Goal: Task Accomplishment & Management: Manage account settings

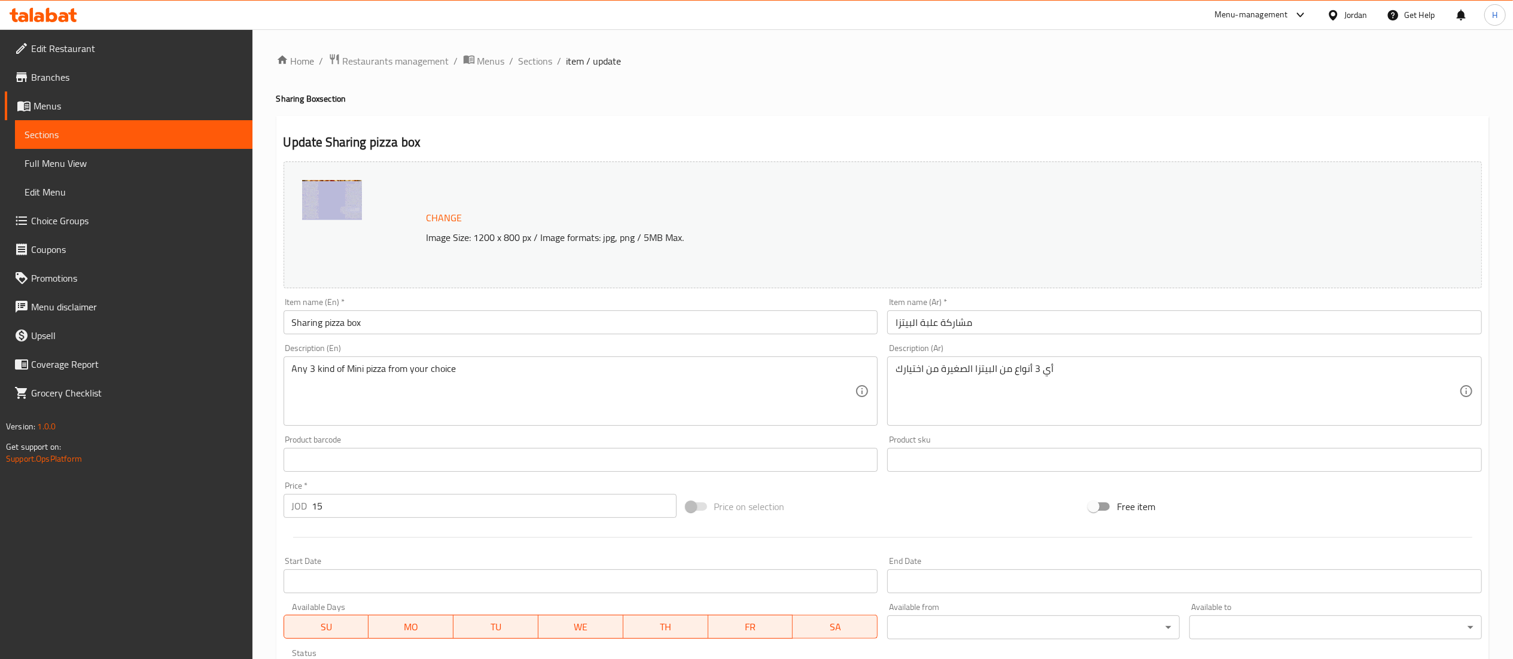
click at [44, 8] on icon at bounding box center [44, 15] width 68 height 14
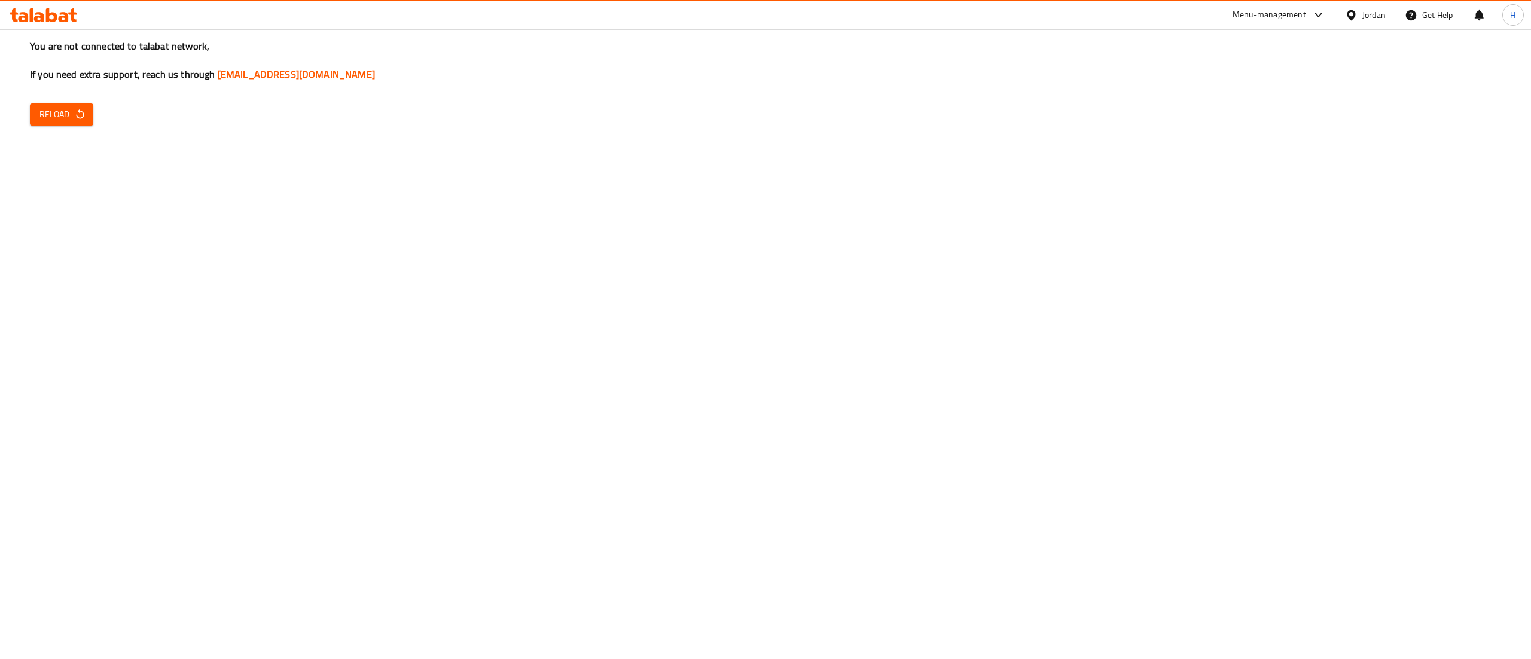
click at [63, 105] on button "Reload" at bounding box center [61, 114] width 63 height 22
click at [60, 117] on span "Reload" at bounding box center [61, 114] width 44 height 15
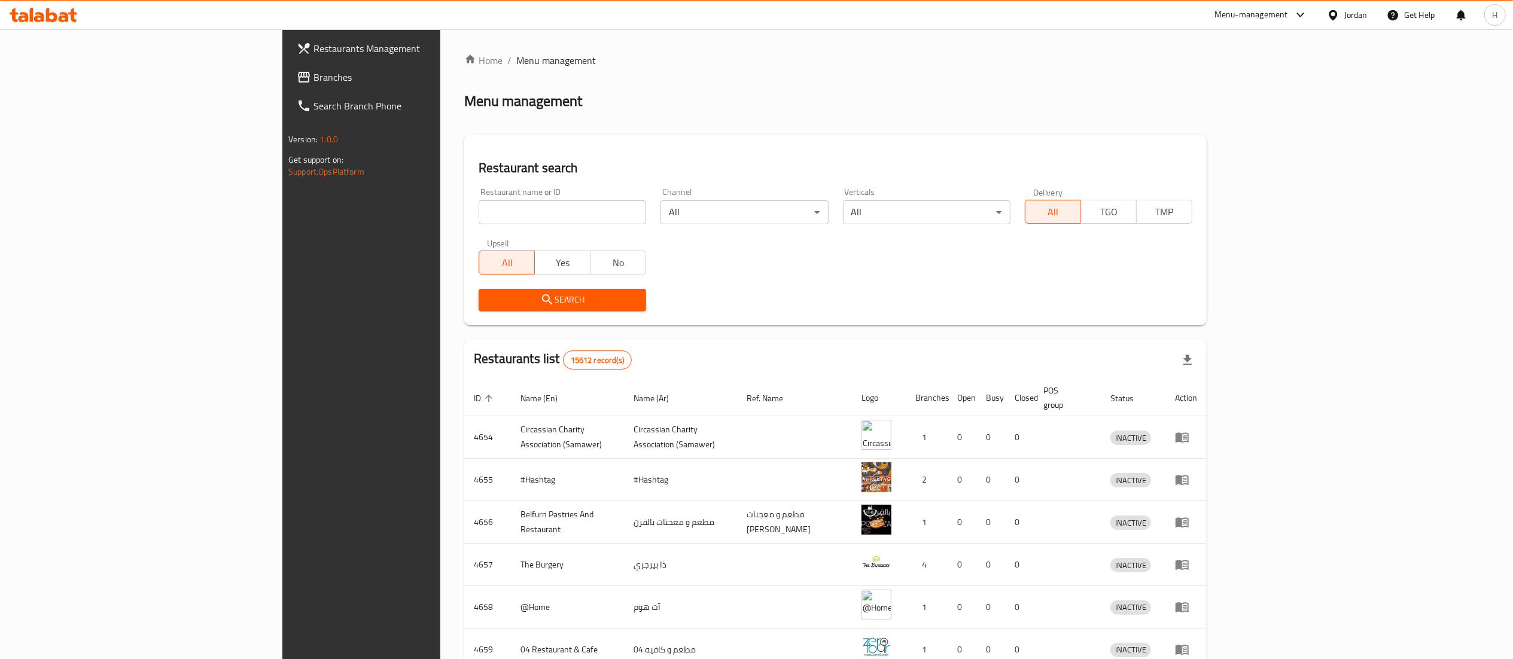
click at [478, 217] on input "search" at bounding box center [561, 212] width 167 height 24
paste input "Chains: 24150 - 634915"
drag, startPoint x: 386, startPoint y: 219, endPoint x: 433, endPoint y: 221, distance: 47.3
click at [478, 221] on input "Chains: 24150 - 634915" at bounding box center [561, 212] width 167 height 24
click at [478, 210] on input "Chains: 24150" at bounding box center [561, 212] width 167 height 24
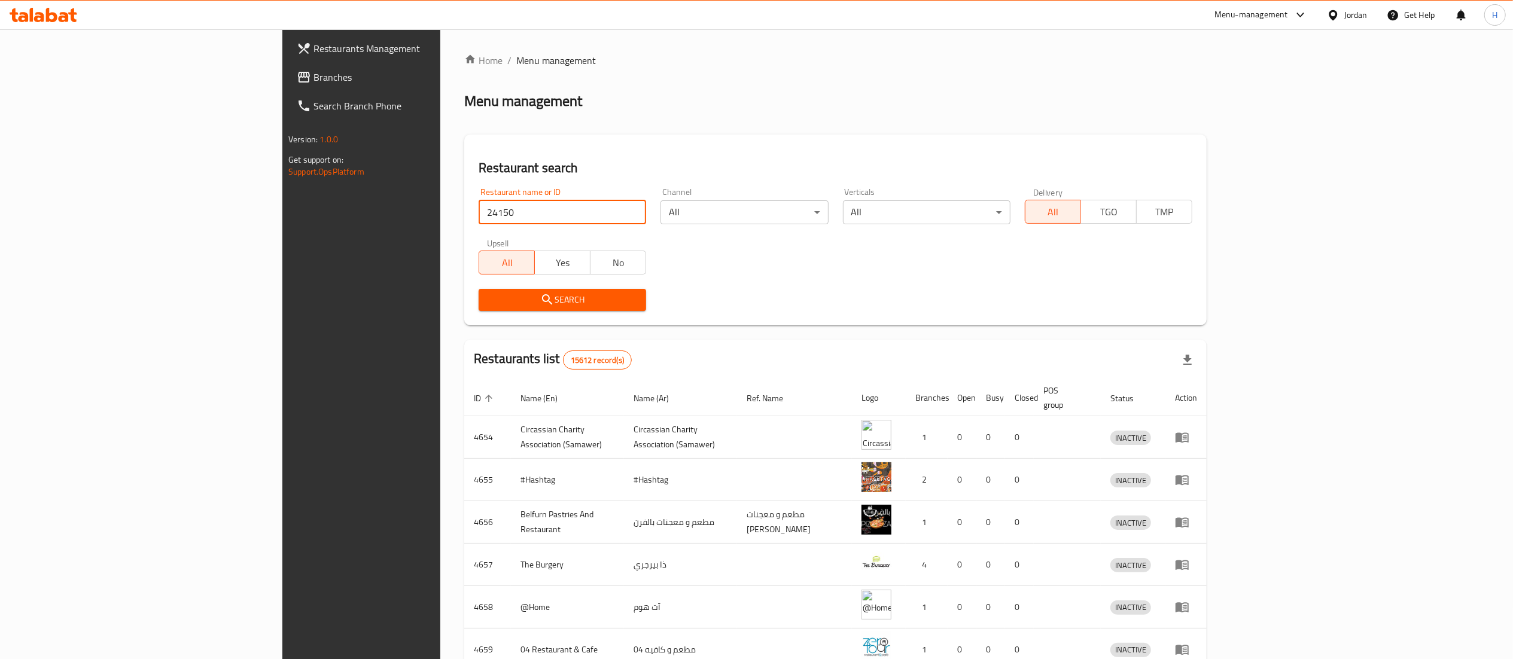
type input "24150"
click at [542, 297] on icon "submit" at bounding box center [547, 299] width 10 height 10
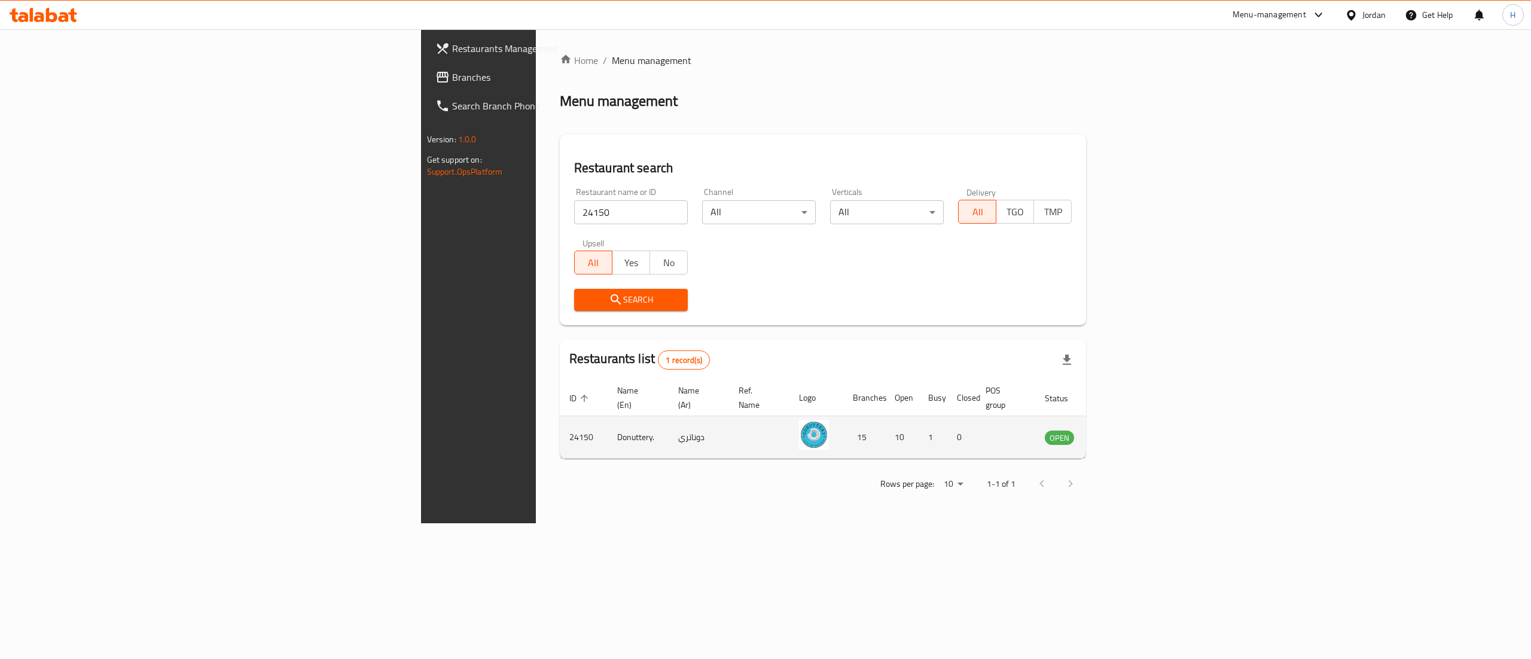
click at [1122, 430] on icon "enhanced table" at bounding box center [1115, 437] width 14 height 14
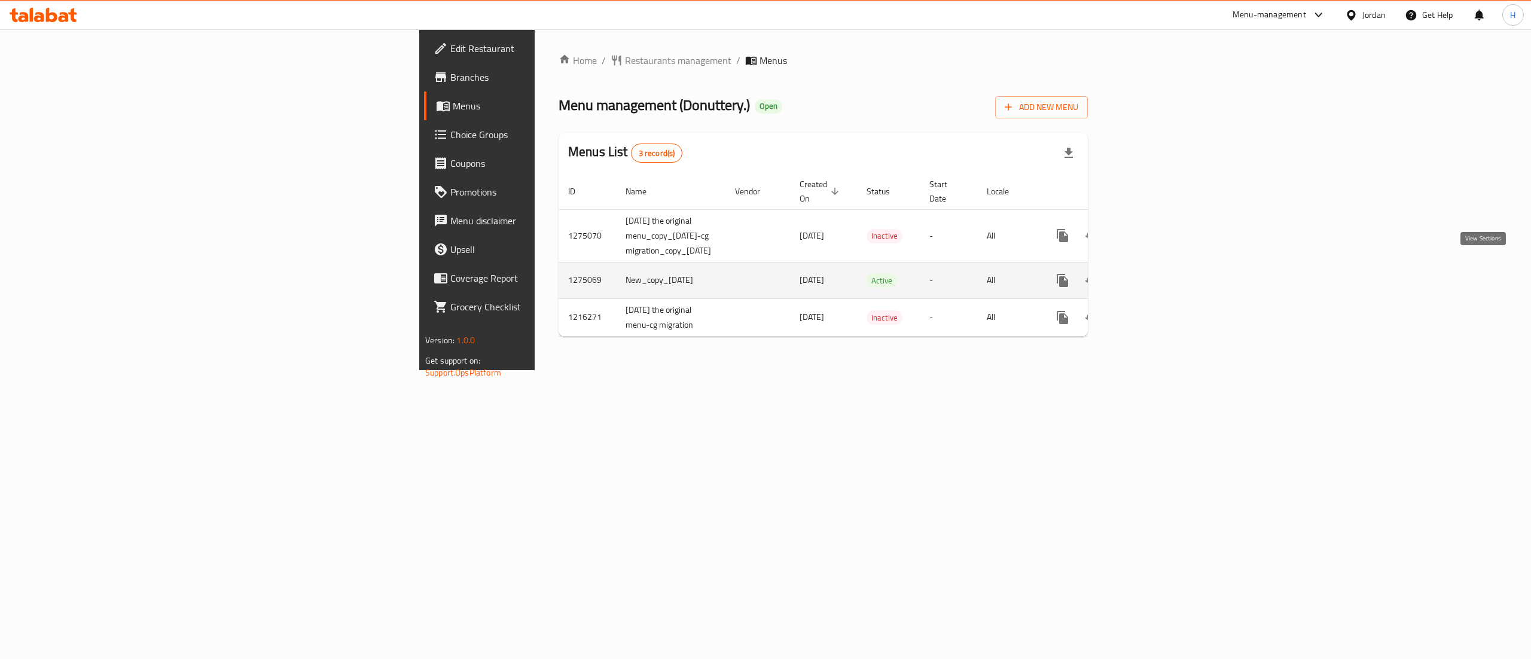
click at [1156, 273] on icon "enhanced table" at bounding box center [1149, 280] width 14 height 14
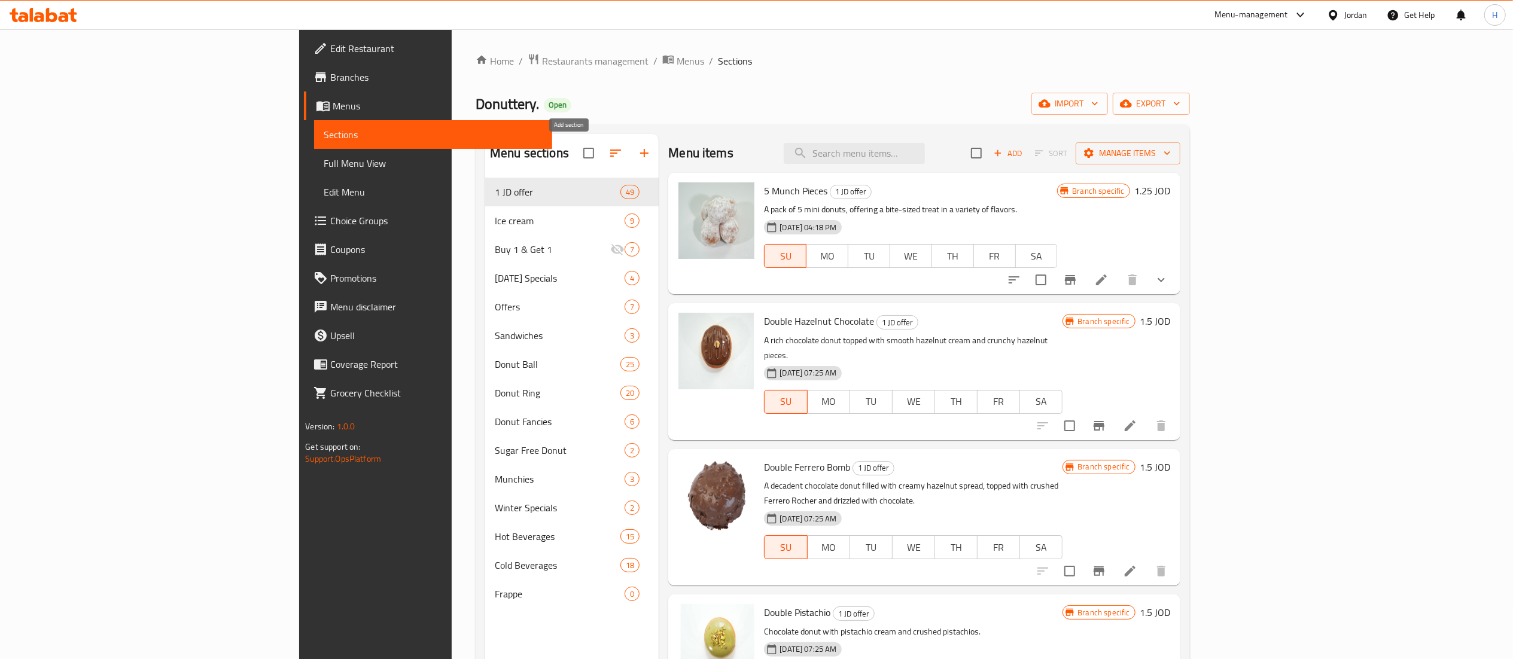
click at [637, 151] on icon "button" at bounding box center [644, 153] width 14 height 14
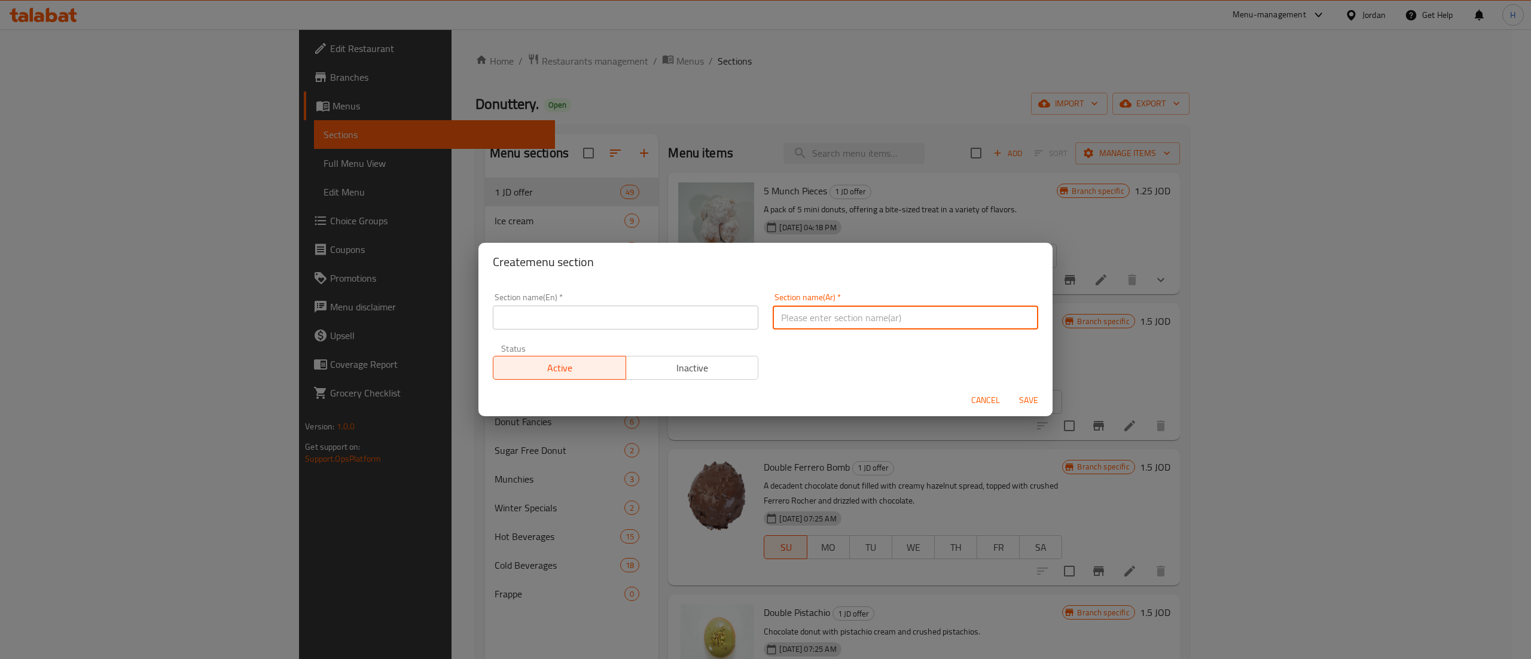
click at [817, 327] on input "text" at bounding box center [906, 318] width 266 height 24
paste input "بوكس المنش السنمن"
type input "بوكس المنش السنمن"
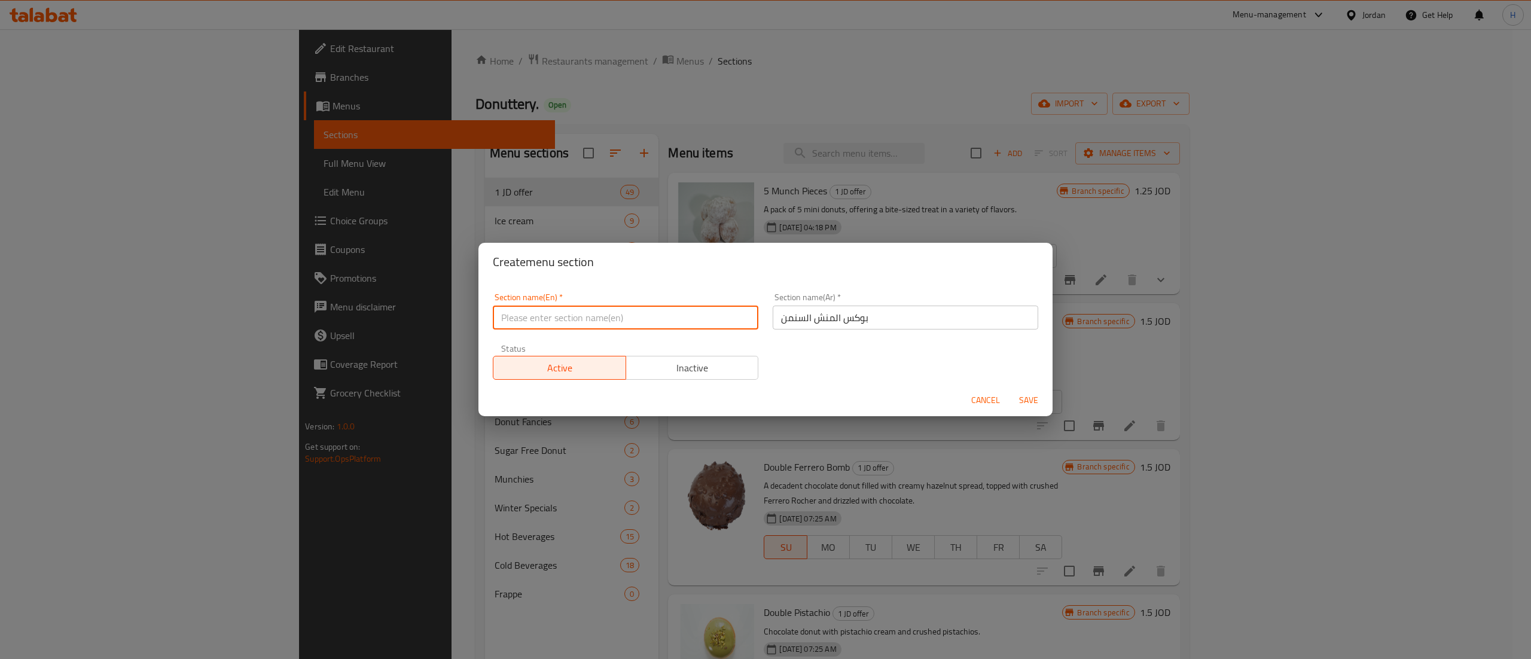
click at [688, 313] on input "text" at bounding box center [626, 318] width 266 height 24
type input "Cinnamon Box Munch"
click at [1036, 397] on span "Save" at bounding box center [1028, 400] width 29 height 15
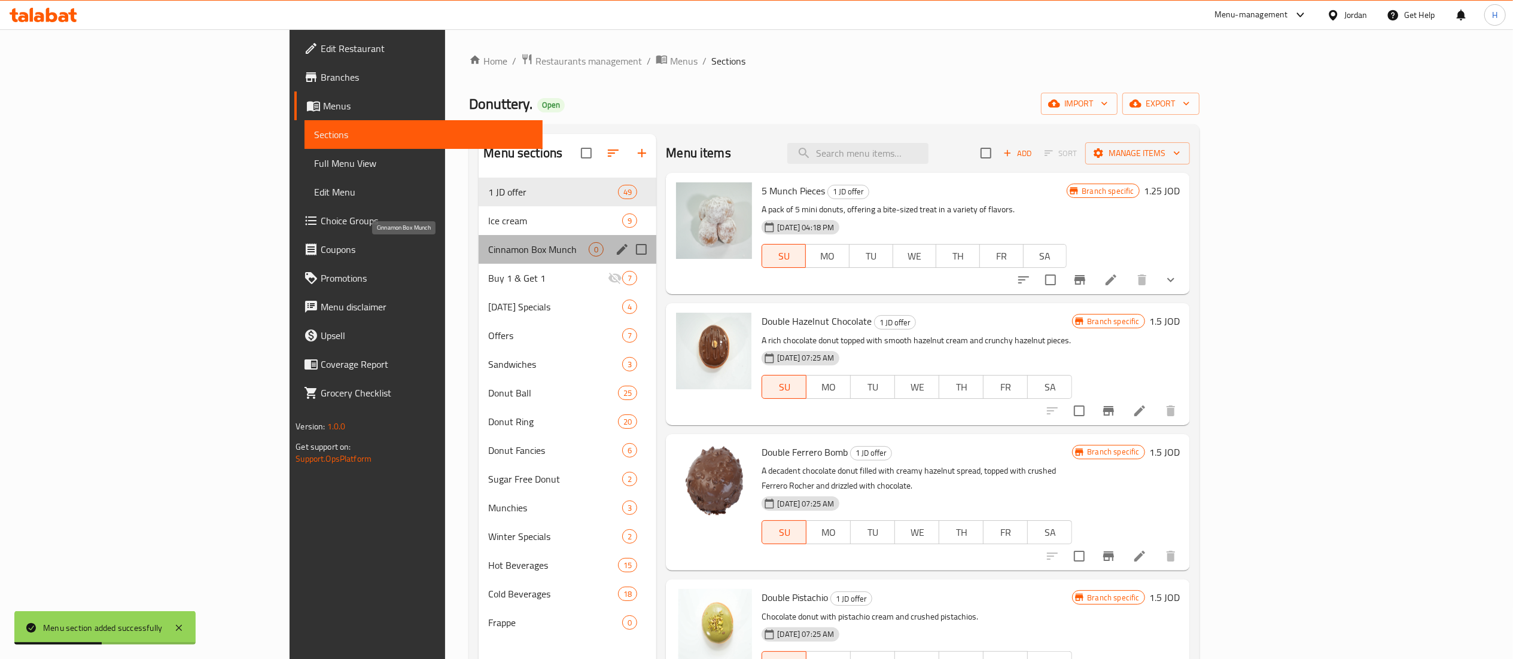
click at [488, 249] on span "Cinnamon Box Munch" at bounding box center [538, 249] width 100 height 14
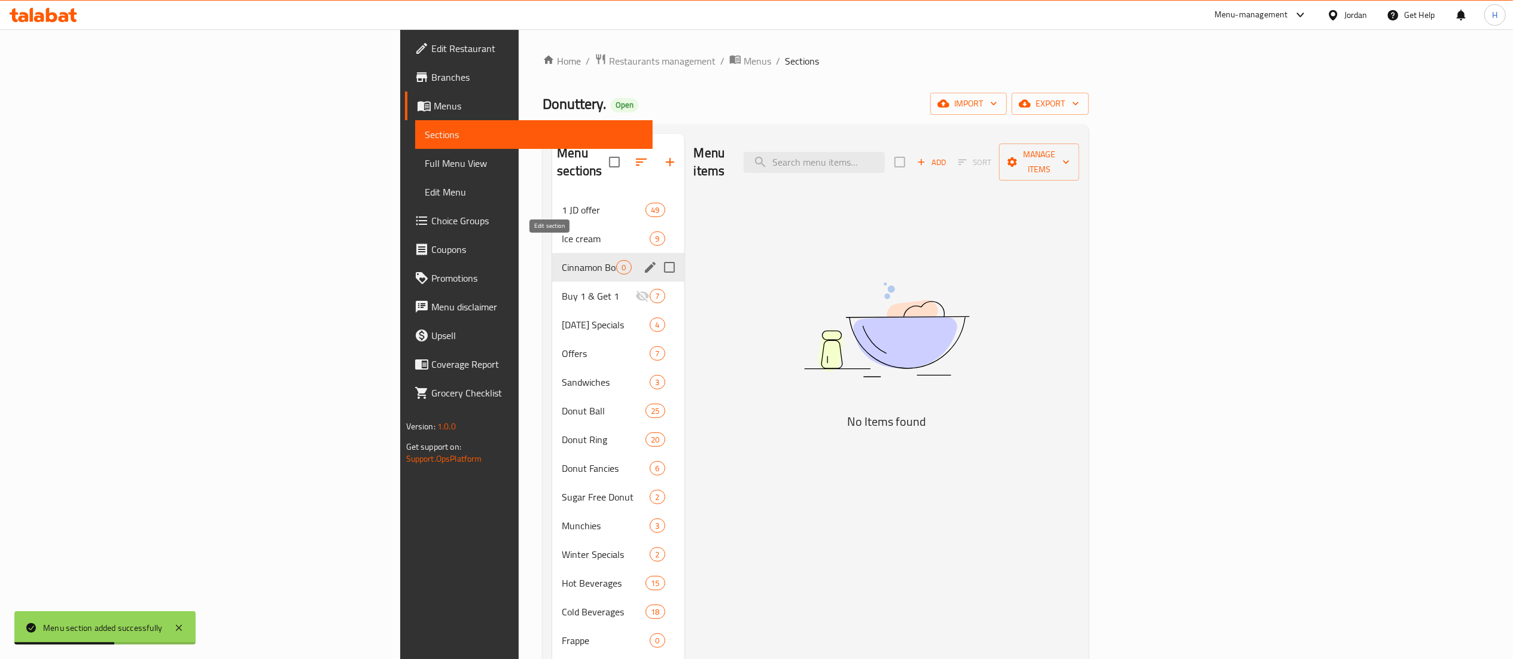
click at [645, 262] on icon "edit" at bounding box center [650, 267] width 11 height 11
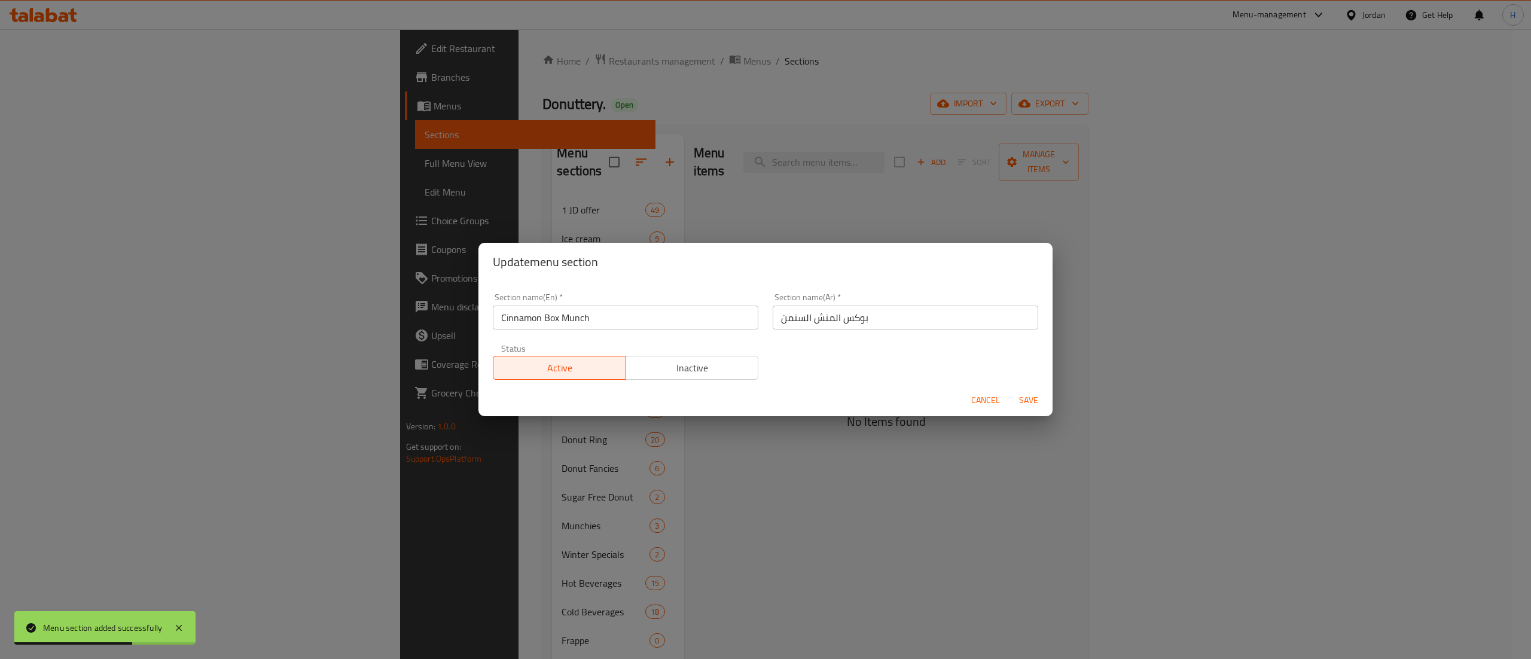
click at [671, 359] on span "Inactive" at bounding box center [692, 367] width 123 height 17
click at [1034, 399] on span "Save" at bounding box center [1028, 400] width 29 height 15
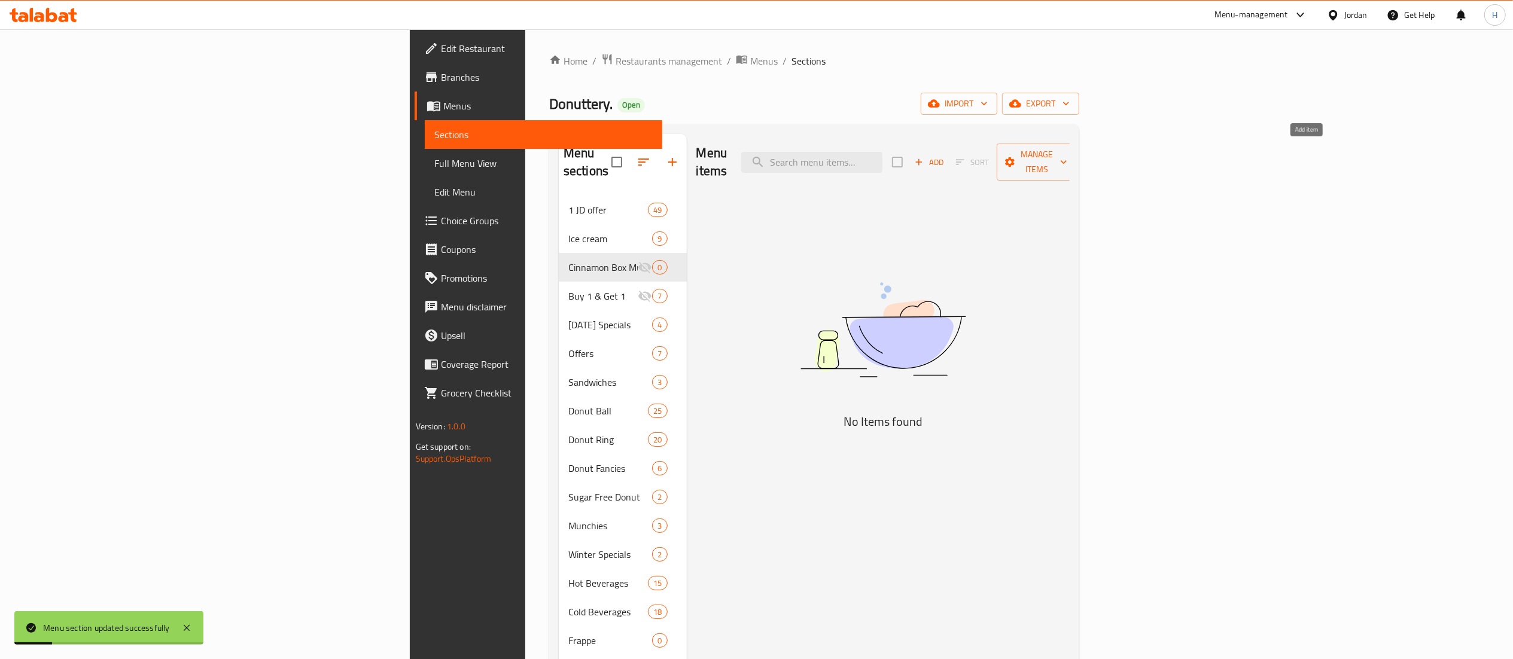
click at [945, 158] on span "Add" at bounding box center [929, 163] width 32 height 14
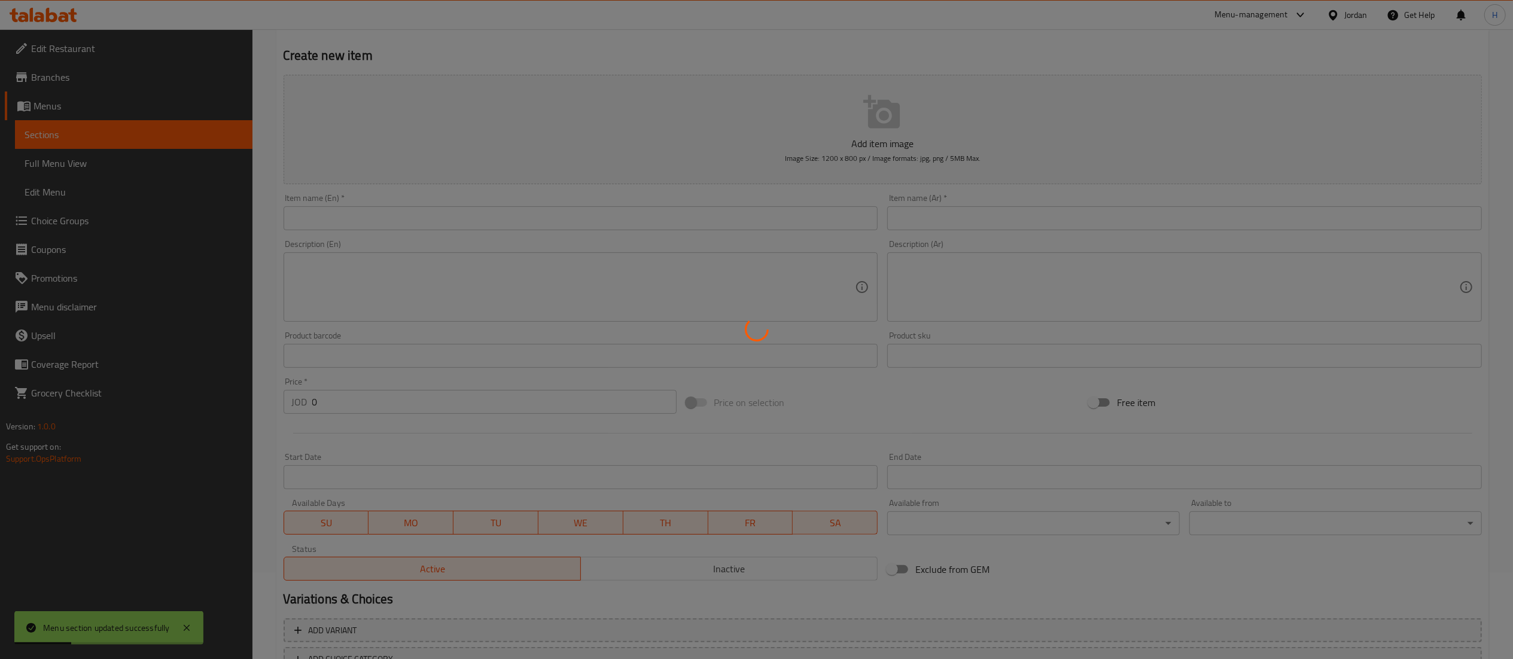
scroll to position [175, 0]
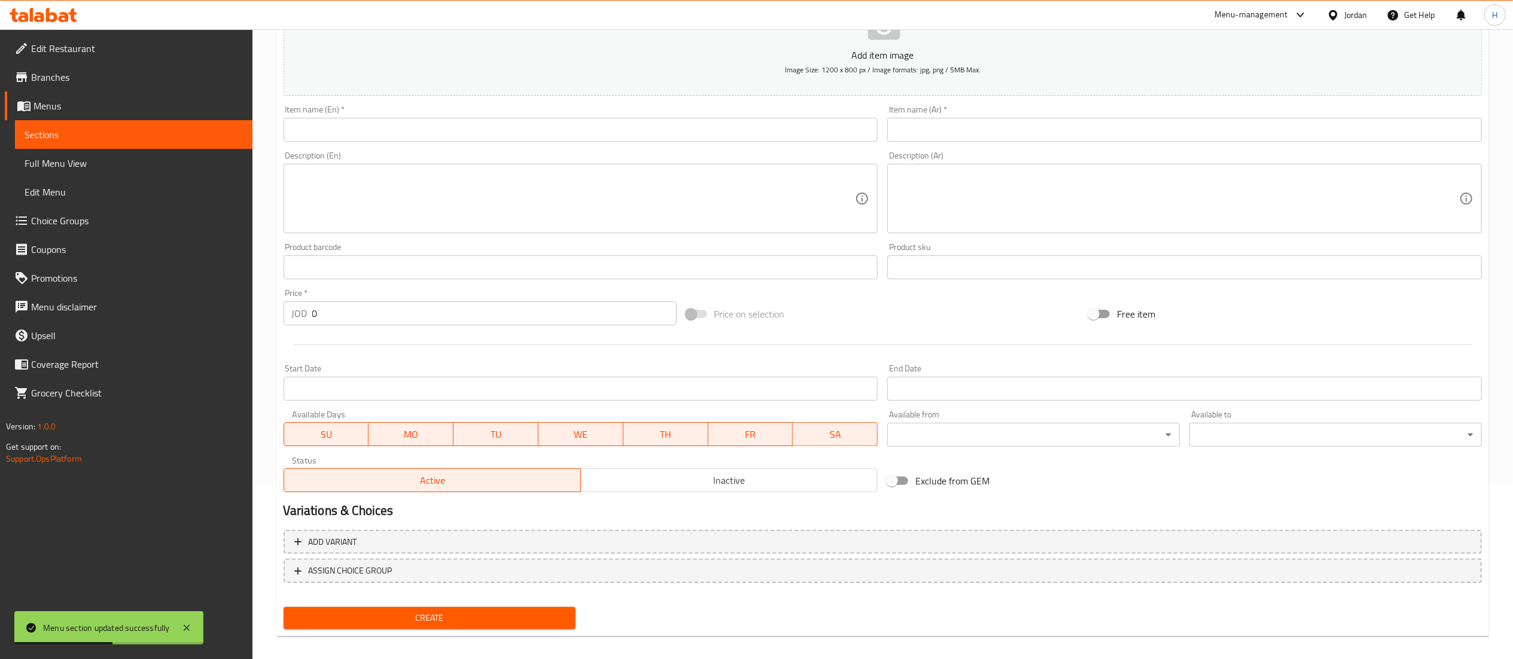
click at [635, 568] on span "ASSIGN CHOICE GROUP" at bounding box center [882, 570] width 1176 height 15
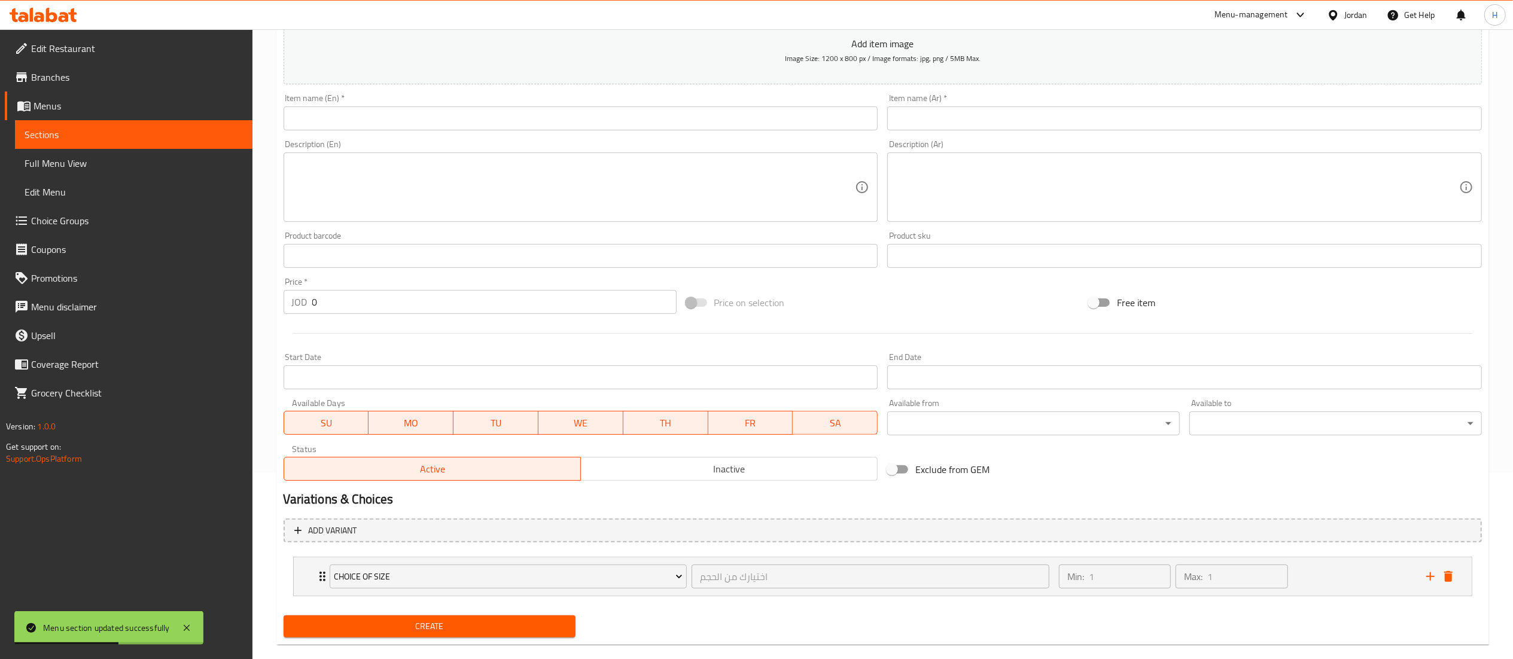
scroll to position [206, 0]
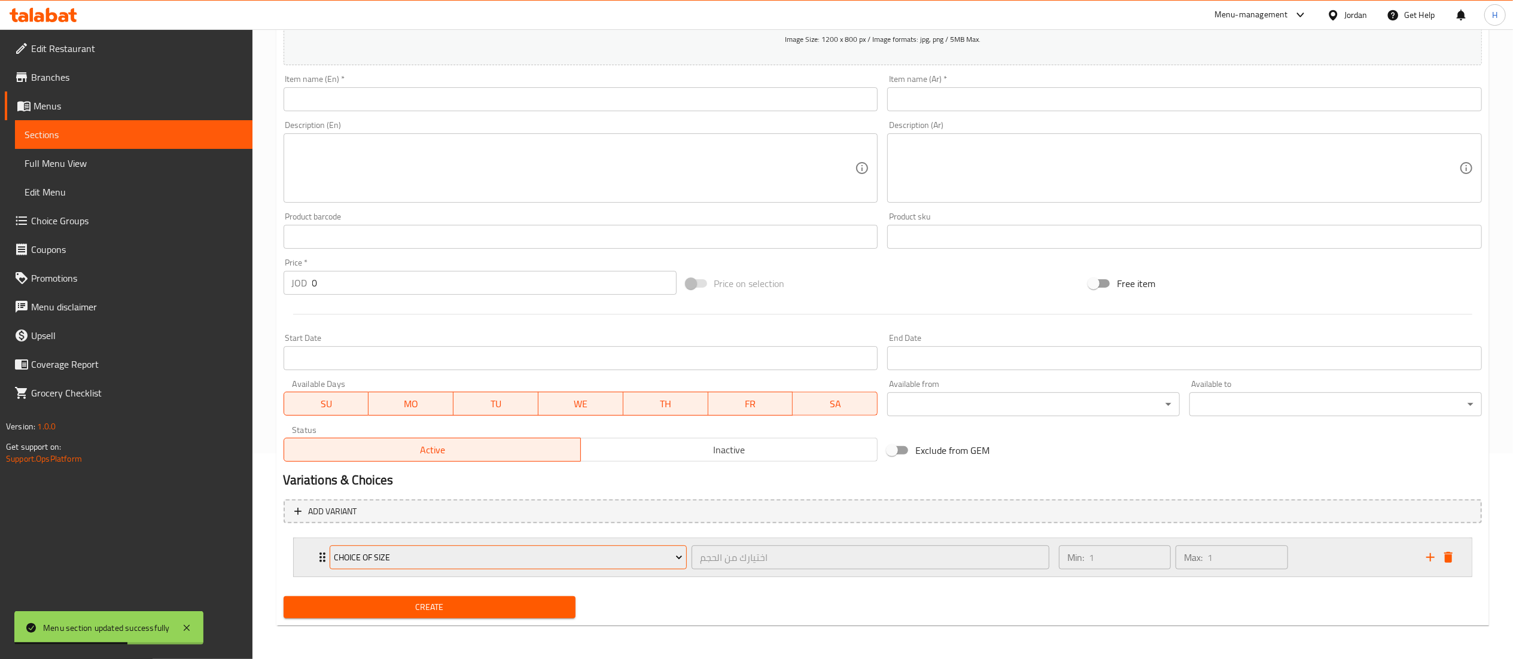
click at [621, 562] on span "Choice of size" at bounding box center [508, 557] width 349 height 15
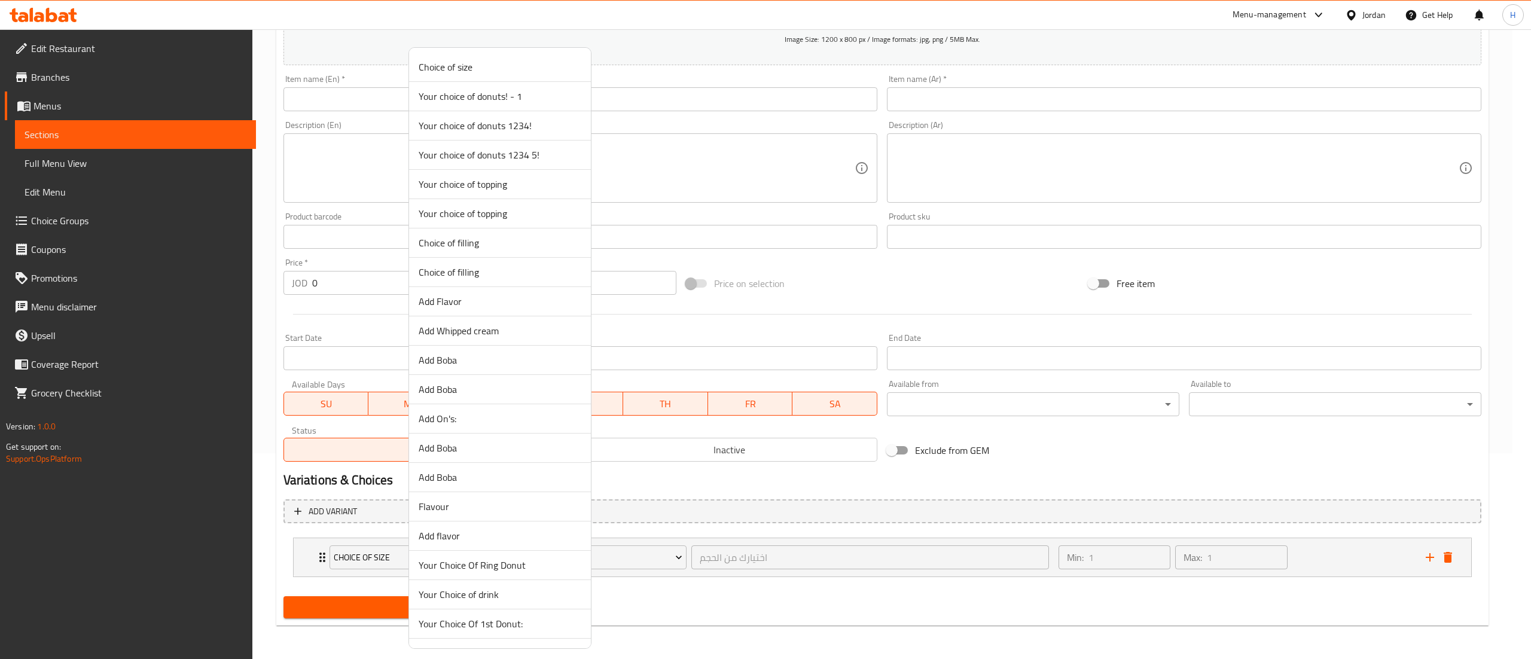
click at [478, 298] on span "Add Flavor" at bounding box center [500, 301] width 163 height 14
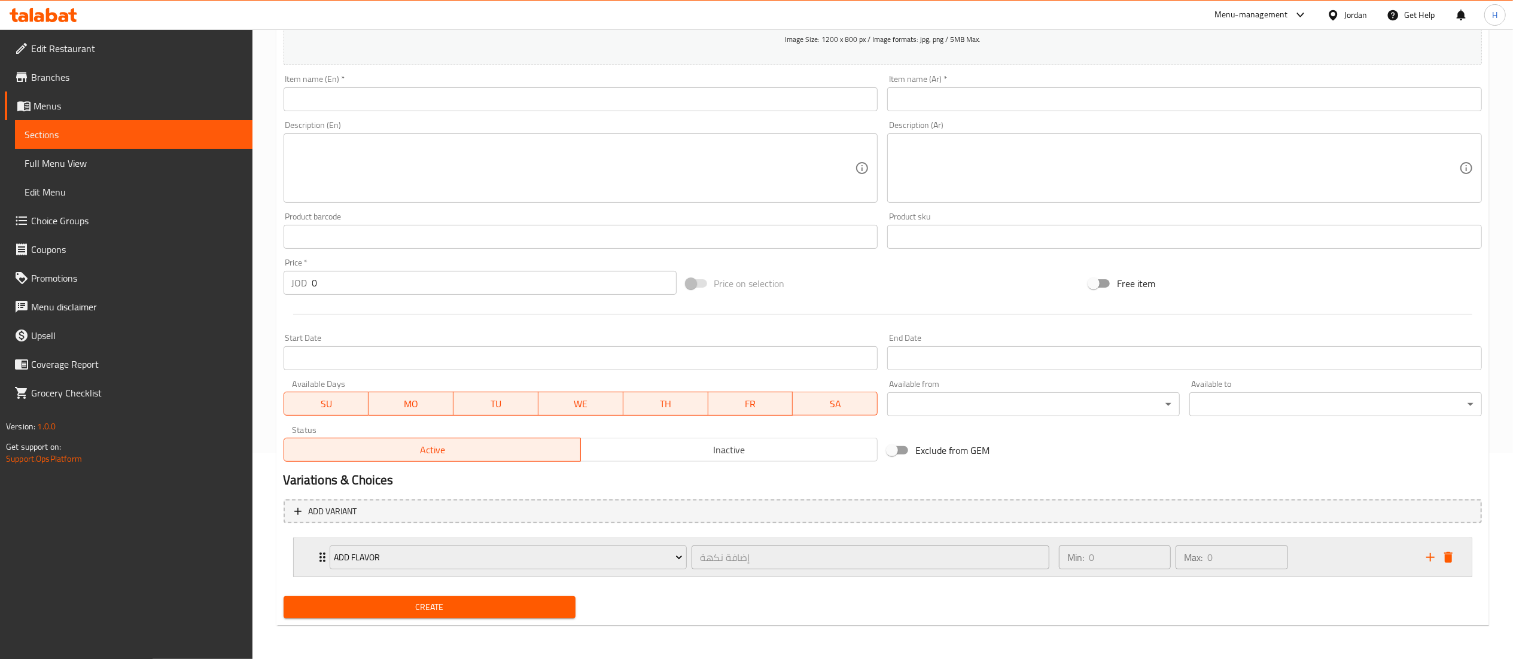
click at [1333, 562] on div "Min: 0 ​ Max: 0 ​" at bounding box center [1234, 557] width 367 height 38
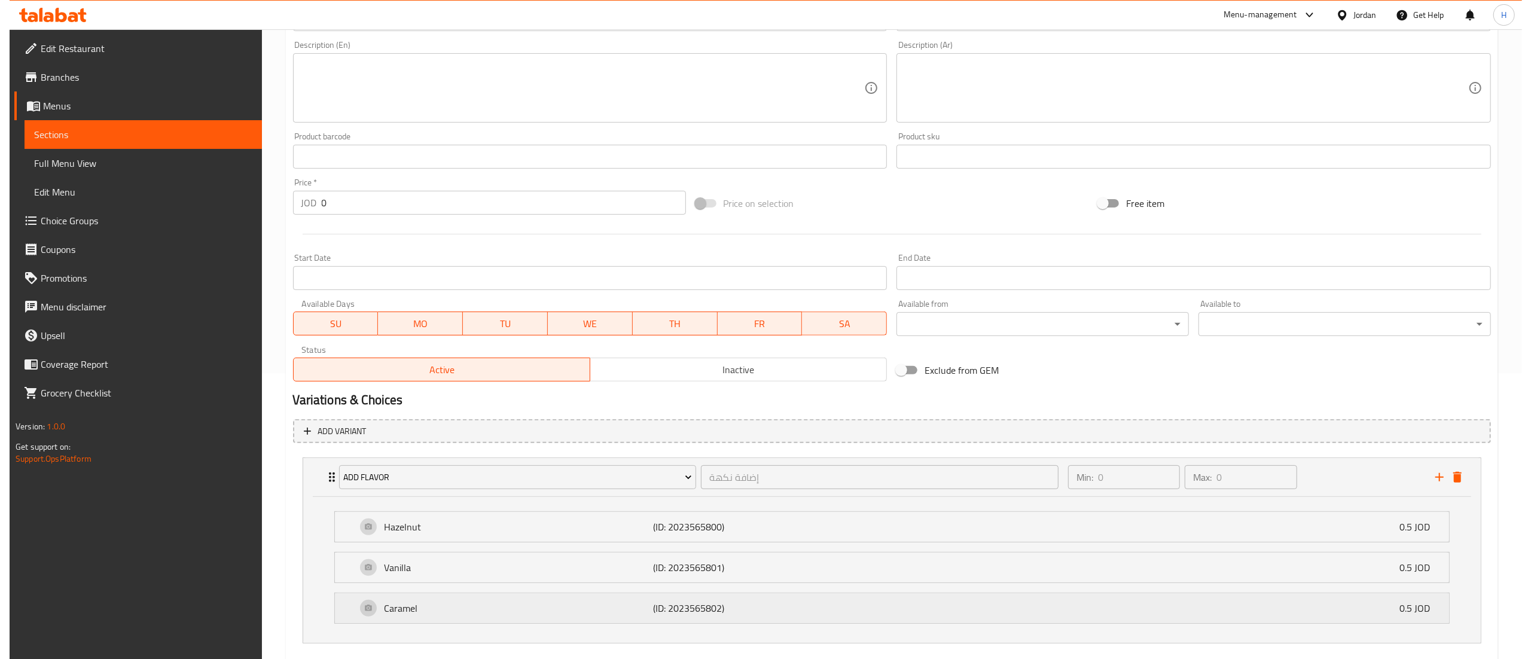
scroll to position [354, 0]
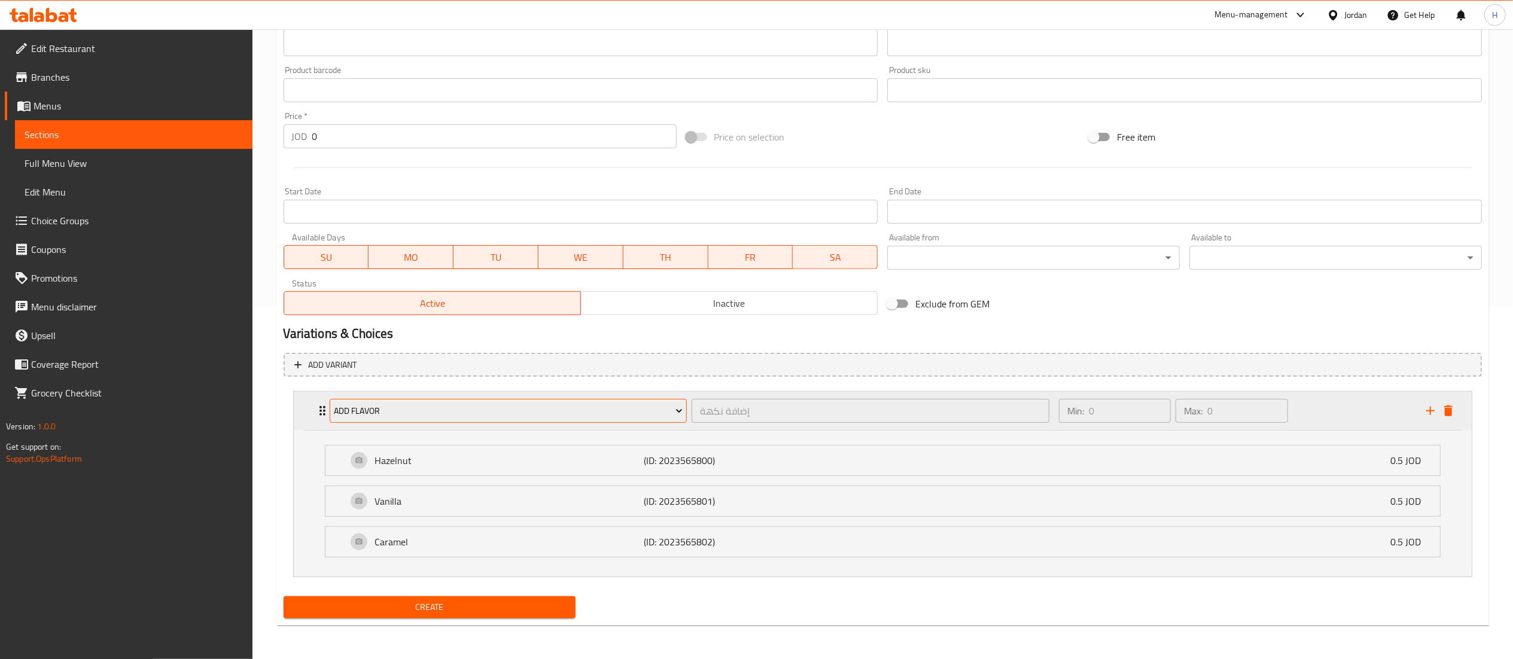
click at [605, 416] on span "Add Flavor" at bounding box center [508, 411] width 349 height 15
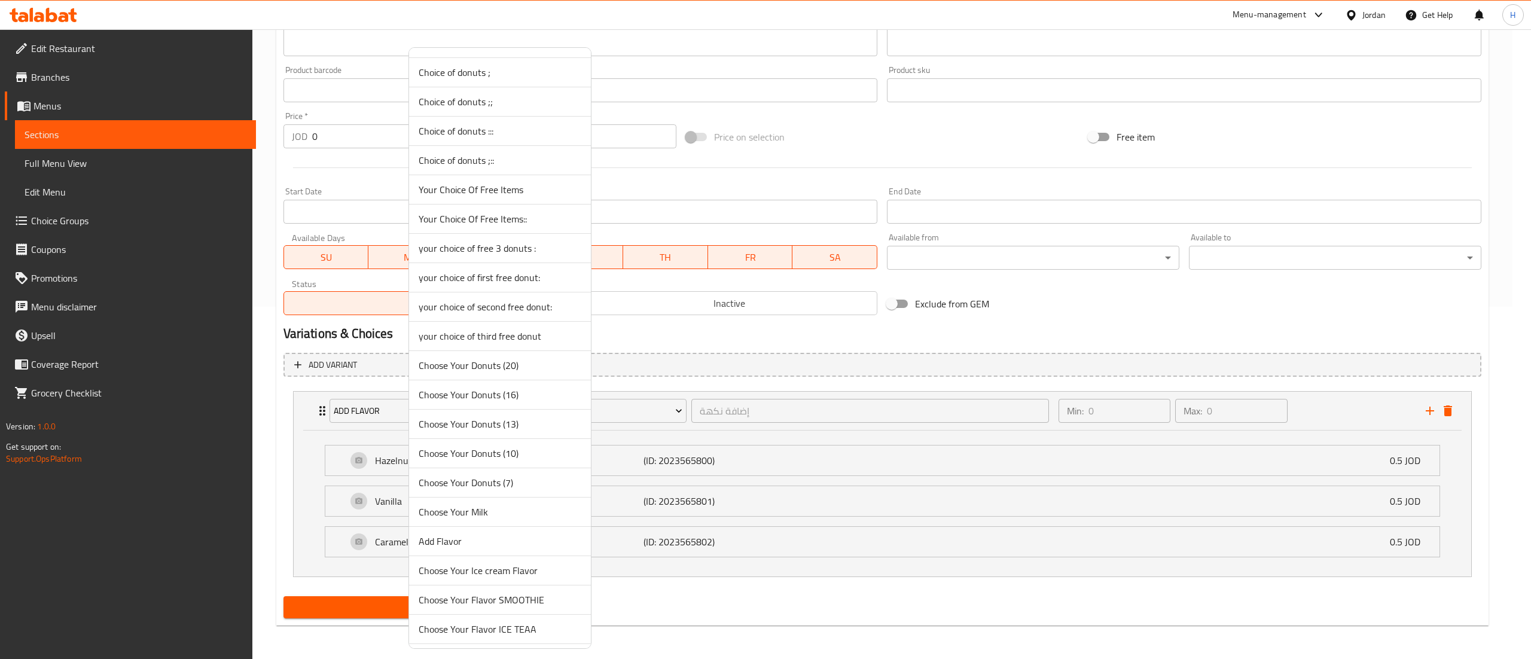
scroll to position [1316, 0]
click at [474, 429] on span "Add Flavor" at bounding box center [500, 421] width 163 height 14
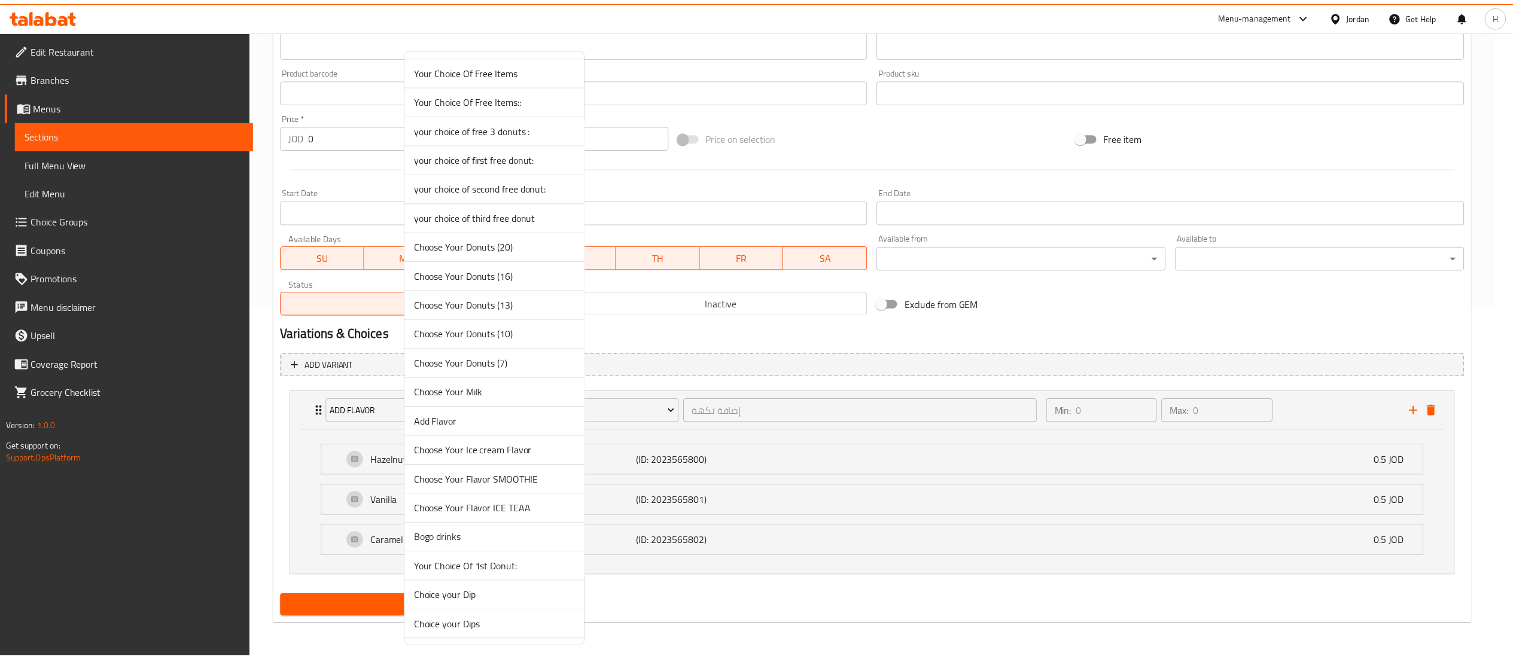
scroll to position [206, 0]
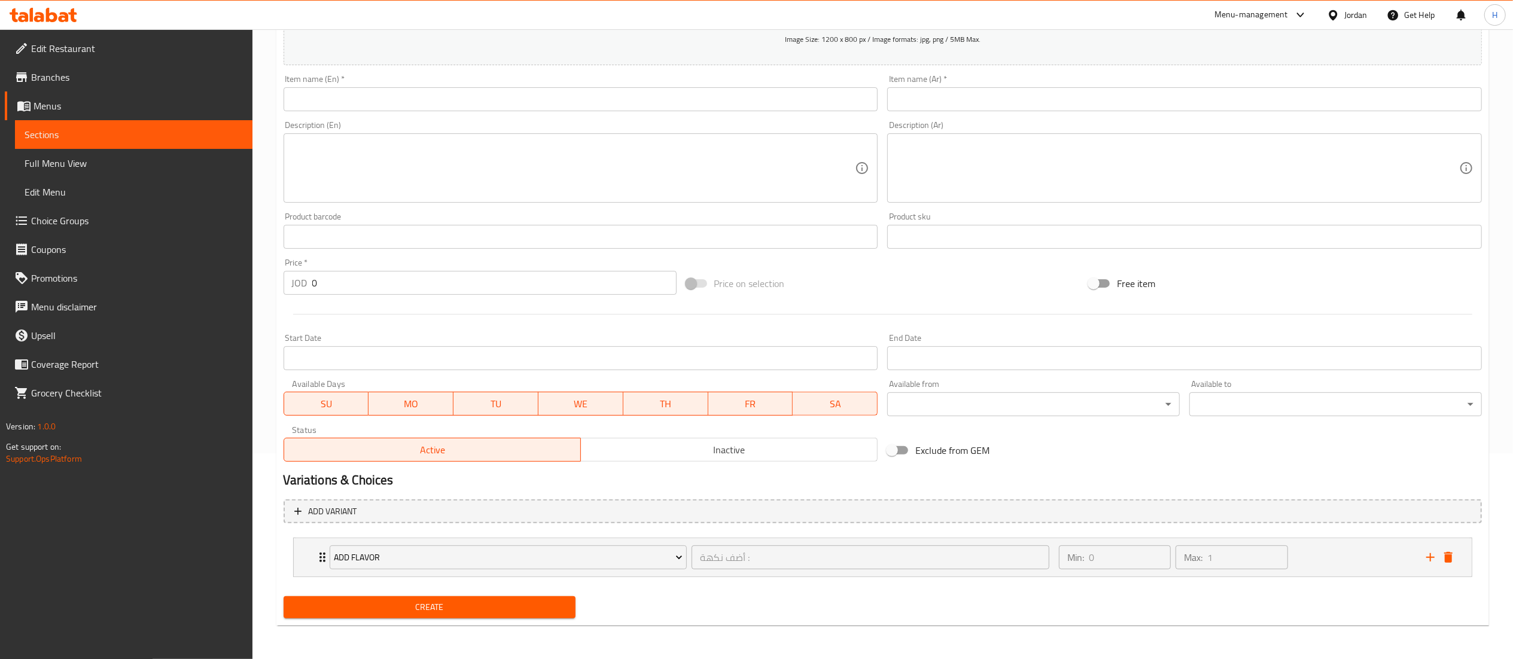
click at [1337, 526] on div "Add variant Add Flavor أضف نكهة : ​ Min: 0 ​ Max: 1 ​ Hazelnut (ID: 1130411181)…" at bounding box center [883, 543] width 1208 height 97
click at [1333, 552] on div "Min: 0 ​ Max: 1 ​" at bounding box center [1234, 557] width 367 height 38
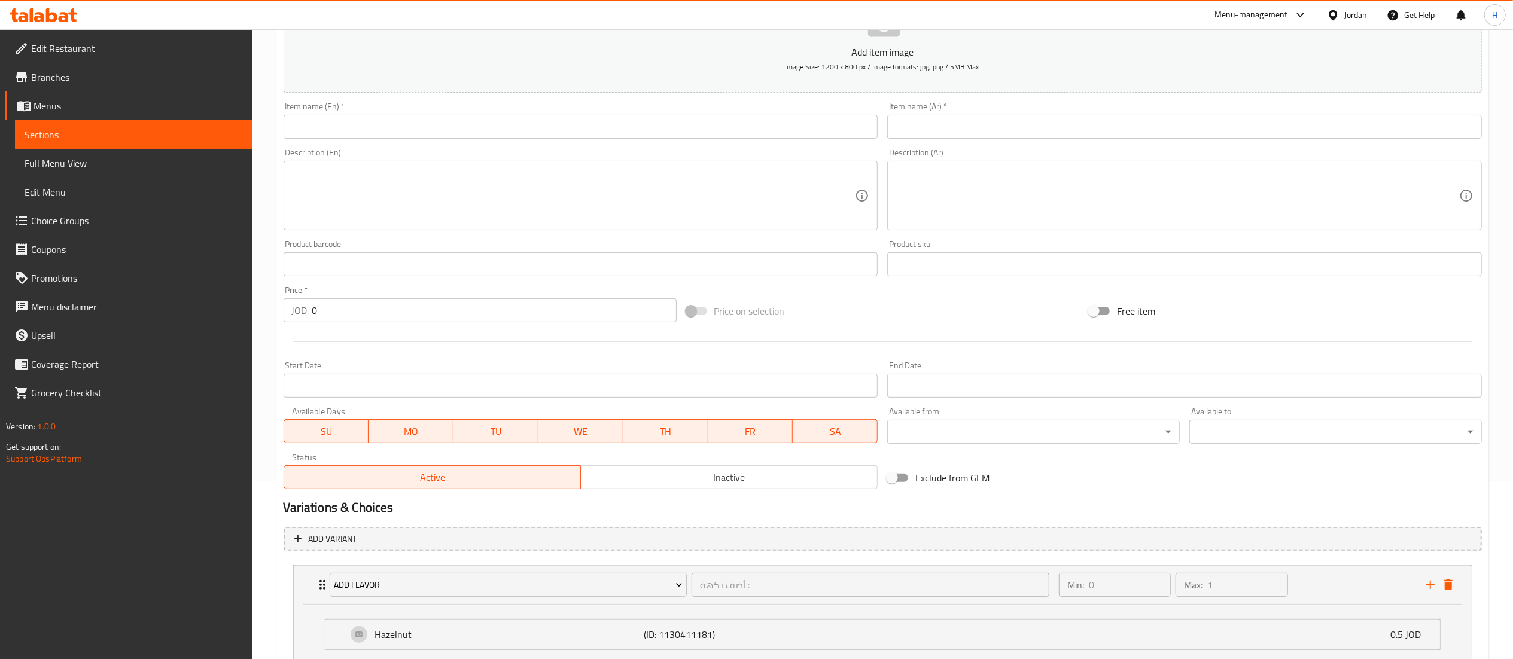
scroll to position [0, 0]
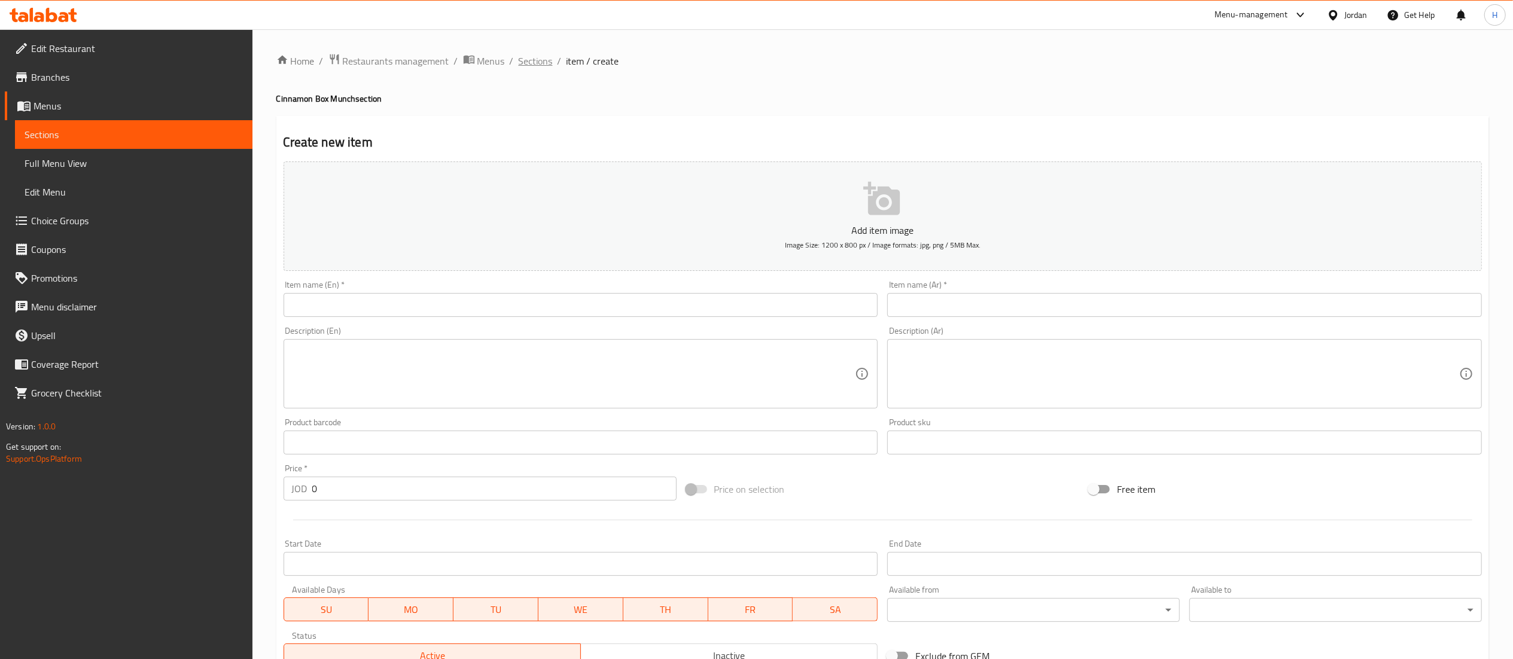
click at [541, 61] on span "Sections" at bounding box center [536, 61] width 34 height 14
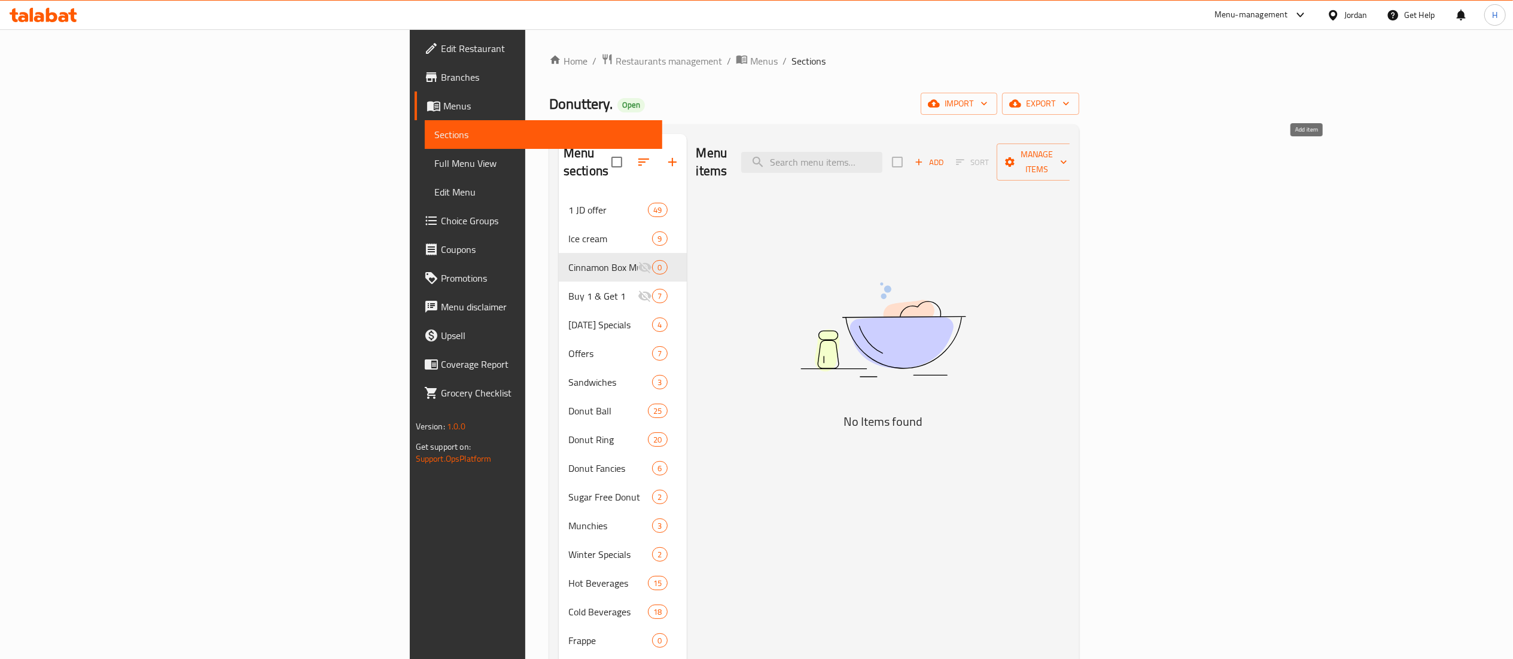
click at [924, 157] on icon "button" at bounding box center [918, 162] width 11 height 11
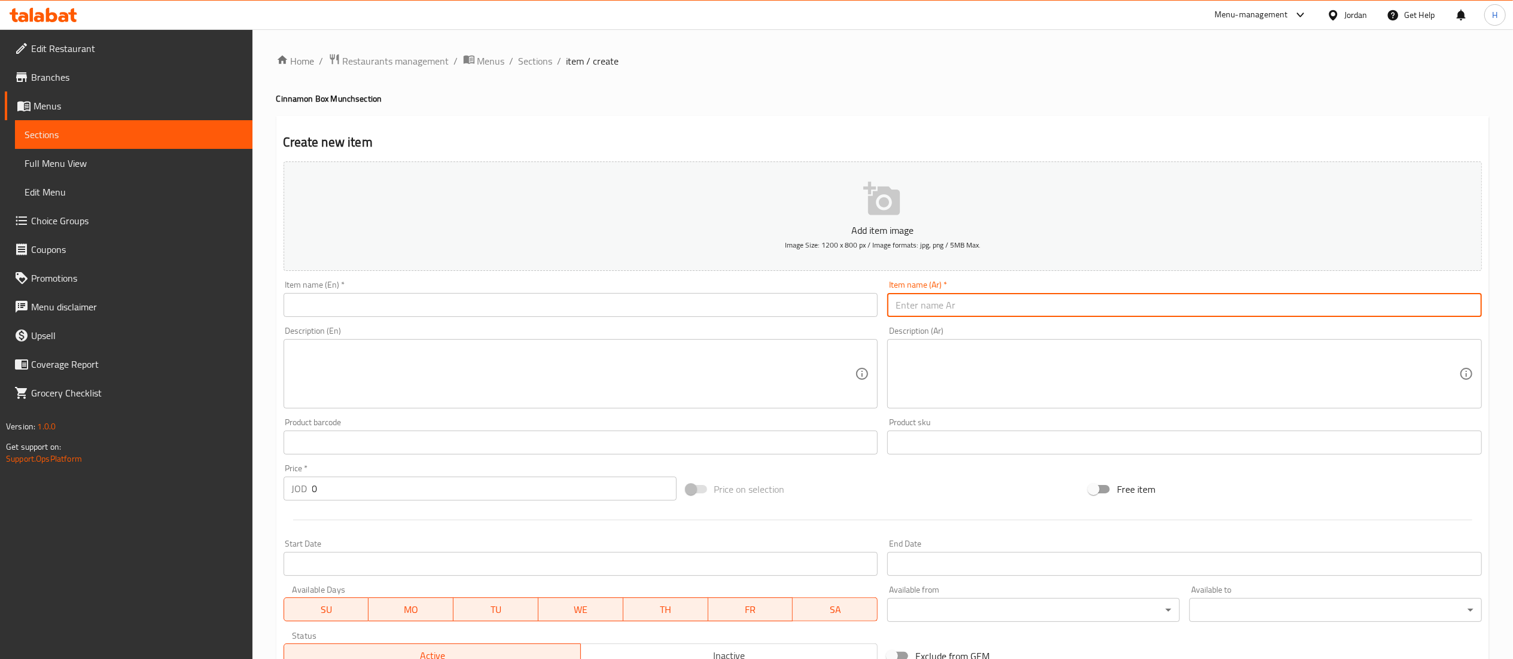
click at [1091, 307] on input "text" at bounding box center [1184, 305] width 595 height 24
paste input "٢٥ حبه ب 7 دنانير"
drag, startPoint x: 932, startPoint y: 306, endPoint x: 862, endPoint y: 308, distance: 70.0
click at [862, 308] on div "Add item image Image Size: 1200 x 800 px / Image formats: jpg, png / 5MB Max. I…" at bounding box center [883, 415] width 1208 height 516
type input "٢٥ حبه"
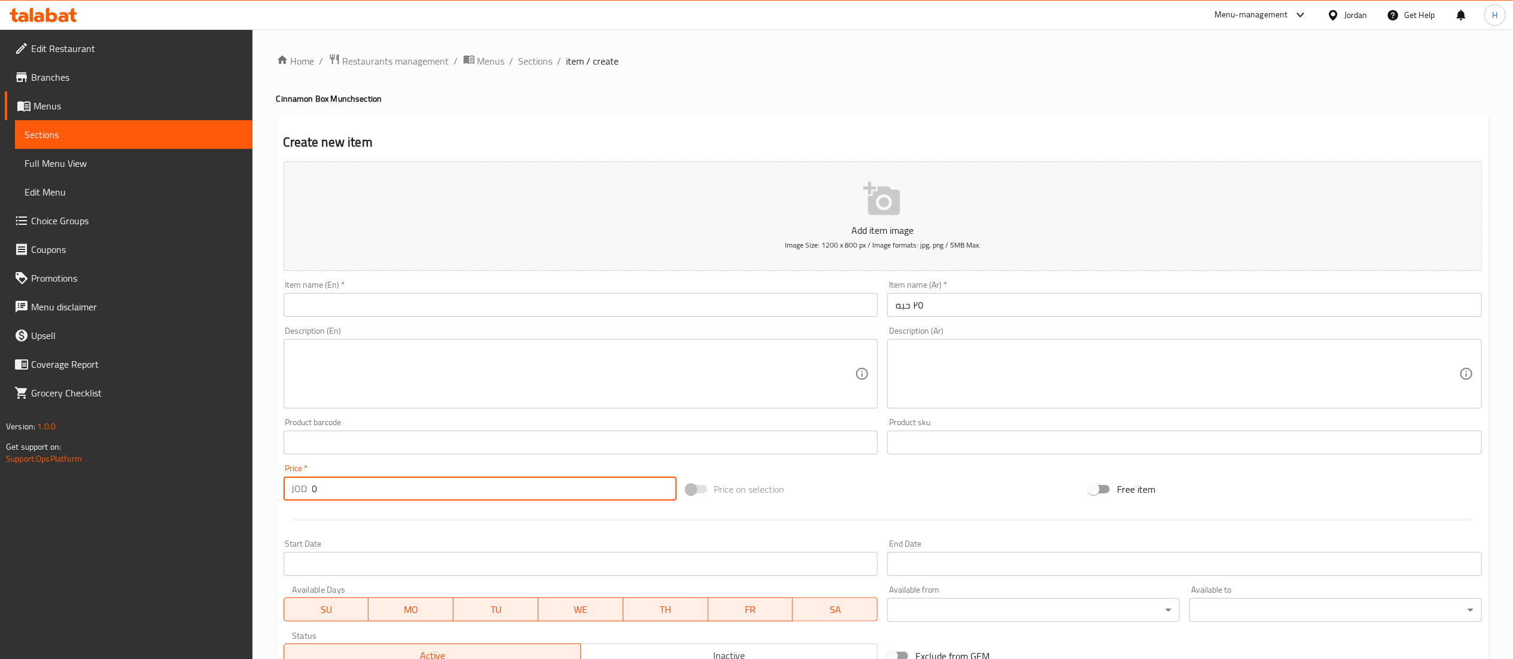
drag, startPoint x: 328, startPoint y: 487, endPoint x: 208, endPoint y: 486, distance: 120.2
click at [208, 486] on div "Edit Restaurant Branches Menus Sections Full Menu View Edit Menu Choice Groups …" at bounding box center [756, 437] width 1513 height 816
type input "7"
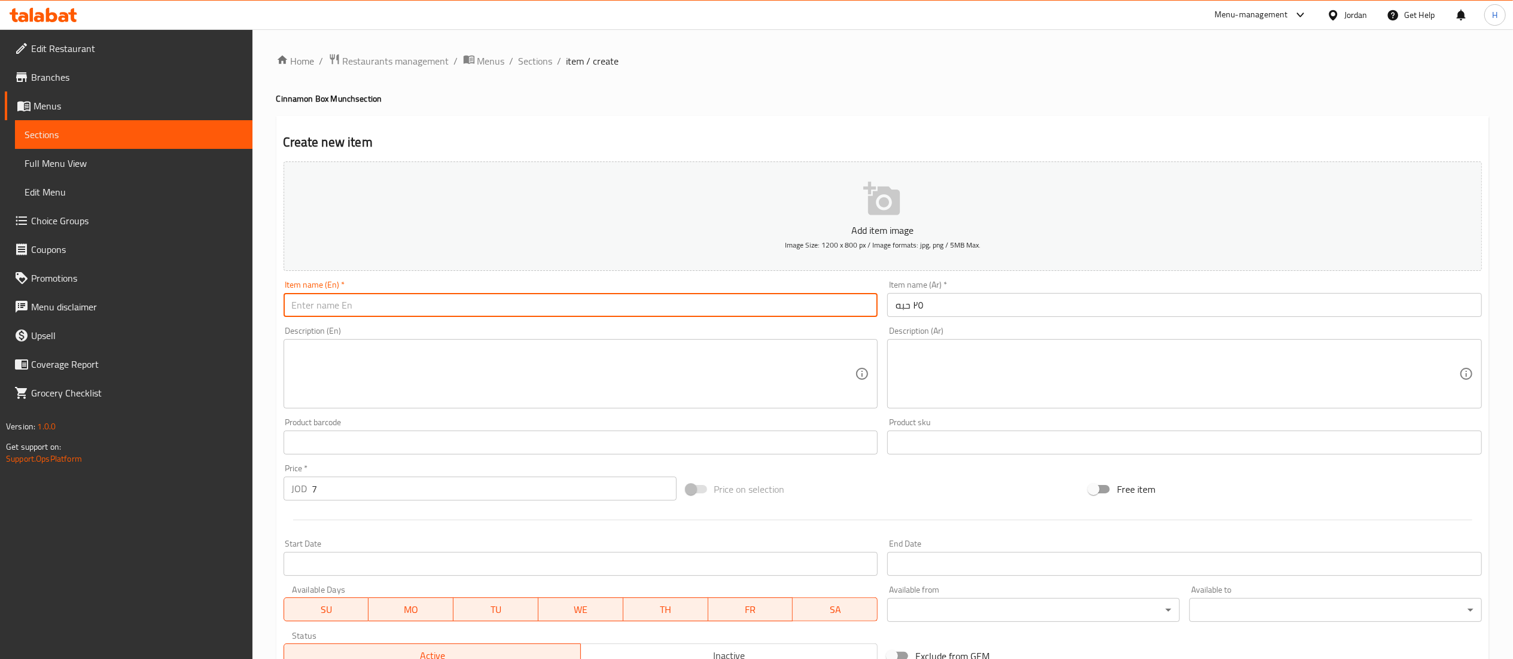
click at [410, 306] on input "text" at bounding box center [580, 305] width 595 height 24
click at [292, 301] on input "25 Pc" at bounding box center [580, 305] width 595 height 24
type input "Munch Box 25 Pc"
click at [892, 303] on input "٢٥ حبه" at bounding box center [1184, 305] width 595 height 24
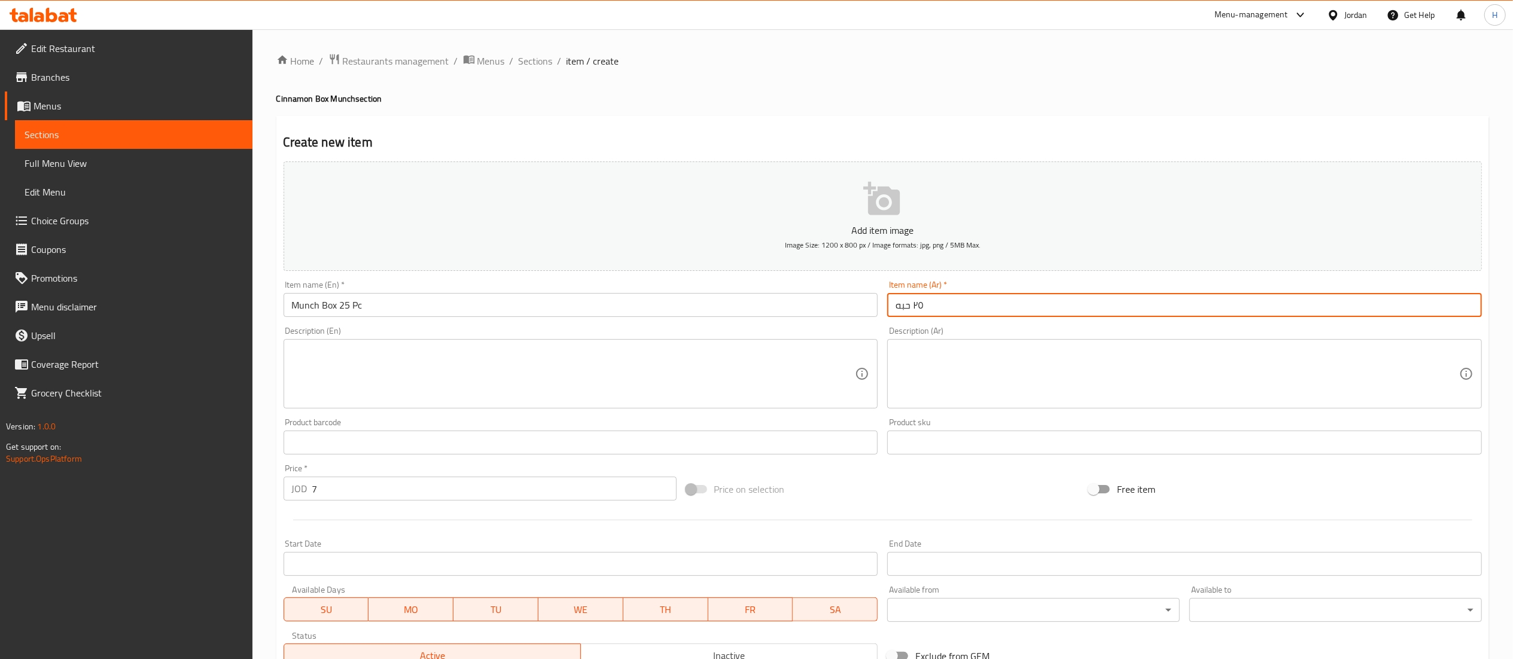
paste input "بوكس المنش"
type input "بوكس المنش ٢٥ حبه"
drag, startPoint x: 603, startPoint y: 396, endPoint x: 583, endPoint y: 416, distance: 28.3
click at [603, 401] on textarea at bounding box center [573, 374] width 563 height 57
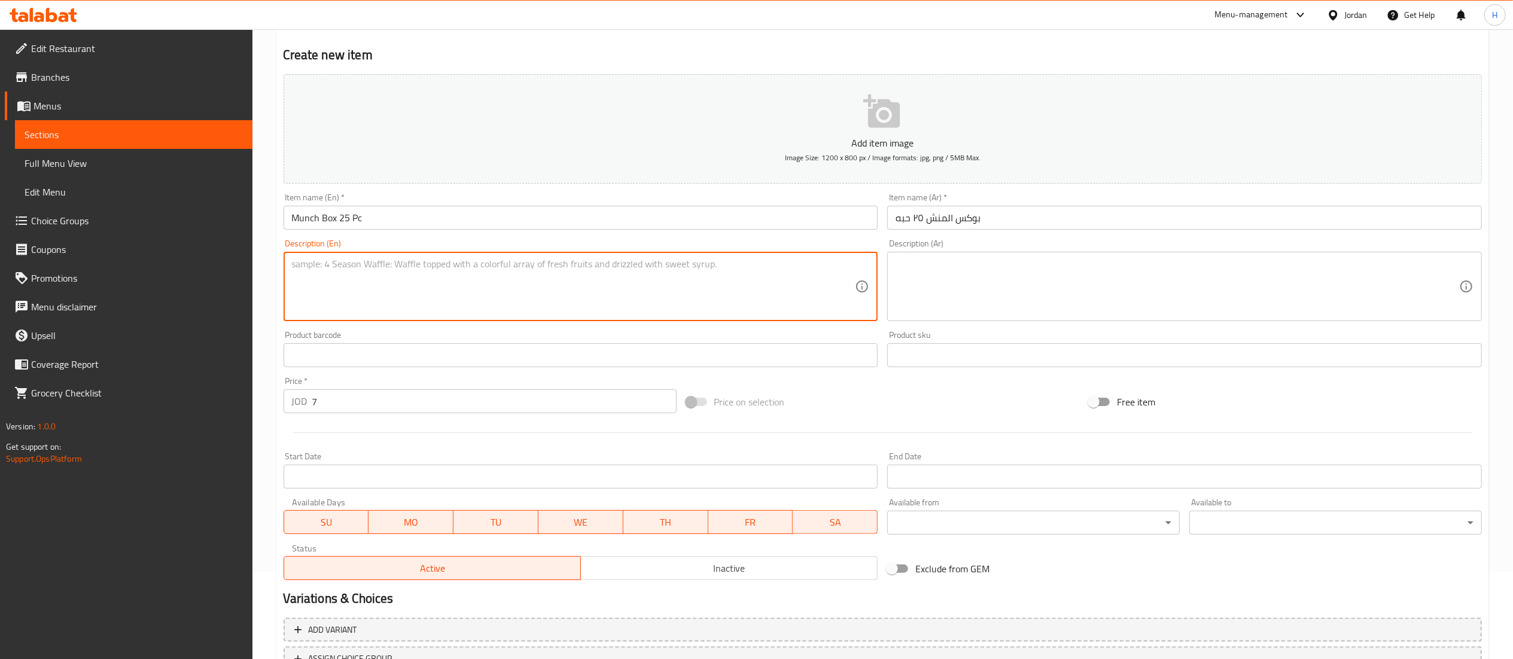
scroll to position [185, 0]
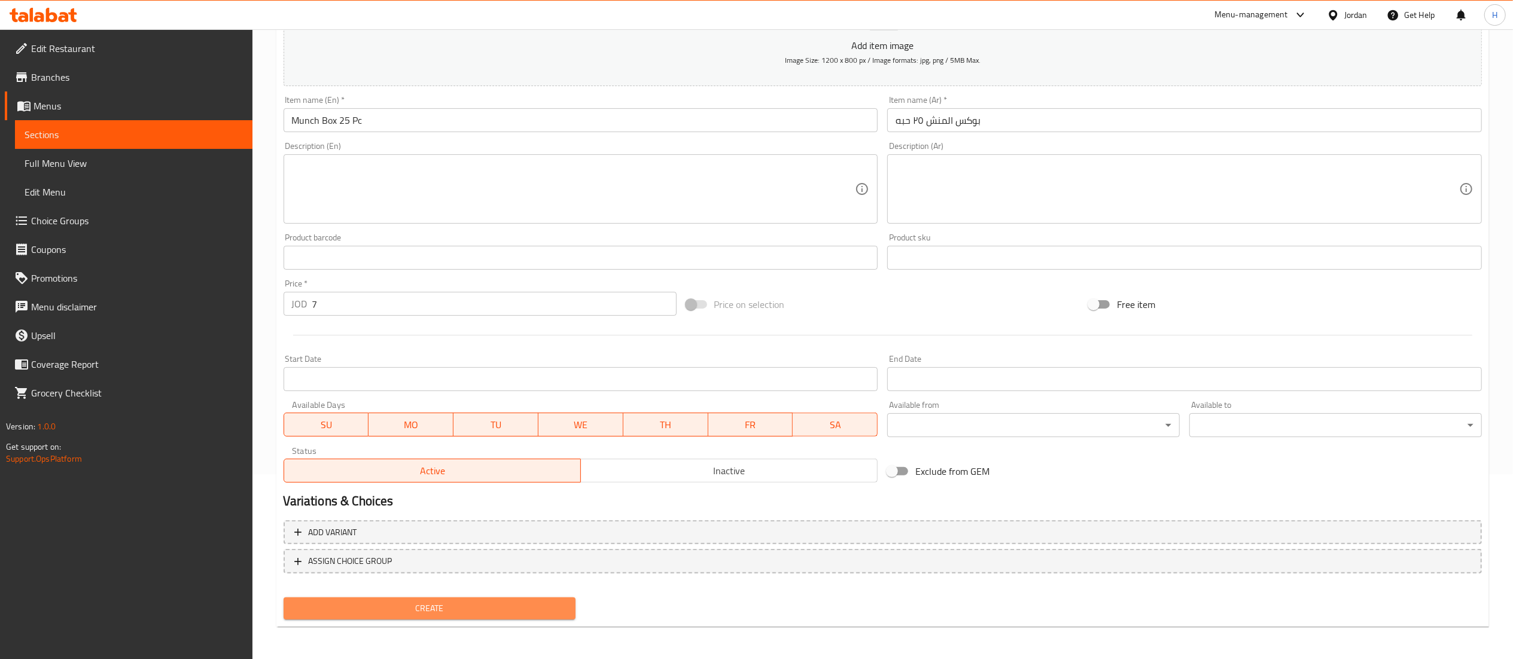
click at [486, 604] on span "Create" at bounding box center [429, 608] width 273 height 15
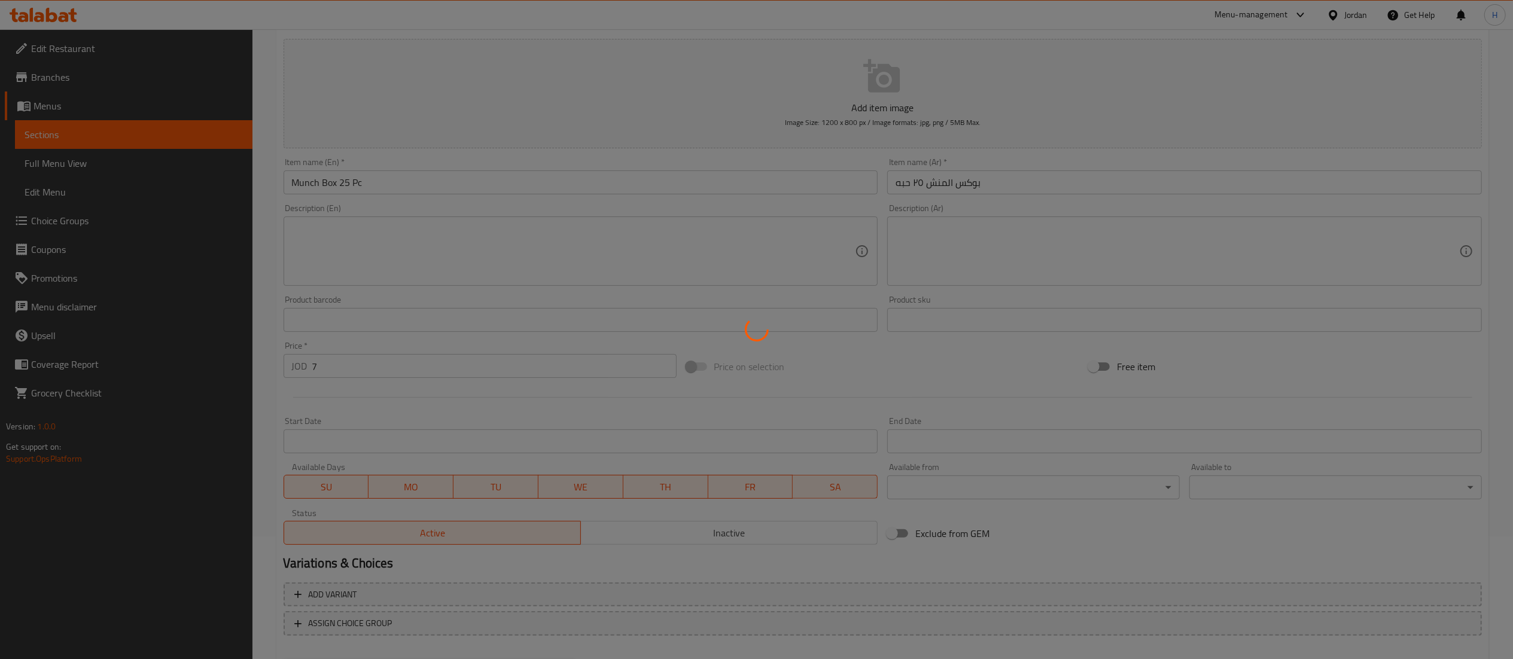
scroll to position [17, 0]
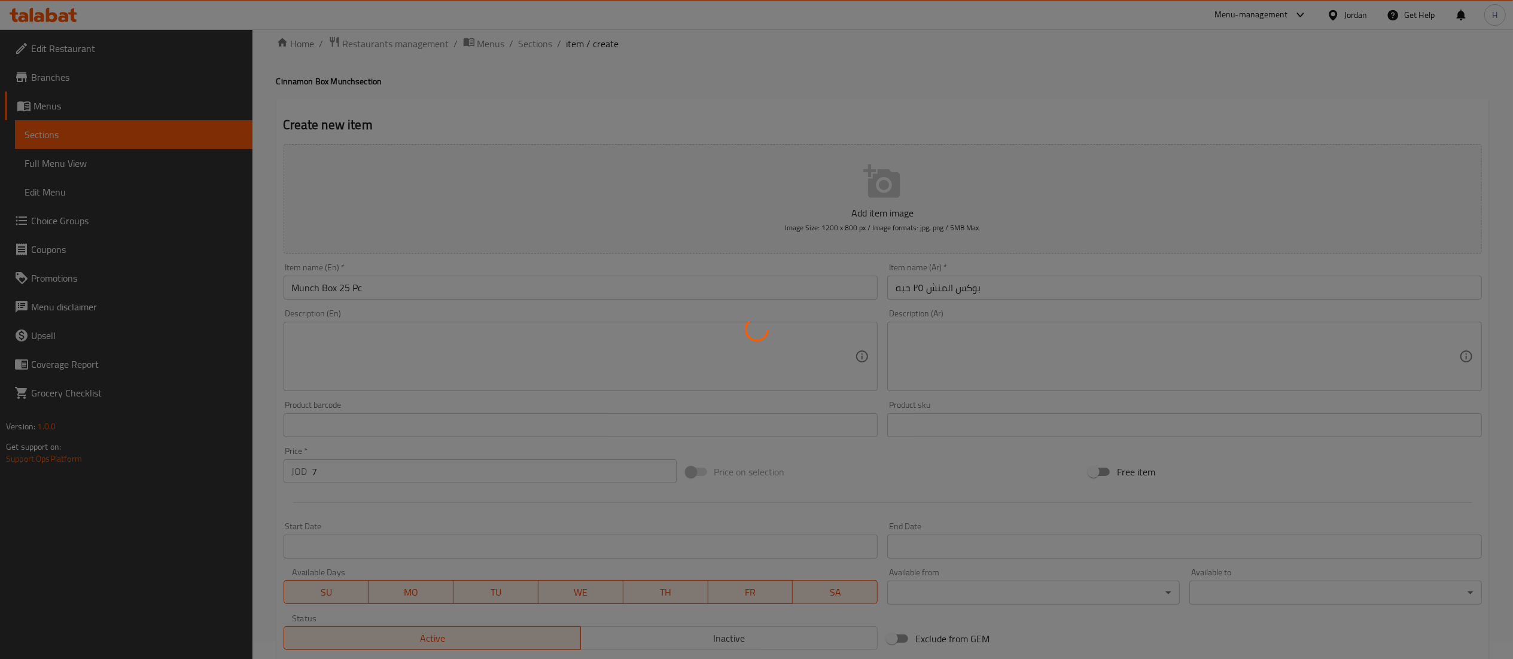
type input "0"
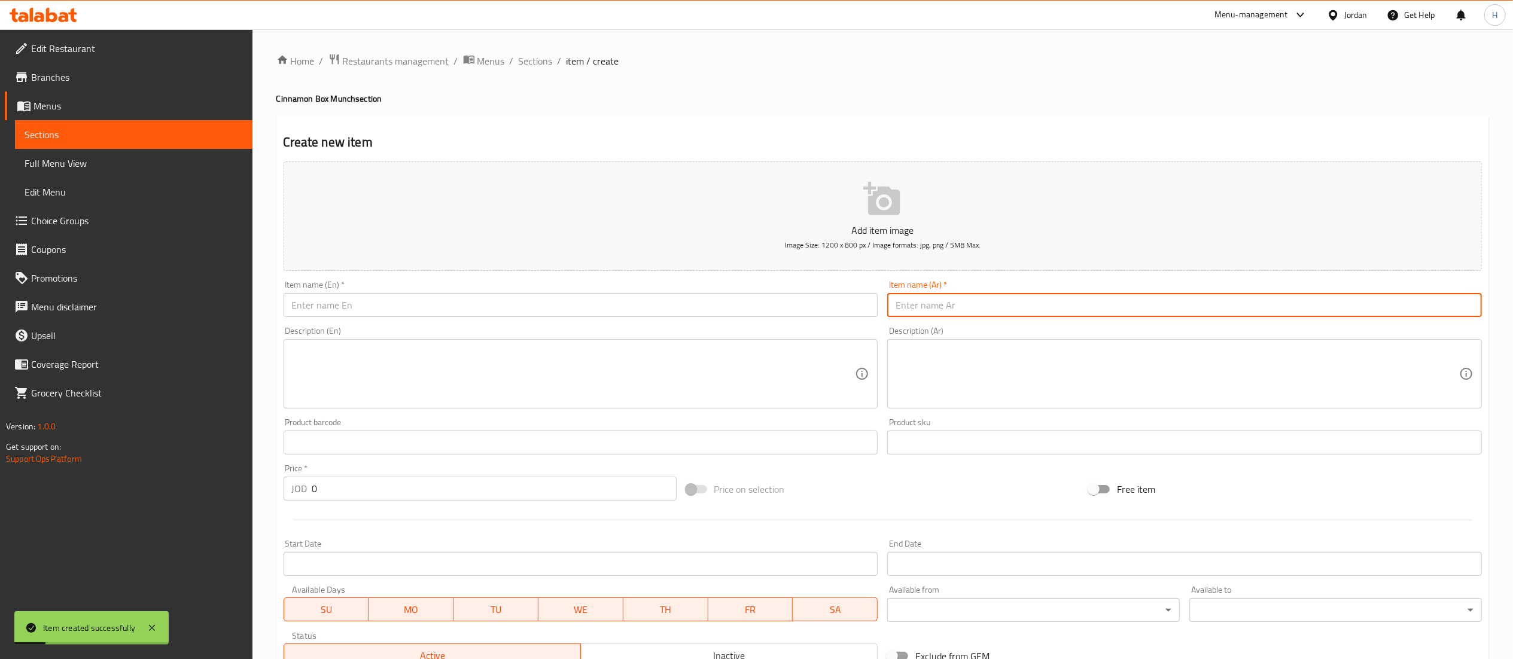
click at [1098, 304] on input "text" at bounding box center [1184, 305] width 595 height 24
paste input "٤٠ حبه ب 11 دنانير"
type input "٤٠ حبه ب 11 دنانير"
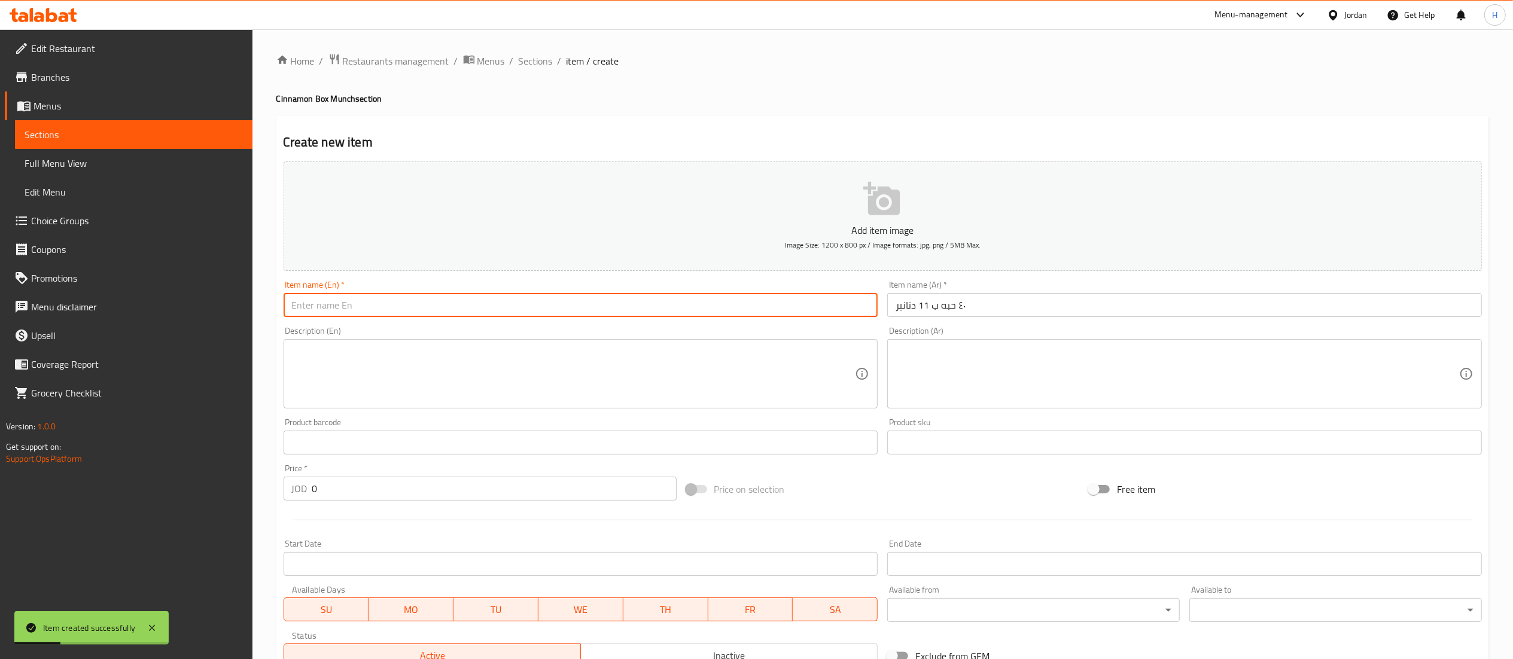
drag, startPoint x: 800, startPoint y: 300, endPoint x: 807, endPoint y: 301, distance: 7.3
click at [799, 300] on input "text" at bounding box center [580, 305] width 595 height 24
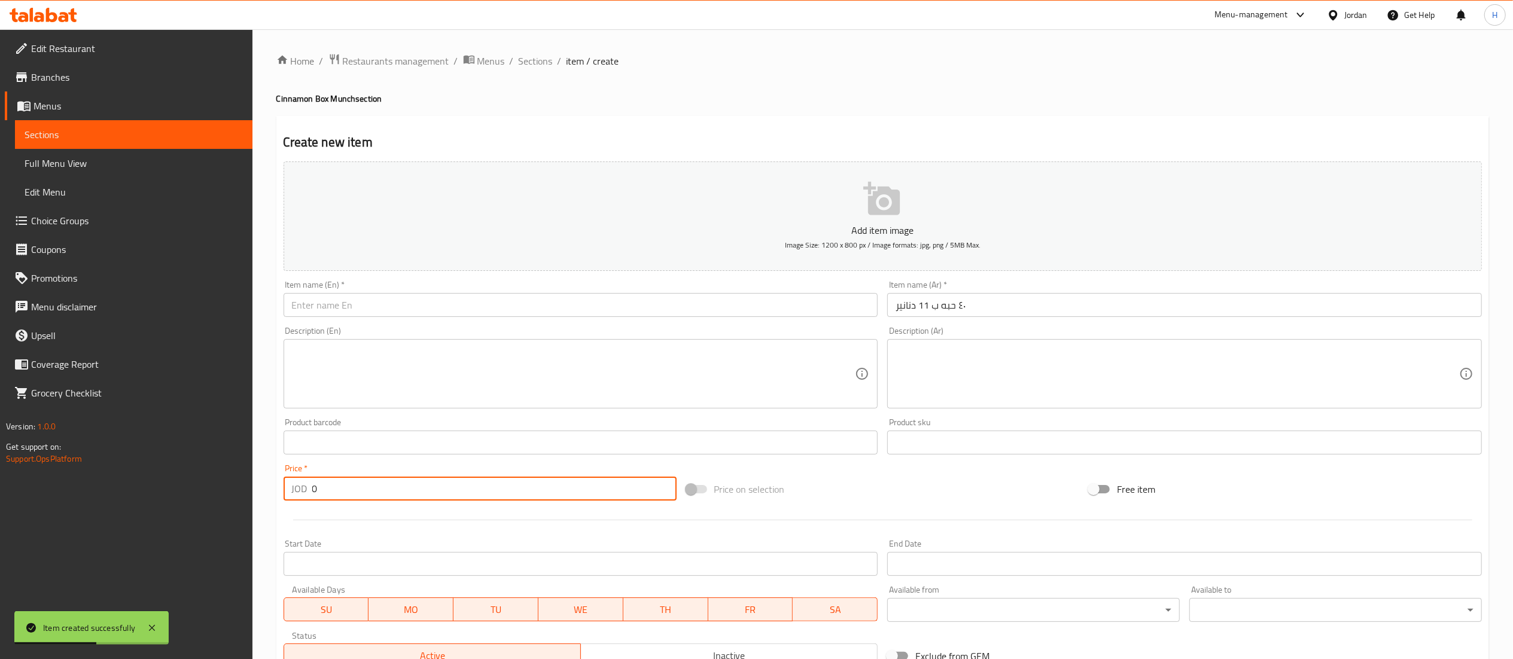
drag, startPoint x: 362, startPoint y: 476, endPoint x: 291, endPoint y: 481, distance: 71.3
click at [291, 481] on div "Price   * JOD 0 Price *" at bounding box center [479, 482] width 393 height 36
type input "11"
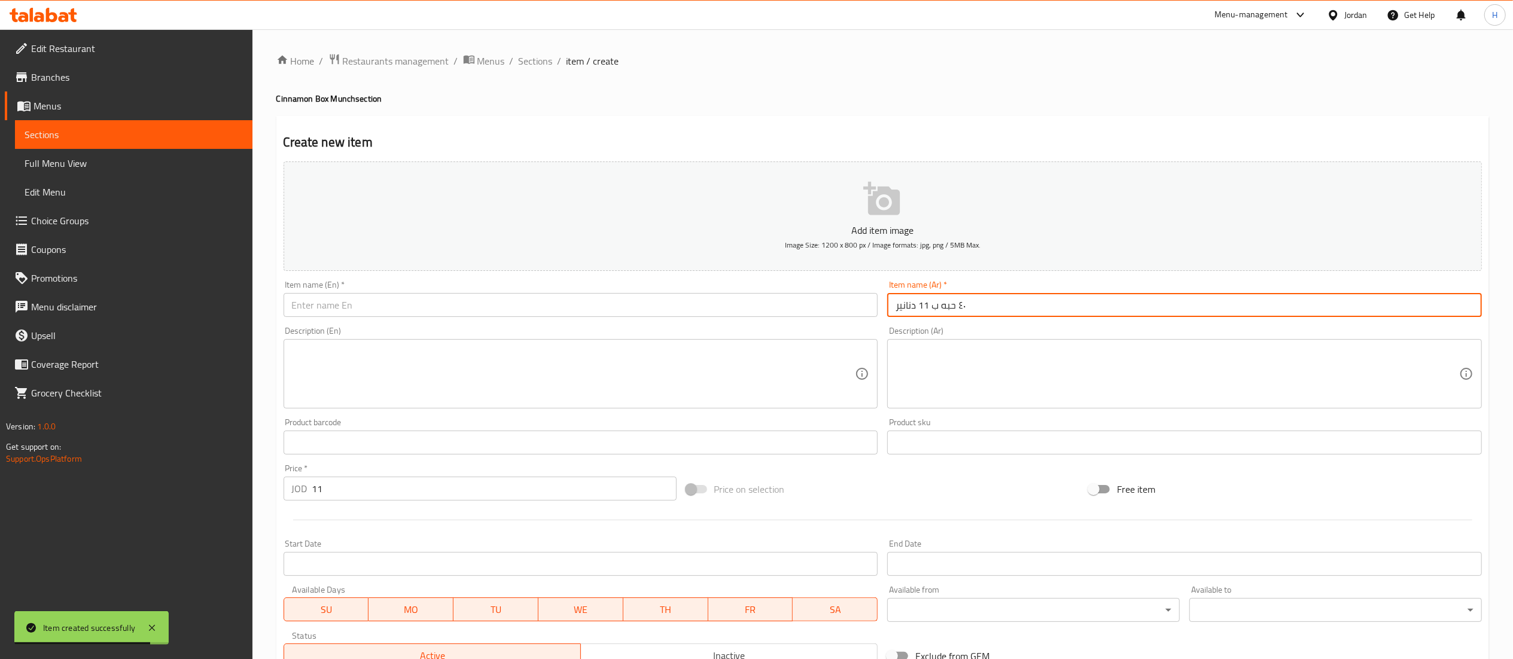
drag, startPoint x: 938, startPoint y: 310, endPoint x: 865, endPoint y: 311, distance: 73.0
click at [865, 311] on div "Add item image Image Size: 1200 x 800 px / Image formats: jpg, png / 5MB Max. I…" at bounding box center [883, 415] width 1208 height 516
paste input "بوكس المنش"
click at [955, 312] on input "٤٠ حبه" at bounding box center [1184, 305] width 595 height 24
click at [890, 309] on input "٤٠ حبه" at bounding box center [1184, 305] width 595 height 24
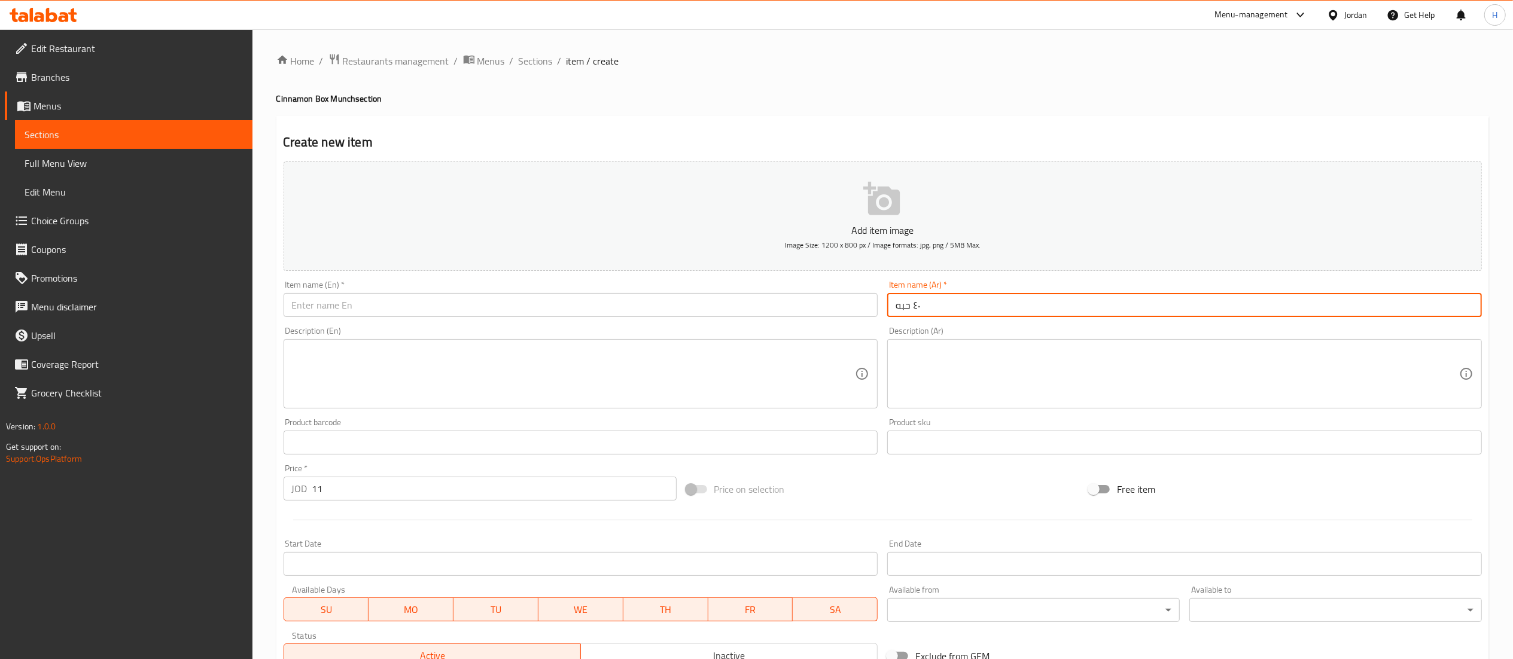
paste input "بوكس المنش"
type input "بوكس المنش ٤٠ حبه"
click at [635, 304] on input "text" at bounding box center [580, 305] width 595 height 24
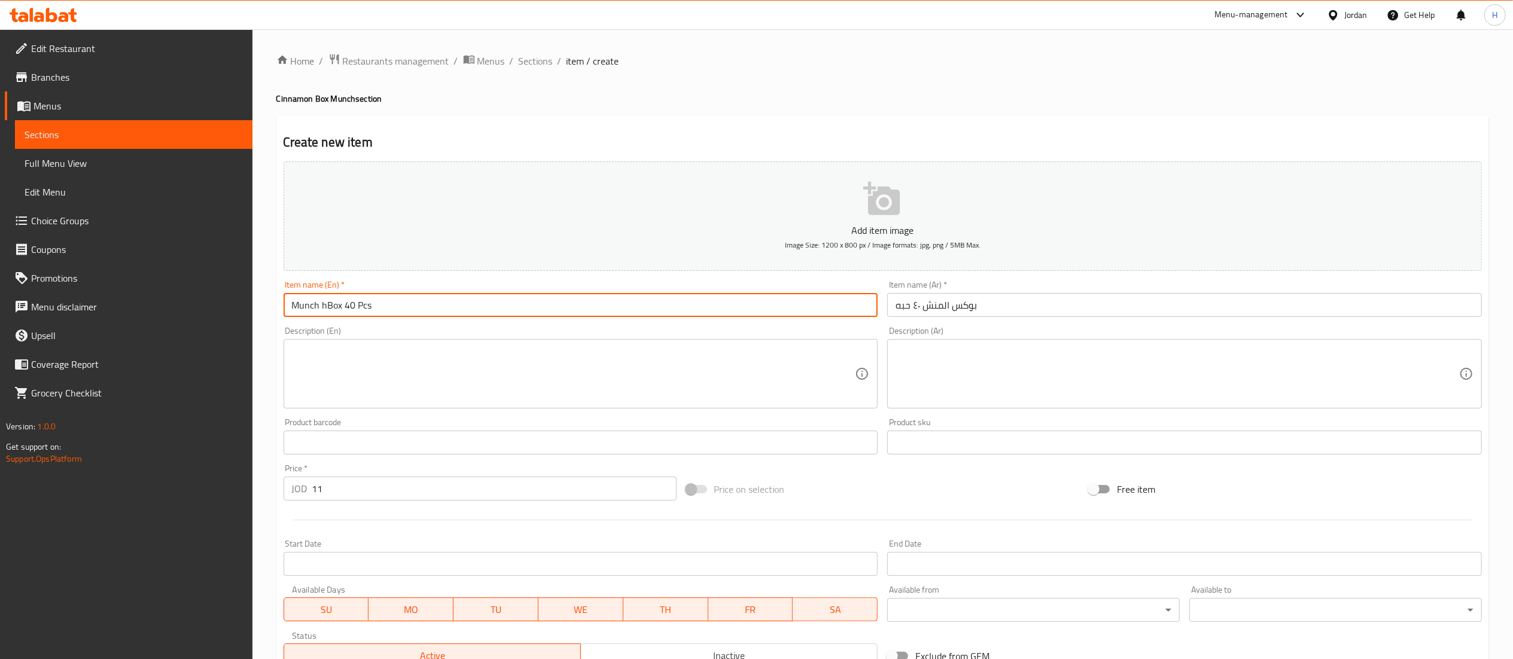
drag, startPoint x: 331, startPoint y: 307, endPoint x: 367, endPoint y: 309, distance: 35.9
click at [330, 307] on input "Munch hBox 40 Pcs" at bounding box center [580, 305] width 595 height 24
type input "Munch Box 40 Pcs"
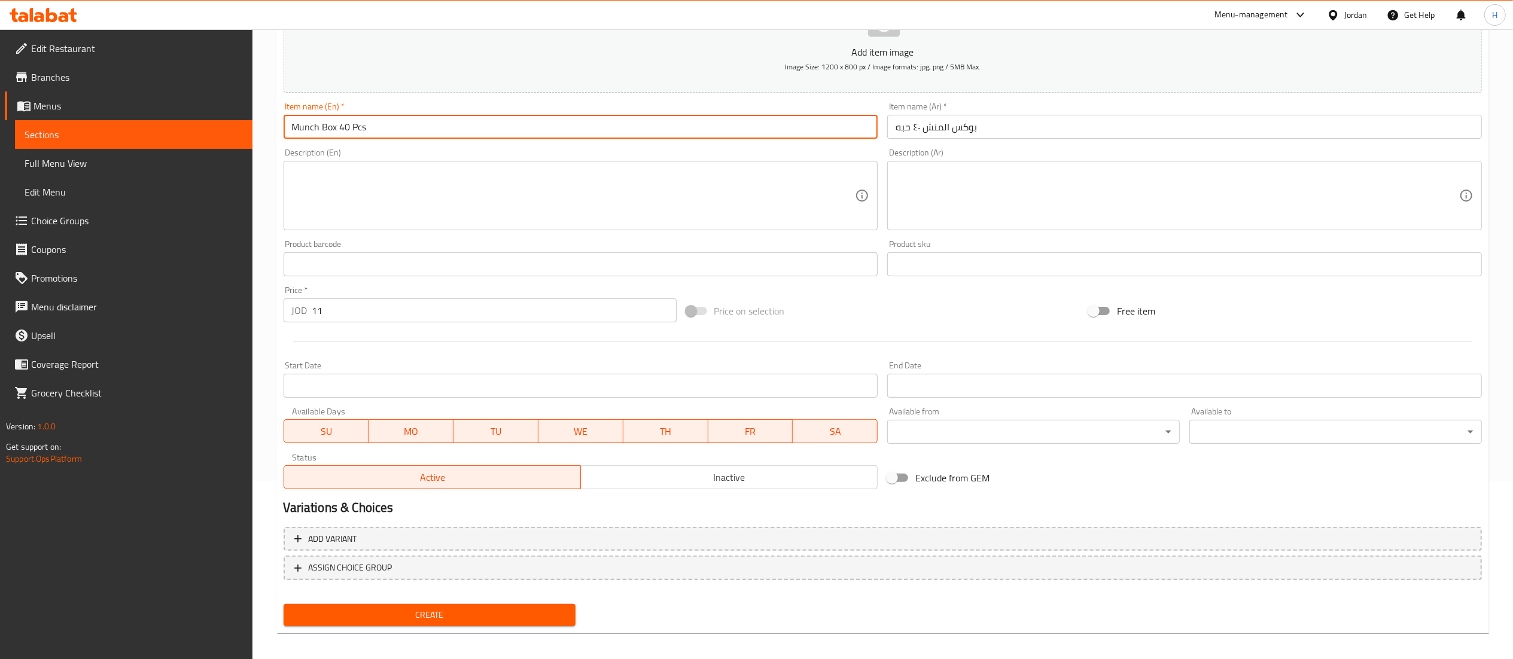
scroll to position [185, 0]
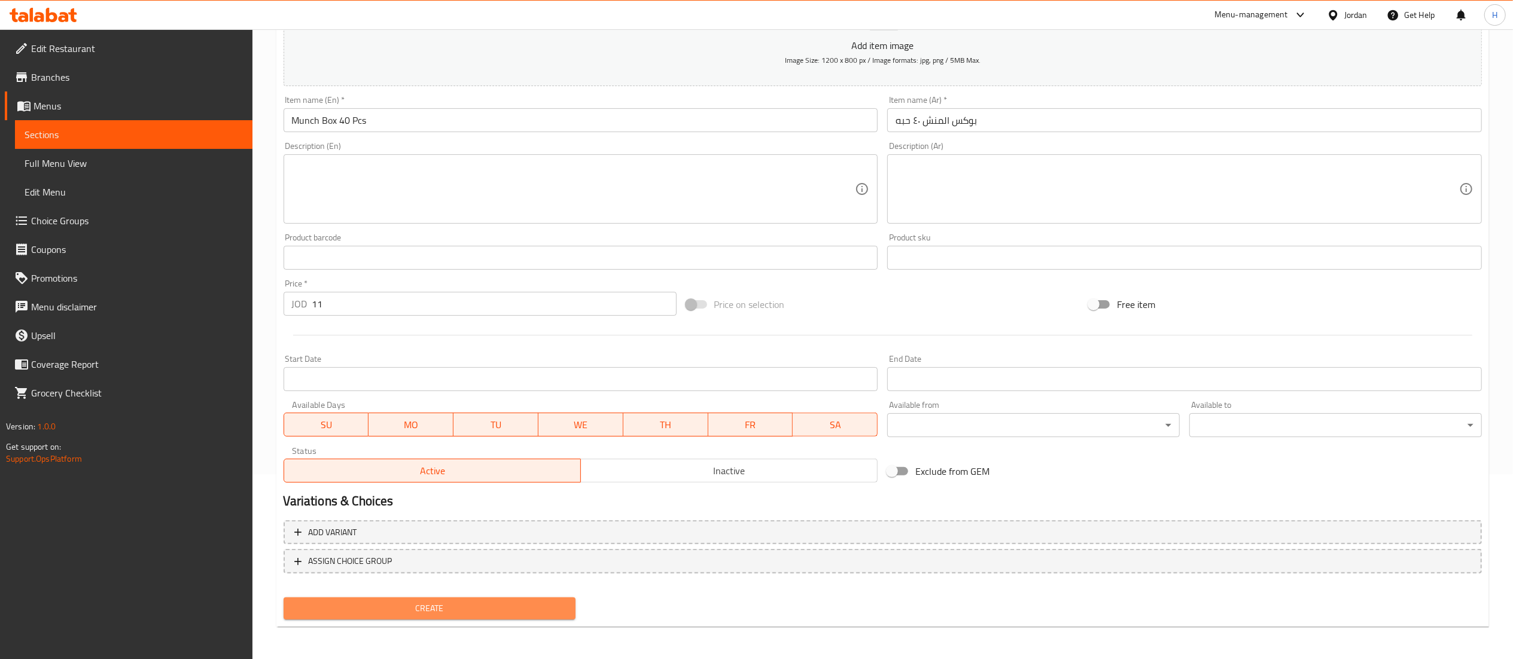
click at [460, 608] on span "Create" at bounding box center [429, 608] width 273 height 15
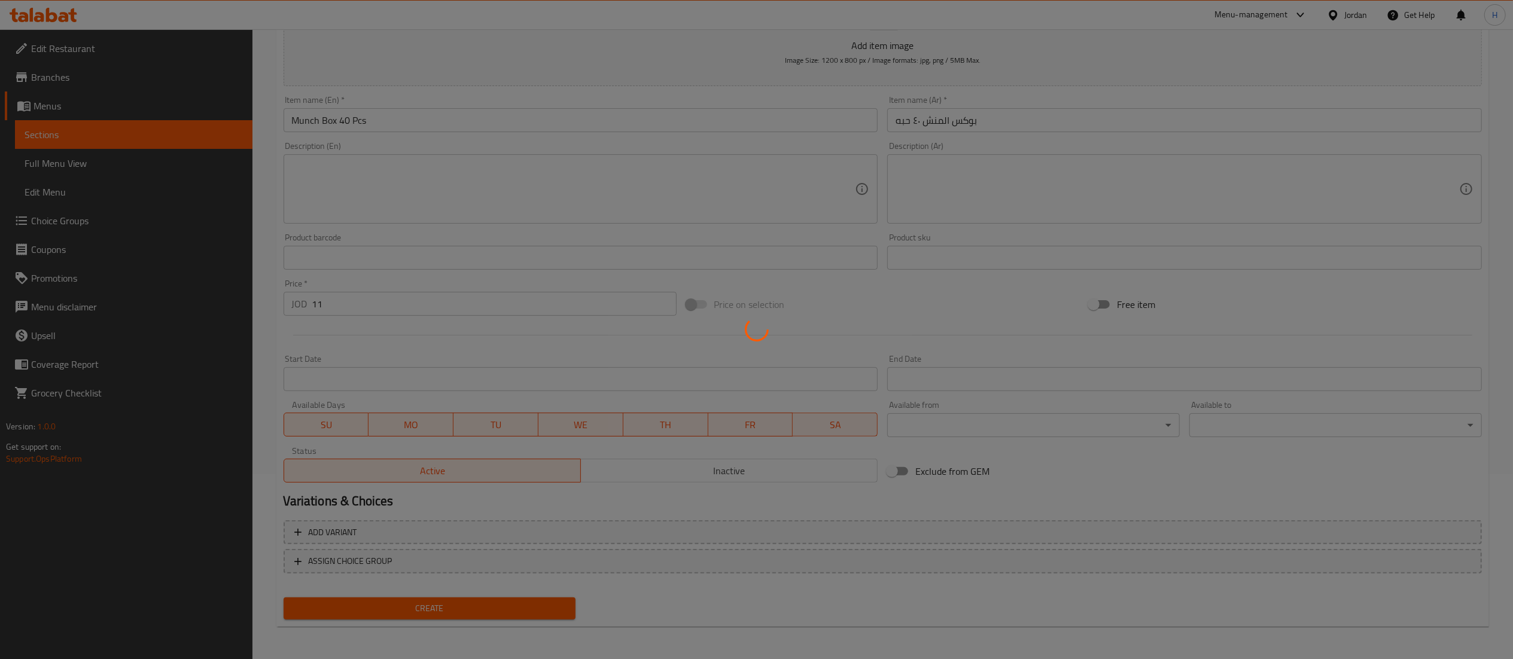
type input "0"
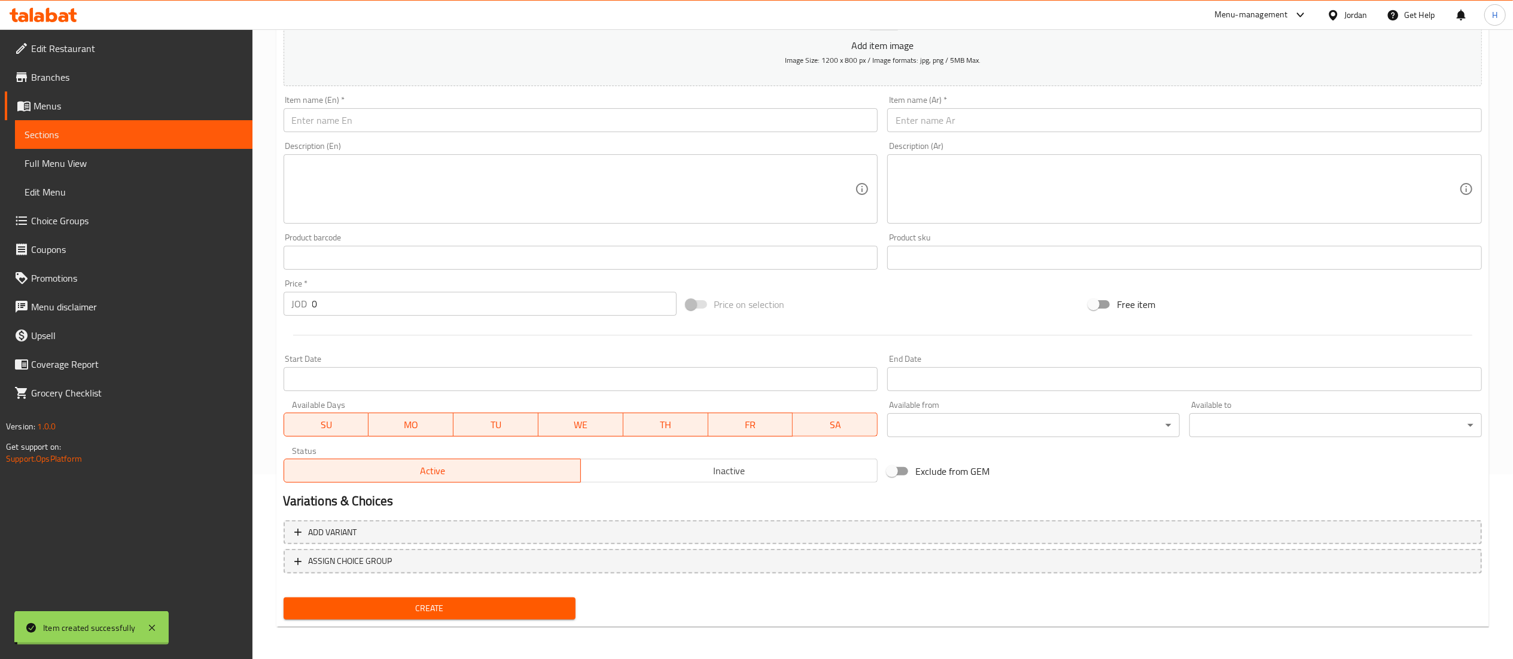
scroll to position [0, 0]
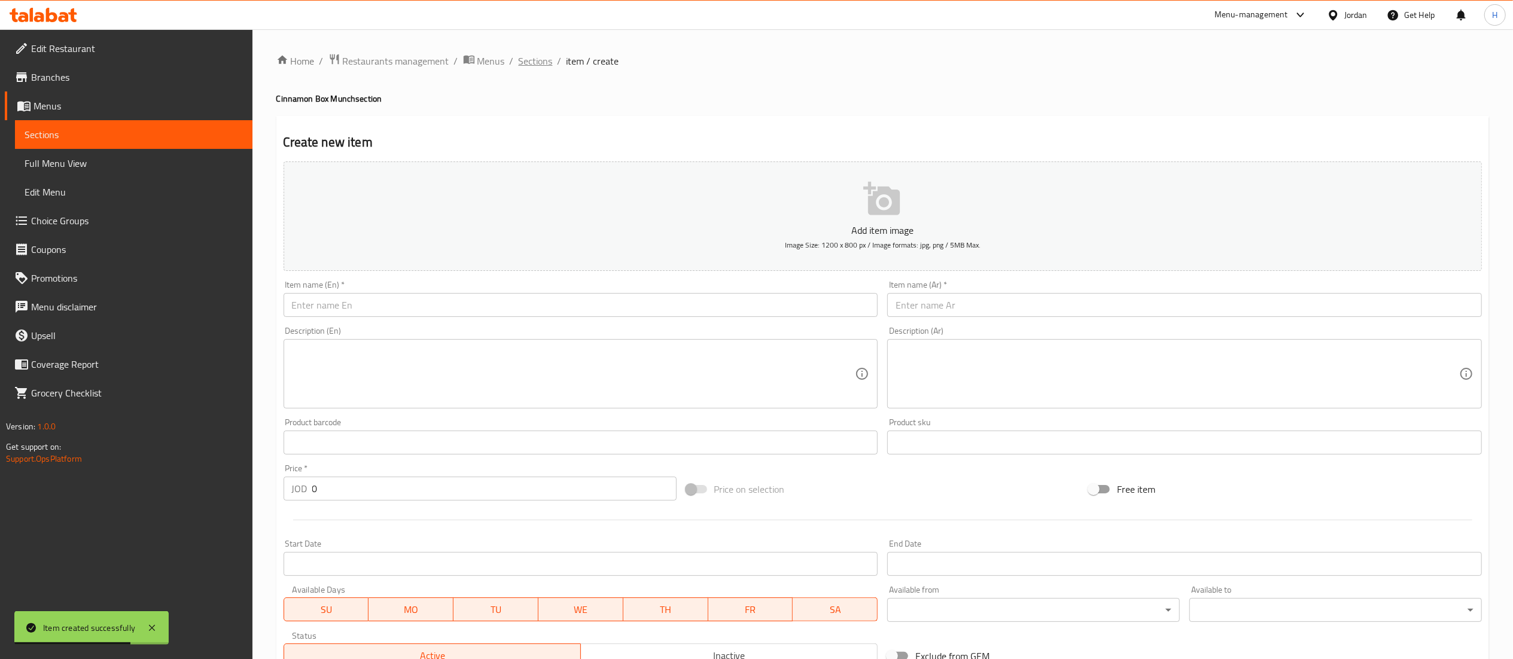
click at [542, 63] on span "Sections" at bounding box center [536, 61] width 34 height 14
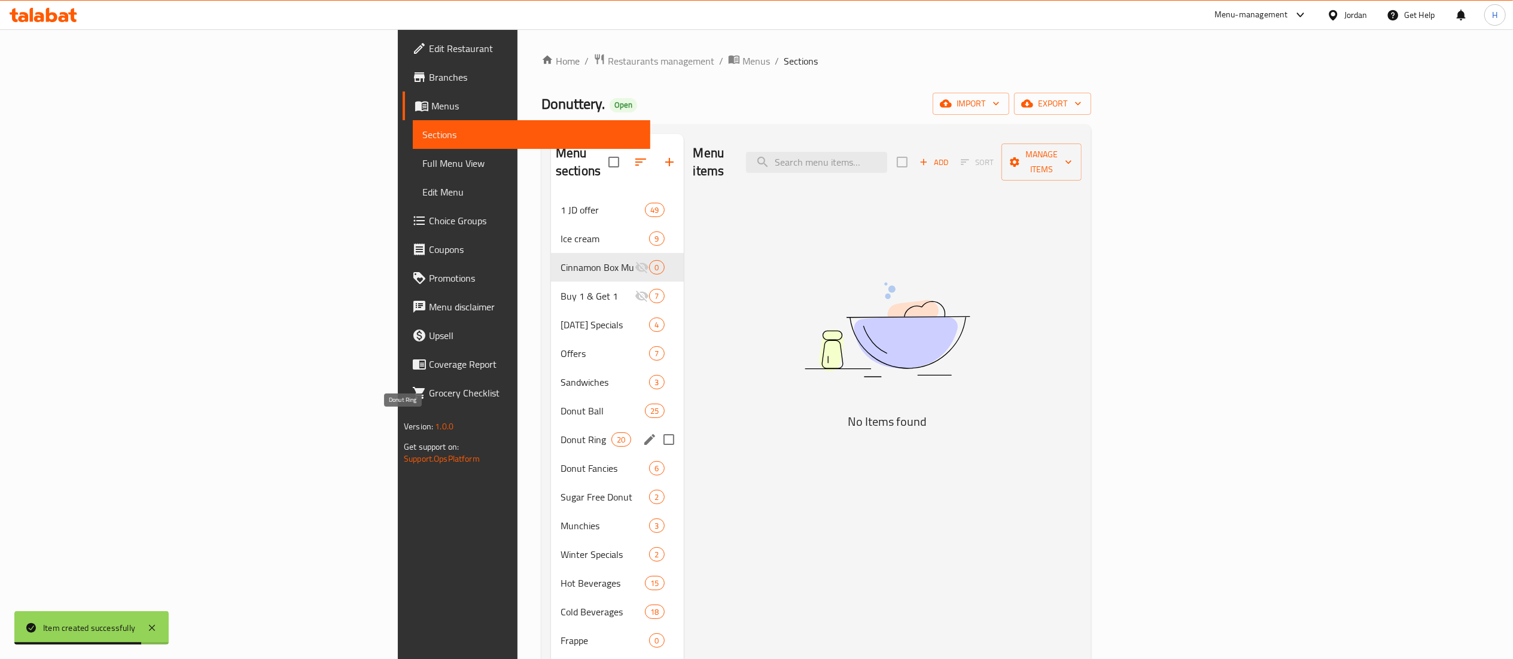
scroll to position [120, 0]
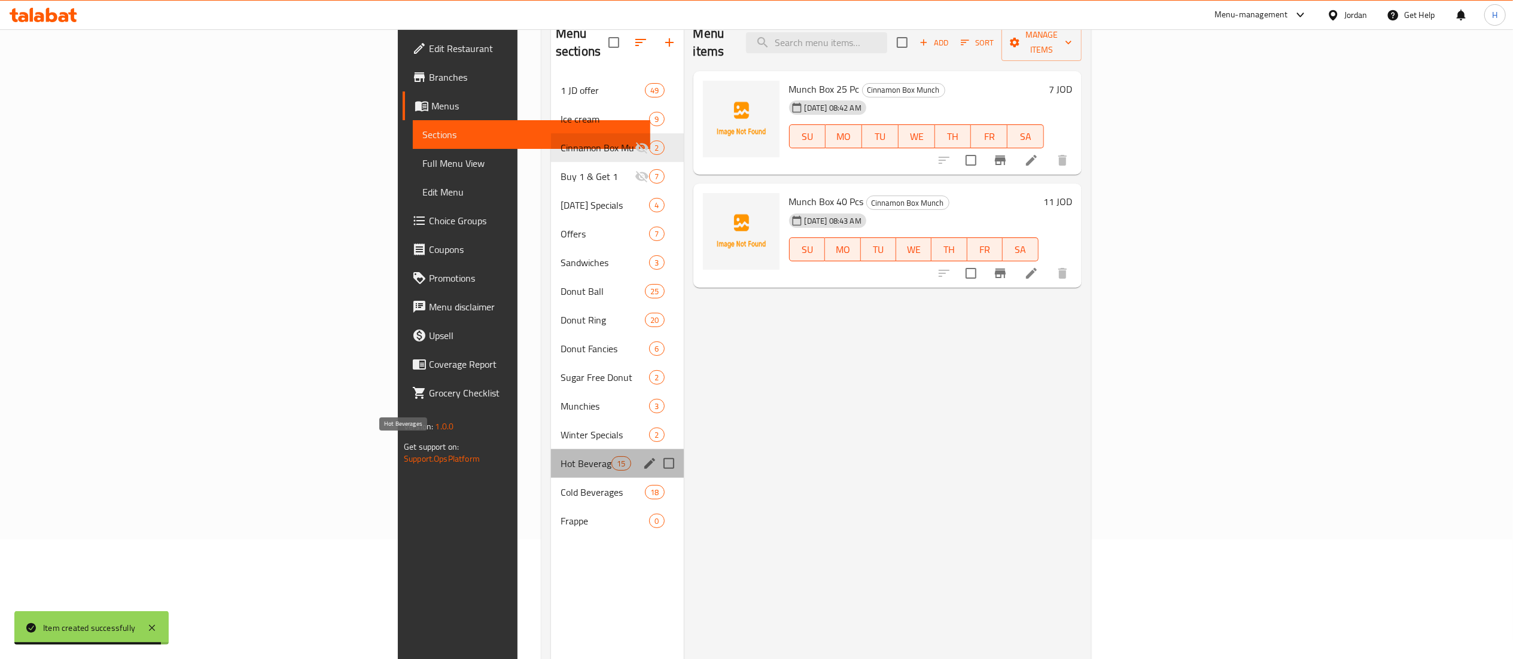
click at [560, 456] on span "Hot Beverages" at bounding box center [585, 463] width 51 height 14
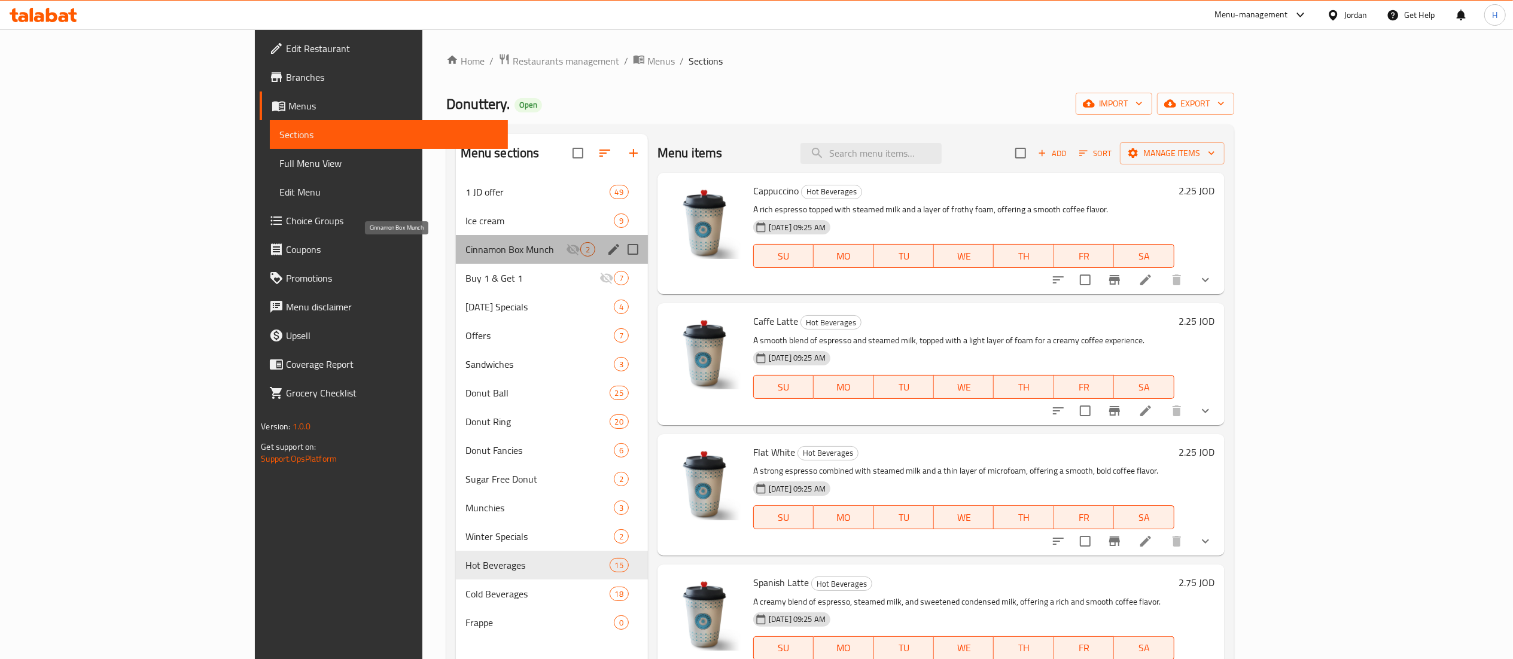
click at [465, 253] on span "Cinnamon Box Munch" at bounding box center [515, 249] width 100 height 14
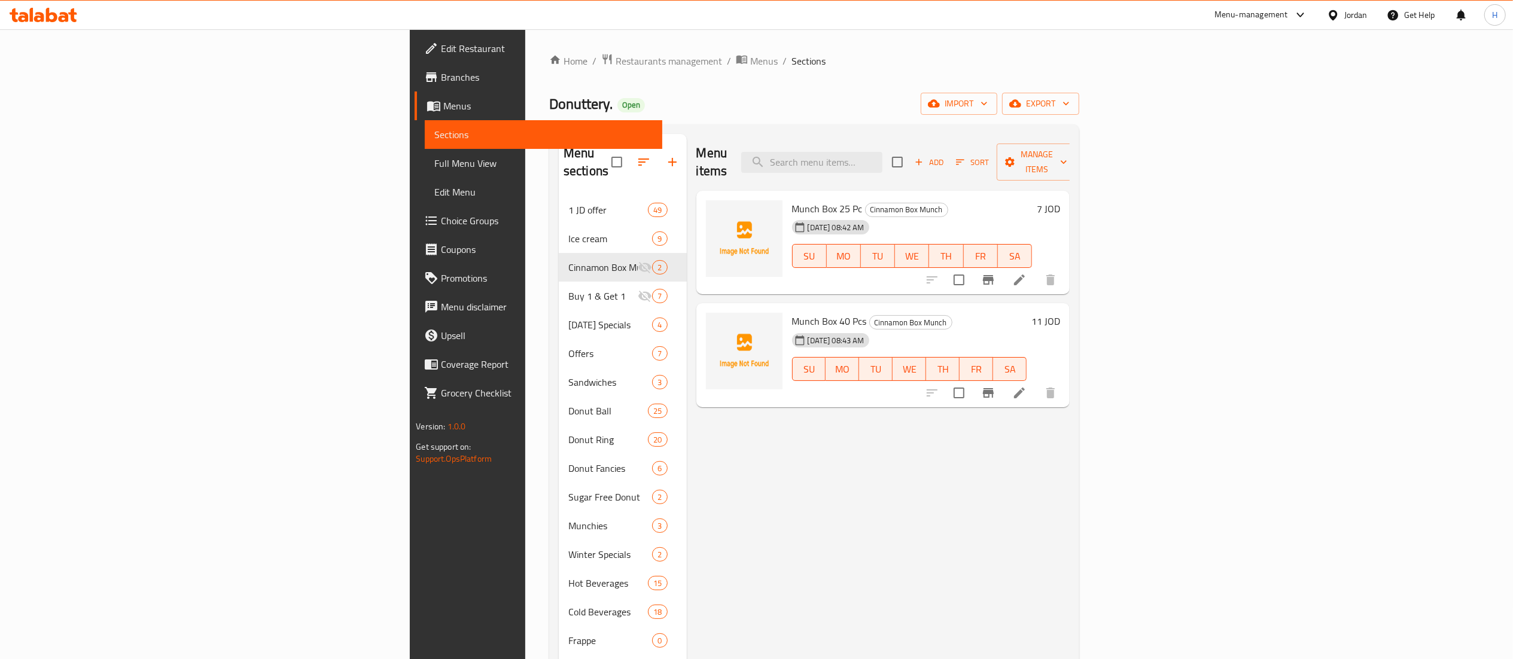
click at [1070, 490] on div "Menu items Add Sort Manage items Munch Box 25 Pc Cinnamon Box Munch 12-10-2025 …" at bounding box center [878, 463] width 383 height 659
click at [945, 156] on span "Add" at bounding box center [929, 163] width 32 height 14
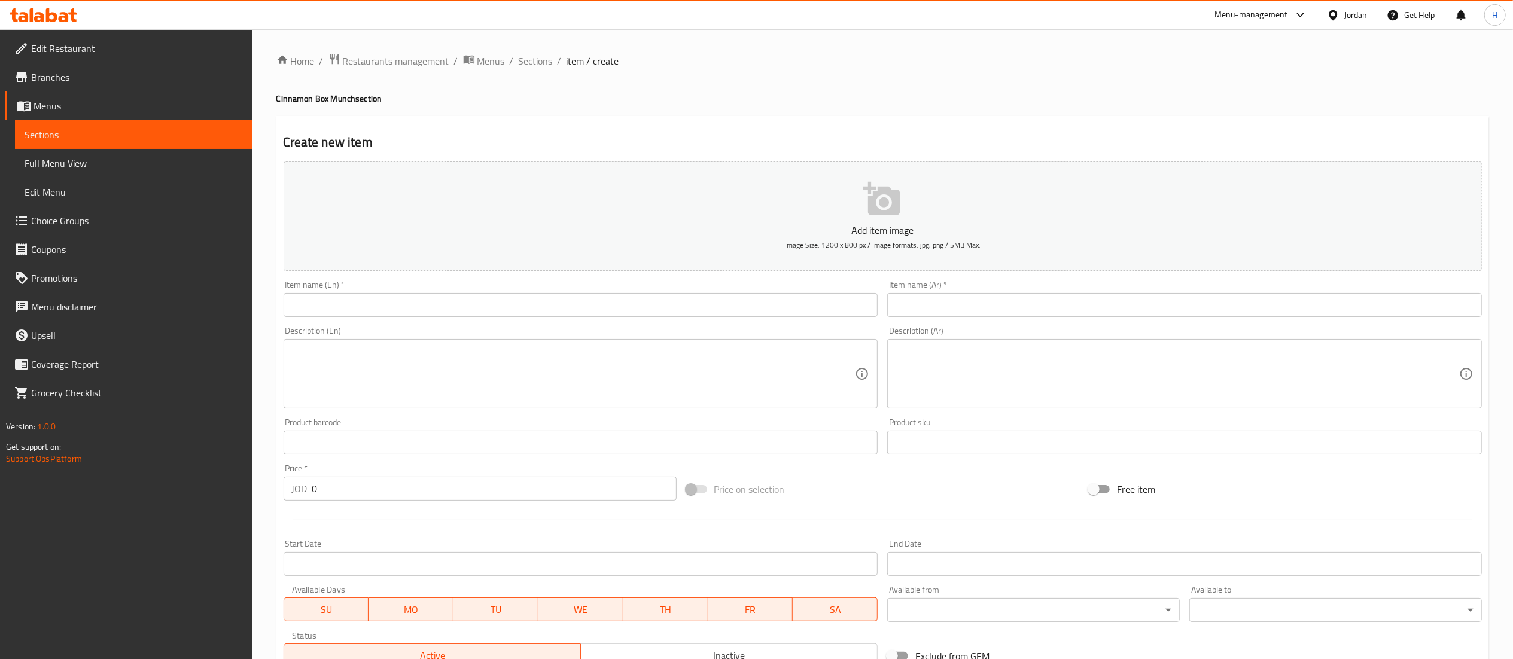
click at [1077, 310] on input "text" at bounding box center [1184, 305] width 595 height 24
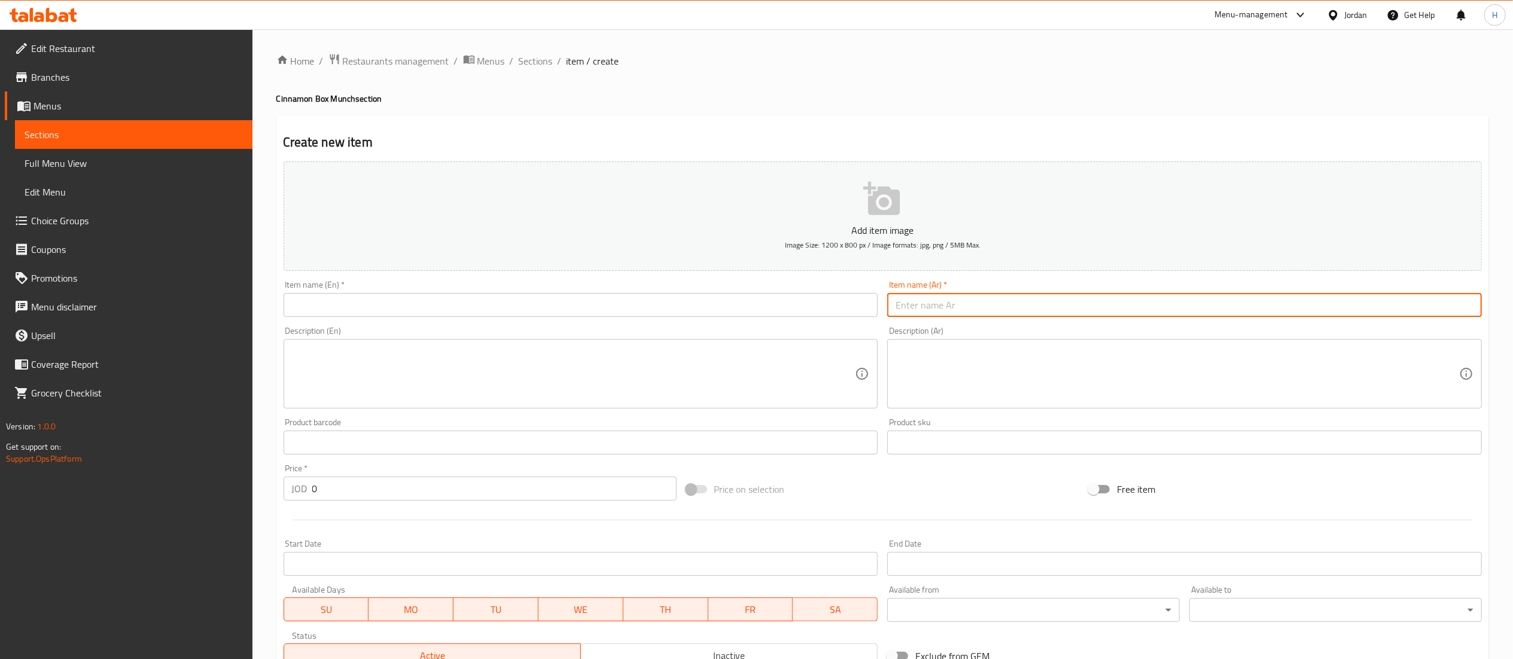
paste input "Hot chocolate"
type input "Hot chocolate"
click at [766, 301] on input "text" at bounding box center [580, 305] width 595 height 24
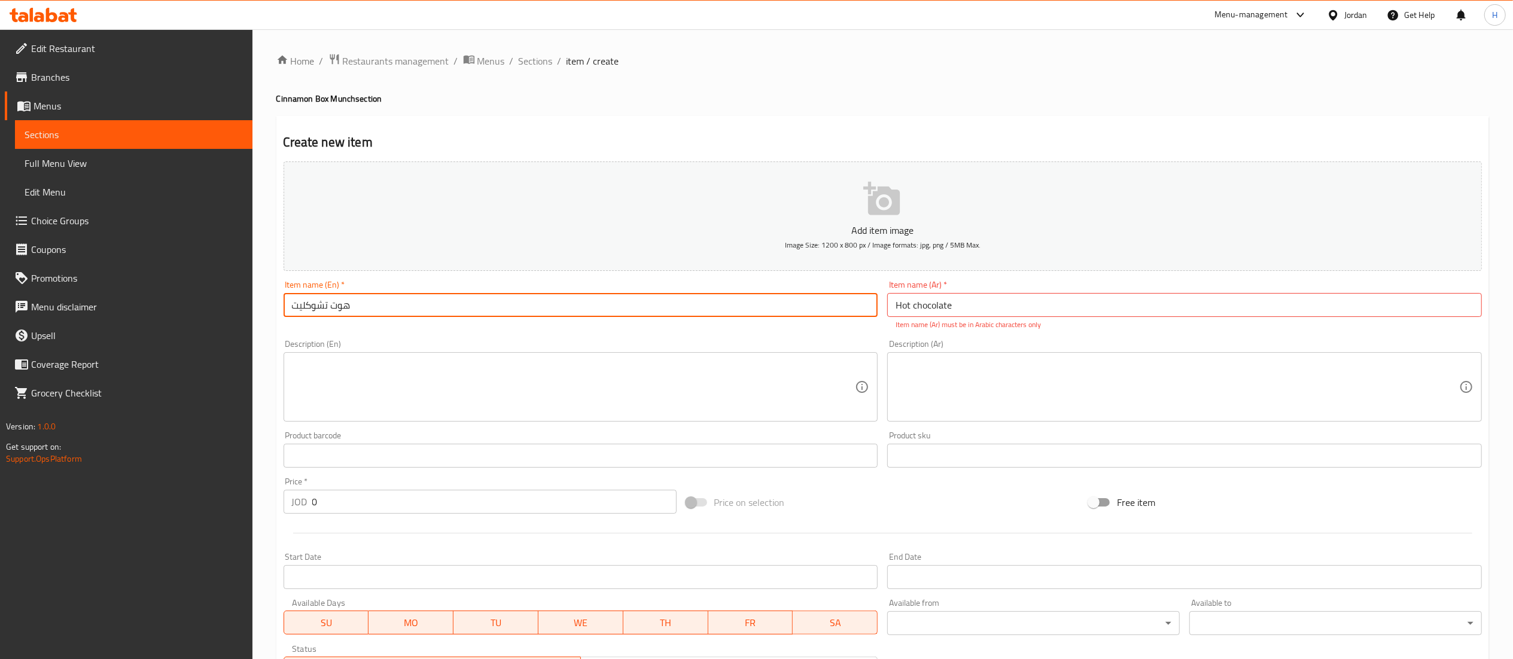
type input "هوت تشوكليت"
drag, startPoint x: 340, startPoint y: 508, endPoint x: 192, endPoint y: 495, distance: 148.9
click at [192, 495] on div "Edit Restaurant Branches Menus Sections Full Menu View Edit Menu Choice Groups …" at bounding box center [756, 443] width 1513 height 829
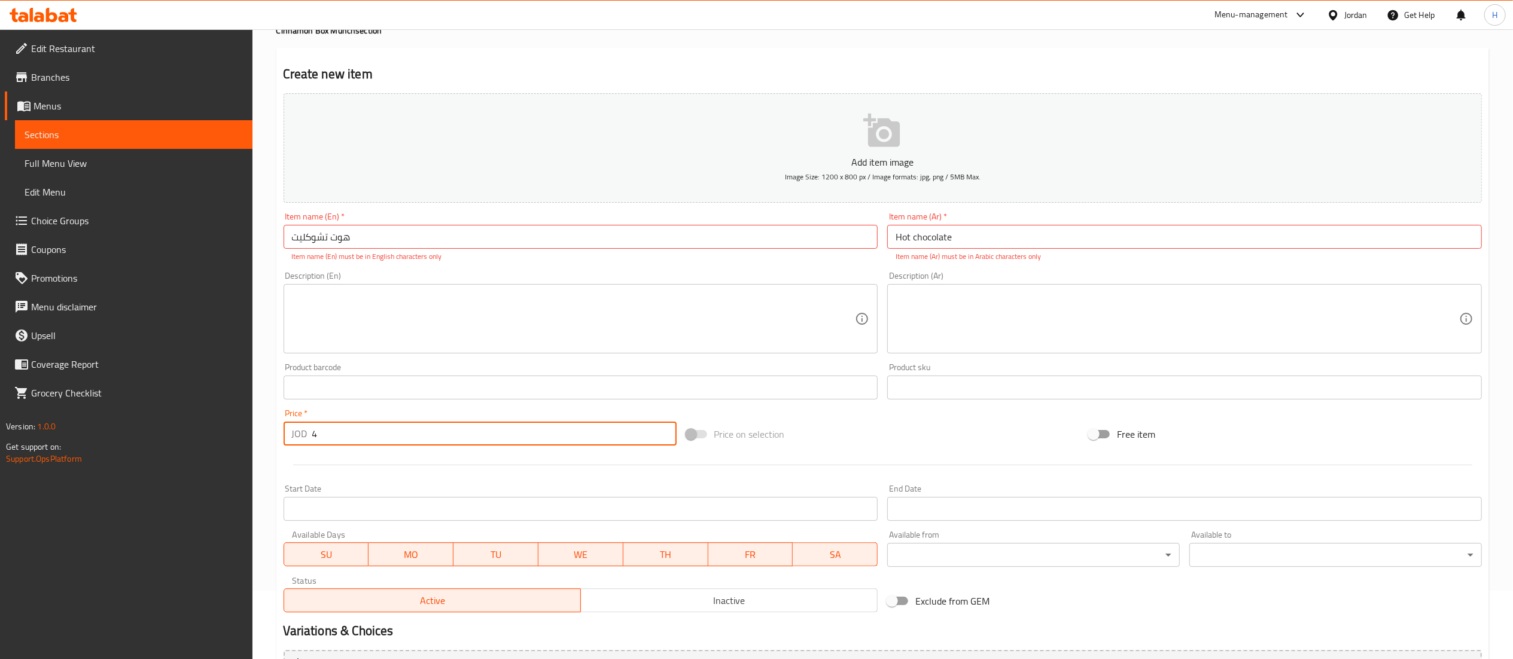
scroll to position [199, 0]
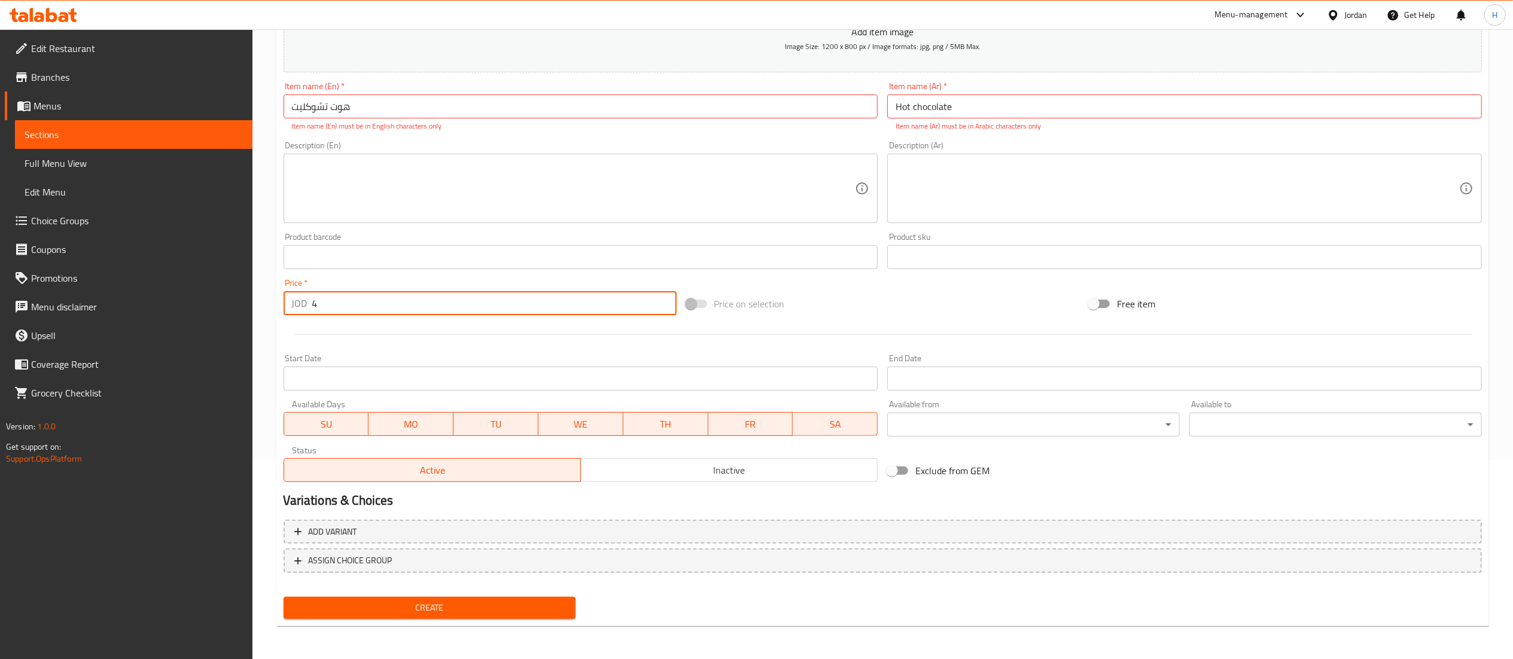
type input "4"
click at [414, 598] on button "Create" at bounding box center [429, 608] width 292 height 22
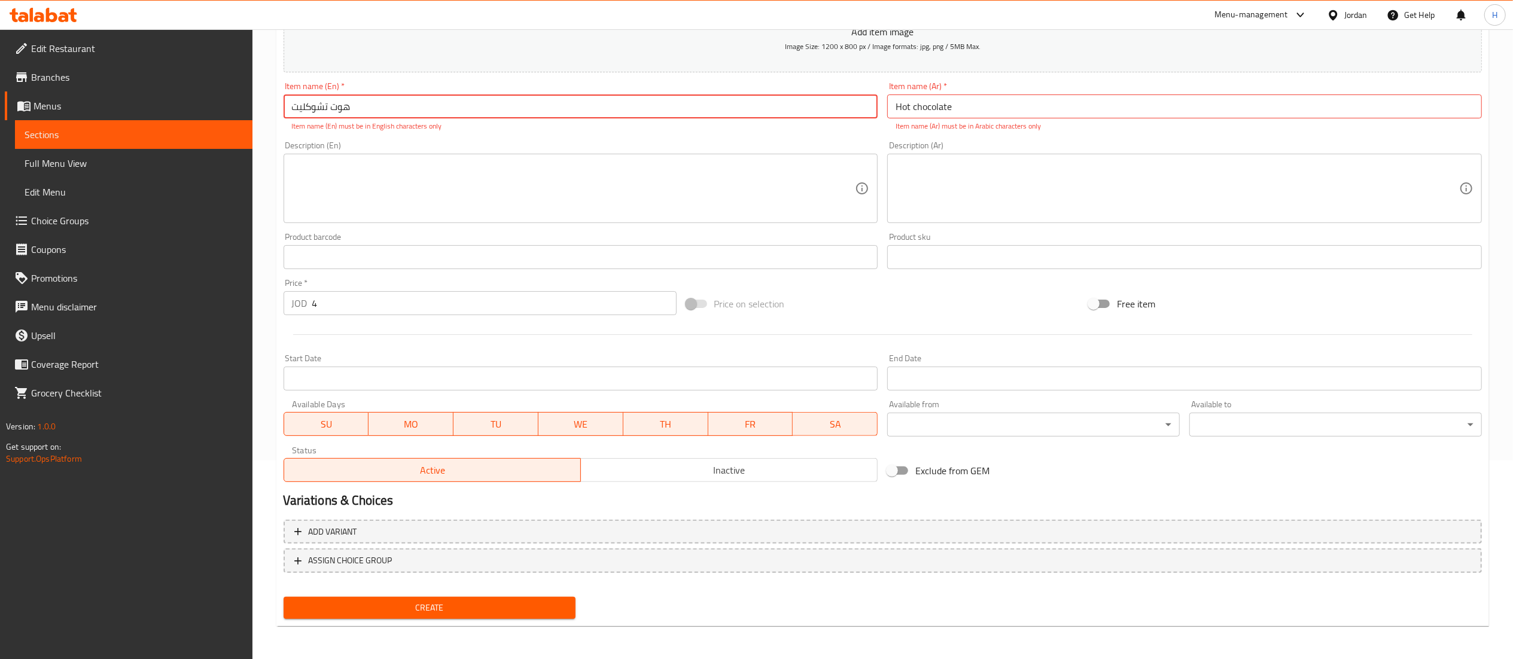
drag, startPoint x: 403, startPoint y: 112, endPoint x: 17, endPoint y: 86, distance: 387.3
click at [17, 86] on div "Edit Restaurant Branches Menus Sections Full Menu View Edit Menu Choice Groups …" at bounding box center [756, 245] width 1513 height 829
click at [17, 86] on link "Branches" at bounding box center [129, 77] width 248 height 29
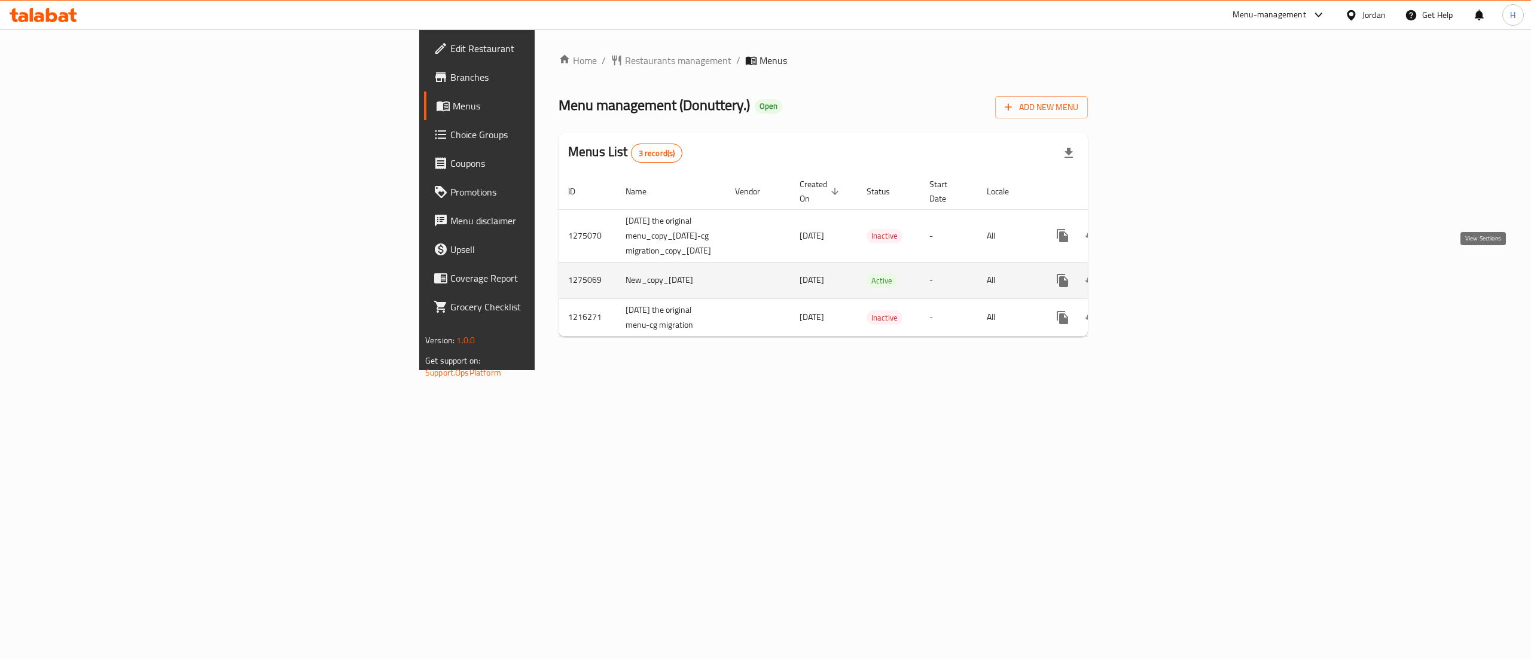
click at [1156, 273] on icon "enhanced table" at bounding box center [1149, 280] width 14 height 14
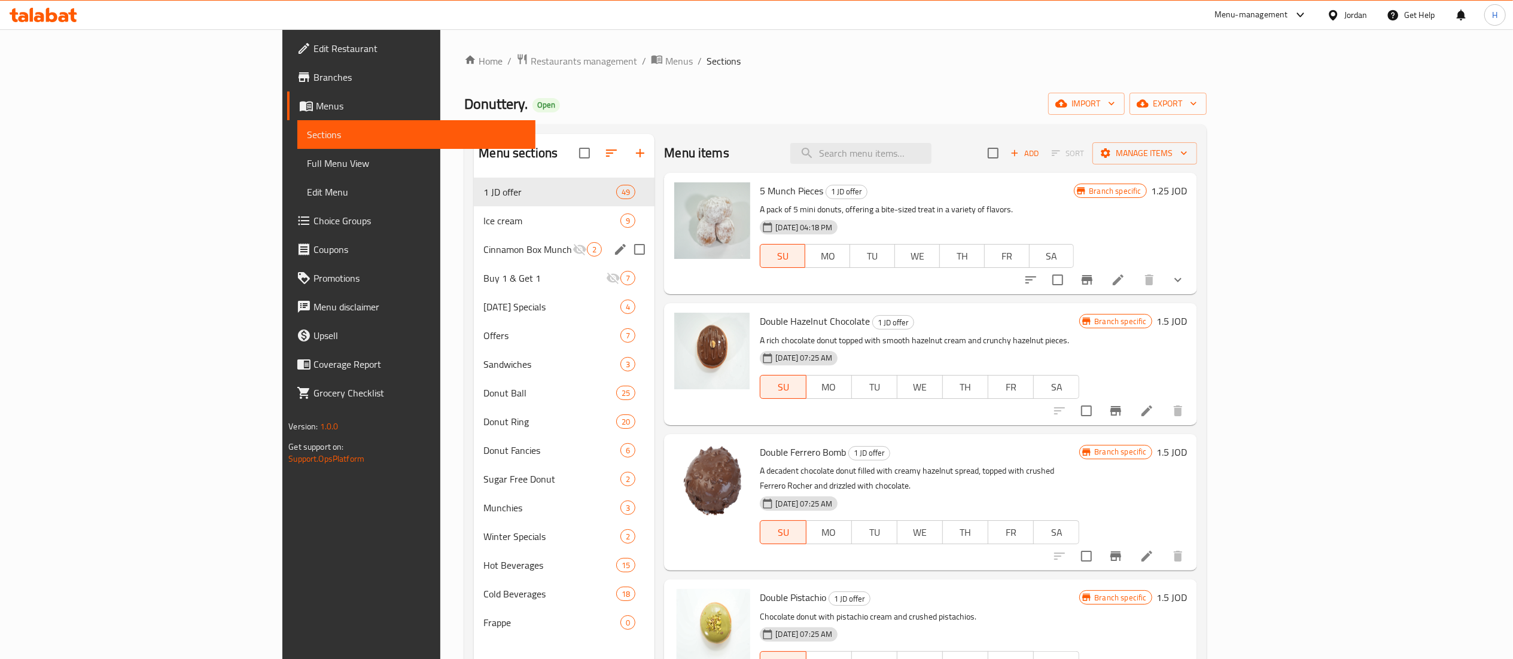
click at [474, 237] on div "Cinnamon Box Munch 2" at bounding box center [564, 249] width 181 height 29
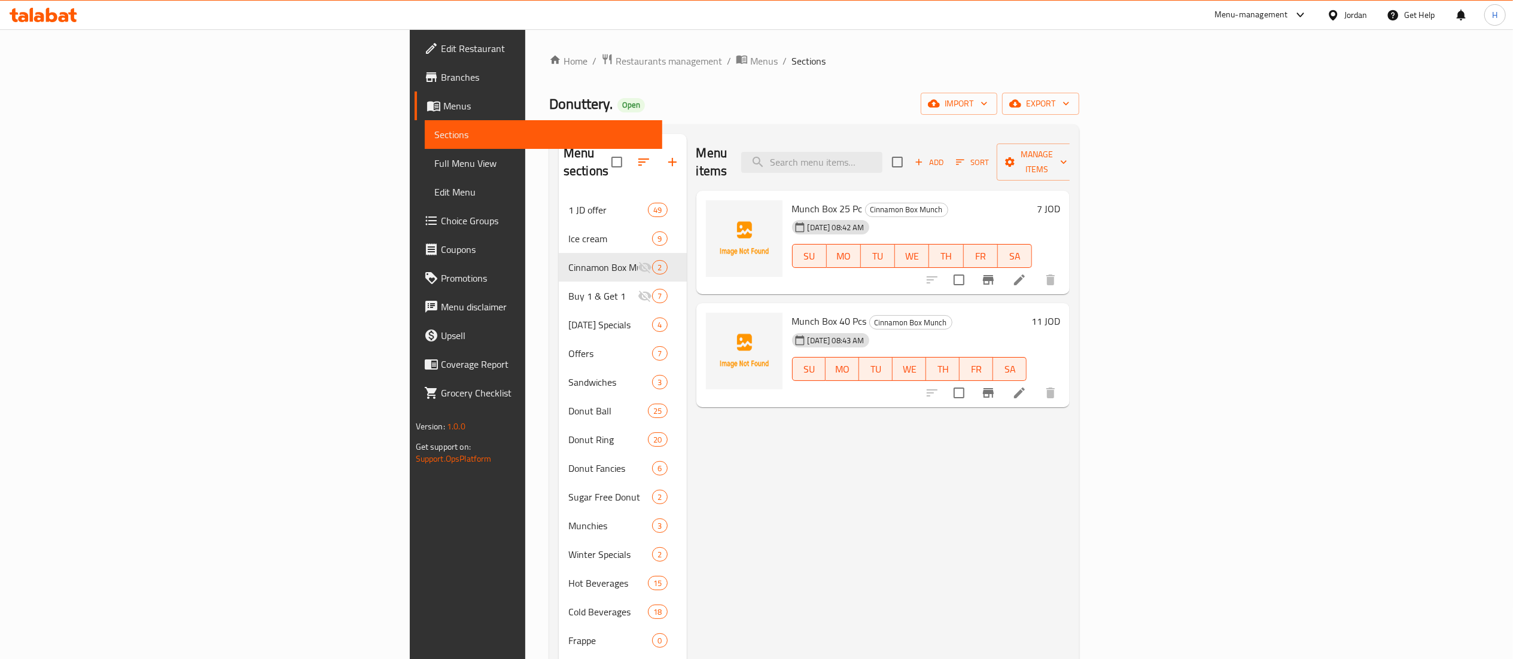
click at [945, 156] on span "Add" at bounding box center [929, 163] width 32 height 14
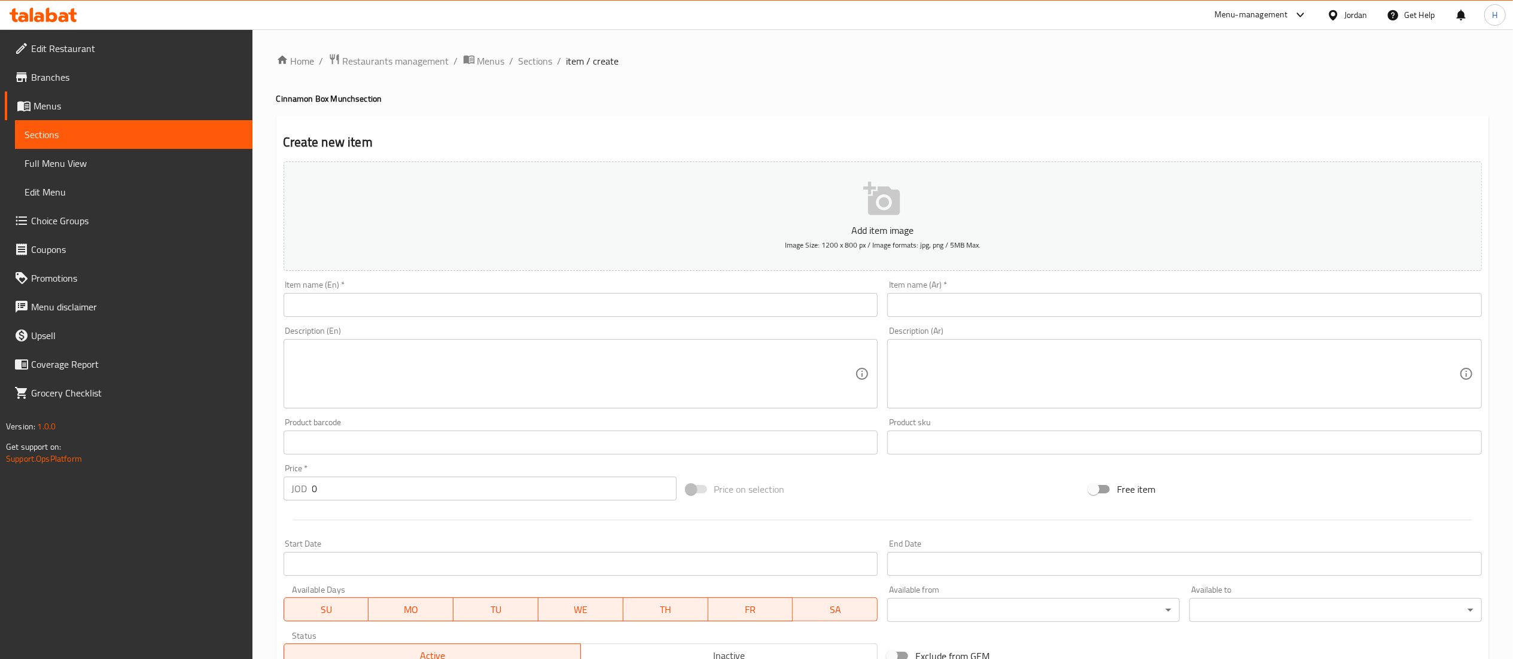
click at [608, 296] on input "text" at bounding box center [580, 305] width 595 height 24
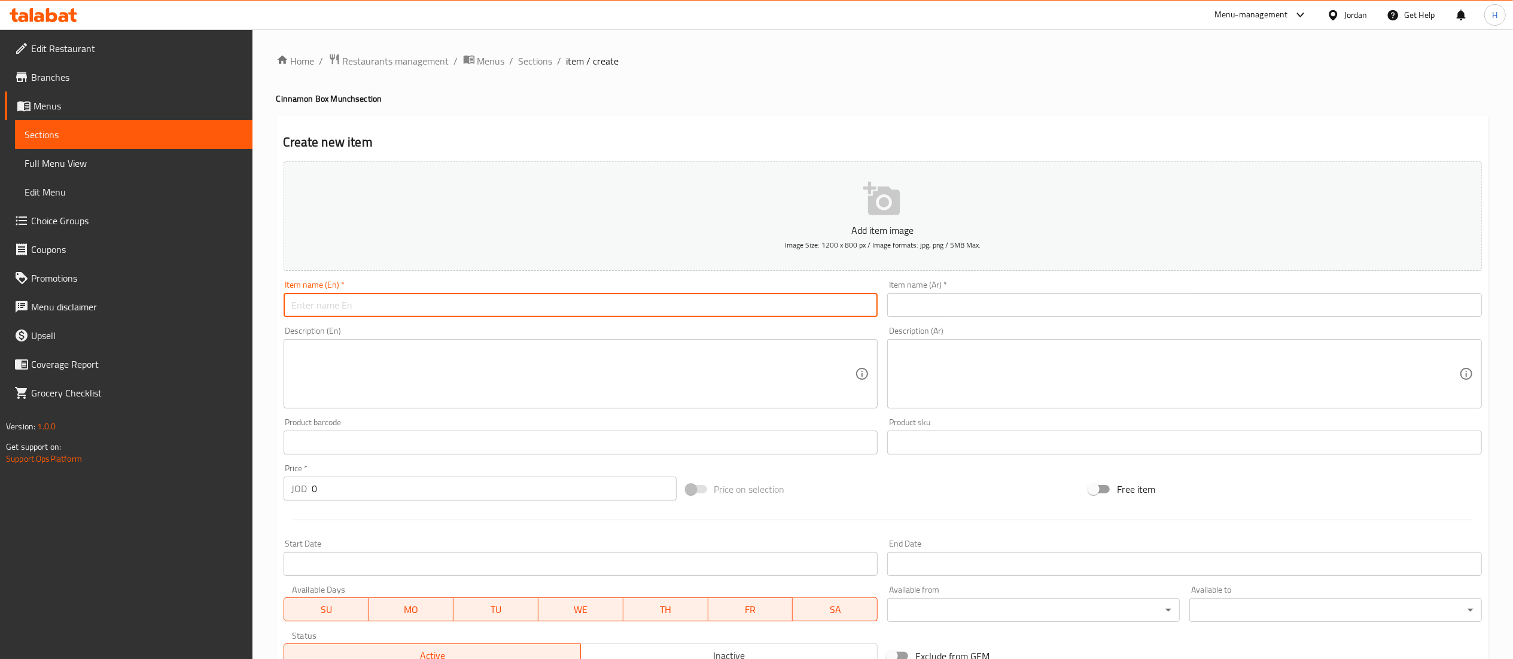
paste input "Hot chocolate"
type input "Hot chocolate"
click at [939, 301] on input "text" at bounding box center [1184, 305] width 595 height 24
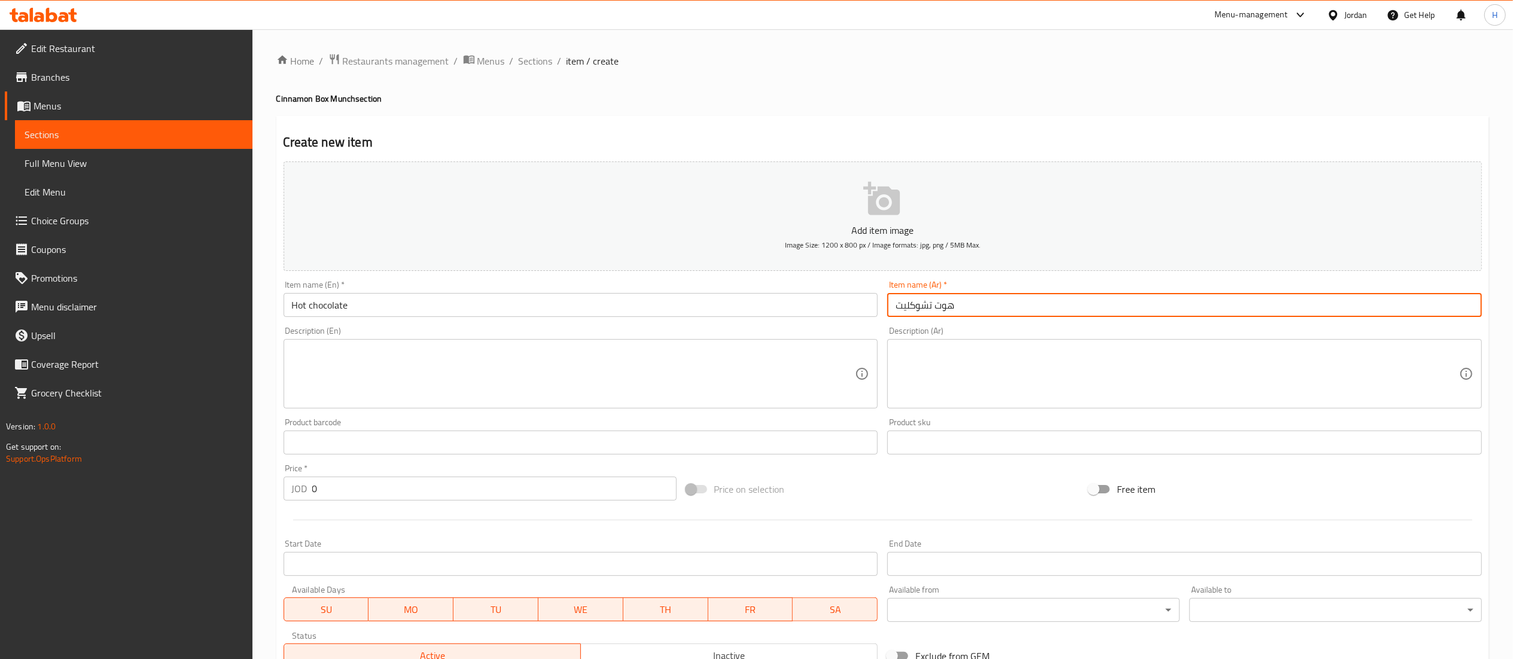
type input "هوت تشوكليت"
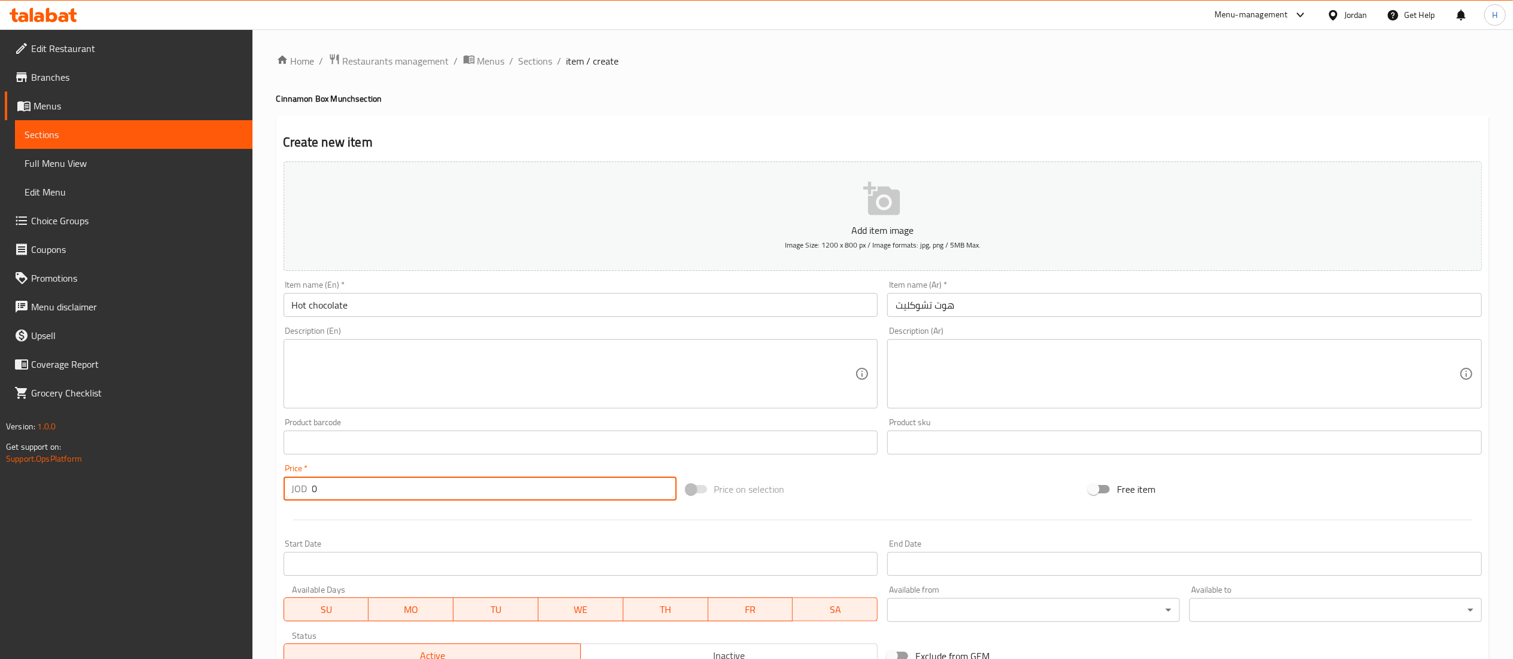
drag, startPoint x: 373, startPoint y: 494, endPoint x: 188, endPoint y: 497, distance: 185.4
click at [188, 497] on div "Edit Restaurant Branches Menus Sections Full Menu View Edit Menu Choice Groups …" at bounding box center [756, 437] width 1513 height 816
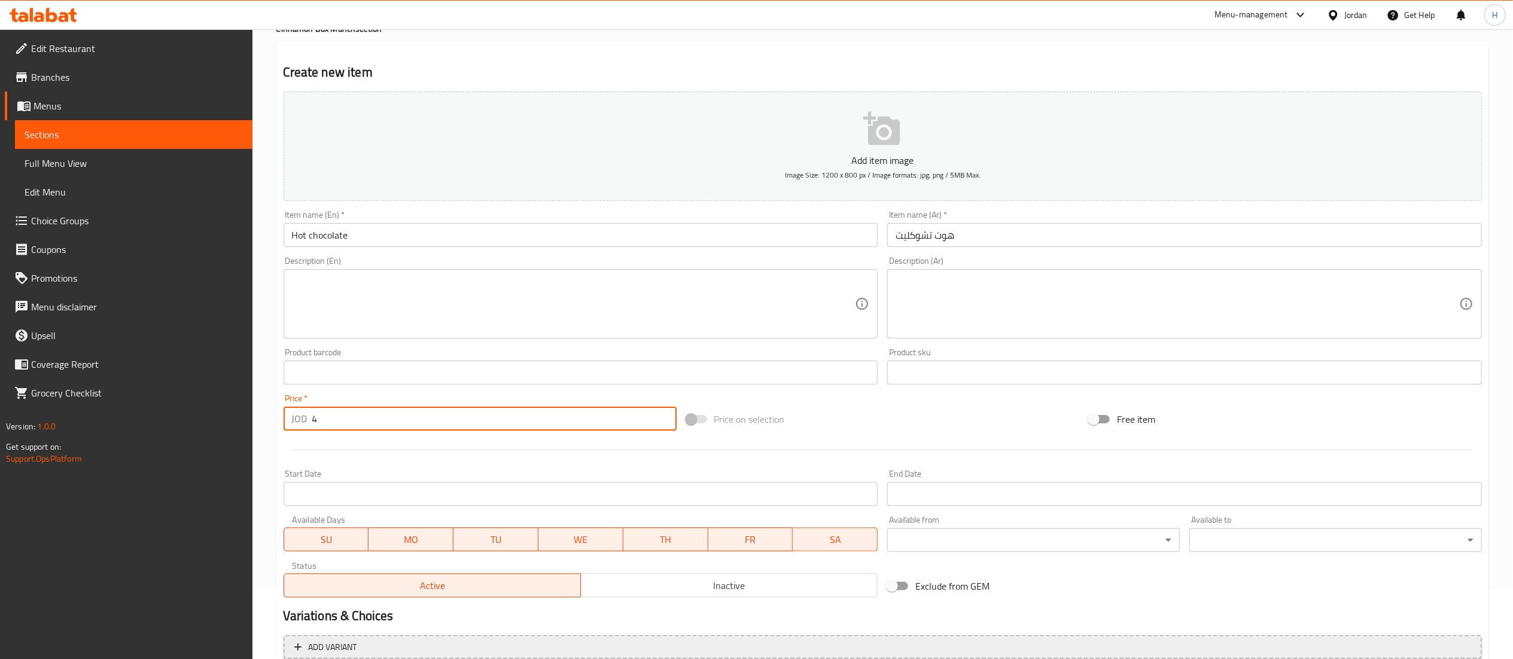
scroll to position [185, 0]
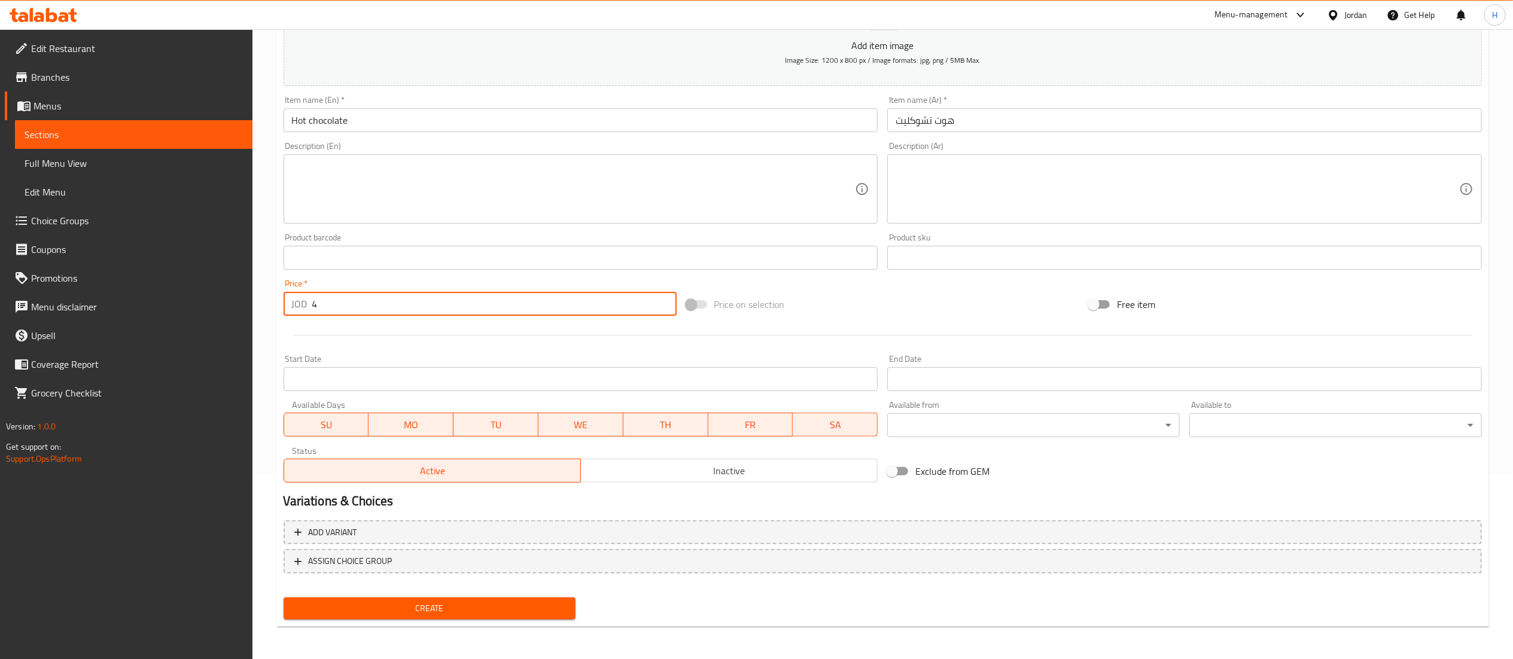
type input "4"
click at [462, 597] on button "Create" at bounding box center [429, 608] width 292 height 22
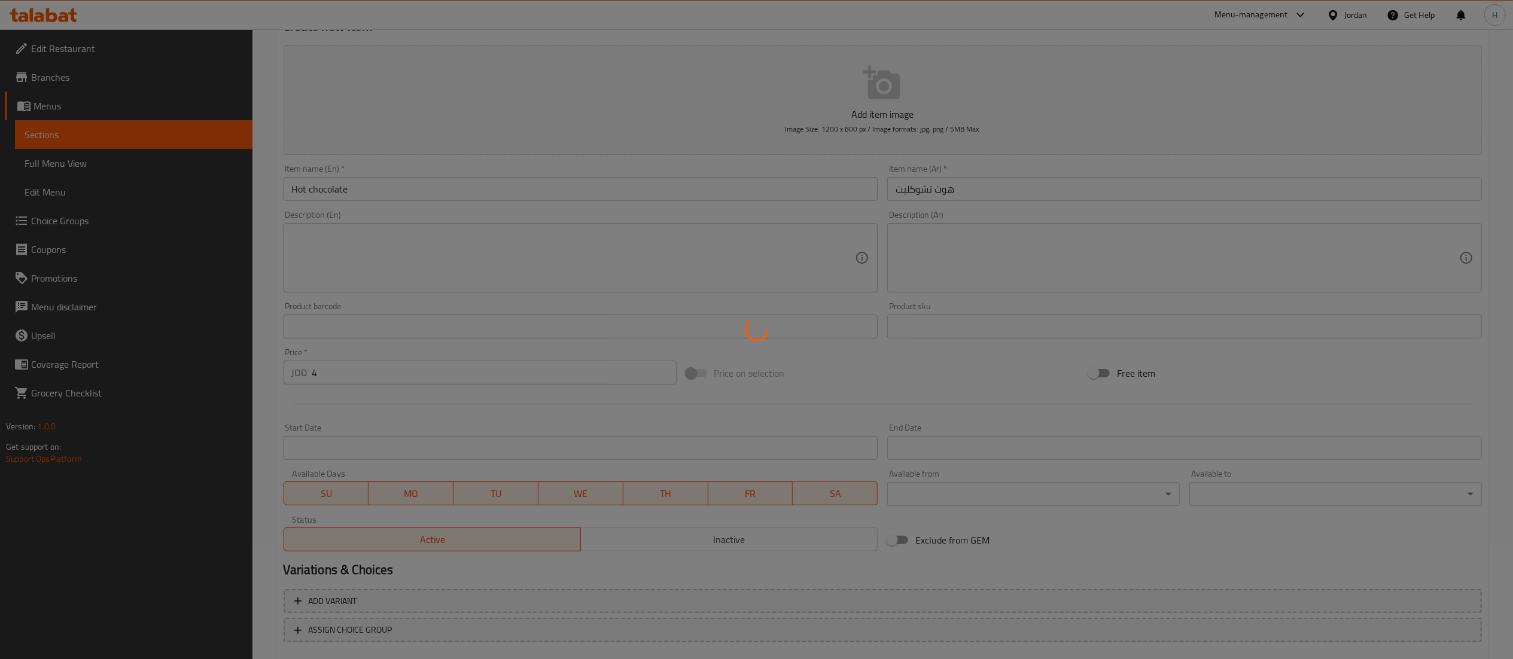
scroll to position [0, 0]
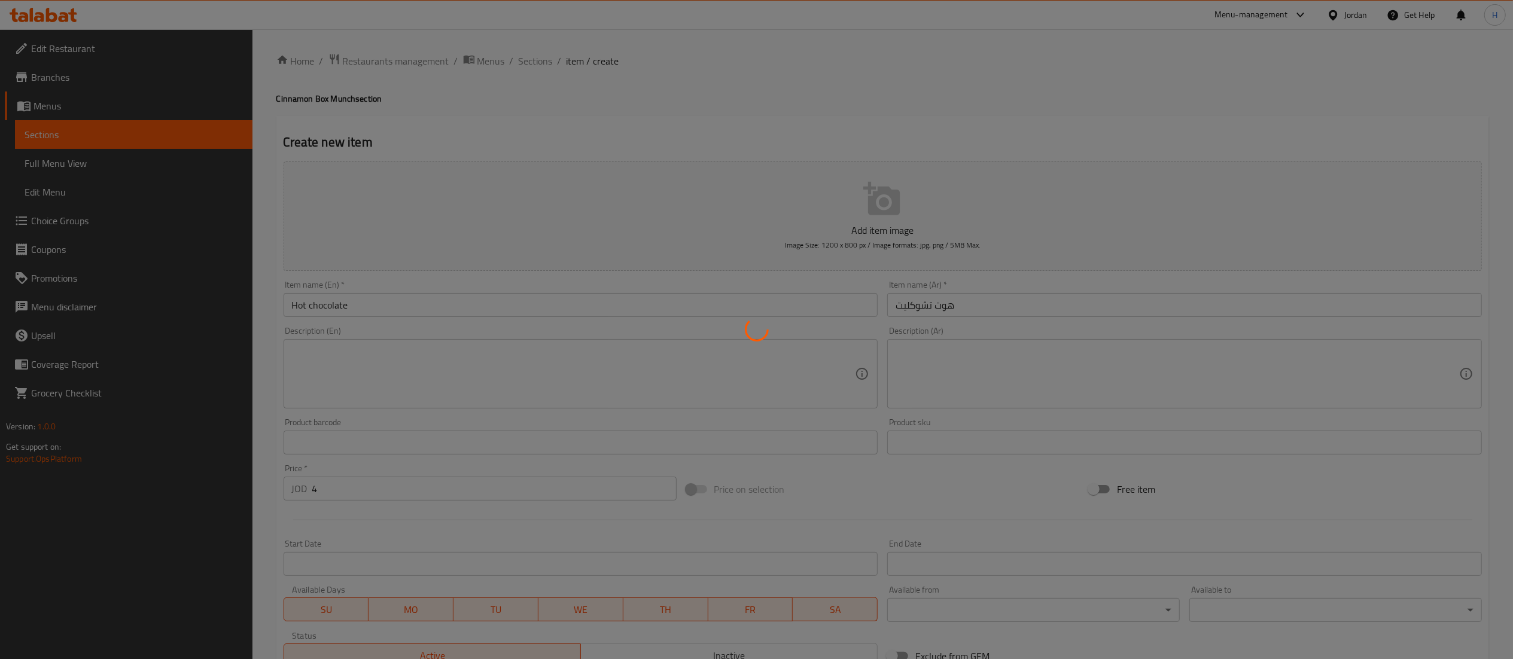
type input "0"
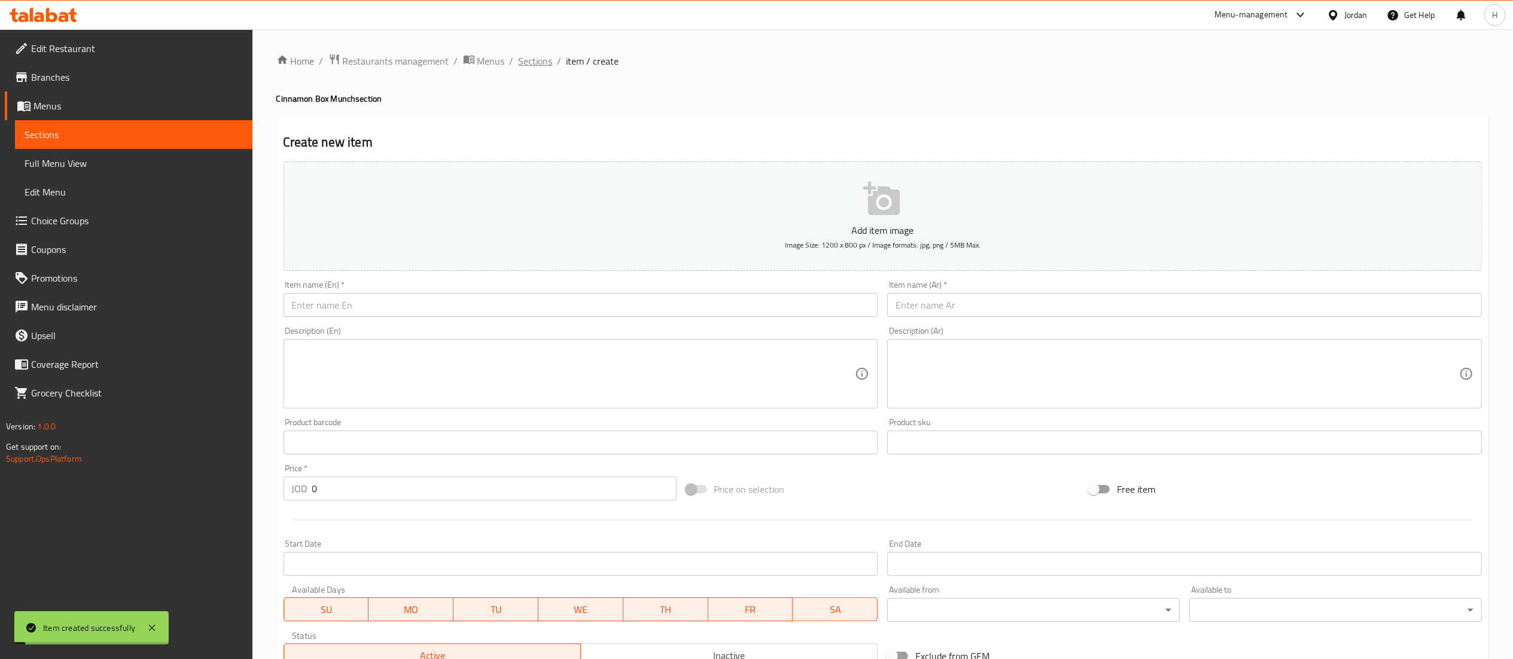
click at [533, 57] on span "Sections" at bounding box center [536, 61] width 34 height 14
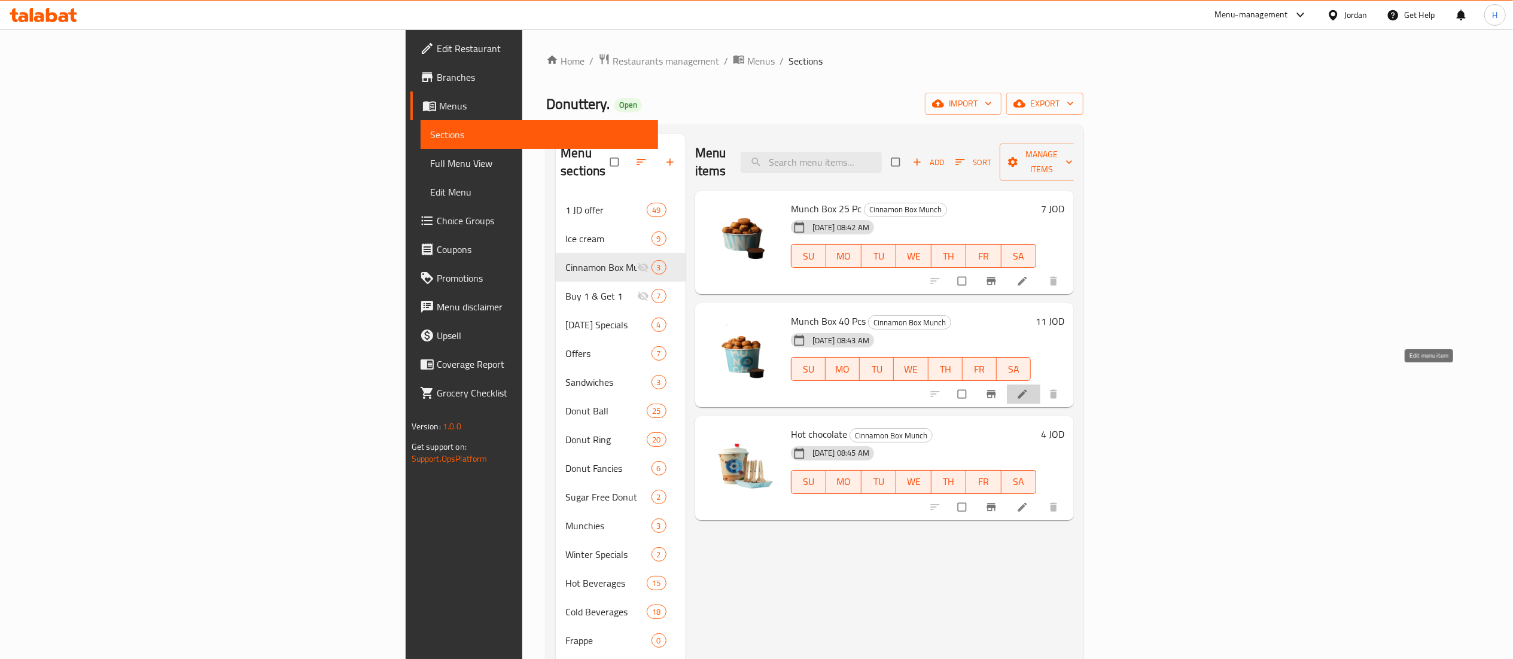
click at [1028, 388] on icon at bounding box center [1022, 394] width 12 height 12
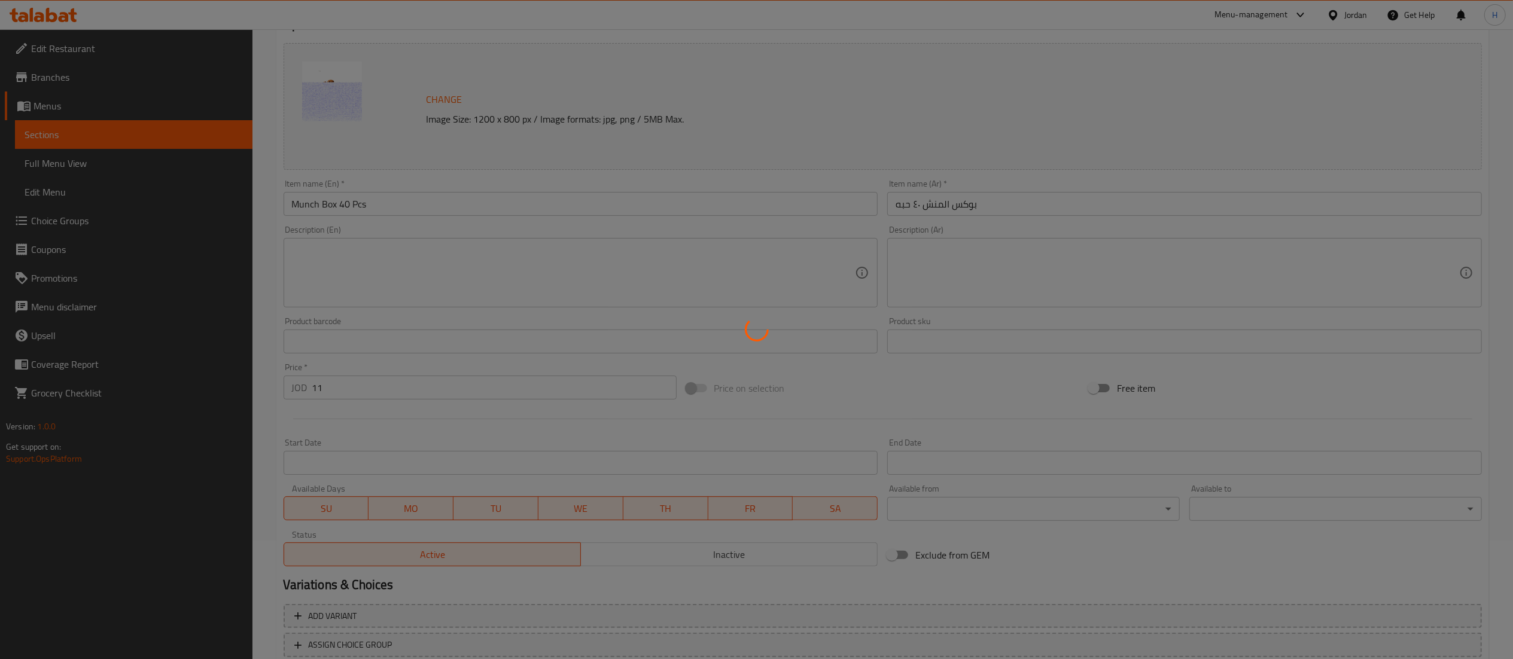
scroll to position [202, 0]
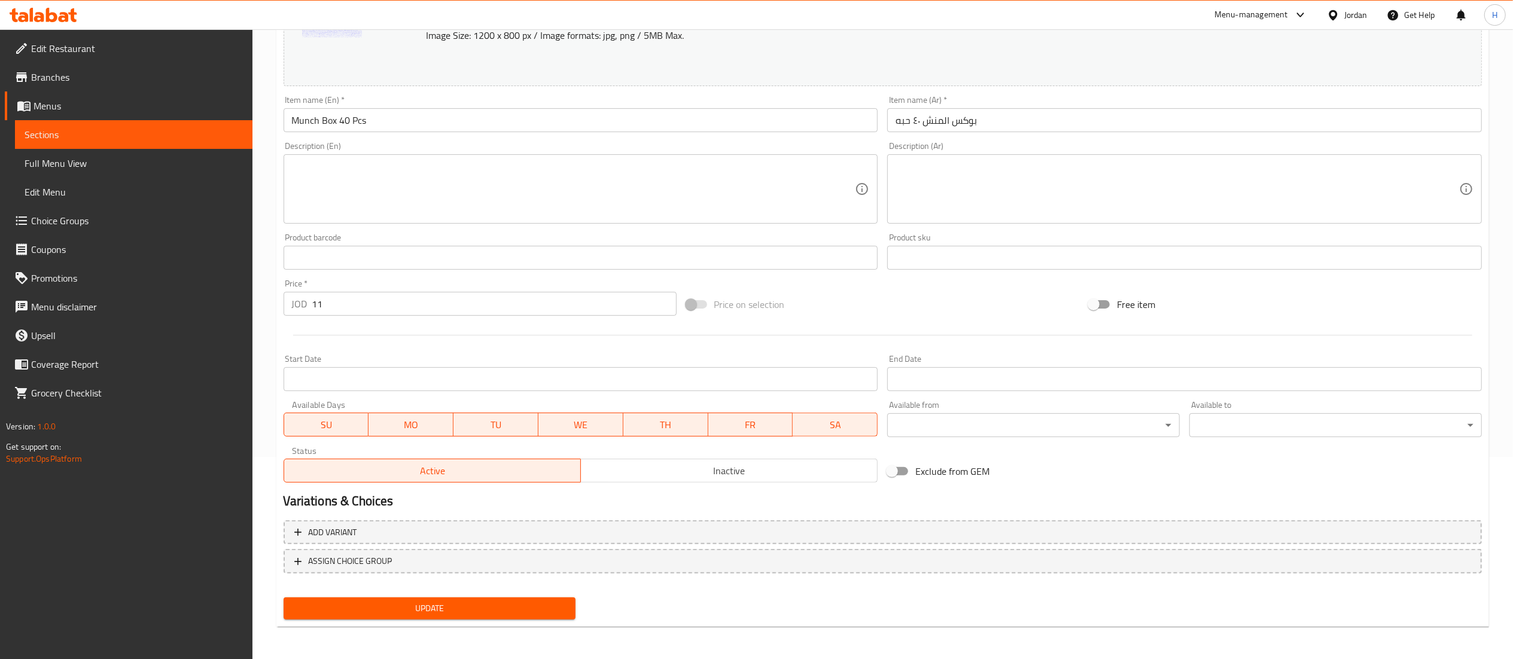
click at [663, 563] on span "ASSIGN CHOICE GROUP" at bounding box center [882, 561] width 1176 height 15
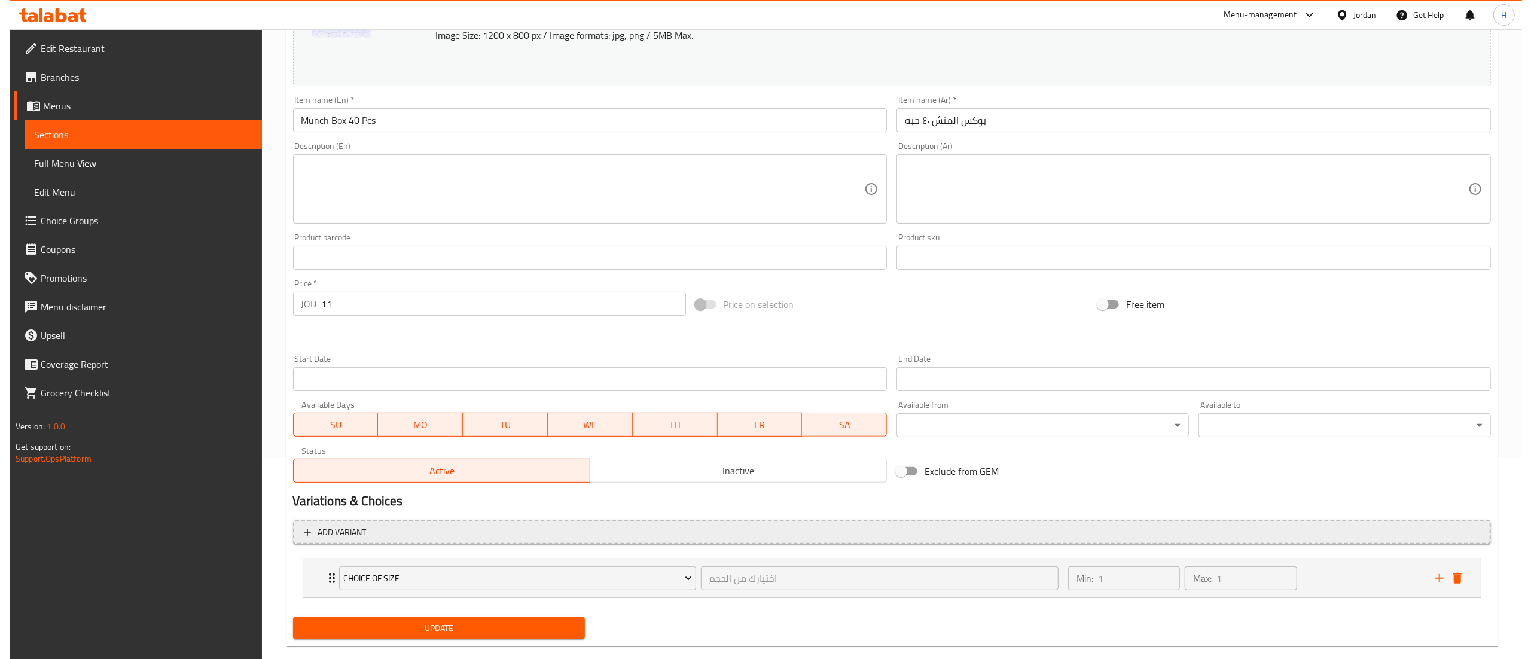
scroll to position [223, 0]
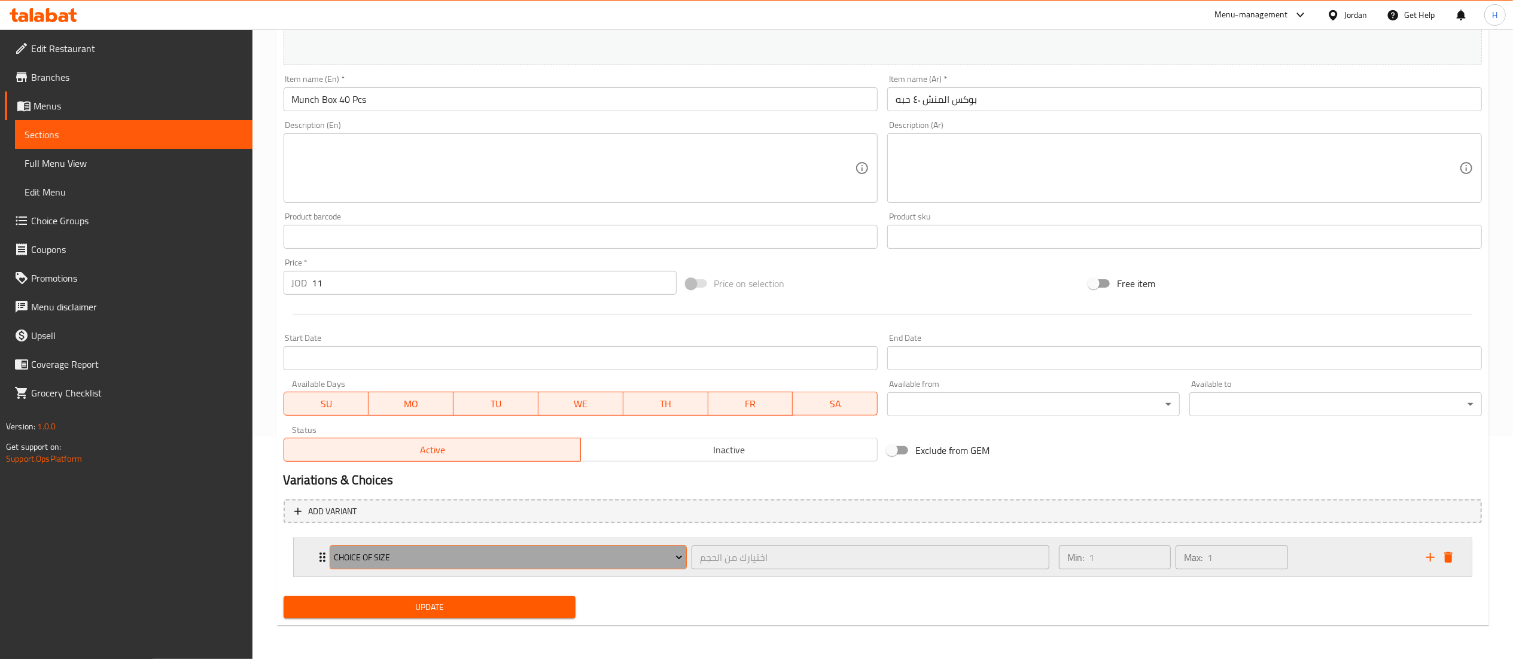
click at [615, 554] on span "Choice of size" at bounding box center [508, 557] width 349 height 15
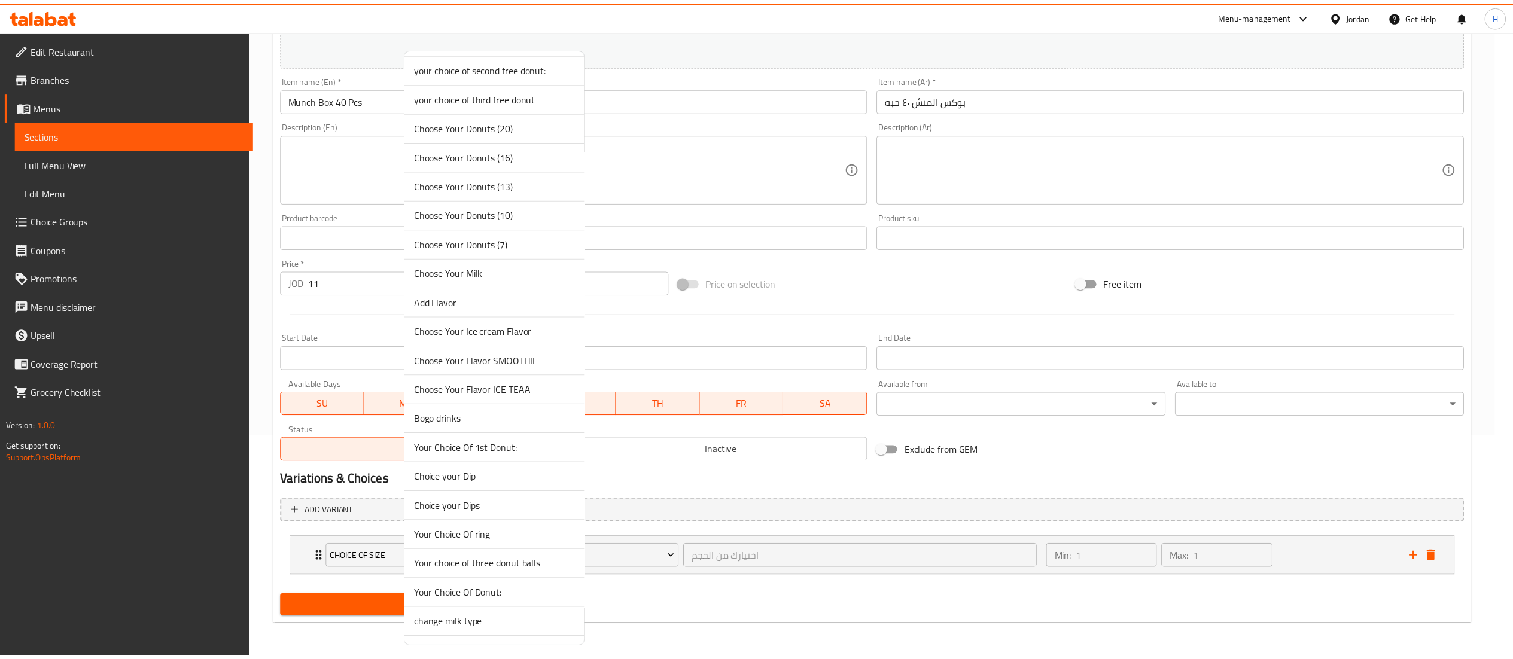
scroll to position [1555, 0]
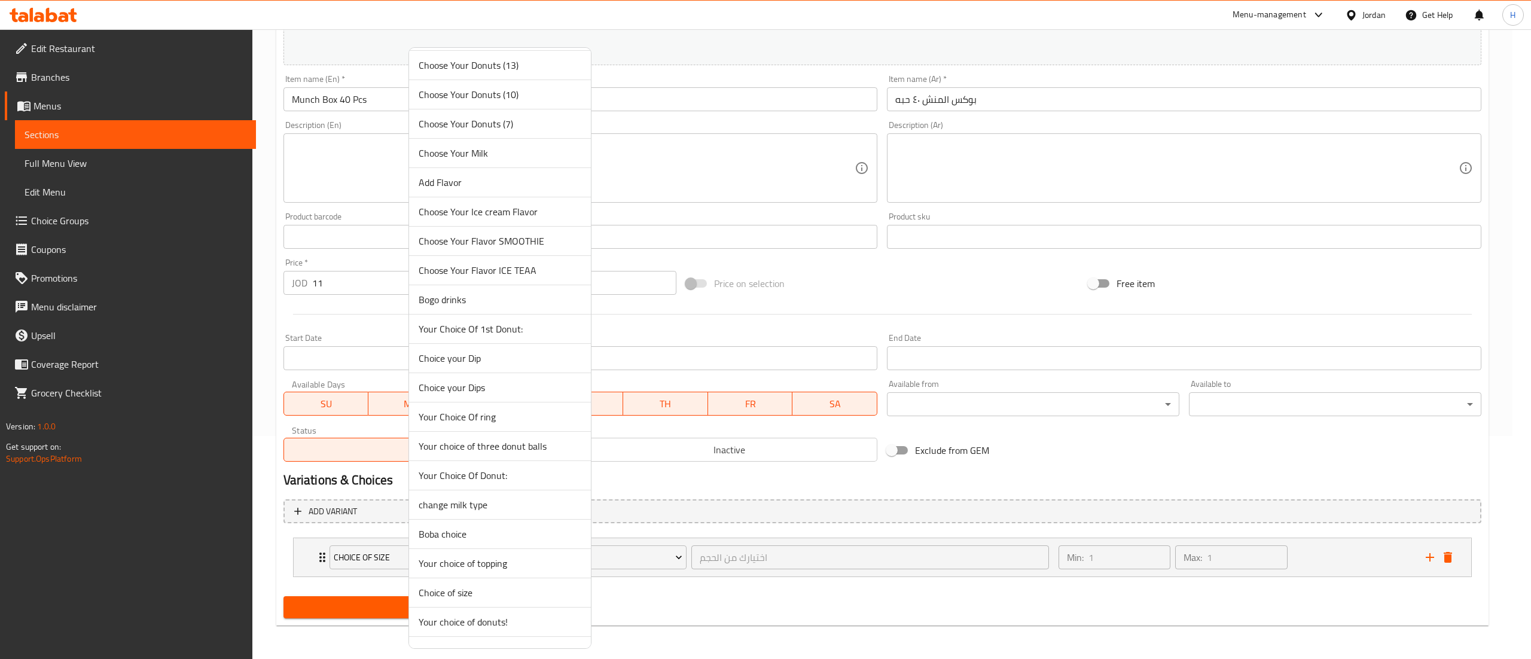
click at [487, 365] on span "Choice your Dip" at bounding box center [500, 358] width 163 height 14
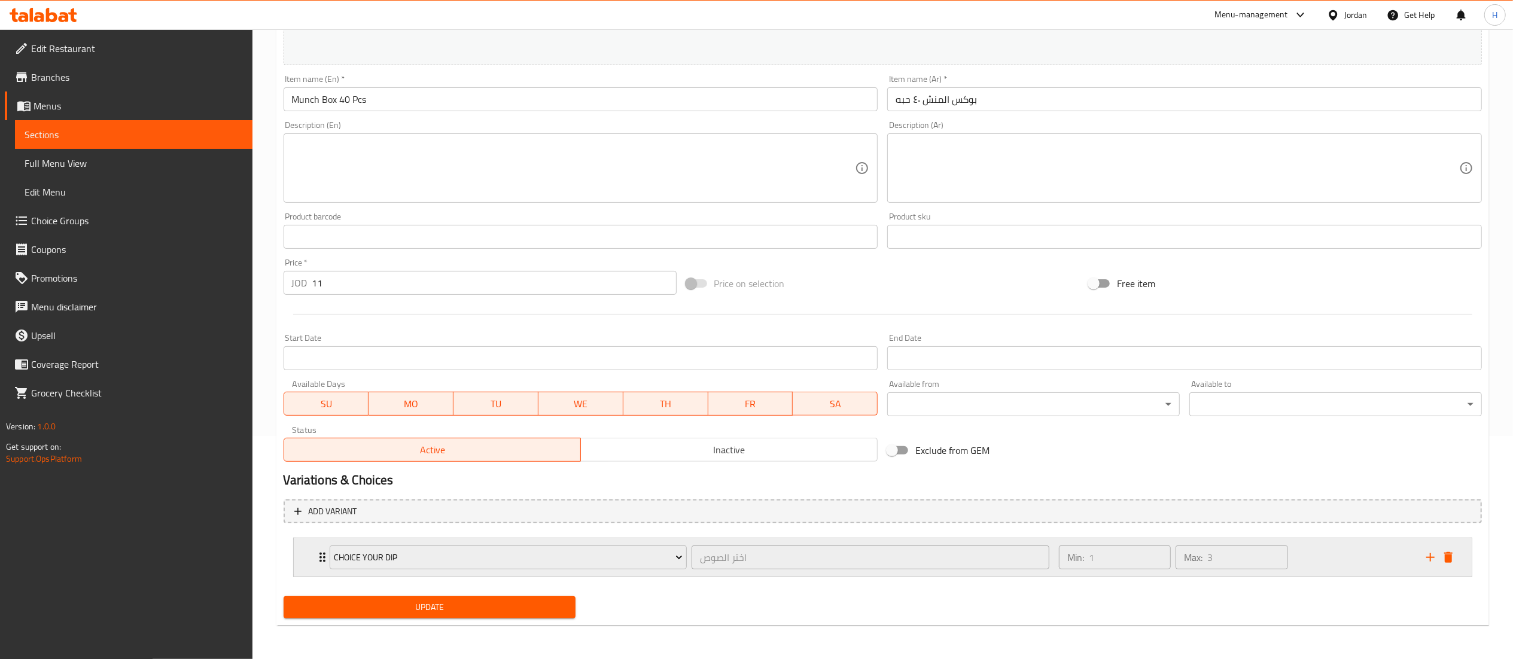
click at [1319, 562] on div "Min: 1 ​ Max: 3 ​" at bounding box center [1234, 557] width 367 height 38
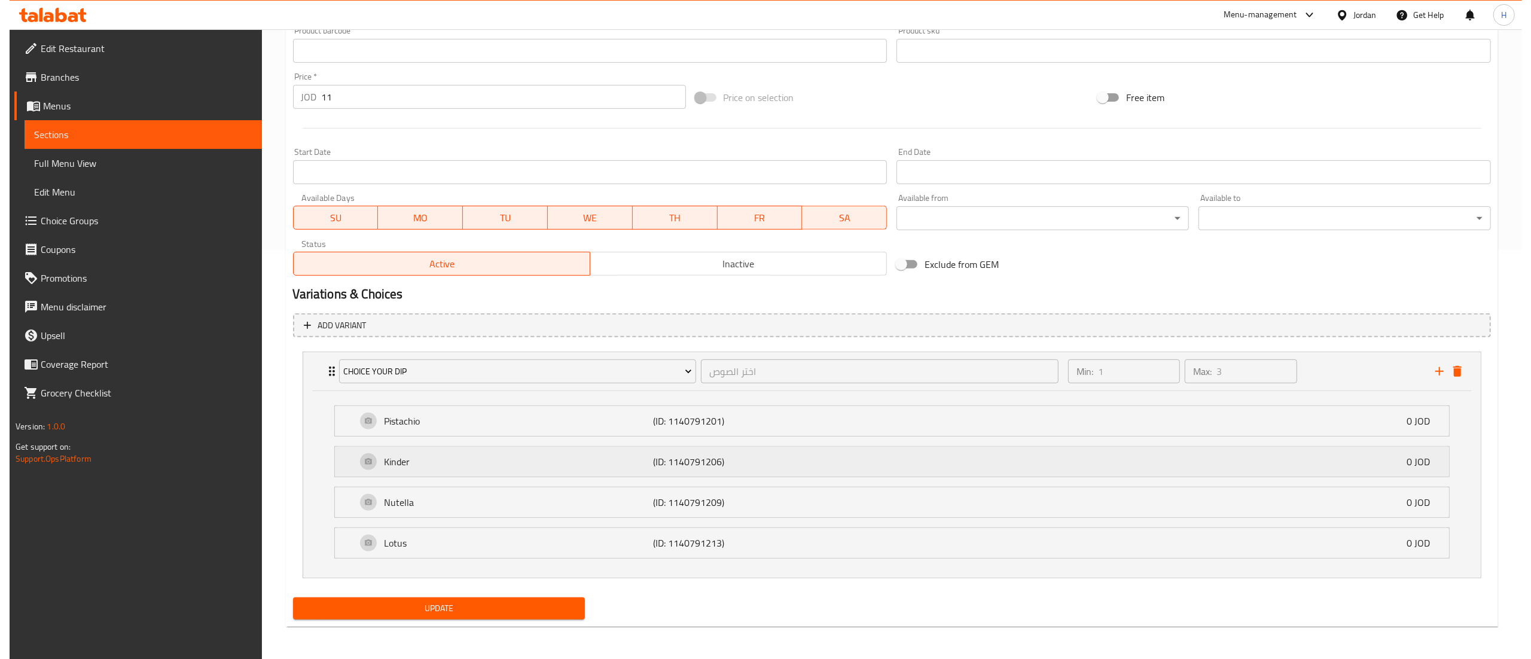
scroll to position [410, 0]
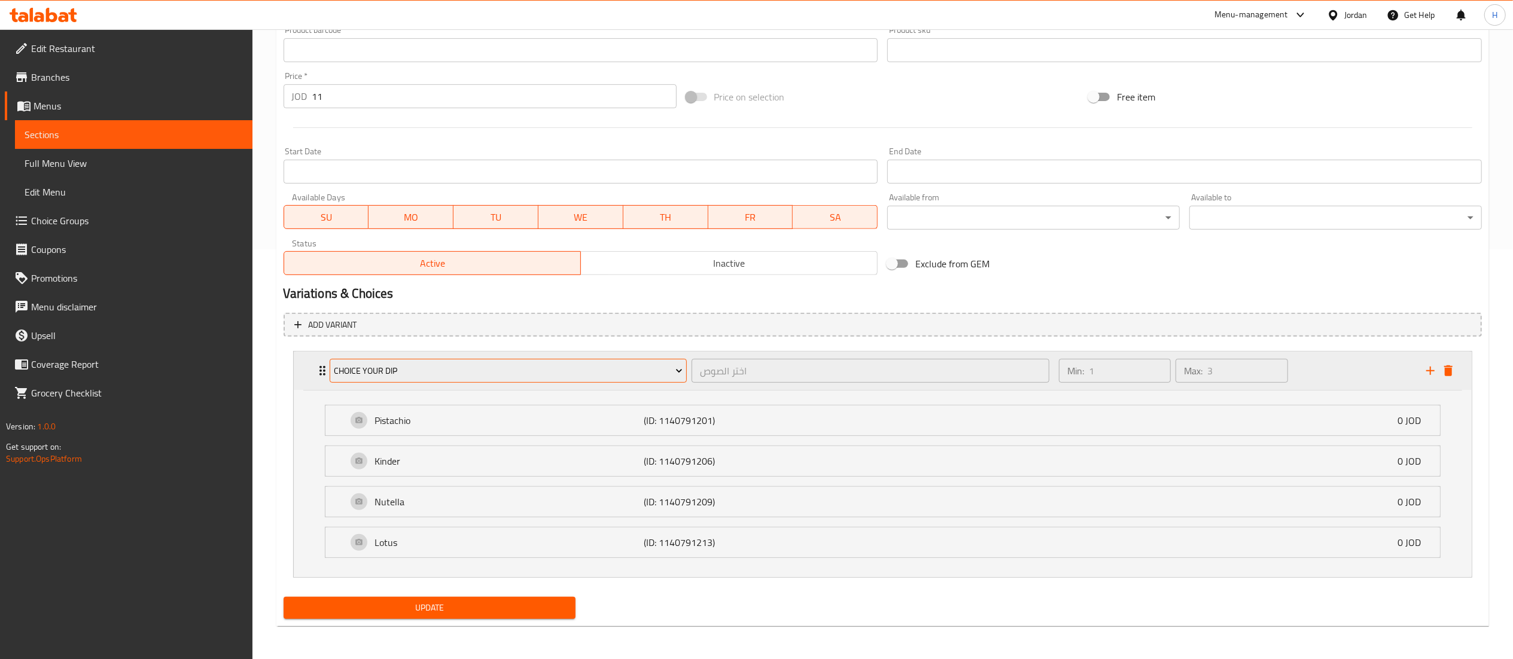
click at [445, 364] on span "Choice your Dip" at bounding box center [508, 371] width 349 height 15
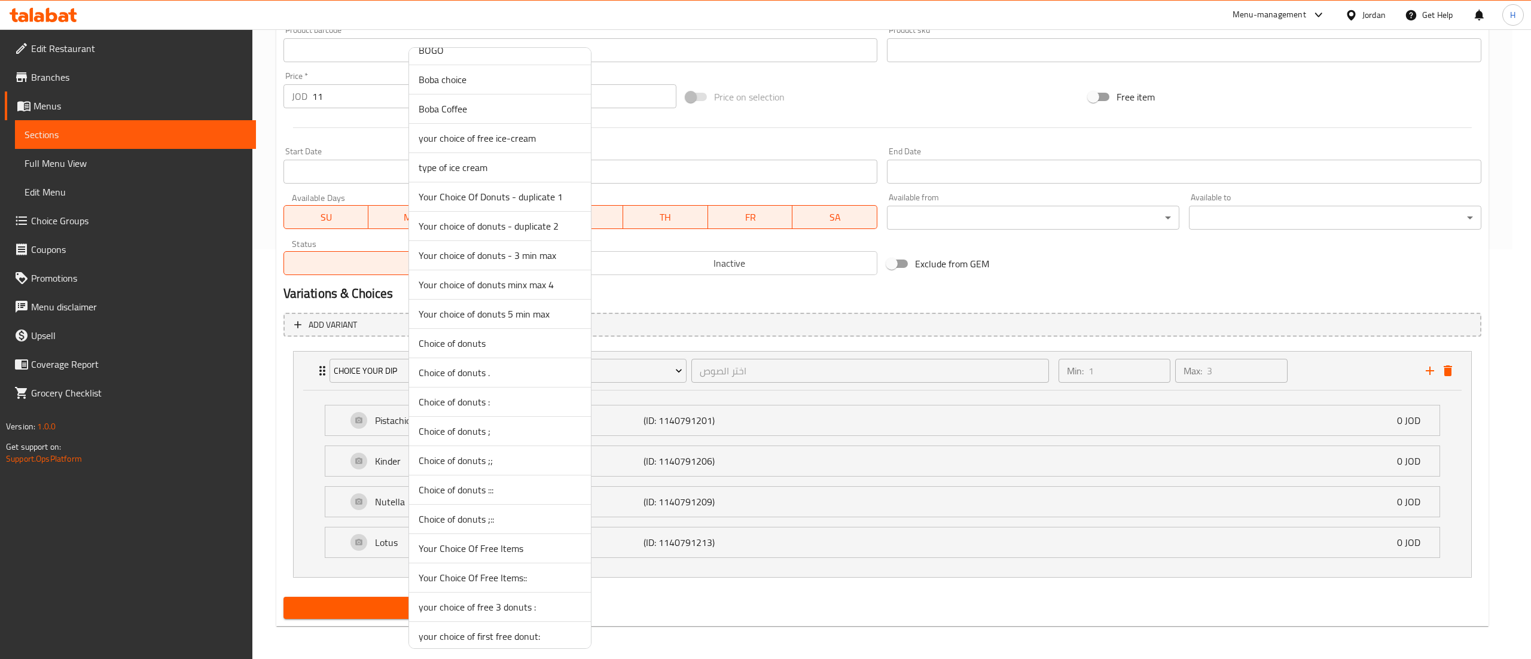
scroll to position [456, 0]
click at [493, 375] on span "Choose your Dips" at bounding box center [500, 373] width 163 height 14
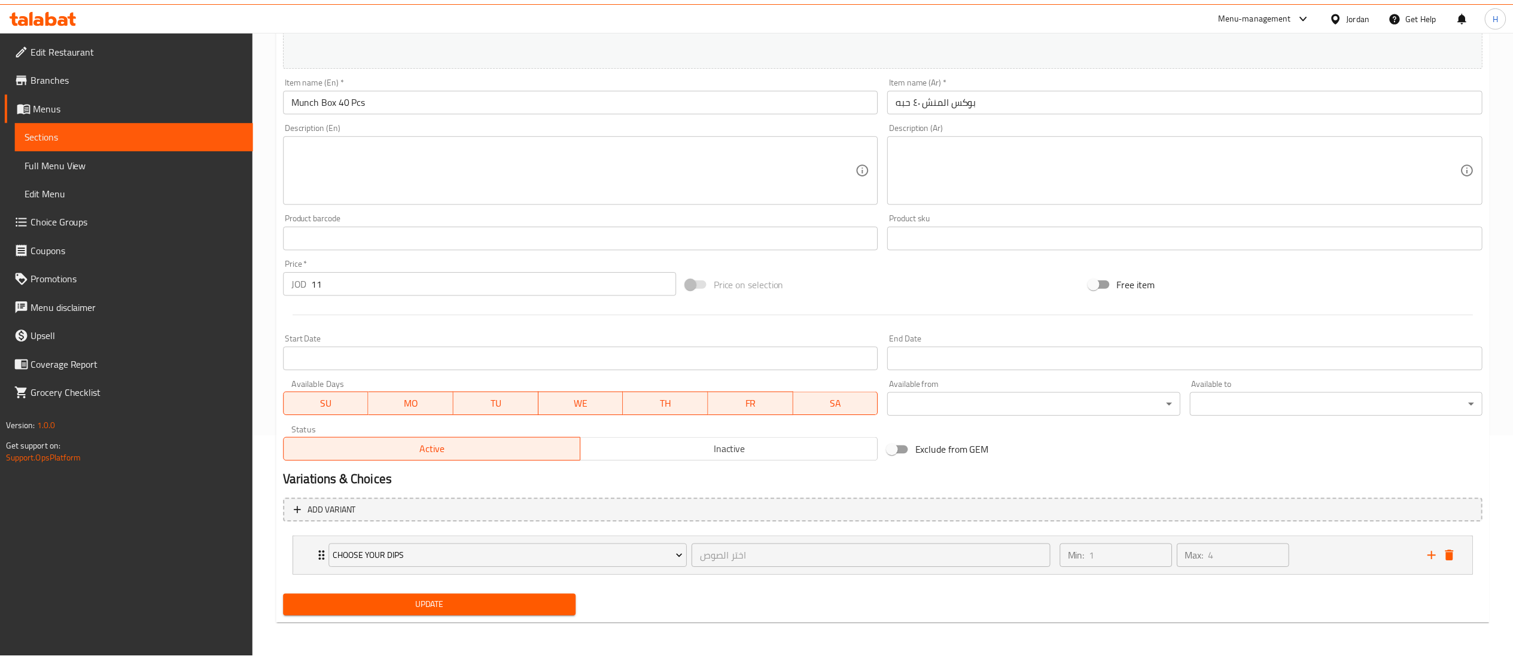
scroll to position [223, 0]
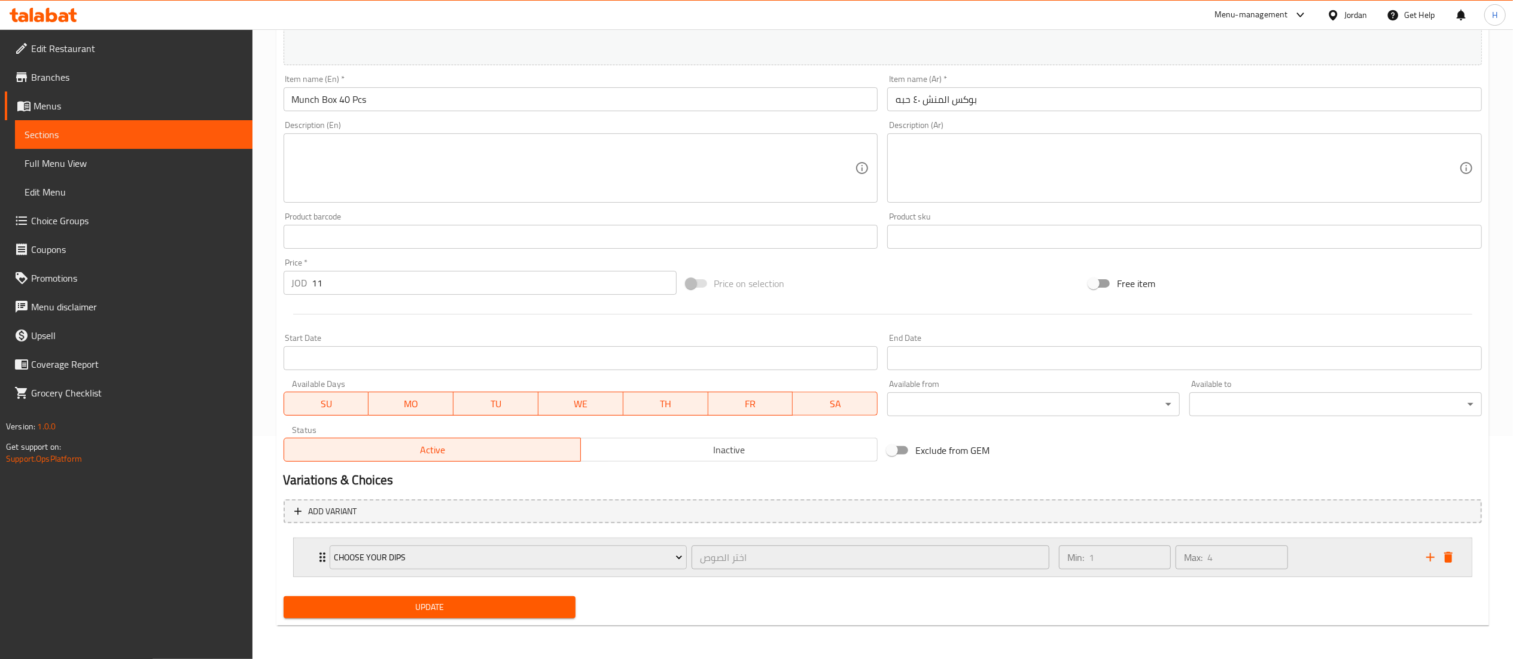
click at [1326, 567] on div "Min: 1 ​ Max: 4 ​" at bounding box center [1234, 557] width 367 height 38
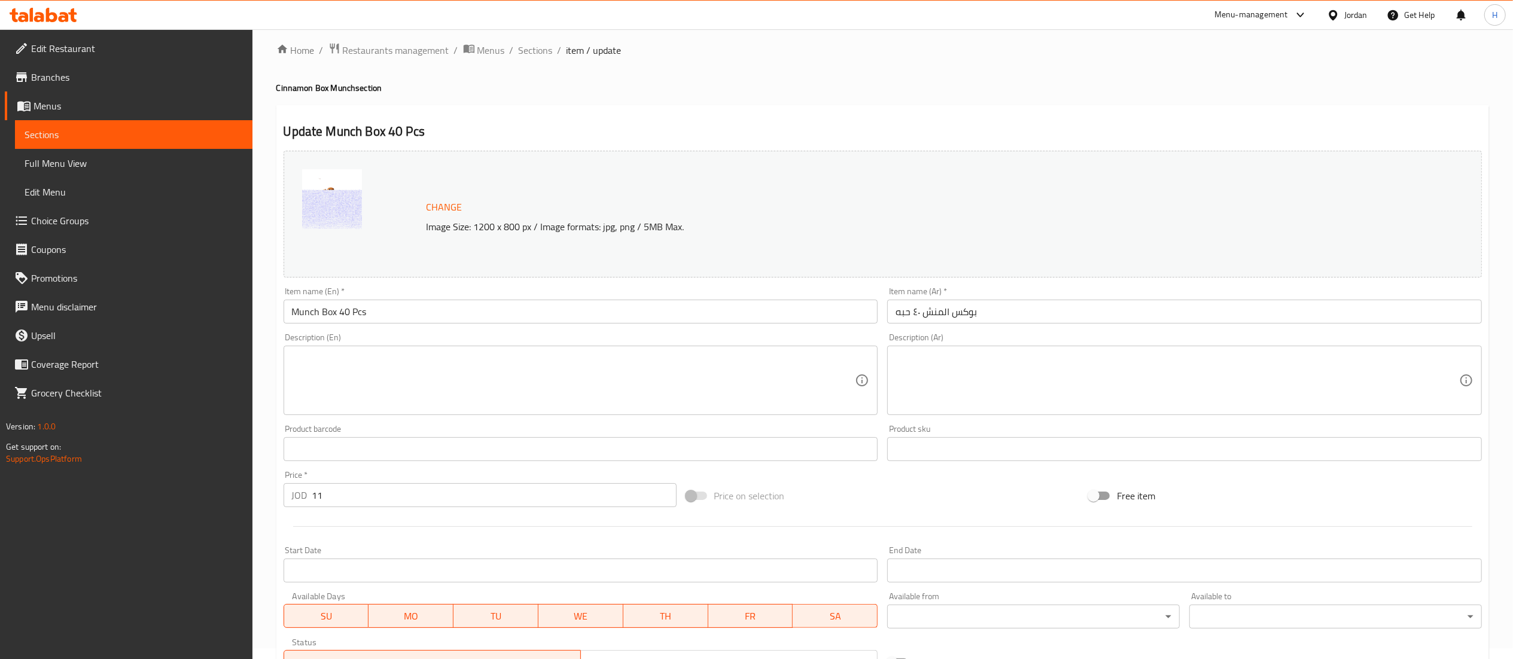
scroll to position [0, 0]
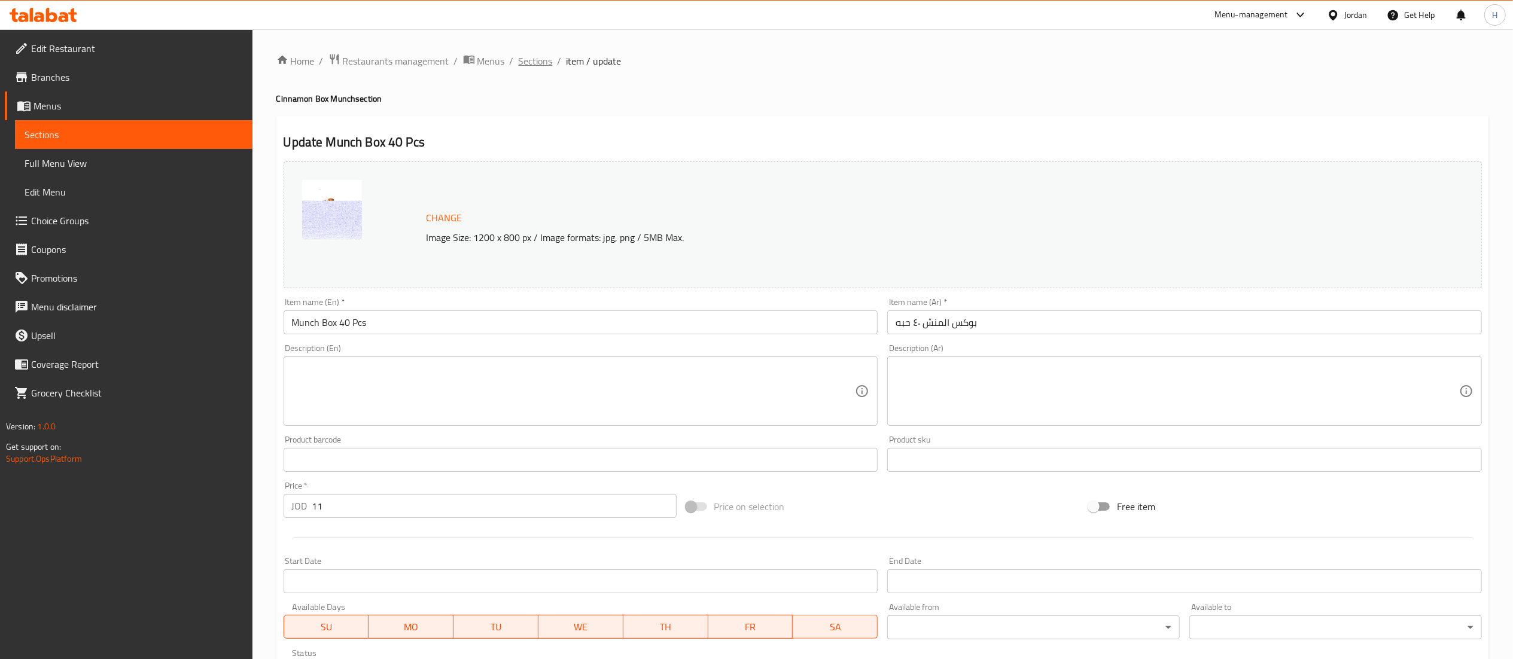
click at [529, 60] on span "Sections" at bounding box center [536, 61] width 34 height 14
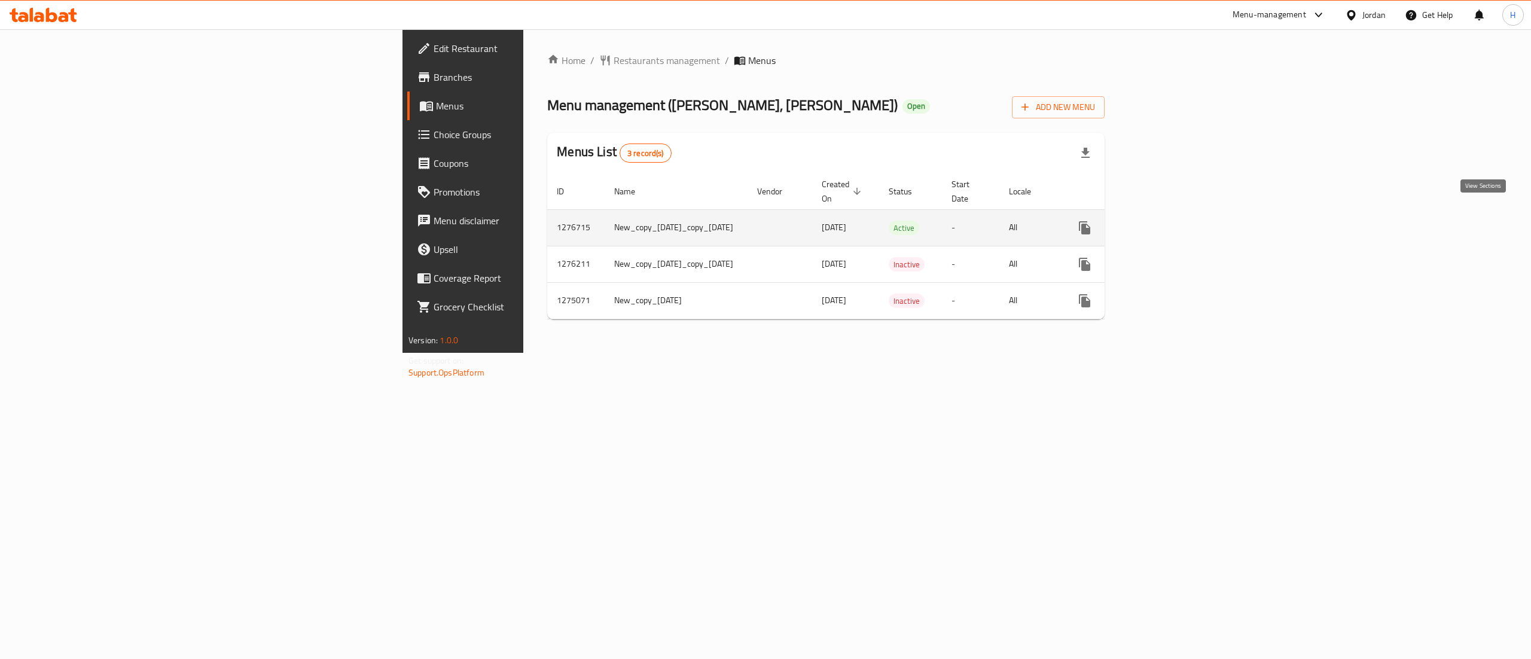
click at [1178, 221] on icon "enhanced table" at bounding box center [1171, 228] width 14 height 14
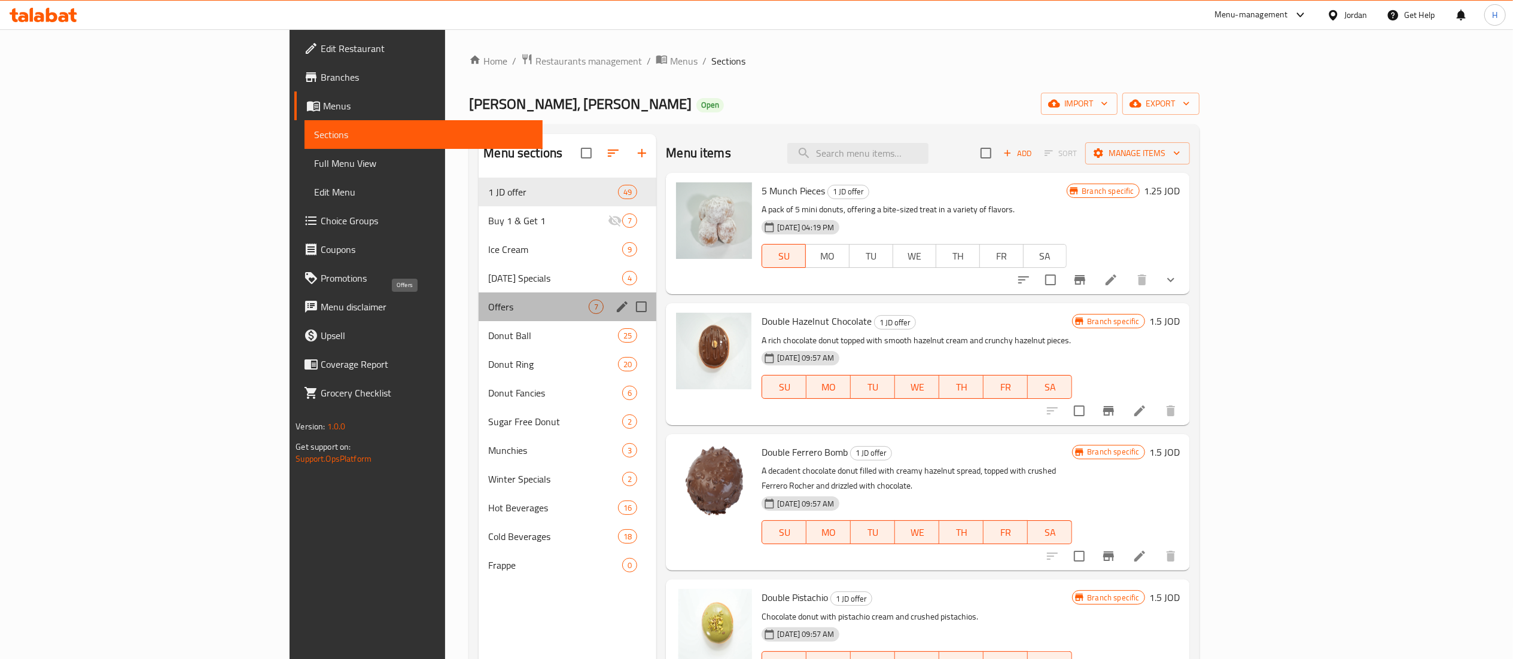
click at [488, 301] on span "Offers" at bounding box center [538, 307] width 100 height 14
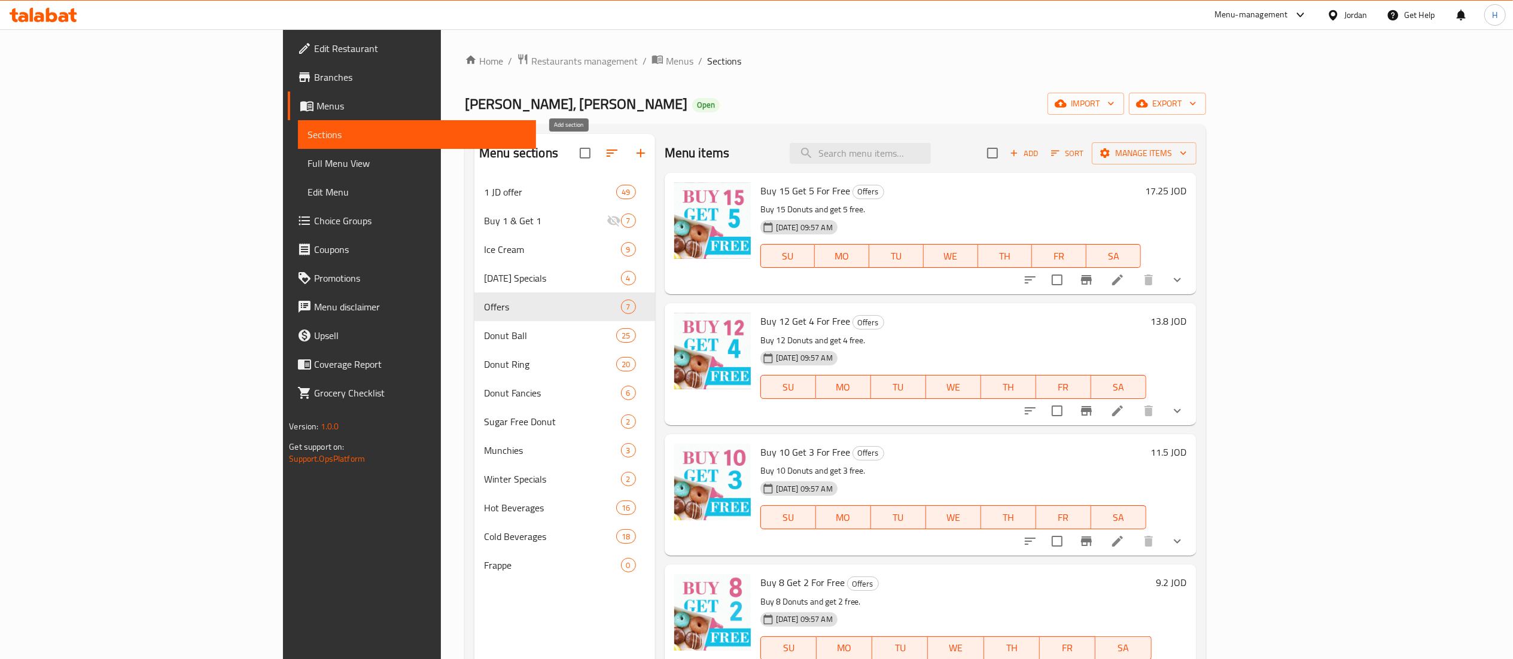
click at [633, 150] on icon "button" at bounding box center [640, 153] width 14 height 14
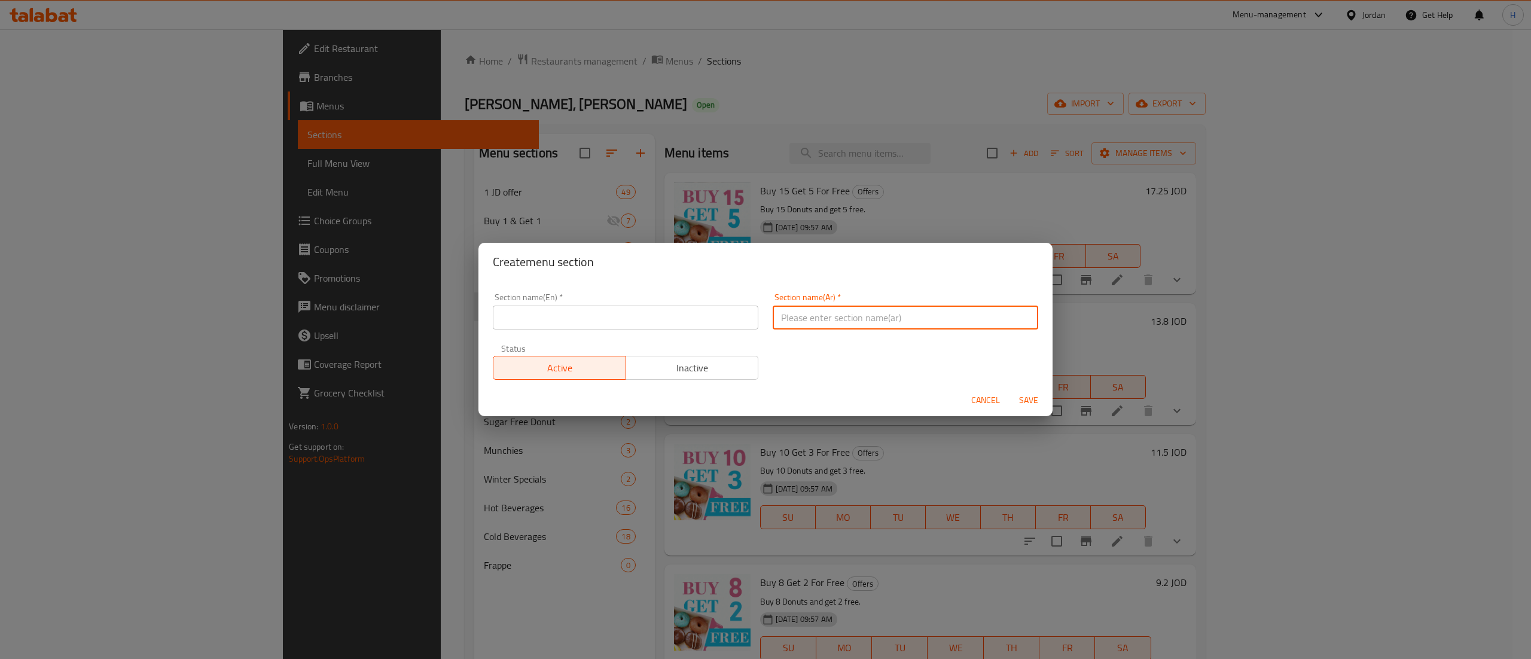
click at [812, 319] on input "text" at bounding box center [906, 318] width 266 height 24
paste input "بوكس المنش السنمن"
type input "بوكس المنش السنمن"
click at [560, 297] on div "Section name(En)   * Section name(En) *" at bounding box center [626, 311] width 266 height 36
click at [572, 318] on input "text" at bounding box center [626, 318] width 266 height 24
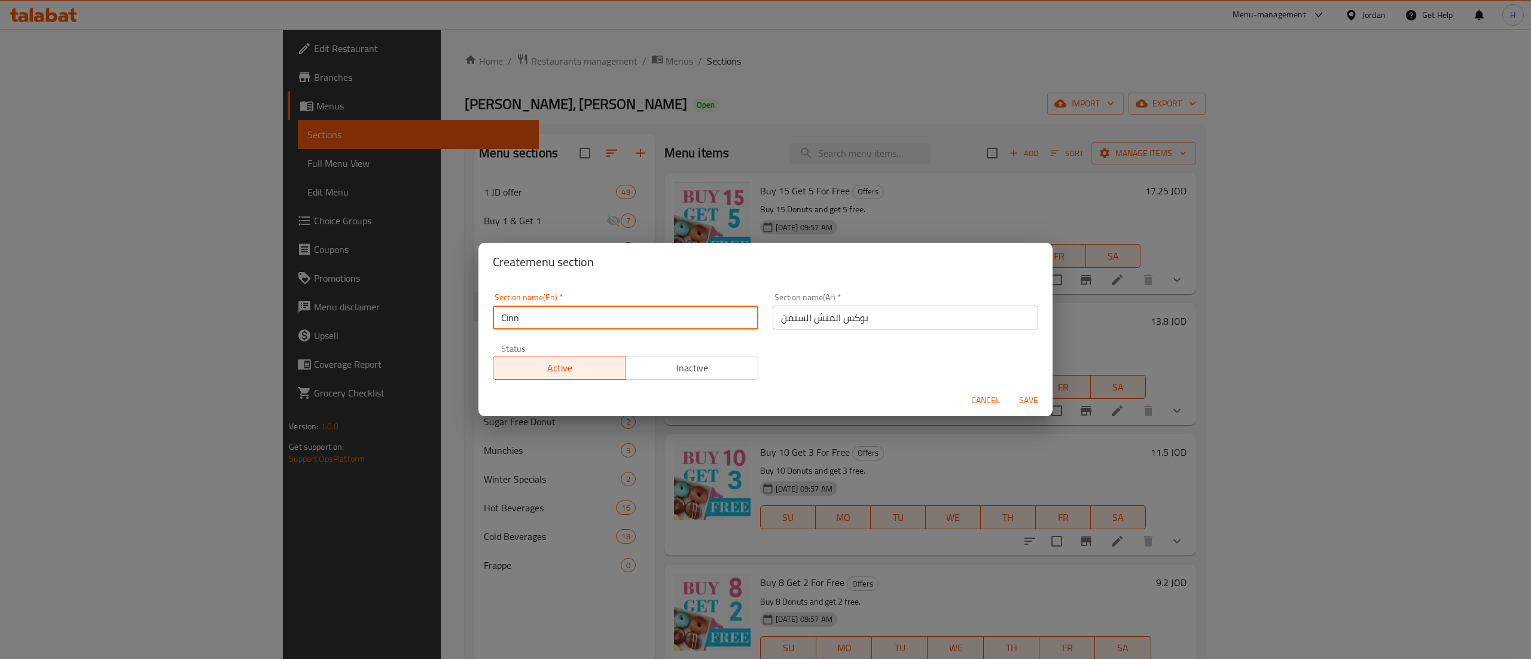
type input "Cinnamon Box Munch"
click at [1010, 389] on button "Save" at bounding box center [1029, 400] width 38 height 22
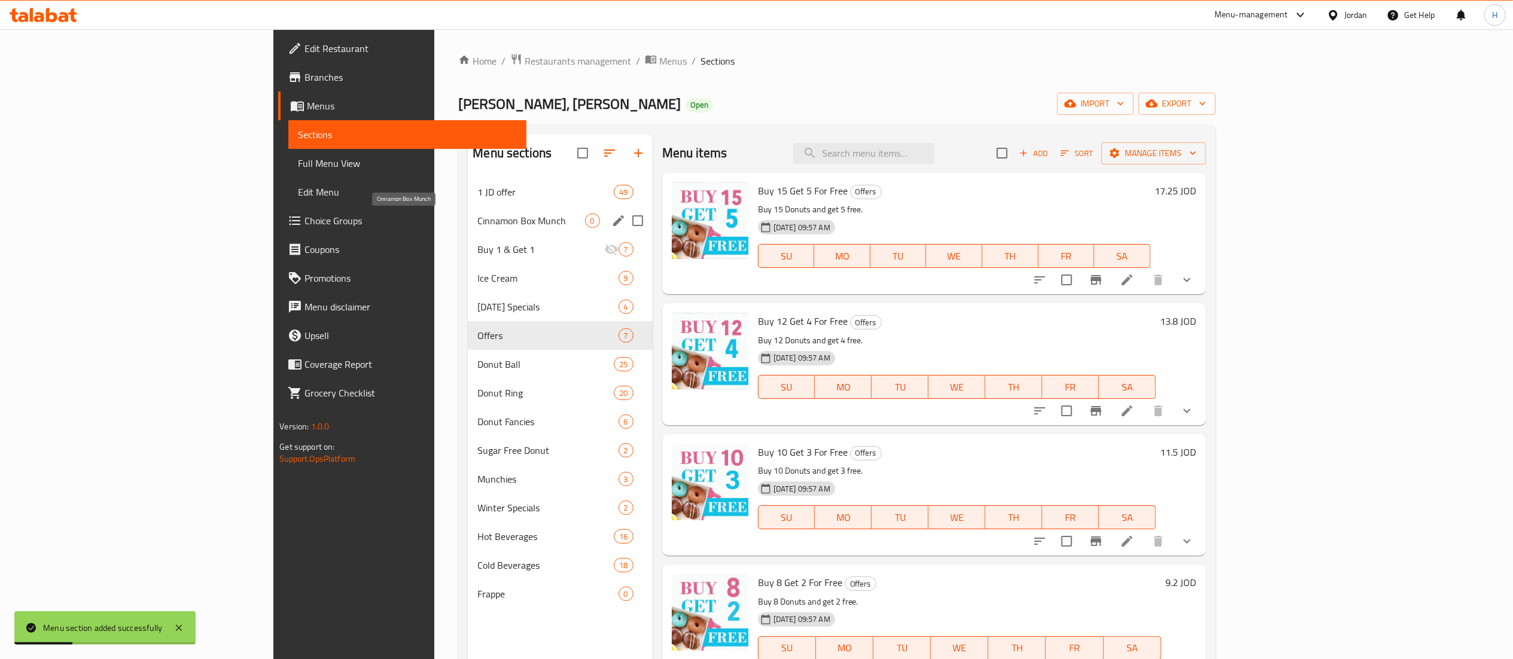
click at [477, 222] on span "Cinnamon Box Munch" at bounding box center [530, 221] width 107 height 14
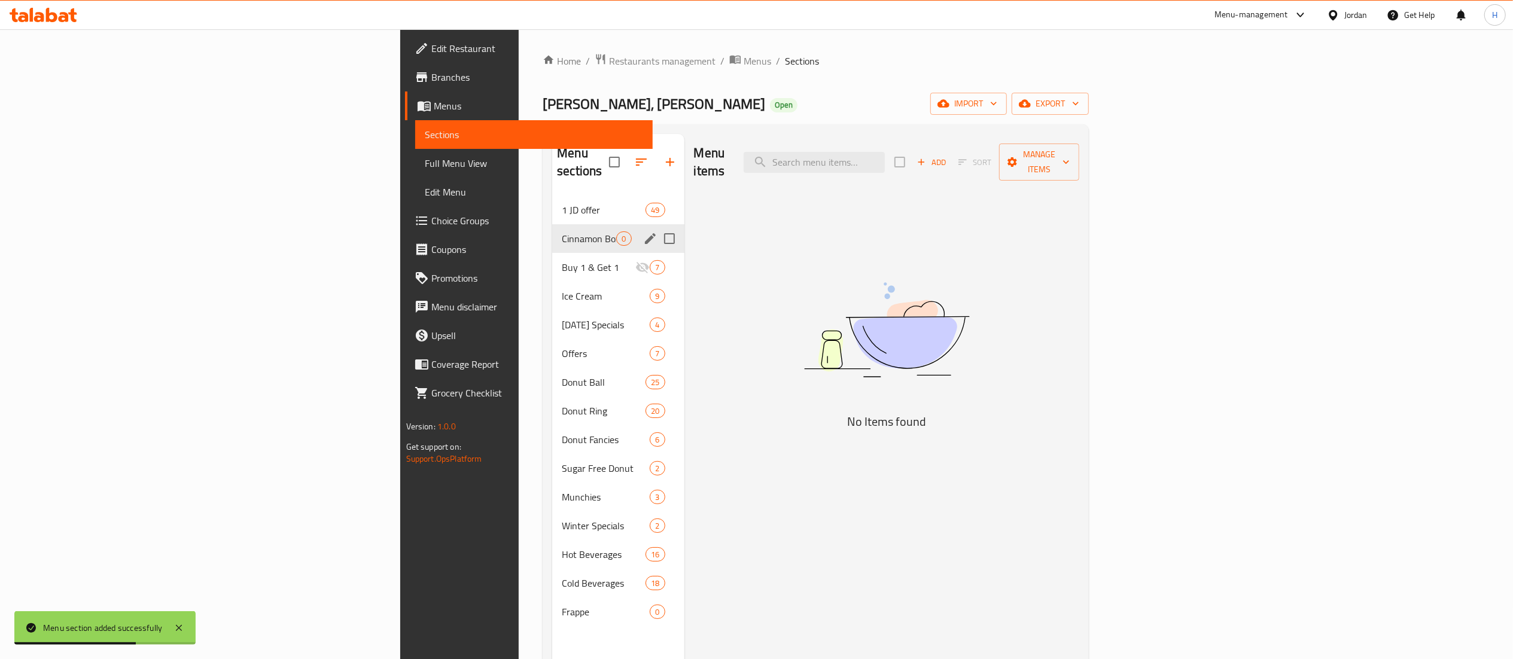
click at [657, 226] on input "Menu sections" at bounding box center [669, 238] width 25 height 25
drag, startPoint x: 566, startPoint y: 222, endPoint x: 553, endPoint y: 220, distance: 12.7
click at [657, 226] on input "Menu sections" at bounding box center [669, 238] width 25 height 25
checkbox input "false"
click at [643, 231] on icon "edit" at bounding box center [650, 238] width 14 height 14
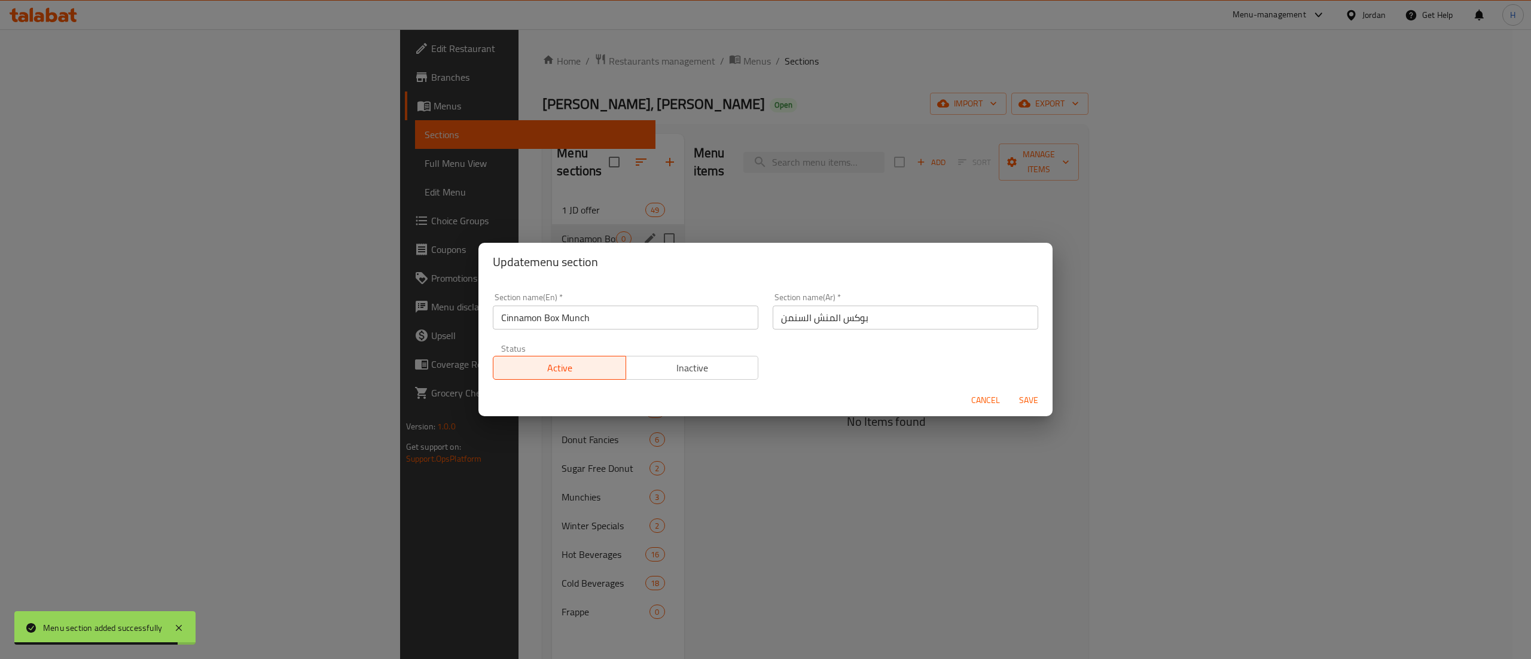
click at [673, 373] on span "Inactive" at bounding box center [692, 367] width 123 height 17
click at [1025, 399] on span "Save" at bounding box center [1028, 400] width 29 height 15
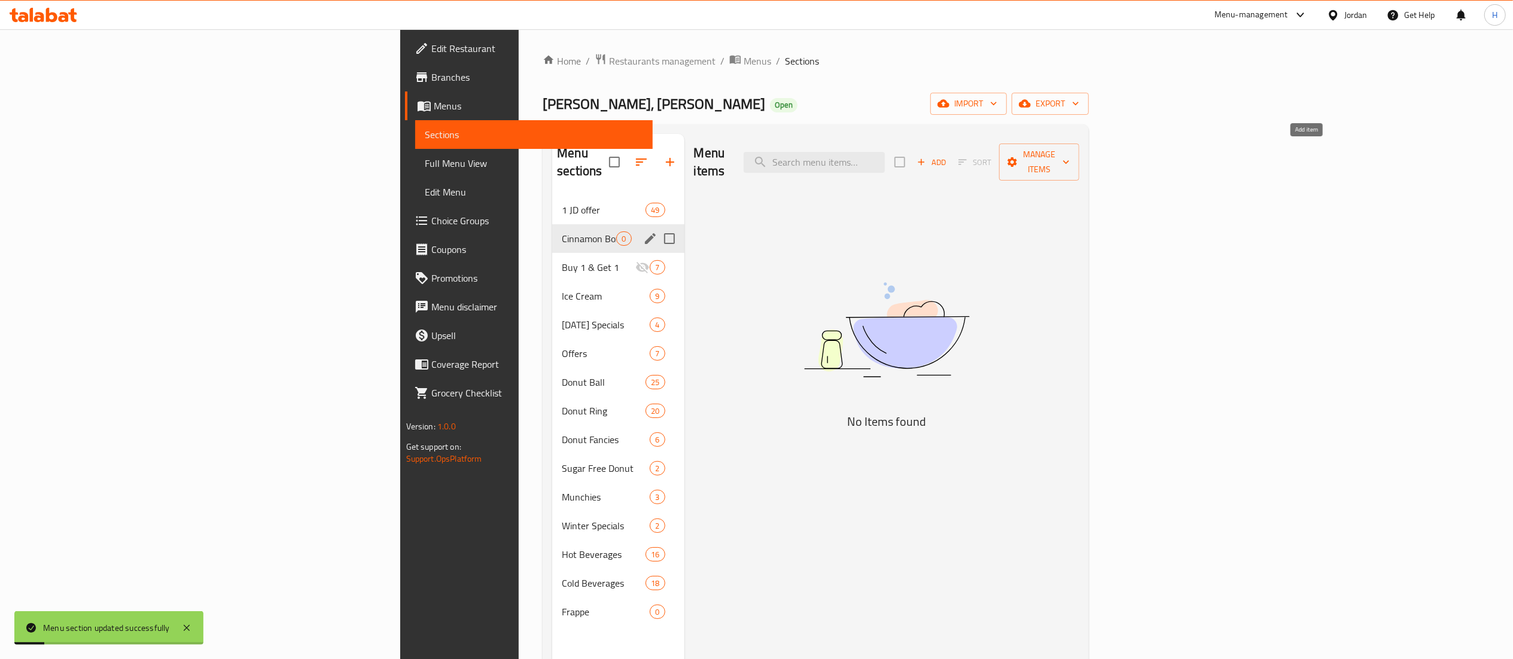
click at [947, 159] on span "Add" at bounding box center [931, 163] width 32 height 14
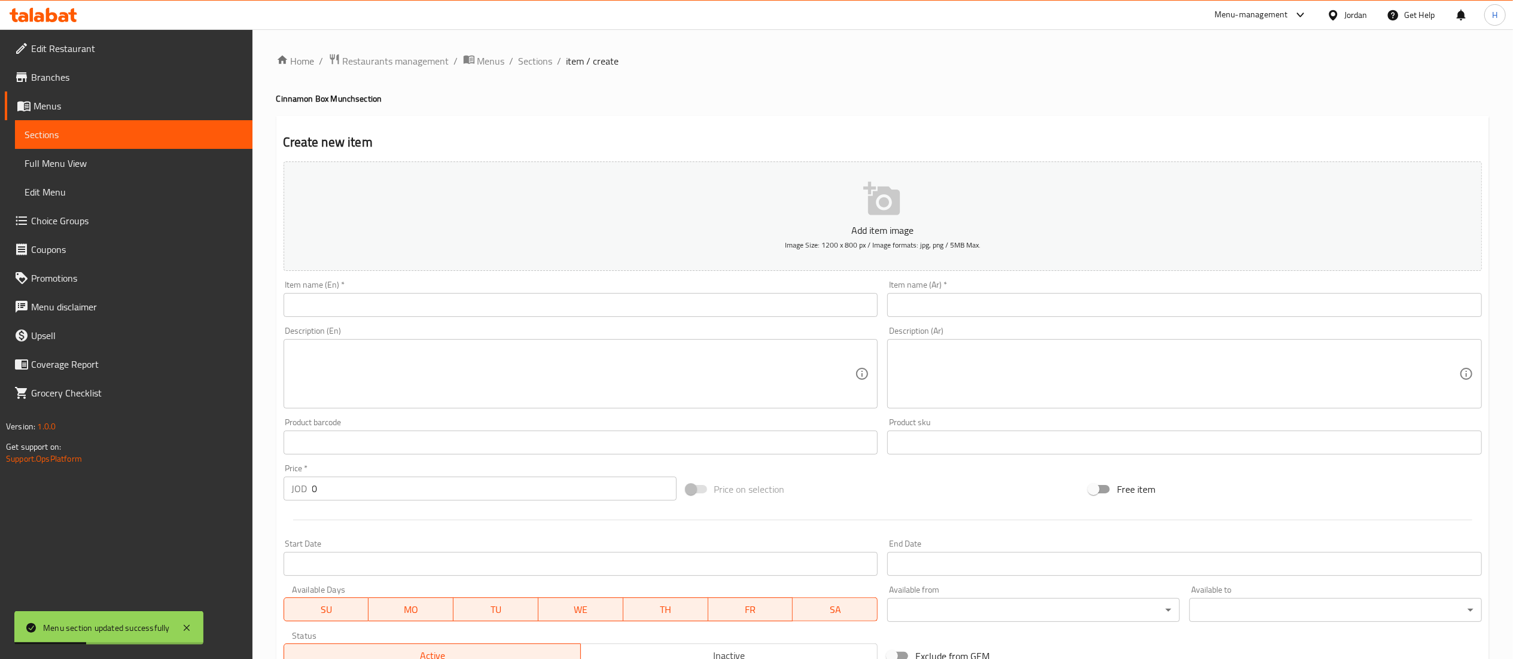
click at [950, 310] on input "text" at bounding box center [1184, 305] width 595 height 24
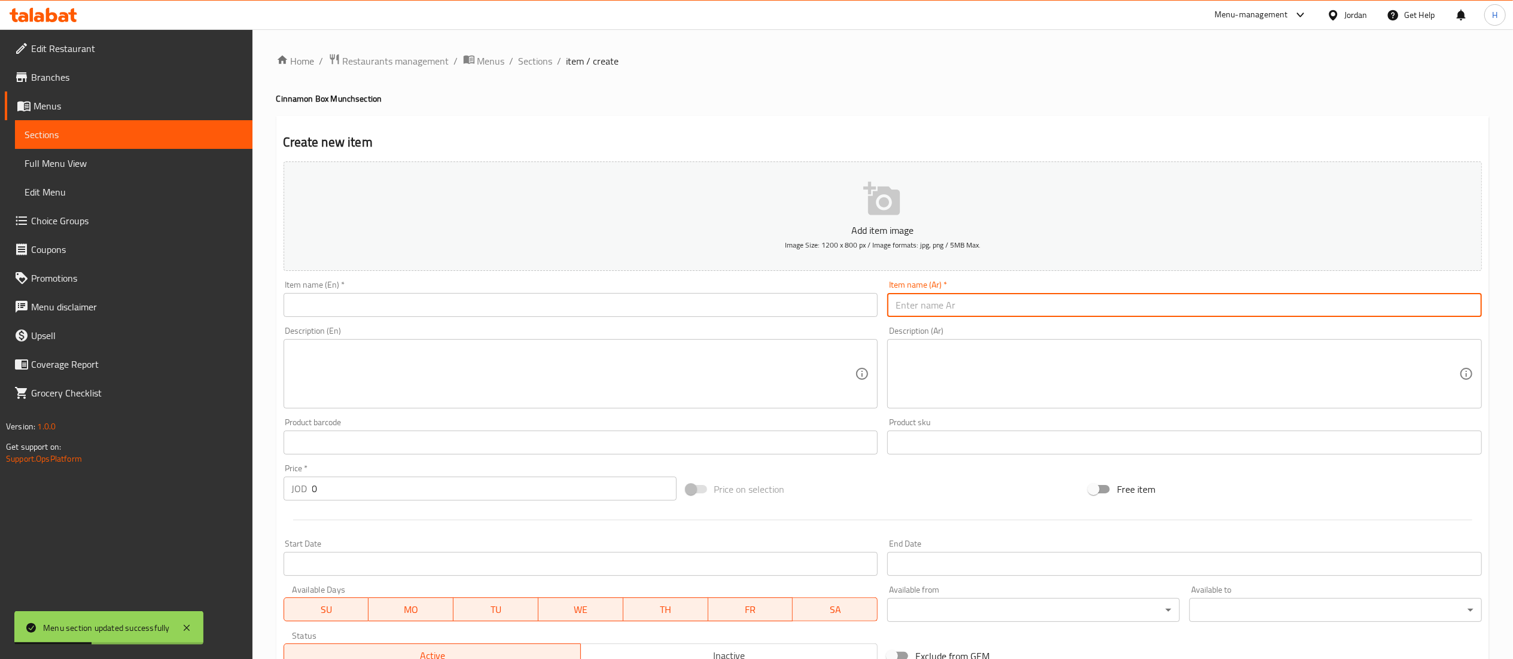
paste input "٢٥ حبه ب 7 دنانير"
drag, startPoint x: 934, startPoint y: 306, endPoint x: 759, endPoint y: 298, distance: 175.4
click at [759, 298] on div "Add item image Image Size: 1200 x 800 px / Image formats: jpg, png / 5MB Max. I…" at bounding box center [883, 415] width 1208 height 516
paste input "بوكس المنش"
click at [950, 309] on input "٢٥ حبهبوكس المنش" at bounding box center [1184, 305] width 595 height 24
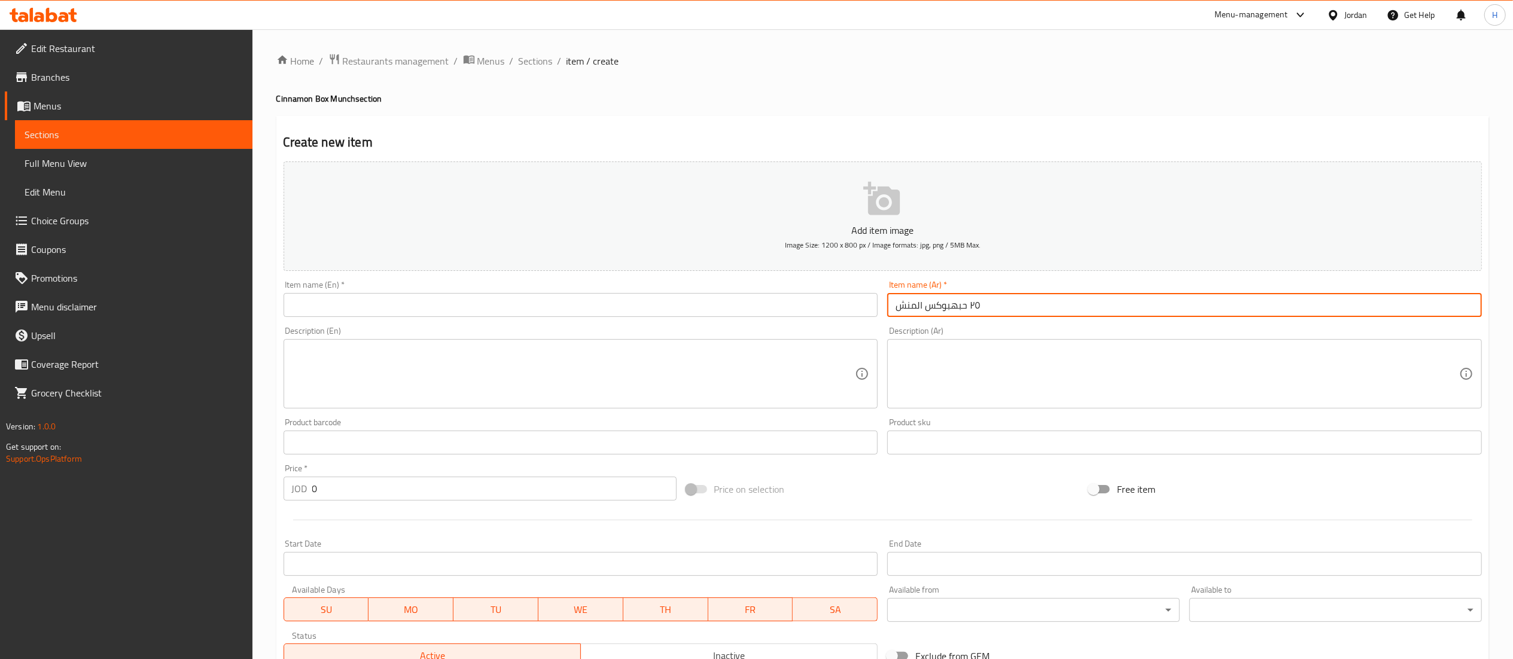
type input "٢٥ حبه بوكس المنش"
drag, startPoint x: 947, startPoint y: 306, endPoint x: 807, endPoint y: 306, distance: 140.0
click at [807, 306] on div "Add item image Image Size: 1200 x 800 px / Image formats: jpg, png / 5MB Max. I…" at bounding box center [883, 415] width 1208 height 516
click at [926, 313] on input "٢٥ حبه بوكس المنش" at bounding box center [1184, 305] width 595 height 24
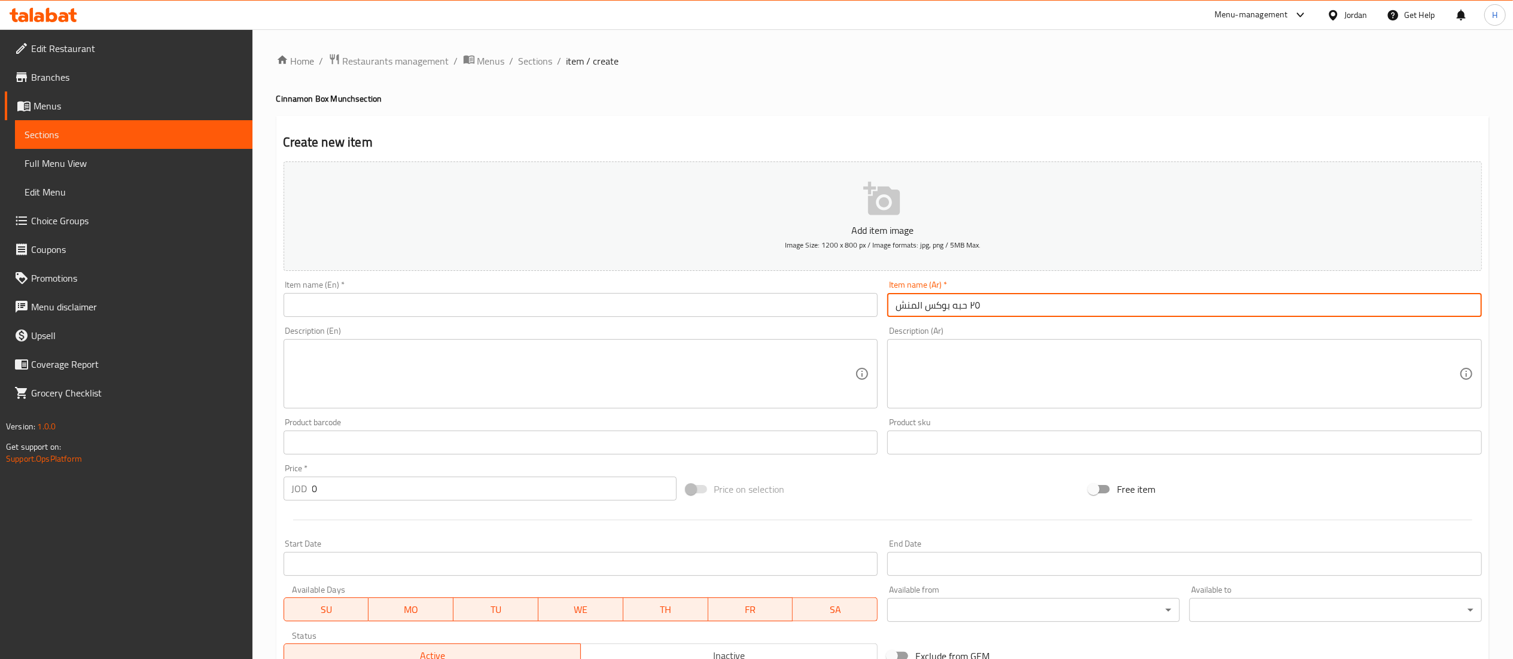
click at [926, 313] on input "٢٥ حبه بوكس المنش" at bounding box center [1184, 305] width 595 height 24
click at [950, 312] on input "٢٥ حبه بوكس المنش" at bounding box center [1184, 305] width 595 height 24
drag, startPoint x: 950, startPoint y: 306, endPoint x: 797, endPoint y: 307, distance: 153.7
click at [797, 307] on div "Add item image Image Size: 1200 x 800 px / Image formats: jpg, png / 5MB Max. I…" at bounding box center [883, 415] width 1208 height 516
drag, startPoint x: 893, startPoint y: 304, endPoint x: 914, endPoint y: 311, distance: 22.7
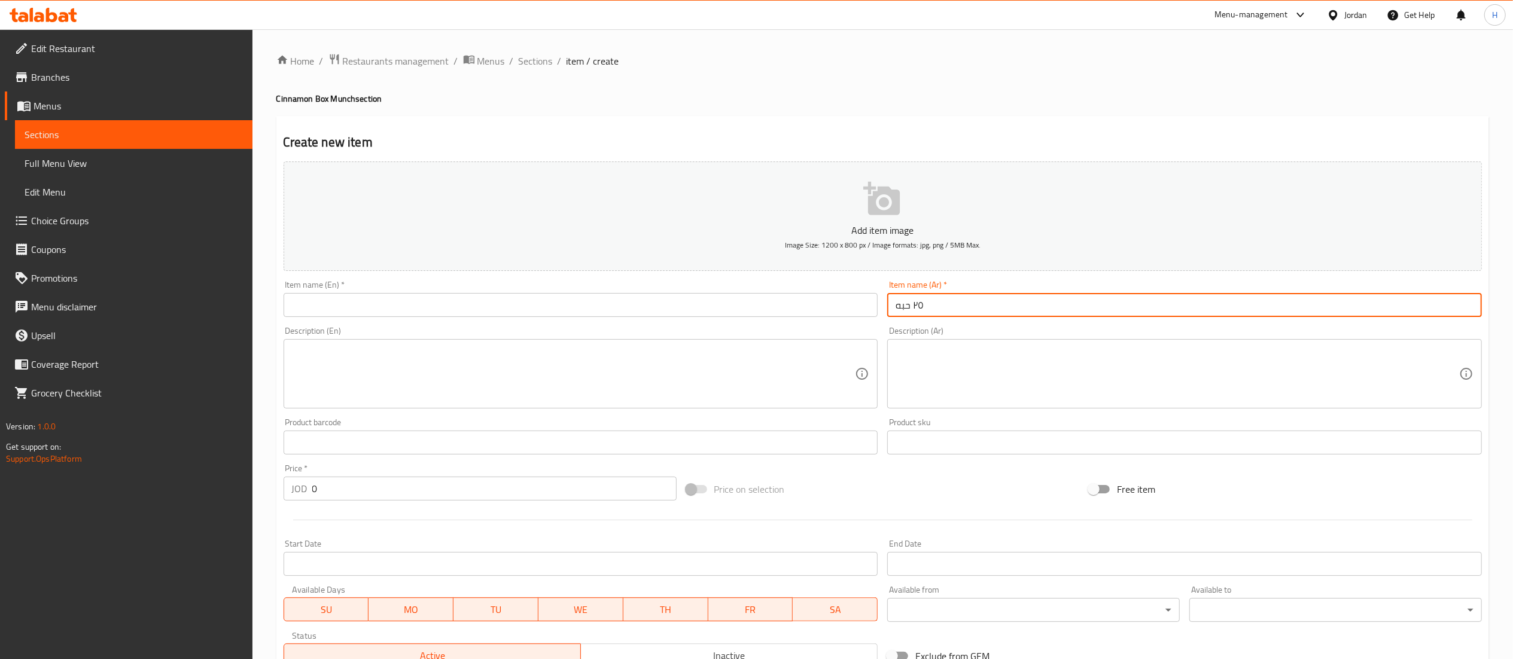
click at [893, 303] on input "٢٥ حبه" at bounding box center [1184, 305] width 595 height 24
paste input "بوكس المنش"
type input "بوكس المنش ٢٥ حبه"
click at [834, 306] on input "text" at bounding box center [580, 305] width 595 height 24
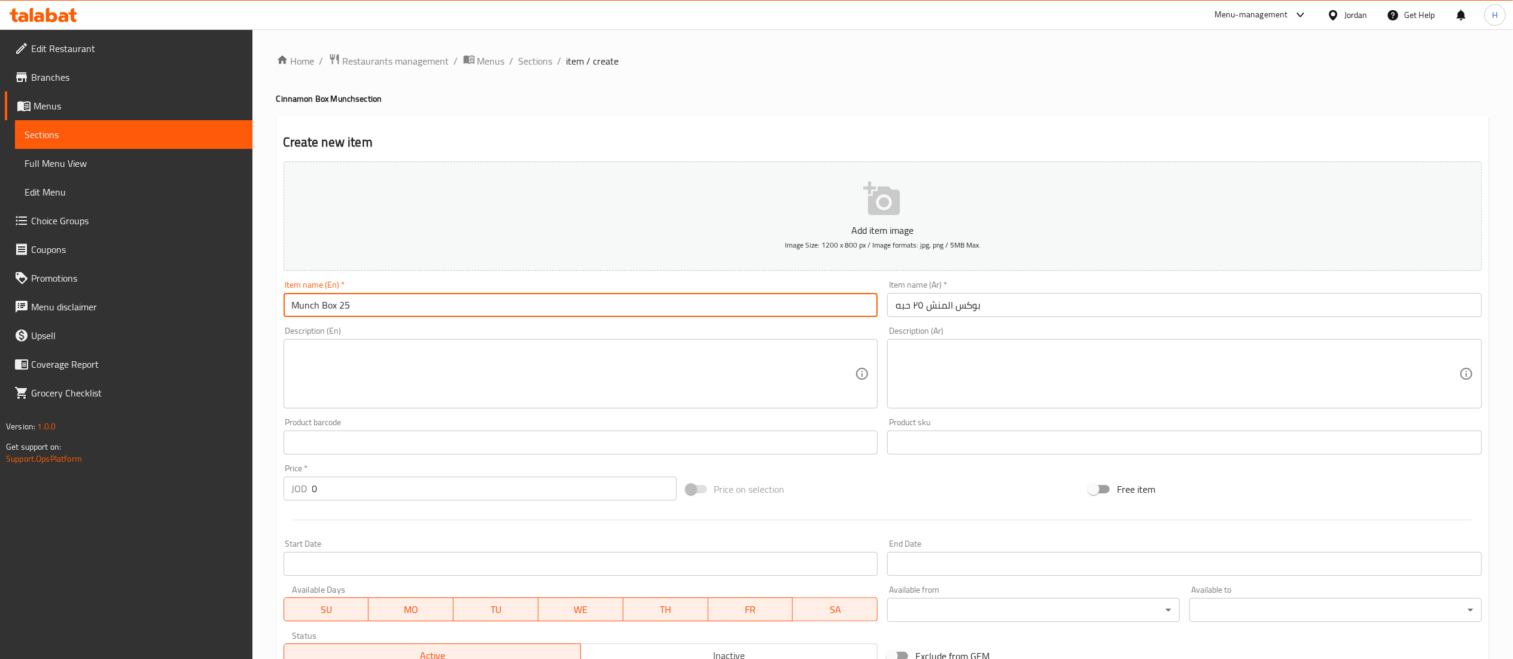
type input "Munch Box 25 Pc"
drag, startPoint x: 341, startPoint y: 498, endPoint x: 234, endPoint y: 498, distance: 106.5
click at [234, 498] on div "Edit Restaurant Branches Menus Sections Full Menu View Edit Menu Choice Groups …" at bounding box center [756, 437] width 1513 height 816
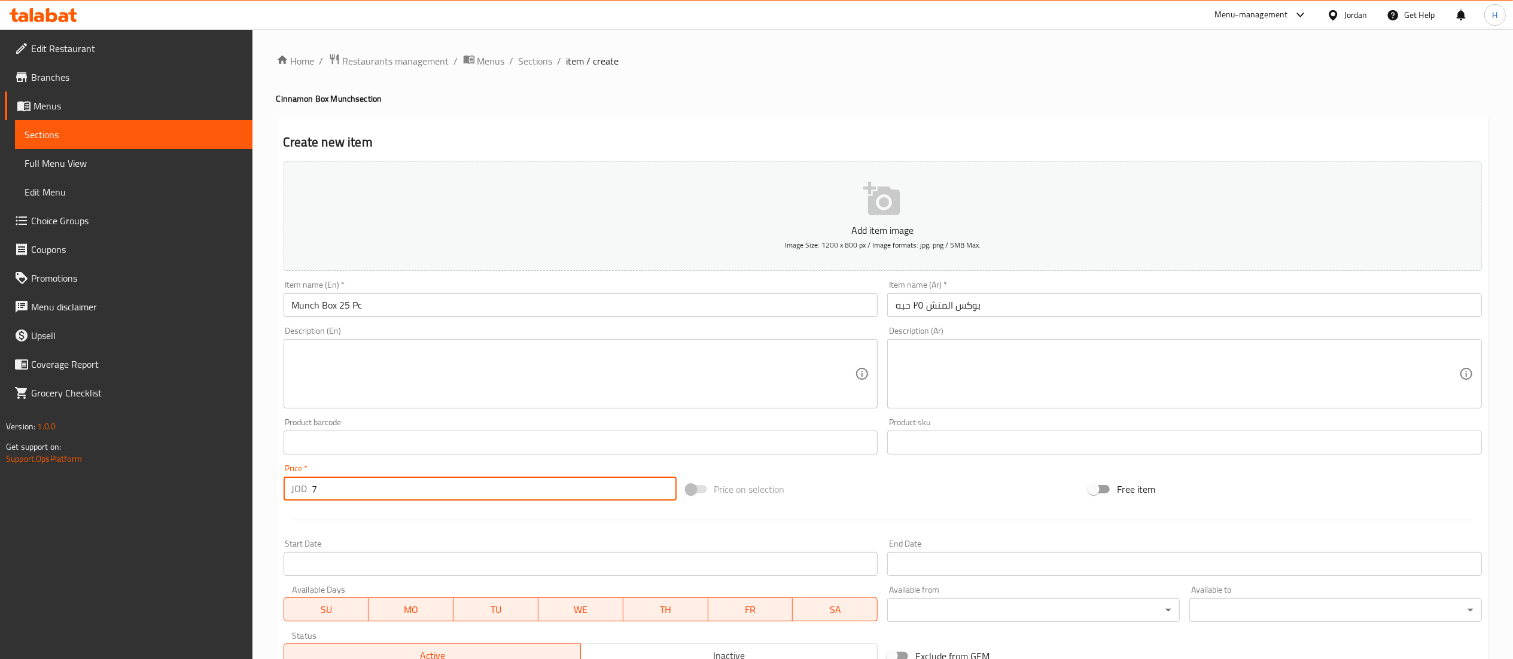
type input "7"
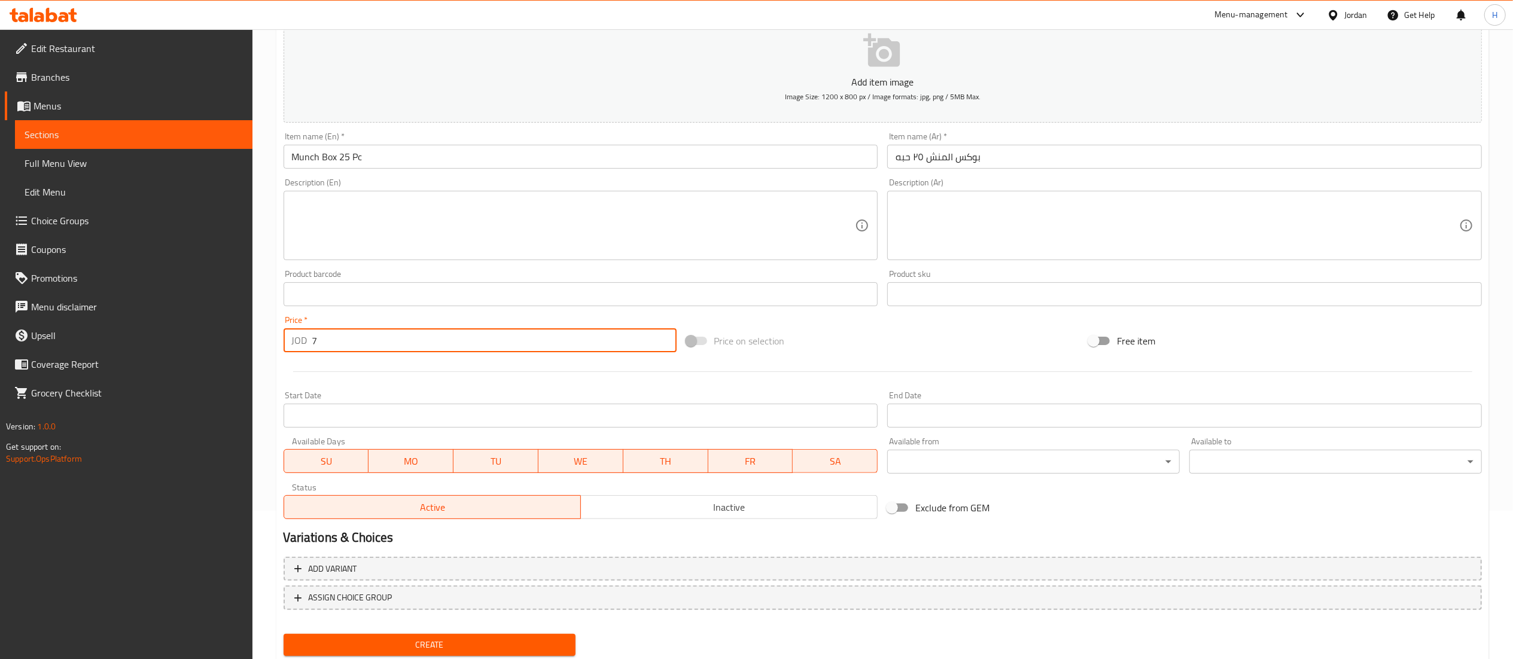
scroll to position [185, 0]
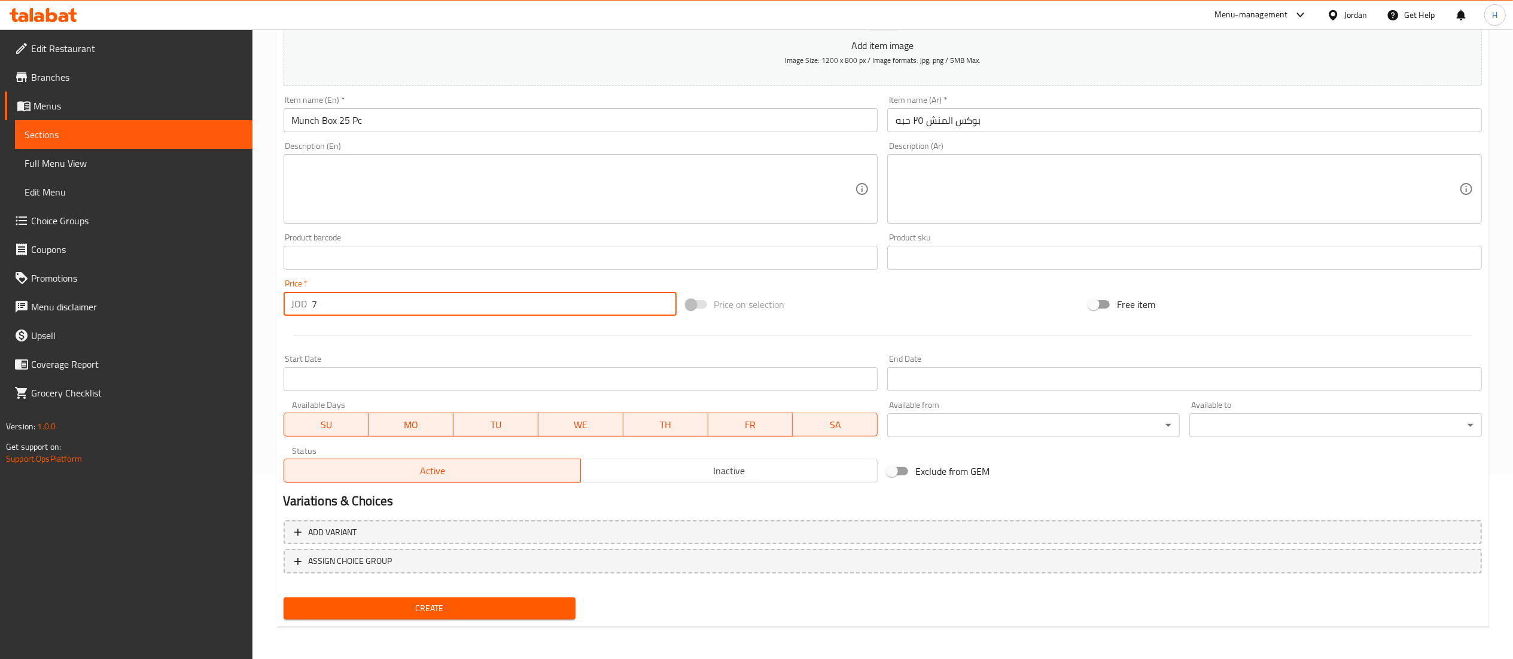
click at [438, 603] on span "Create" at bounding box center [429, 608] width 273 height 15
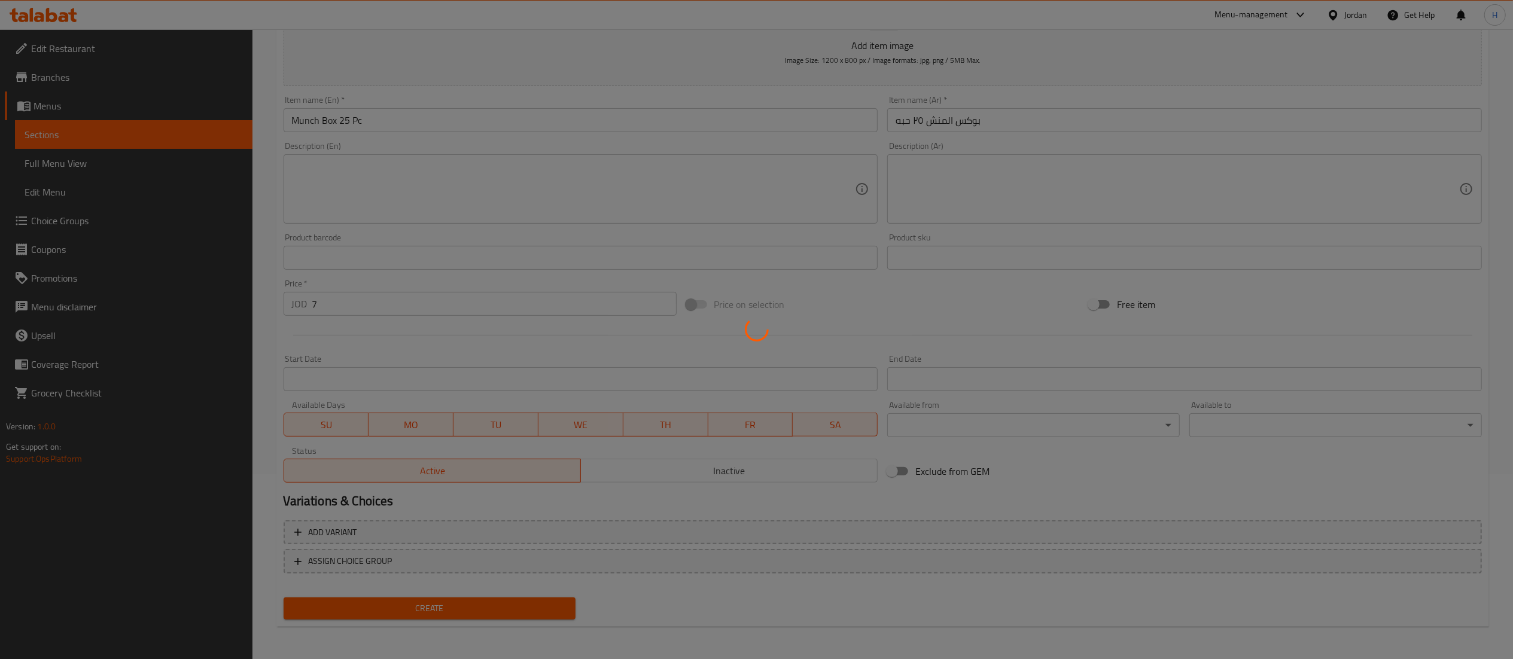
type input "0"
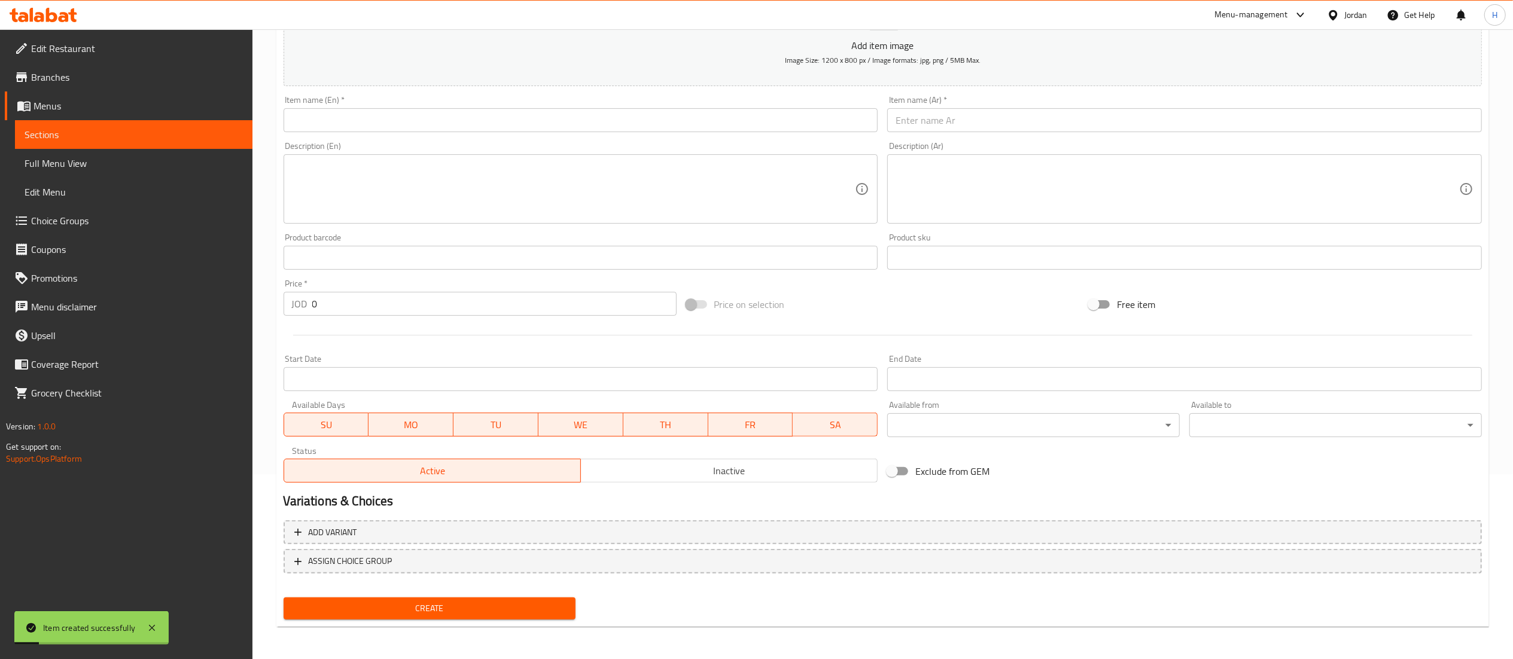
click at [951, 117] on input "text" at bounding box center [1184, 120] width 595 height 24
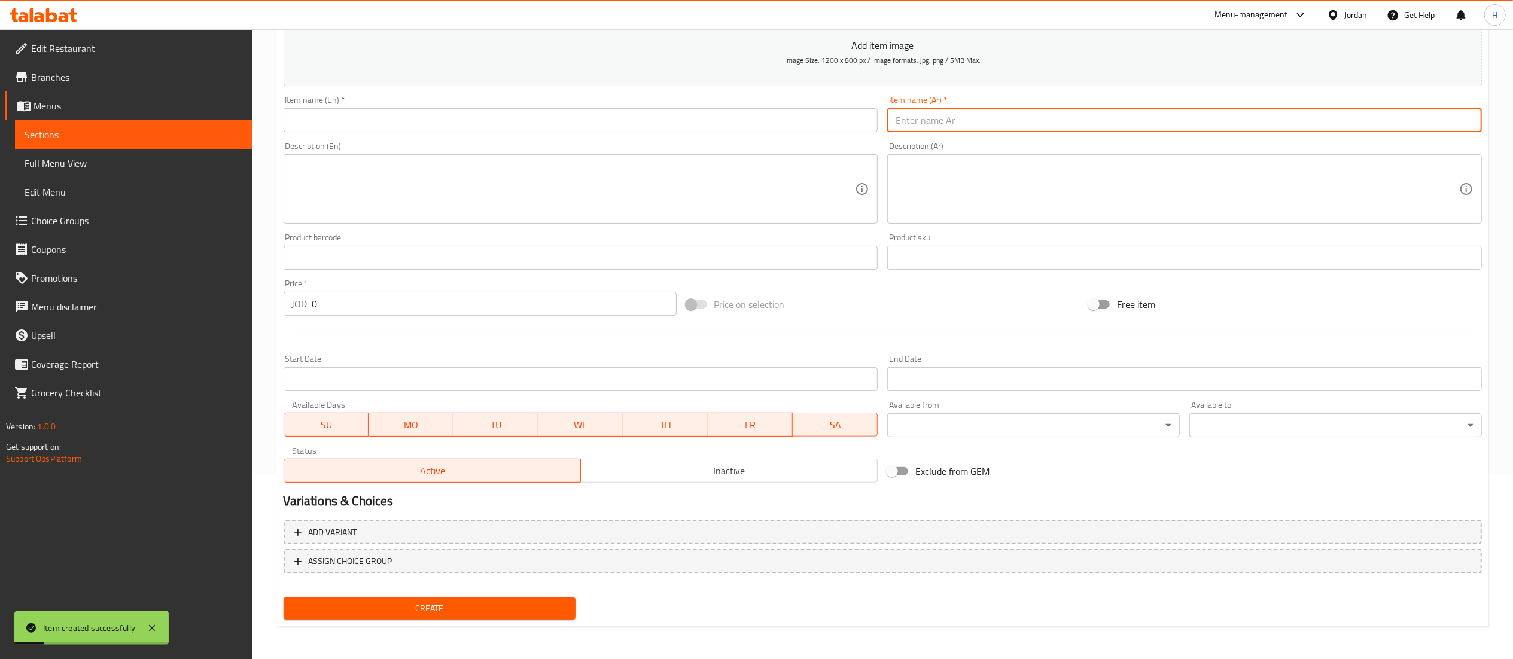
paste input "٤٠ حبه ب 11 دنانير"
type input "٤٠ حبه ب 11 دنانير"
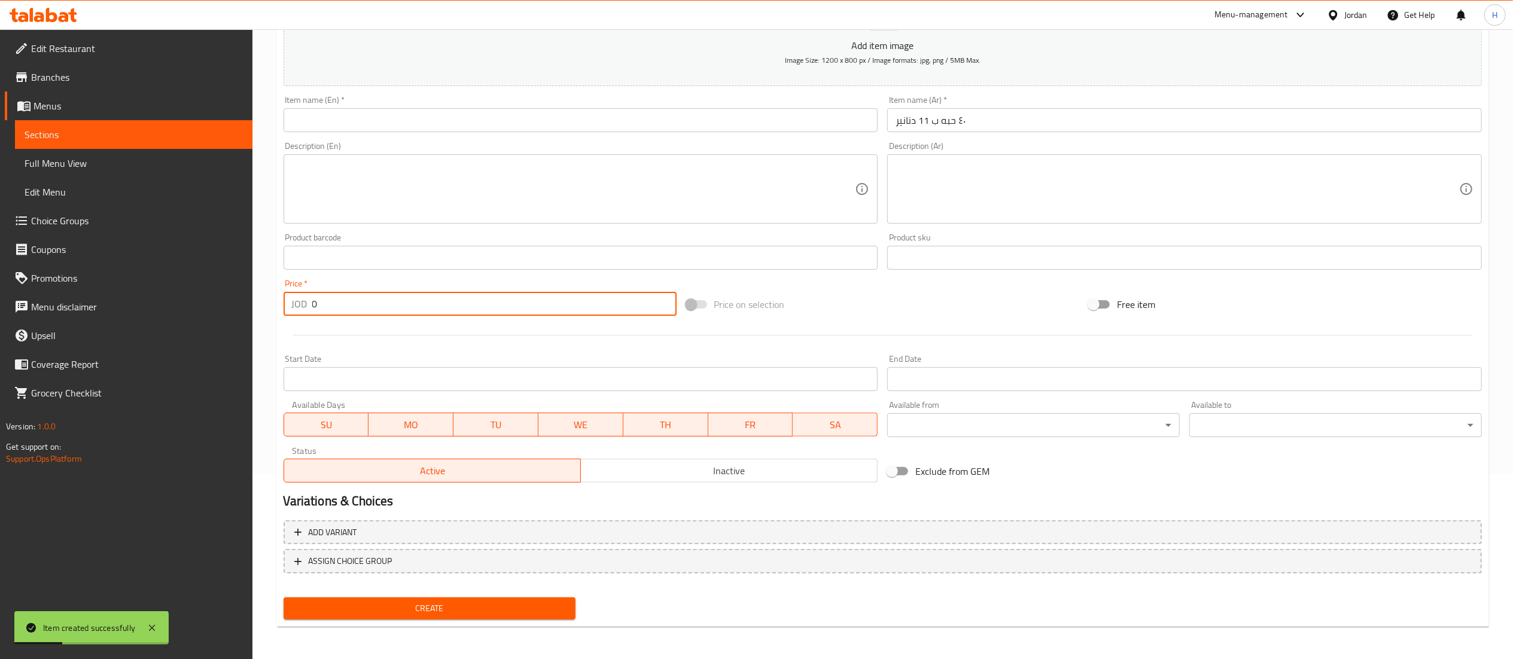
drag, startPoint x: 321, startPoint y: 300, endPoint x: 199, endPoint y: 301, distance: 122.0
click at [199, 301] on div "Edit Restaurant Branches Menus Sections Full Menu View Edit Menu Choice Groups …" at bounding box center [756, 252] width 1513 height 816
type input "11"
click at [340, 123] on input "text" at bounding box center [580, 120] width 595 height 24
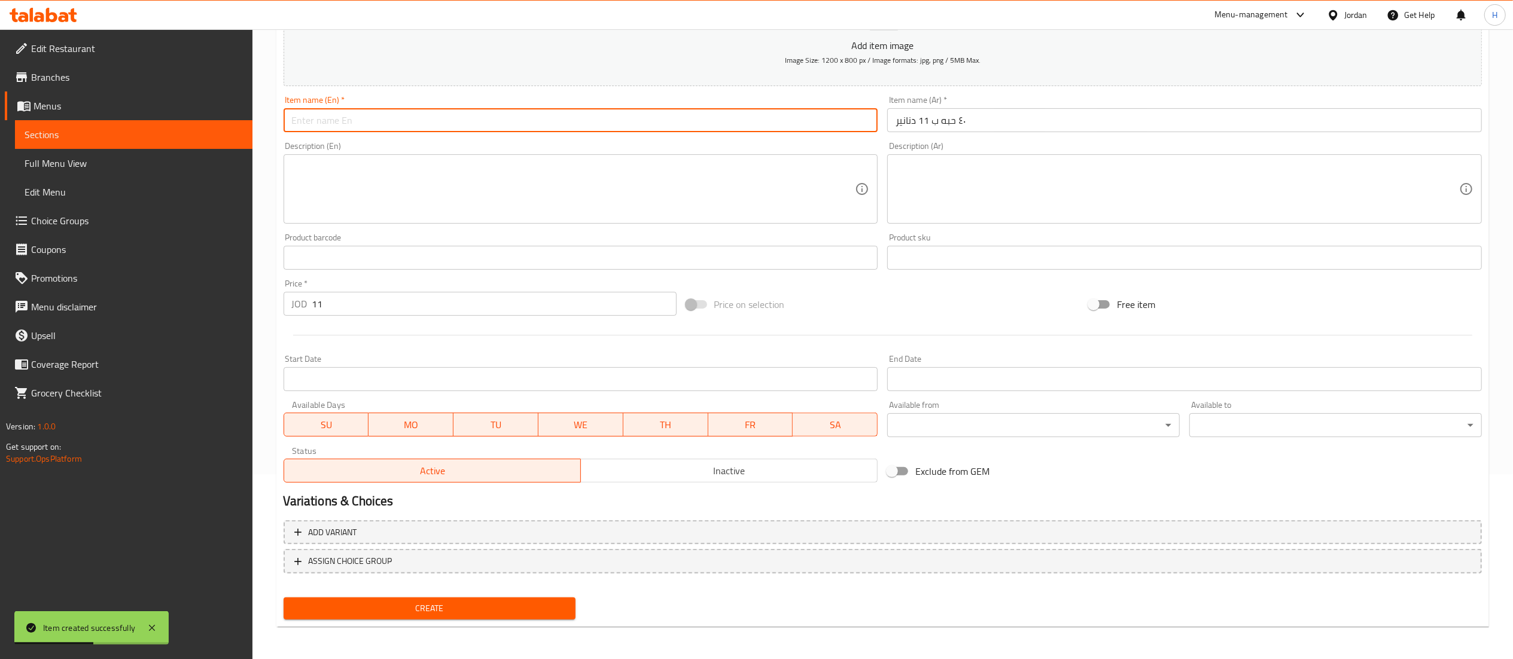
type input "N"
type input "Box Munch 40 Pcs"
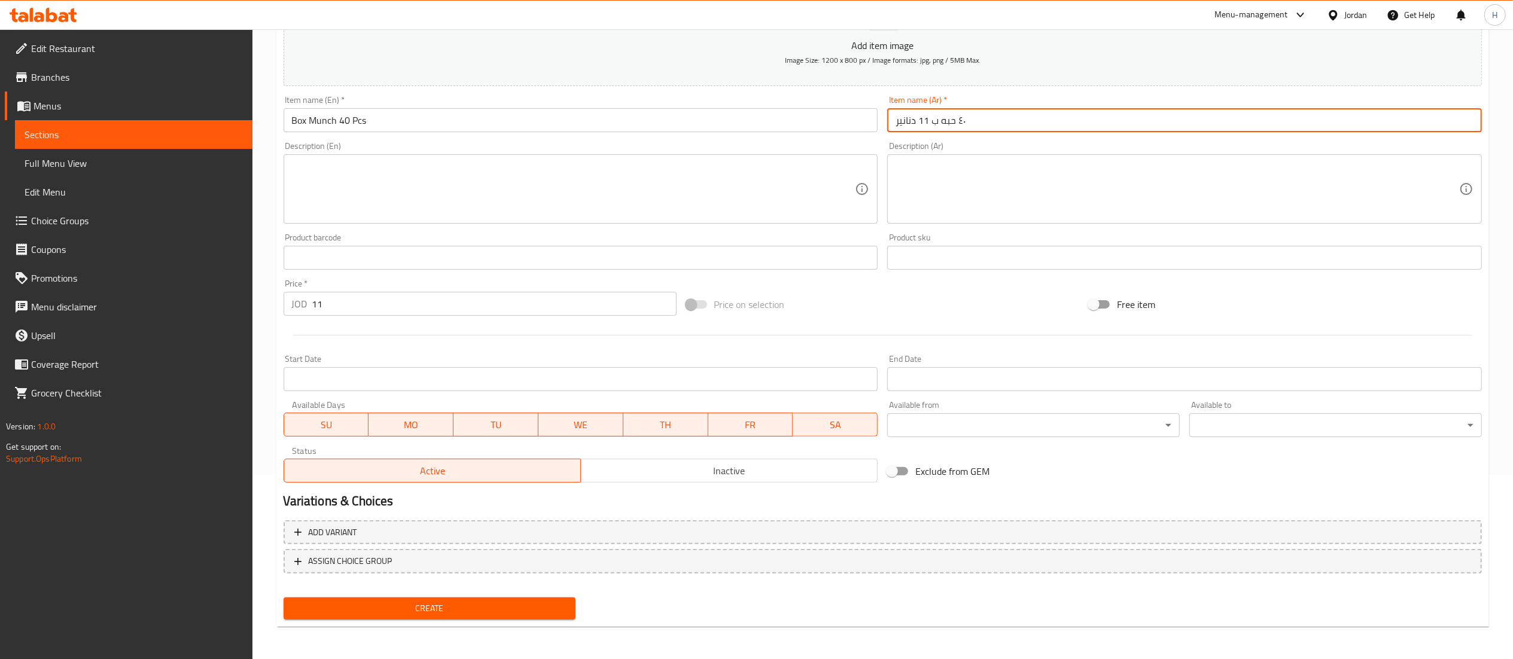
drag, startPoint x: 938, startPoint y: 121, endPoint x: 847, endPoint y: 108, distance: 91.3
click at [847, 108] on div "Add item image Image Size: 1200 x 800 px / Image formats: jpg, png / 5MB Max. I…" at bounding box center [883, 230] width 1208 height 516
click at [888, 118] on input "٤٠ حبه" at bounding box center [1184, 120] width 595 height 24
paste input "بوكس المنش"
type input "بوكس المنش ٤٠ حبه"
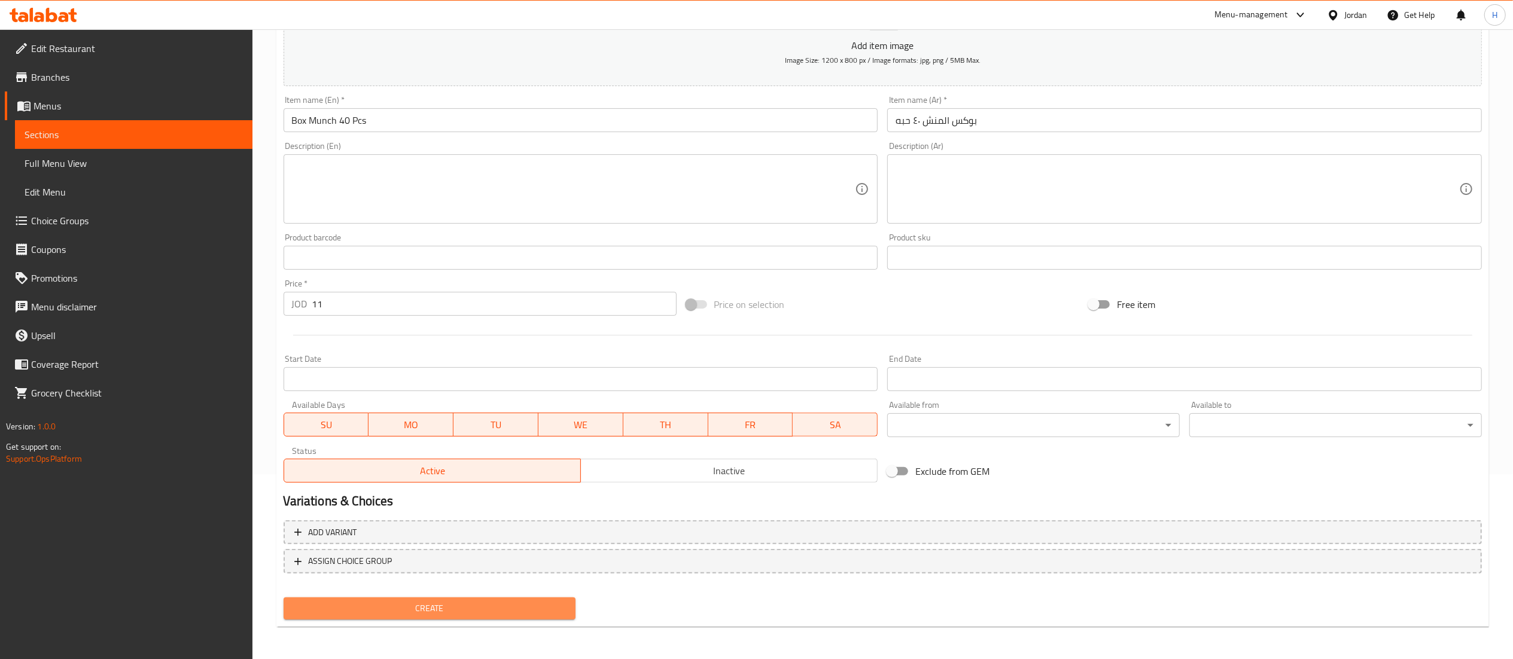
click at [435, 615] on span "Create" at bounding box center [429, 608] width 273 height 15
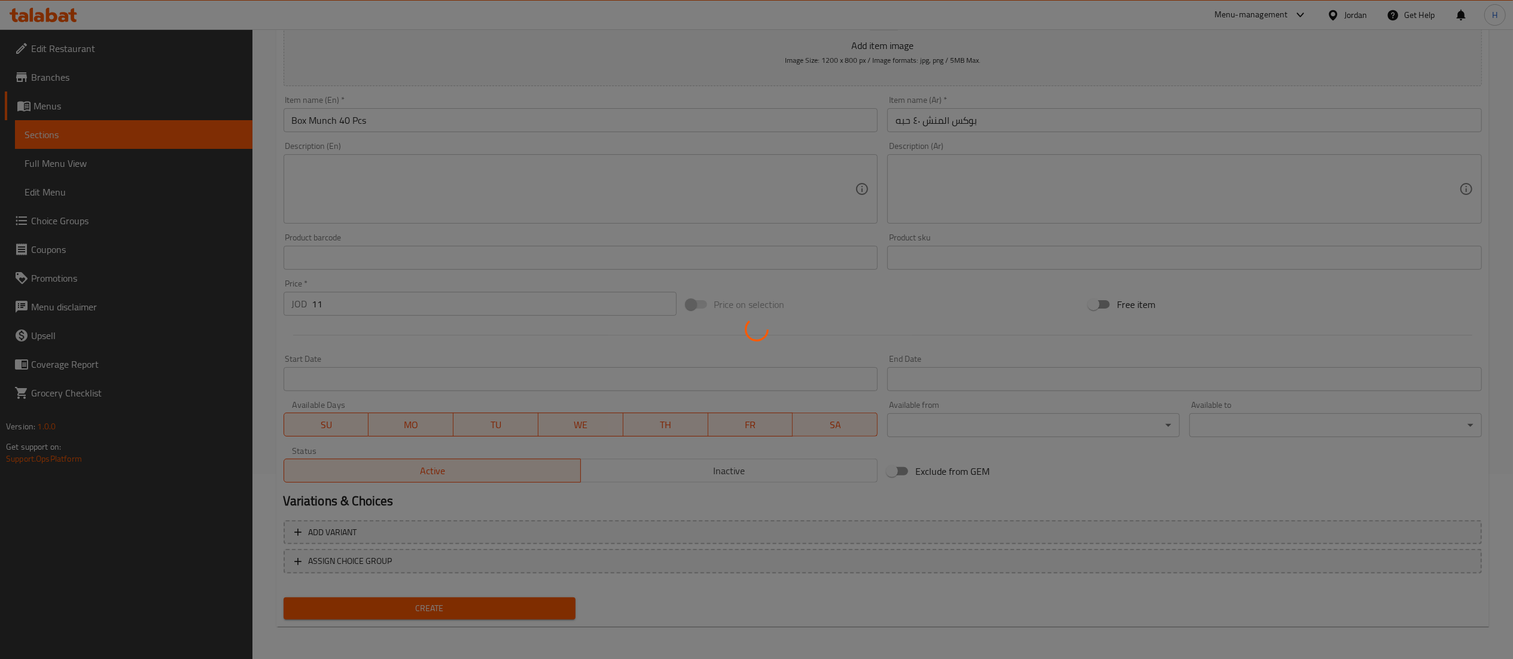
type input "0"
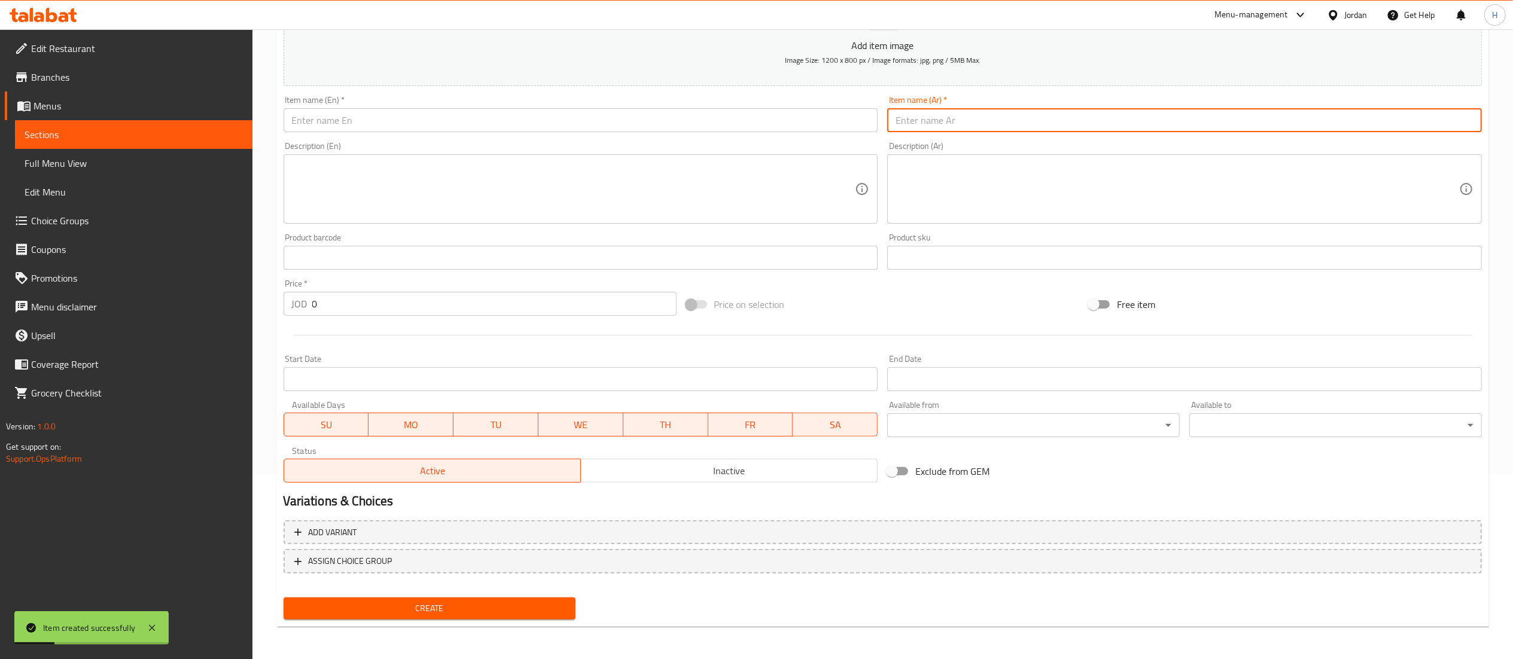
drag, startPoint x: 931, startPoint y: 126, endPoint x: 909, endPoint y: 124, distance: 22.2
click at [931, 126] on input "text" at bounding box center [1184, 120] width 595 height 24
click at [804, 124] on input "text" at bounding box center [580, 120] width 595 height 24
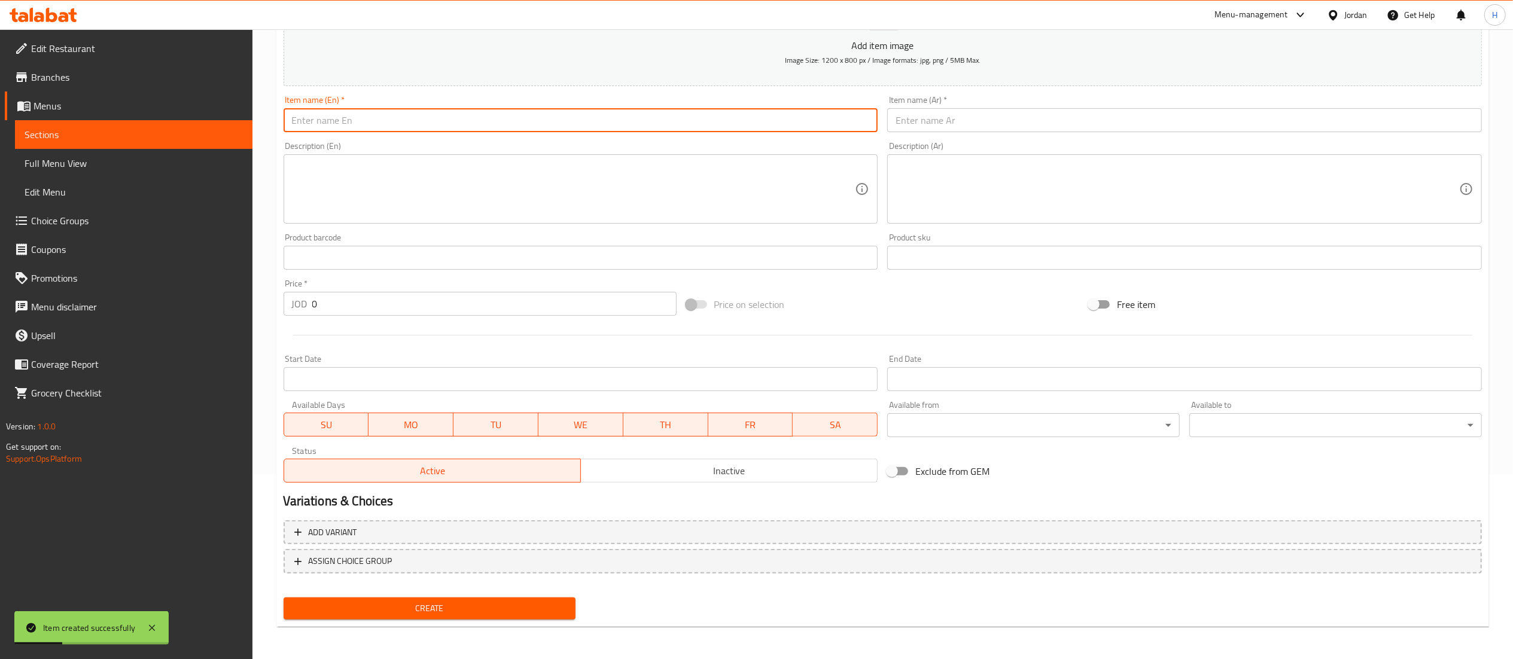
paste input "Hot chocolate"
type input "Hot chocolate"
click at [1043, 130] on input "text" at bounding box center [1184, 120] width 595 height 24
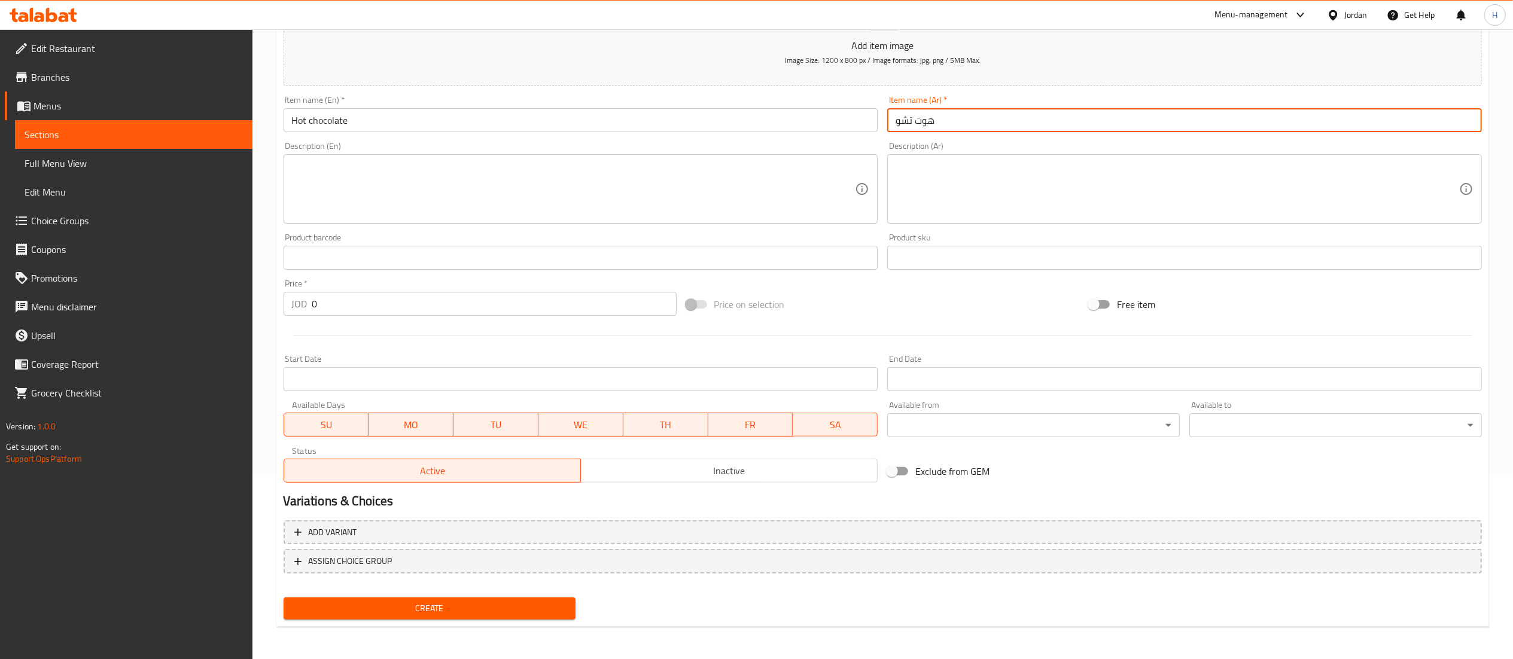
type input "هوت تشوكليت"
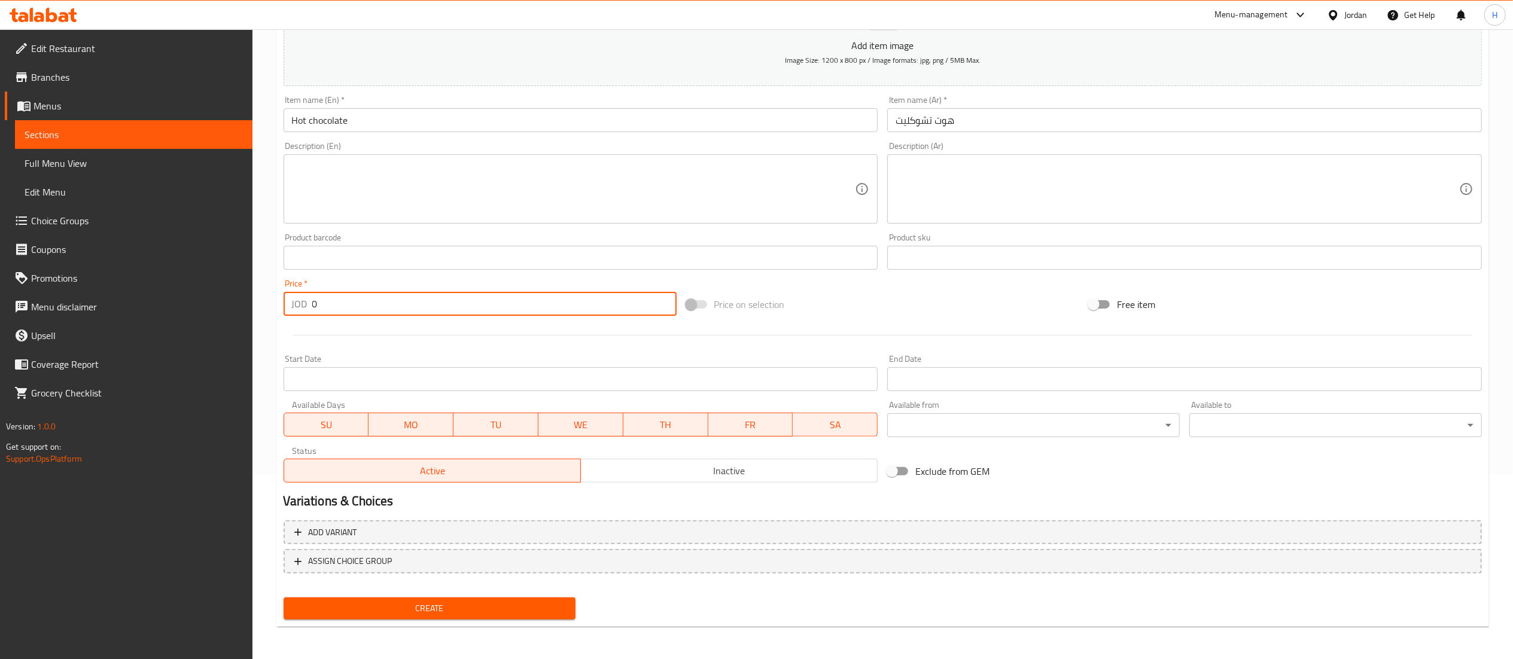
drag, startPoint x: 336, startPoint y: 299, endPoint x: 276, endPoint y: 297, distance: 59.9
click at [276, 297] on div "Create new item Add item image Image Size: 1200 x 800 px / Image formats: jpg, …" at bounding box center [882, 279] width 1212 height 696
type input "4"
click at [403, 605] on span "Create" at bounding box center [429, 608] width 273 height 15
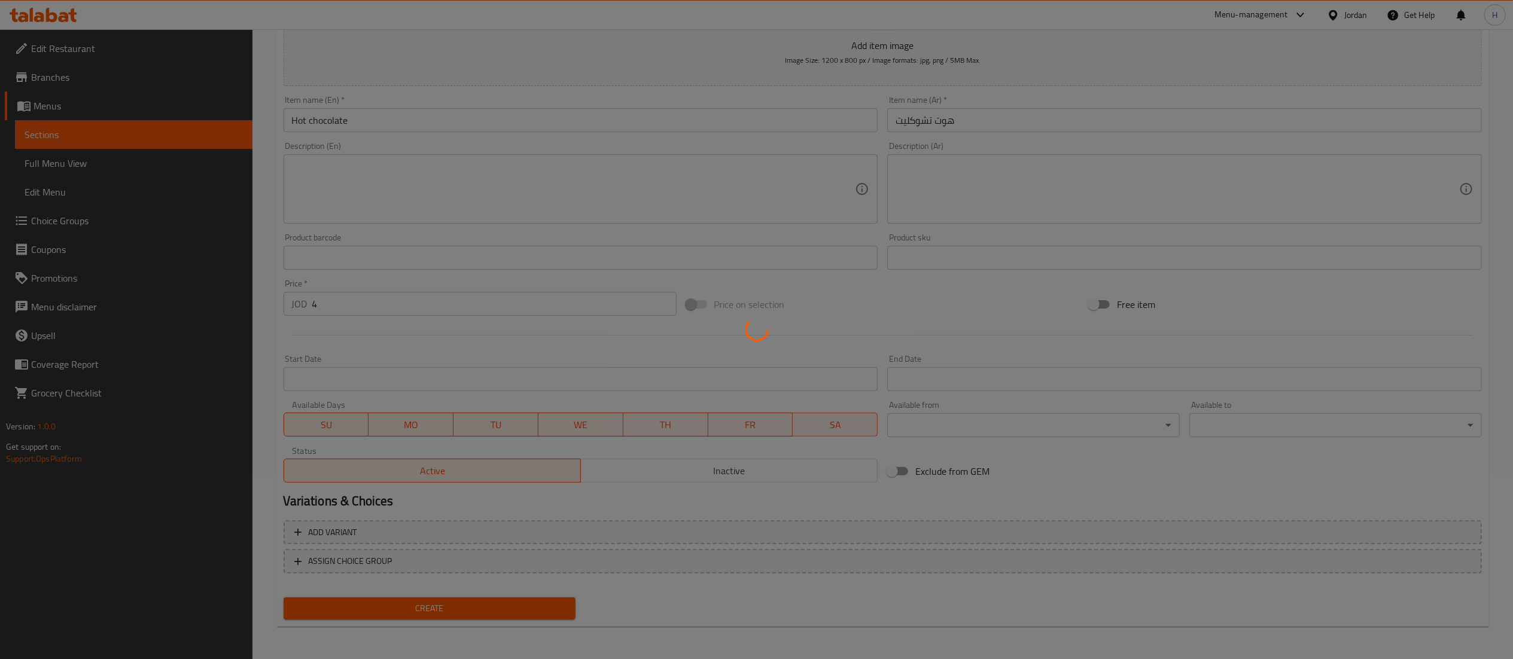
type input "0"
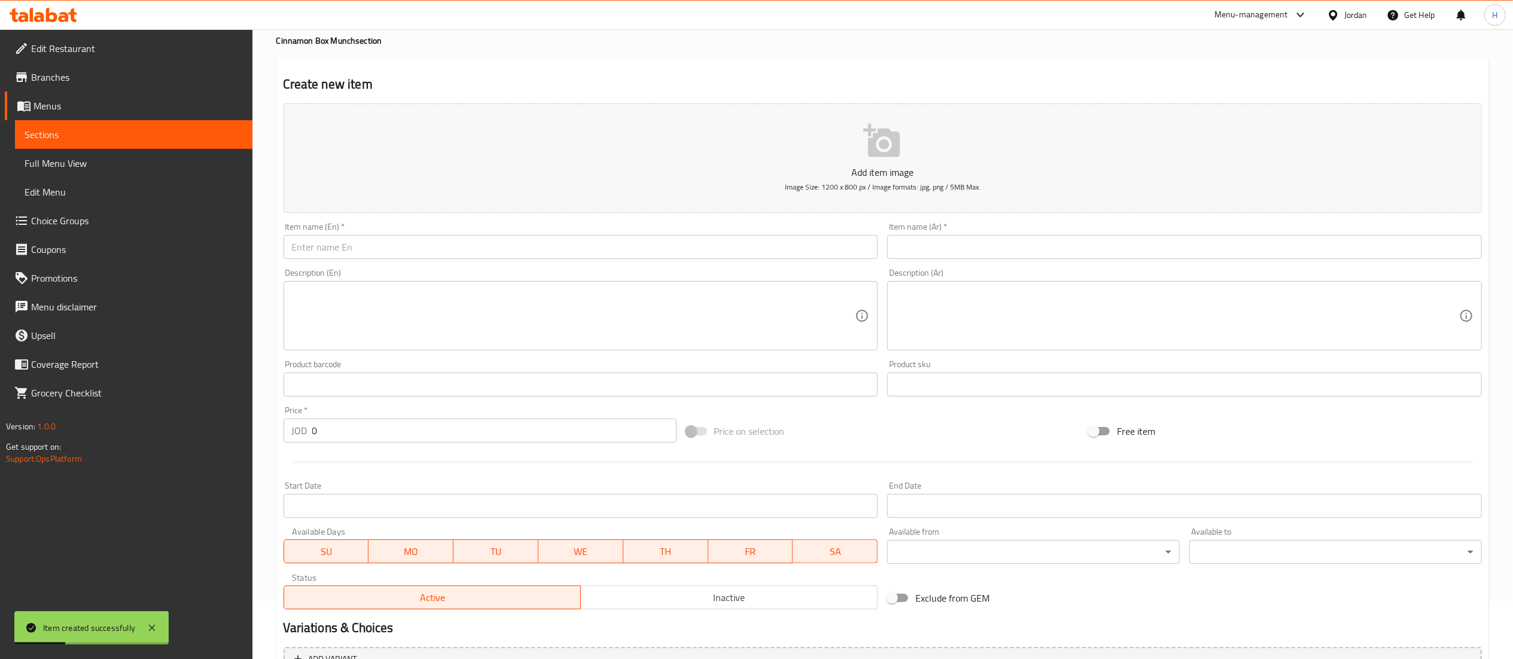
scroll to position [0, 0]
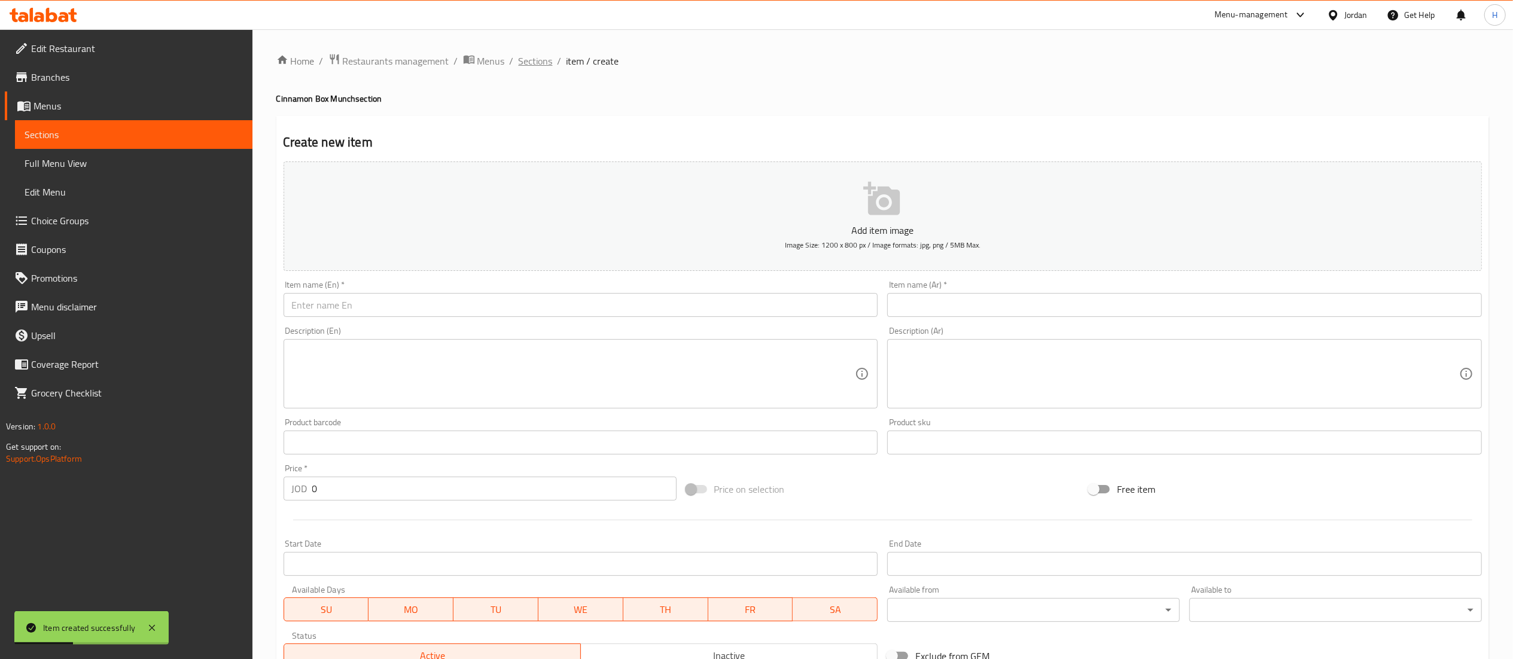
click at [542, 55] on span "Sections" at bounding box center [536, 61] width 34 height 14
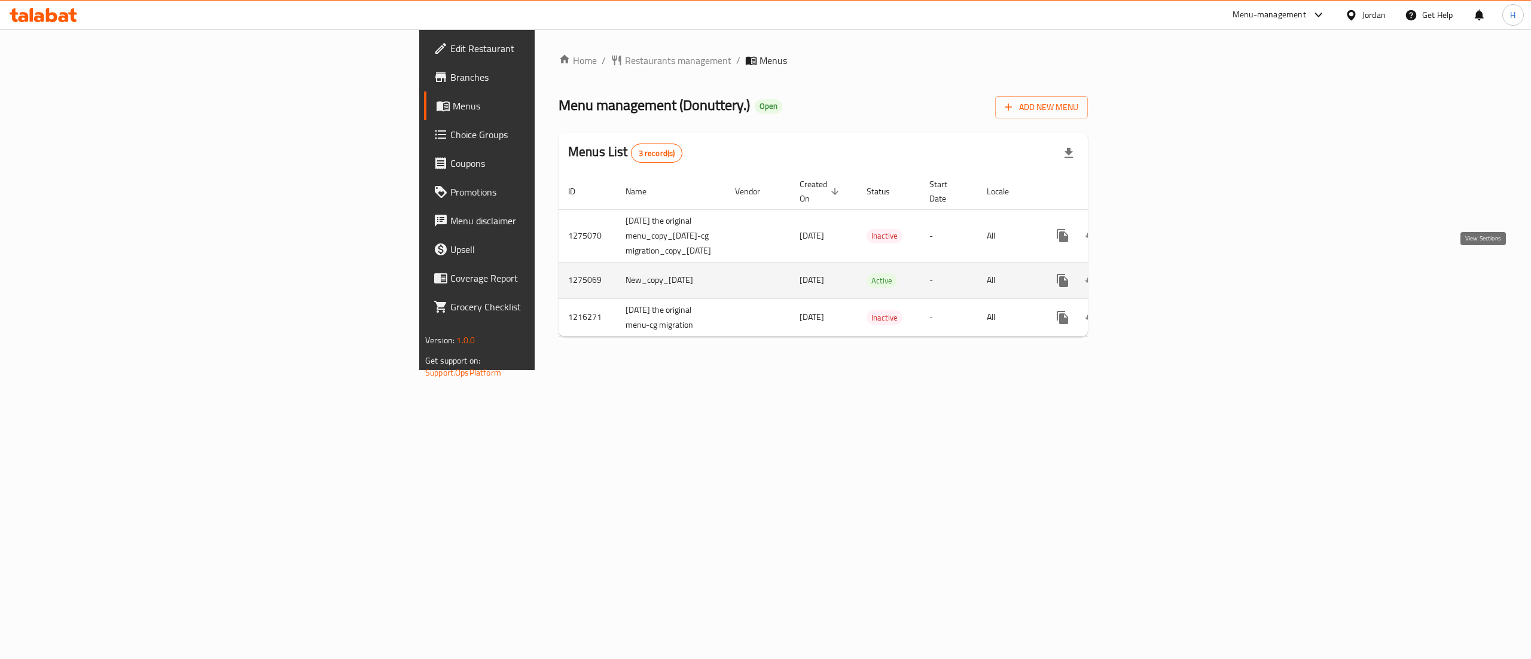
click at [1156, 273] on icon "enhanced table" at bounding box center [1149, 280] width 14 height 14
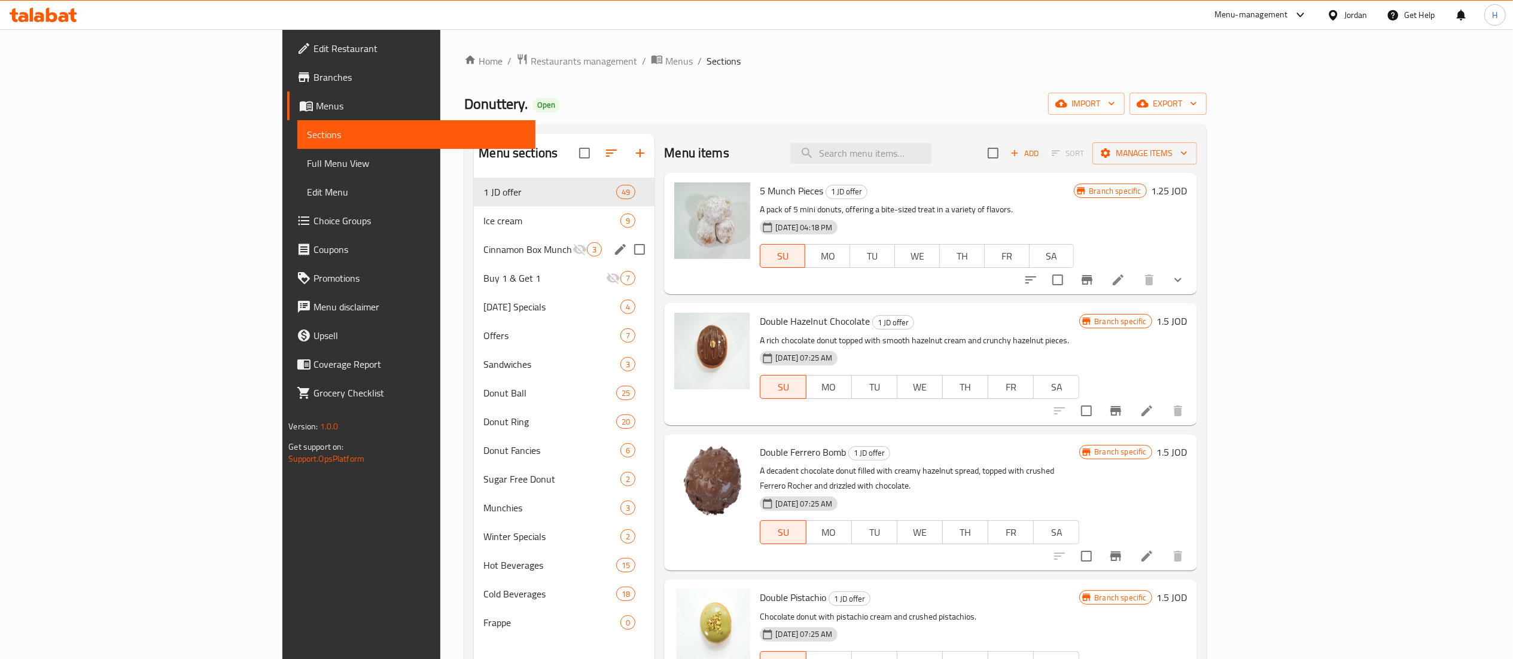
click at [474, 239] on div "Cinnamon Box Munch 3" at bounding box center [564, 249] width 181 height 29
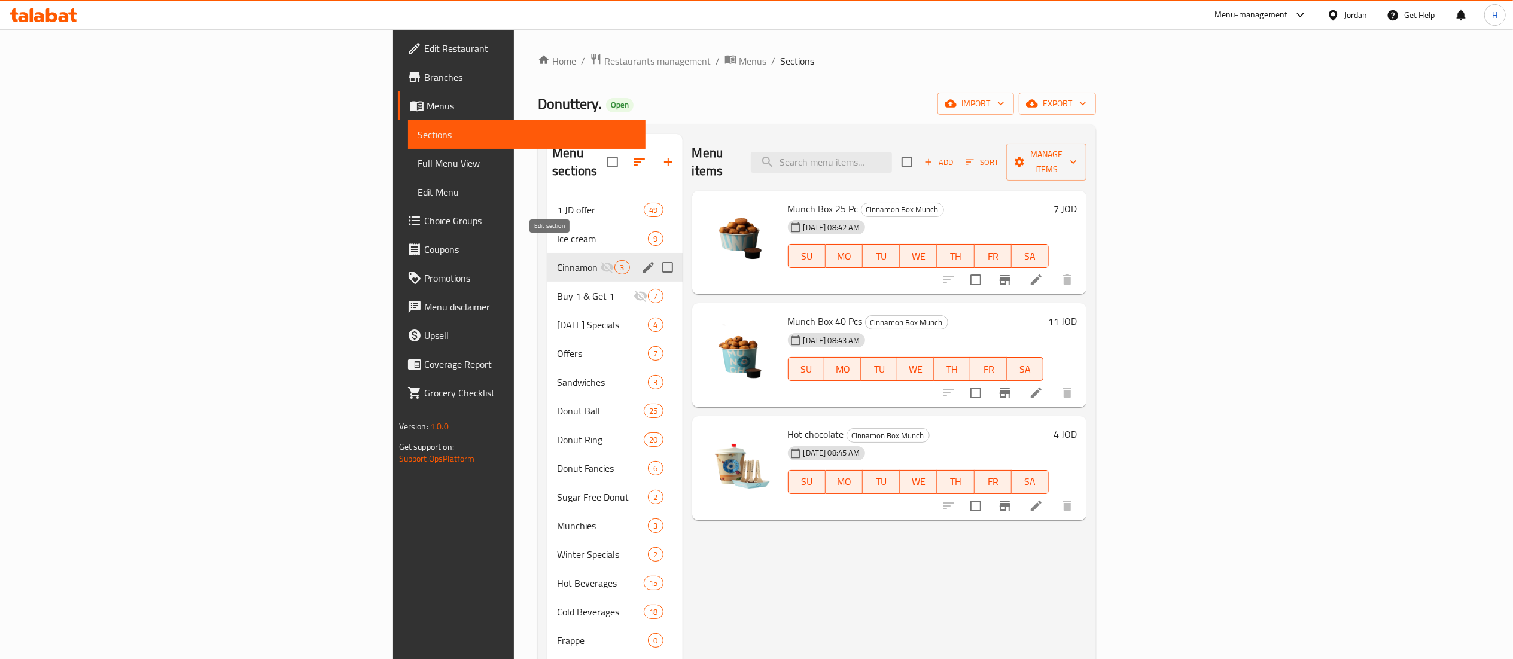
click at [641, 260] on icon "edit" at bounding box center [648, 267] width 14 height 14
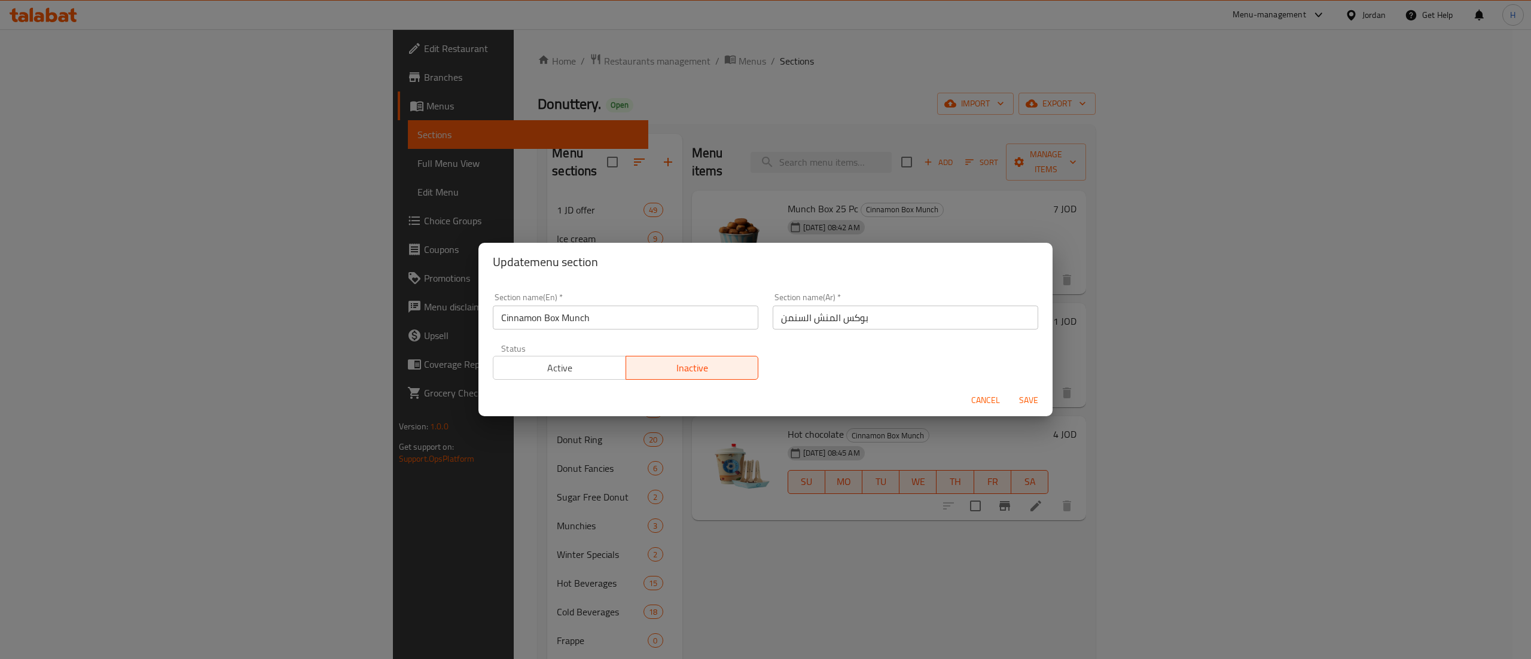
click at [584, 364] on span "Active" at bounding box center [559, 367] width 123 height 17
click at [1039, 399] on span "Save" at bounding box center [1028, 400] width 29 height 15
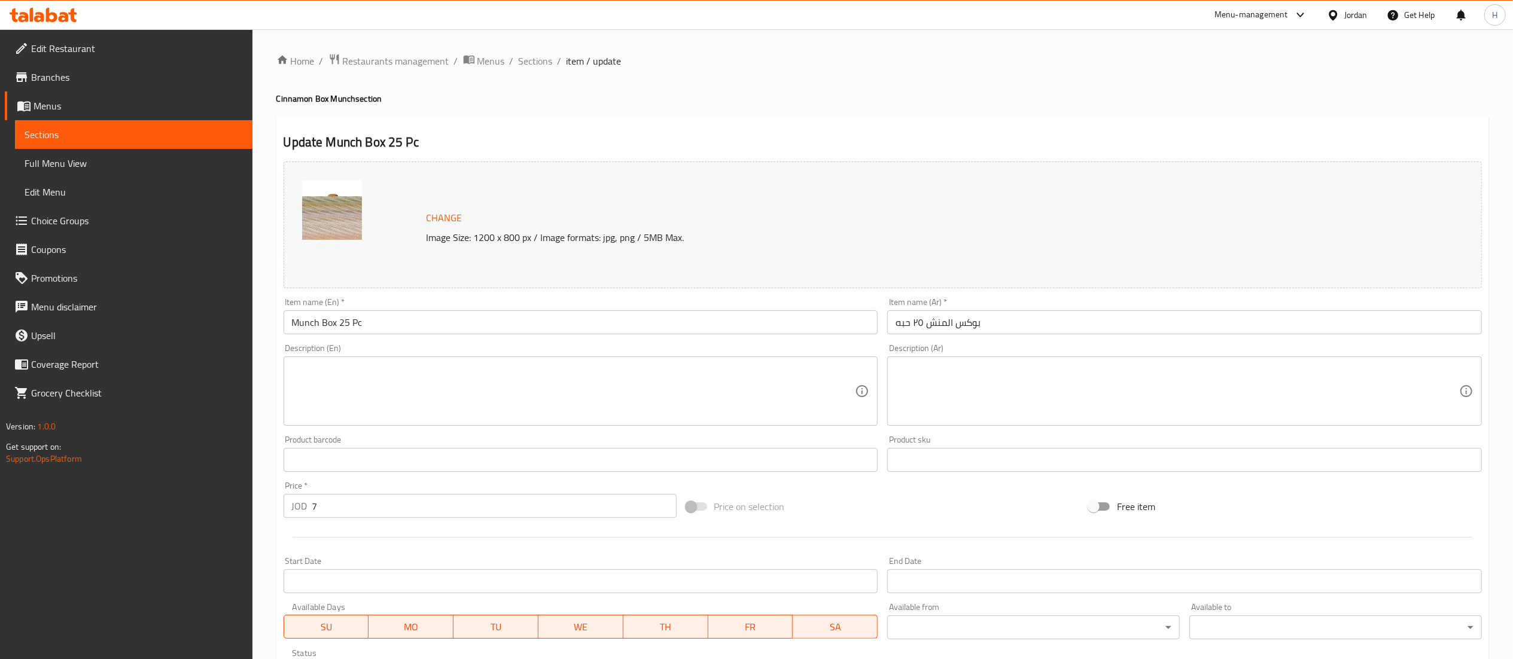
click at [606, 397] on textarea at bounding box center [573, 391] width 563 height 57
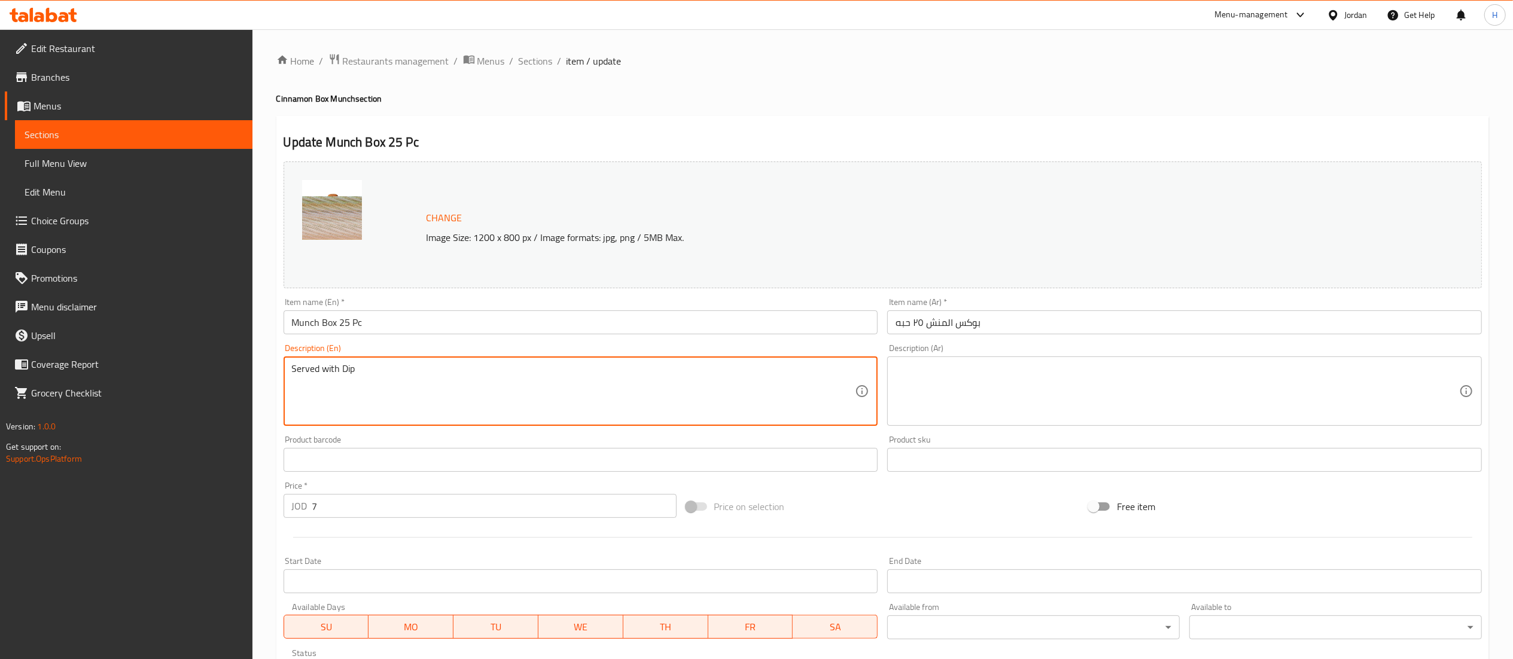
type textarea "Served with Dip"
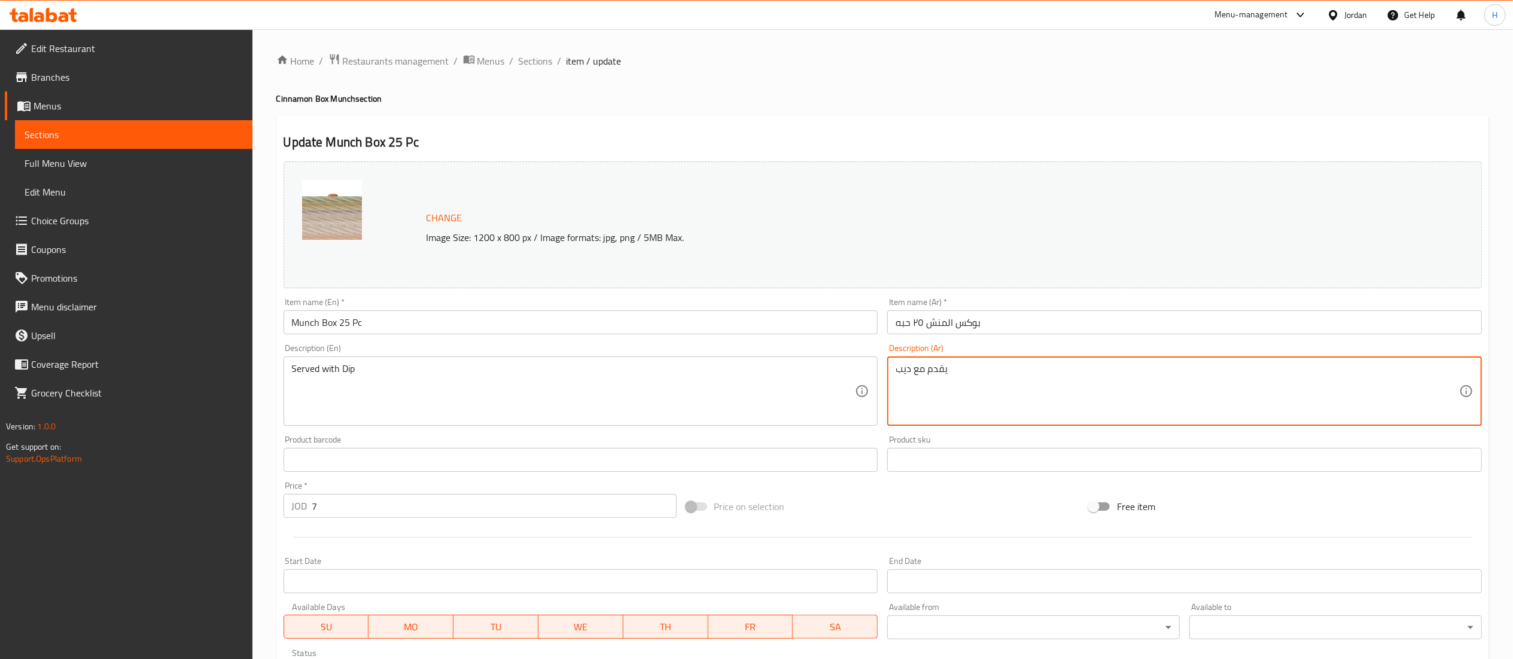
type textarea "يقدم مع ديب"
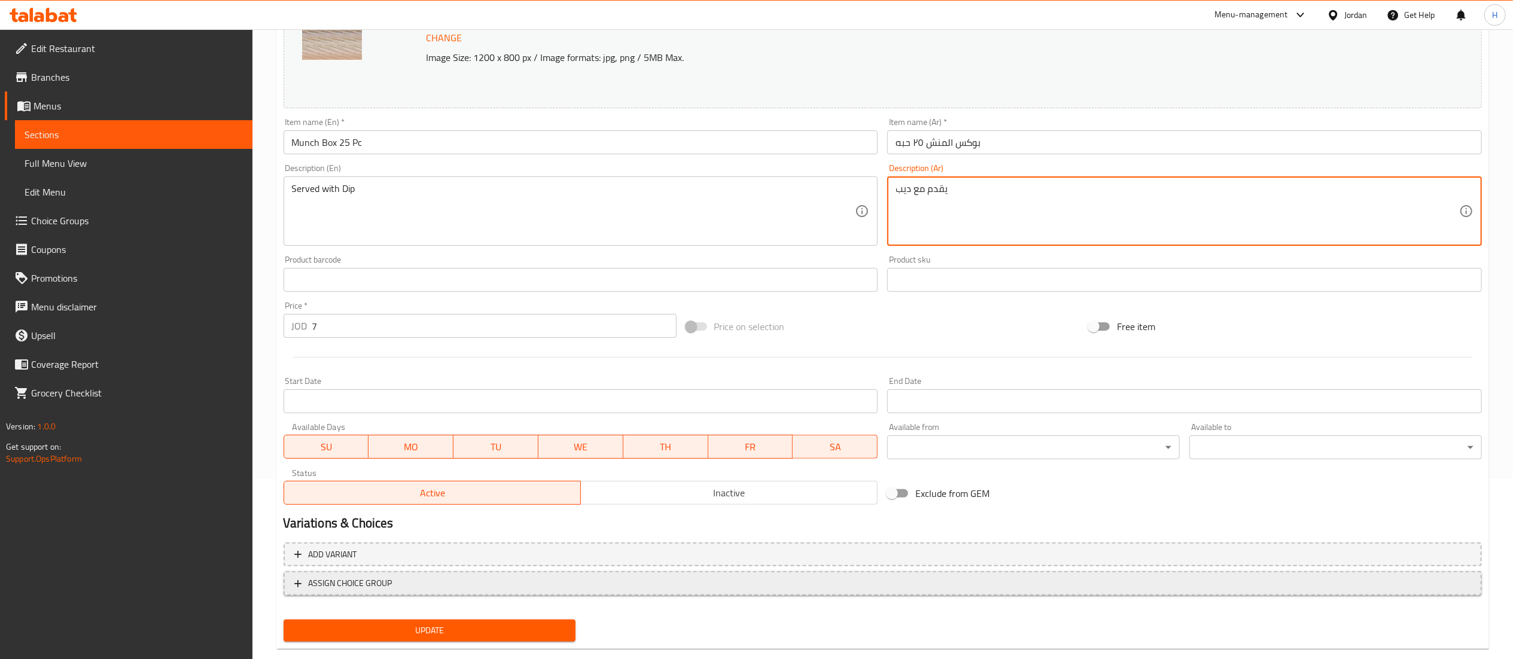
scroll to position [202, 0]
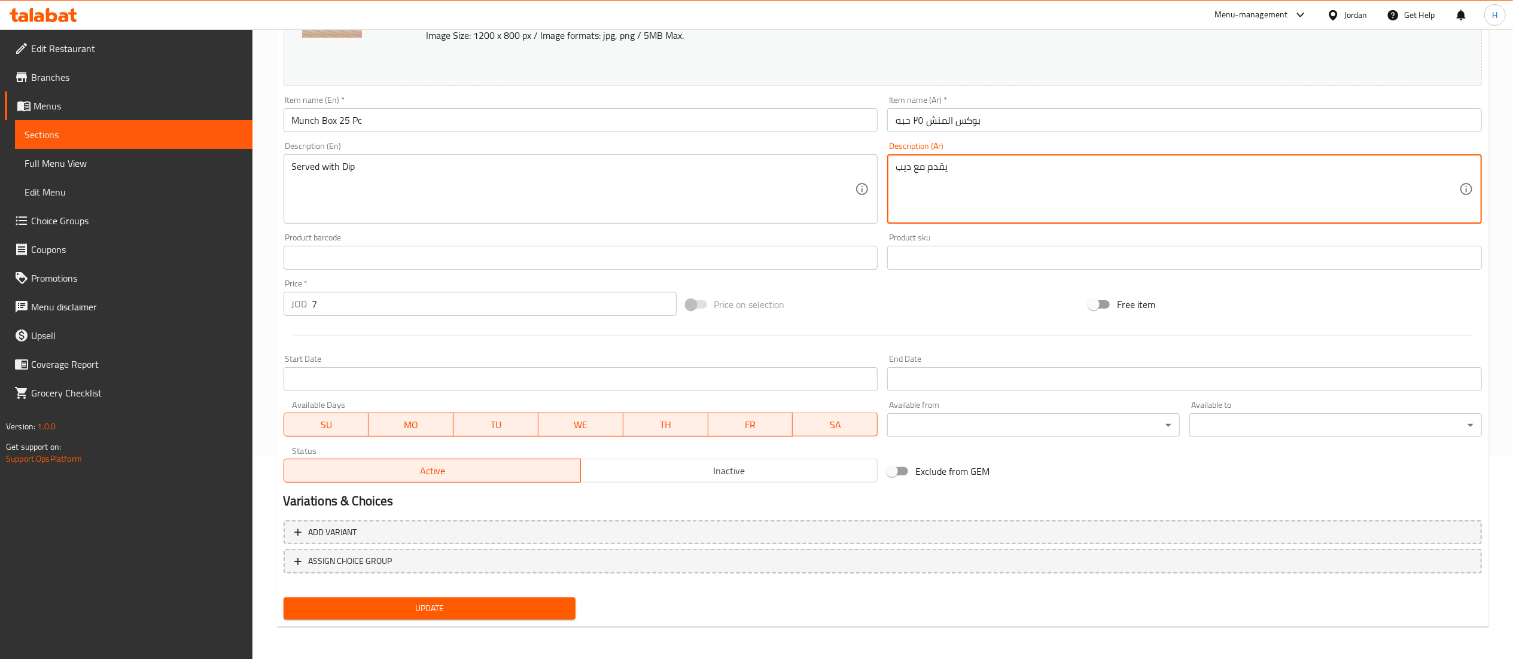
click at [535, 598] on button "Update" at bounding box center [429, 608] width 292 height 22
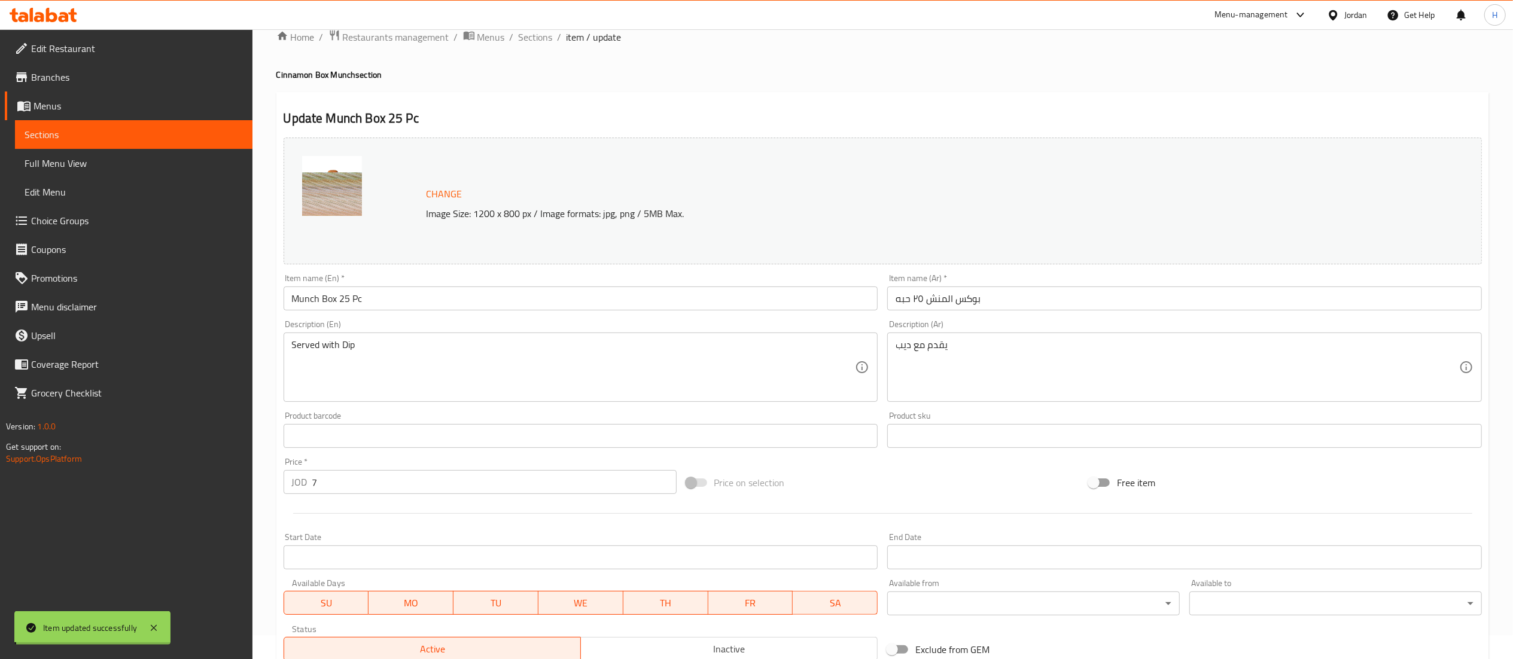
scroll to position [0, 0]
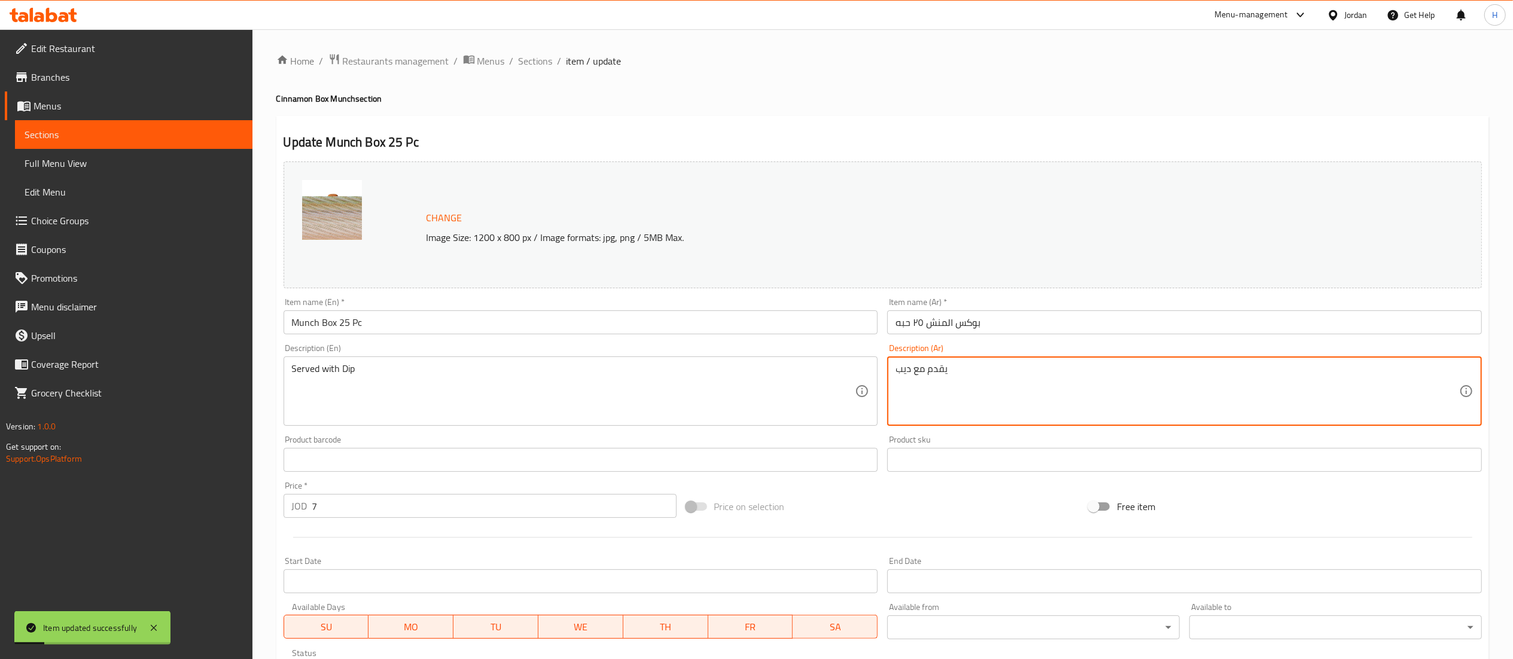
click at [915, 373] on textarea "يقدم مع ديب" at bounding box center [1176, 391] width 563 height 57
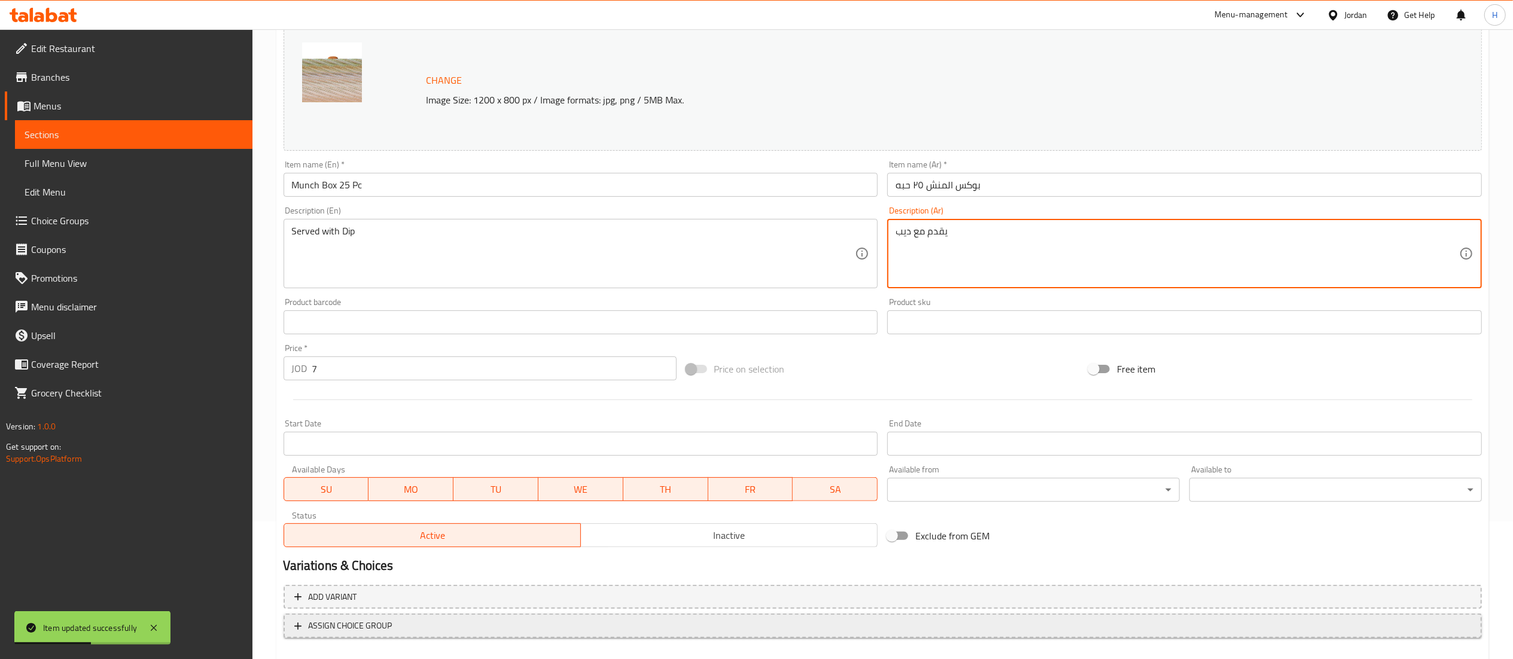
scroll to position [202, 0]
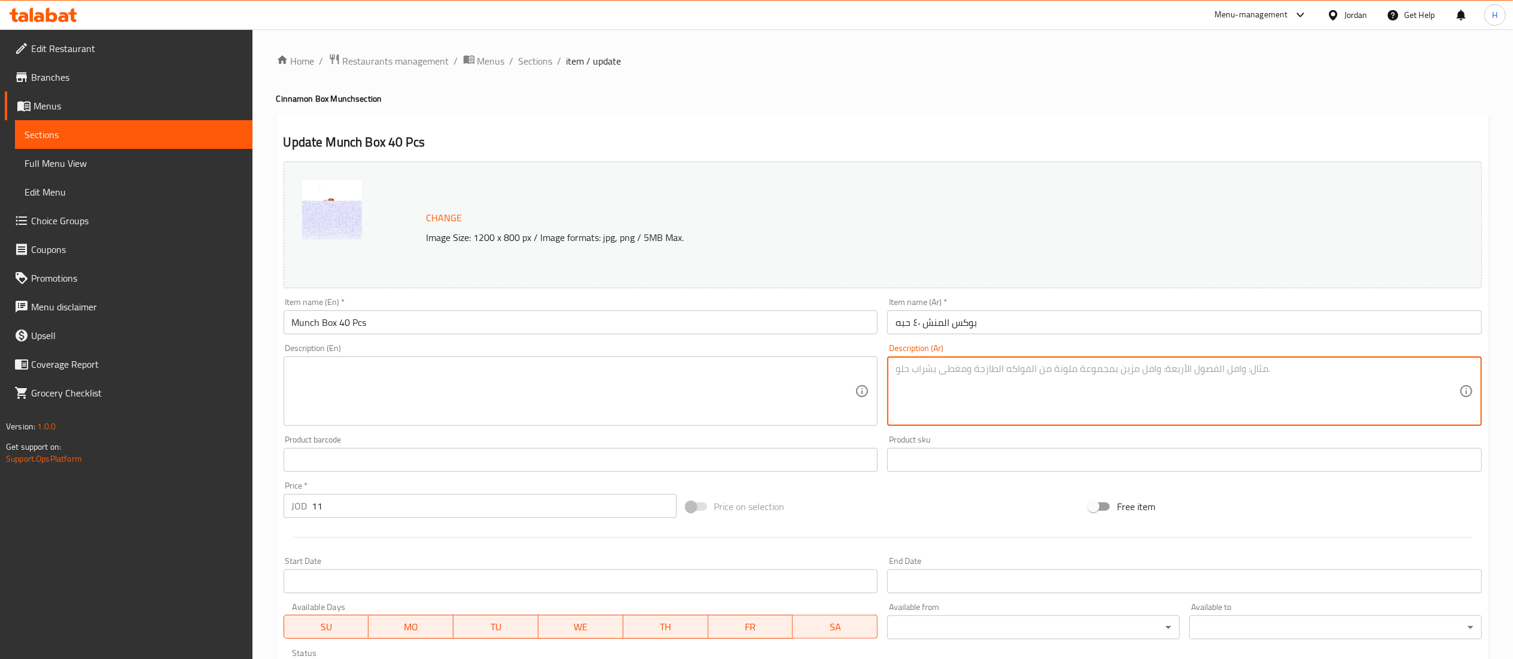
click at [908, 397] on textarea at bounding box center [1176, 391] width 563 height 57
paste textarea "يقدم مع ديب"
type textarea "يقدم مع ديب"
click at [666, 389] on textarea at bounding box center [573, 391] width 563 height 57
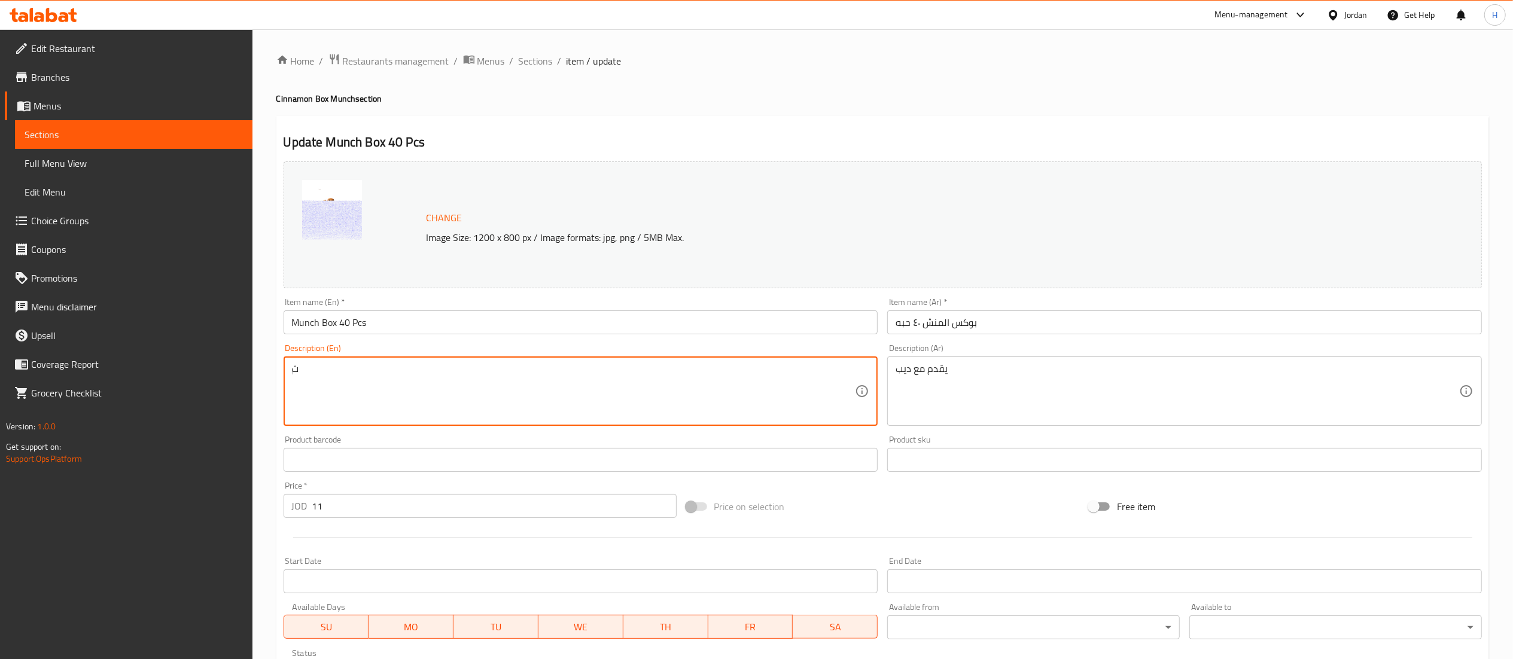
type textarea "ٍ"
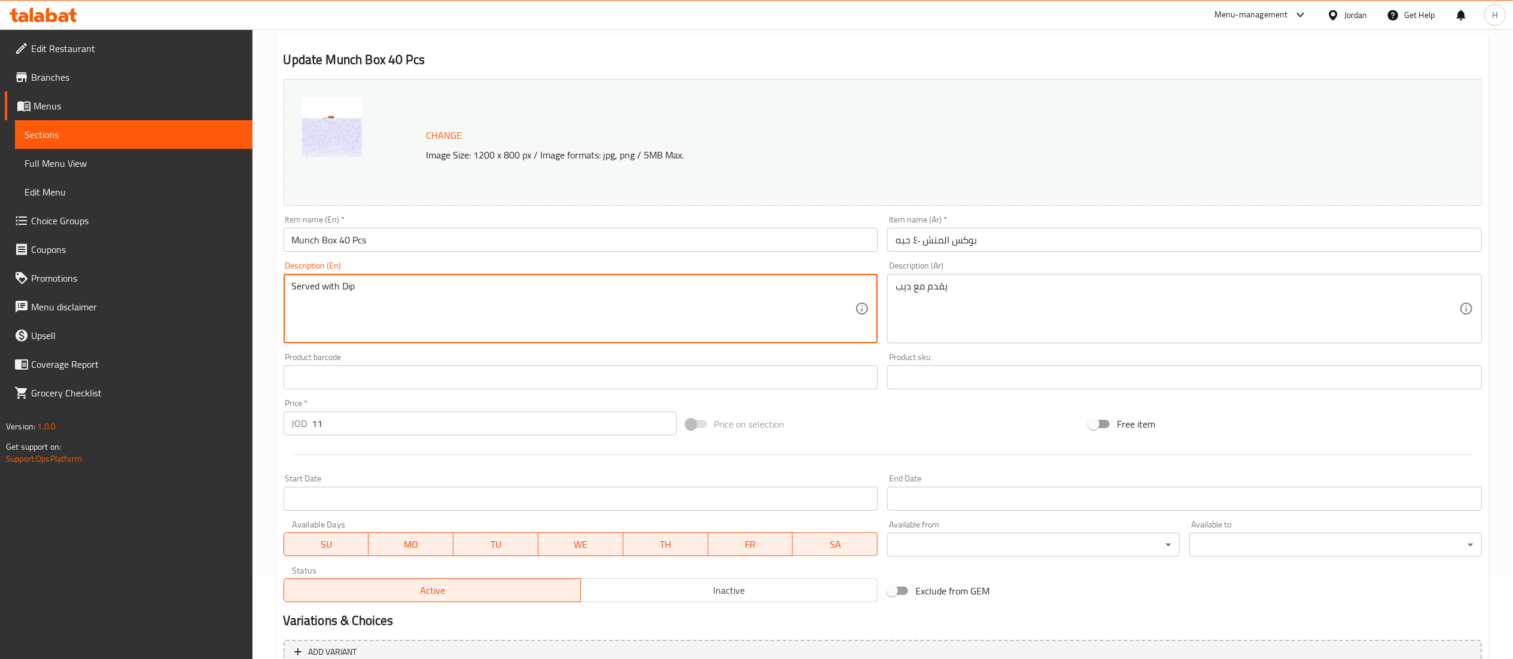
scroll to position [202, 0]
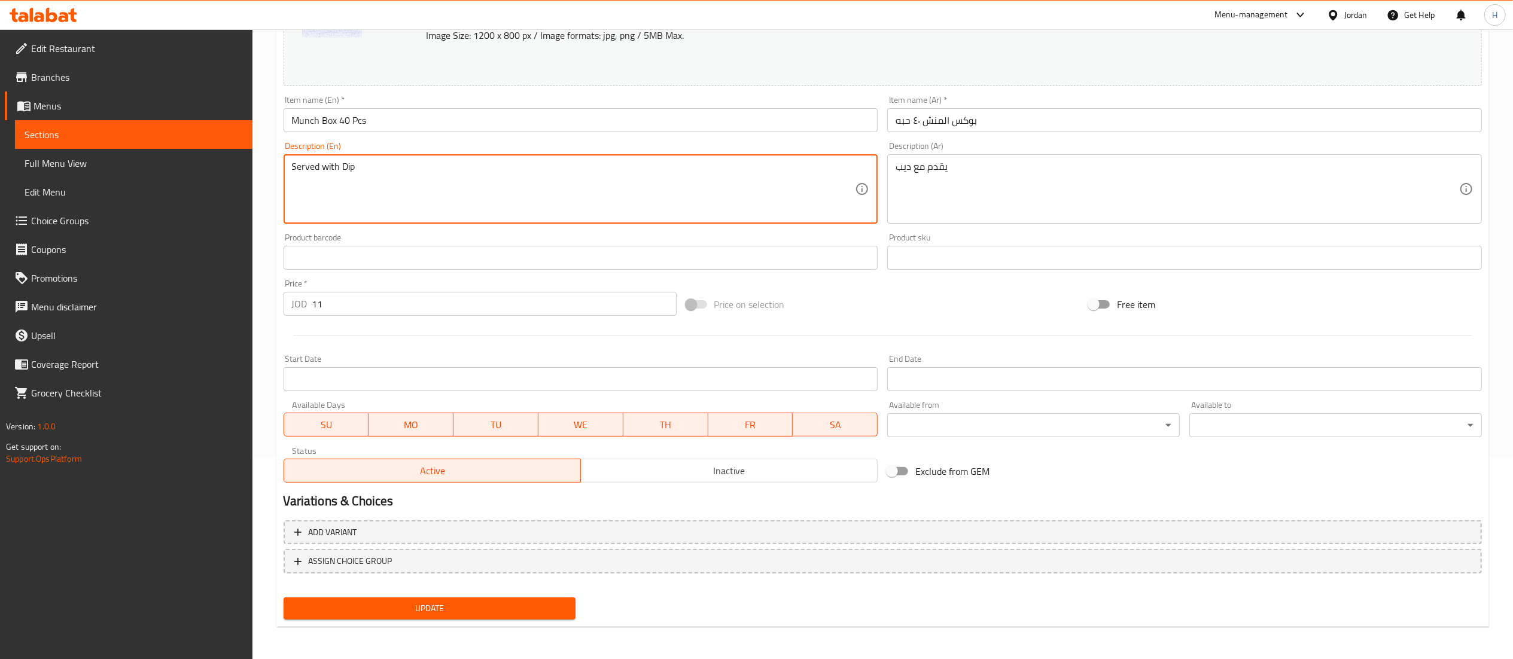
type textarea "Served with Dip"
click at [398, 617] on button "Update" at bounding box center [429, 608] width 292 height 22
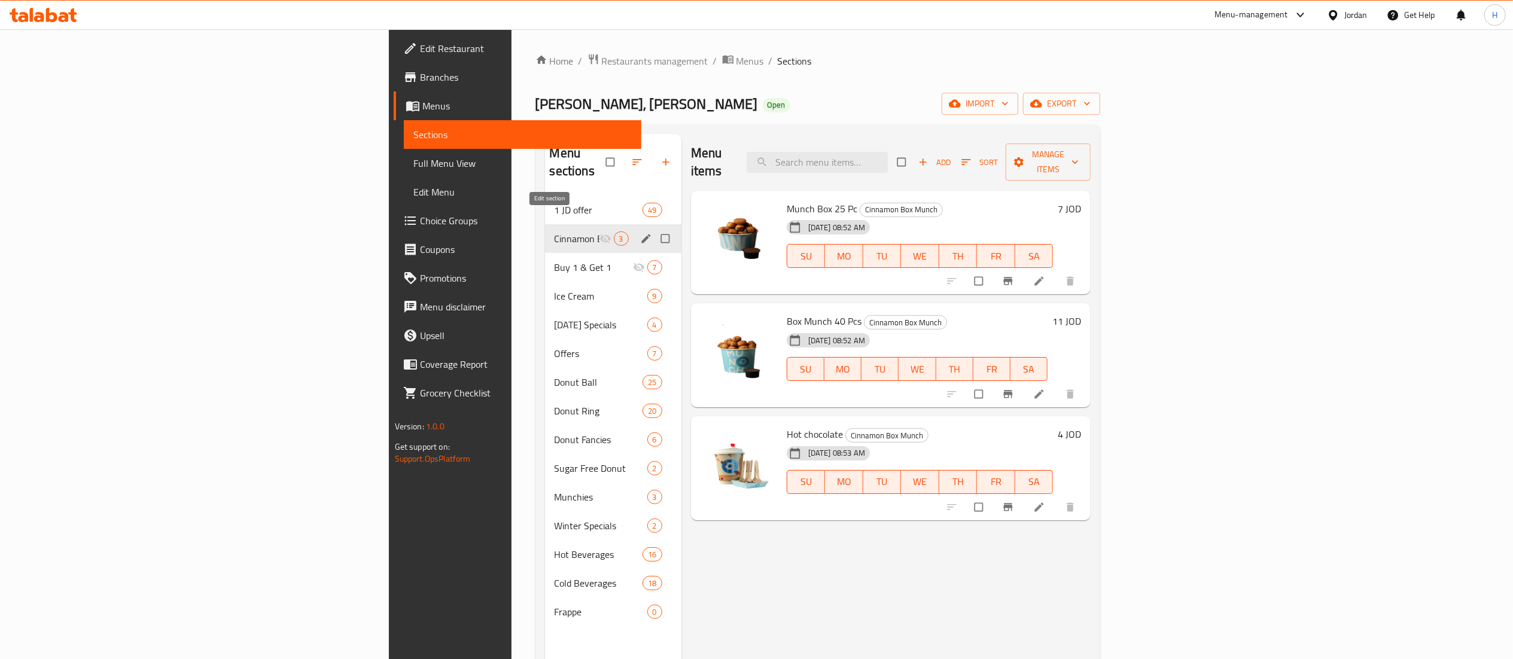
click at [641, 234] on icon "edit" at bounding box center [645, 238] width 9 height 9
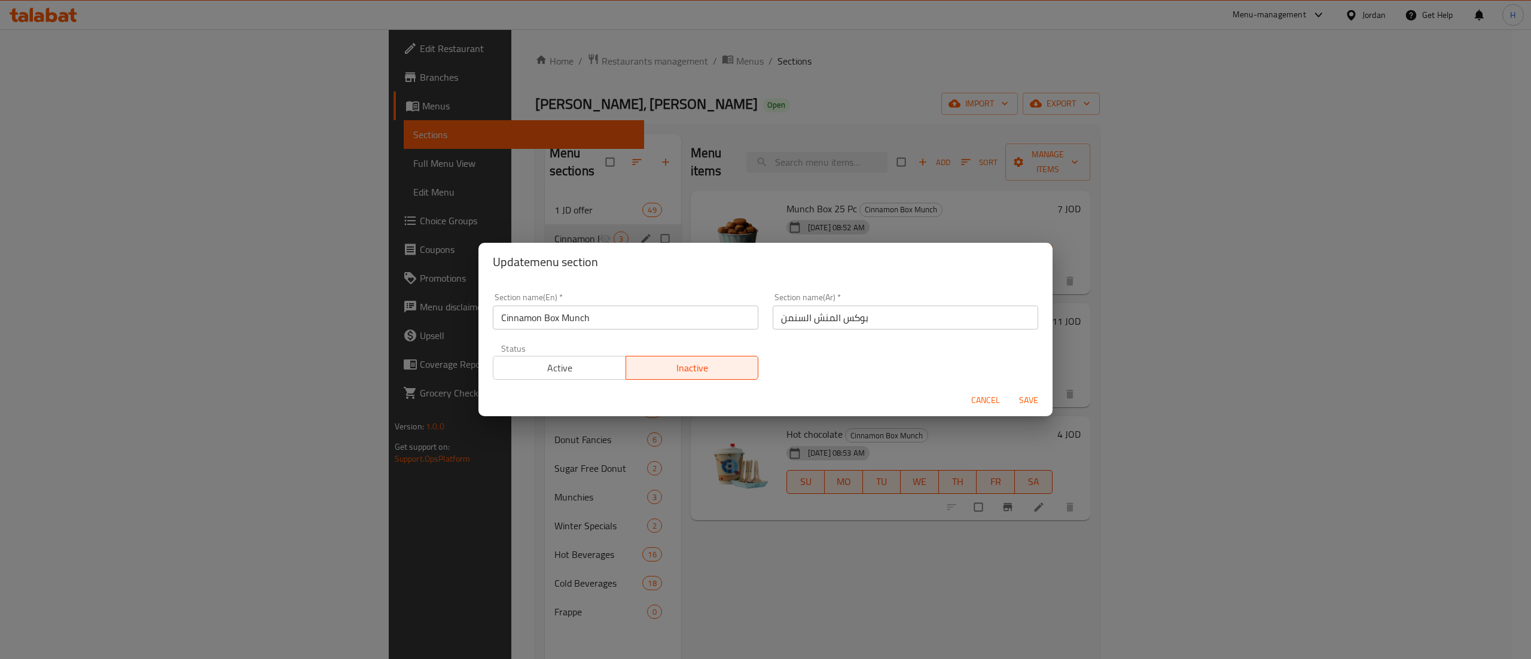
click at [569, 375] on span "Active" at bounding box center [559, 367] width 123 height 17
click at [1023, 395] on span "Save" at bounding box center [1028, 400] width 29 height 15
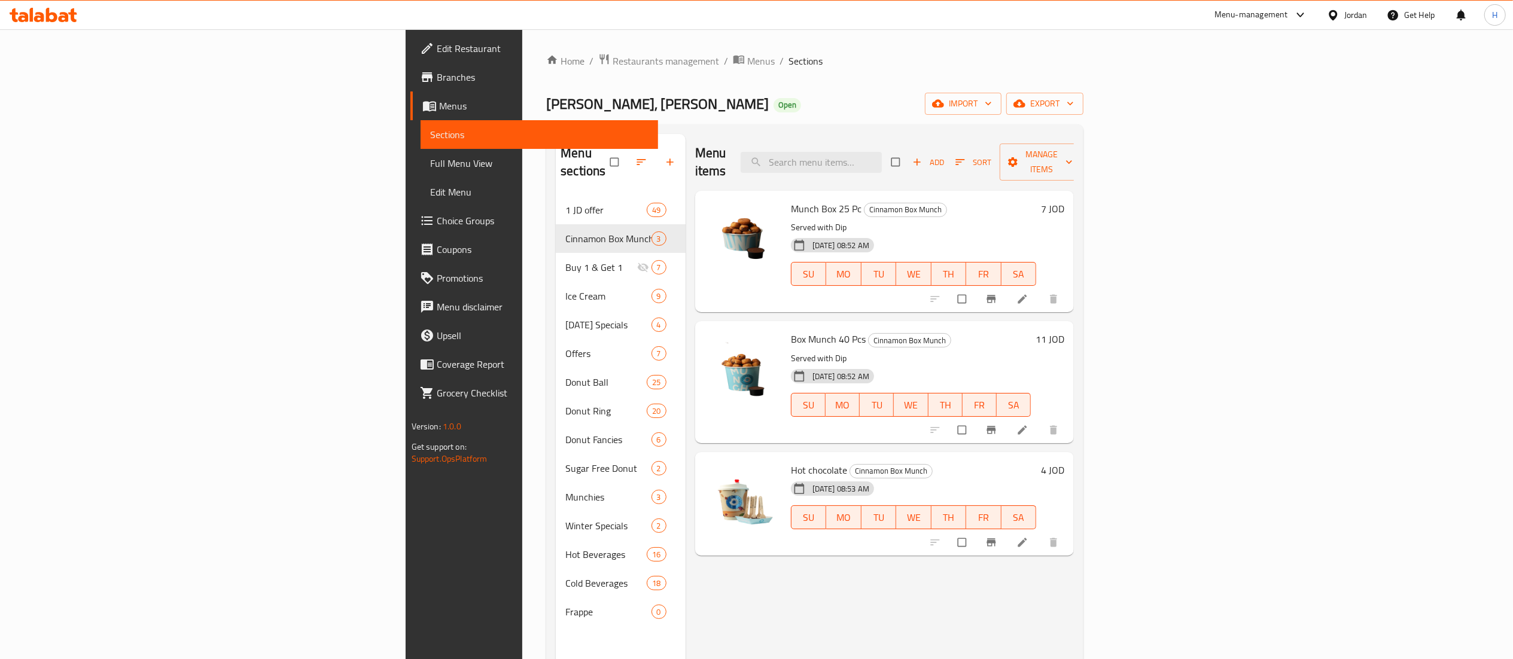
click at [61, 19] on icon at bounding box center [64, 17] width 10 height 10
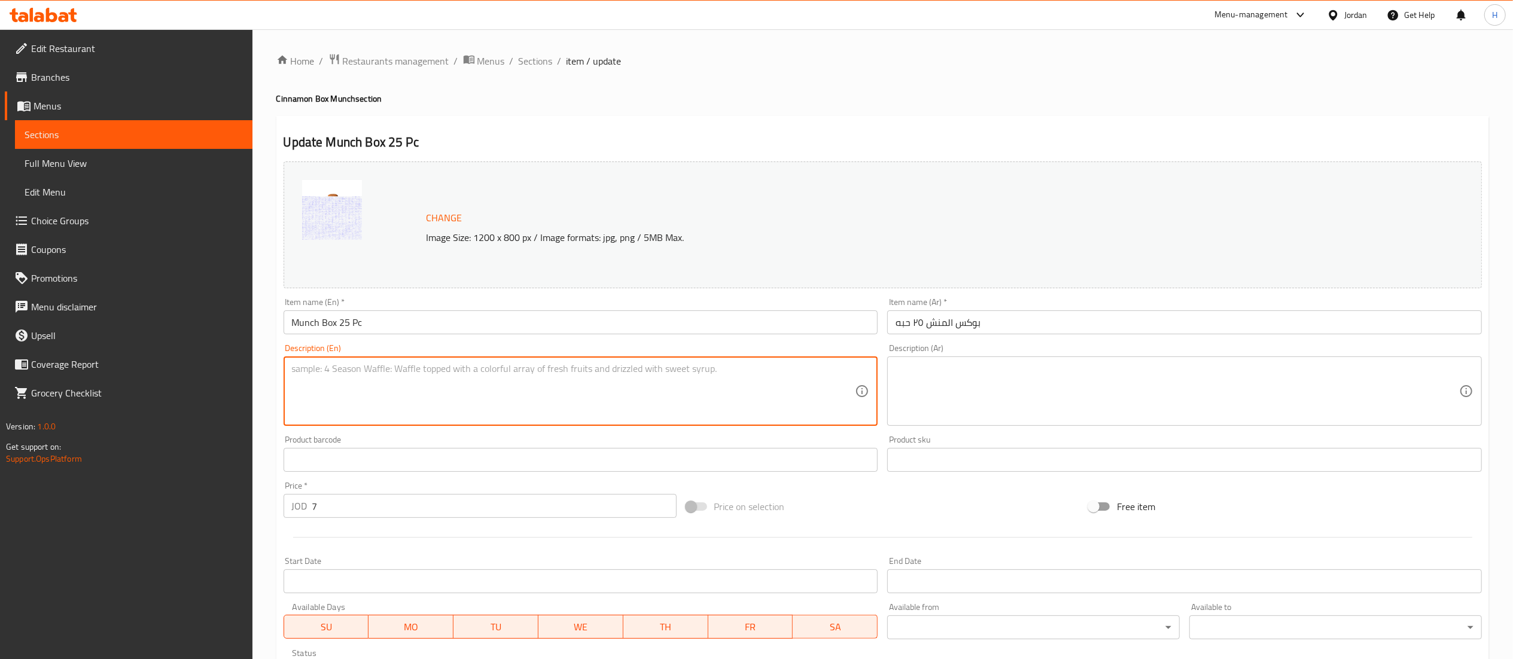
click at [609, 383] on textarea at bounding box center [573, 391] width 563 height 57
type textarea "Served with Dip"
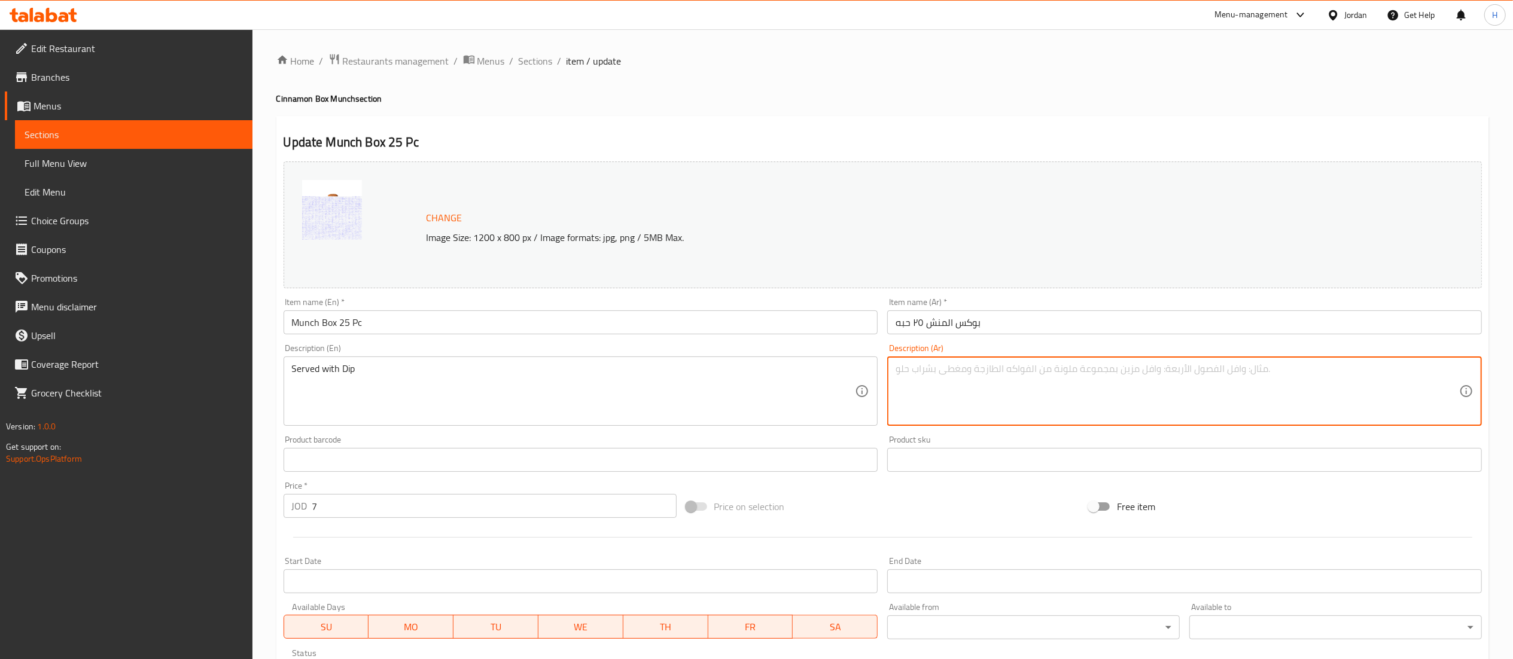
paste textarea "يقدم مع ديب"
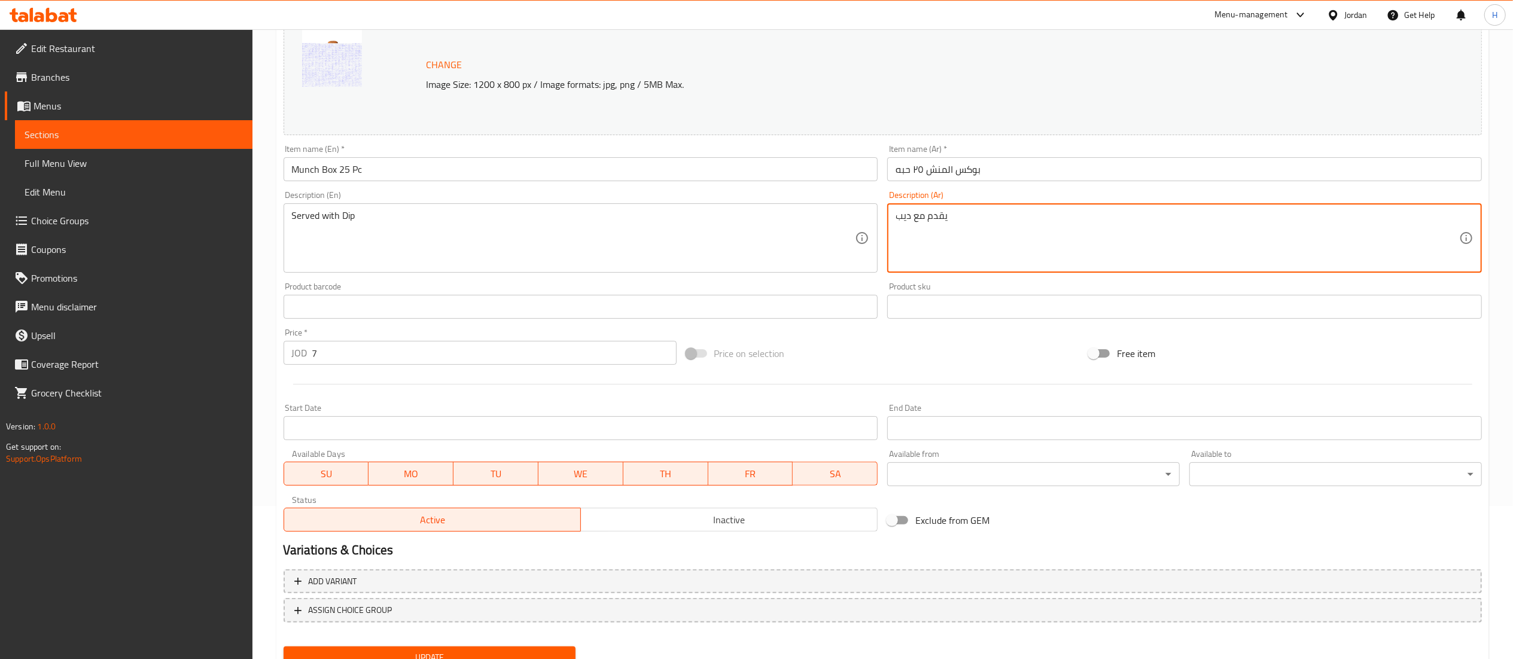
scroll to position [202, 0]
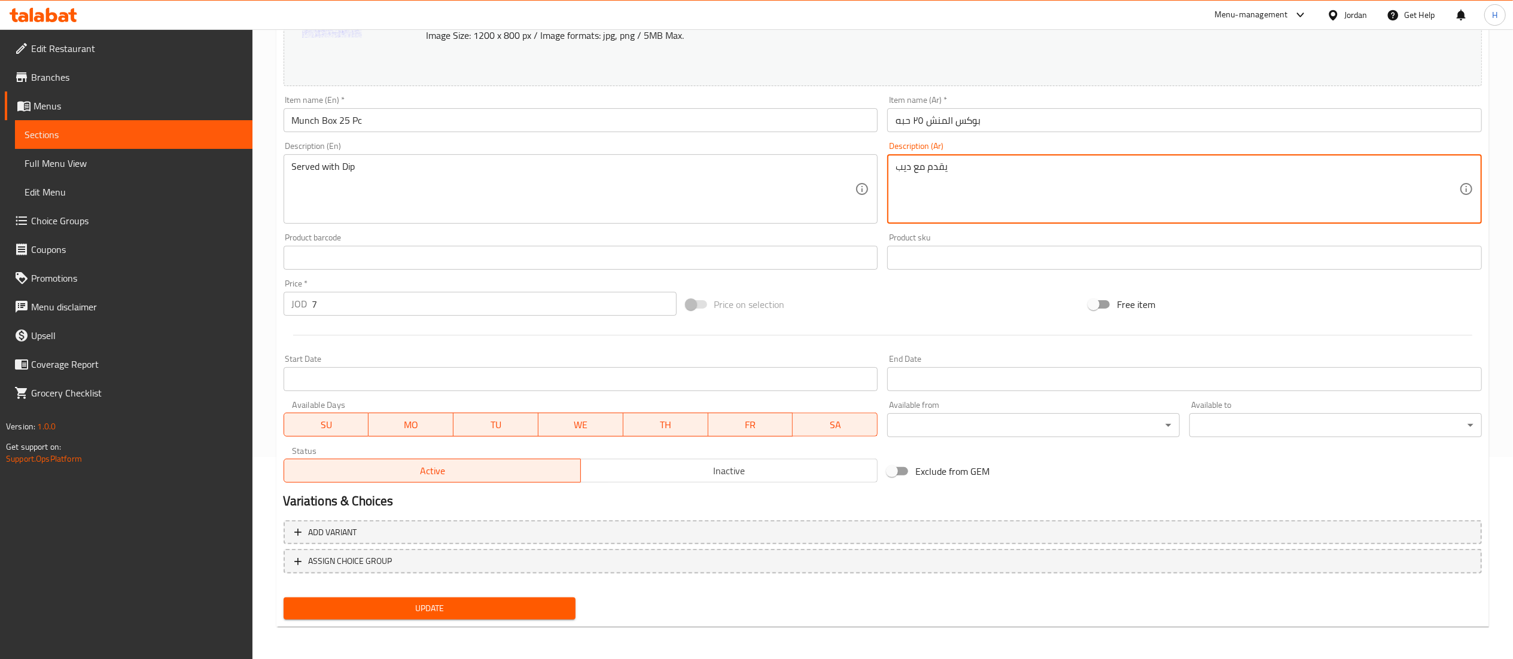
type textarea "يقدم مع ديب"
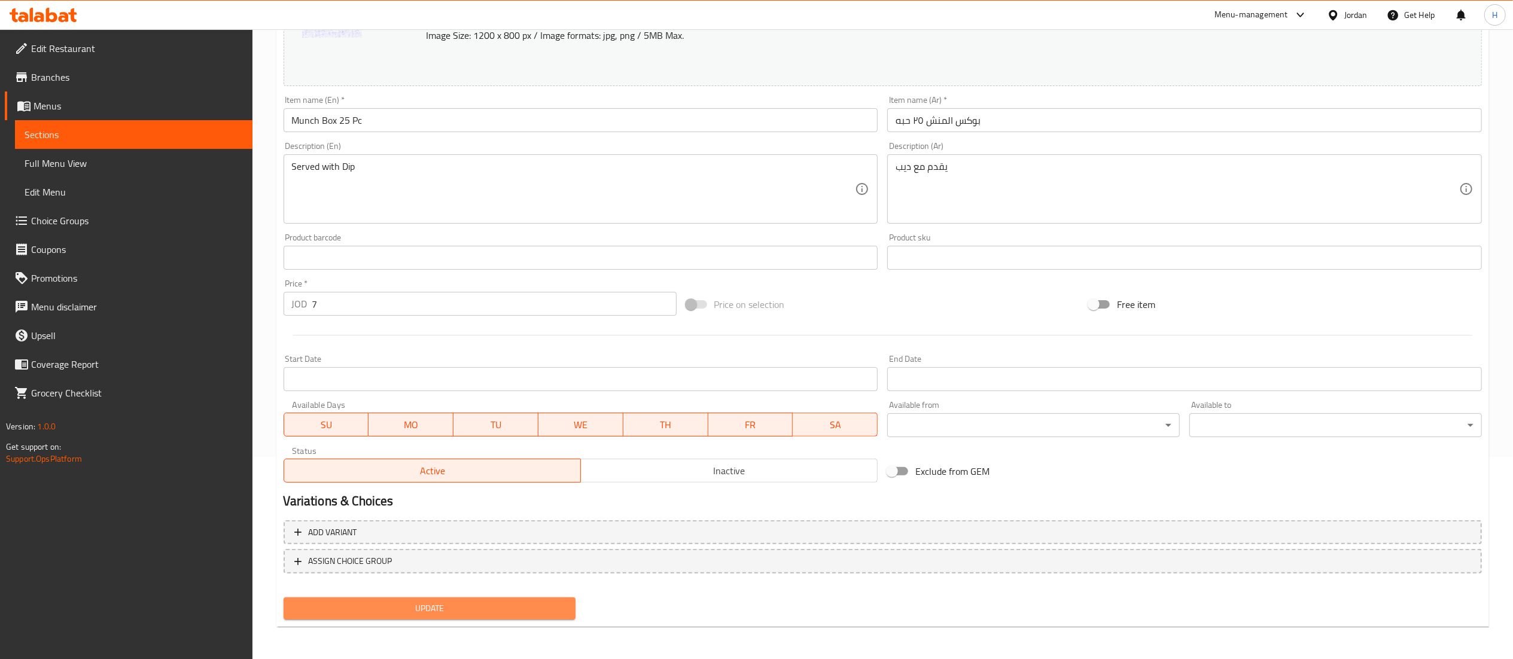
click at [492, 611] on span "Update" at bounding box center [429, 608] width 273 height 15
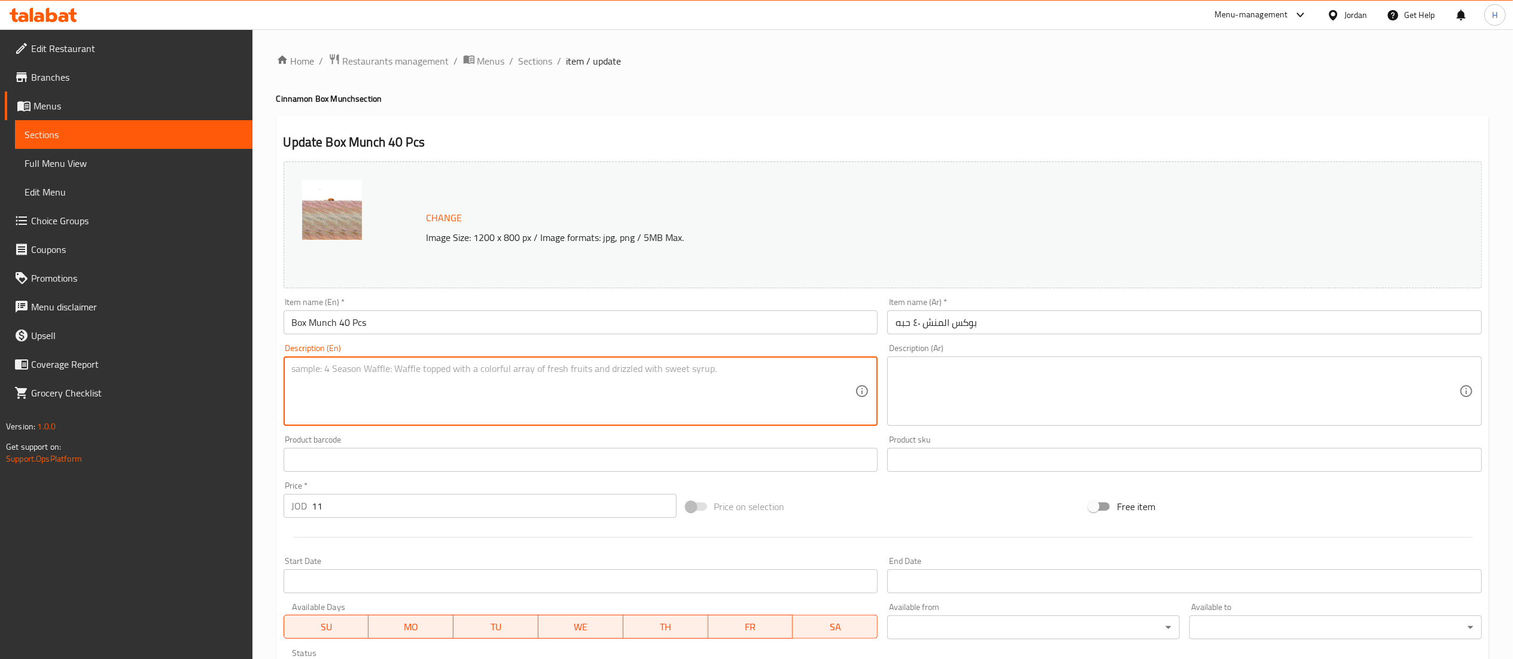
click at [391, 397] on textarea at bounding box center [573, 391] width 563 height 57
type textarea "Served with Dip"
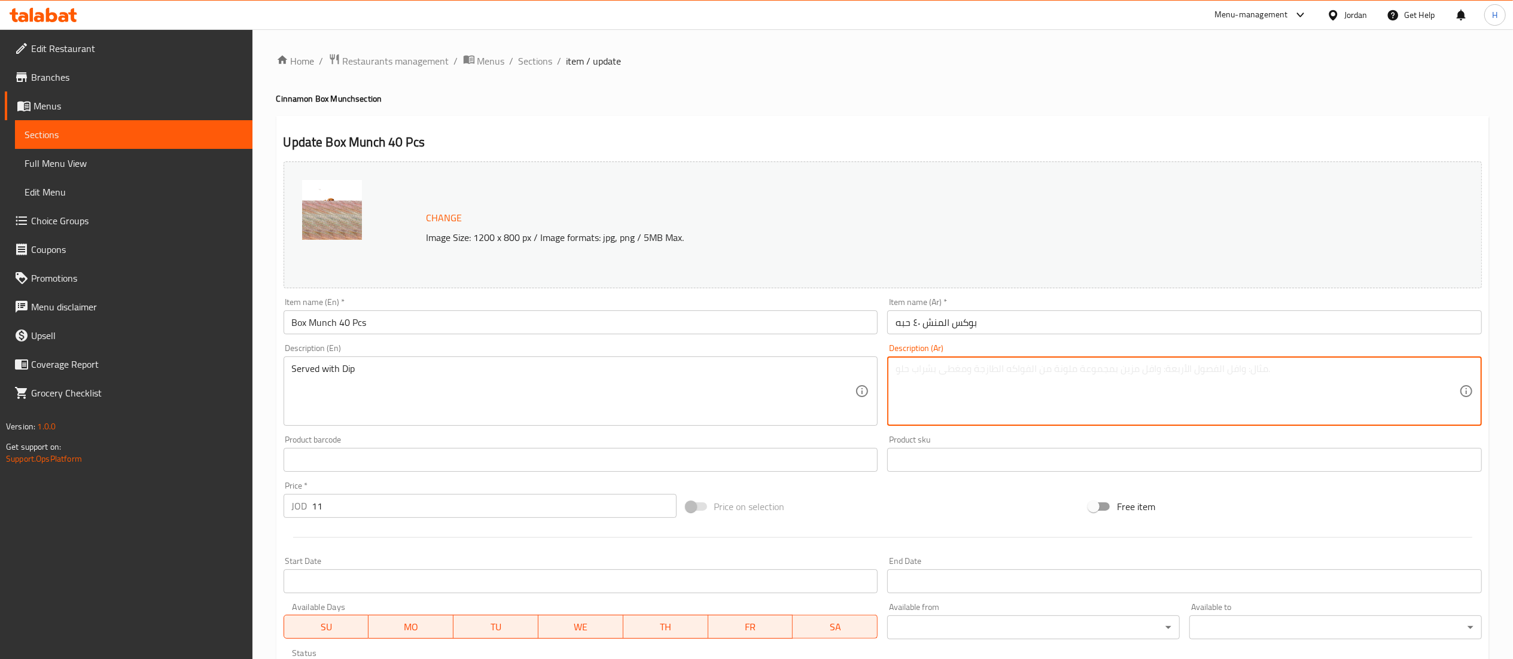
paste textarea "يقدم مع ديب"
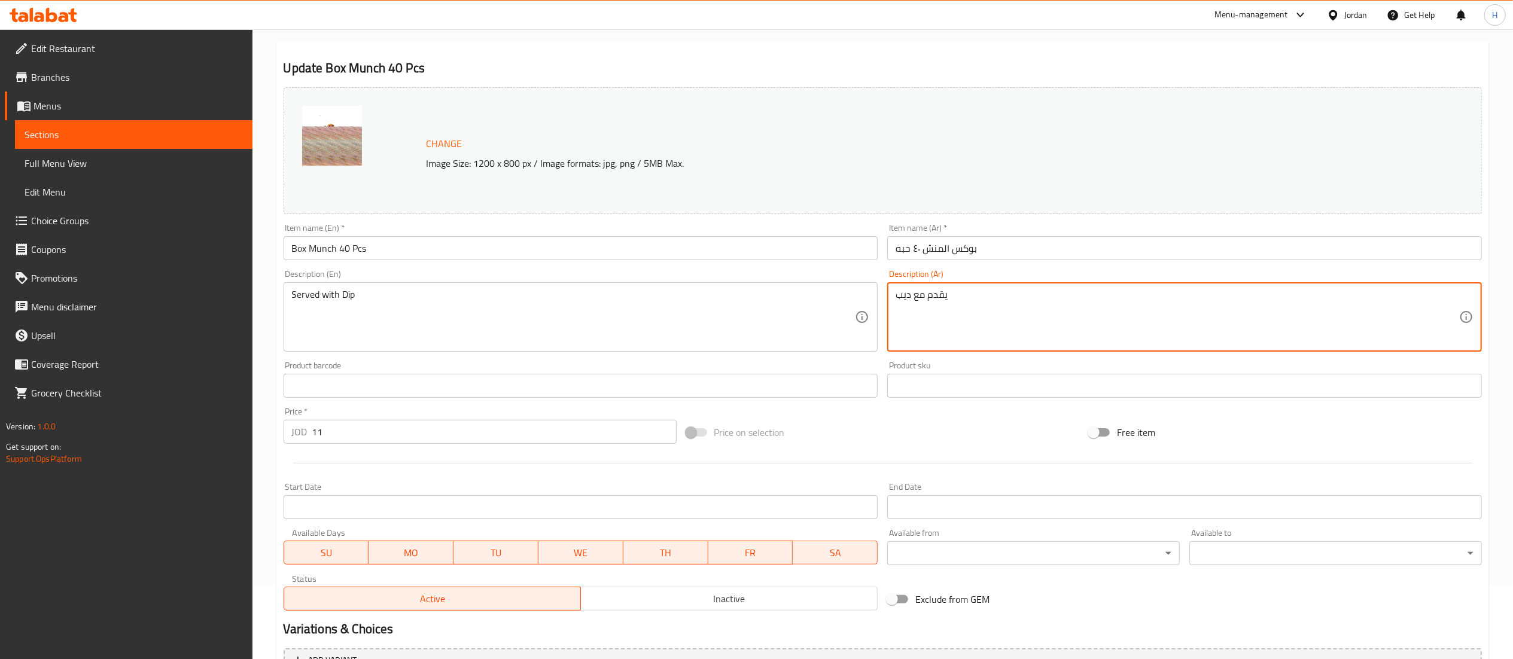
scroll to position [202, 0]
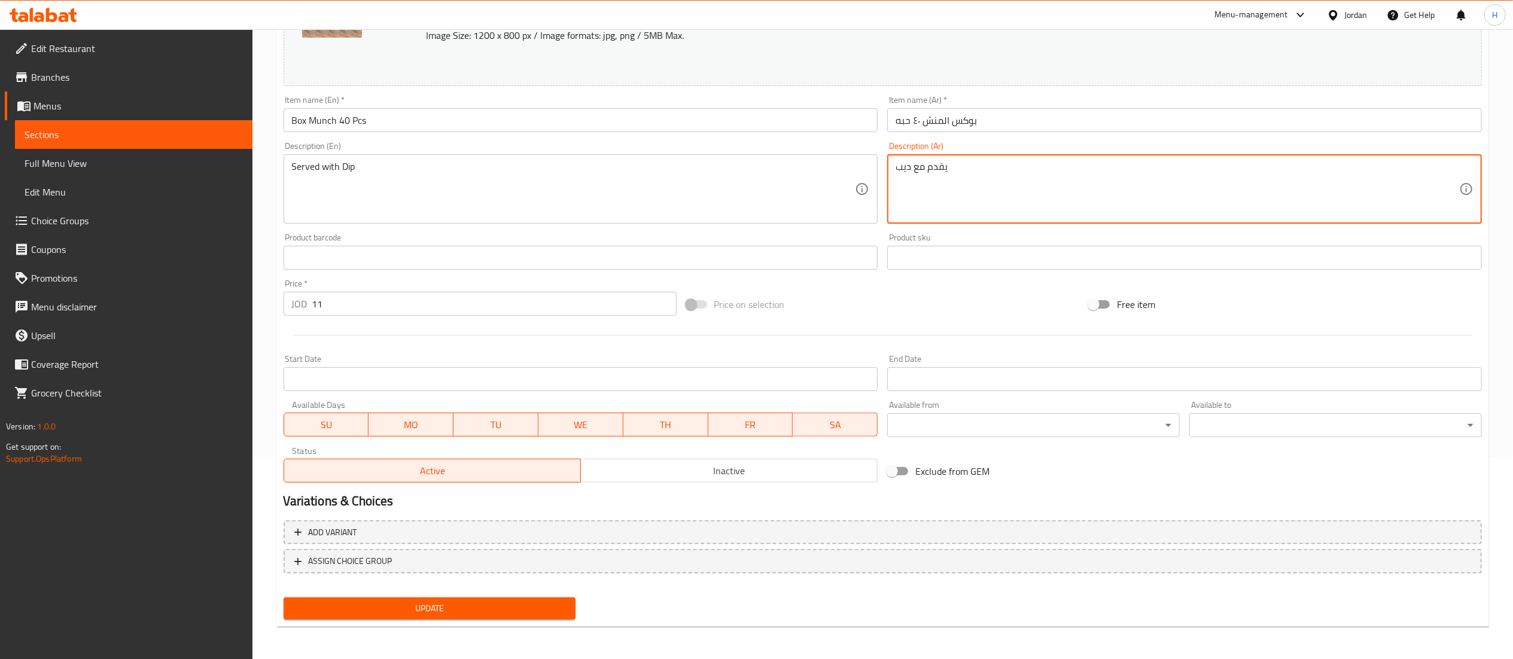
type textarea "يقدم مع ديب"
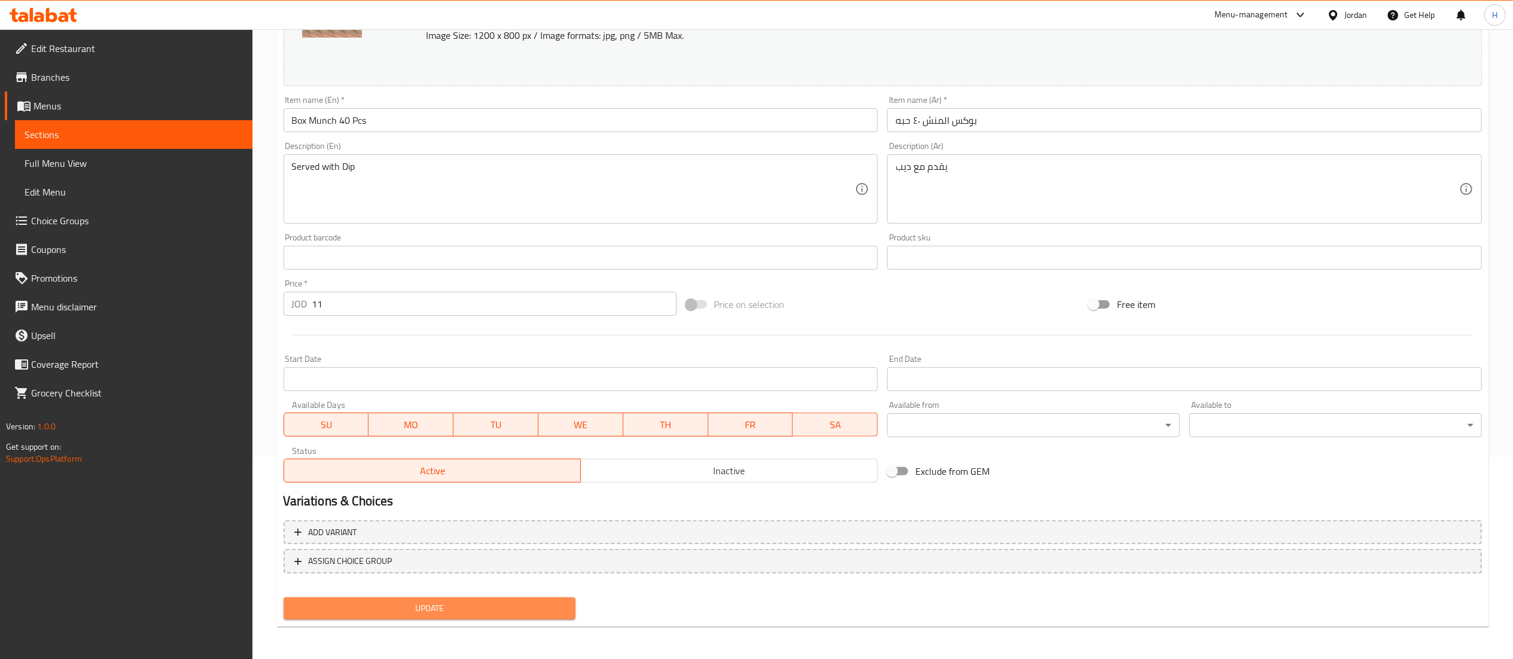
click at [487, 609] on span "Update" at bounding box center [429, 608] width 273 height 15
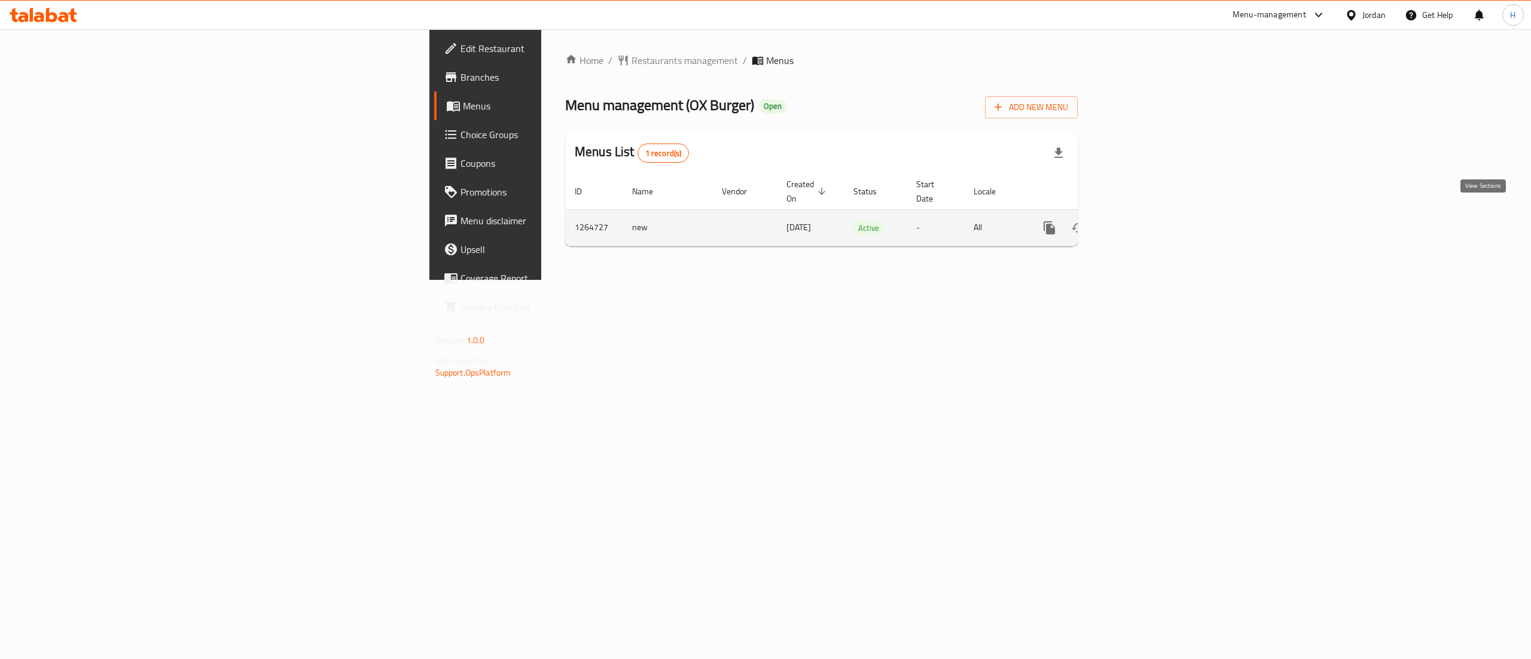
click at [1143, 221] on icon "enhanced table" at bounding box center [1136, 228] width 14 height 14
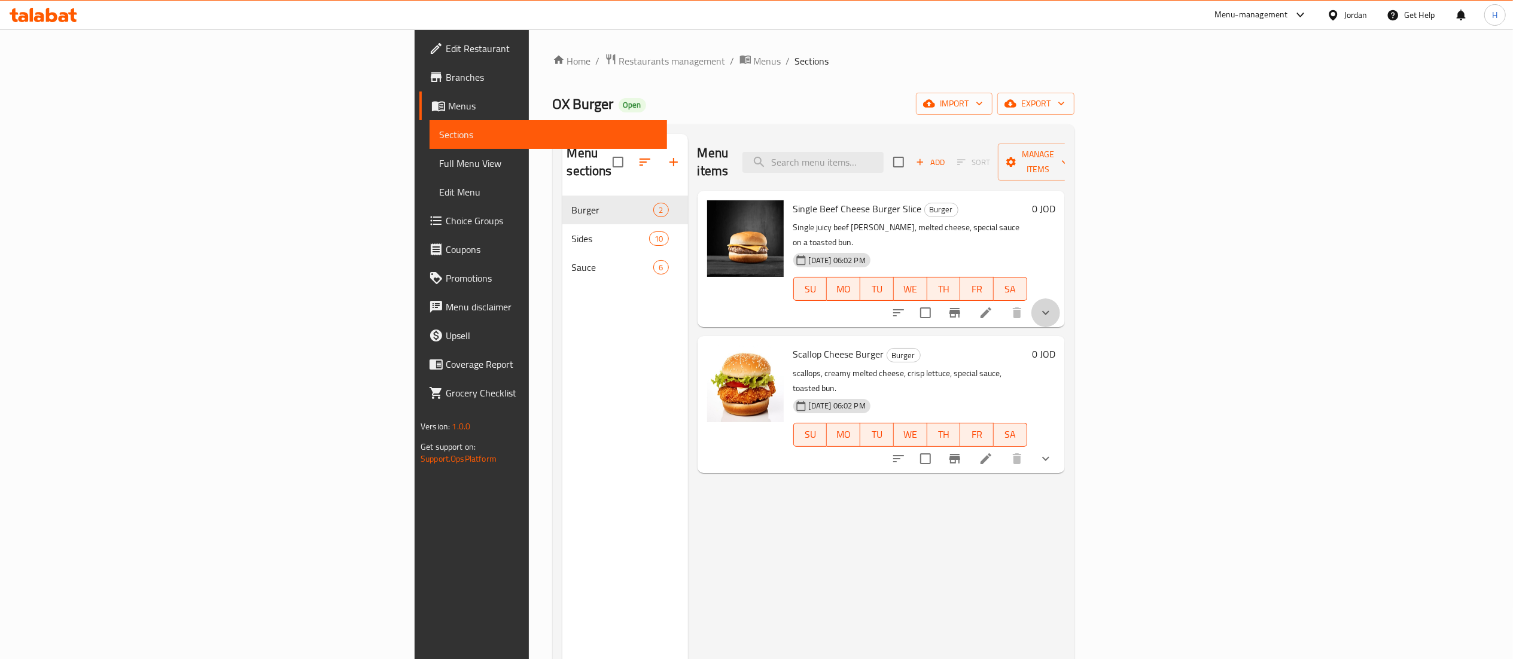
click at [1060, 298] on button "show more" at bounding box center [1045, 312] width 29 height 29
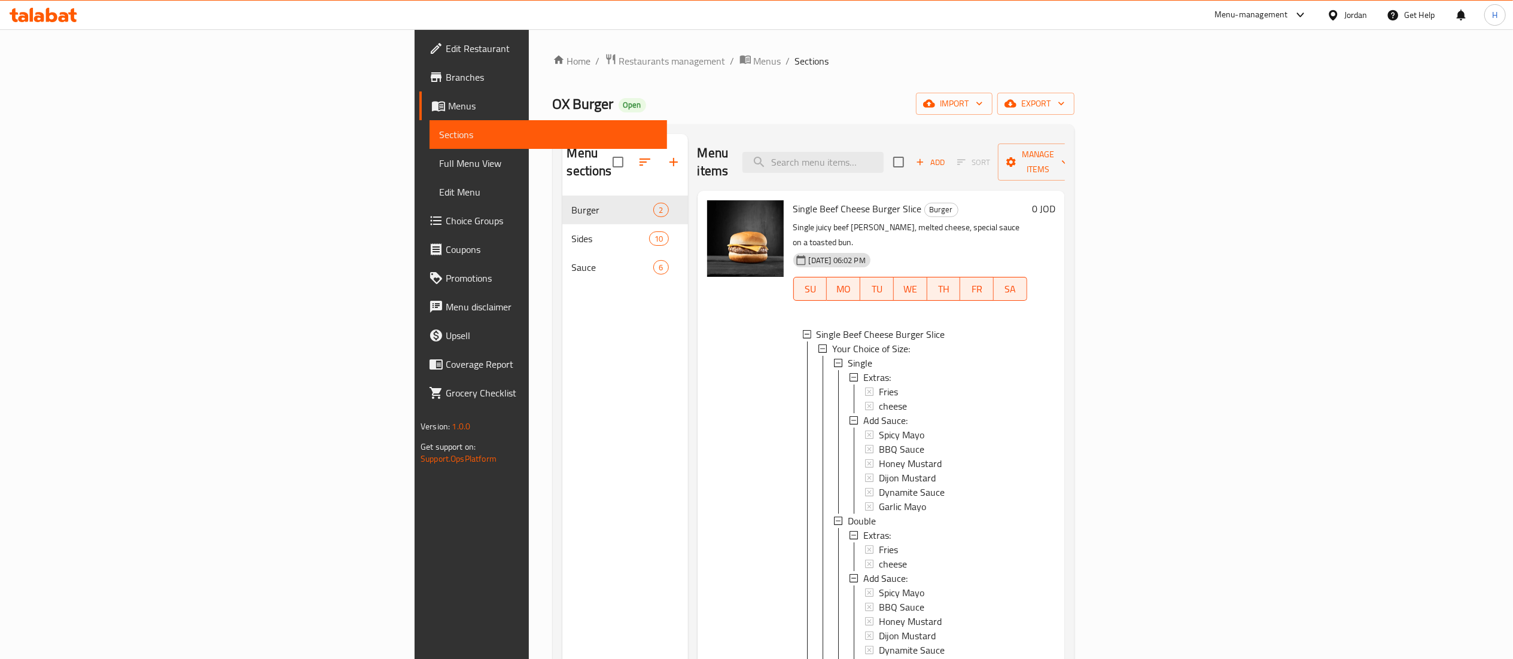
click at [702, 428] on div at bounding box center [745, 527] width 86 height 663
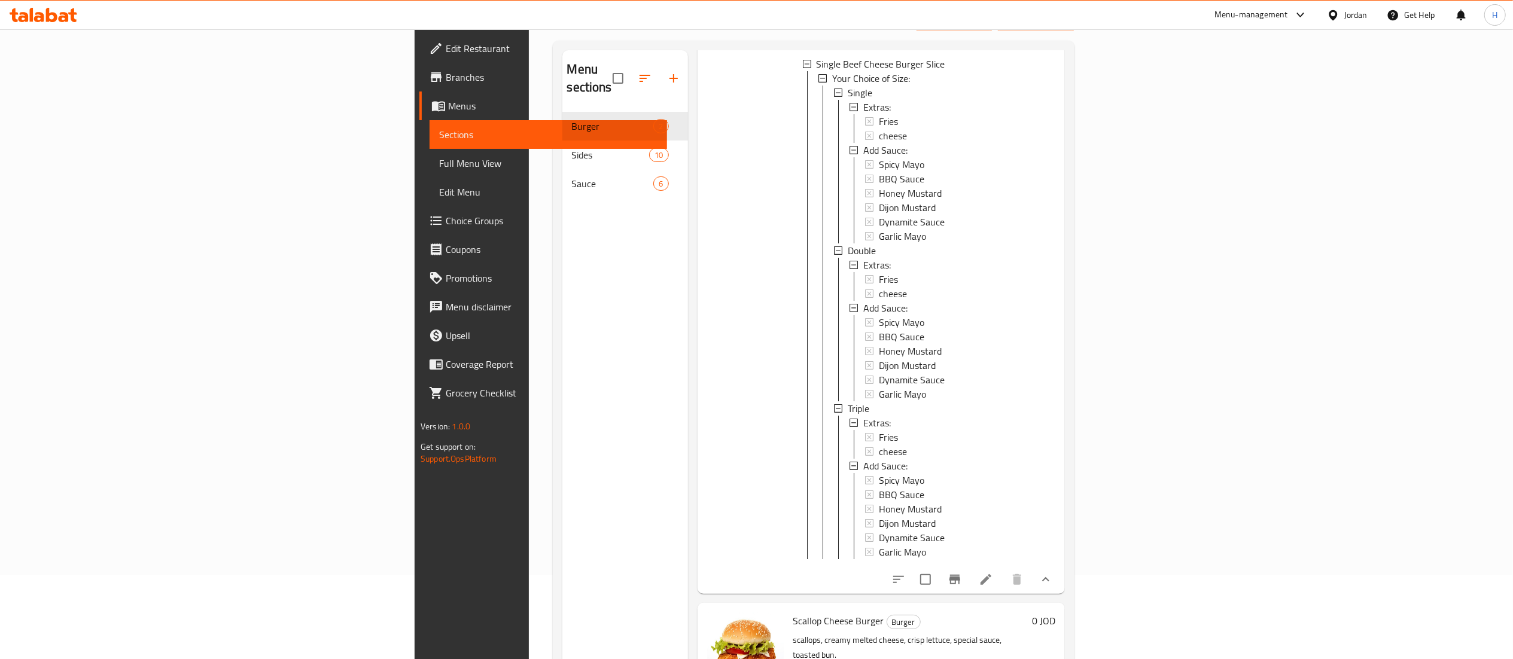
scroll to position [168, 0]
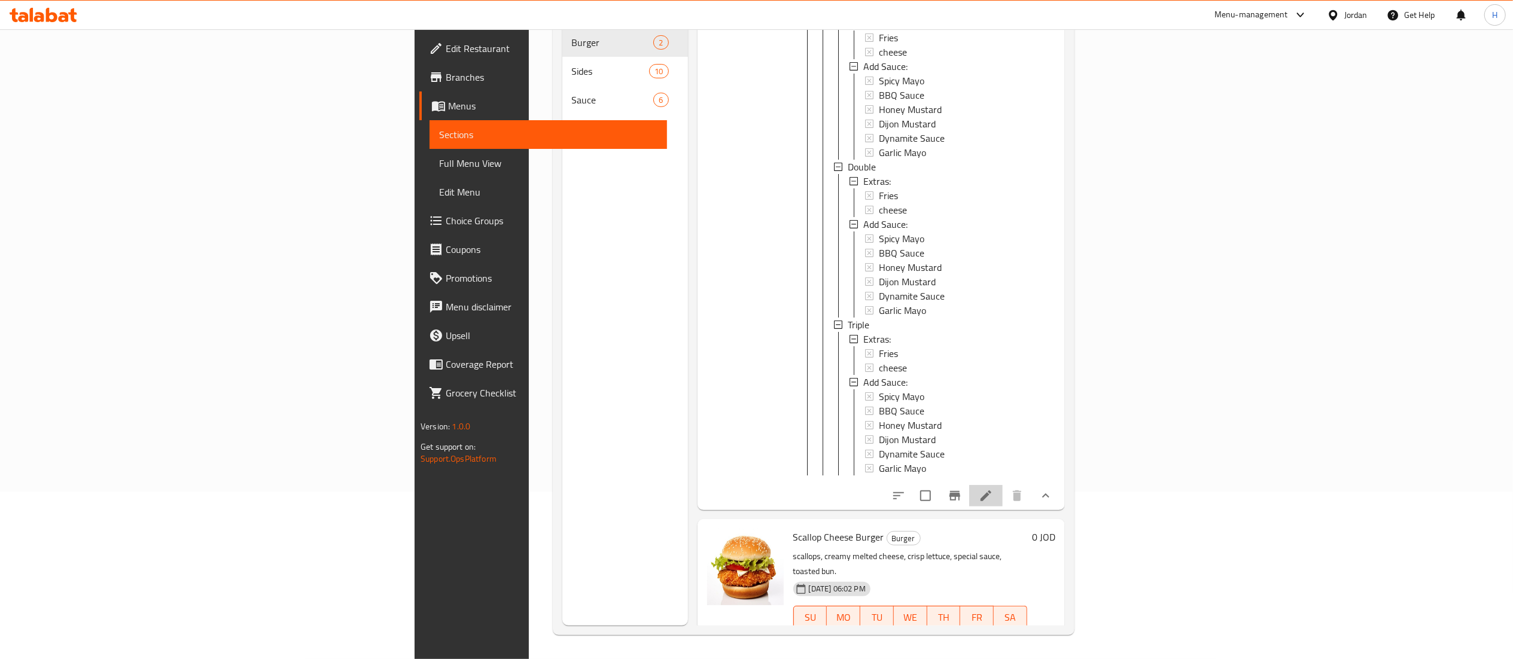
click at [991, 490] on icon at bounding box center [985, 495] width 11 height 11
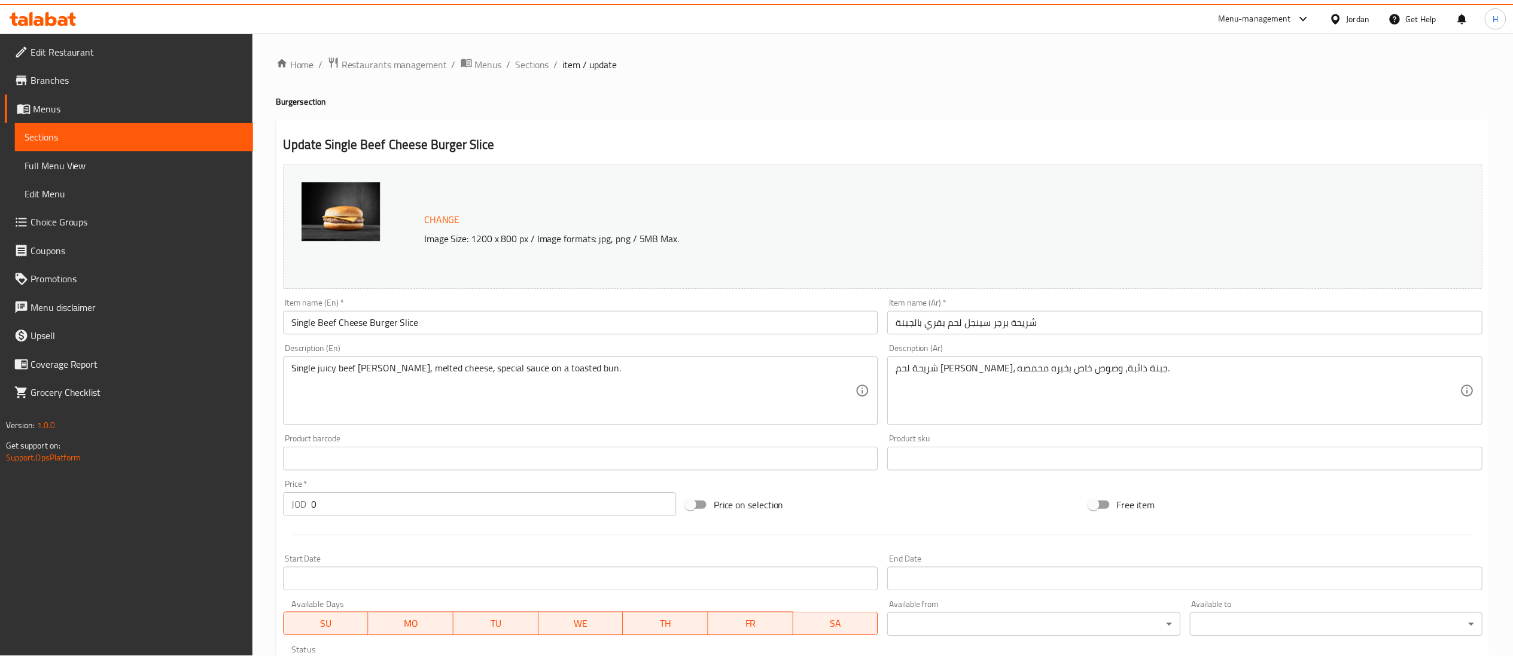
scroll to position [565, 0]
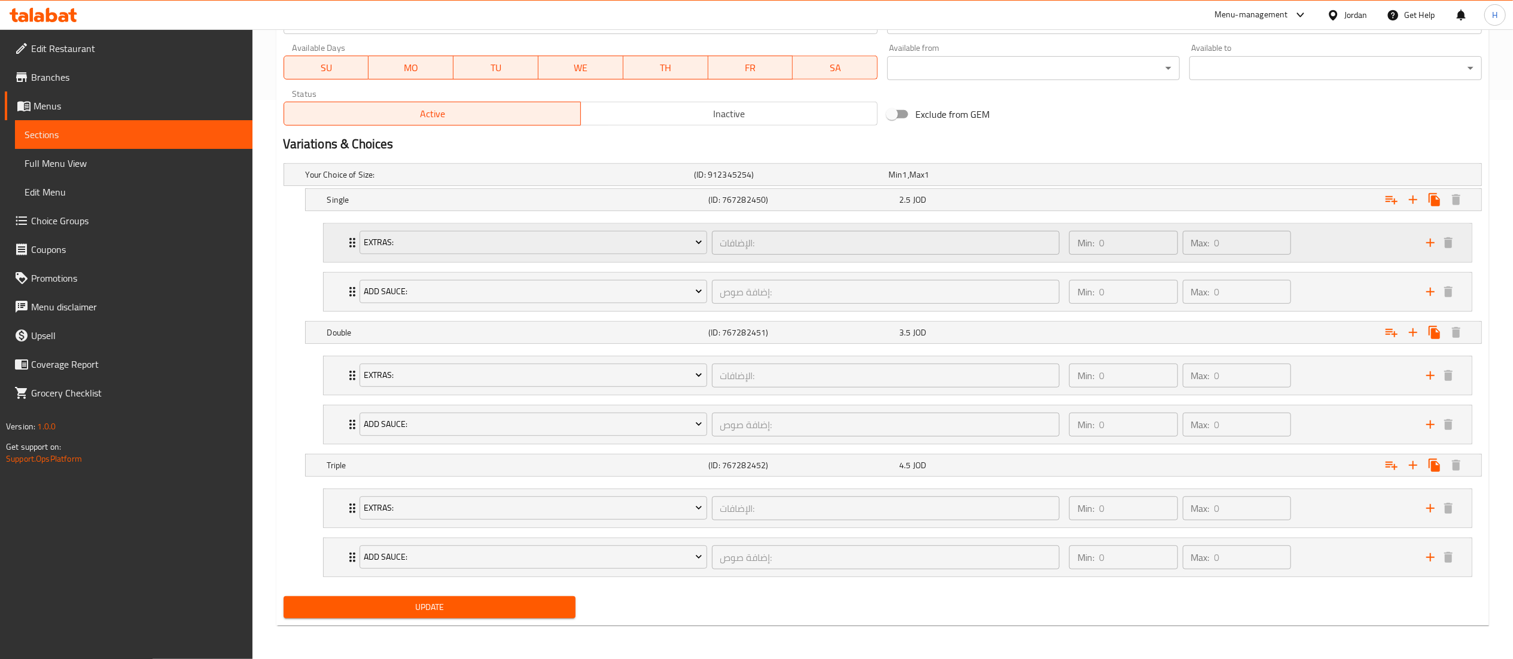
click at [1360, 245] on div "Min: 0 ​ Max: 0 ​" at bounding box center [1240, 243] width 357 height 38
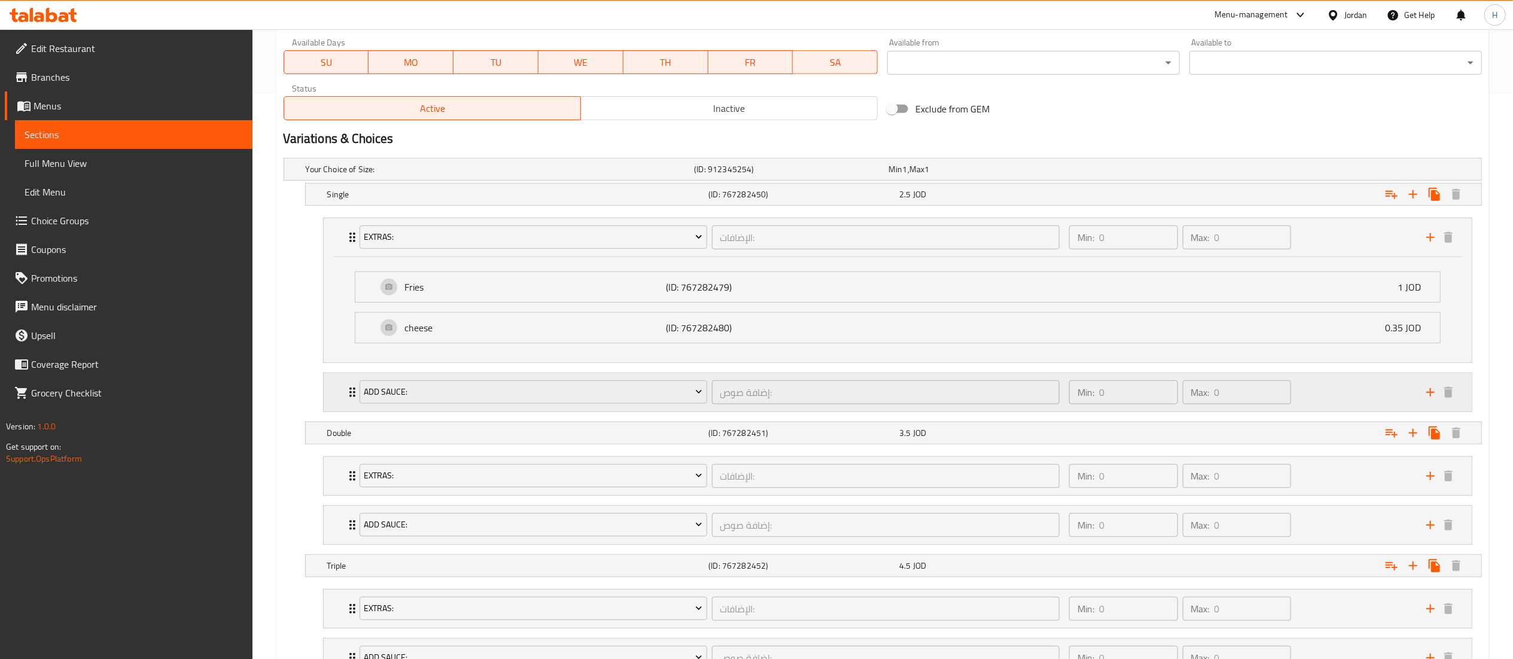
click at [1326, 403] on div "Min: 0 ​ Max: 0 ​" at bounding box center [1240, 392] width 357 height 38
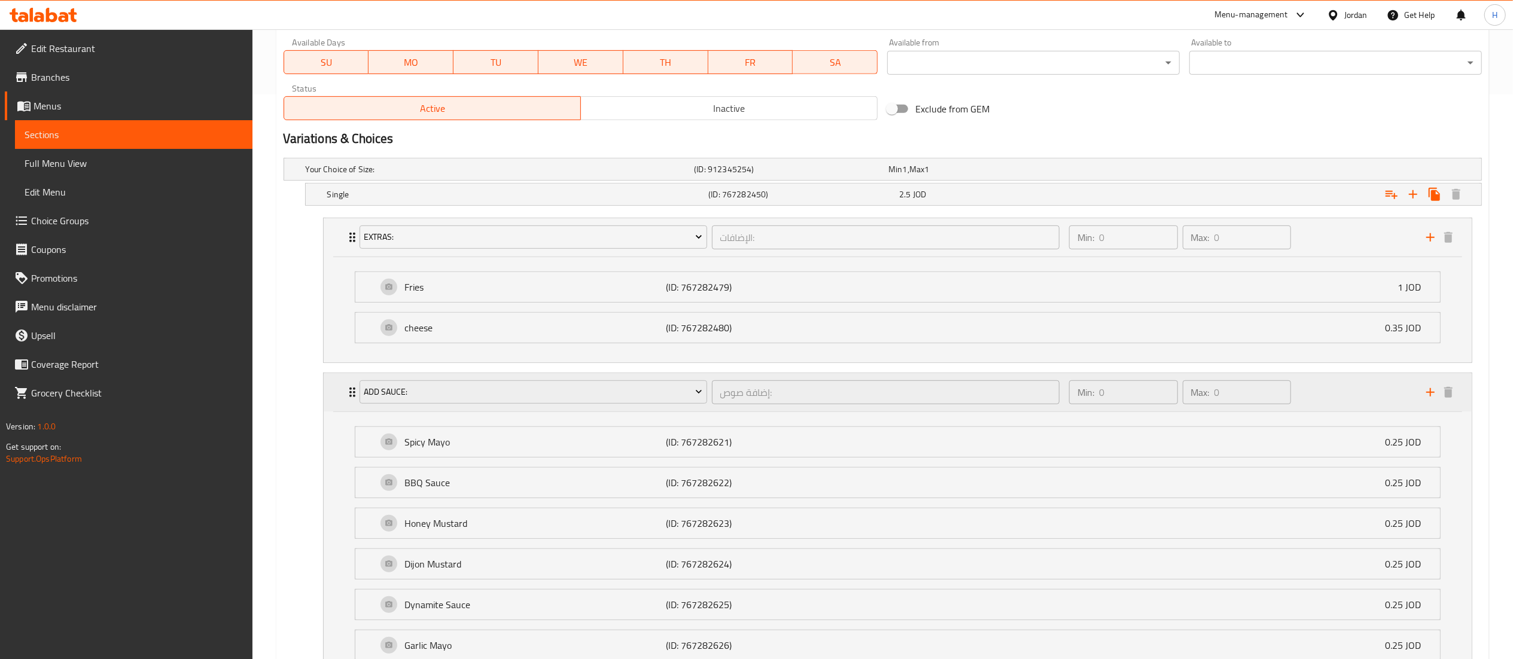
click at [1324, 391] on div "Min: 0 ​ Max: 0 ​" at bounding box center [1240, 392] width 357 height 38
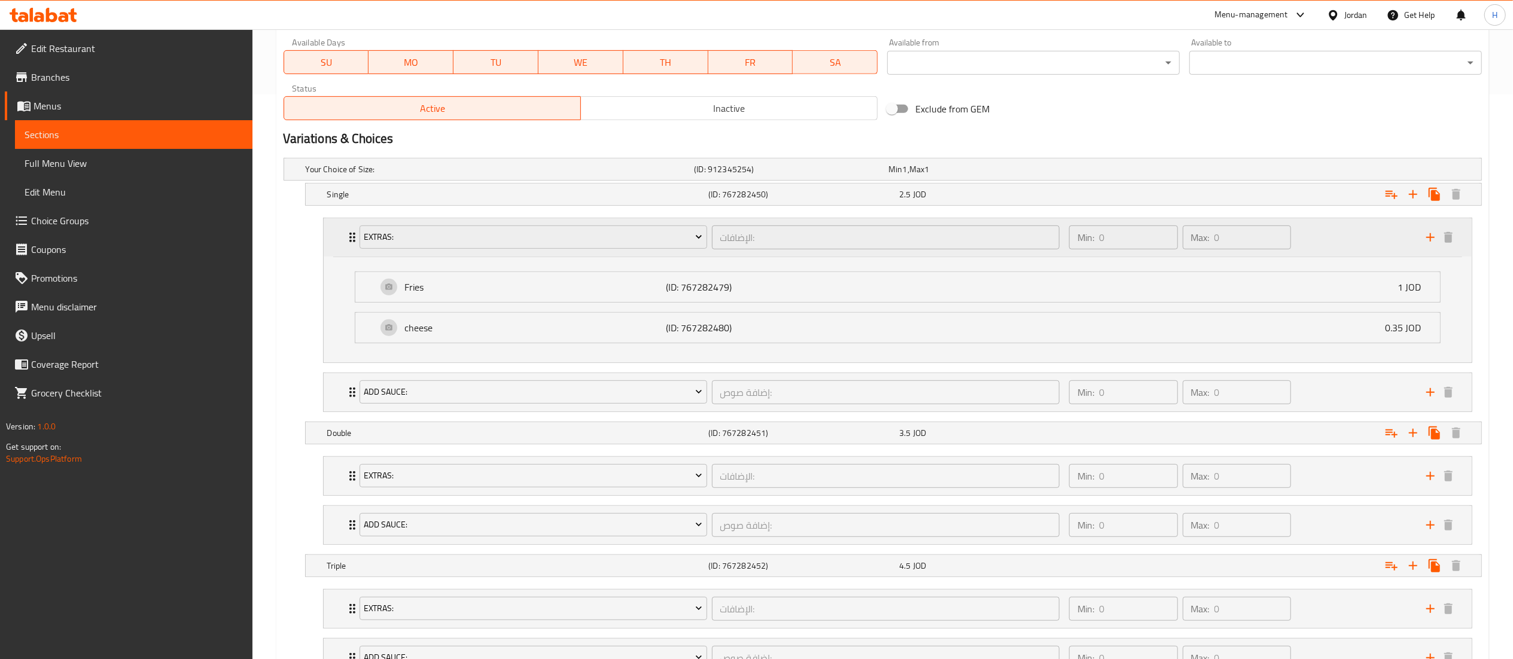
click at [1327, 240] on div "Min: 0 ​ Max: 0 ​" at bounding box center [1240, 237] width 357 height 38
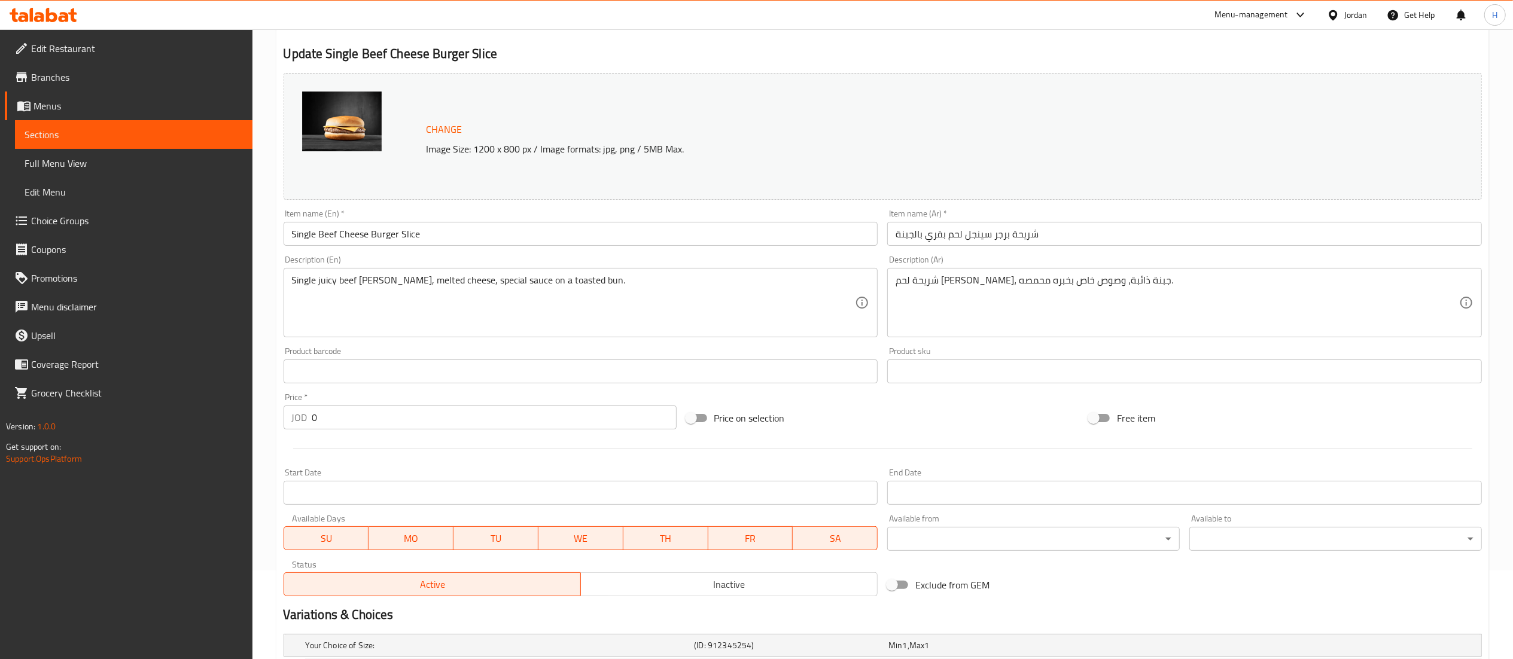
scroll to position [86, 0]
click at [80, 226] on span "Choice Groups" at bounding box center [137, 221] width 212 height 14
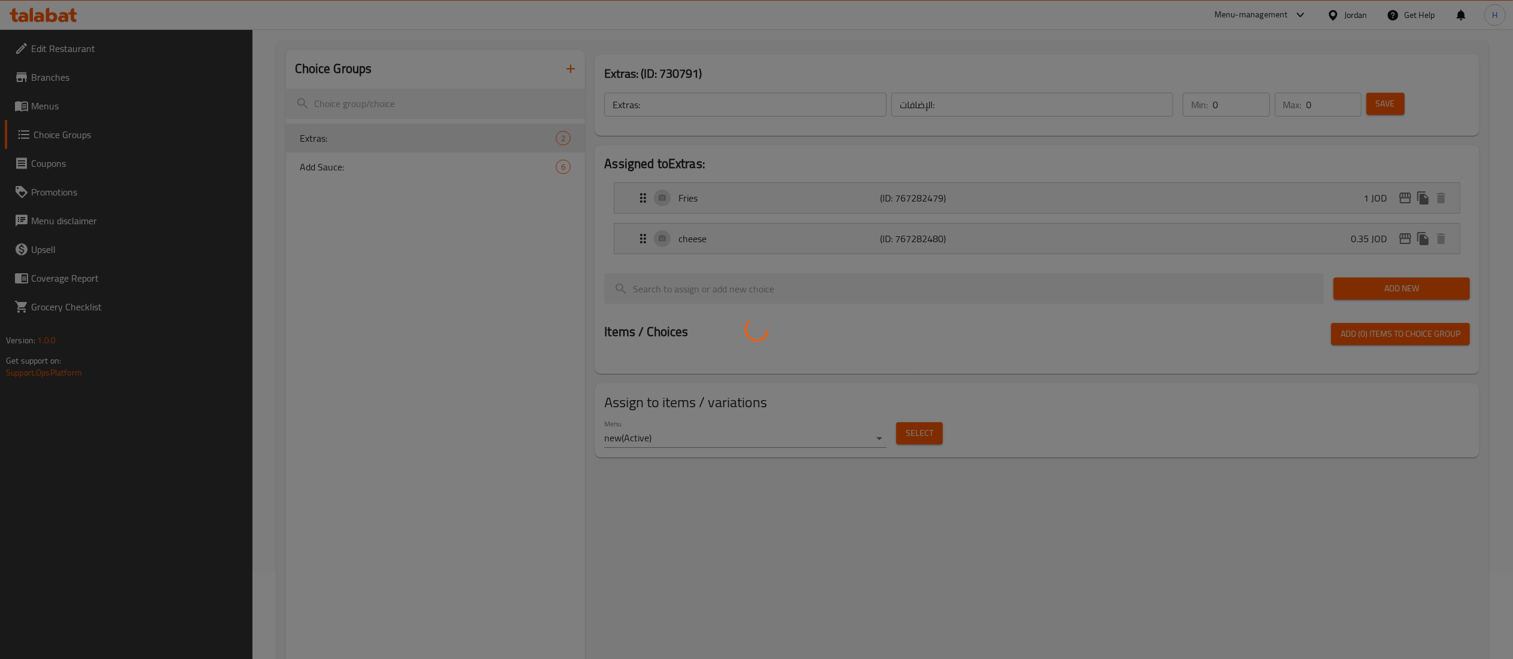
click at [396, 242] on div at bounding box center [756, 329] width 1513 height 659
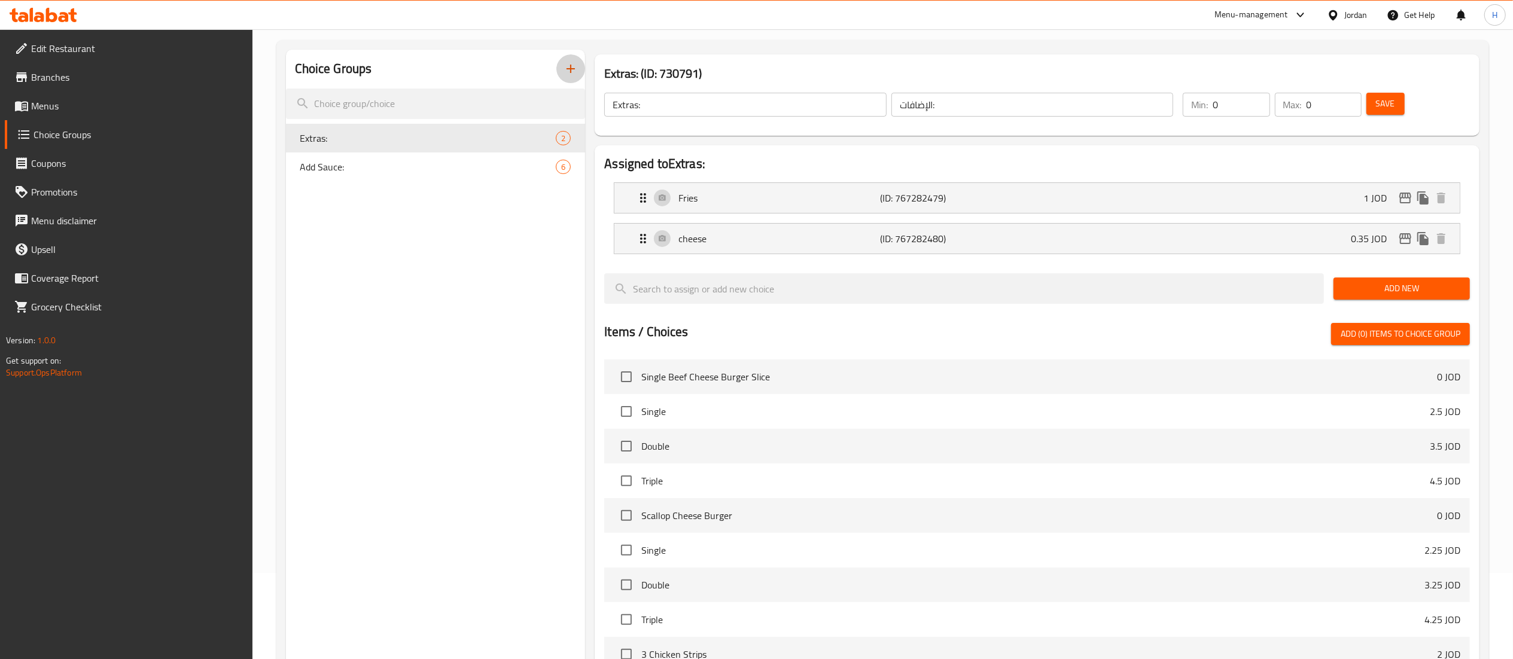
click at [566, 68] on icon "button" at bounding box center [570, 69] width 14 height 14
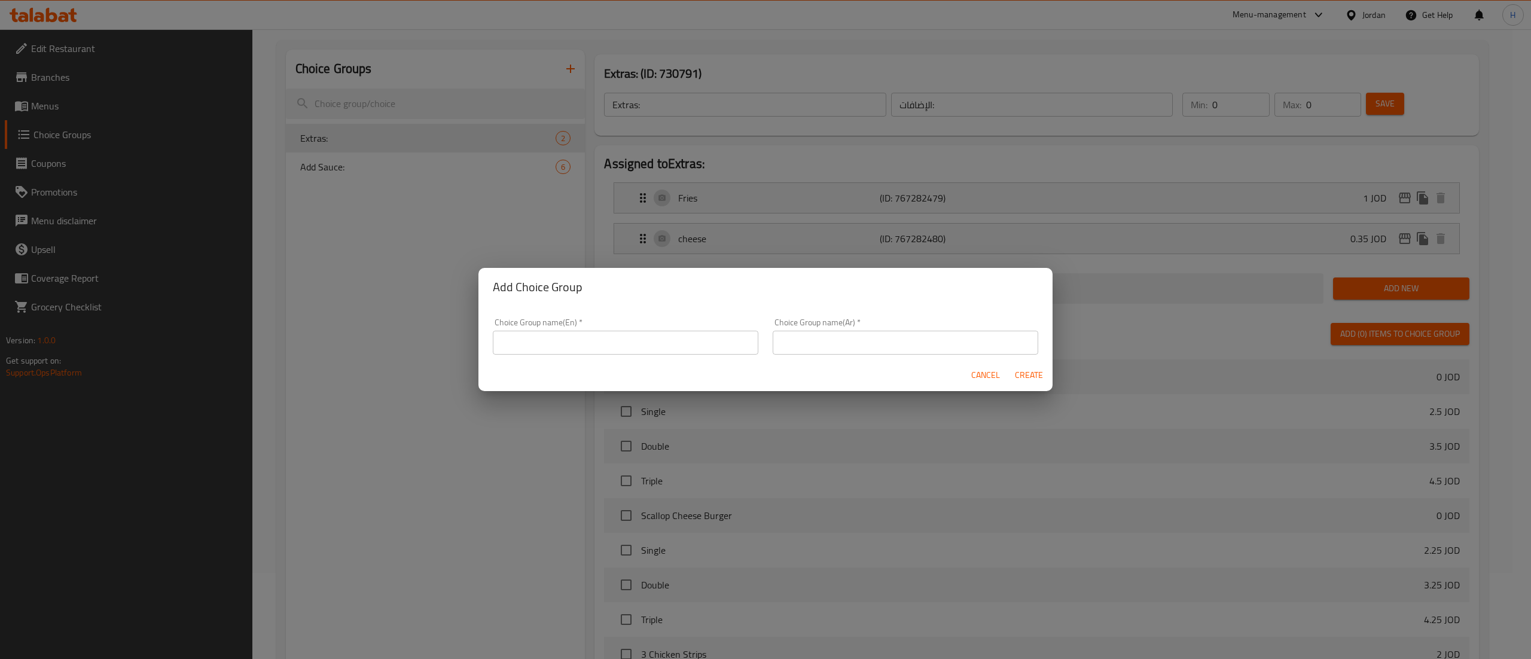
click at [548, 347] on input "text" at bounding box center [626, 343] width 266 height 24
type input "Add"
type input "اضف"
click at [742, 373] on div "Cancel Create" at bounding box center [765, 375] width 574 height 32
click at [1022, 377] on span "Create" at bounding box center [1028, 375] width 29 height 15
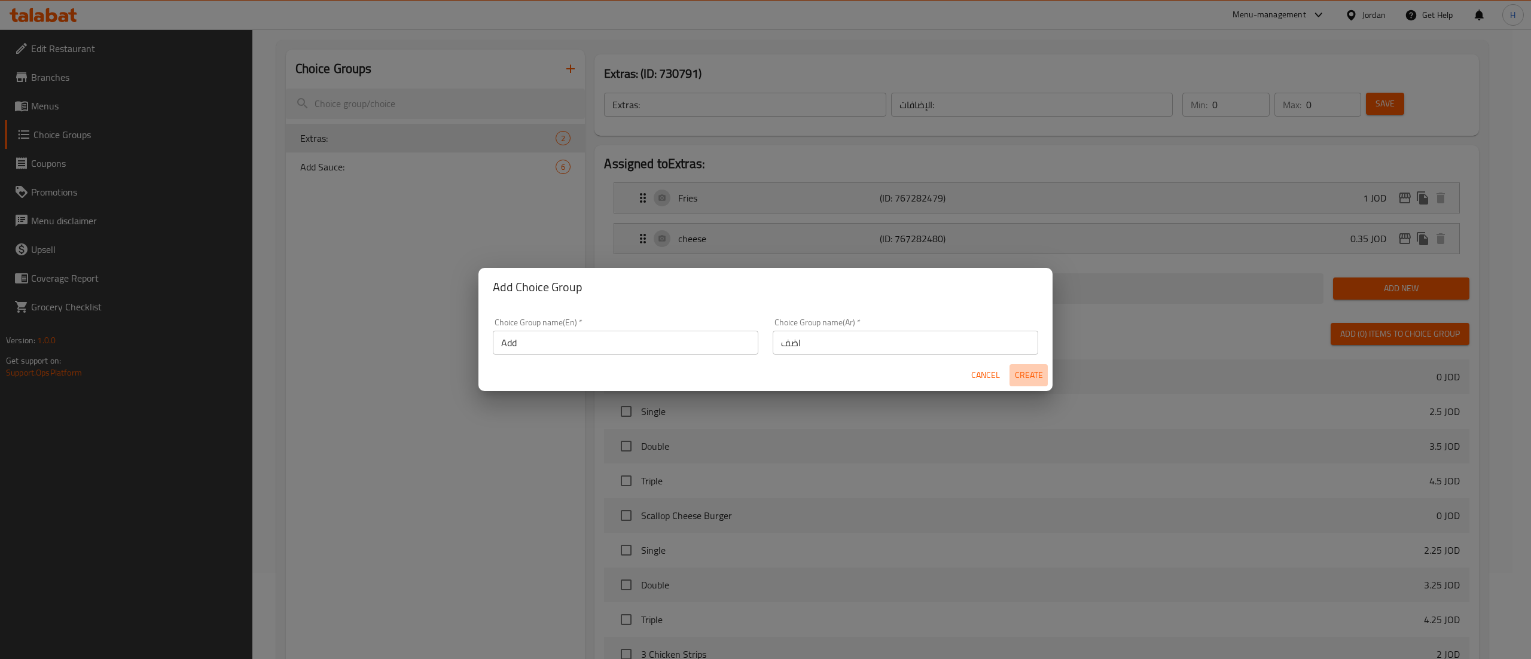
type input "Add"
type input "اضف"
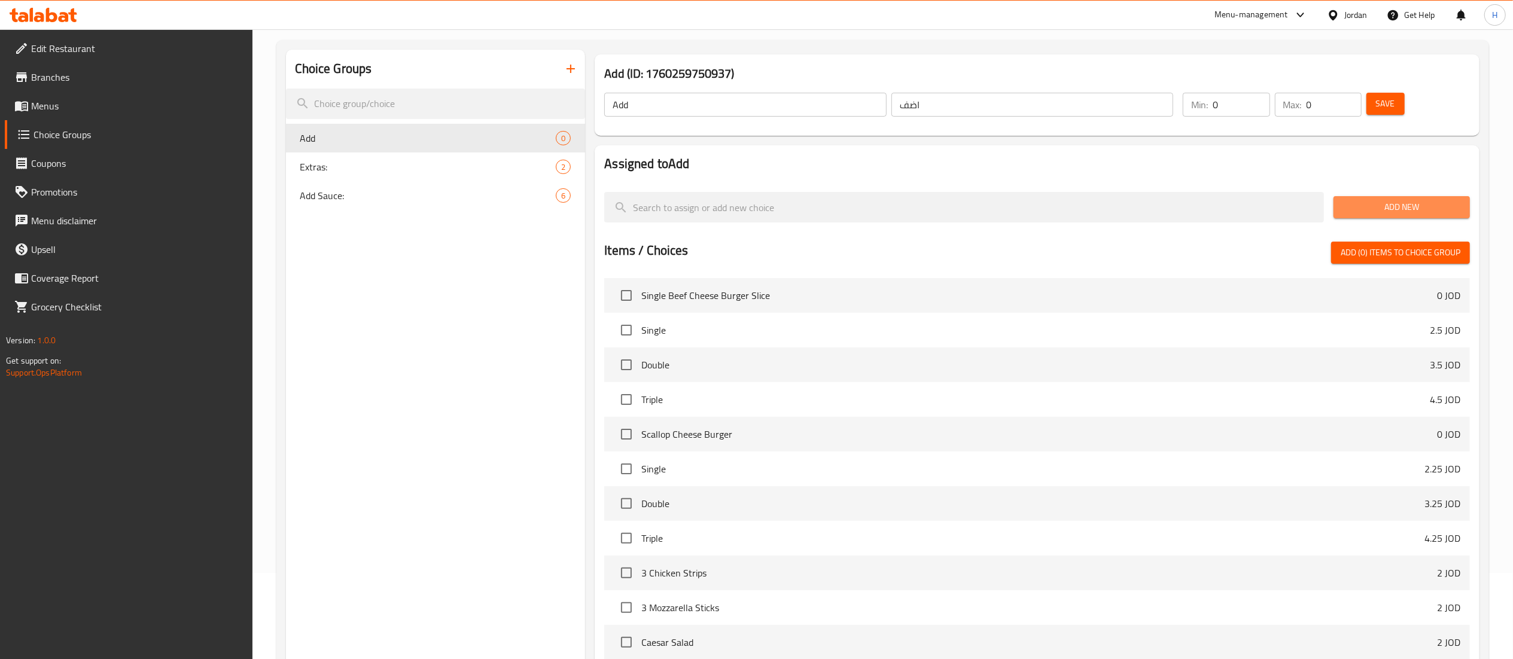
click at [1379, 208] on span "Add New" at bounding box center [1401, 207] width 117 height 15
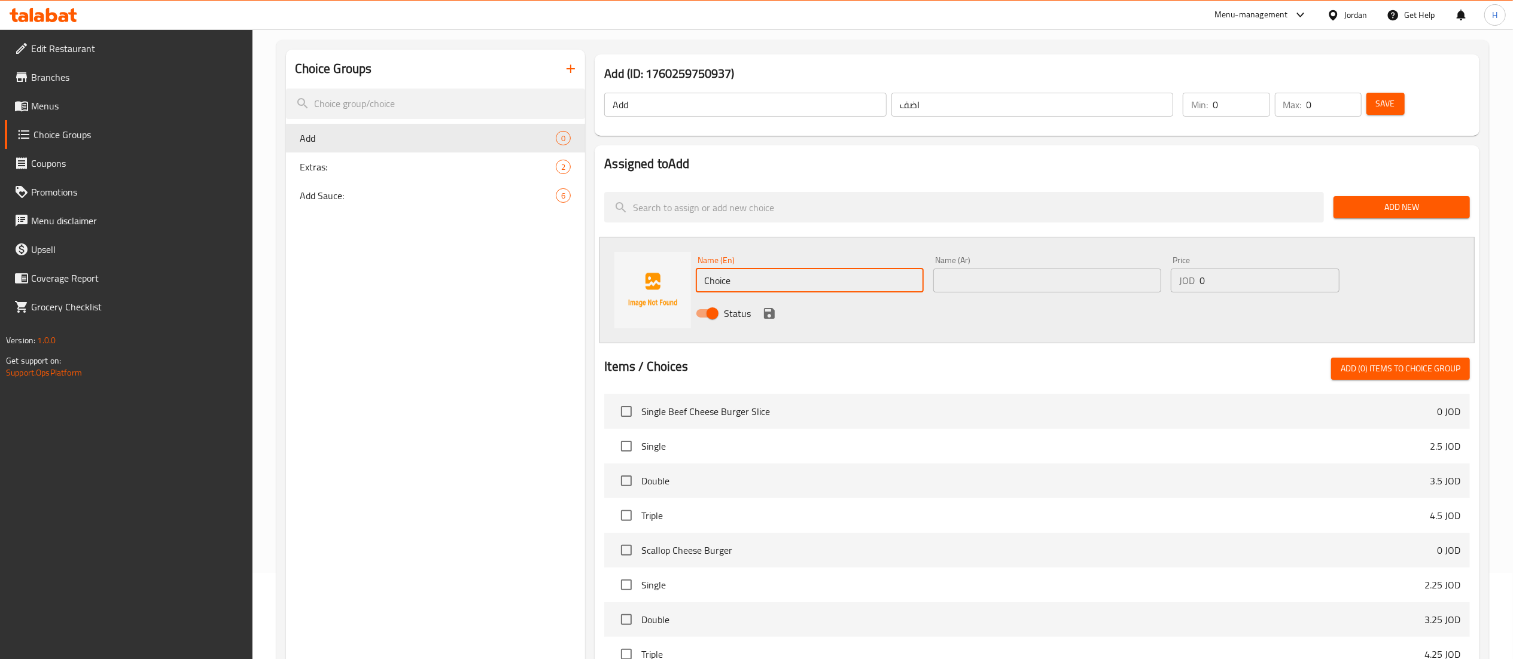
drag, startPoint x: 843, startPoint y: 277, endPoint x: 559, endPoint y: 284, distance: 284.2
click at [559, 284] on div "Choice Groups Add 0 Extras: 2 Add Sauce: 6 Add (ID: 1760259750937) Add ​ اضف ​ …" at bounding box center [885, 466] width 1198 height 833
type input "/"
type input "Lettuce"
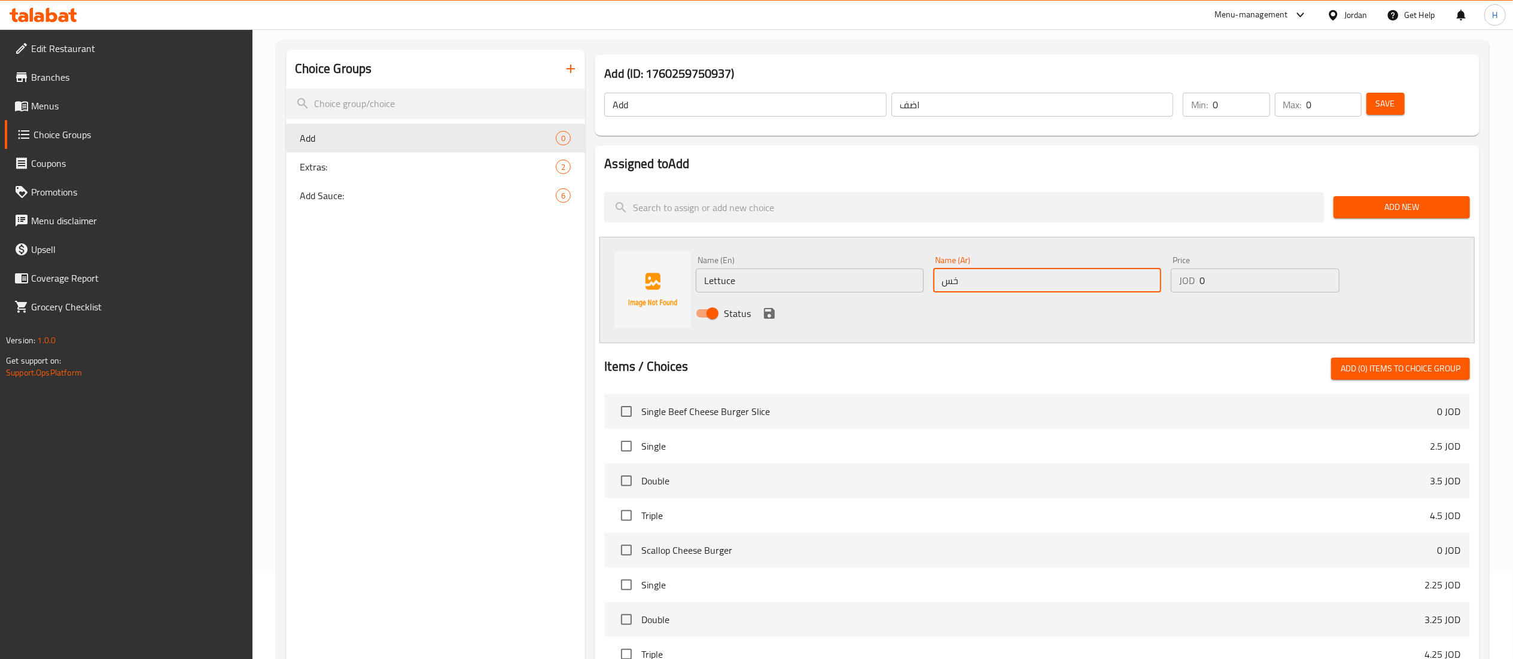
type input "خس"
click at [1247, 287] on input "0" at bounding box center [1269, 281] width 140 height 24
type input "0.1"
click at [772, 311] on icon "save" at bounding box center [769, 313] width 11 height 11
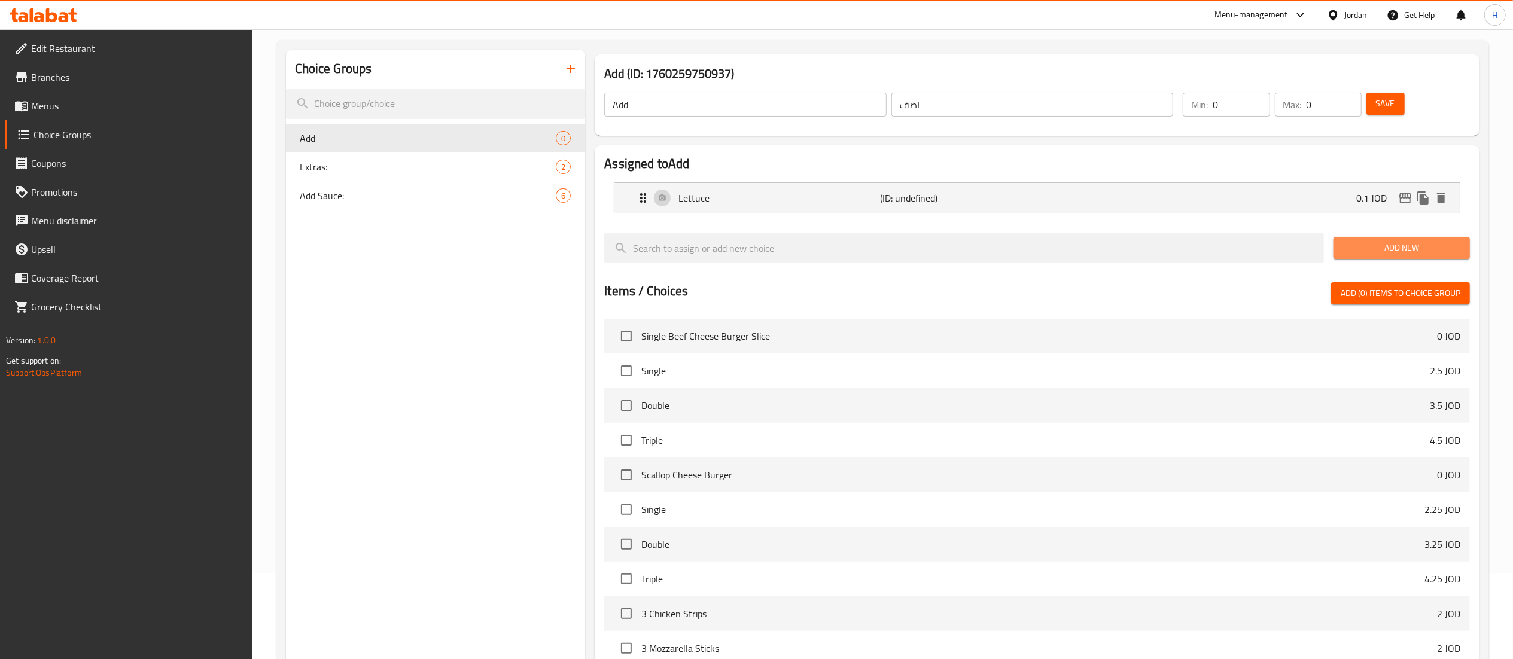
click at [1362, 253] on span "Add New" at bounding box center [1401, 247] width 117 height 15
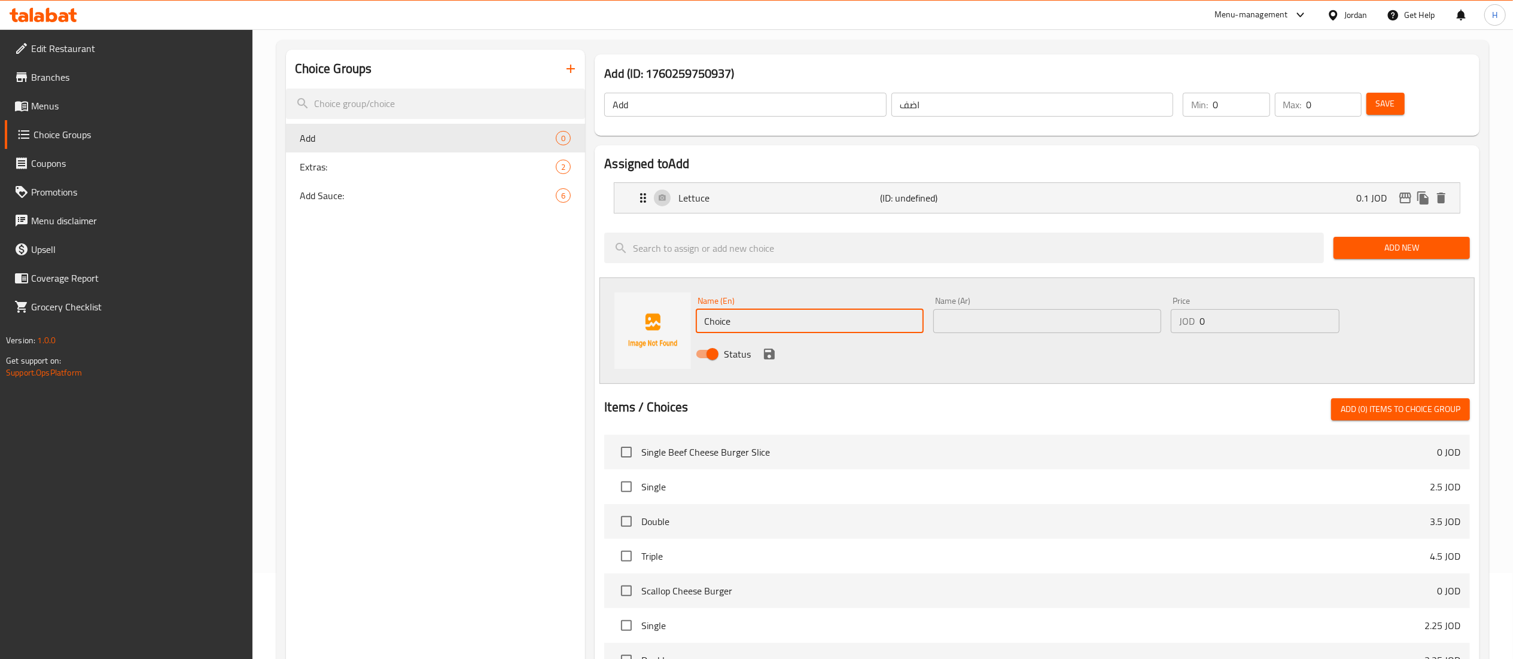
drag, startPoint x: 814, startPoint y: 312, endPoint x: 584, endPoint y: 325, distance: 230.0
click at [585, 325] on div "Add (ID: 1760259750937) Add ​ اضف ​ Min: 0 ​ Max: 0 ​ Save Assigned to Add Lett…" at bounding box center [1034, 487] width 899 height 874
paste input "Tomato"
type input "Tomato"
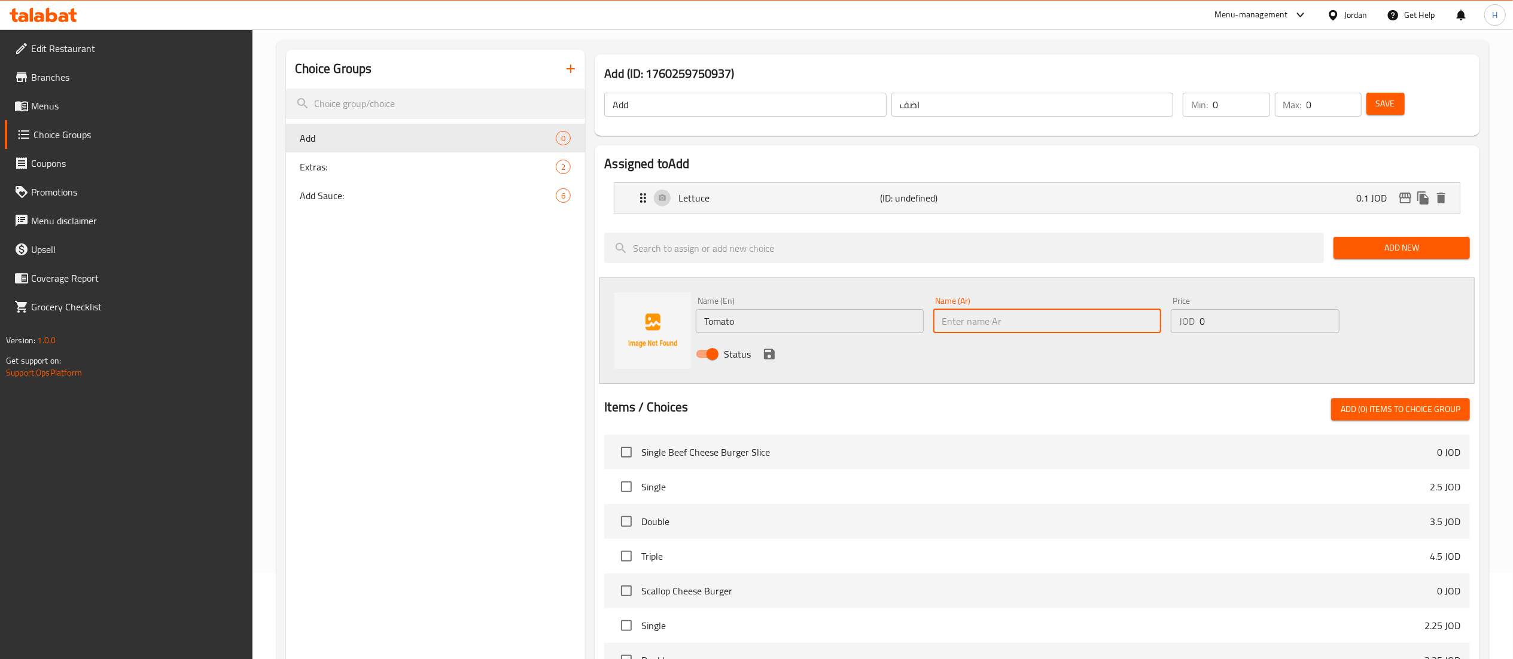
click at [1002, 329] on input "text" at bounding box center [1047, 321] width 228 height 24
type input "بندوره"
click at [1247, 329] on input "0" at bounding box center [1269, 321] width 140 height 24
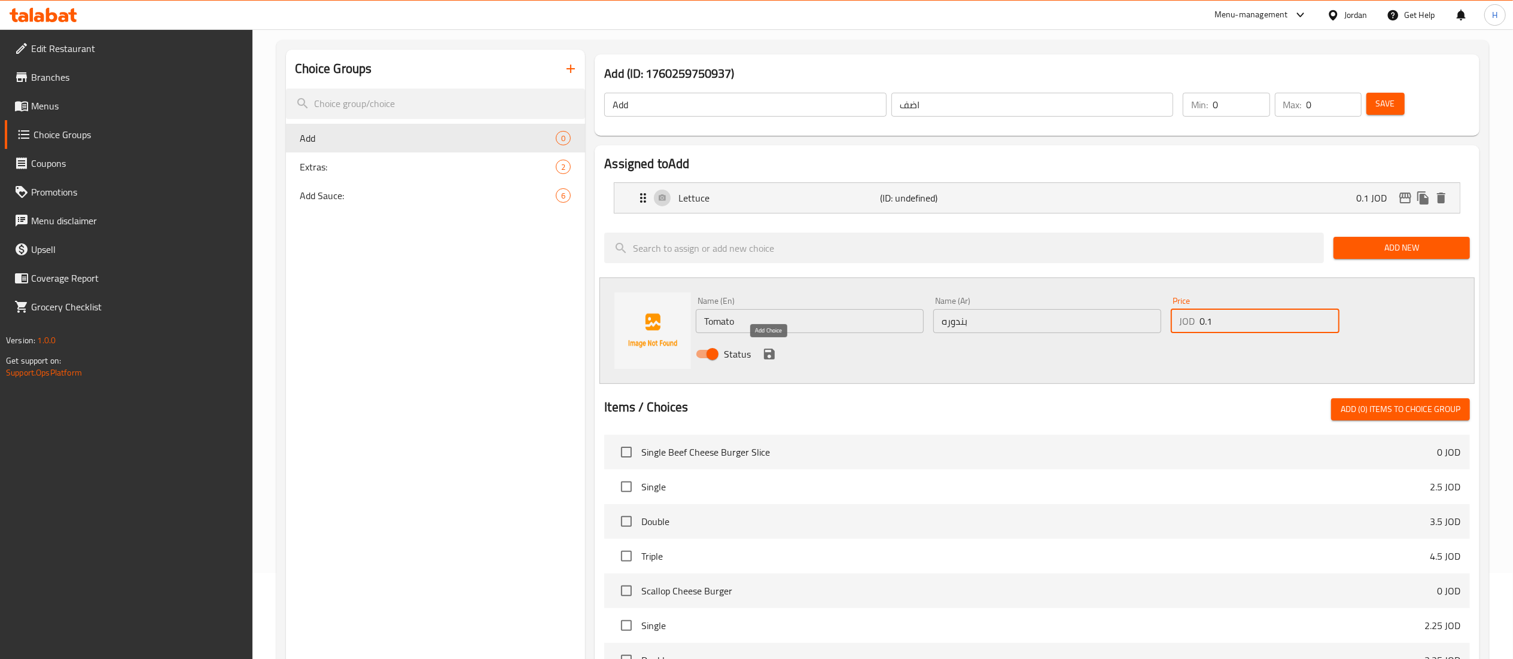
type input "0.1"
click at [769, 348] on icon "save" at bounding box center [769, 354] width 14 height 14
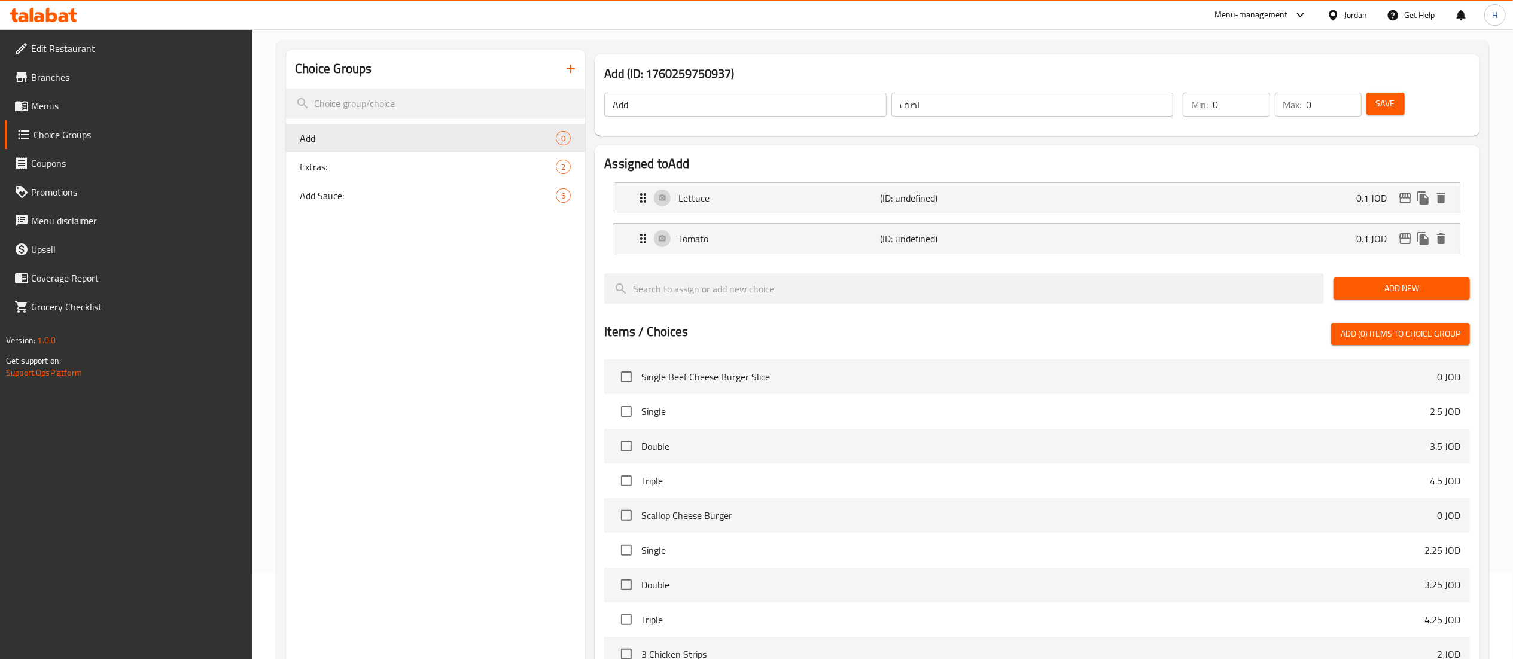
click at [1395, 286] on span "Add New" at bounding box center [1401, 288] width 117 height 15
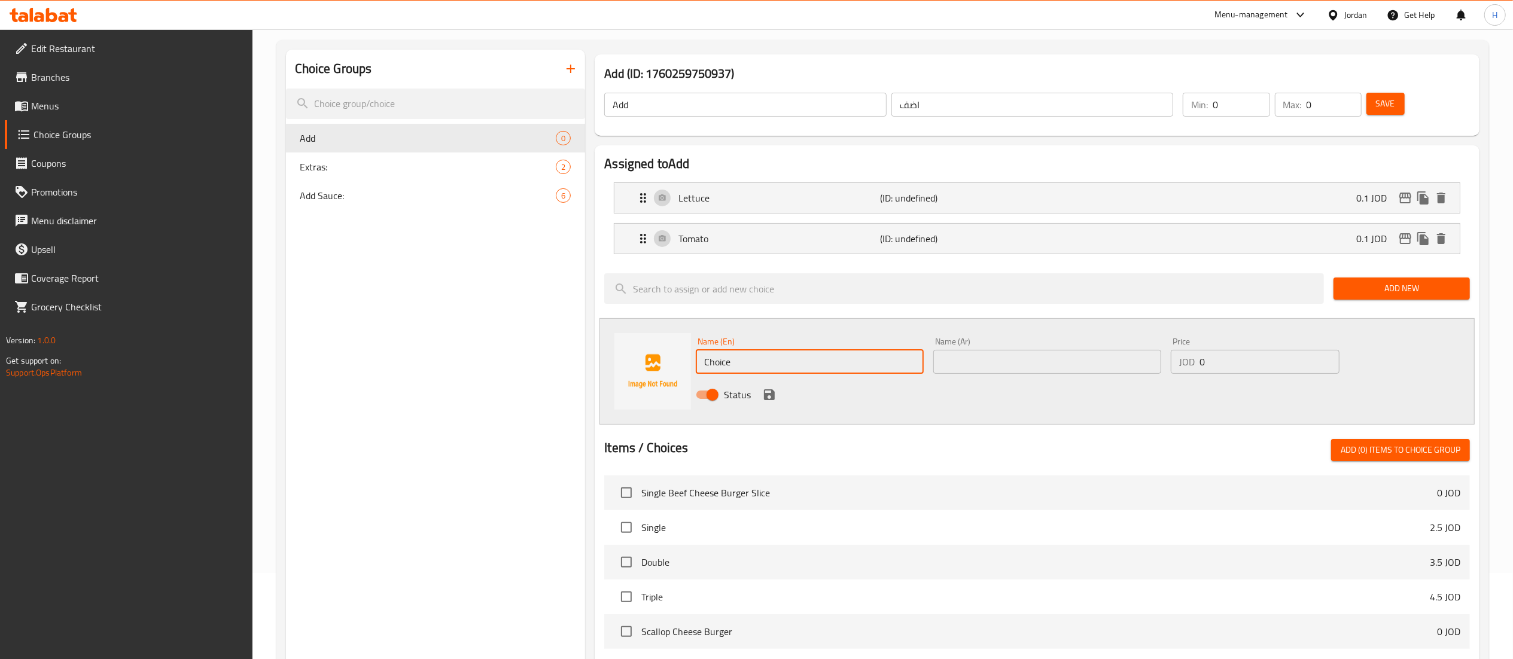
drag, startPoint x: 779, startPoint y: 352, endPoint x: 523, endPoint y: 346, distance: 256.1
click at [523, 346] on div "Choice Groups Add 0 Extras: 2 Add Sauce: 6 Add (ID: 1760259750937) Add ​ اضف ​ …" at bounding box center [885, 507] width 1198 height 914
type input "Cheese"
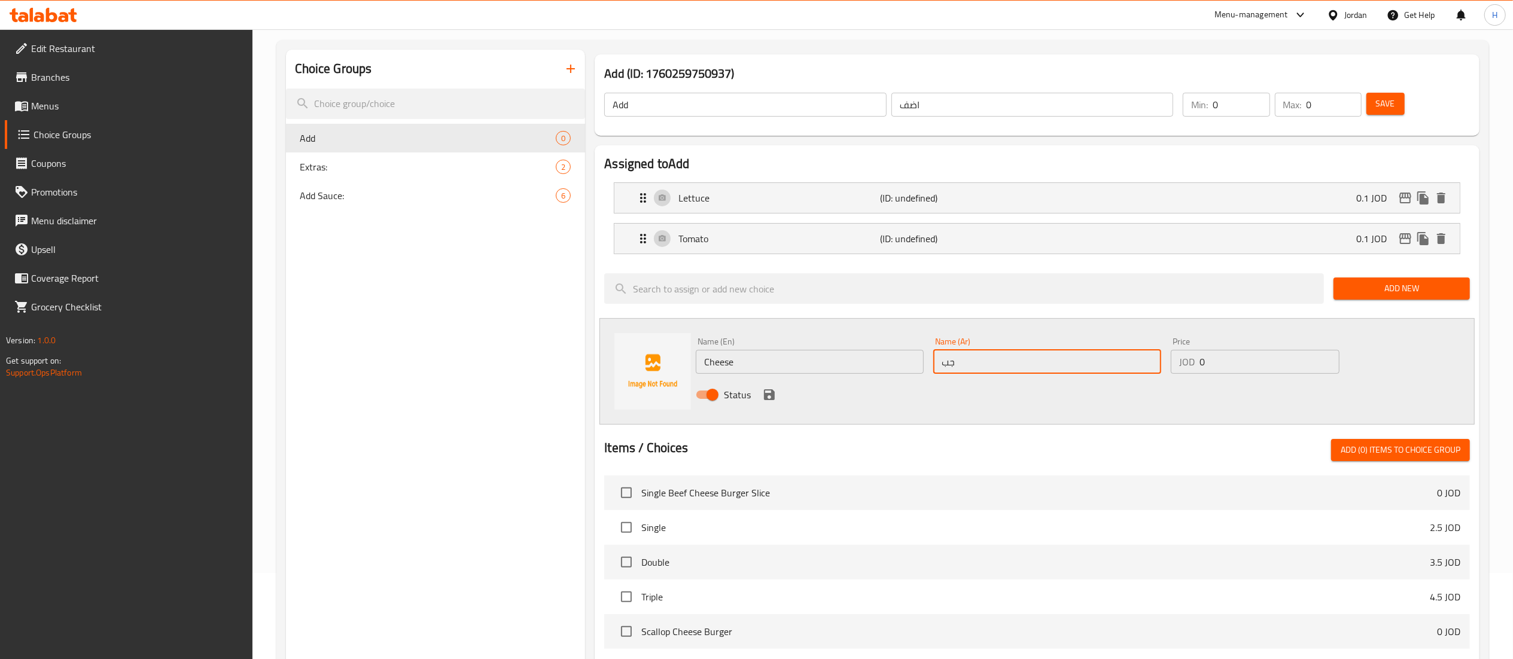
type input "جبنة"
type input "0.2"
click at [772, 391] on icon "save" at bounding box center [769, 394] width 11 height 11
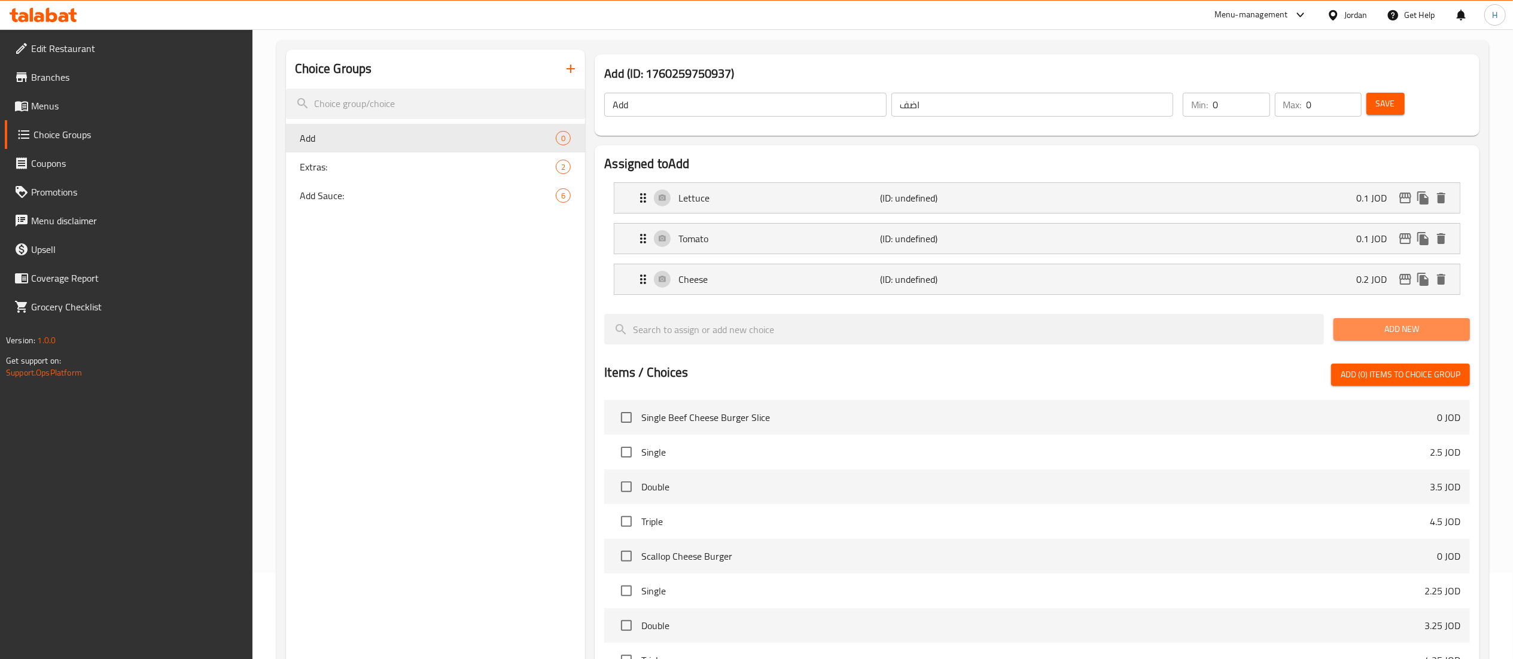
click at [1360, 319] on button "Add New" at bounding box center [1401, 329] width 136 height 22
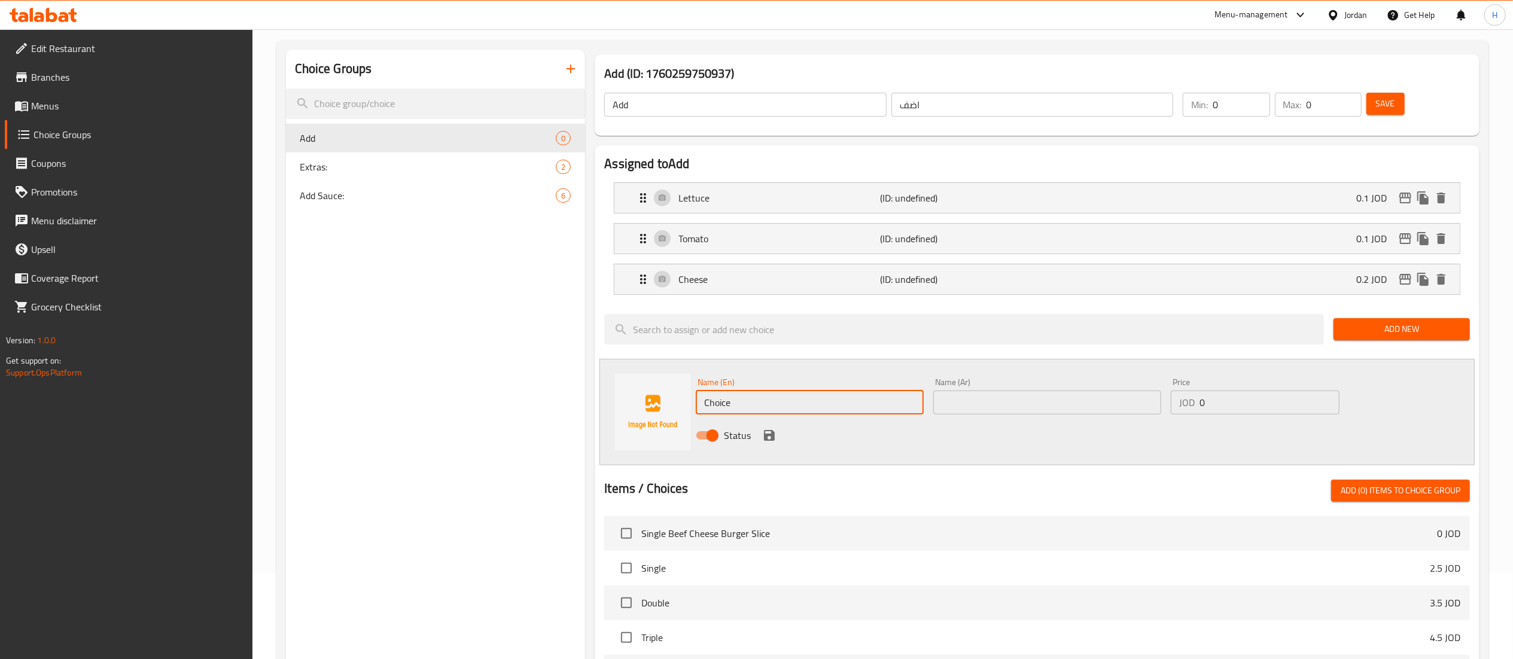
drag, startPoint x: 761, startPoint y: 408, endPoint x: 529, endPoint y: 385, distance: 233.3
click at [636, 392] on div "Name (En) Choice Name (En) Name (Ar) Name (Ar) Price JOD 0 Price Status" at bounding box center [1036, 412] width 875 height 106
paste input "Pickles"
type input "Pickles"
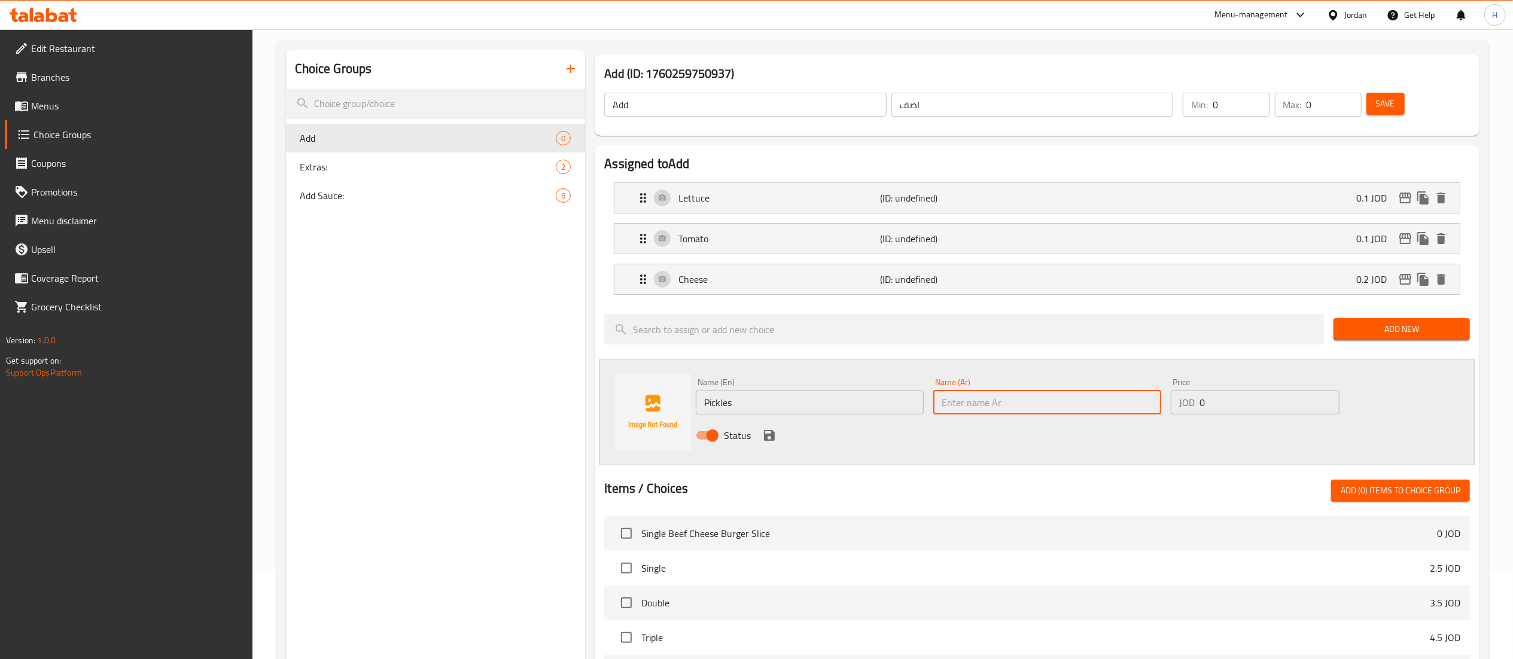
click at [978, 394] on input "text" at bounding box center [1047, 403] width 228 height 24
type input "مخلل"
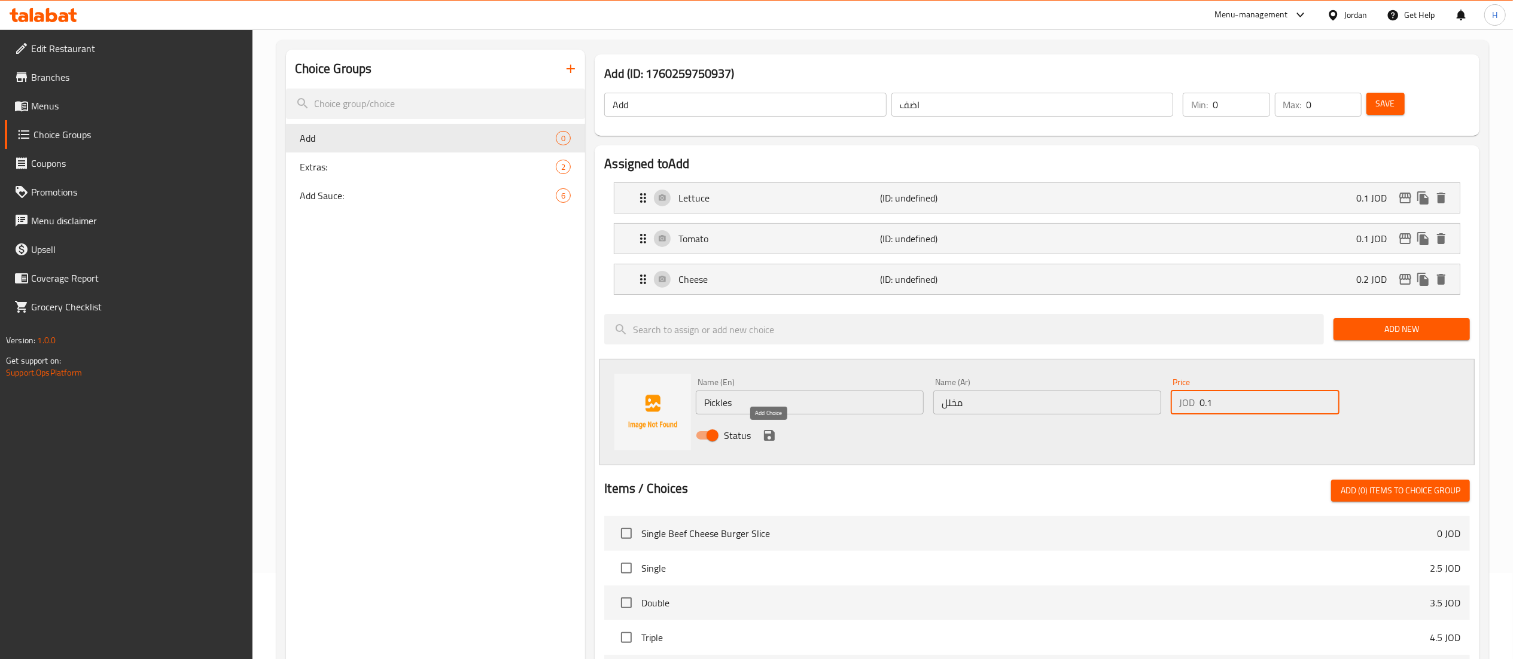
type input "0.1"
click at [773, 431] on icon "save" at bounding box center [769, 435] width 14 height 14
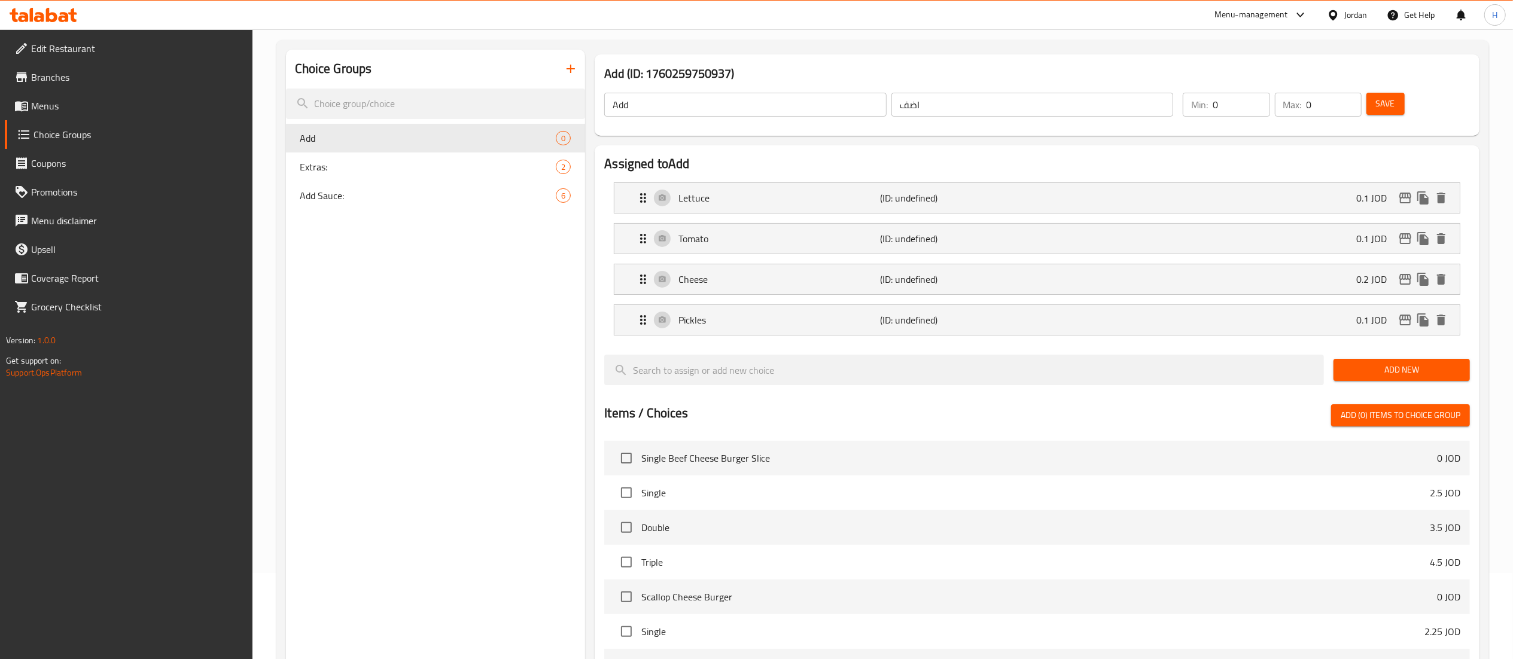
click at [1386, 370] on span "Add New" at bounding box center [1401, 369] width 117 height 15
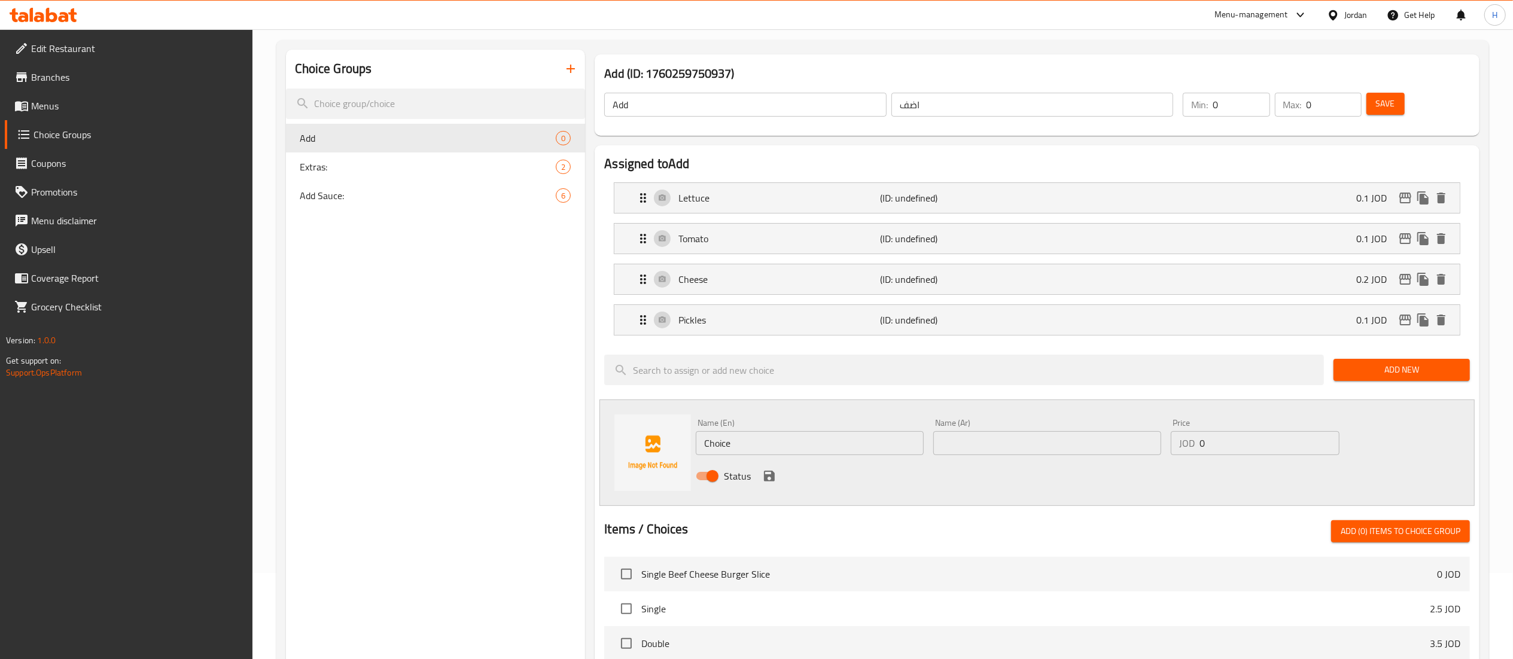
drag, startPoint x: 752, startPoint y: 440, endPoint x: 515, endPoint y: 459, distance: 238.3
click at [515, 459] on div "Choice Groups Add 0 Extras: 2 Add Sauce: 6 Add (ID: 1760259750937) Add ​ اضف ​ …" at bounding box center [885, 548] width 1198 height 996
paste input "Onion"
type input "Onion"
click at [965, 442] on input "text" at bounding box center [1047, 443] width 228 height 24
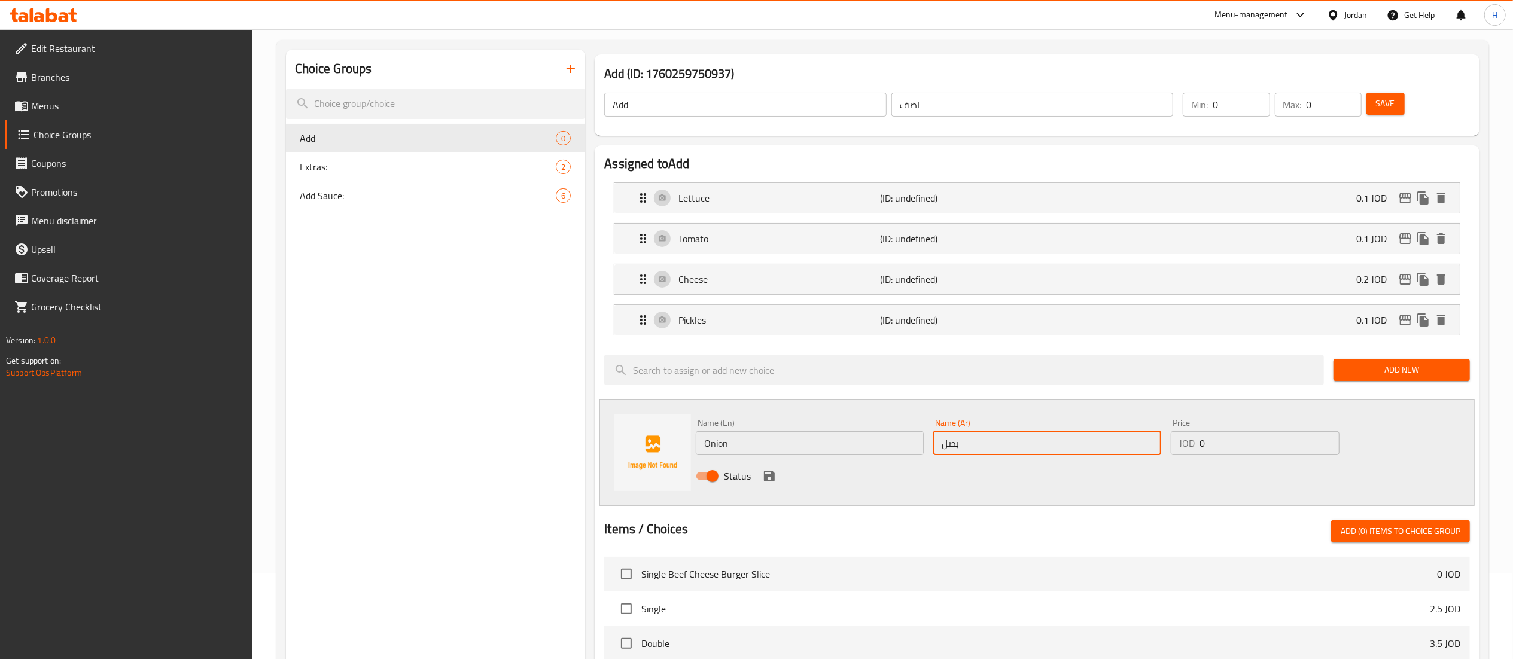
type input "بصل"
type input "0.1"
click at [767, 478] on icon "save" at bounding box center [769, 476] width 11 height 11
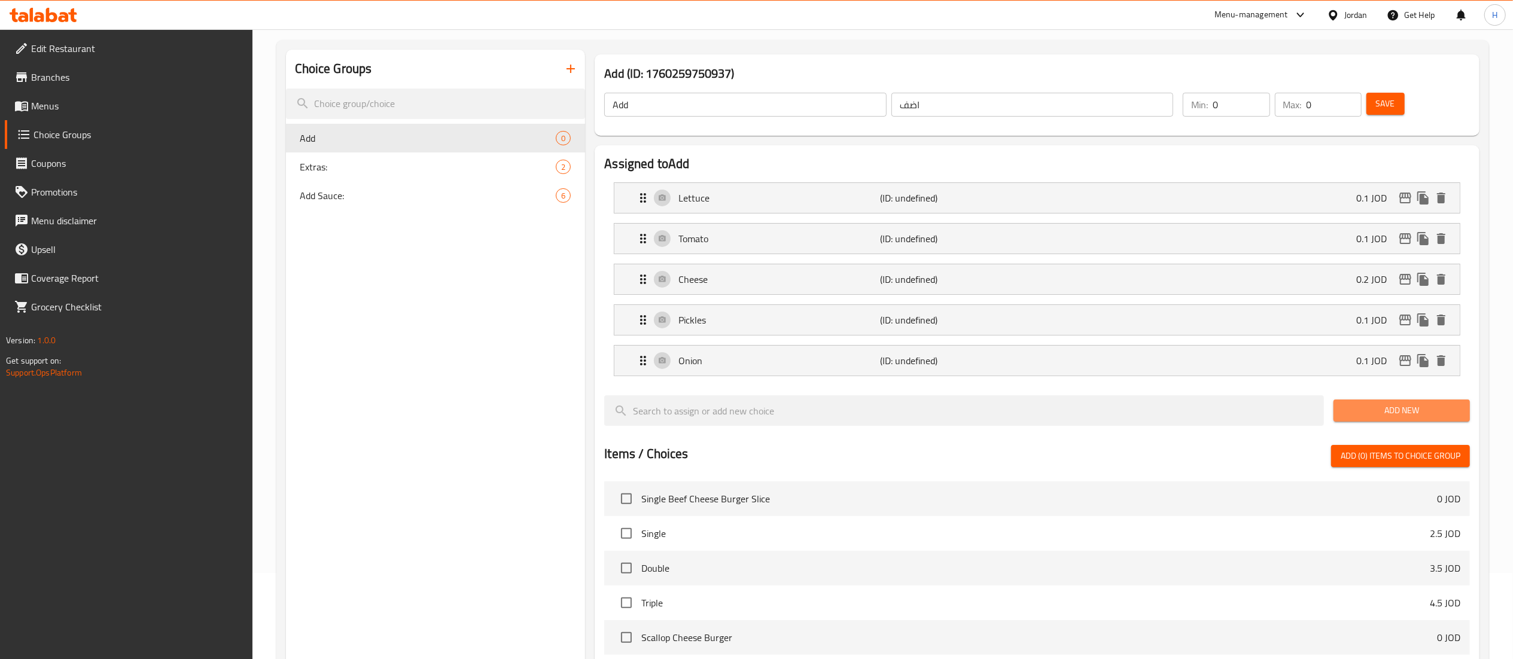
click at [1370, 408] on span "Add New" at bounding box center [1401, 410] width 117 height 15
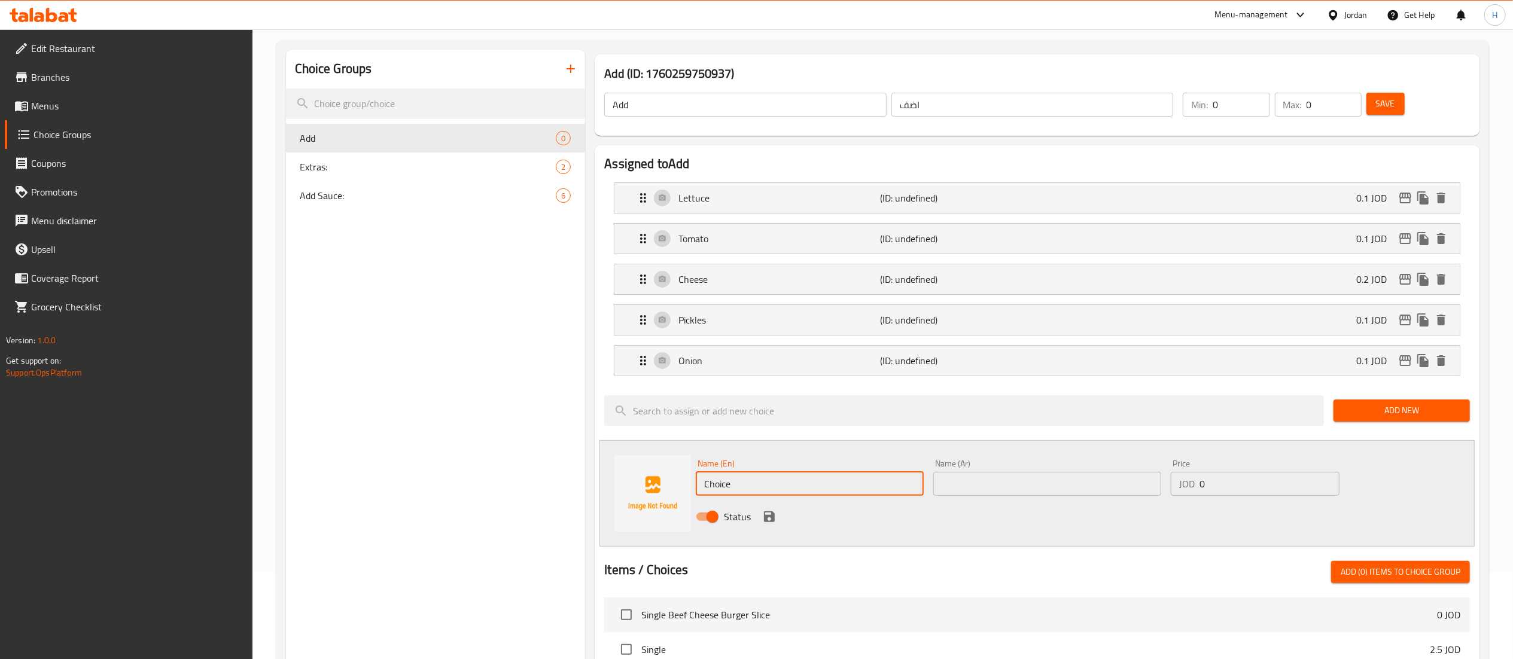
drag, startPoint x: 754, startPoint y: 480, endPoint x: 516, endPoint y: 469, distance: 238.3
click at [516, 469] on div "Choice Groups Add 0 Extras: 2 Add Sauce: 6 Add (ID: 1760259750937) Add ​ اضف ​ …" at bounding box center [885, 568] width 1198 height 1036
paste input "RoostBeef"
drag, startPoint x: 726, startPoint y: 480, endPoint x: 752, endPoint y: 490, distance: 28.2
click at [726, 480] on input "RoostBeef" at bounding box center [810, 484] width 228 height 24
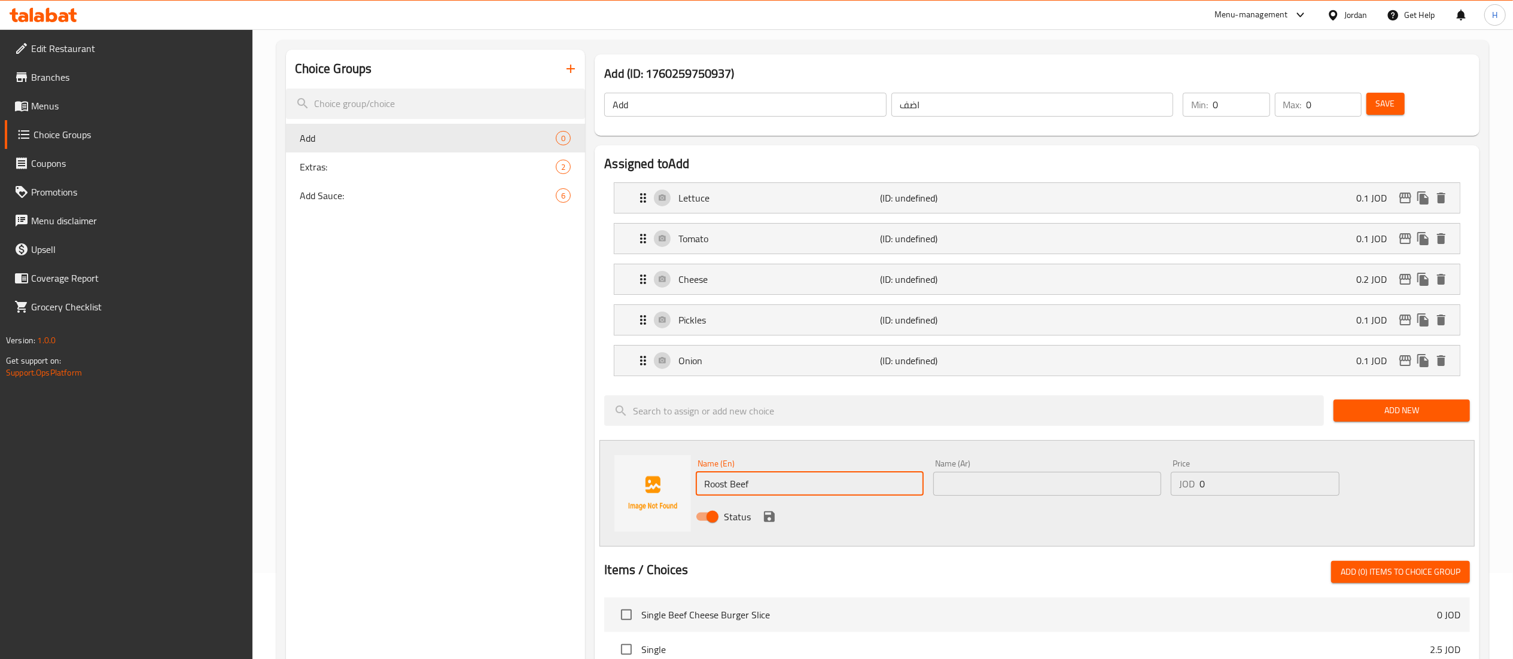
type input "Roost Beef"
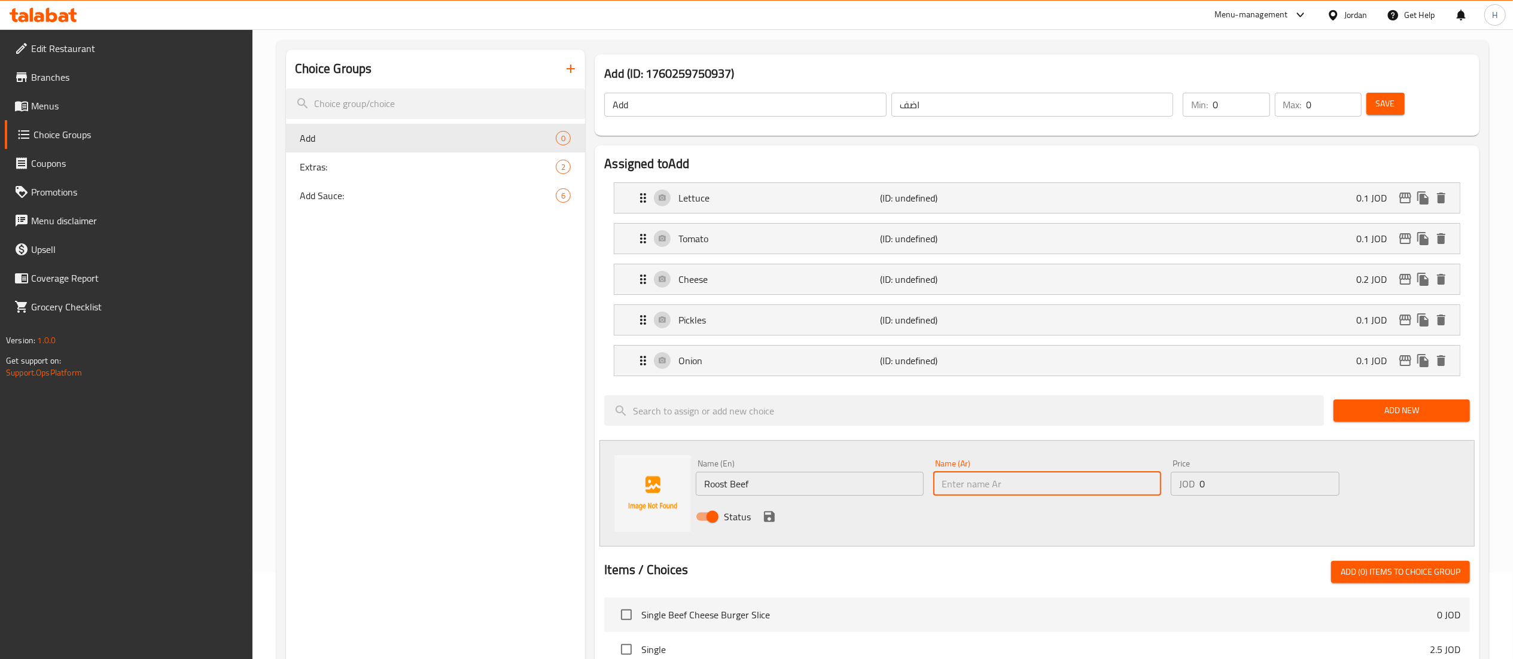
click at [1075, 489] on input "text" at bounding box center [1047, 484] width 228 height 24
paste input "لحم البقر المشوي"
type input "لحم البقر المشوي"
click at [1245, 487] on input "0" at bounding box center [1269, 484] width 140 height 24
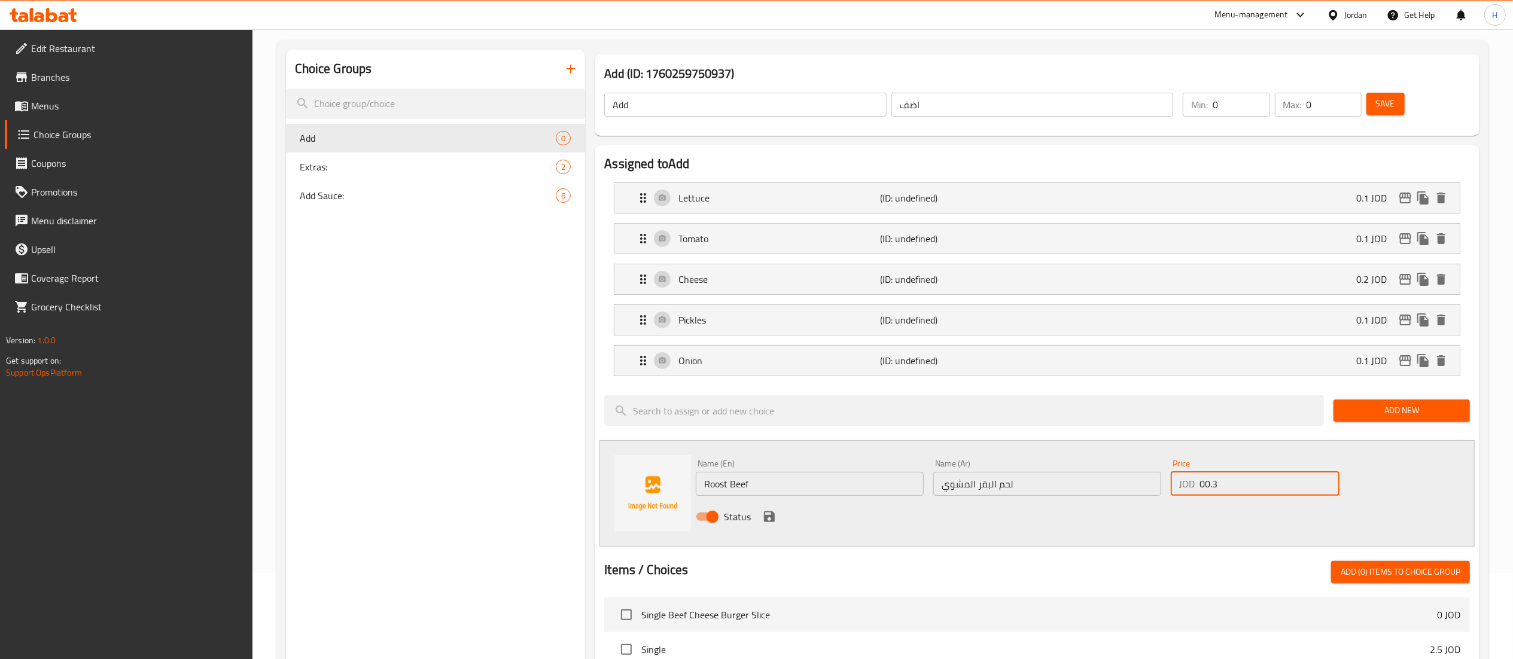
click at [1204, 486] on input "00.3" at bounding box center [1269, 484] width 140 height 24
type input "0.3"
click at [767, 511] on icon "save" at bounding box center [769, 517] width 14 height 14
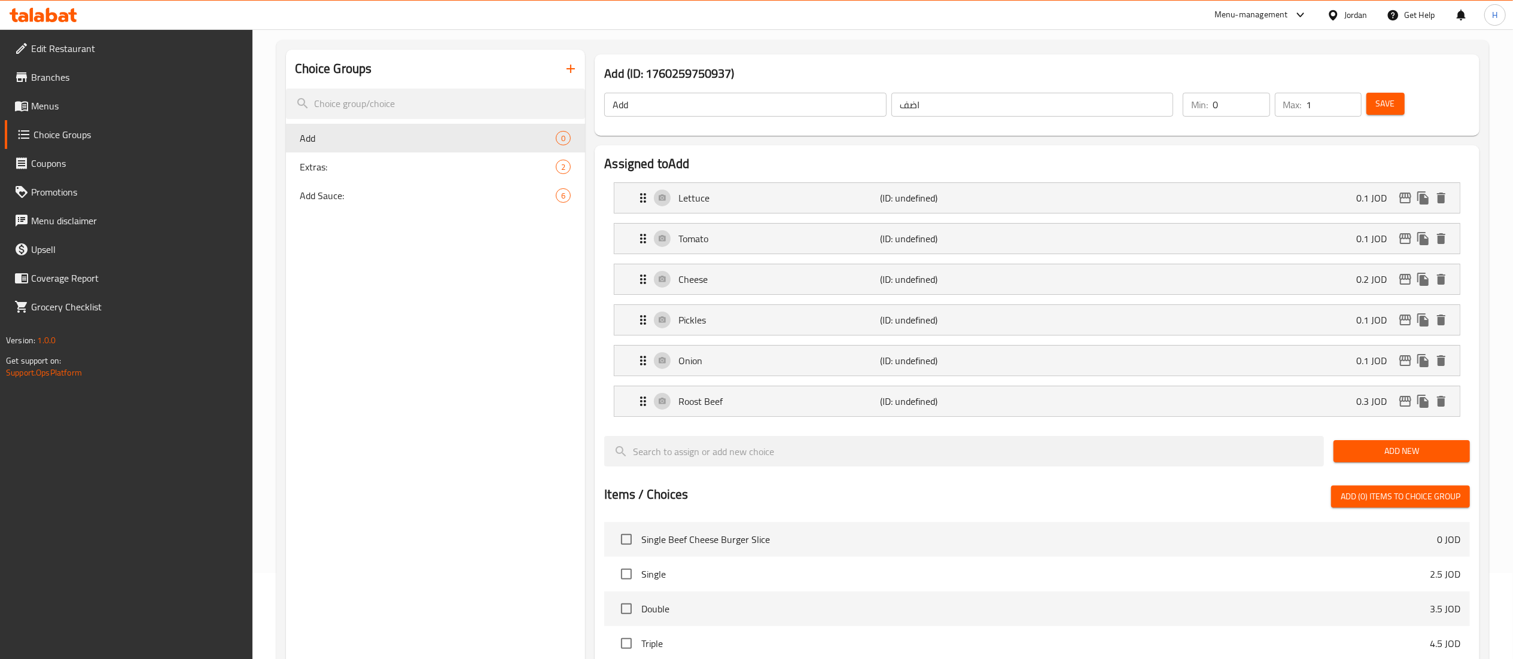
click at [1348, 100] on input "1" at bounding box center [1333, 105] width 55 height 24
click at [1348, 100] on input "2" at bounding box center [1333, 105] width 55 height 24
click at [1348, 100] on input "3" at bounding box center [1333, 105] width 55 height 24
click at [1348, 100] on input "4" at bounding box center [1333, 105] width 55 height 24
click at [1348, 100] on input "5" at bounding box center [1333, 105] width 55 height 24
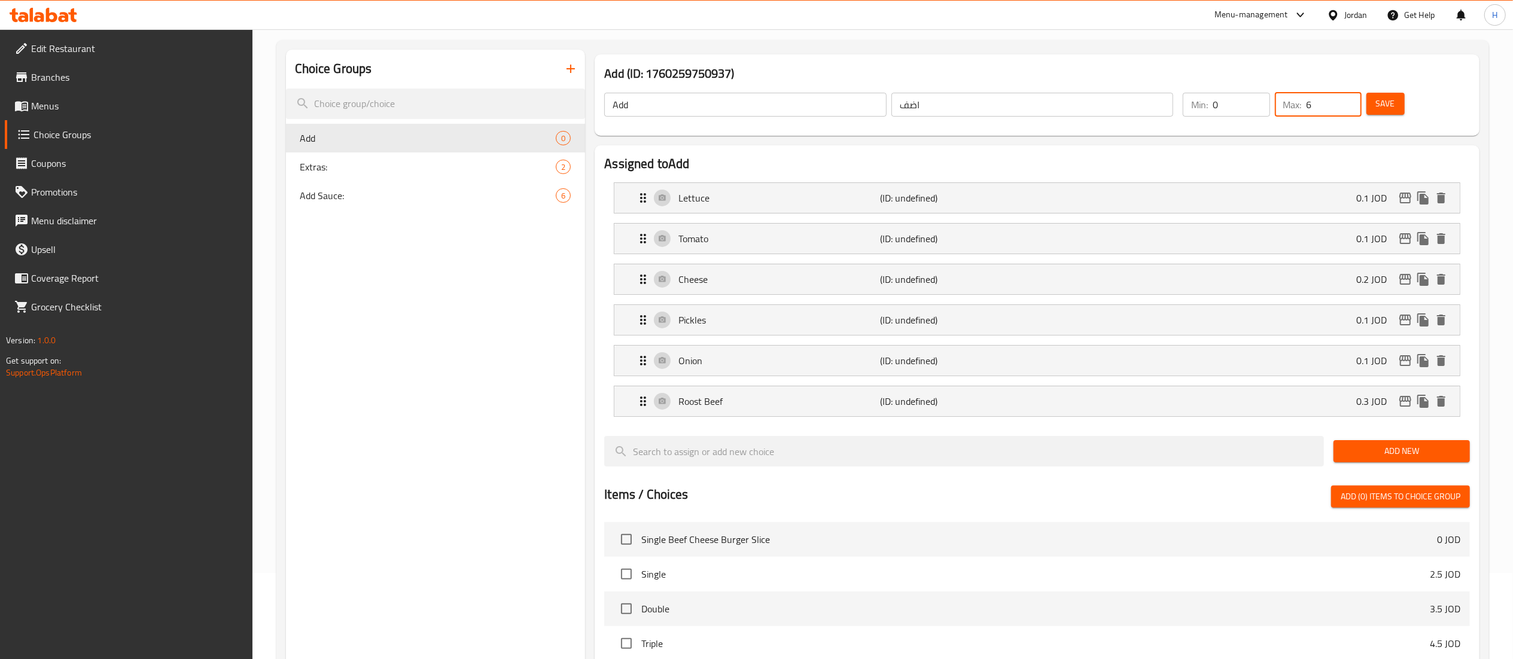
type input "6"
click at [1348, 100] on input "6" at bounding box center [1333, 105] width 55 height 24
click at [1386, 107] on span "Save" at bounding box center [1385, 103] width 19 height 15
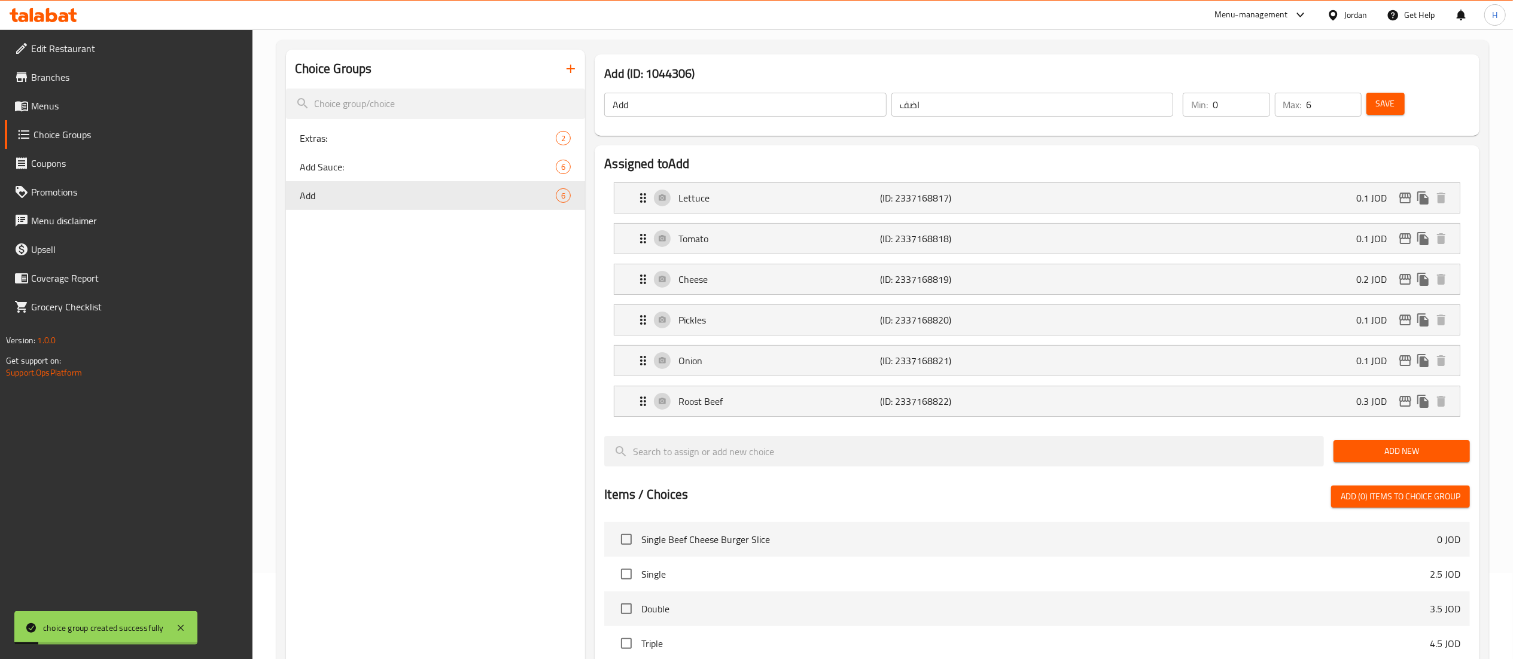
click at [489, 265] on div "Choice Groups Extras: 2 Add Sauce: 6 Add 6" at bounding box center [436, 530] width 300 height 961
click at [570, 73] on icon "button" at bounding box center [570, 69] width 14 height 14
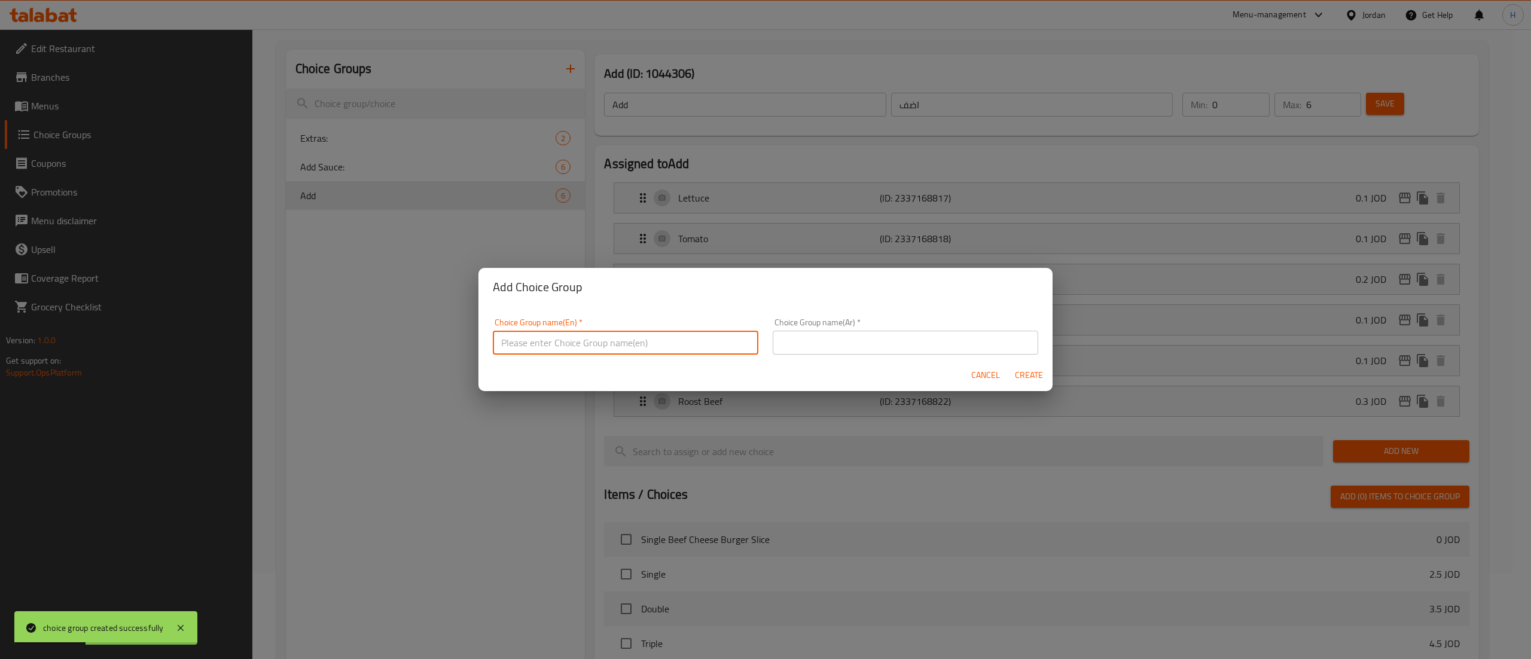
click at [596, 331] on input "text" at bounding box center [626, 343] width 266 height 24
type input "Your Choice of"
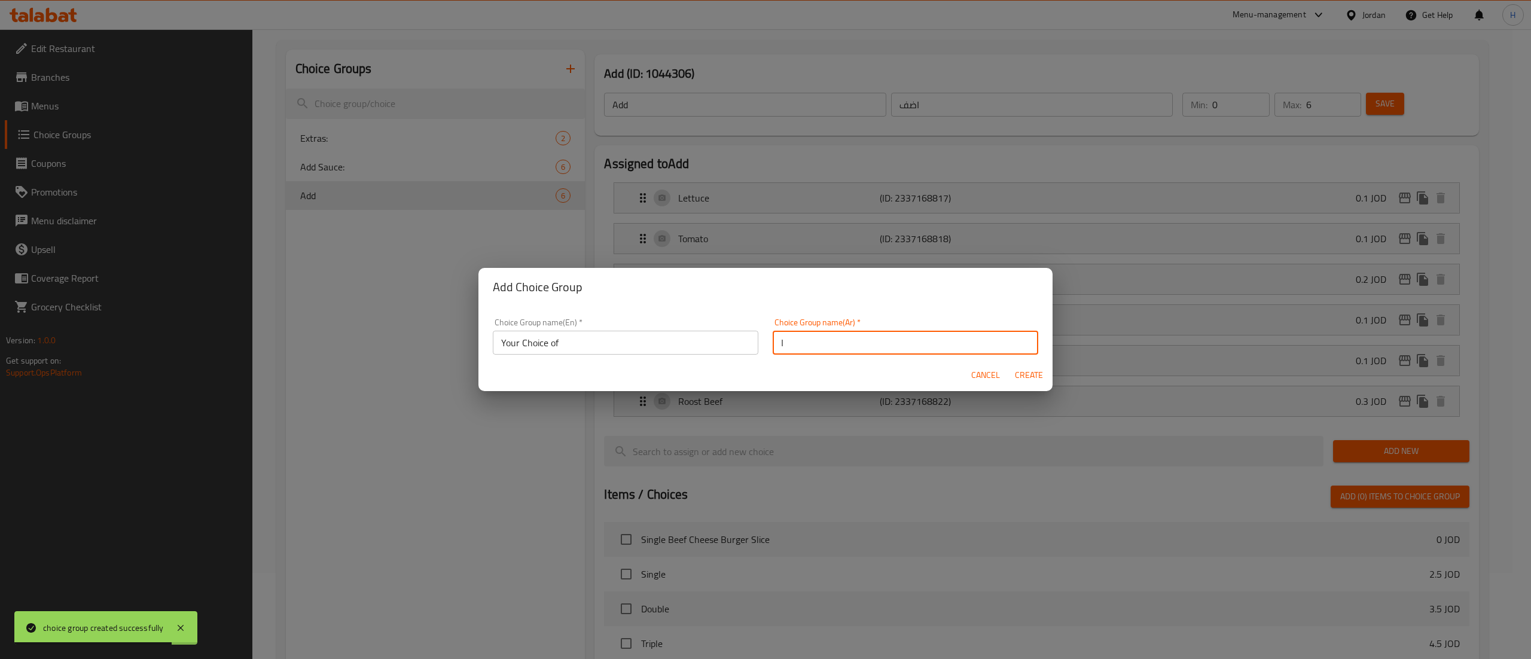
type input "اختيارك من"
click at [1010, 364] on button "Create" at bounding box center [1029, 375] width 38 height 22
type input "Your Choice of"
type input "اختيارك من"
type input "0"
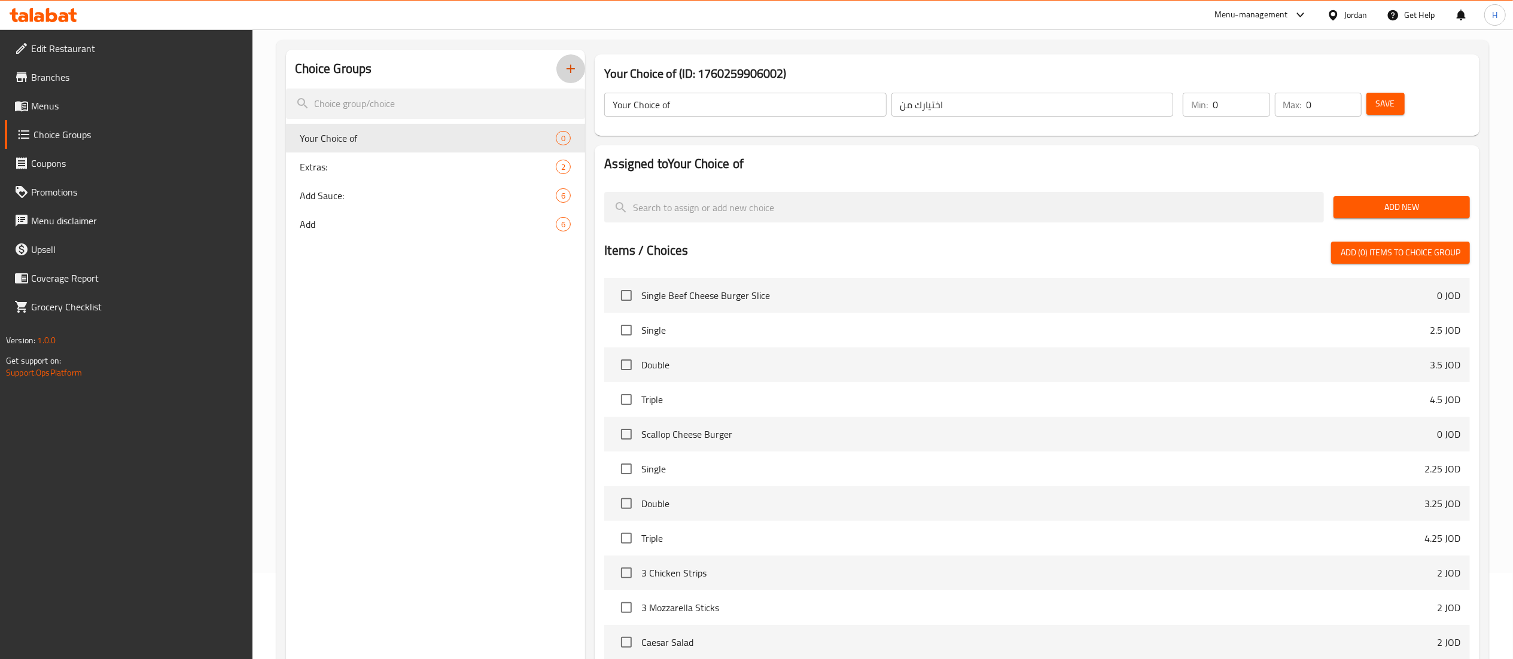
click at [1390, 208] on span "Add New" at bounding box center [1401, 207] width 117 height 15
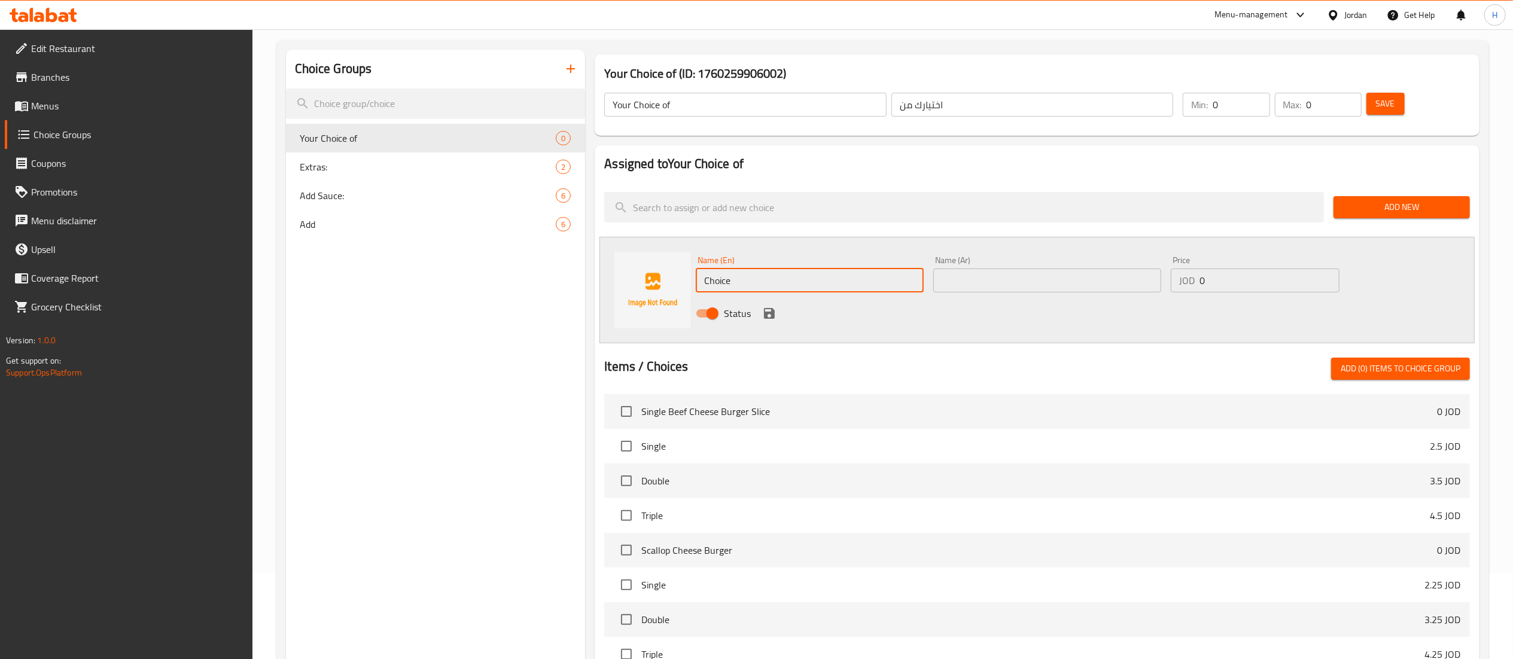
drag, startPoint x: 678, startPoint y: 269, endPoint x: 472, endPoint y: 275, distance: 205.2
click at [472, 275] on div "Choice Groups Your Choice of 0 Extras: 2 Add Sauce: 6 Add 6 Your Choice of (ID:…" at bounding box center [885, 466] width 1198 height 833
type input "Make it a meal"
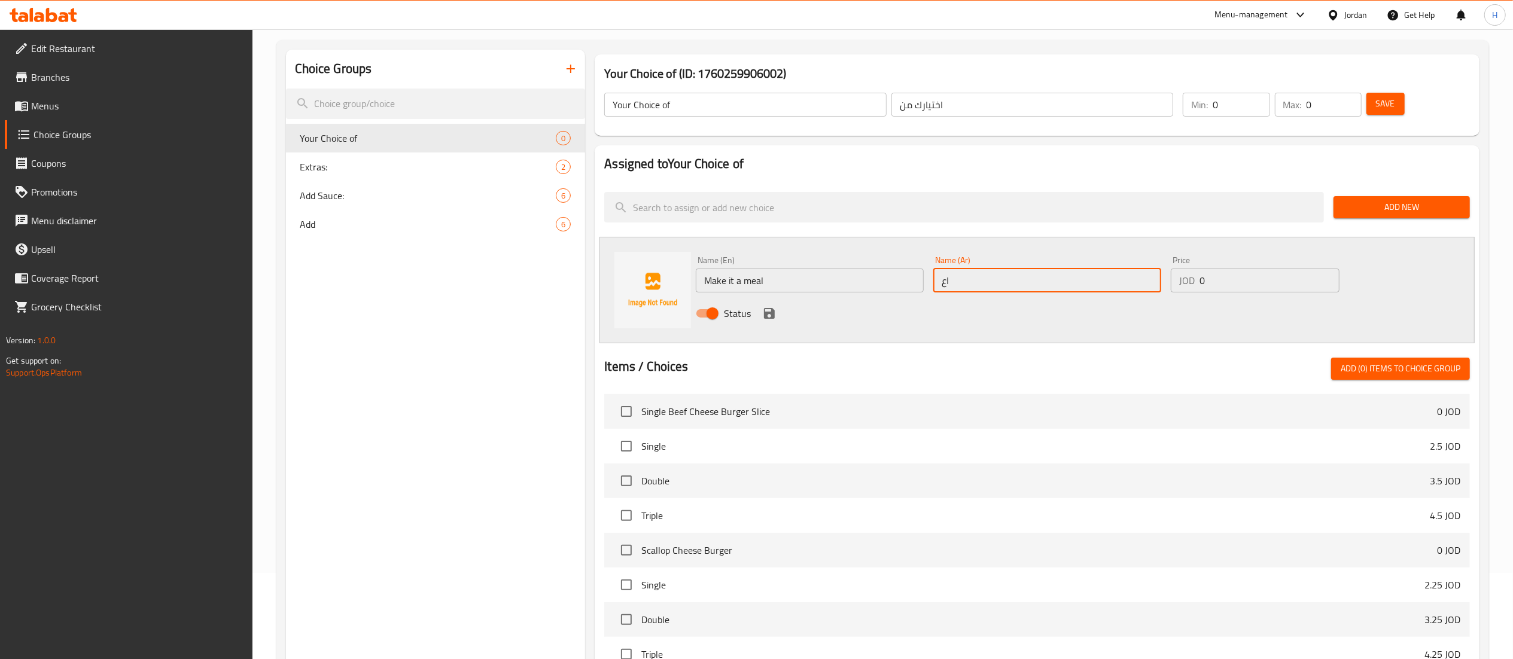
type input "ا"
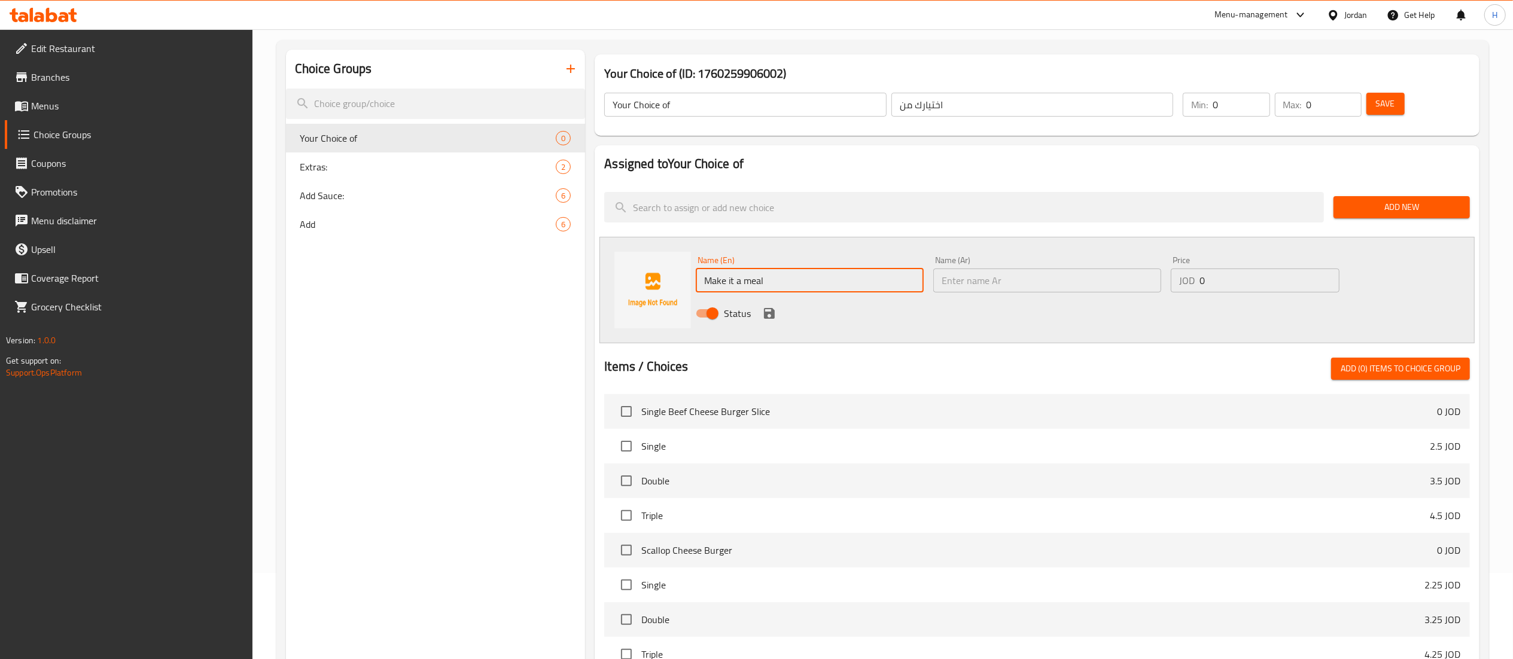
click at [737, 279] on input "Make it a meal" at bounding box center [810, 281] width 228 height 24
click at [738, 279] on input "Make it a meal" at bounding box center [810, 281] width 228 height 24
click at [975, 272] on input "text" at bounding box center [1047, 281] width 228 height 24
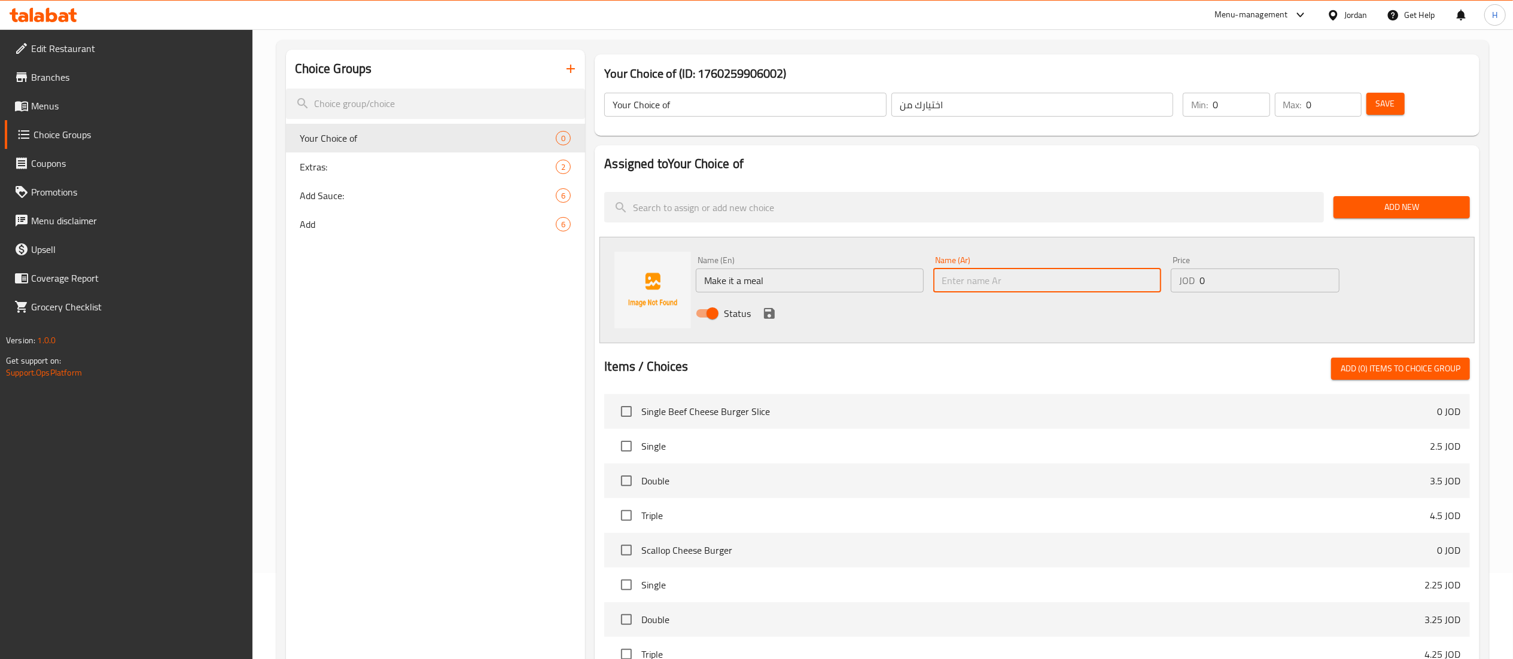
paste input "اجعلها وجبة"
type input "اجعلها وجبة"
drag, startPoint x: 1214, startPoint y: 267, endPoint x: 1099, endPoint y: 258, distance: 115.2
click at [1084, 253] on div "Name (En) Make it a meal Name (En) Name (Ar) اجعلها وجبة Name (Ar) Price JOD 0 …" at bounding box center [1047, 290] width 712 height 78
drag, startPoint x: 1238, startPoint y: 282, endPoint x: 1125, endPoint y: 276, distance: 113.2
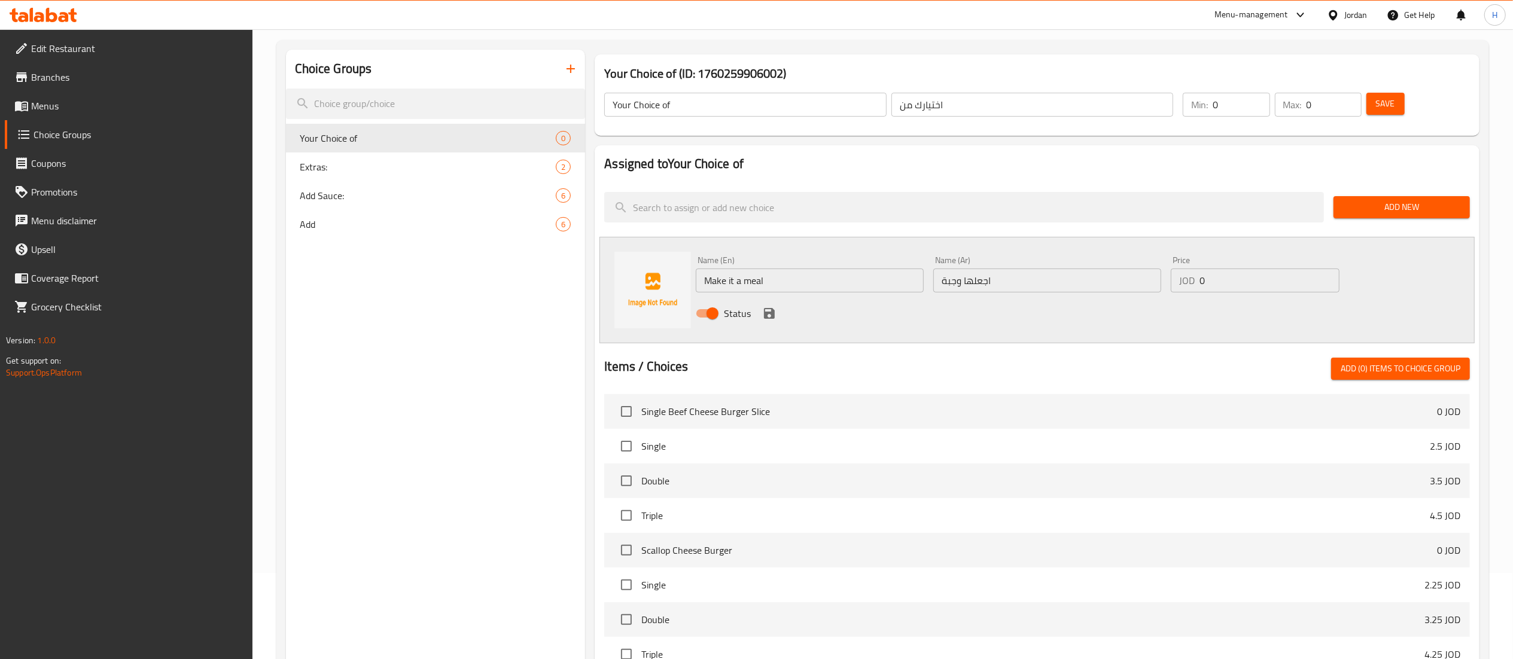
click at [1125, 276] on div "Name (En) Make it a meal Name (En) Name (Ar) اجعلها وجبة Name (Ar) Price JOD 0 …" at bounding box center [1047, 290] width 712 height 78
type input "1.5"
click at [766, 309] on icon "save" at bounding box center [769, 313] width 11 height 11
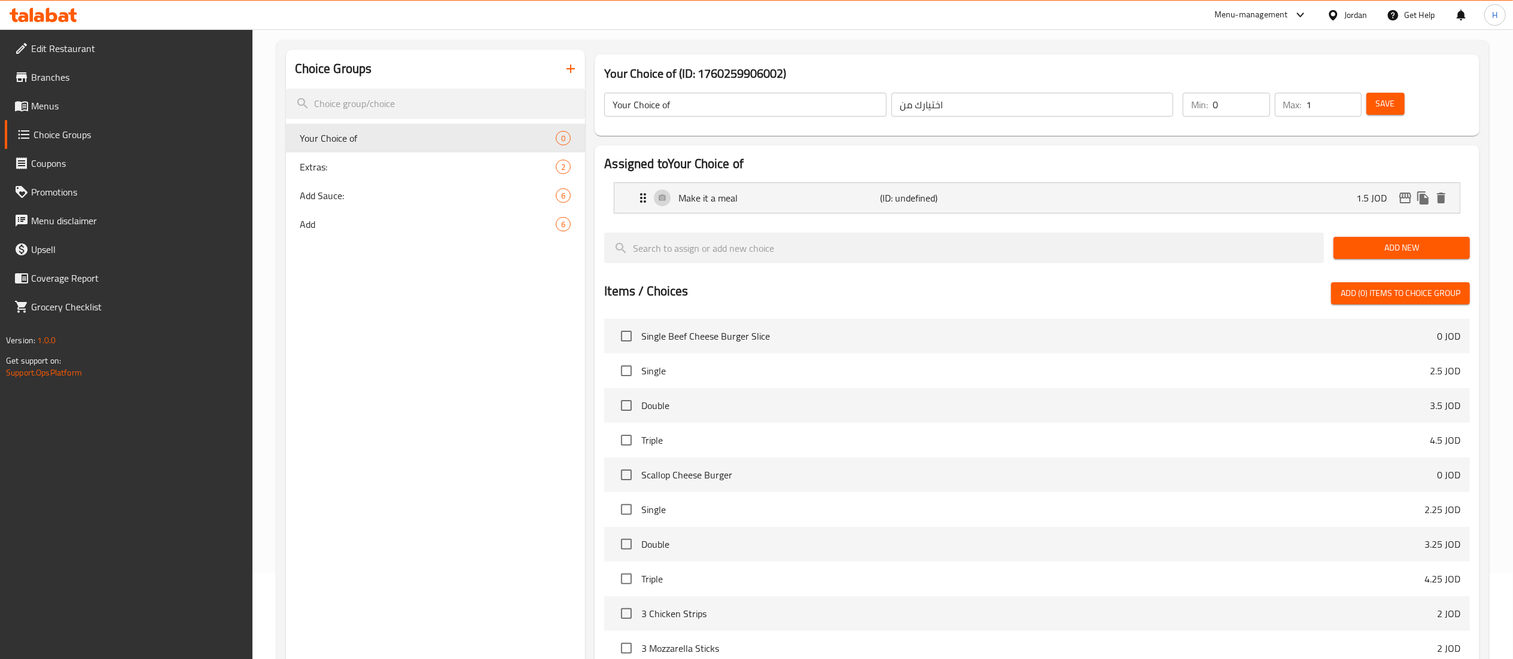
type input "1"
click at [1348, 100] on input "1" at bounding box center [1333, 105] width 55 height 24
click at [1394, 100] on span "Save" at bounding box center [1385, 103] width 19 height 15
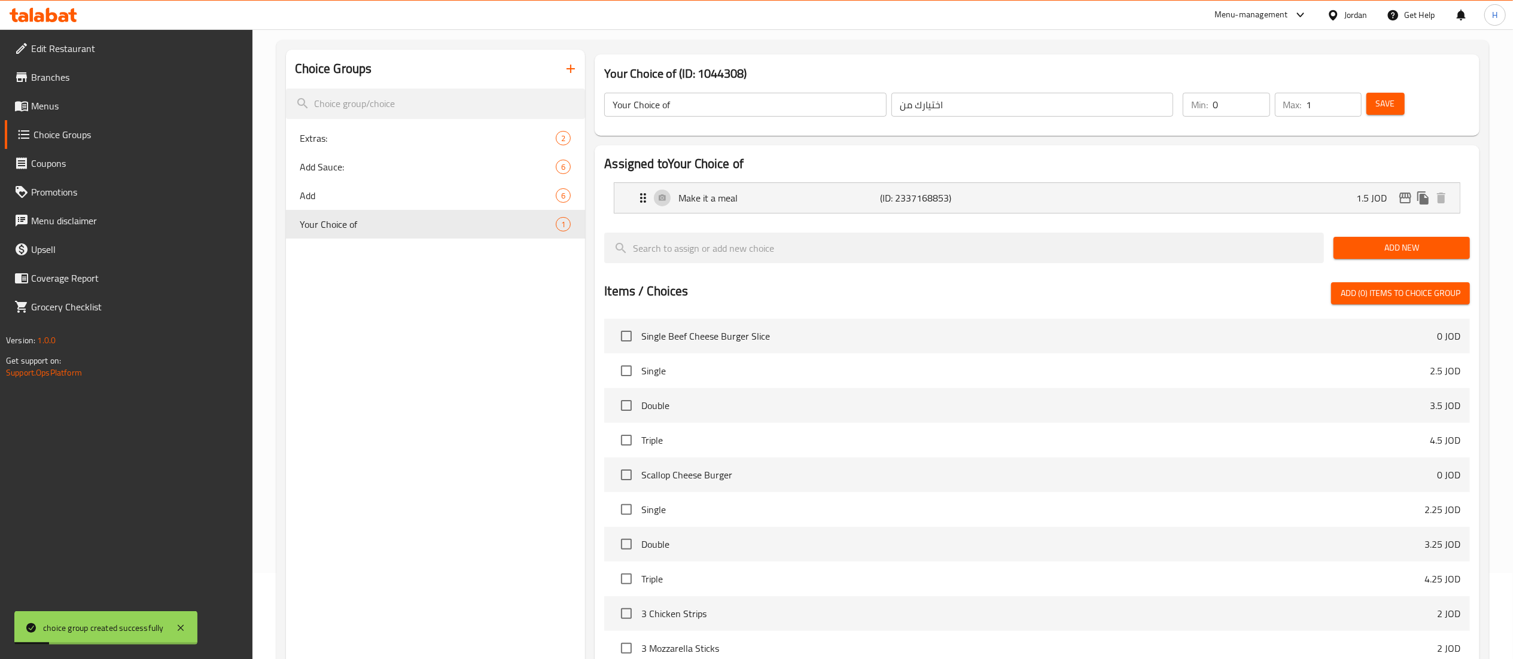
click at [422, 384] on div "Choice Groups Extras: 2 Add Sauce: 6 Add 6 Your Choice of 1" at bounding box center [436, 429] width 300 height 758
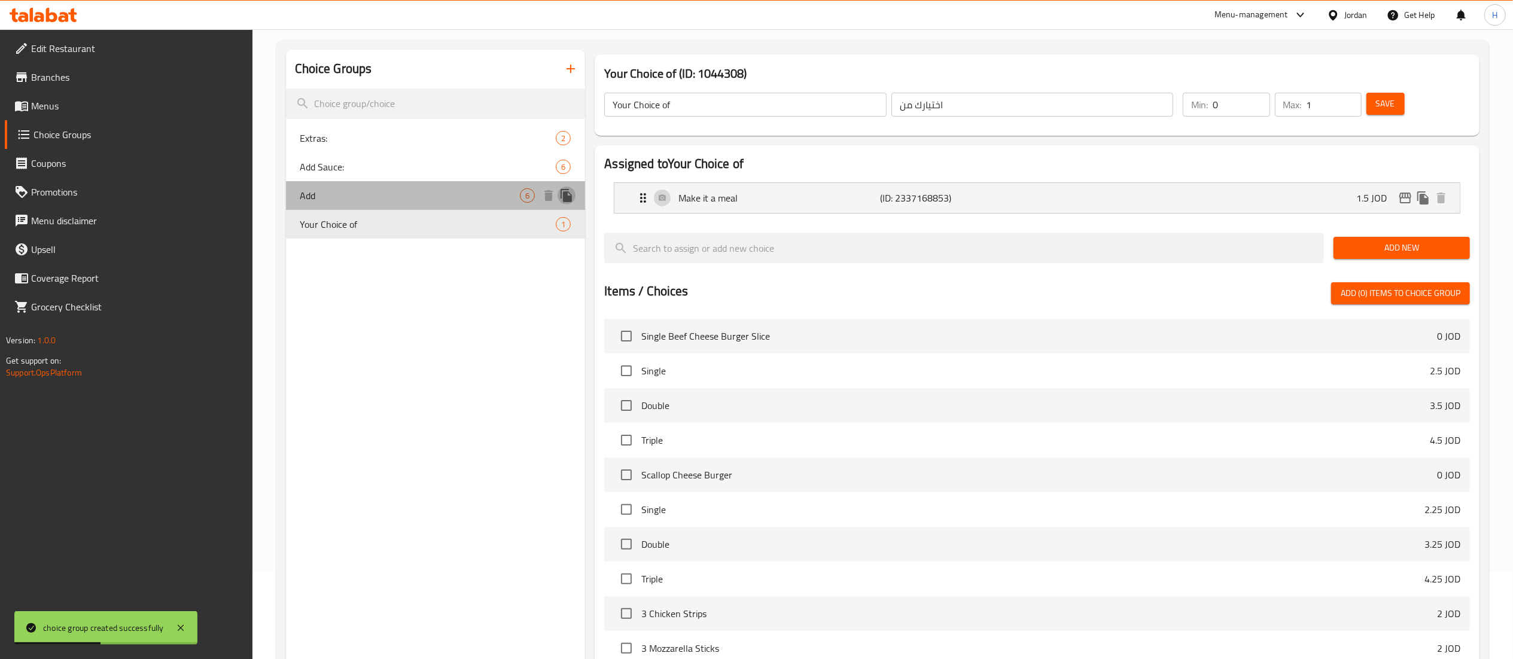
click at [571, 200] on icon "duplicate" at bounding box center [565, 195] width 11 height 13
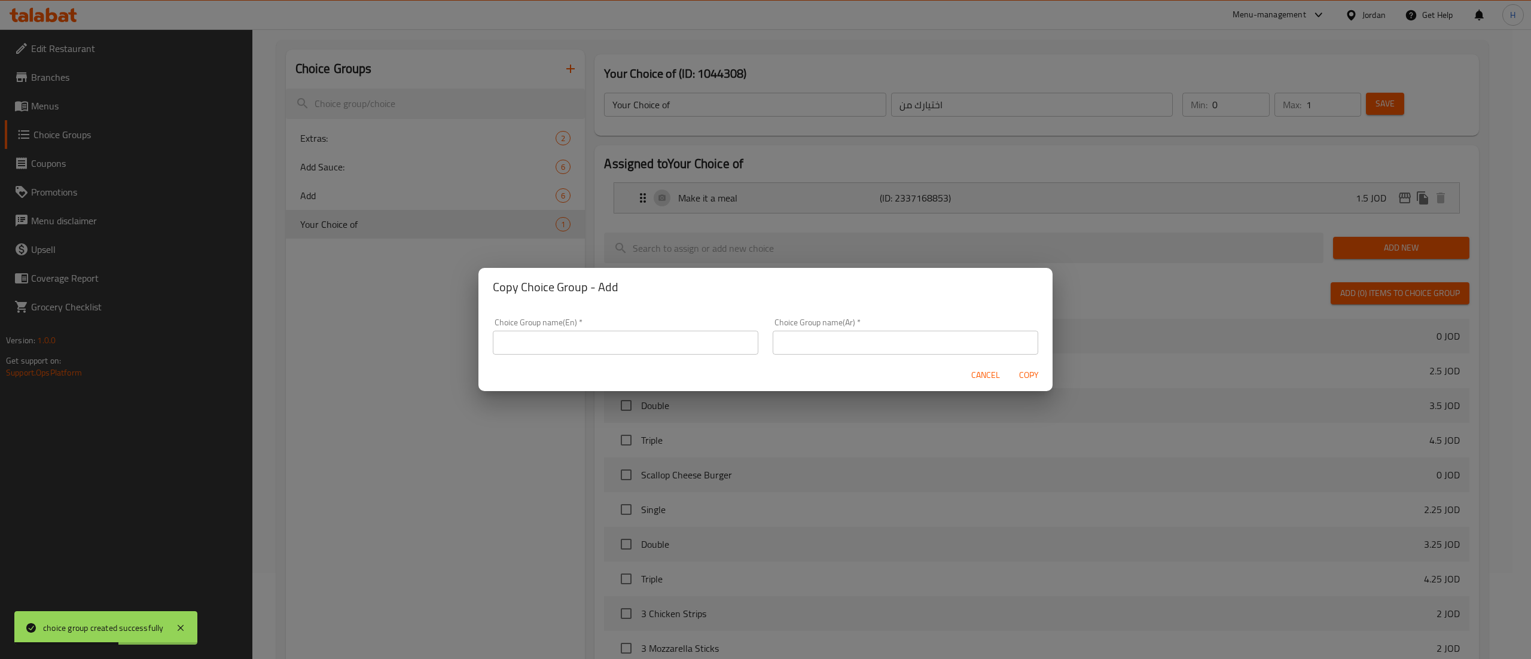
click at [568, 349] on input "text" at bounding box center [626, 343] width 266 height 24
type input "Add 222"
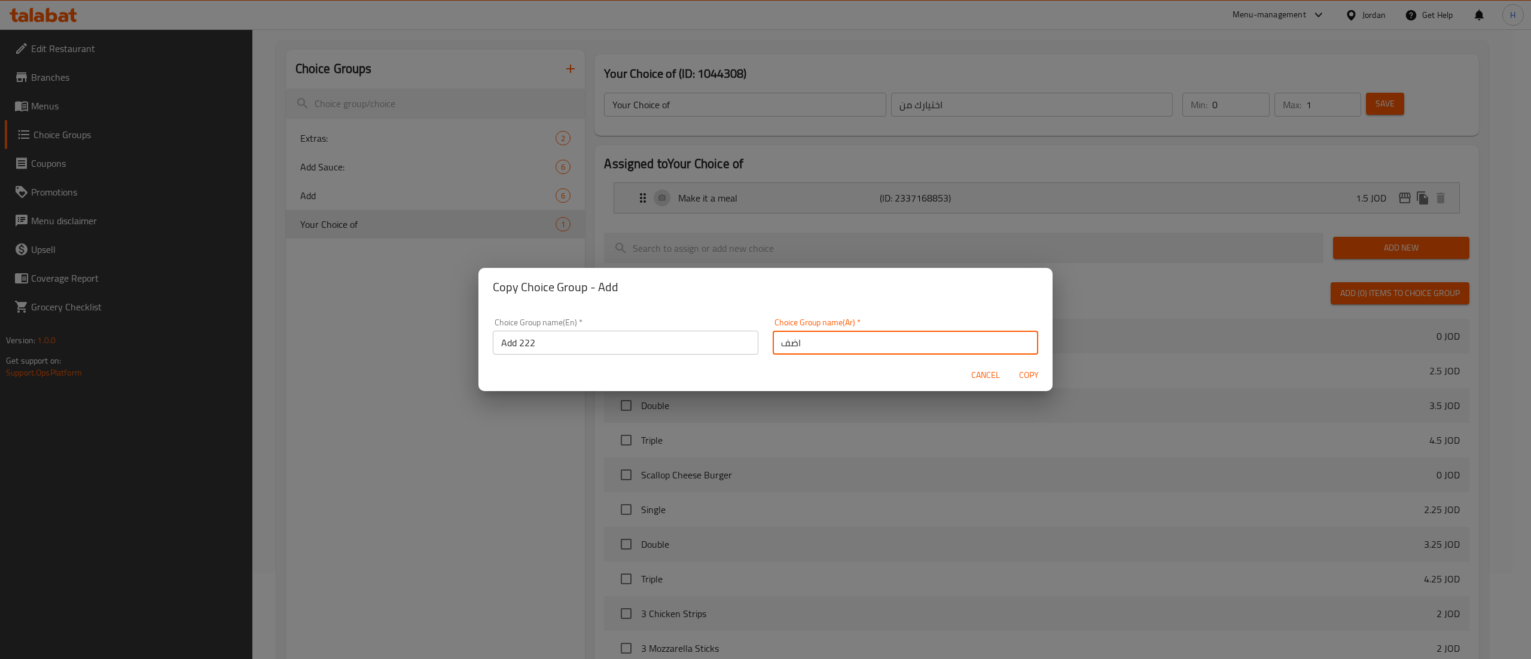
type input "اضف"
click at [1036, 375] on span "Copy" at bounding box center [1028, 375] width 29 height 15
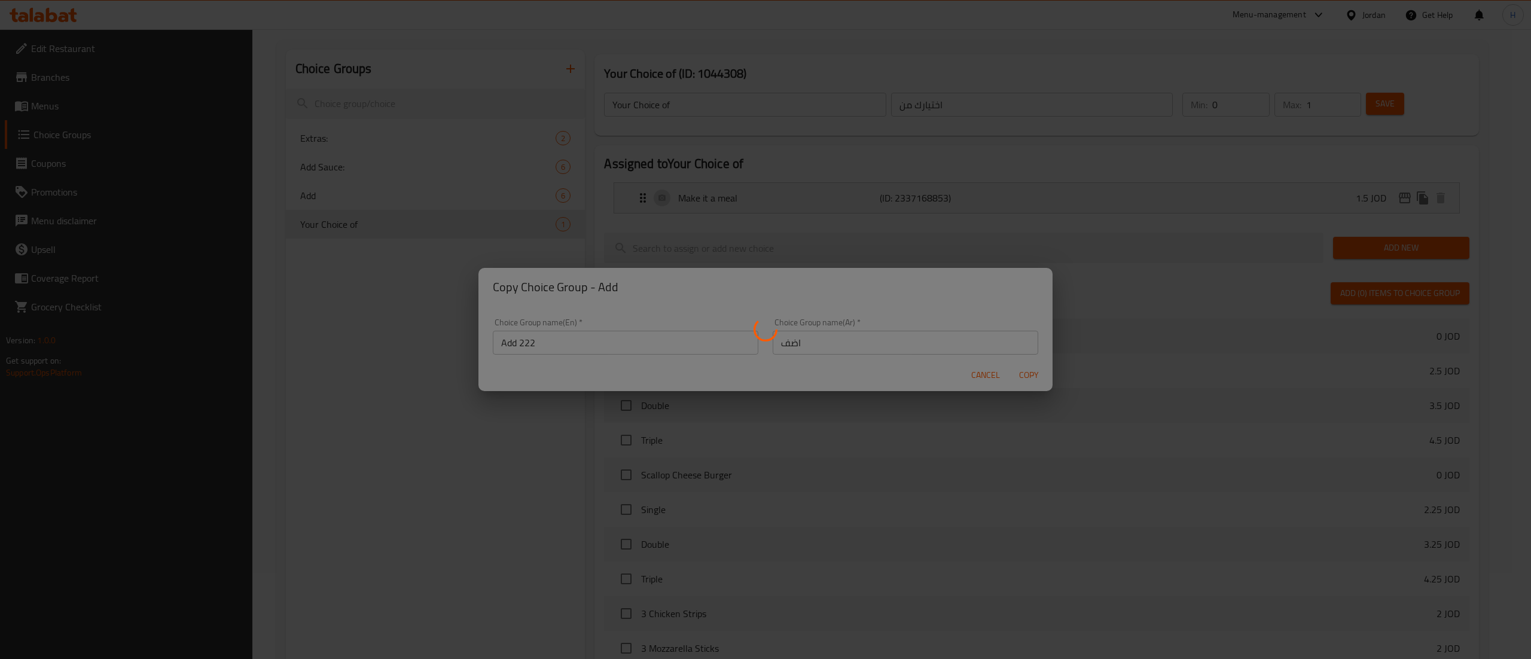
type input "Add 222"
type input "اضف"
type input "6"
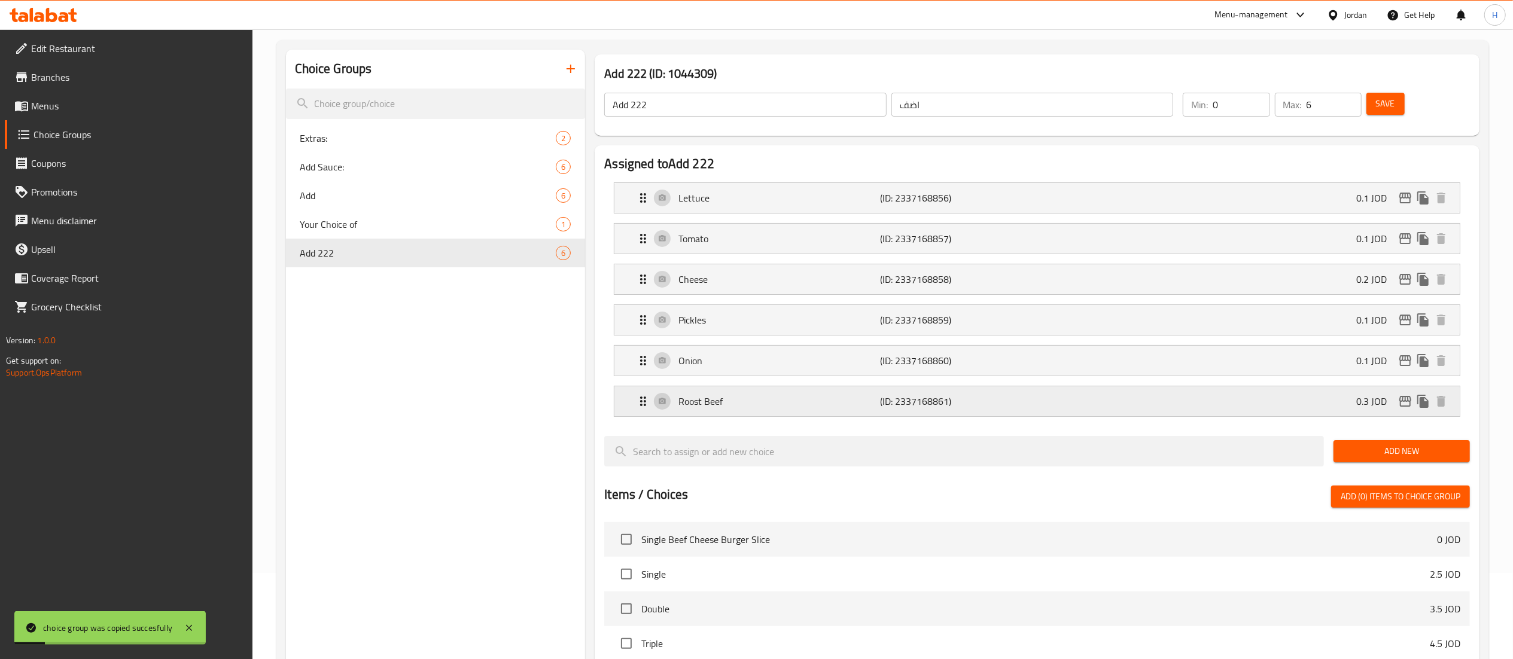
click at [1042, 413] on div "Roost Beef (ID: 2337168861) 0.3 JOD" at bounding box center [1040, 401] width 809 height 30
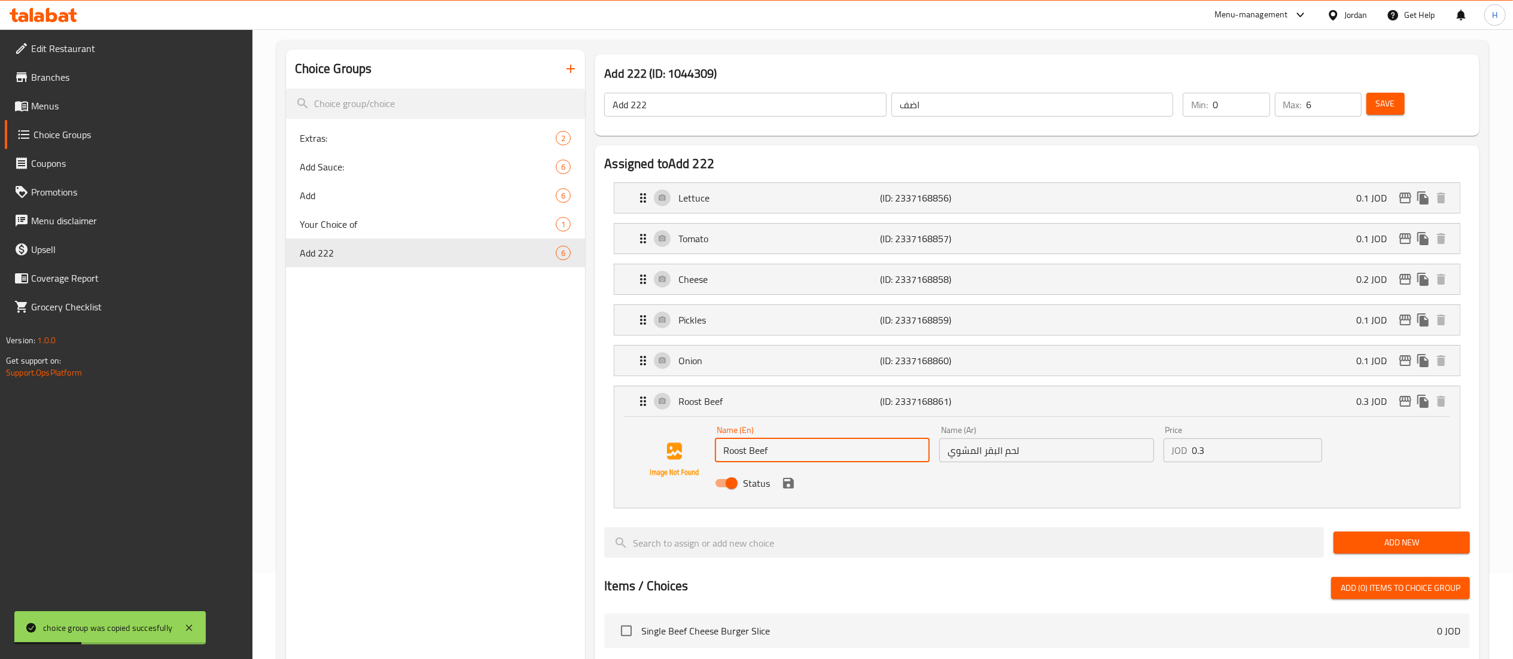
drag, startPoint x: 805, startPoint y: 453, endPoint x: 612, endPoint y: 437, distance: 193.3
click at [612, 437] on li "Roost Beef (ID: 2337168861) 0.3 JOD Name (En) Roost Beef Name (En) Name (Ar) لح…" at bounding box center [1036, 447] width 865 height 132
paste input "Turkey"
type input "Turkey"
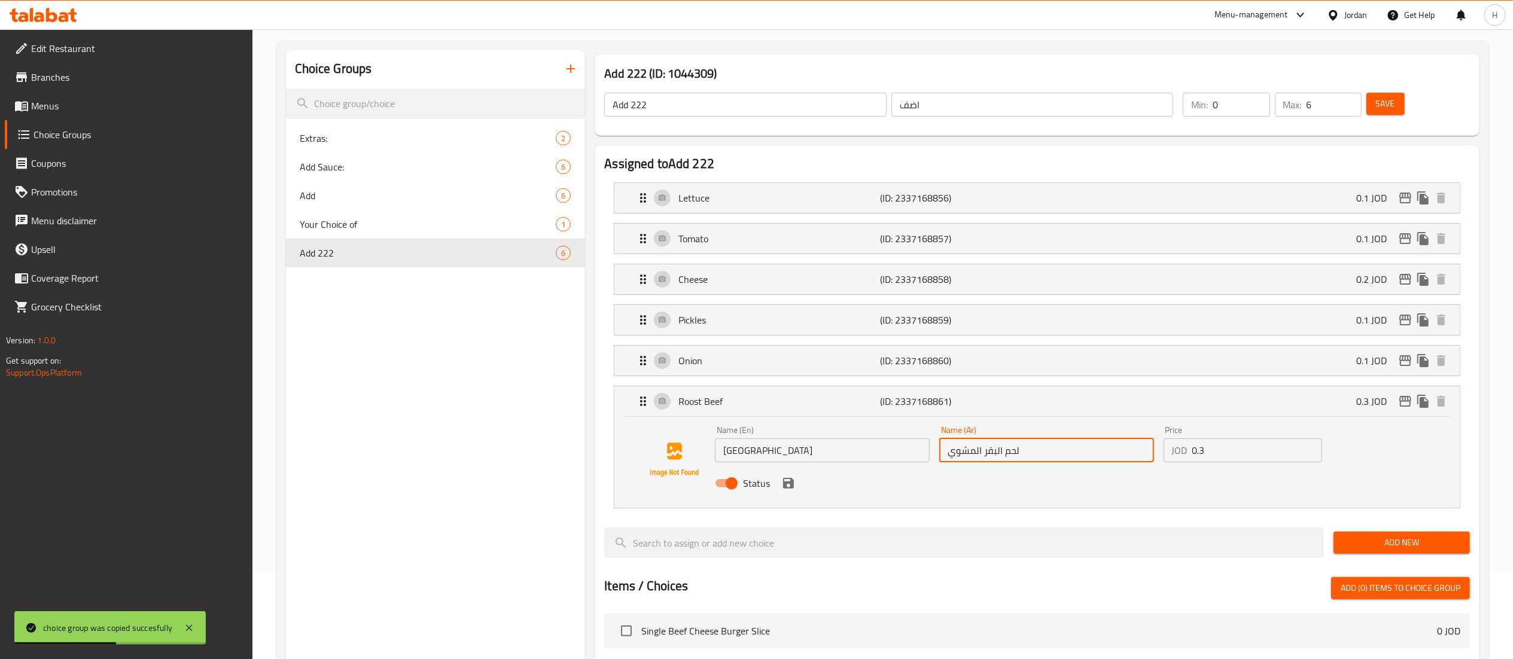
drag, startPoint x: 1031, startPoint y: 458, endPoint x: 792, endPoint y: 428, distance: 240.6
click at [792, 428] on div "Name (En) Turkey Name (En) Name (Ar) لحم البقر المشوي Name (Ar) Price JOD 0.3 P…" at bounding box center [1046, 460] width 672 height 78
type input "تيركي"
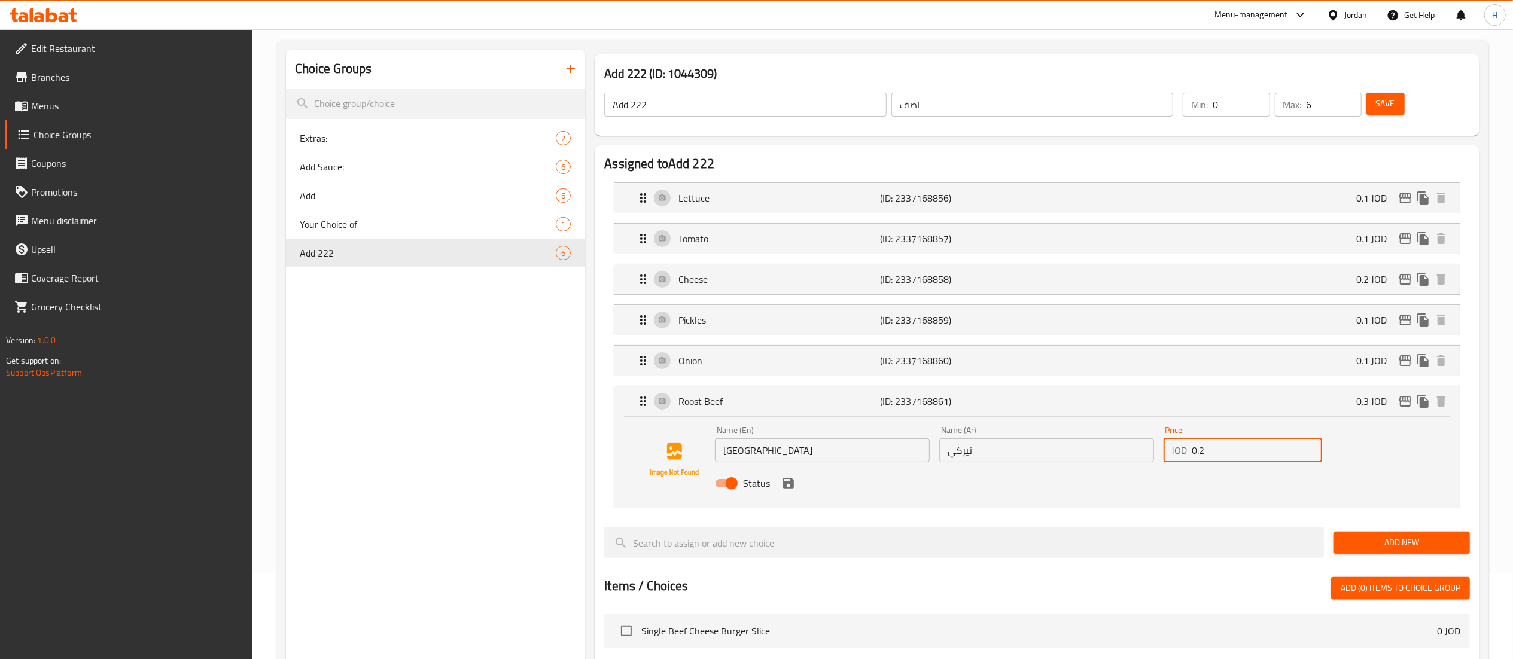
type input "0.2"
click at [789, 488] on icon "save" at bounding box center [788, 483] width 14 height 14
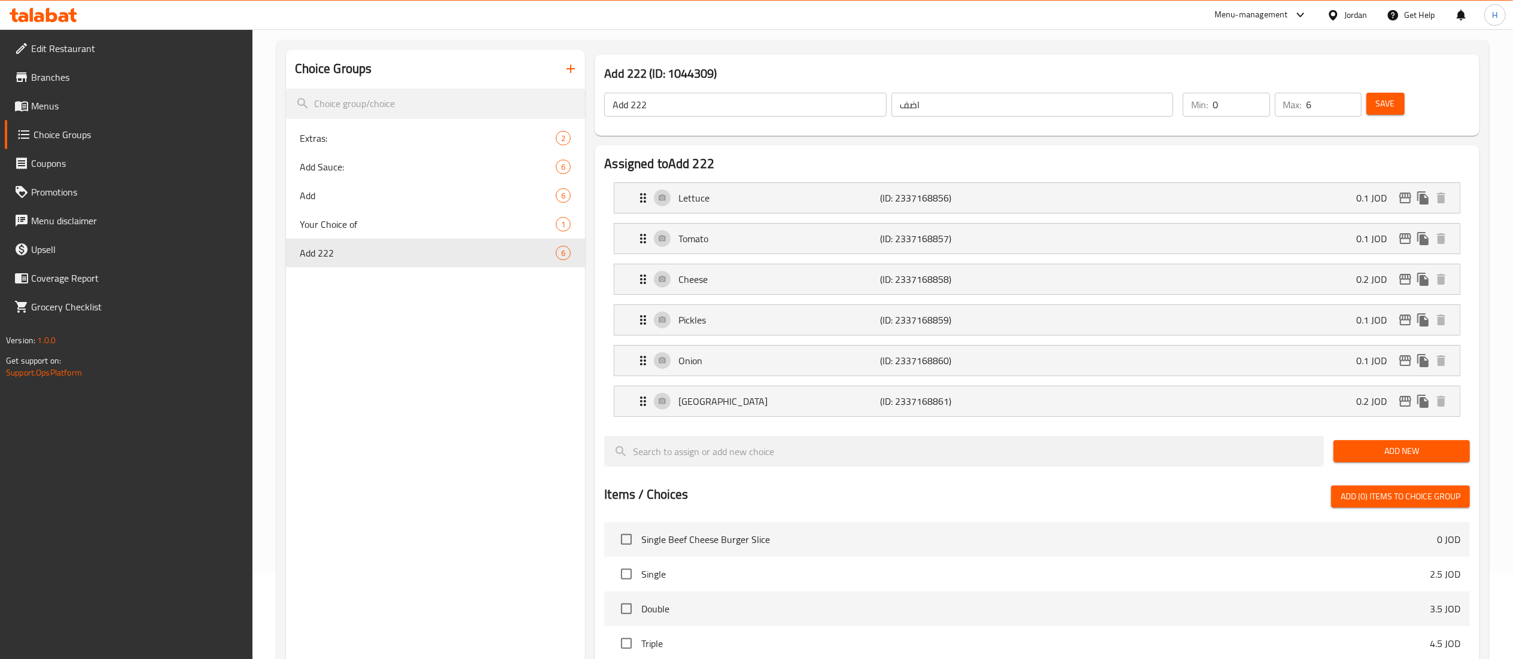
click at [1391, 100] on span "Save" at bounding box center [1385, 103] width 19 height 15
click at [65, 108] on span "Menus" at bounding box center [137, 106] width 212 height 14
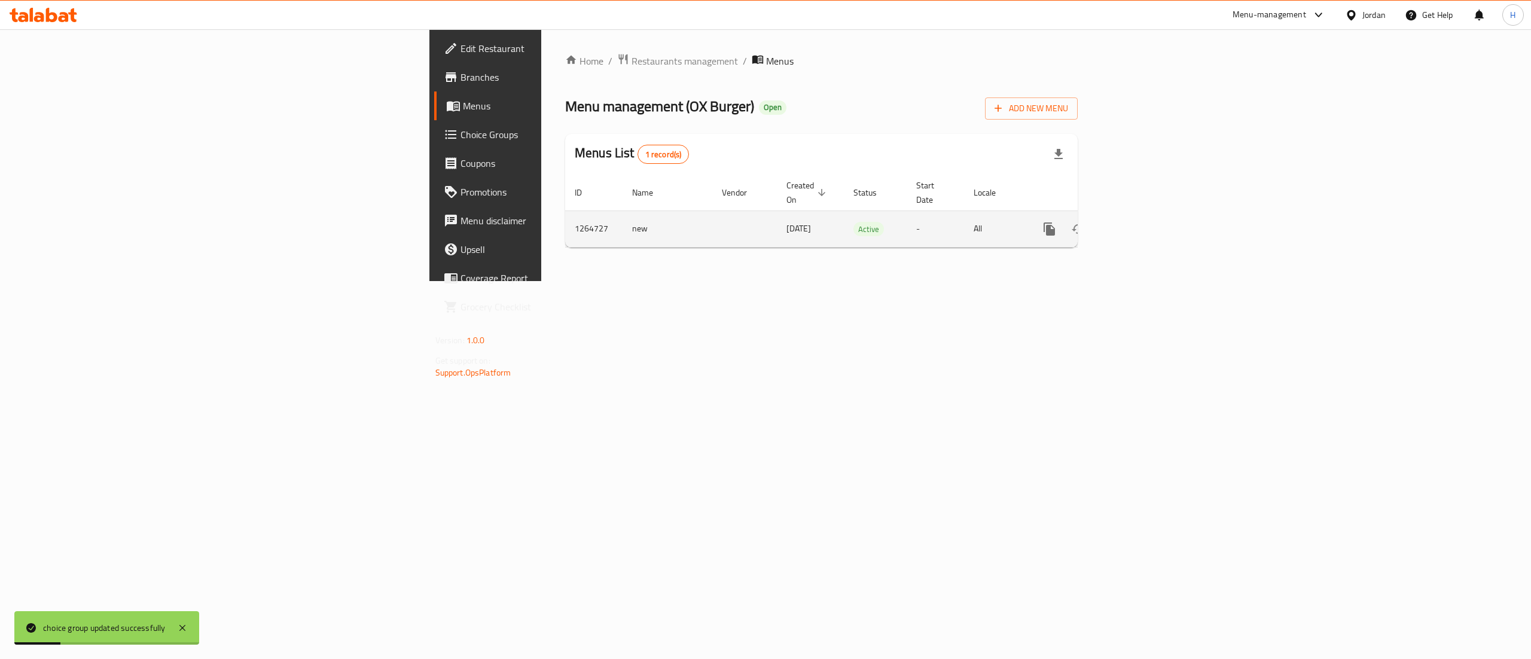
click at [1150, 231] on div "enhanced table" at bounding box center [1092, 229] width 115 height 29
click at [1143, 222] on icon "enhanced table" at bounding box center [1136, 229] width 14 height 14
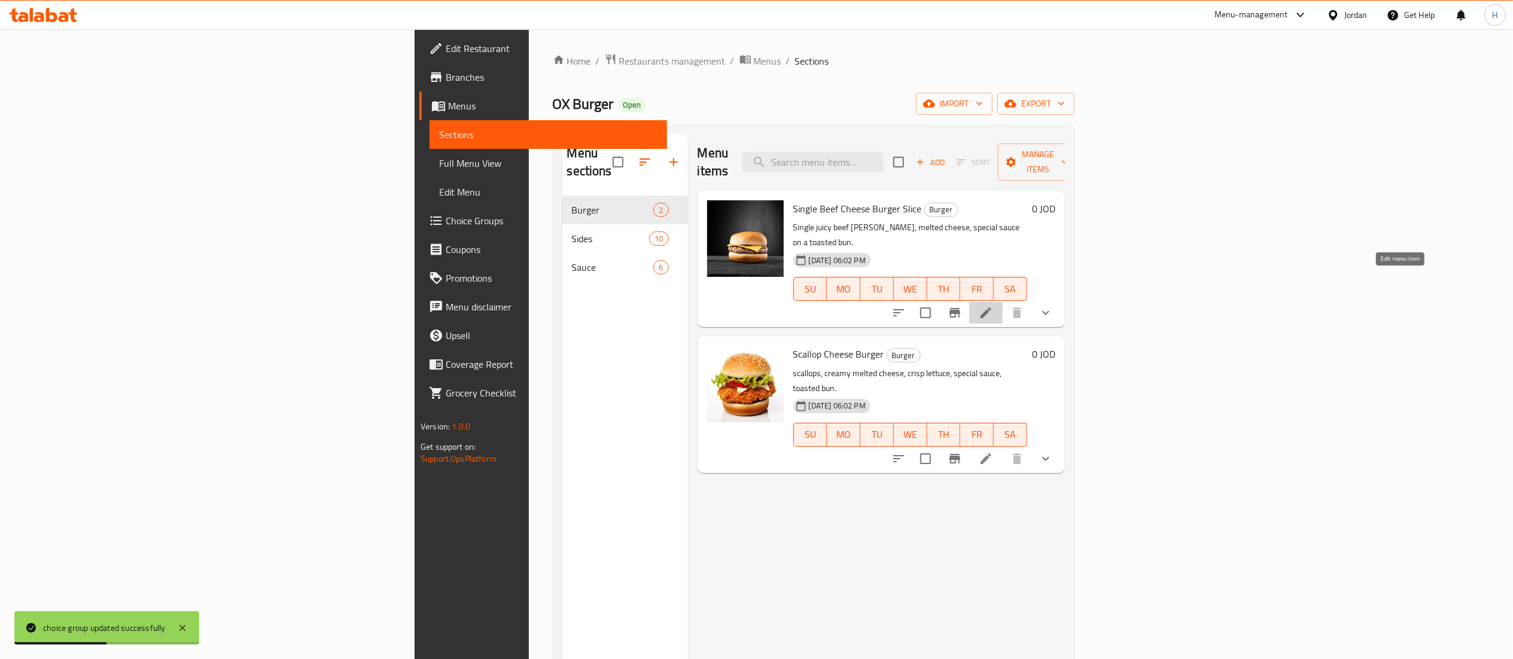
click at [993, 306] on icon at bounding box center [985, 313] width 14 height 14
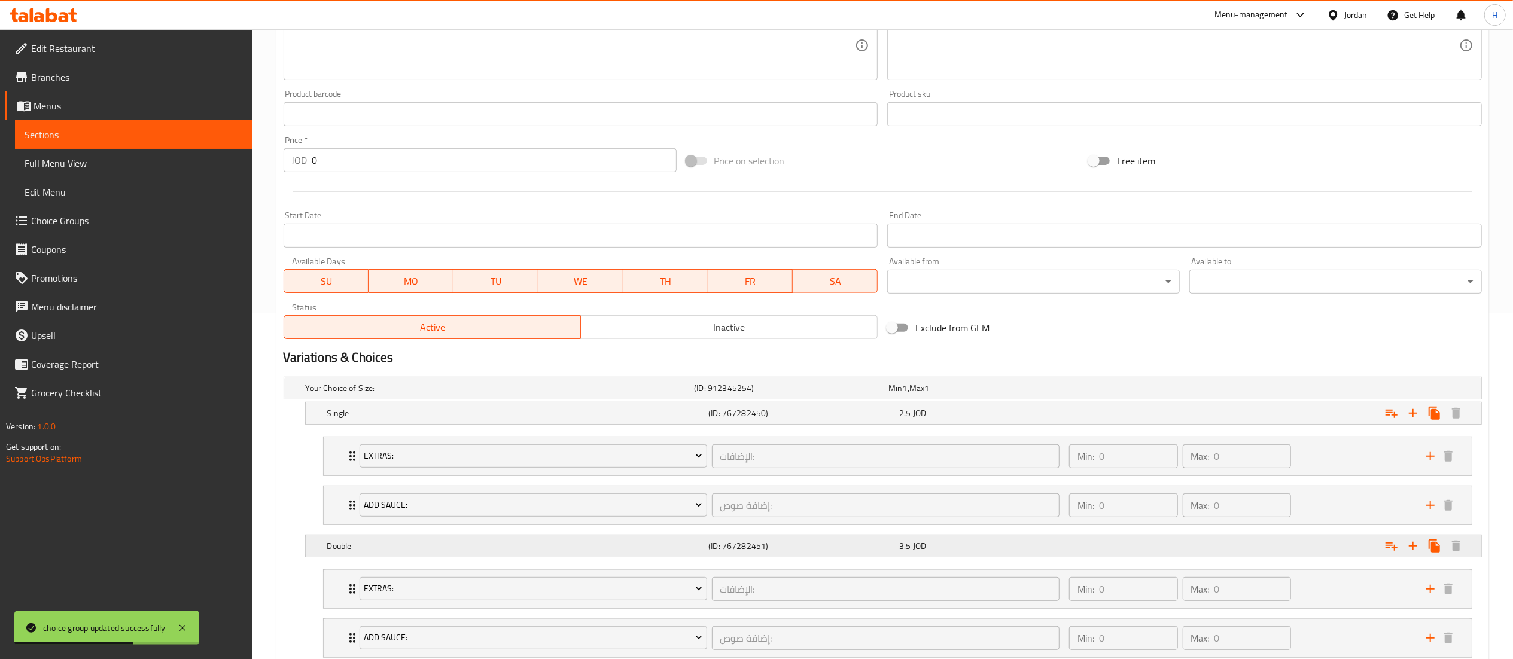
scroll to position [478, 0]
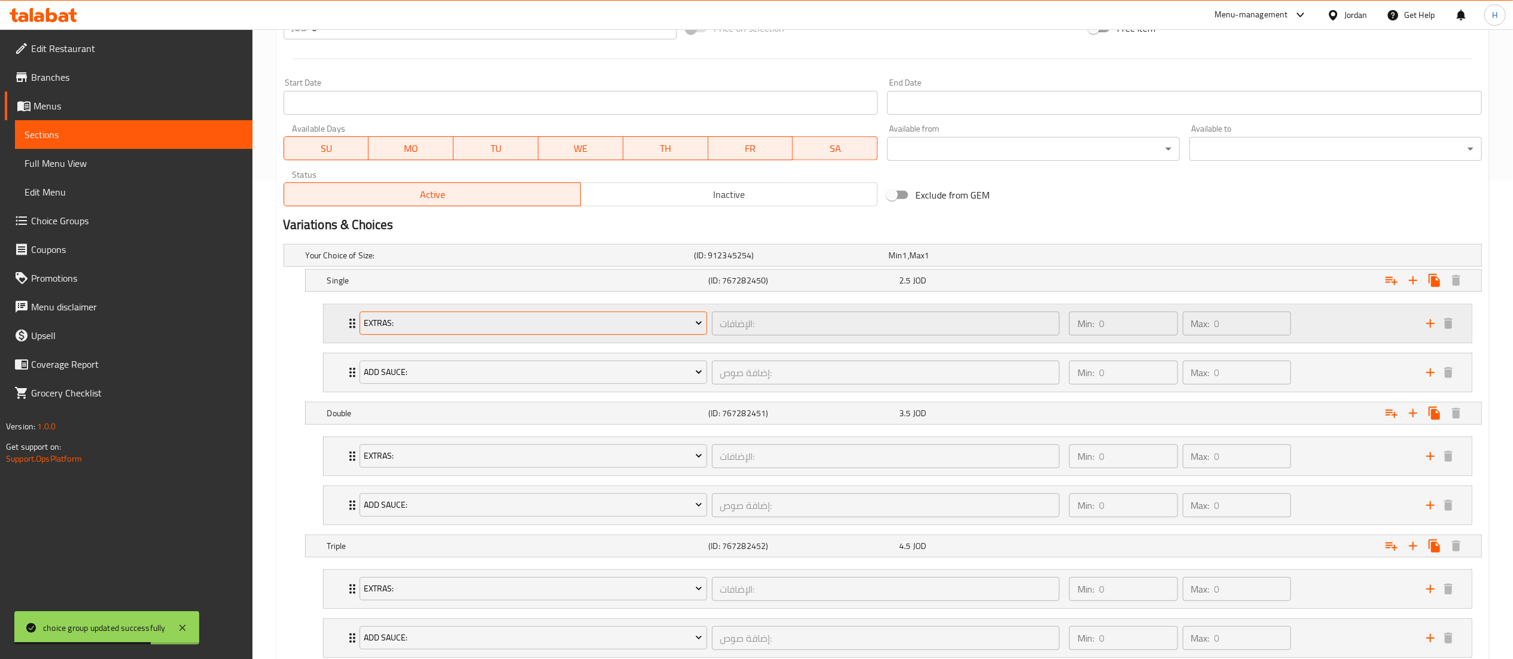
click at [443, 333] on button "Extras:" at bounding box center [532, 324] width 347 height 24
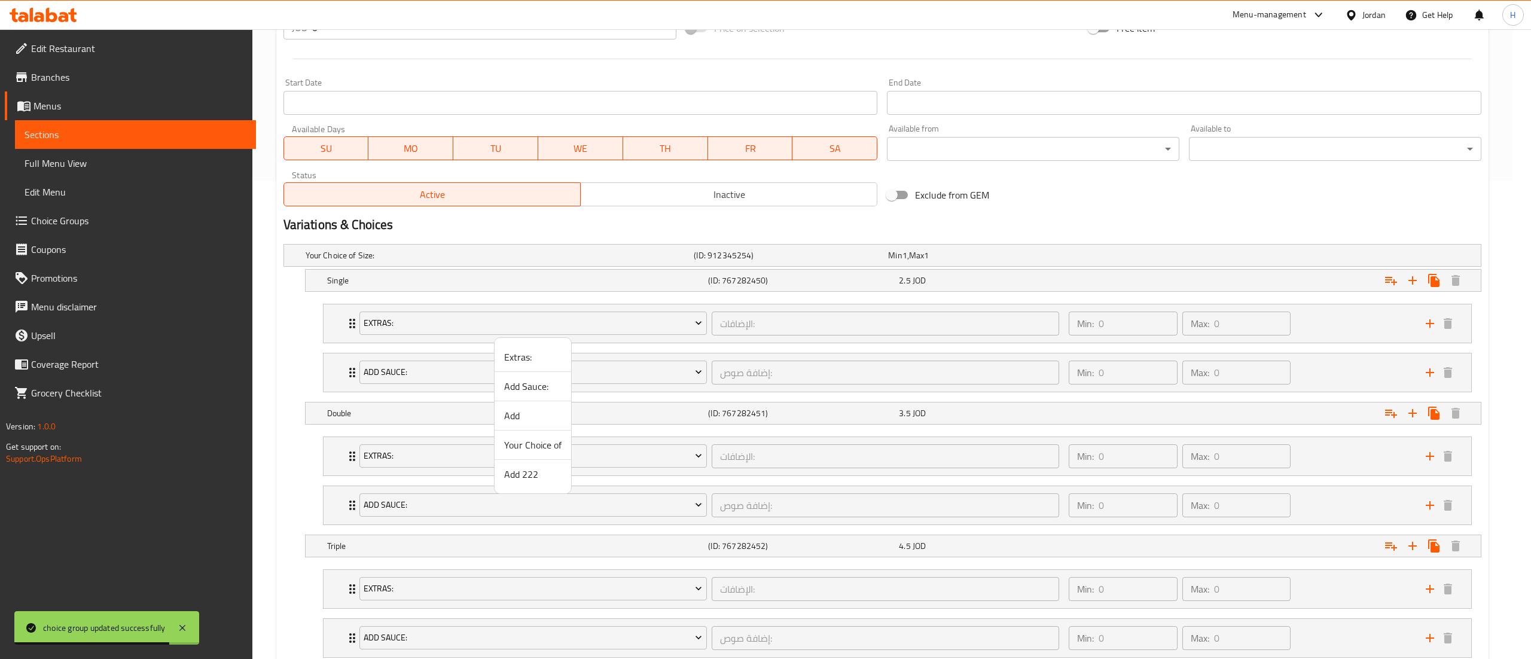
click at [1336, 335] on div at bounding box center [765, 329] width 1531 height 659
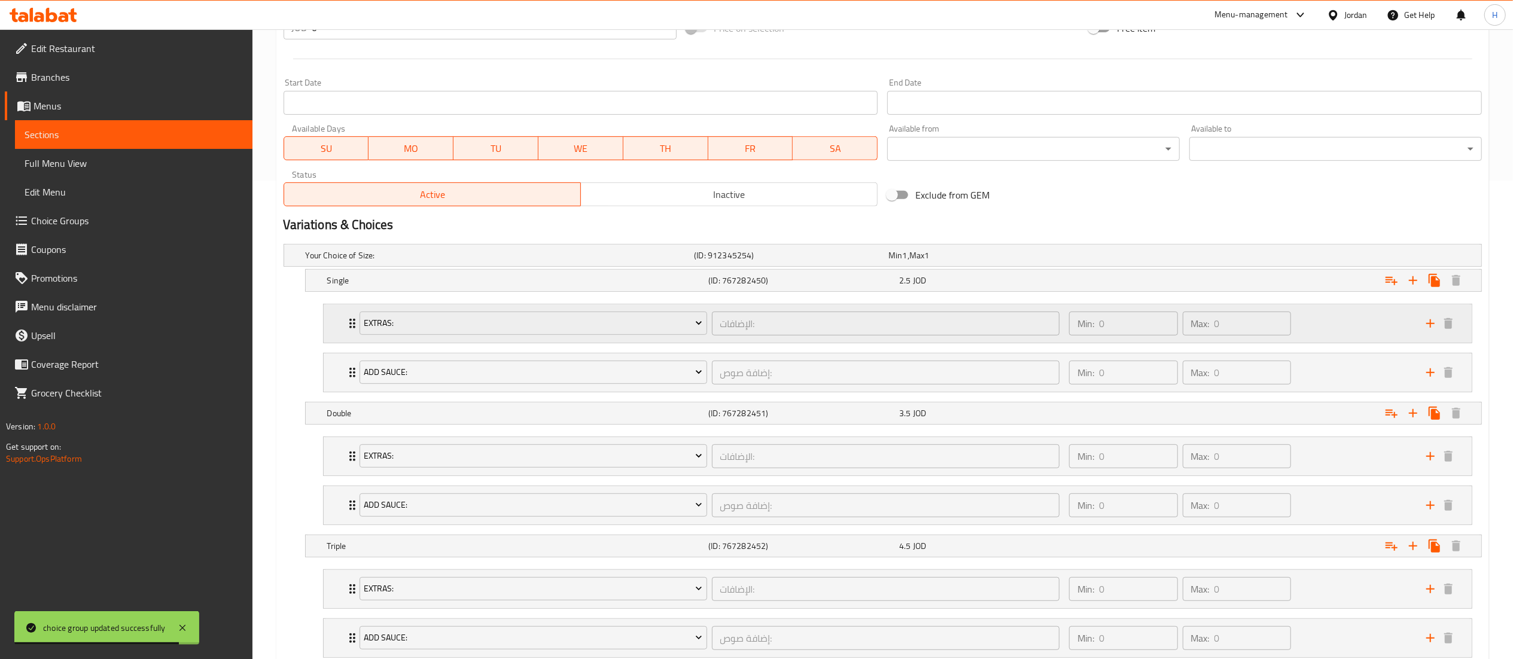
click at [1336, 335] on div "Min: 0 ​ Max: 0 ​" at bounding box center [1240, 323] width 357 height 38
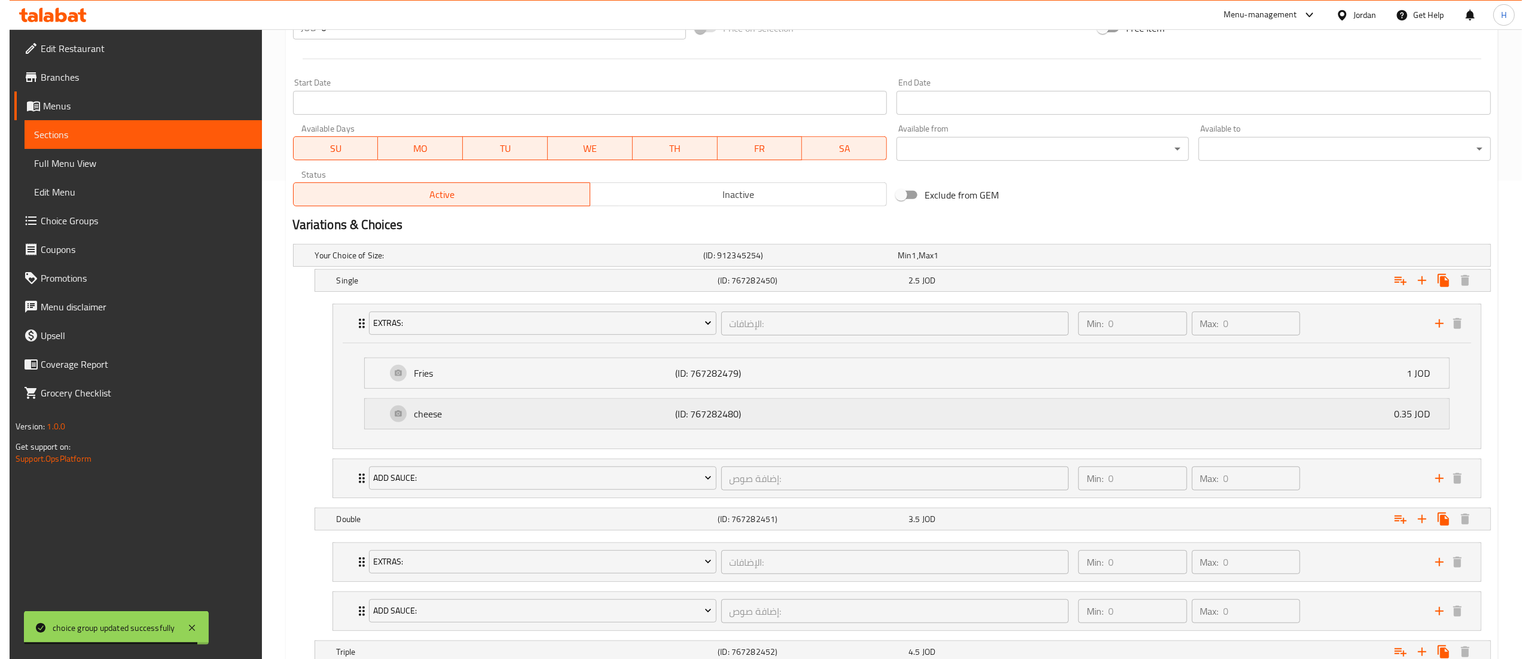
scroll to position [598, 0]
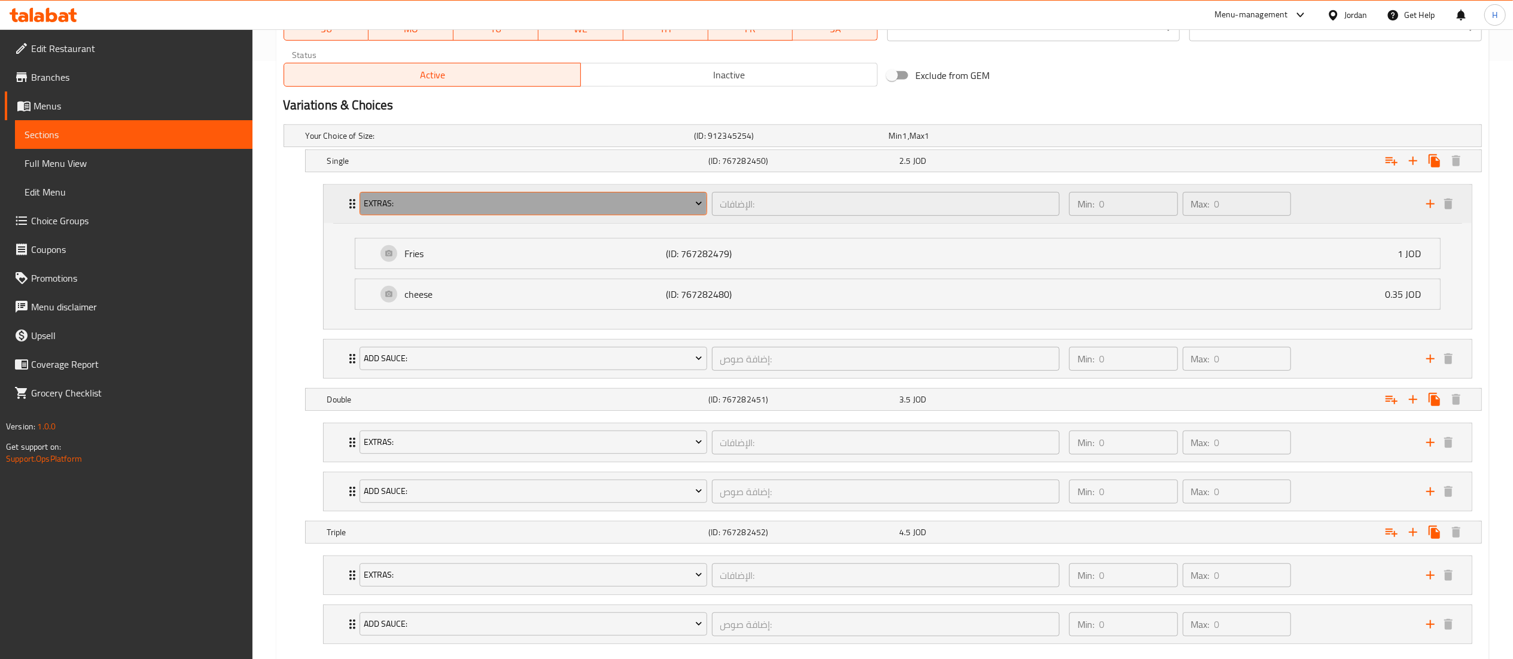
click at [480, 205] on span "Extras:" at bounding box center [533, 203] width 339 height 15
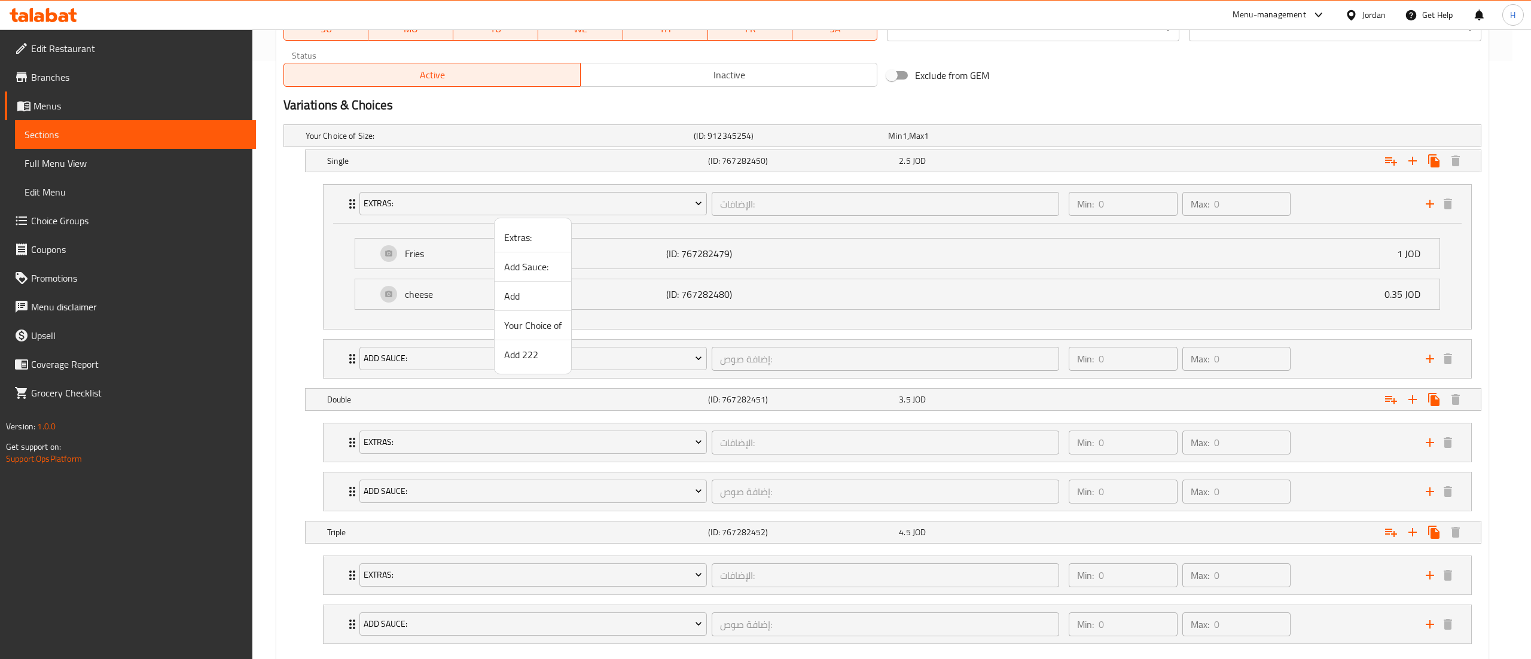
click at [517, 295] on span "Add" at bounding box center [532, 296] width 57 height 14
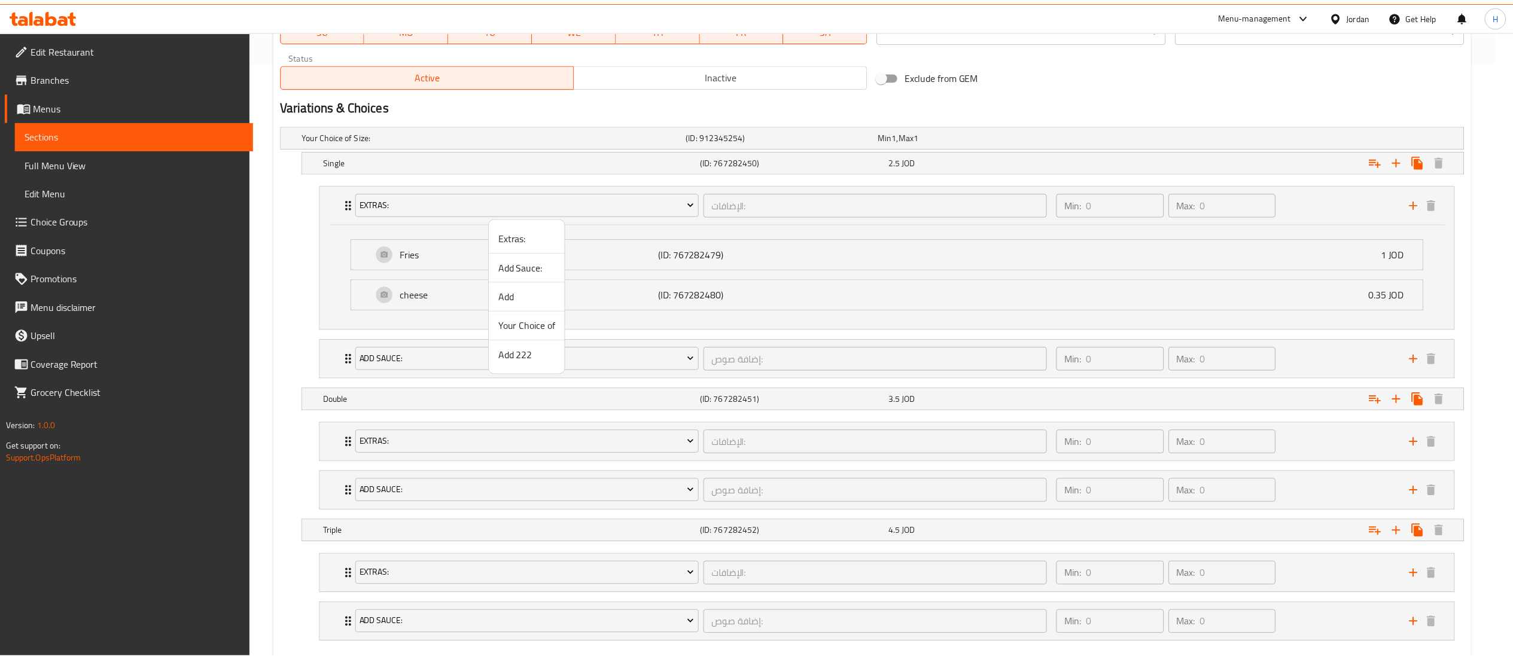
scroll to position [565, 0]
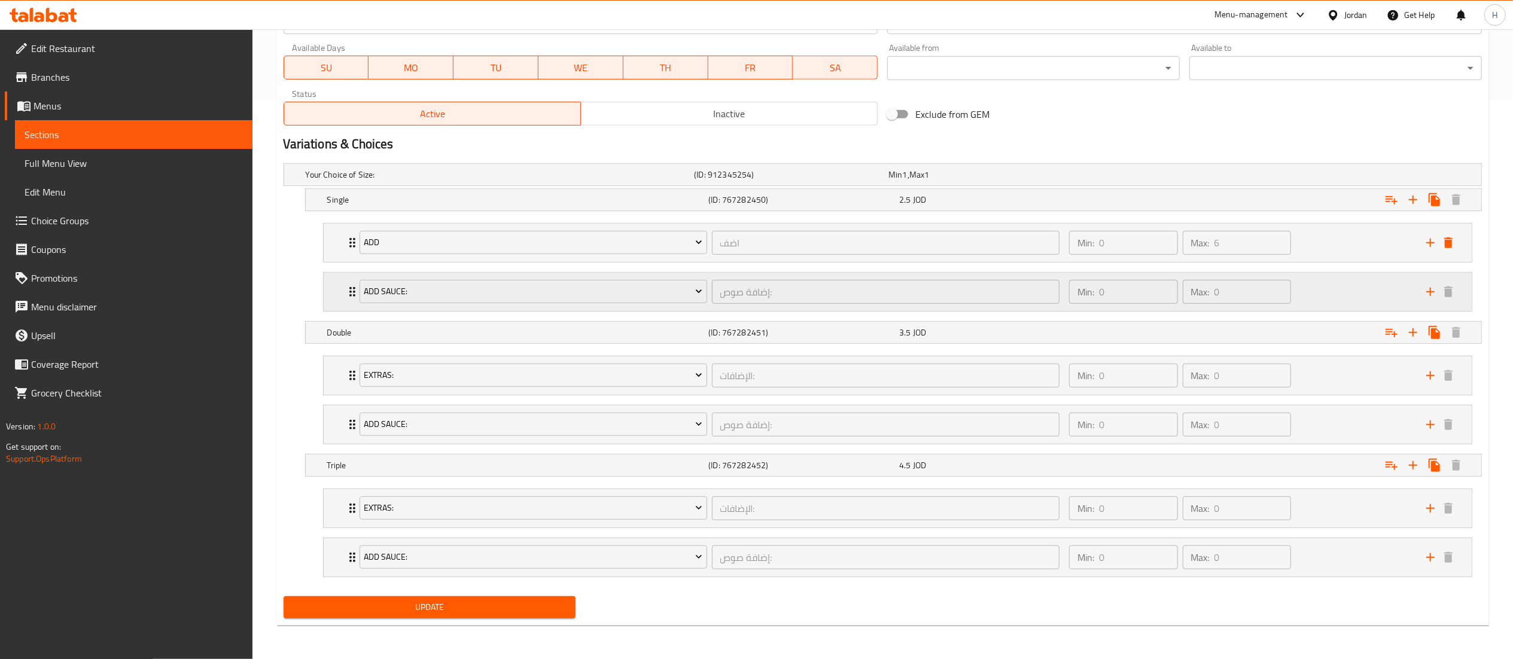
click at [1346, 293] on div "Min: 0 ​ Max: 0 ​" at bounding box center [1240, 292] width 357 height 38
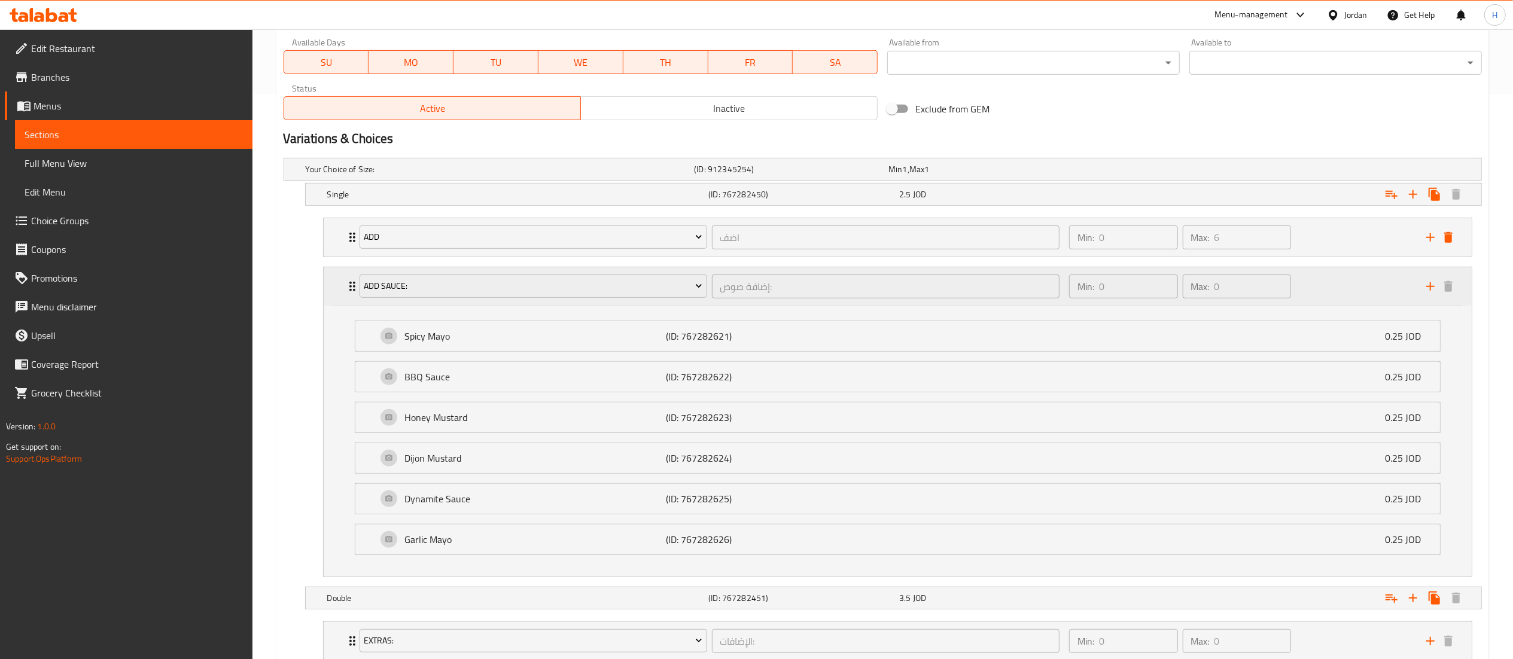
scroll to position [598, 0]
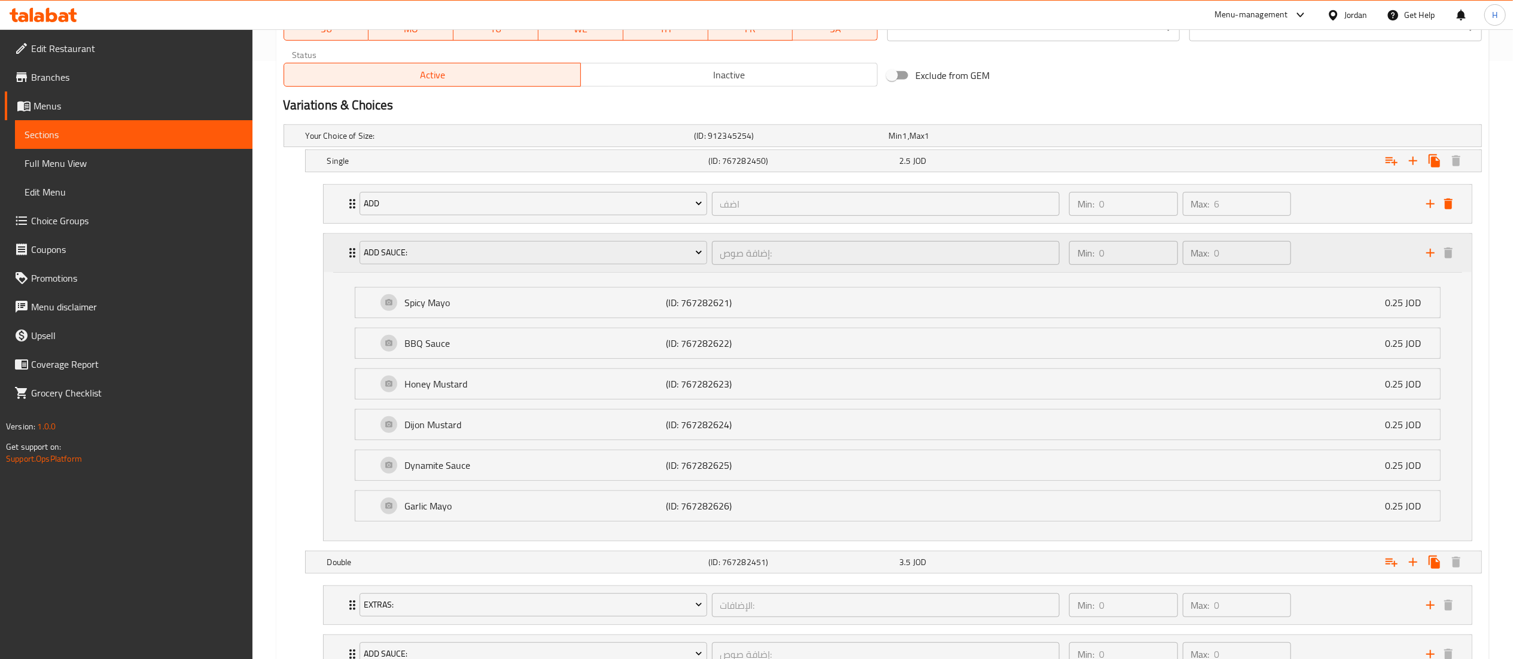
click at [1338, 253] on div "Min: 0 ​ Max: 0 ​" at bounding box center [1240, 253] width 357 height 38
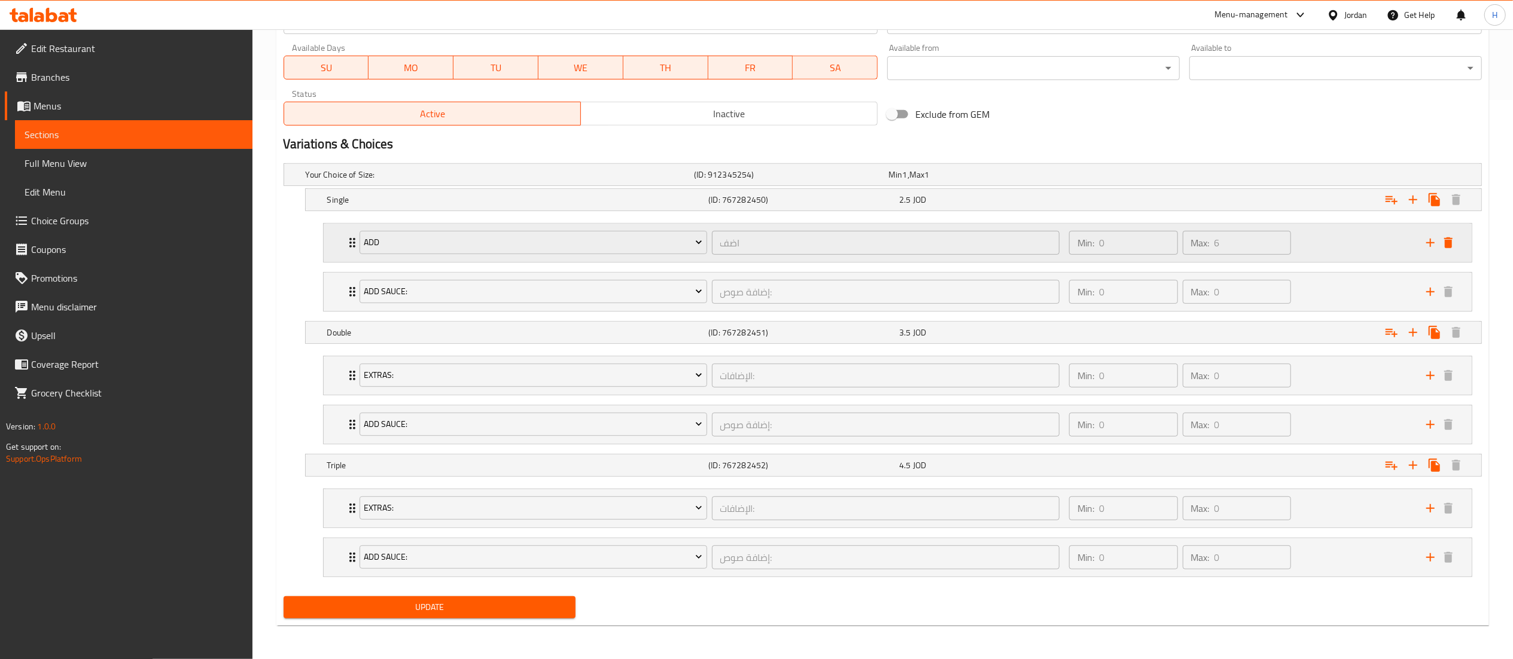
scroll to position [565, 0]
click at [1429, 288] on icon "add" at bounding box center [1430, 292] width 8 height 8
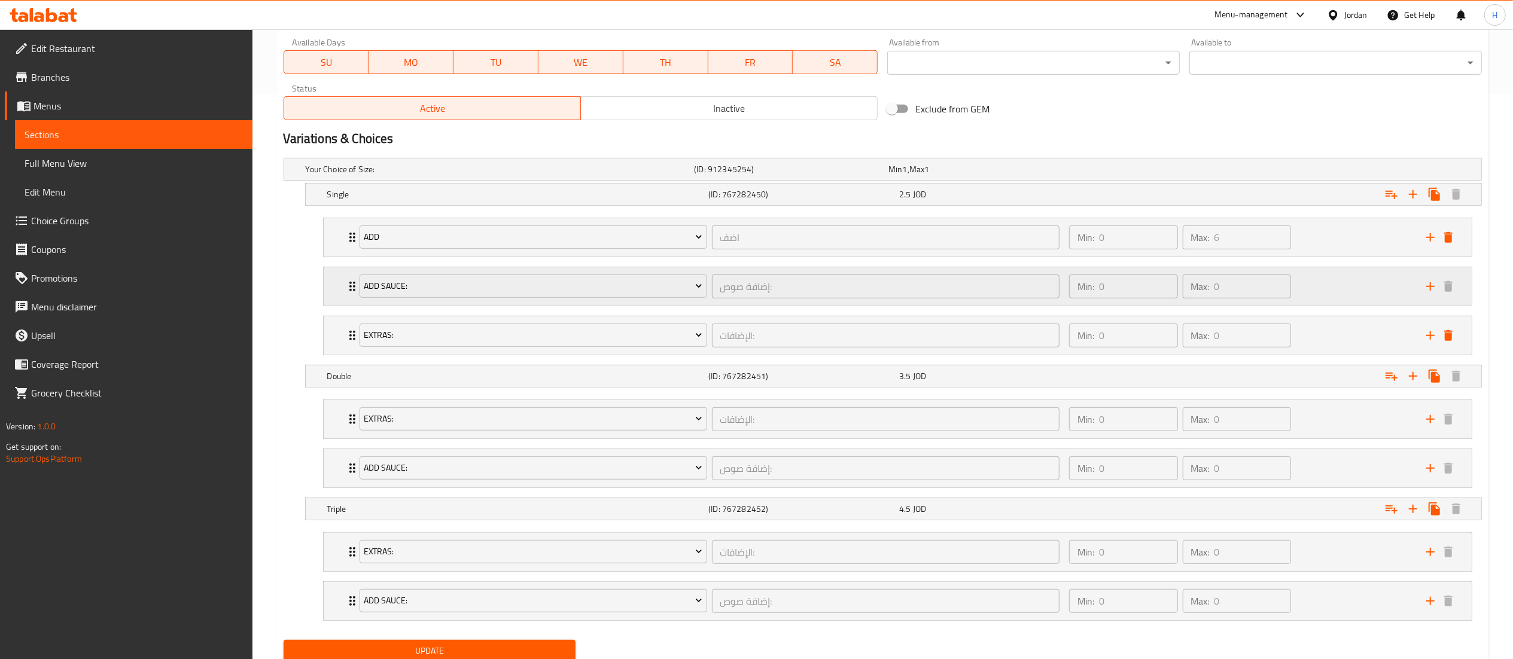
scroll to position [598, 0]
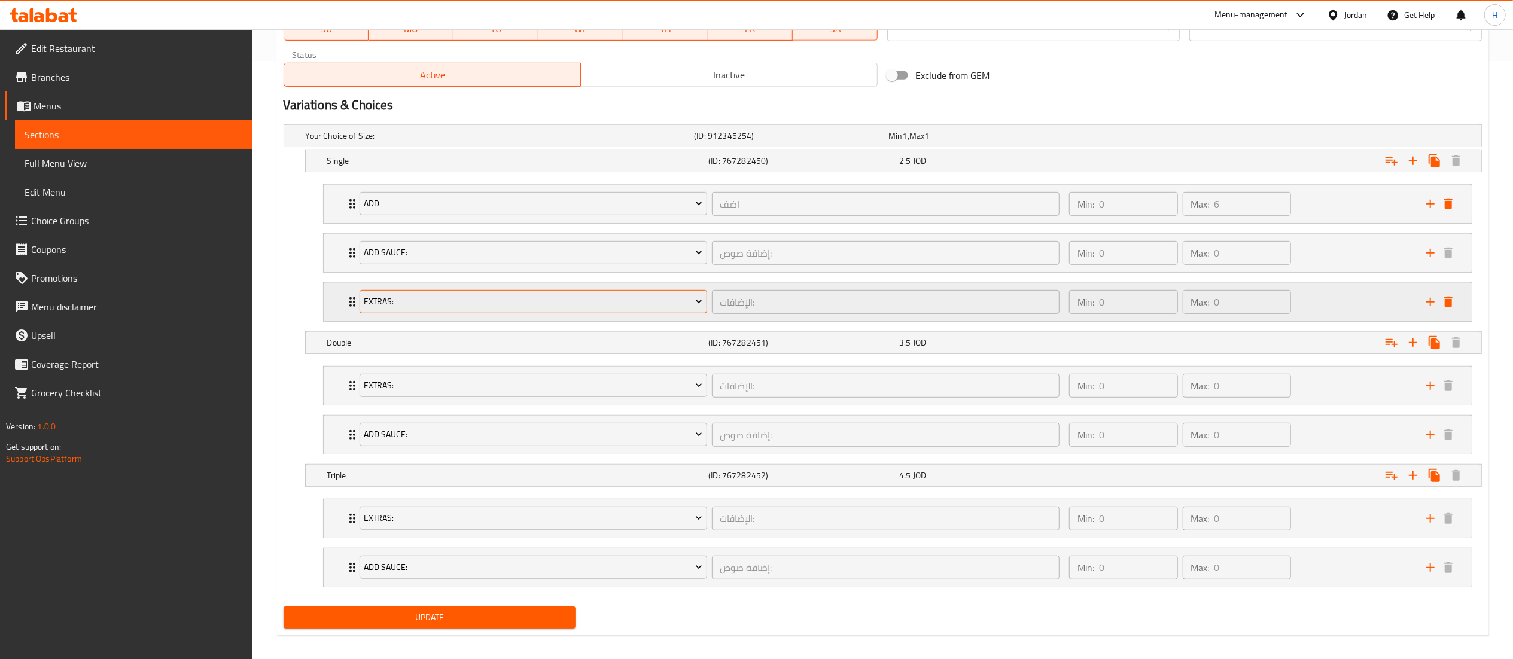
click at [429, 303] on span "Extras:" at bounding box center [533, 301] width 339 height 15
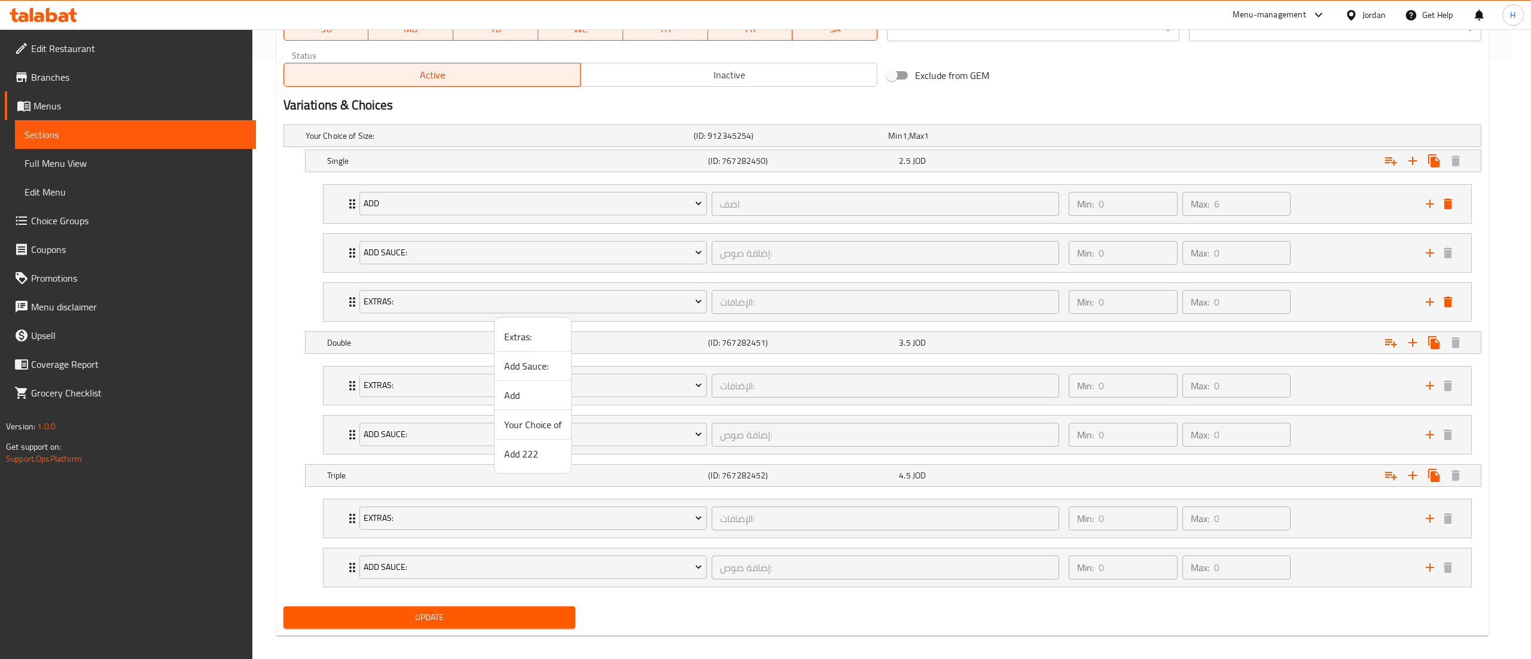
click at [544, 423] on span "Your Choice of" at bounding box center [532, 424] width 57 height 14
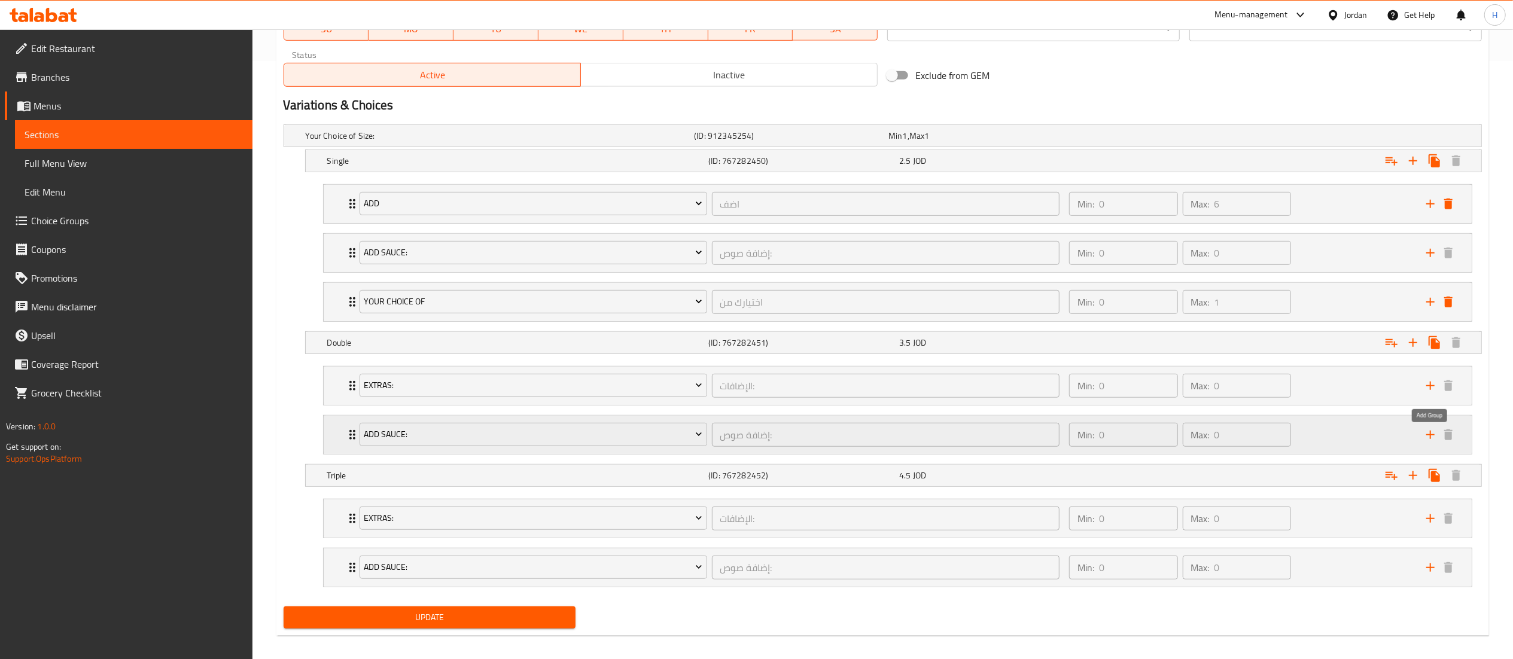
click at [1432, 442] on icon "add" at bounding box center [1430, 435] width 14 height 14
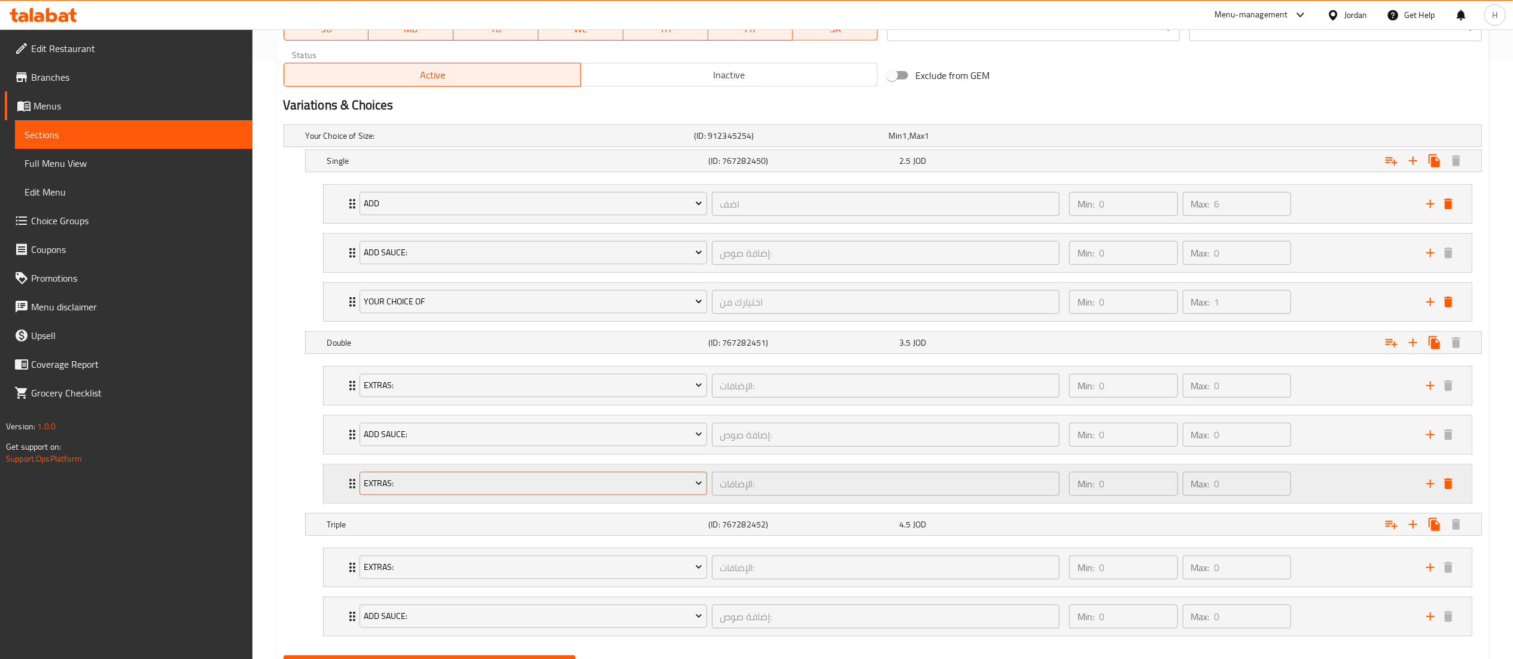
click at [434, 485] on span "Extras:" at bounding box center [533, 483] width 339 height 15
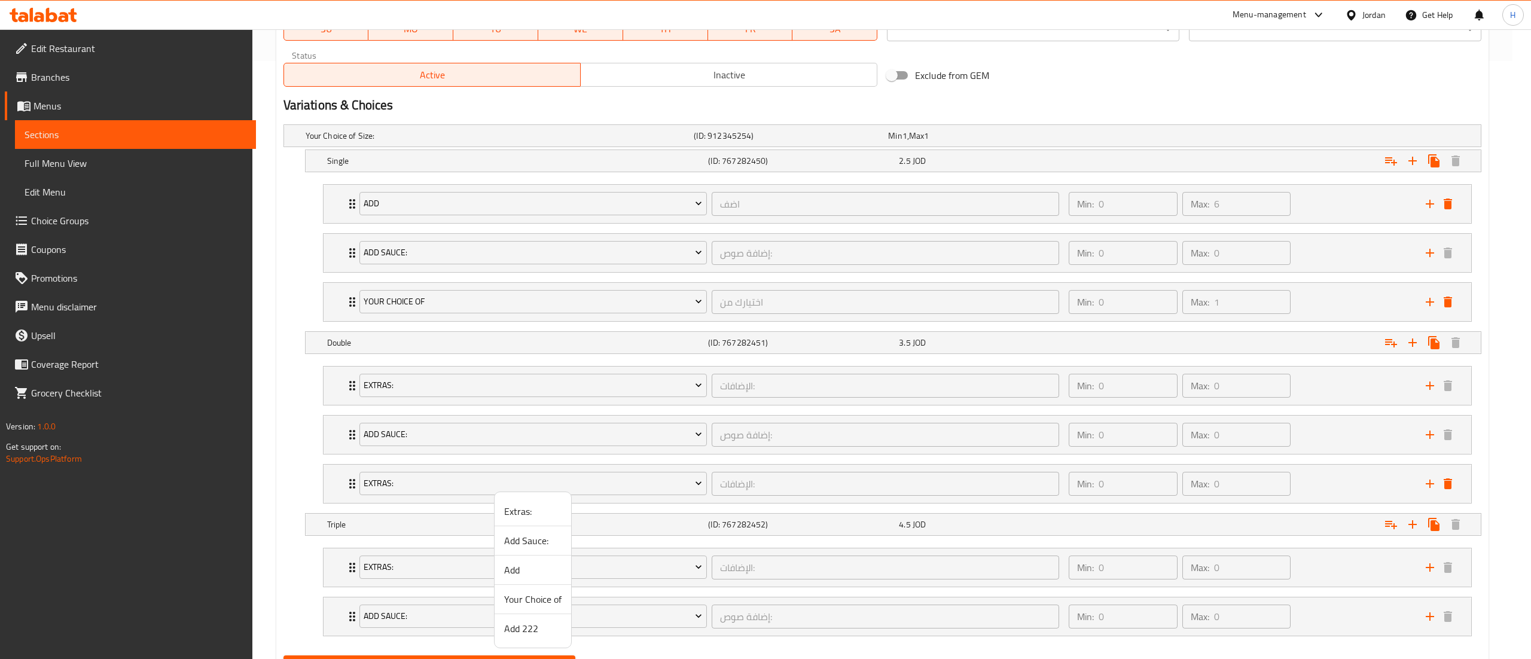
click at [538, 593] on span "Your Choice of" at bounding box center [532, 599] width 57 height 14
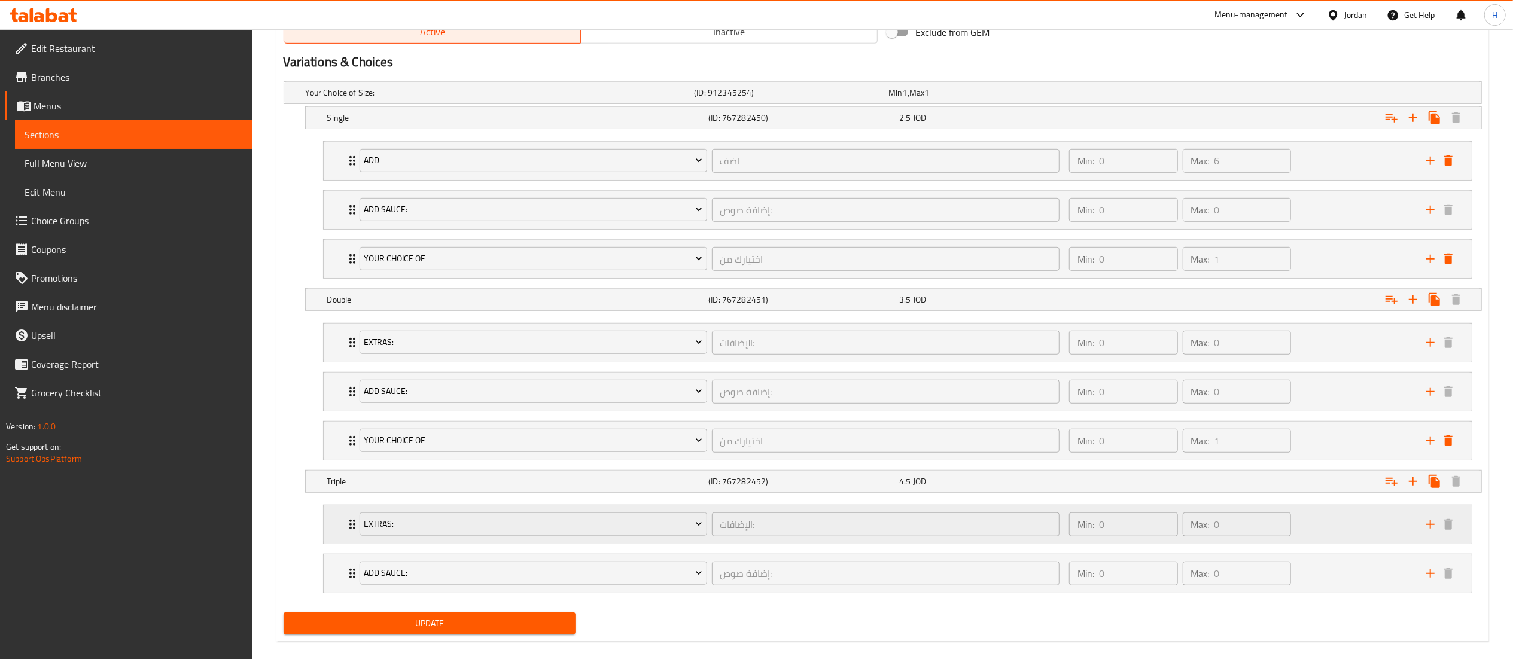
scroll to position [664, 0]
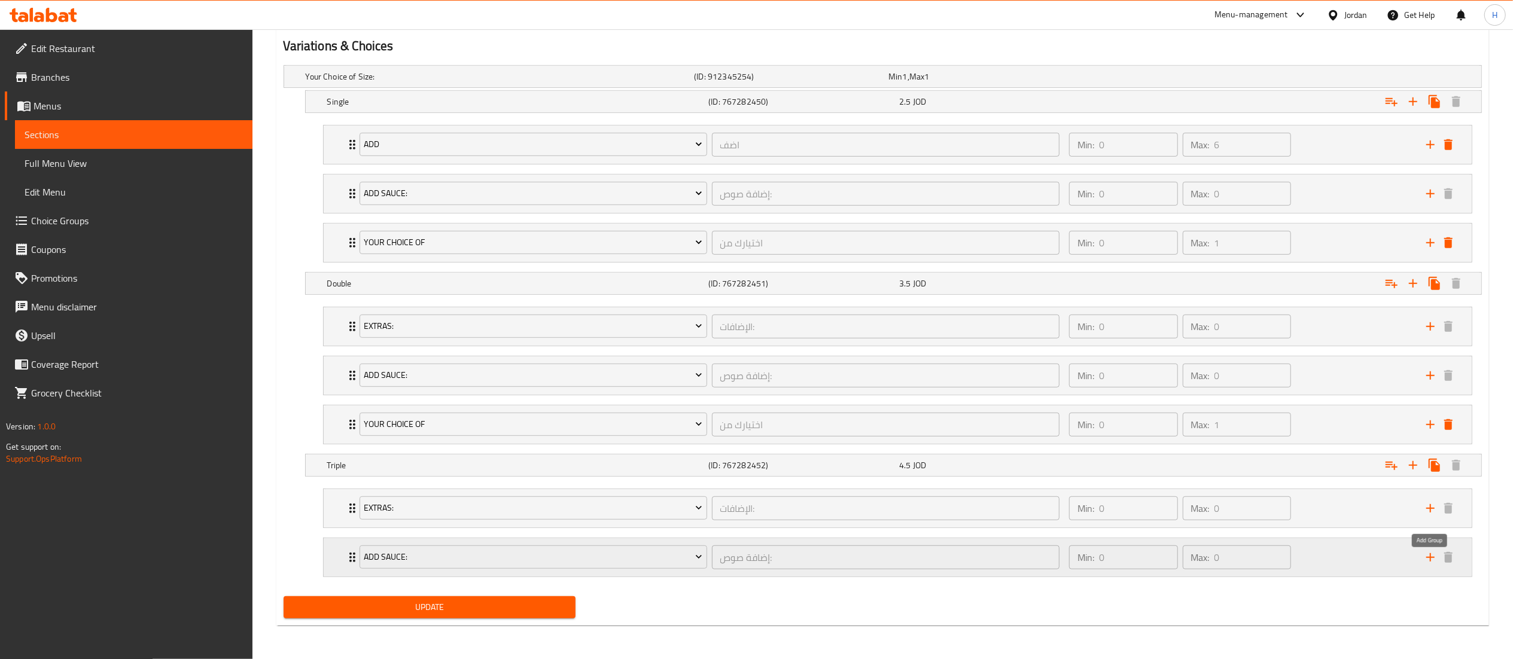
click at [1432, 557] on icon "add" at bounding box center [1430, 557] width 8 height 8
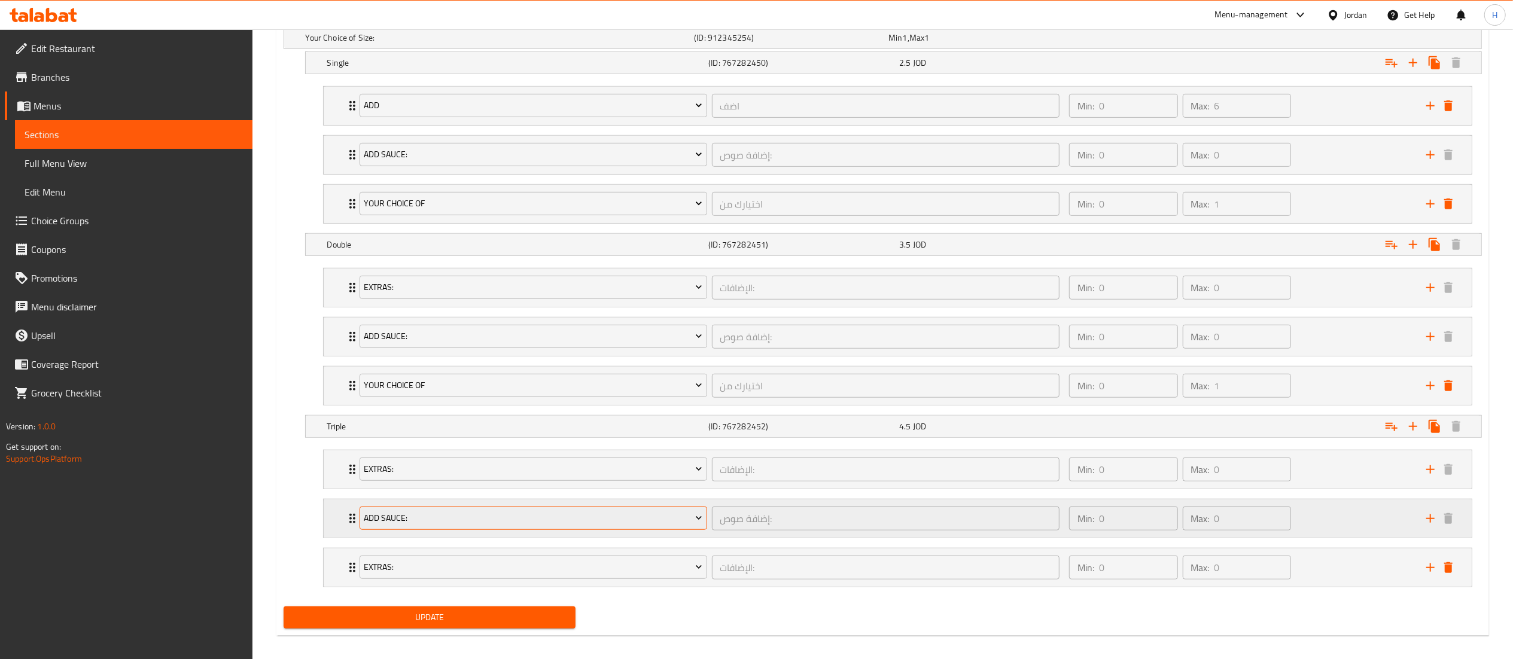
scroll to position [714, 0]
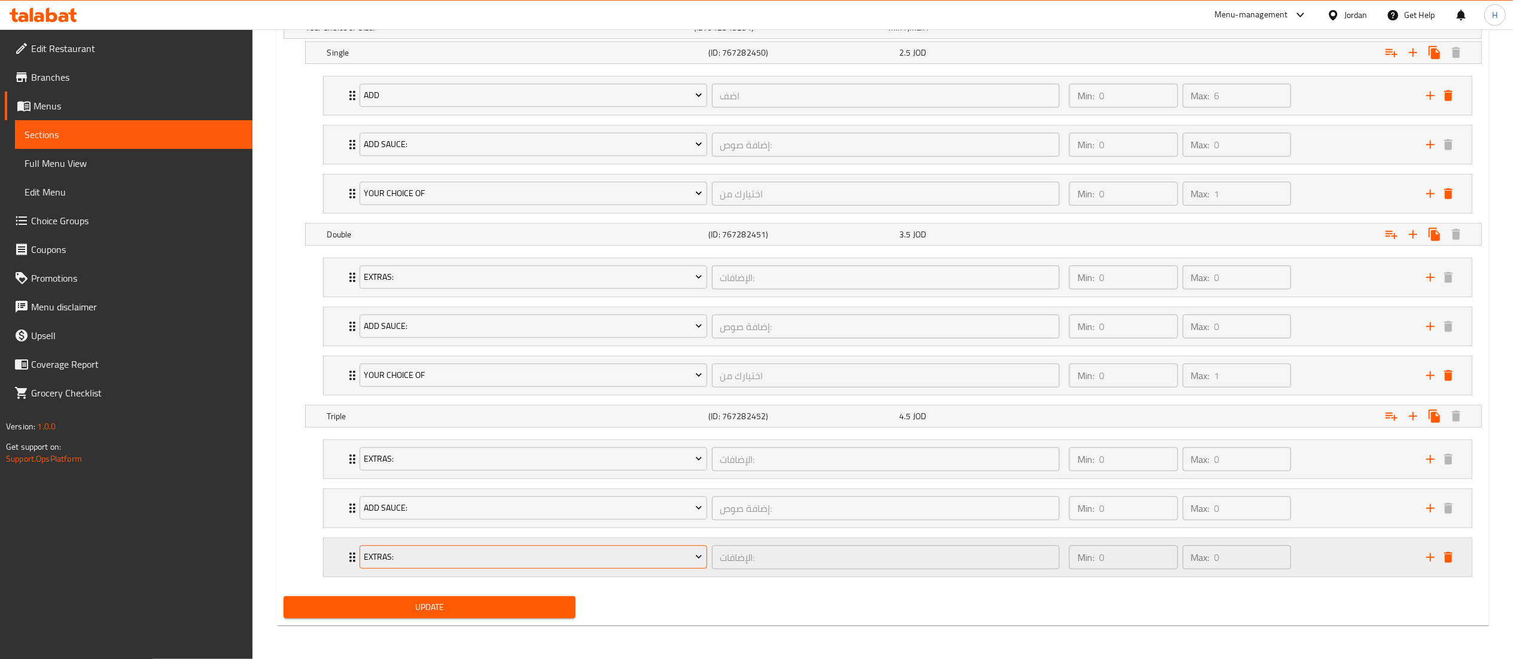
click at [462, 553] on span "Extras:" at bounding box center [533, 557] width 339 height 15
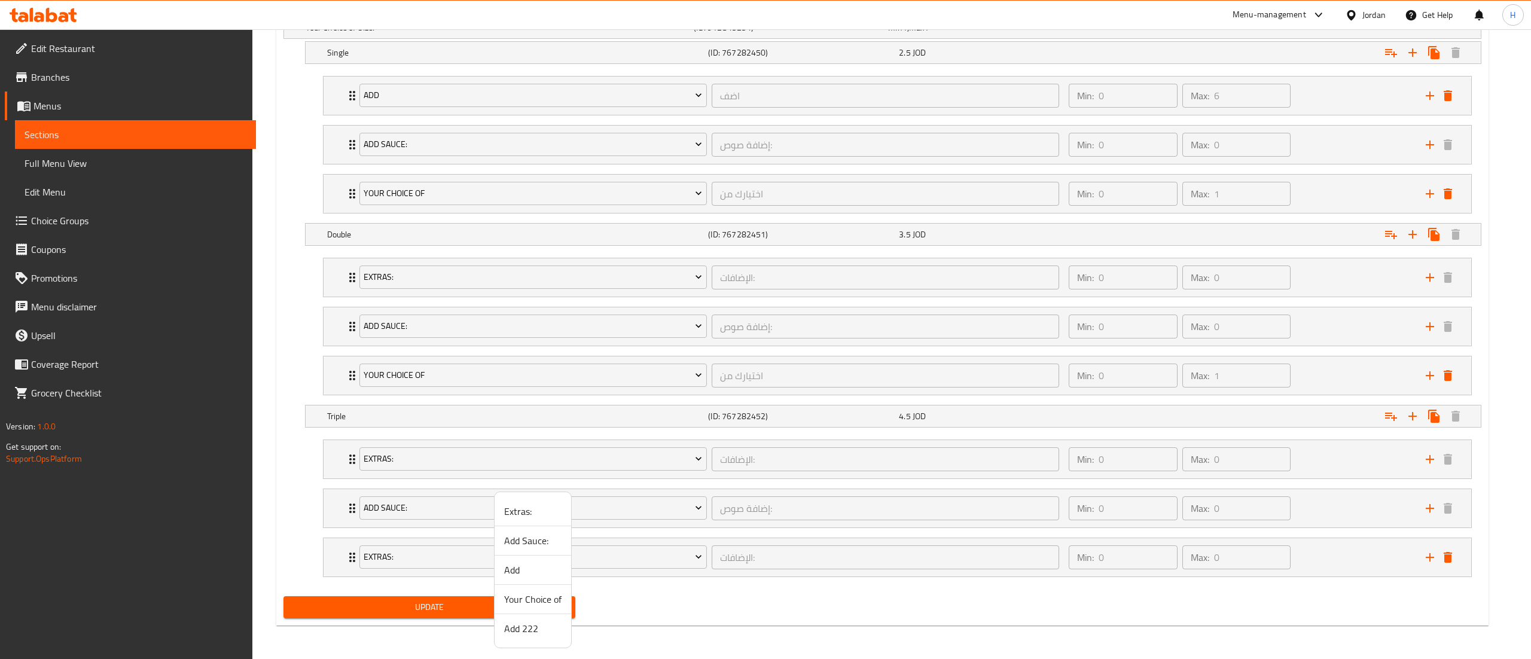
click at [533, 600] on span "Your Choice of" at bounding box center [532, 599] width 57 height 14
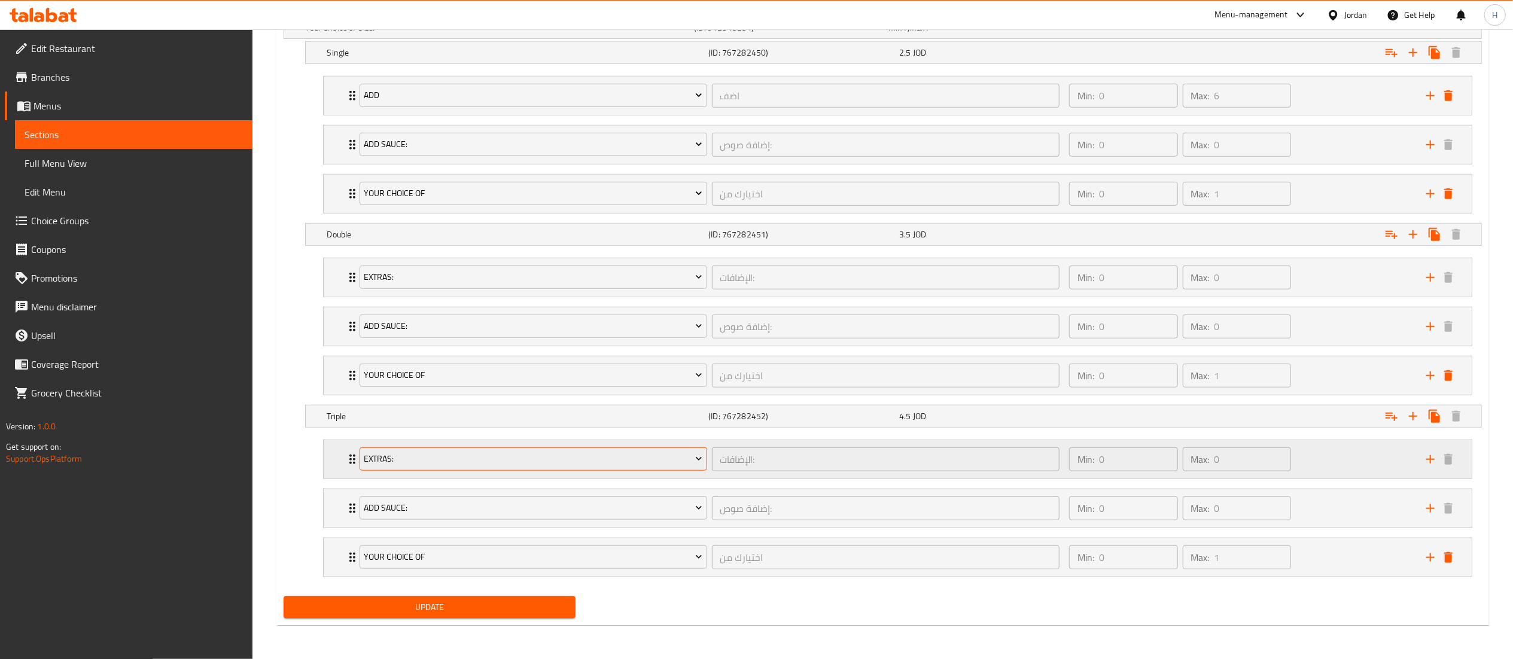
click at [424, 455] on span "Extras:" at bounding box center [533, 459] width 339 height 15
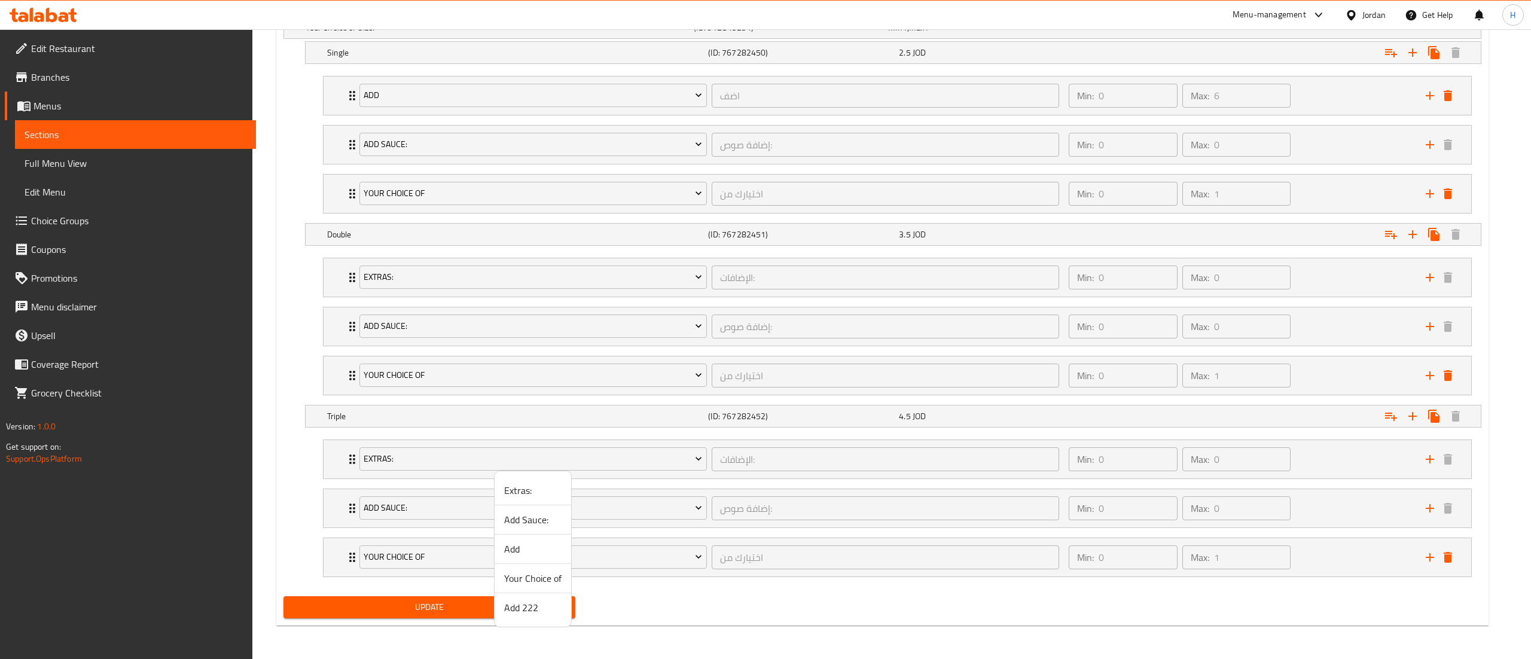
click at [529, 547] on span "Add" at bounding box center [532, 549] width 57 height 14
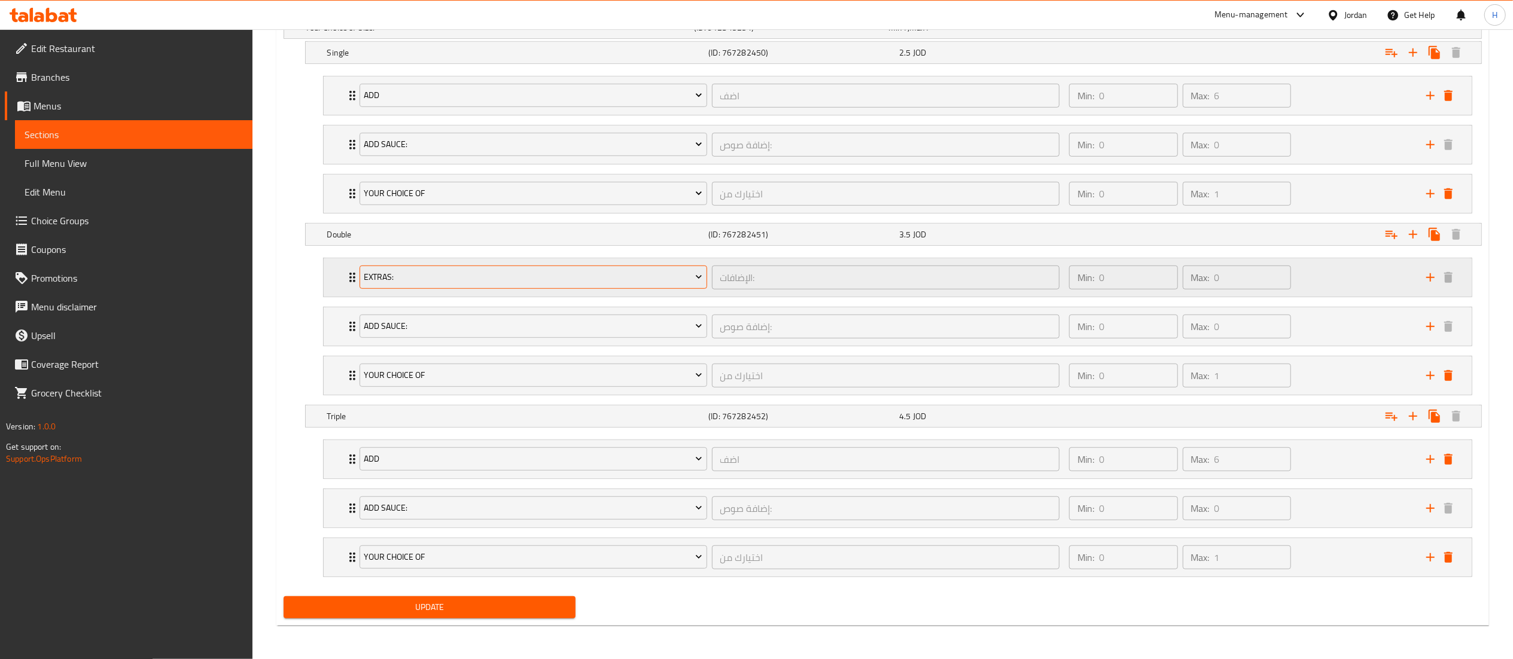
click at [410, 275] on span "Extras:" at bounding box center [533, 277] width 339 height 15
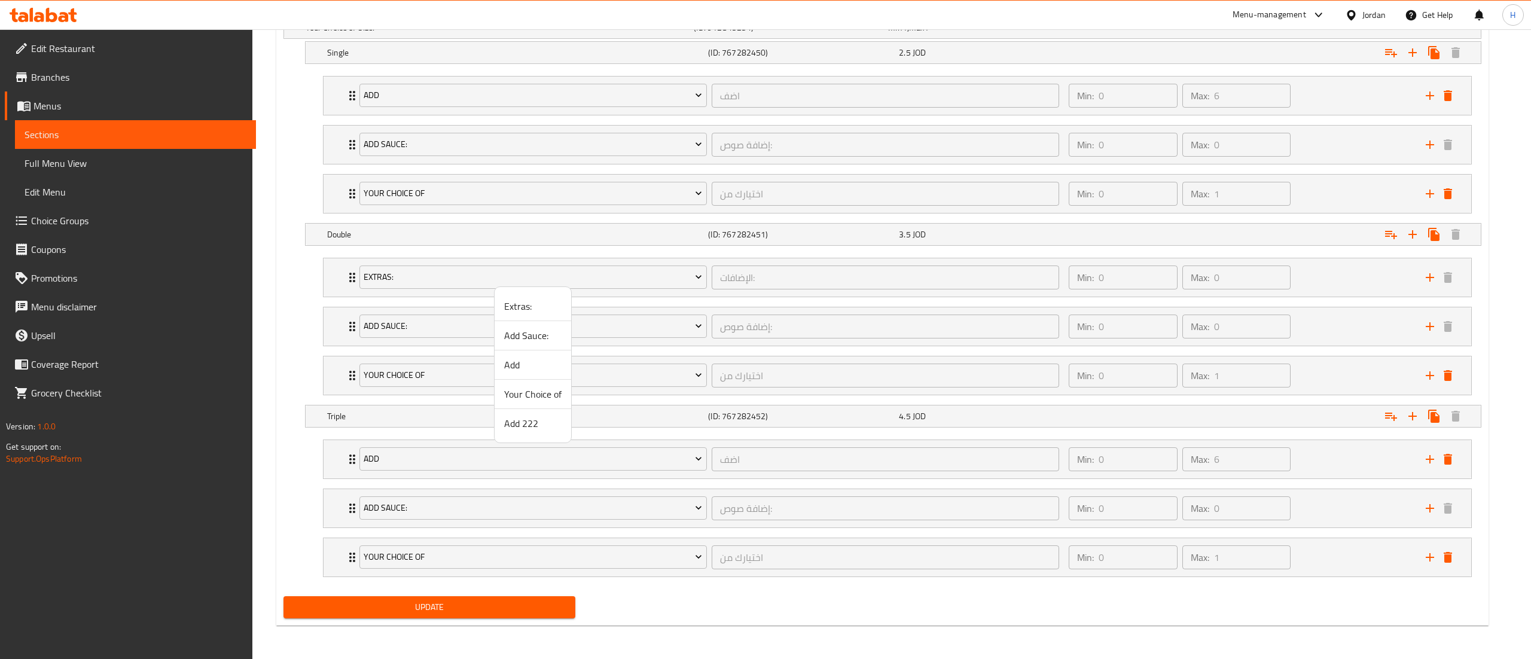
click at [532, 359] on span "Add" at bounding box center [532, 365] width 57 height 14
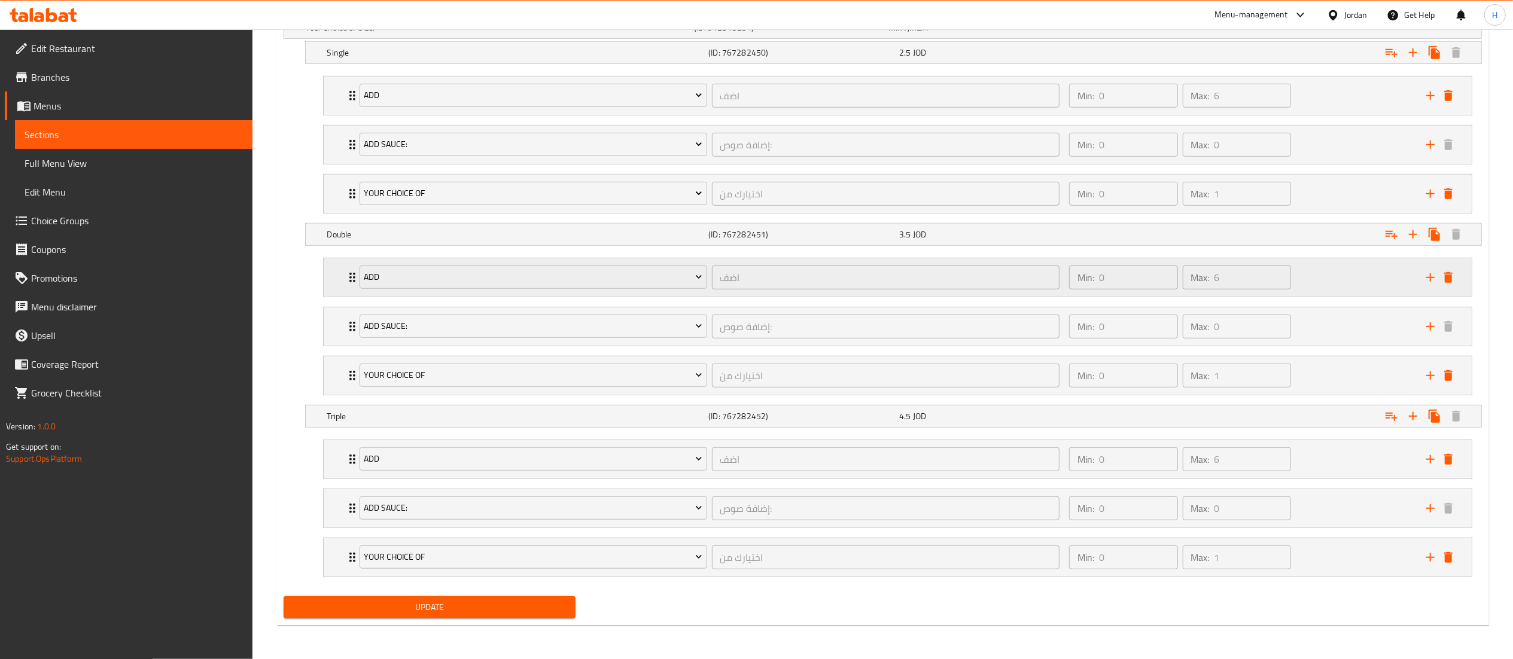
click at [335, 285] on div "Add اضف ​ Min: 0 ​ Max: 6 ​" at bounding box center [898, 277] width 1148 height 38
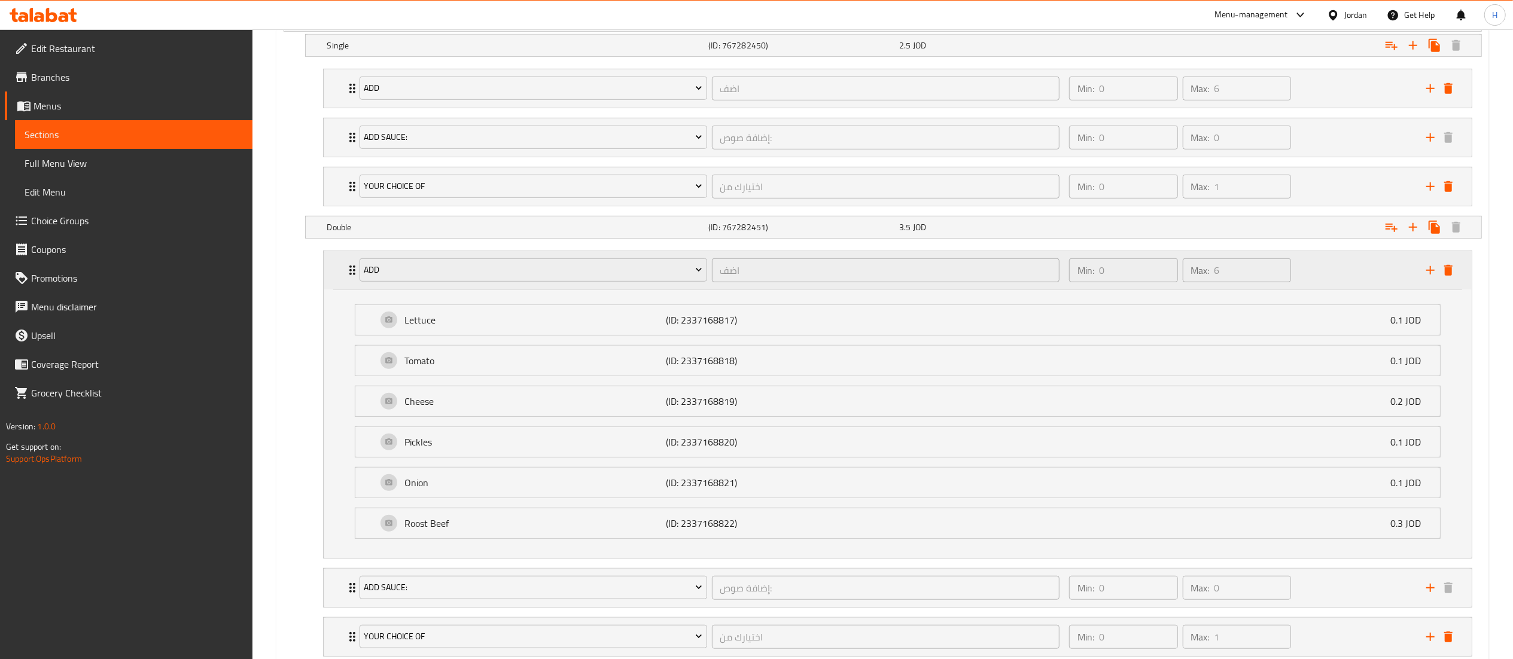
click at [336, 284] on div "Add اضف ​ Min: 0 ​ Max: 6 ​" at bounding box center [898, 270] width 1148 height 38
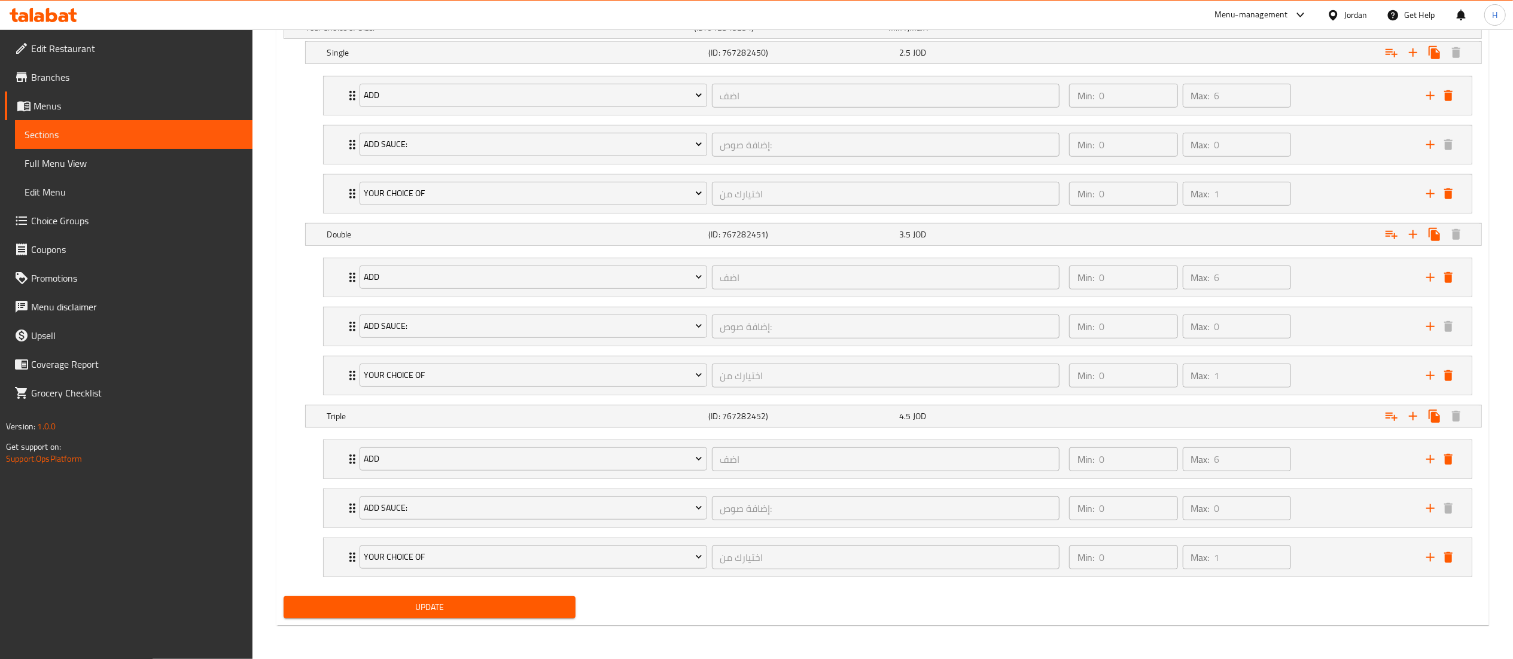
click at [422, 607] on span "Update" at bounding box center [429, 607] width 273 height 15
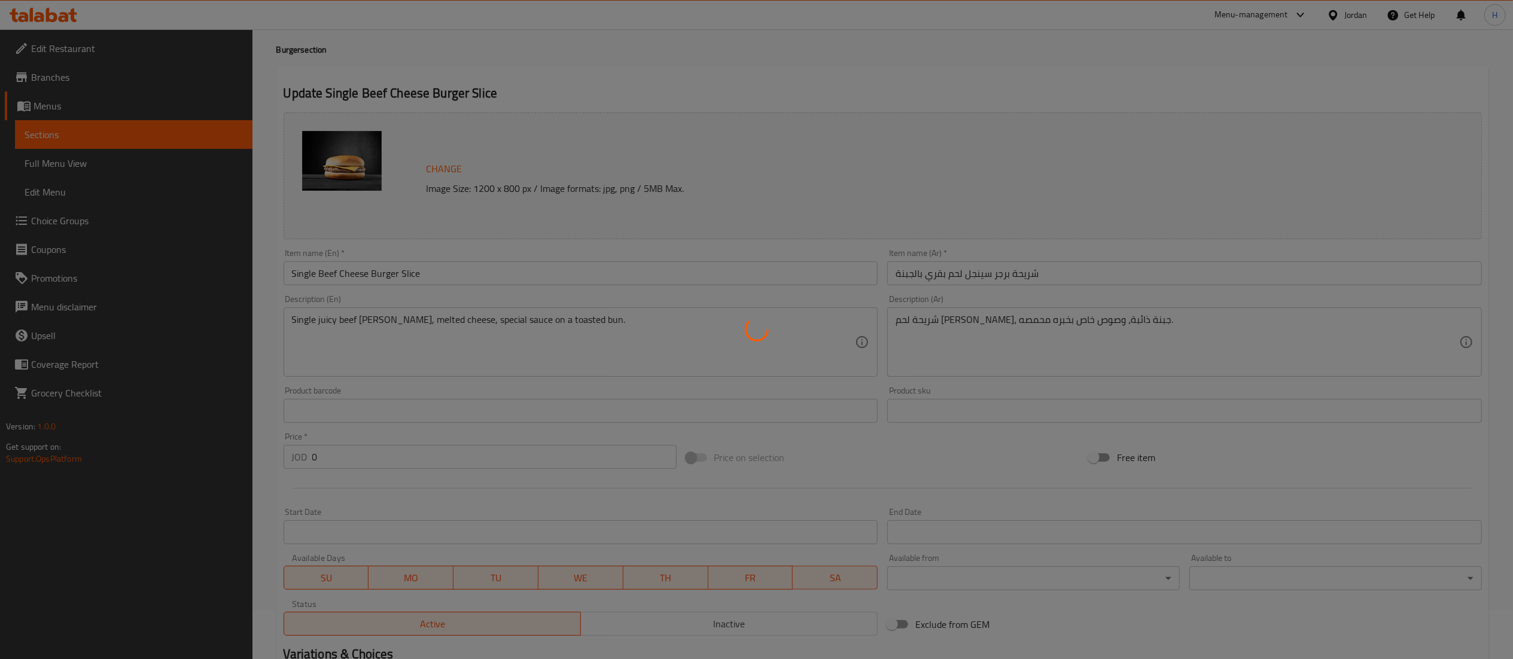
scroll to position [0, 0]
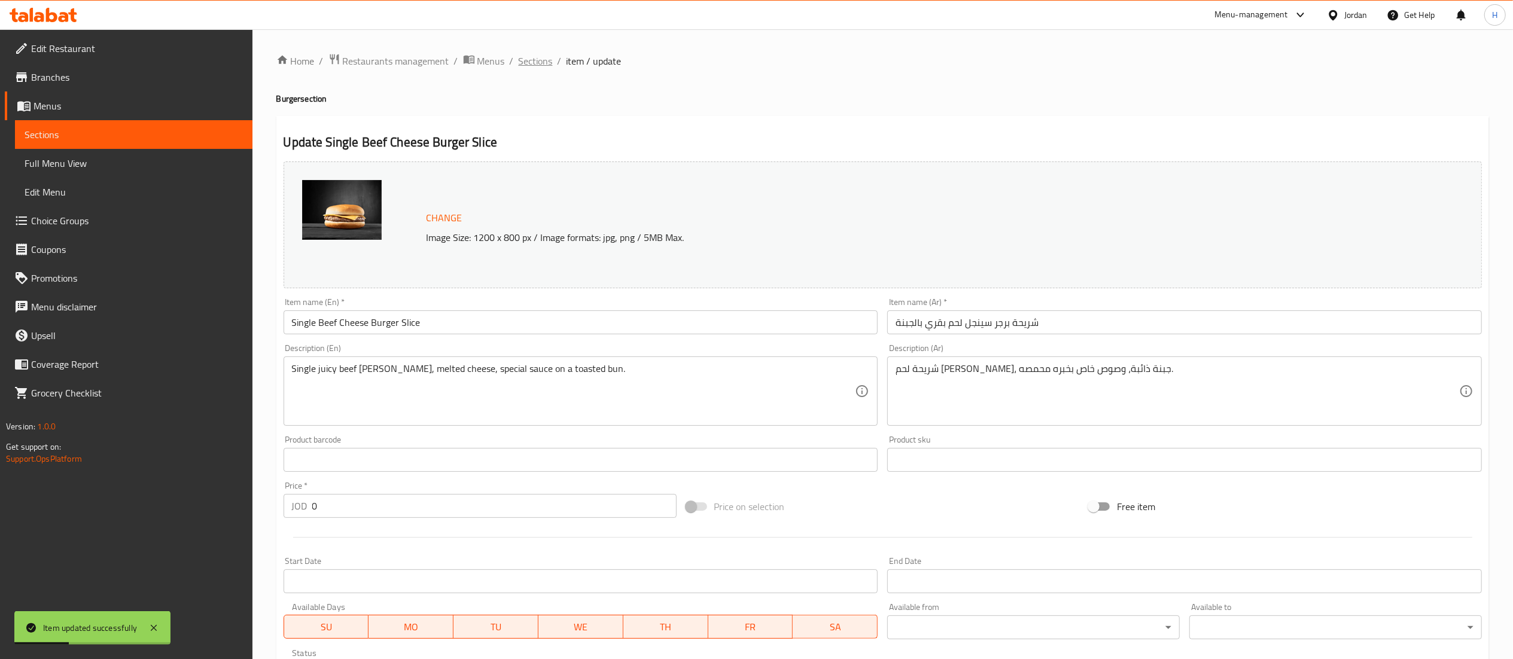
click at [538, 61] on span "Sections" at bounding box center [536, 61] width 34 height 14
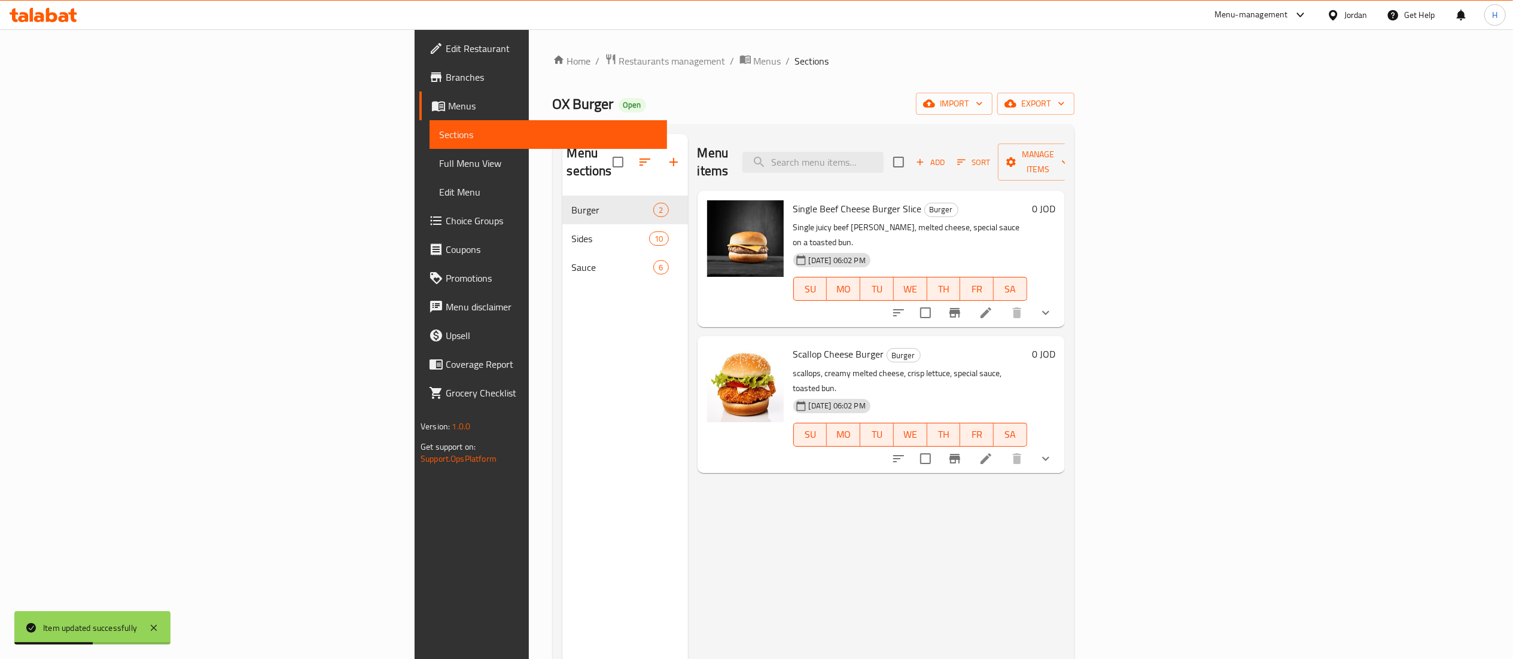
click at [993, 452] on icon at bounding box center [985, 459] width 14 height 14
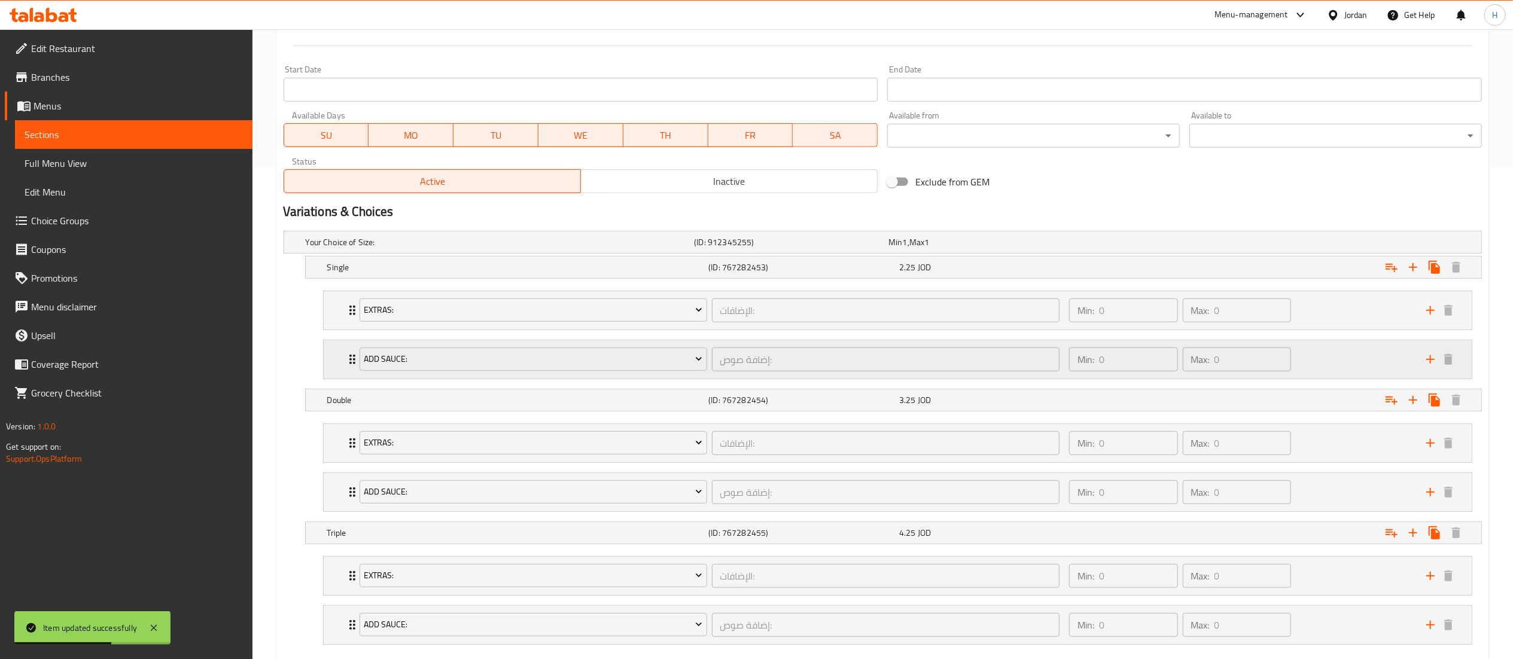
scroll to position [565, 0]
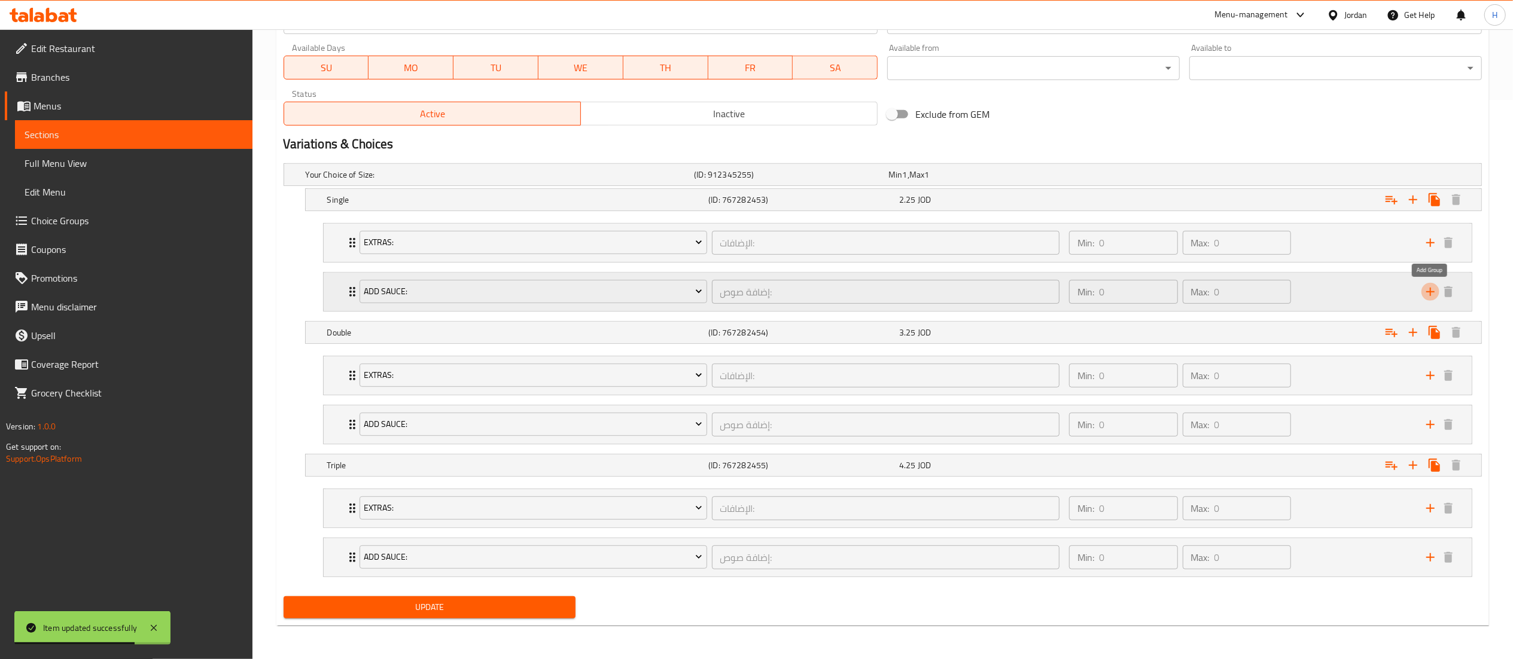
click at [1434, 293] on icon "add" at bounding box center [1430, 292] width 14 height 14
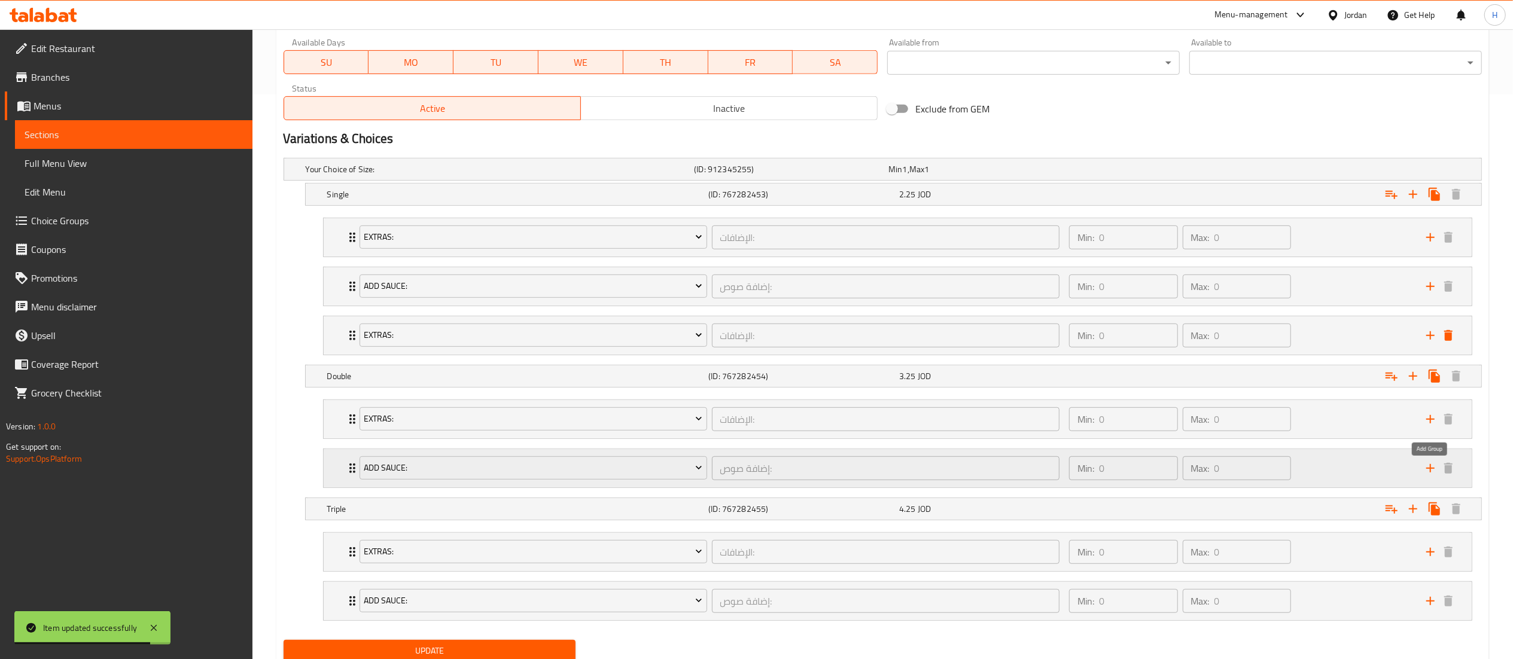
click at [1429, 472] on icon "add" at bounding box center [1430, 468] width 8 height 8
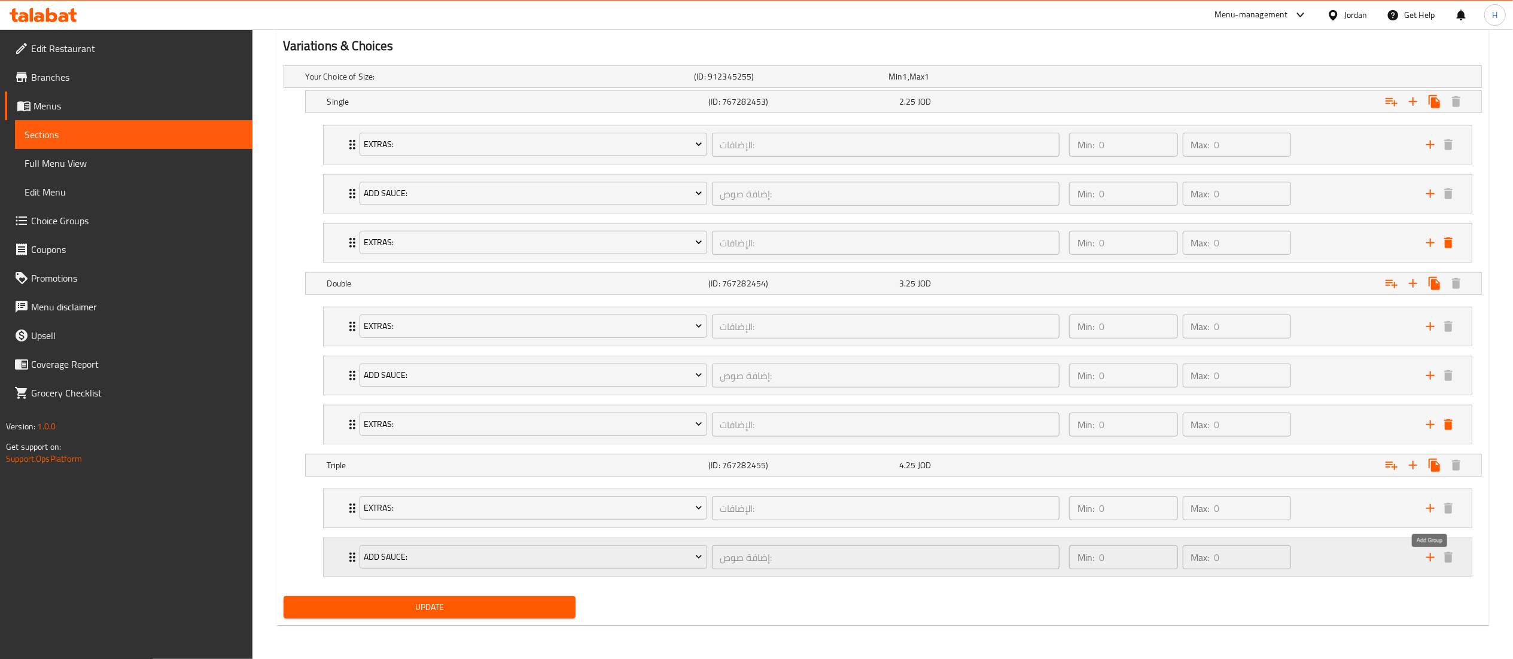
click at [1431, 562] on icon "add" at bounding box center [1430, 557] width 14 height 14
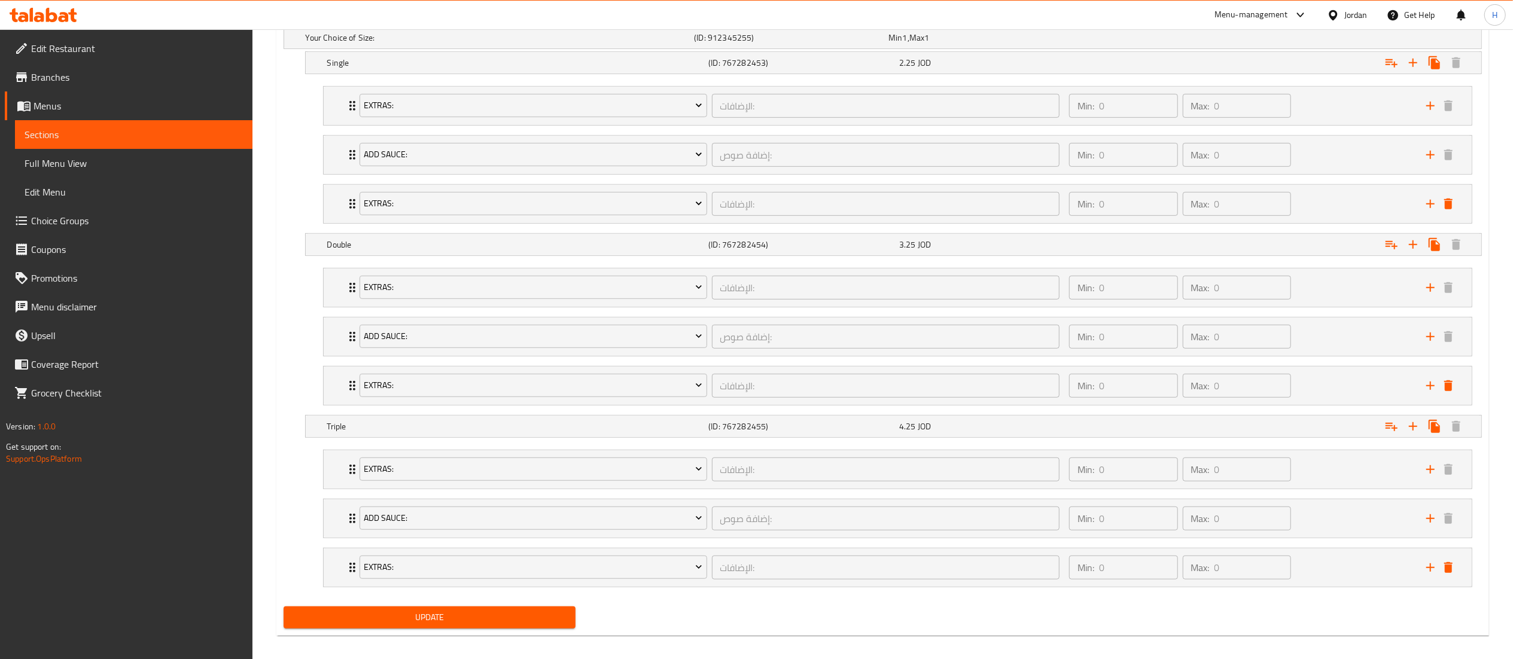
scroll to position [714, 0]
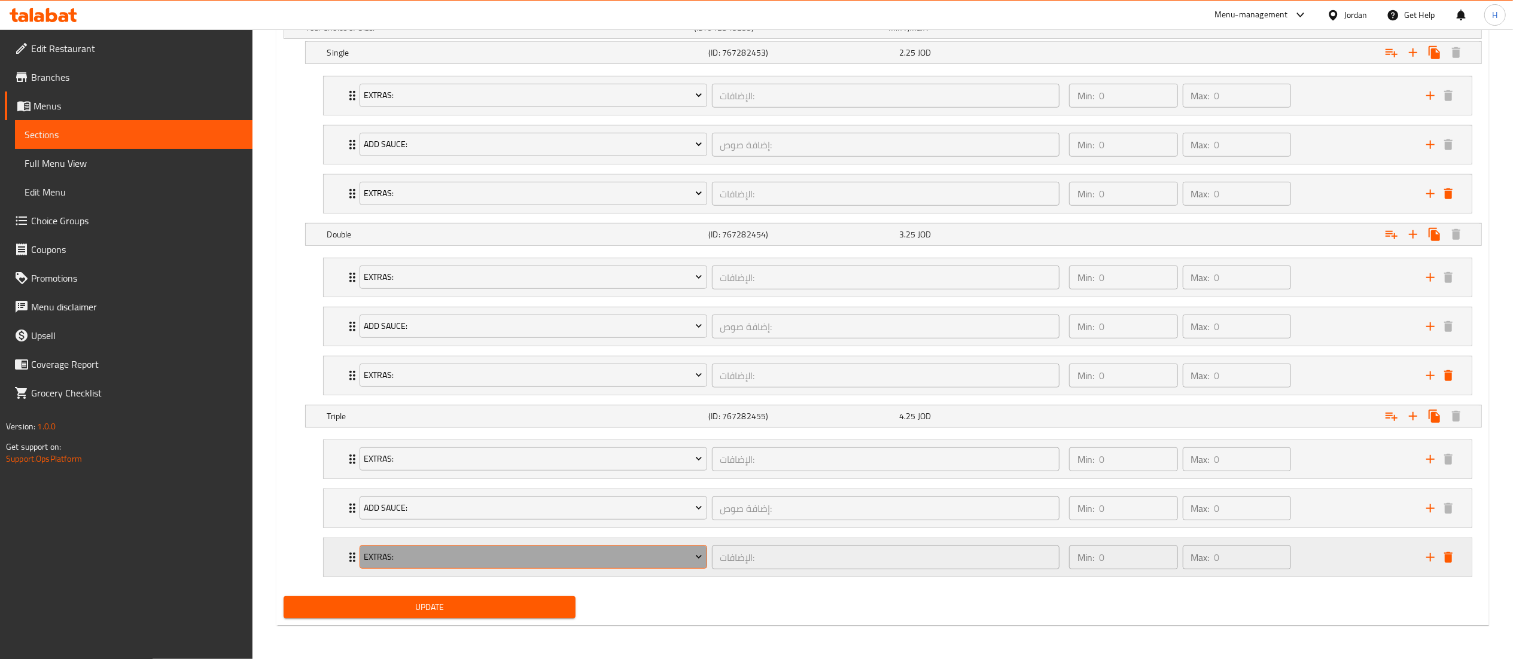
click at [551, 566] on button "Extras:" at bounding box center [532, 557] width 347 height 24
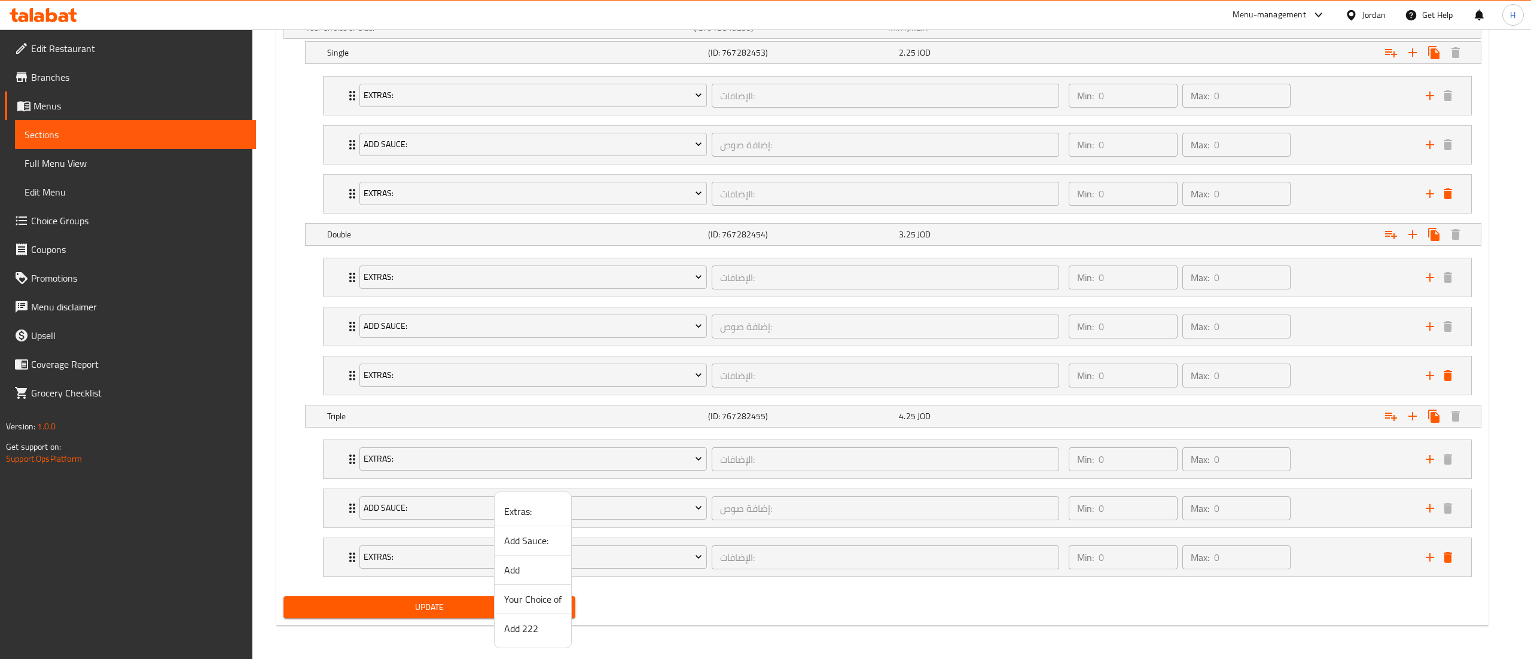
click at [522, 630] on span "Add 222" at bounding box center [532, 628] width 57 height 14
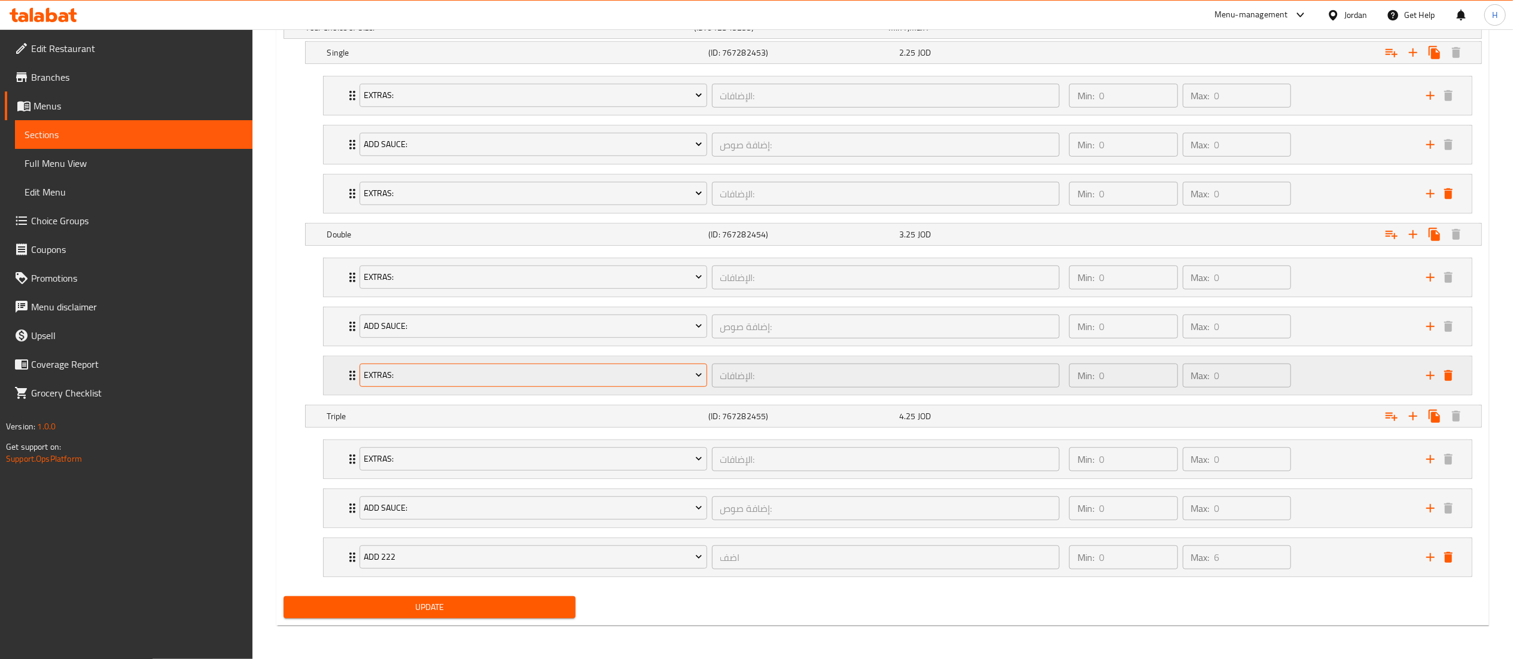
click at [423, 376] on span "Extras:" at bounding box center [533, 375] width 339 height 15
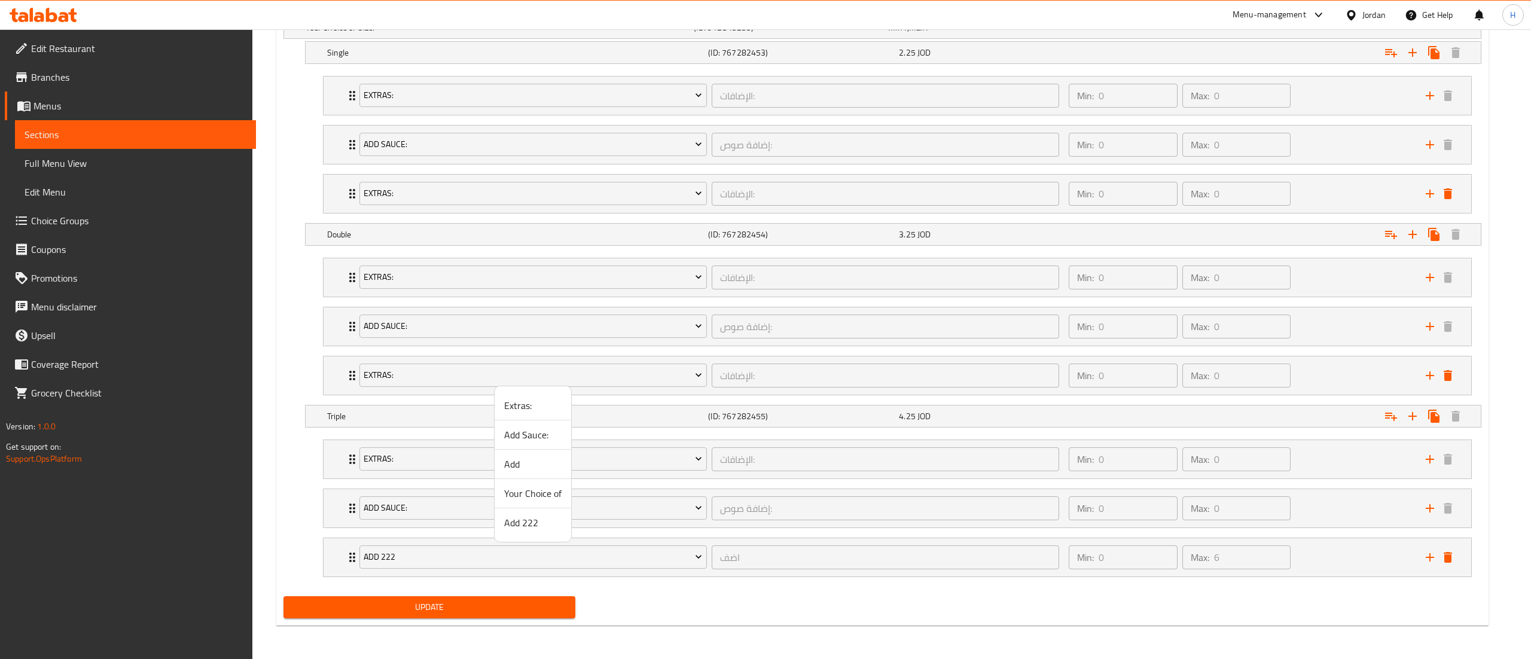
click at [527, 526] on span "Add 222" at bounding box center [532, 523] width 57 height 14
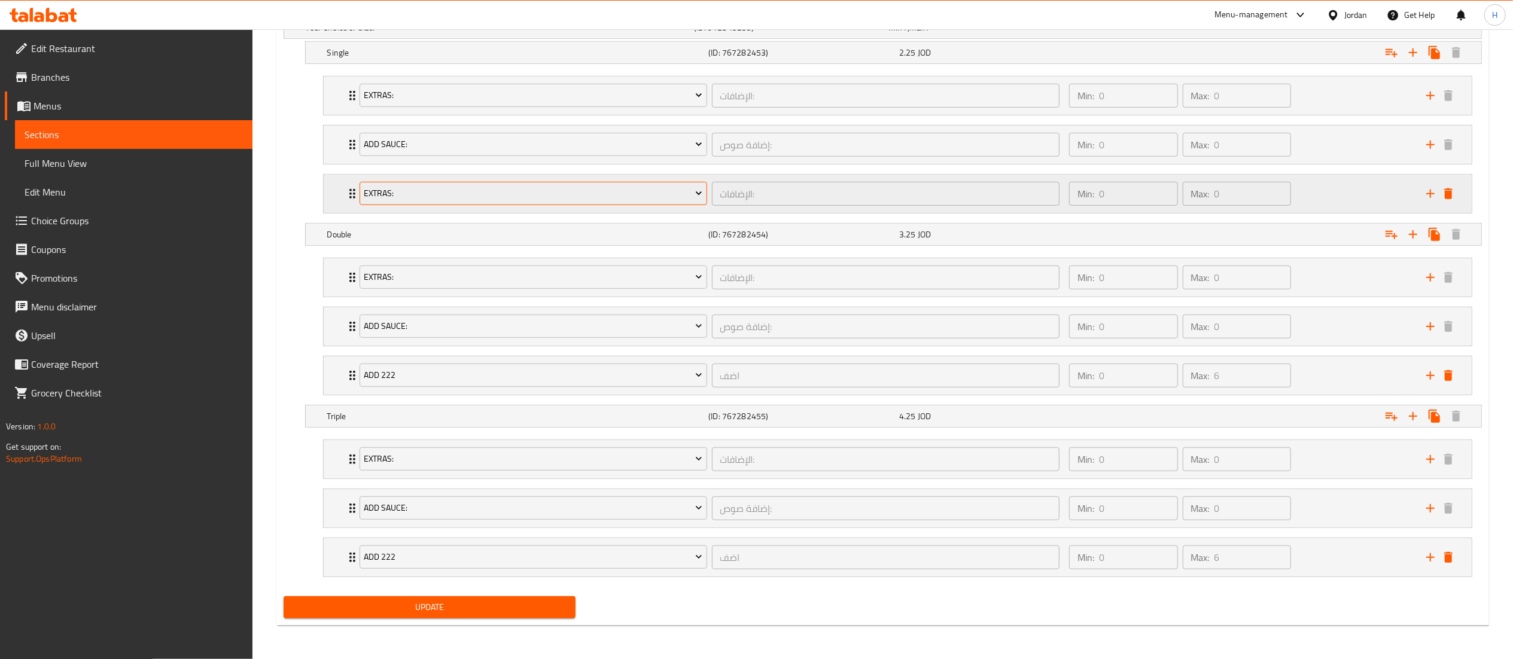
click at [463, 182] on button "Extras:" at bounding box center [532, 194] width 347 height 24
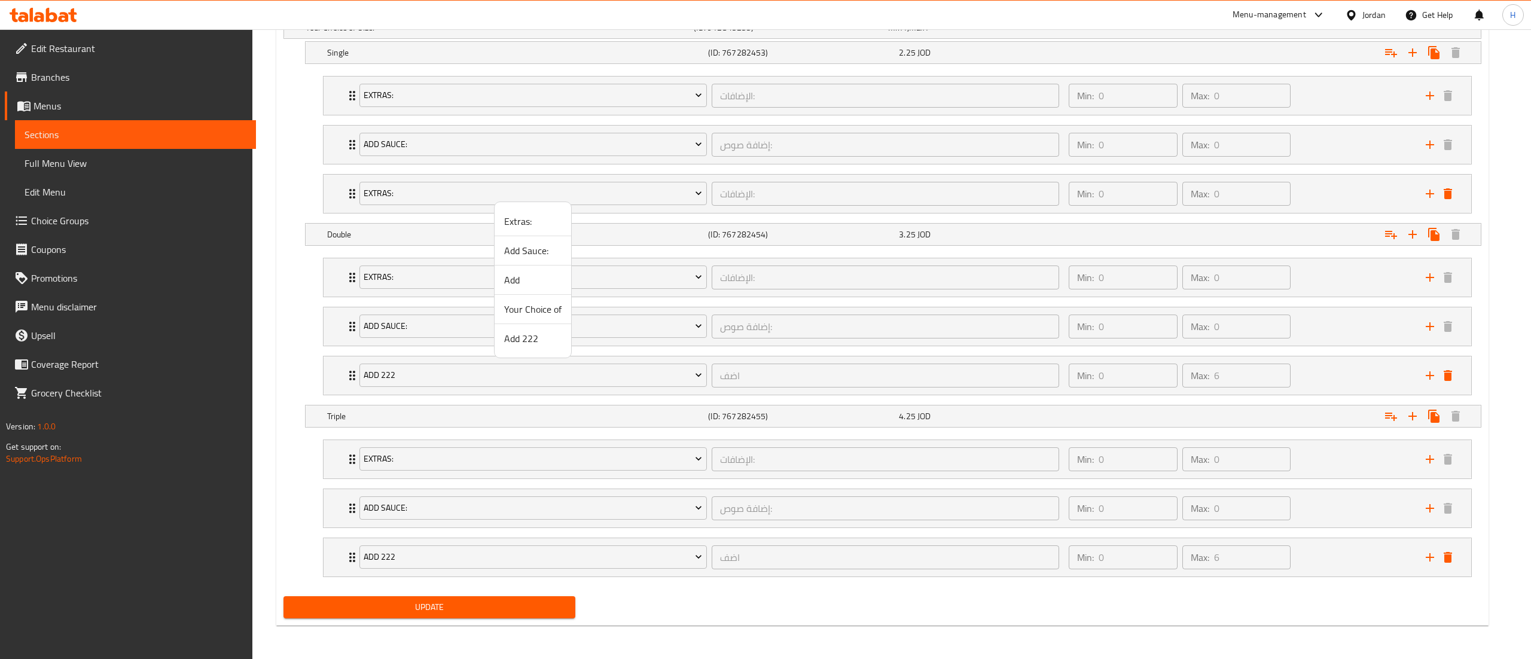
click at [541, 337] on span "Add 222" at bounding box center [532, 338] width 57 height 14
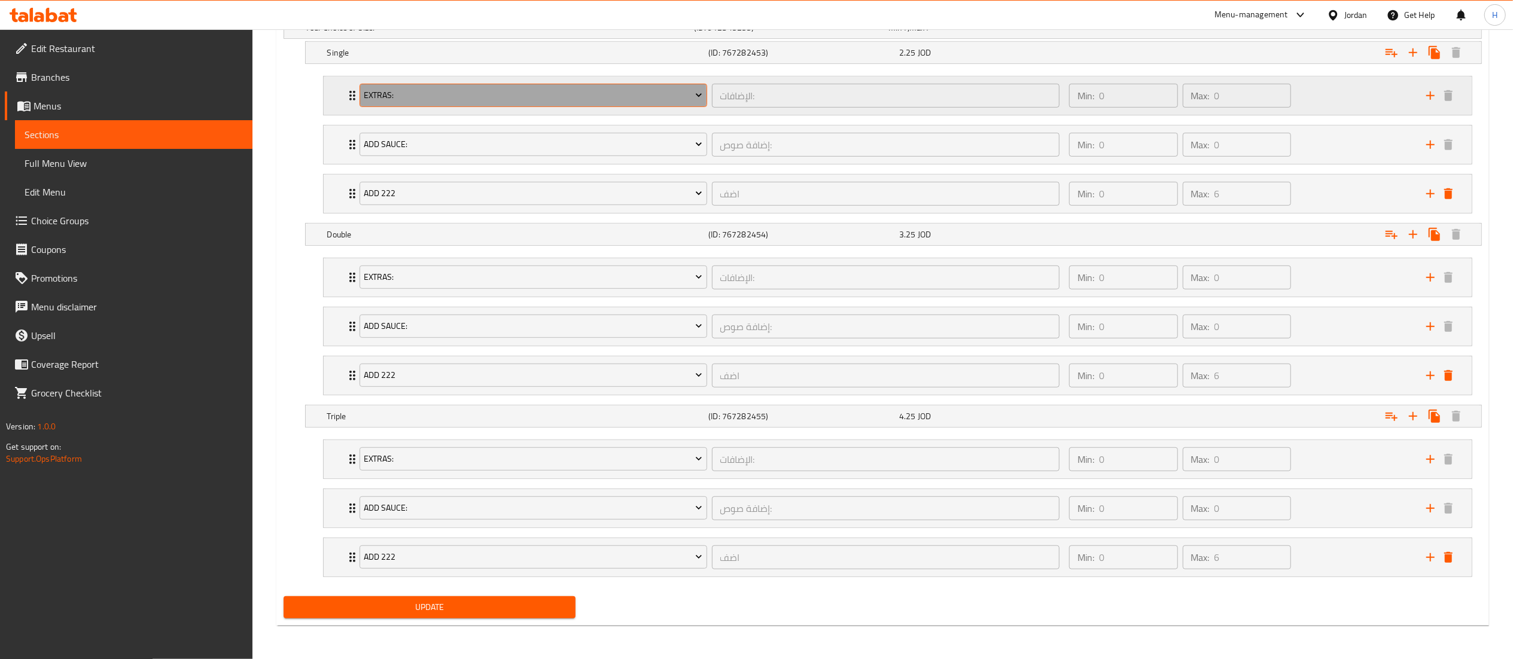
click at [453, 91] on span "Extras:" at bounding box center [533, 95] width 339 height 15
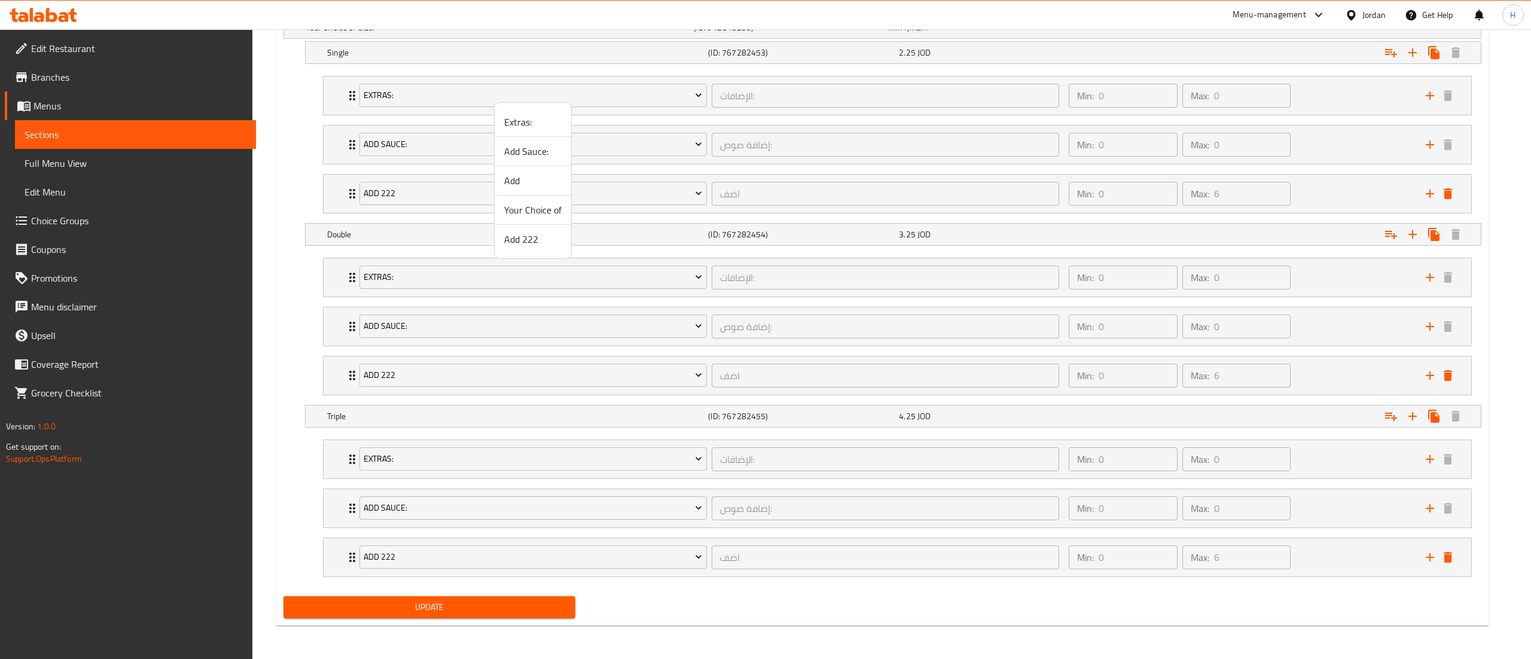
click at [324, 188] on div at bounding box center [765, 329] width 1531 height 659
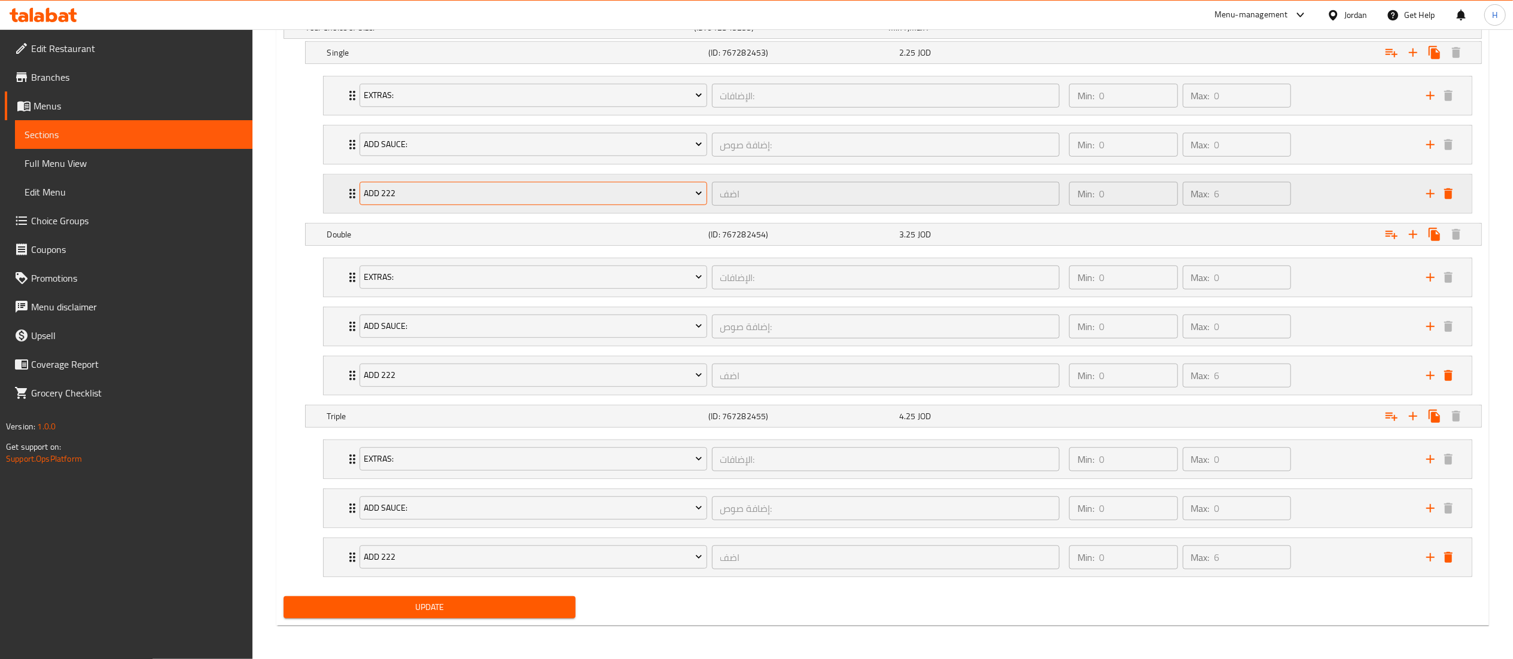
click at [427, 191] on span "Add 222" at bounding box center [533, 193] width 339 height 15
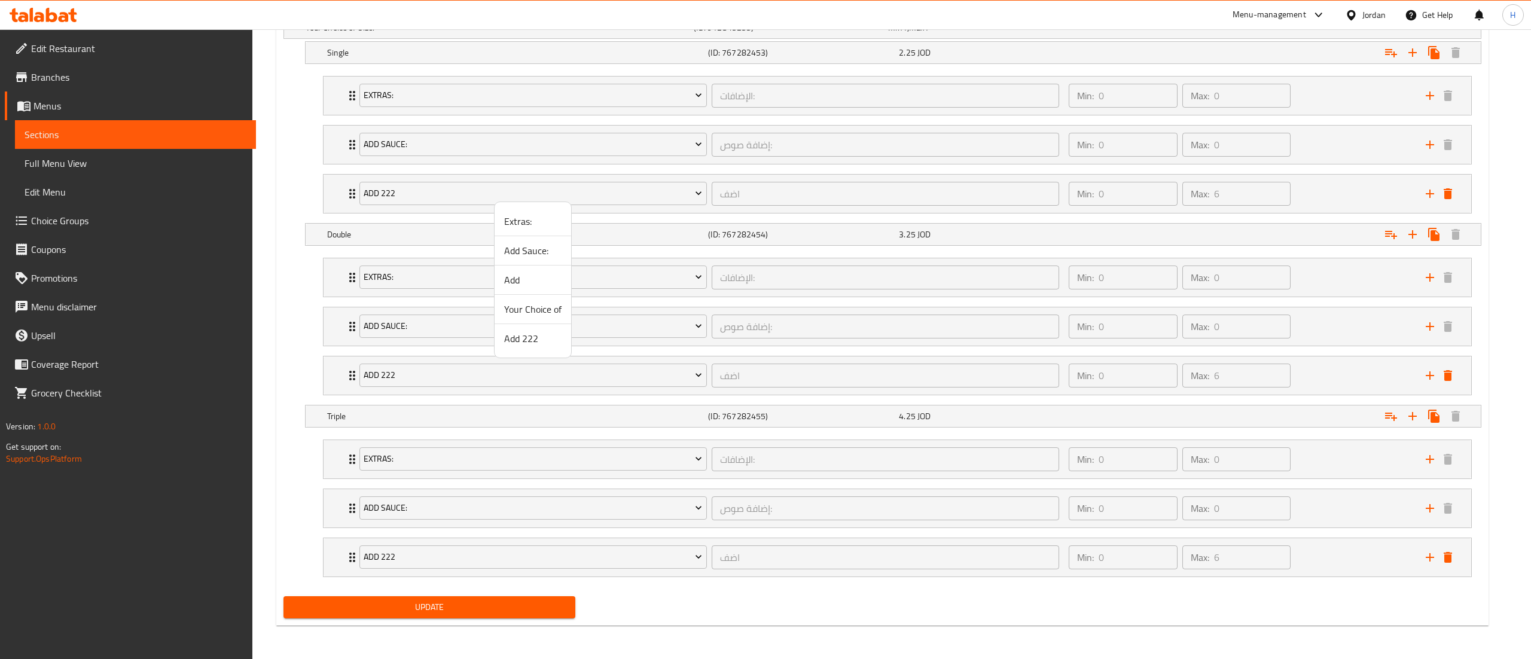
click at [525, 320] on li "Your Choice of" at bounding box center [533, 309] width 77 height 29
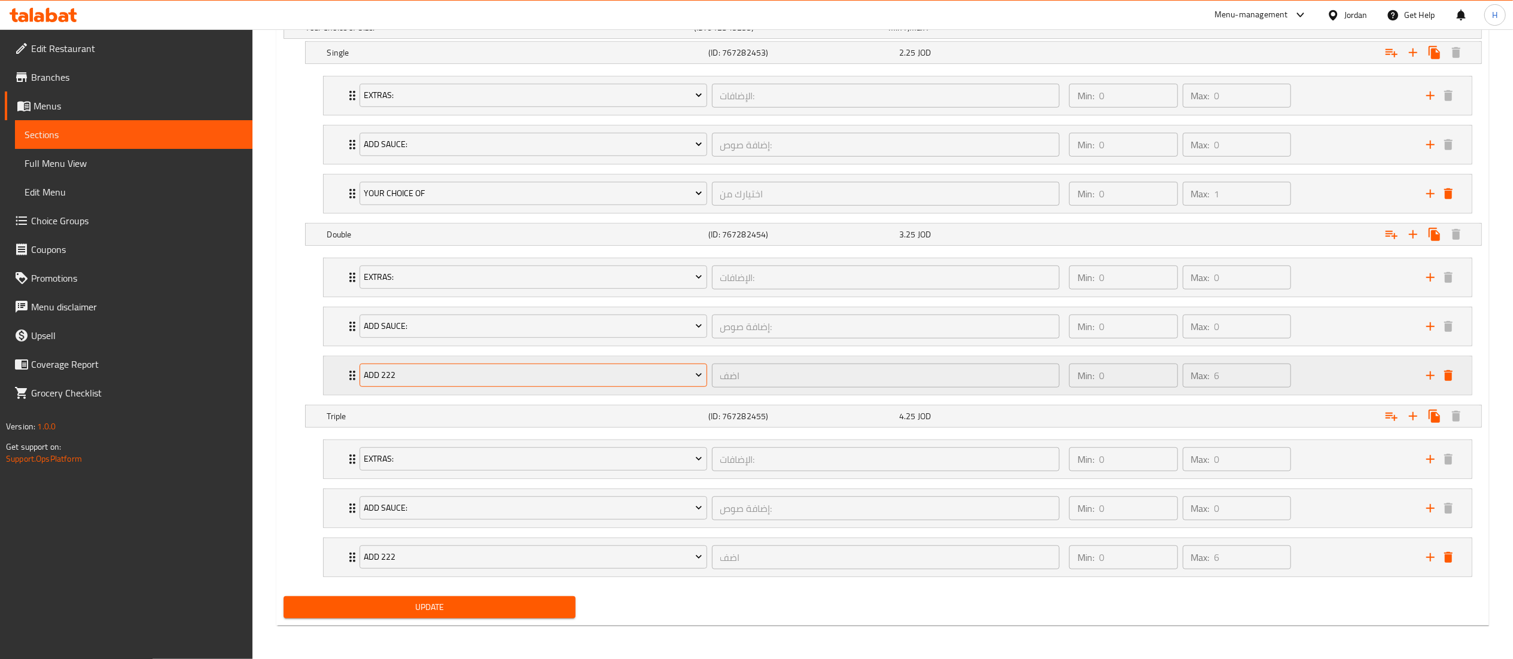
click at [470, 378] on span "Add 222" at bounding box center [533, 375] width 339 height 15
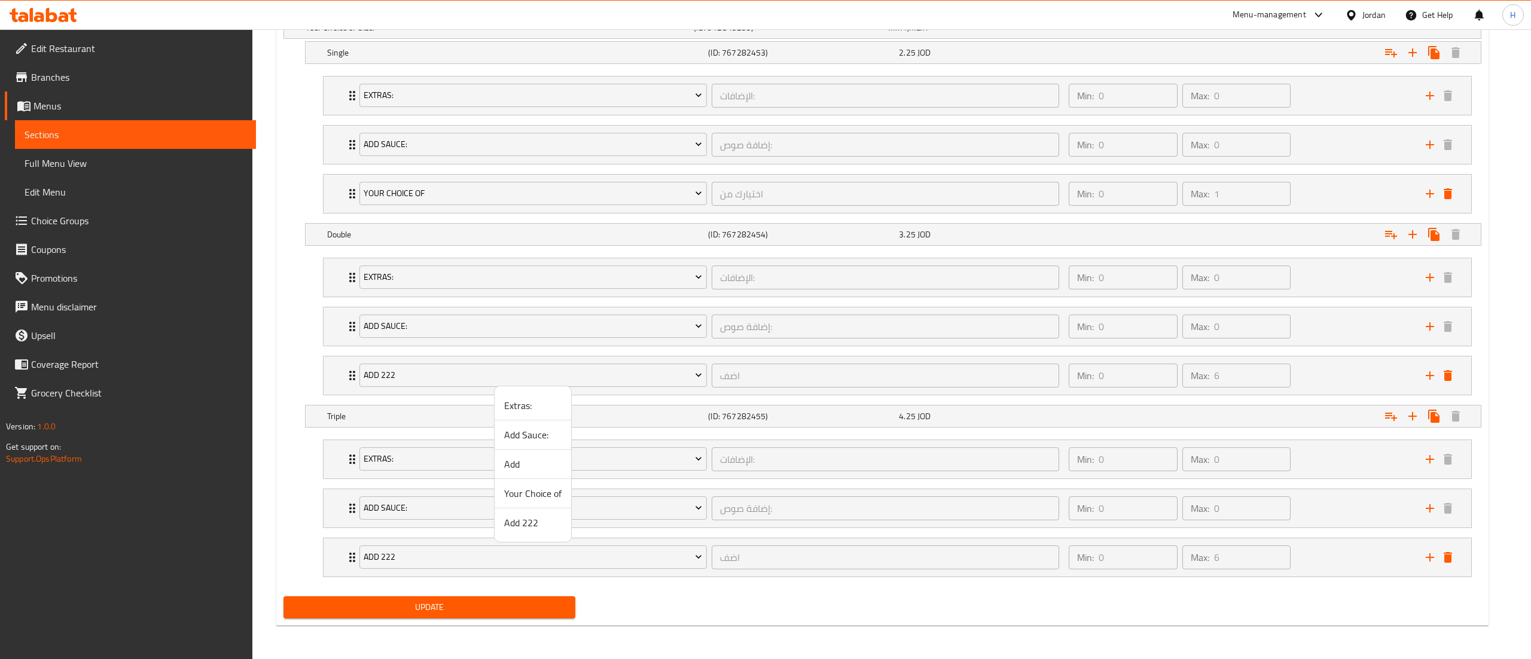
click at [536, 495] on span "Your Choice of" at bounding box center [532, 493] width 57 height 14
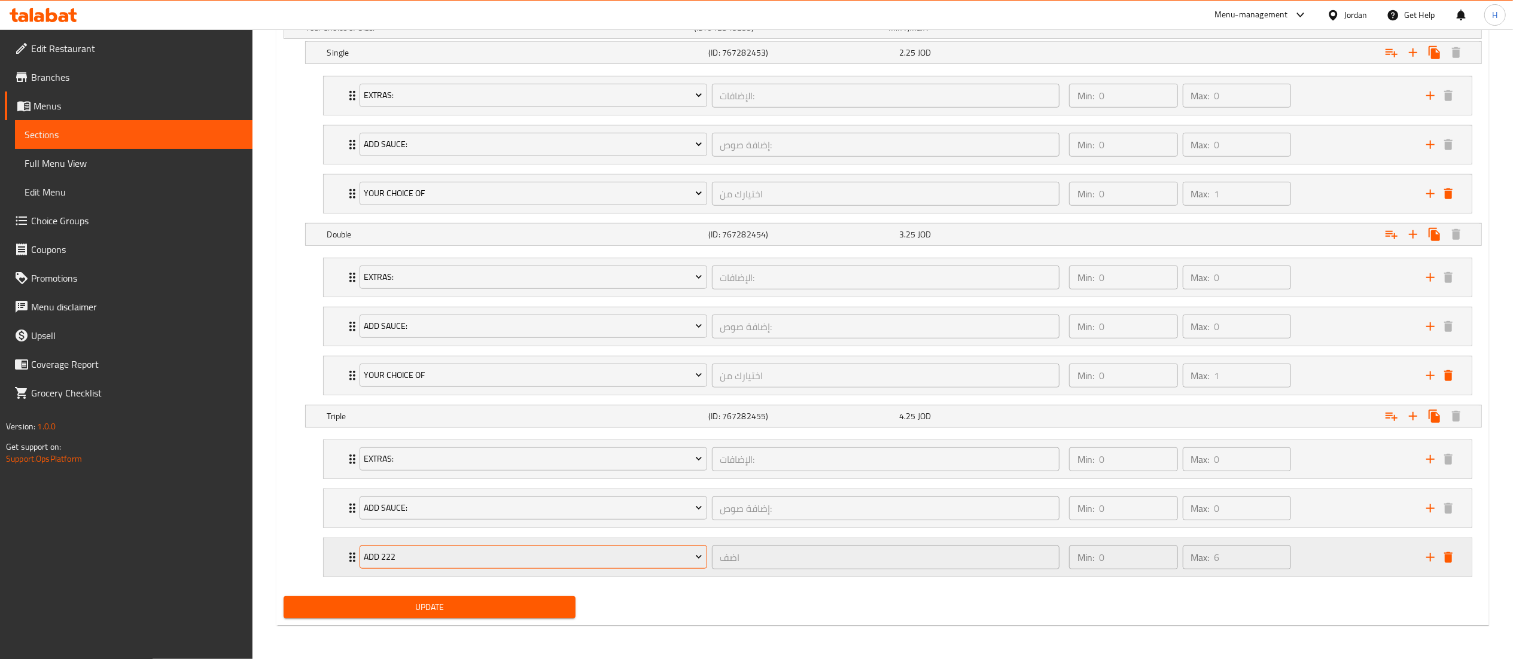
click at [459, 560] on span "Add 222" at bounding box center [533, 557] width 339 height 15
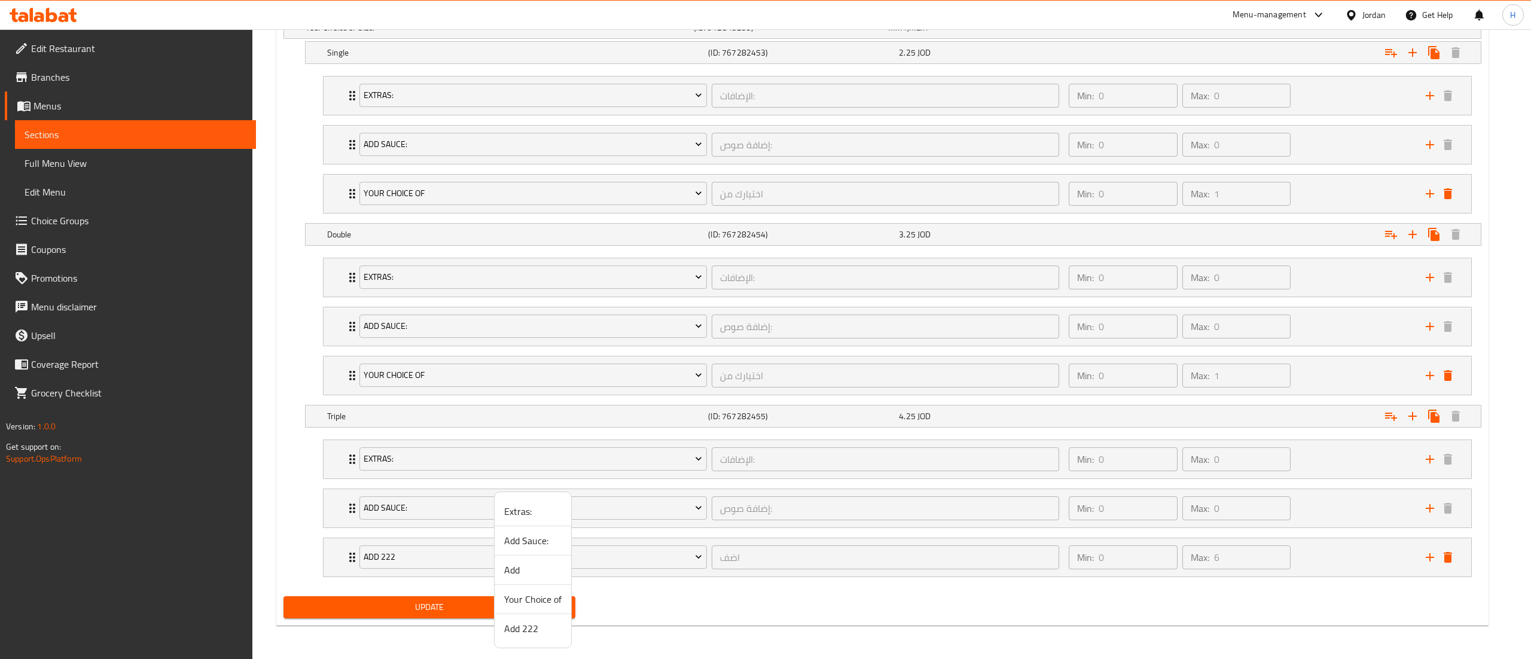
click at [531, 593] on span "Your Choice of" at bounding box center [532, 599] width 57 height 14
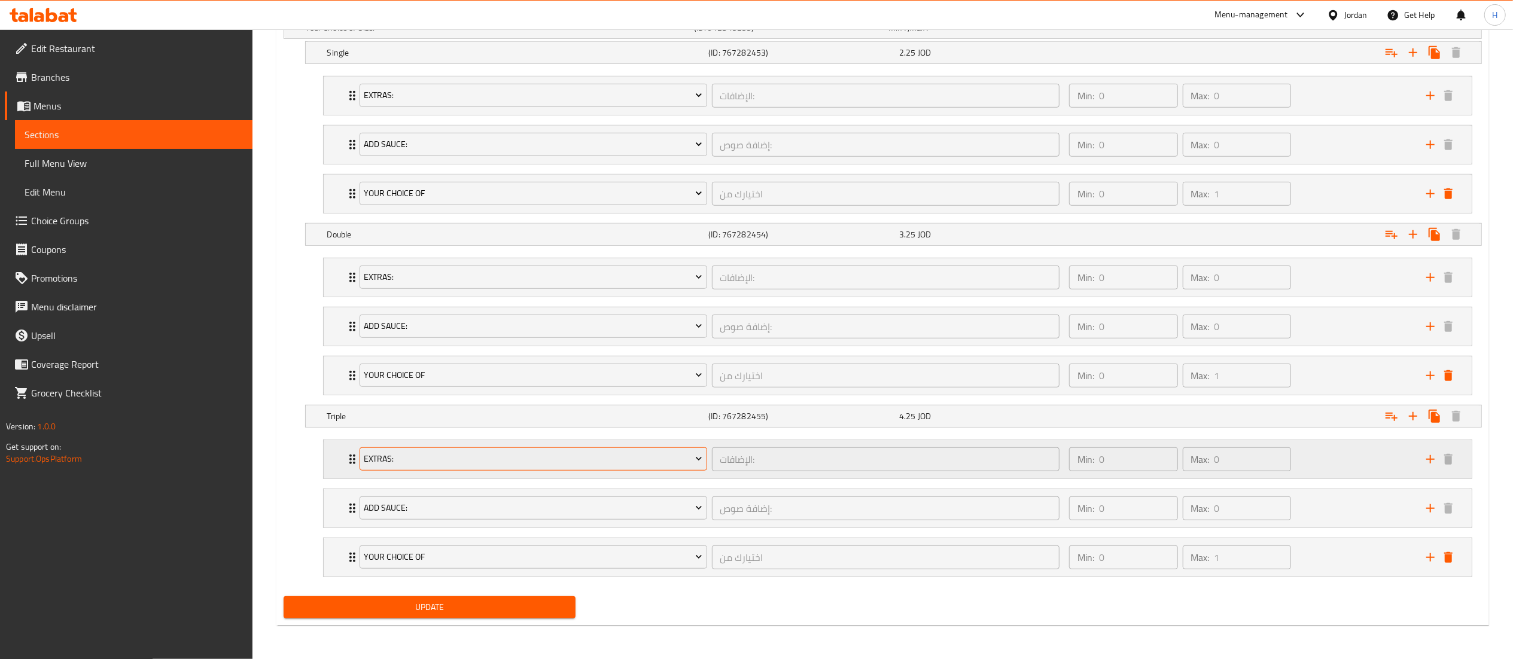
click at [445, 452] on span "Extras:" at bounding box center [533, 459] width 339 height 15
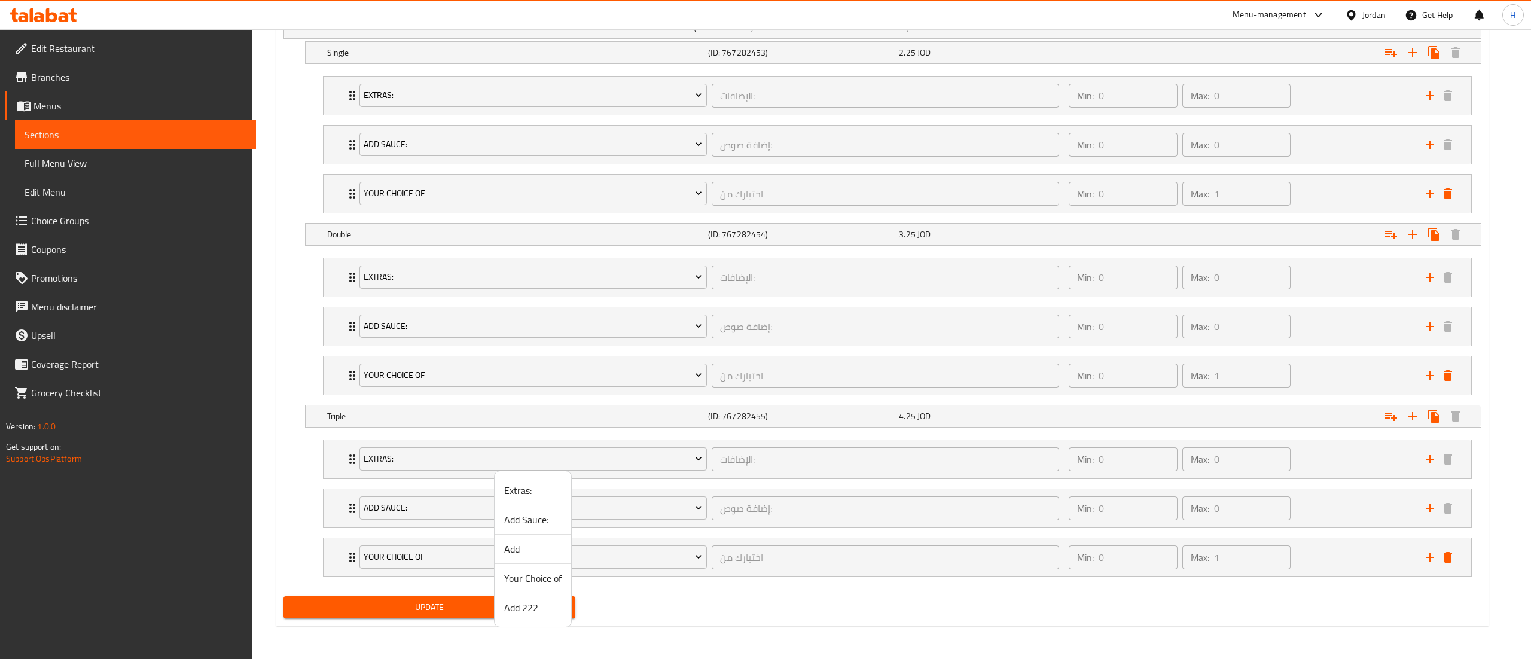
click at [536, 607] on span "Add 222" at bounding box center [532, 607] width 57 height 14
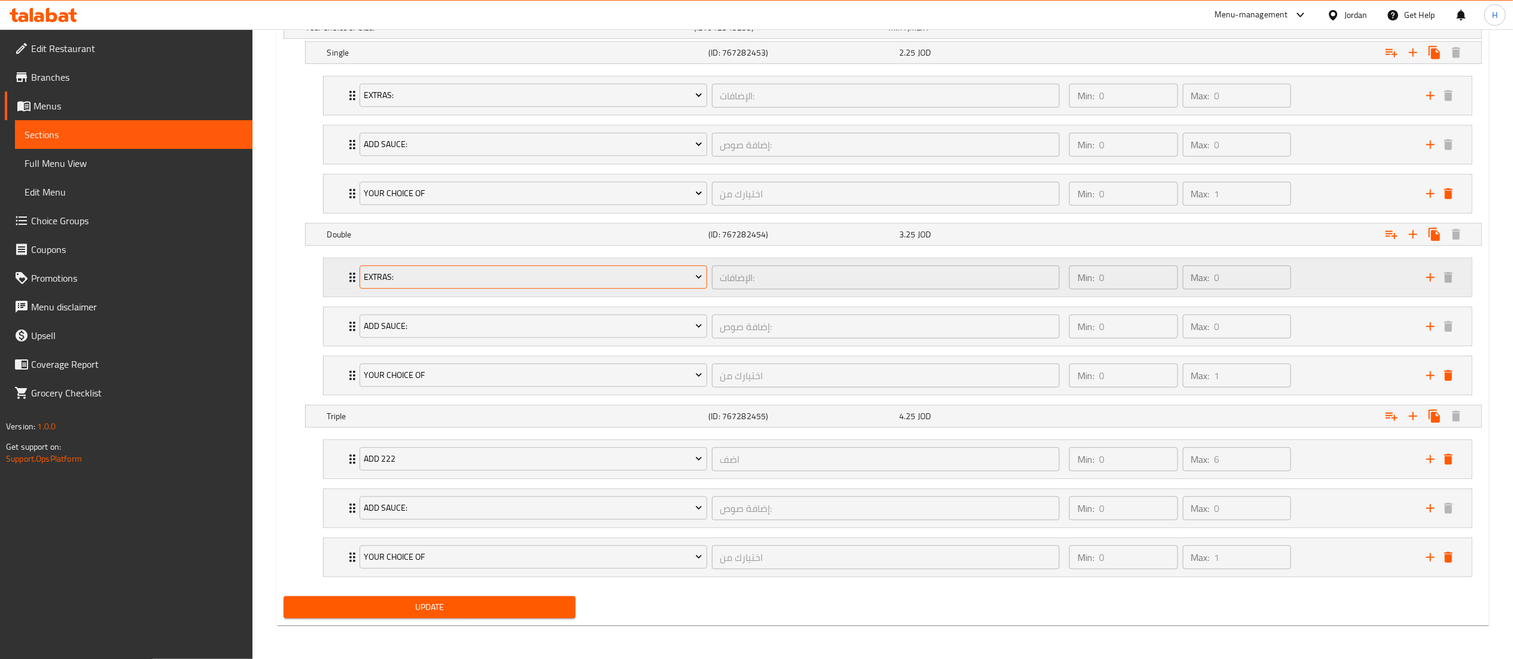
click at [403, 270] on span "Extras:" at bounding box center [533, 277] width 339 height 15
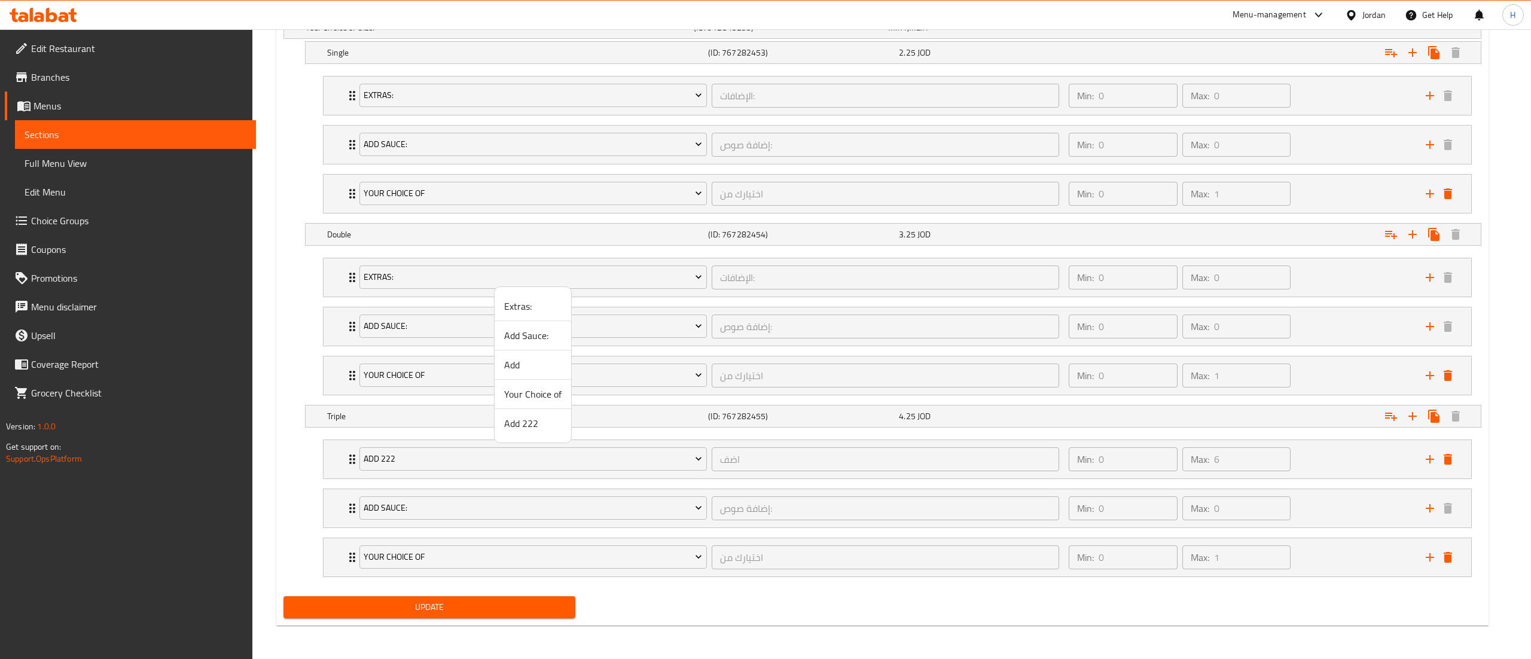
click at [525, 425] on span "Add 222" at bounding box center [532, 423] width 57 height 14
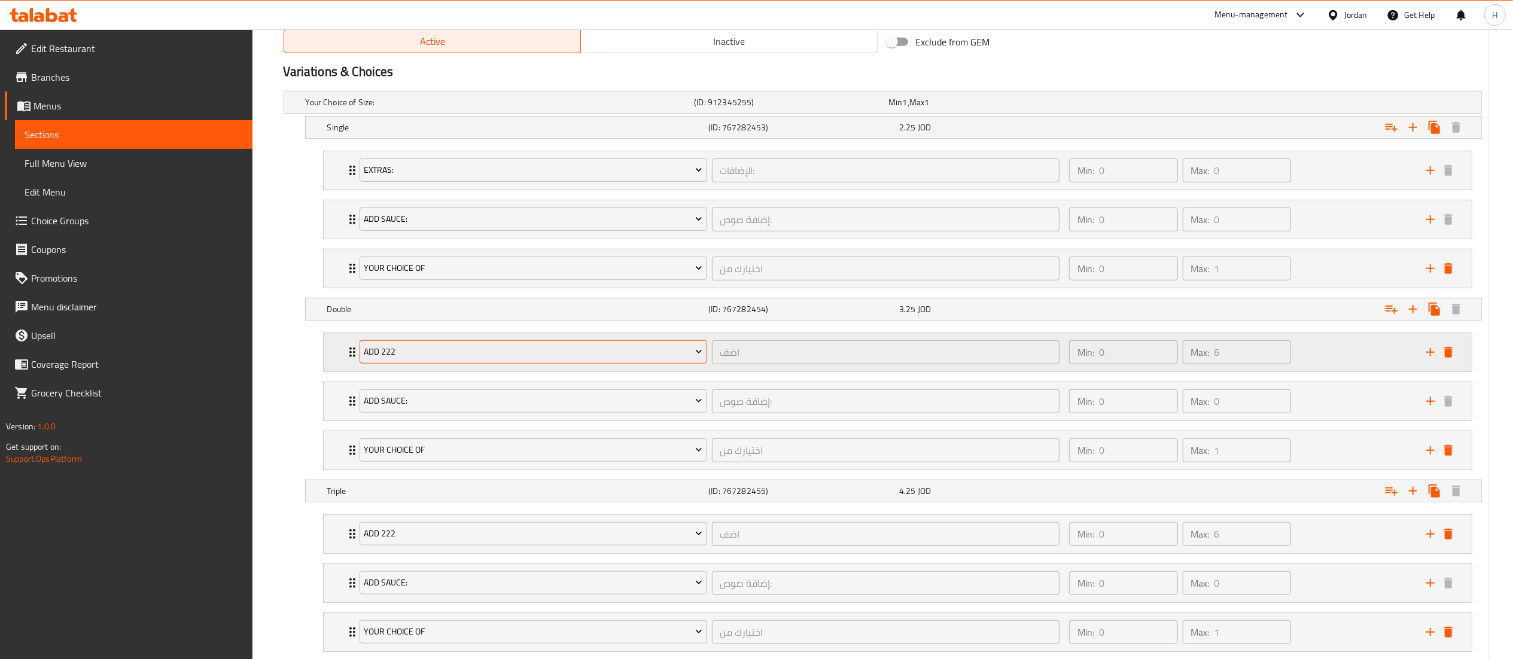
scroll to position [594, 0]
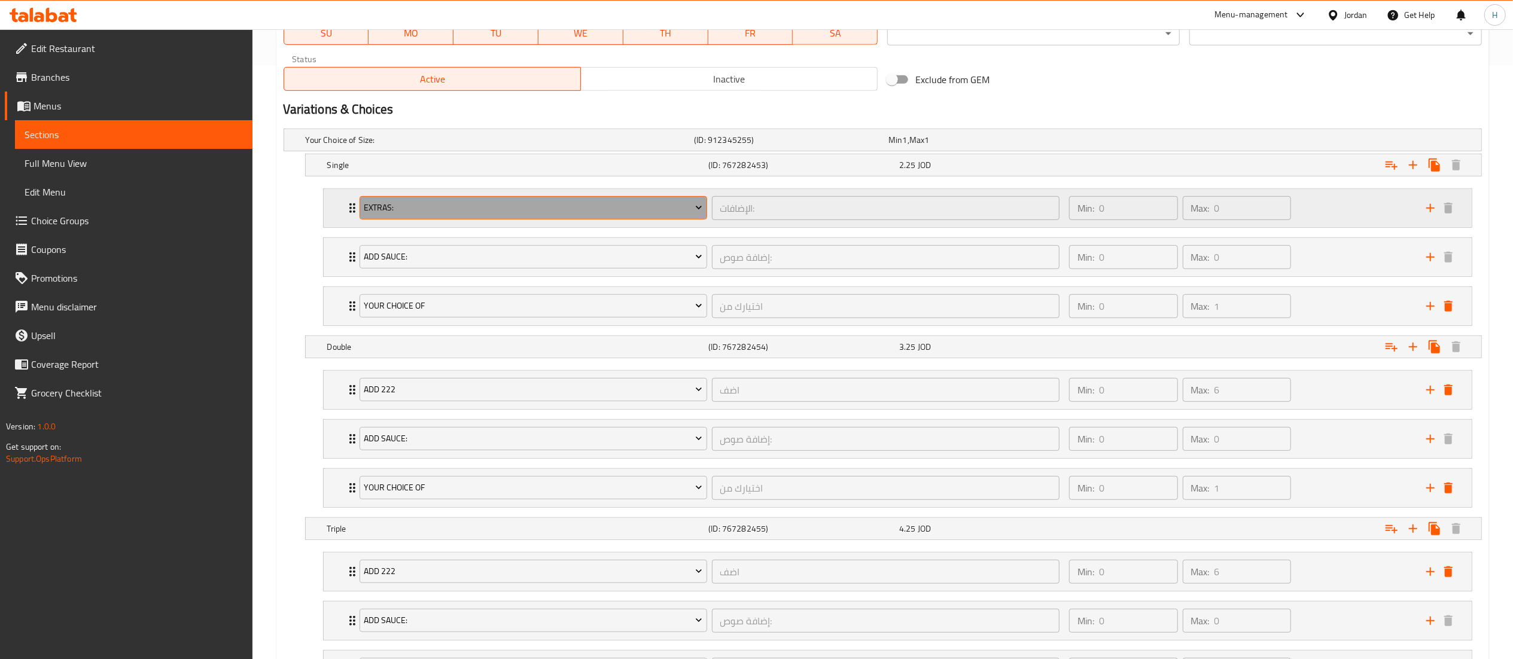
click at [417, 217] on button "Extras:" at bounding box center [532, 208] width 347 height 24
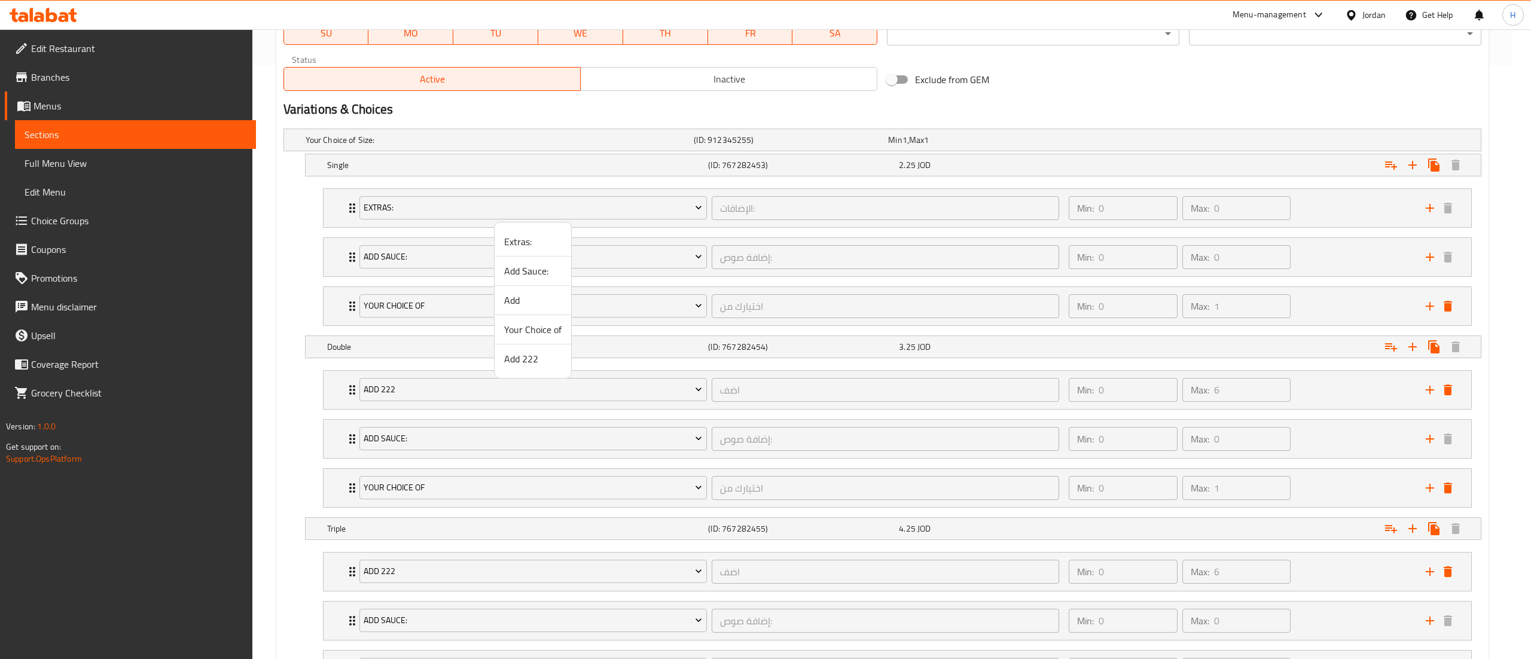
click at [527, 362] on span "Add 222" at bounding box center [532, 359] width 57 height 14
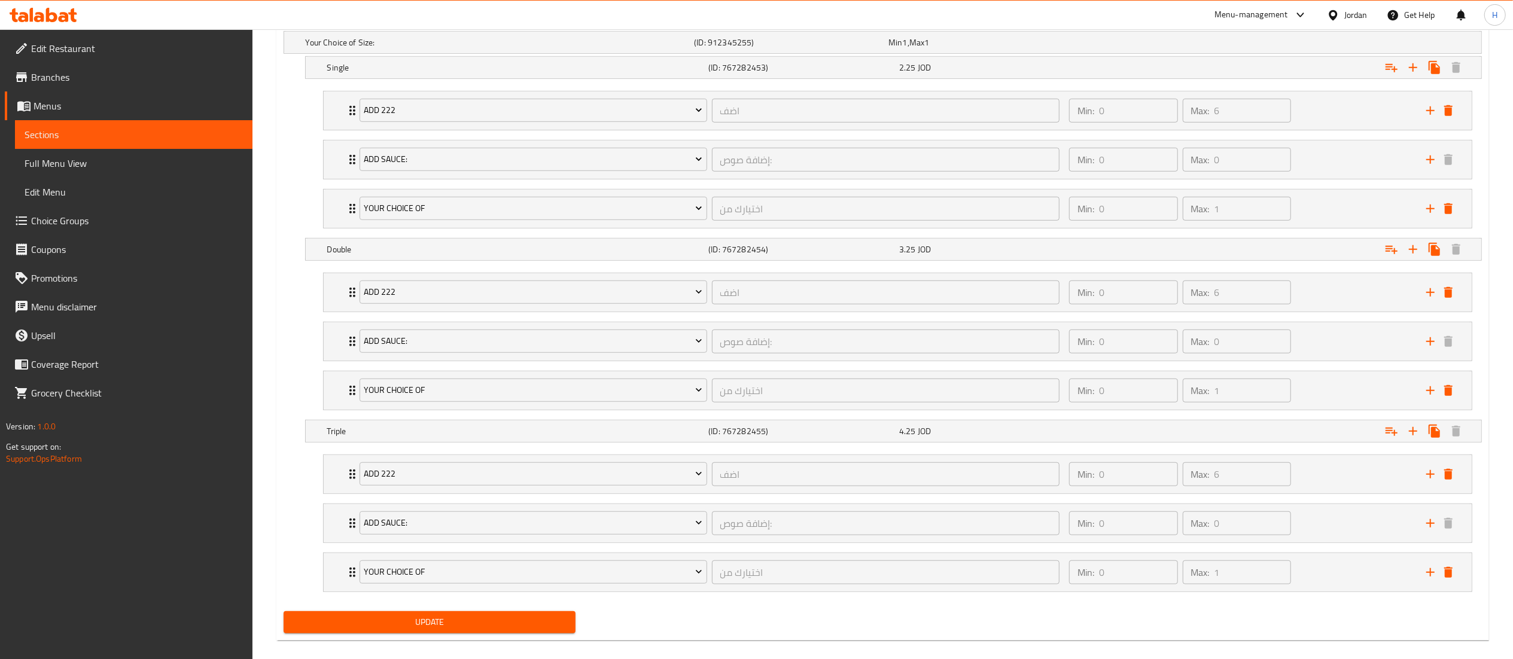
scroll to position [714, 0]
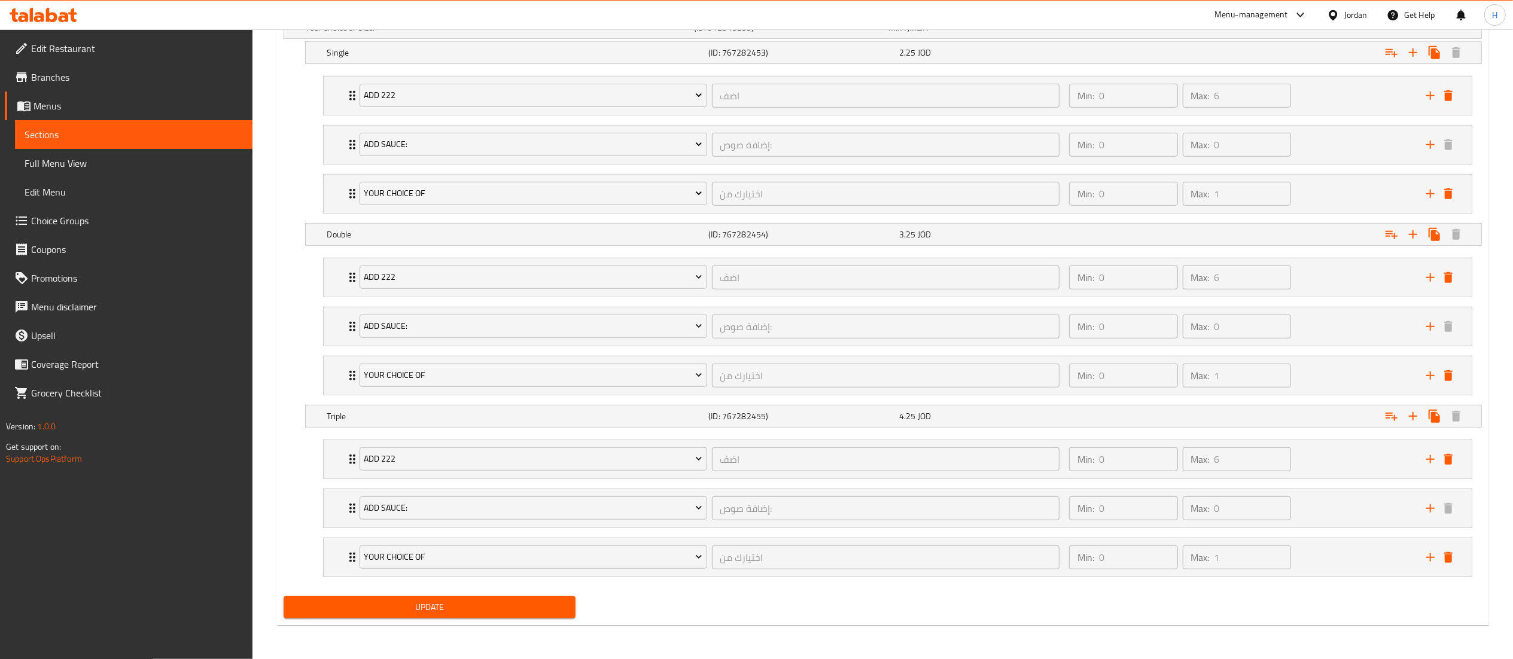
click at [493, 607] on span "Update" at bounding box center [429, 607] width 273 height 15
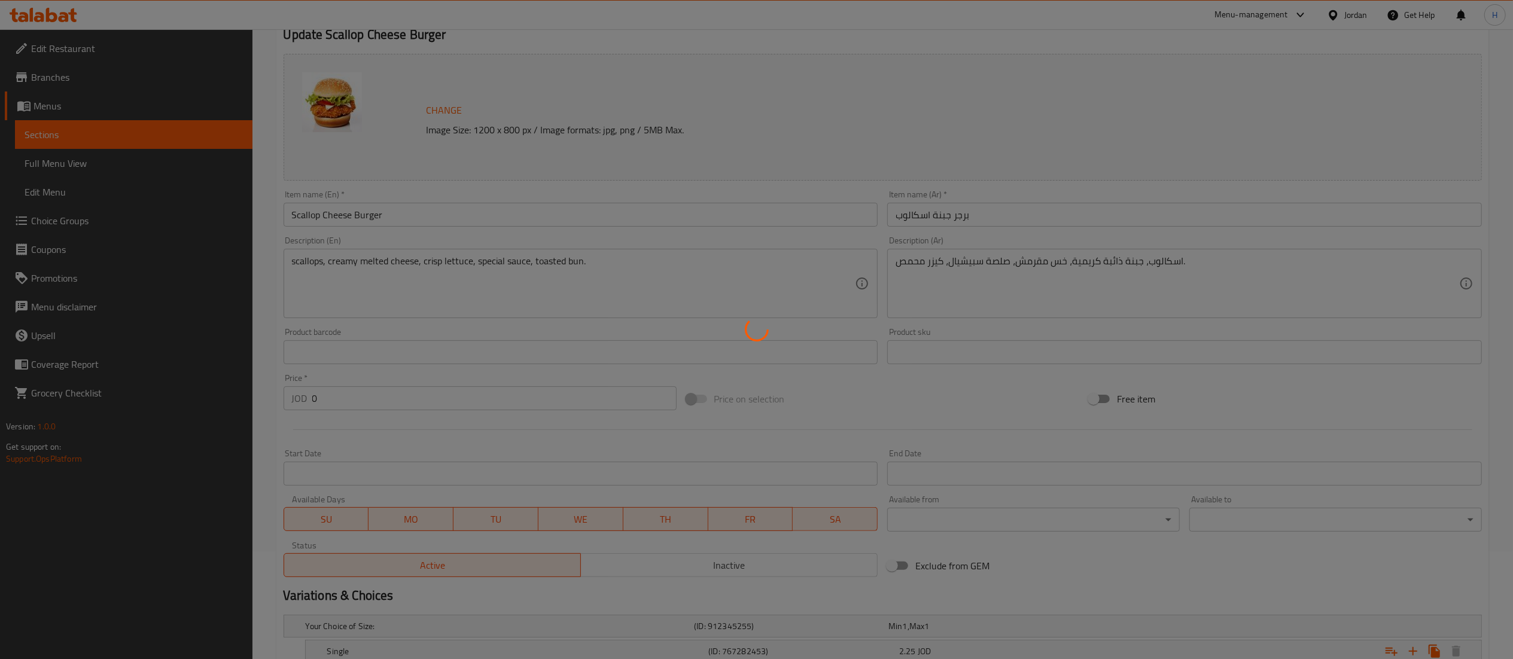
scroll to position [0, 0]
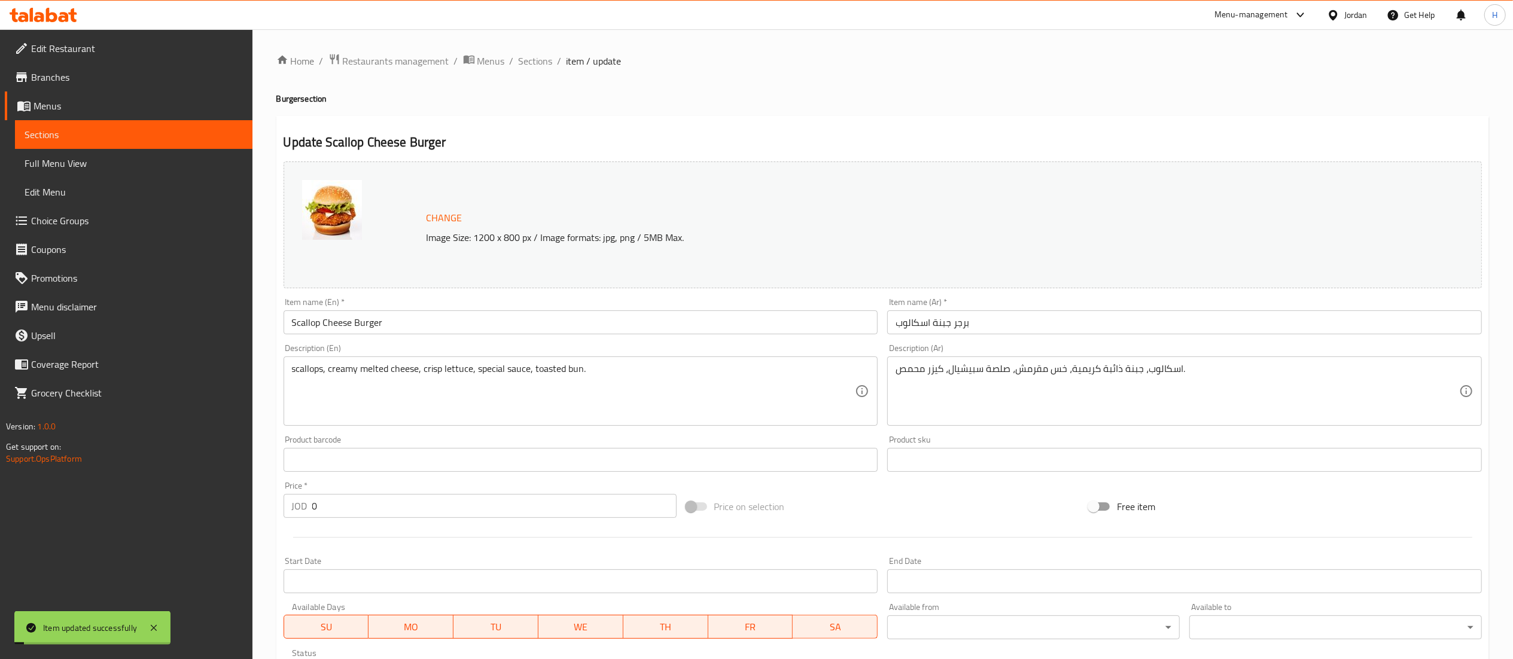
click at [65, 219] on span "Choice Groups" at bounding box center [137, 221] width 212 height 14
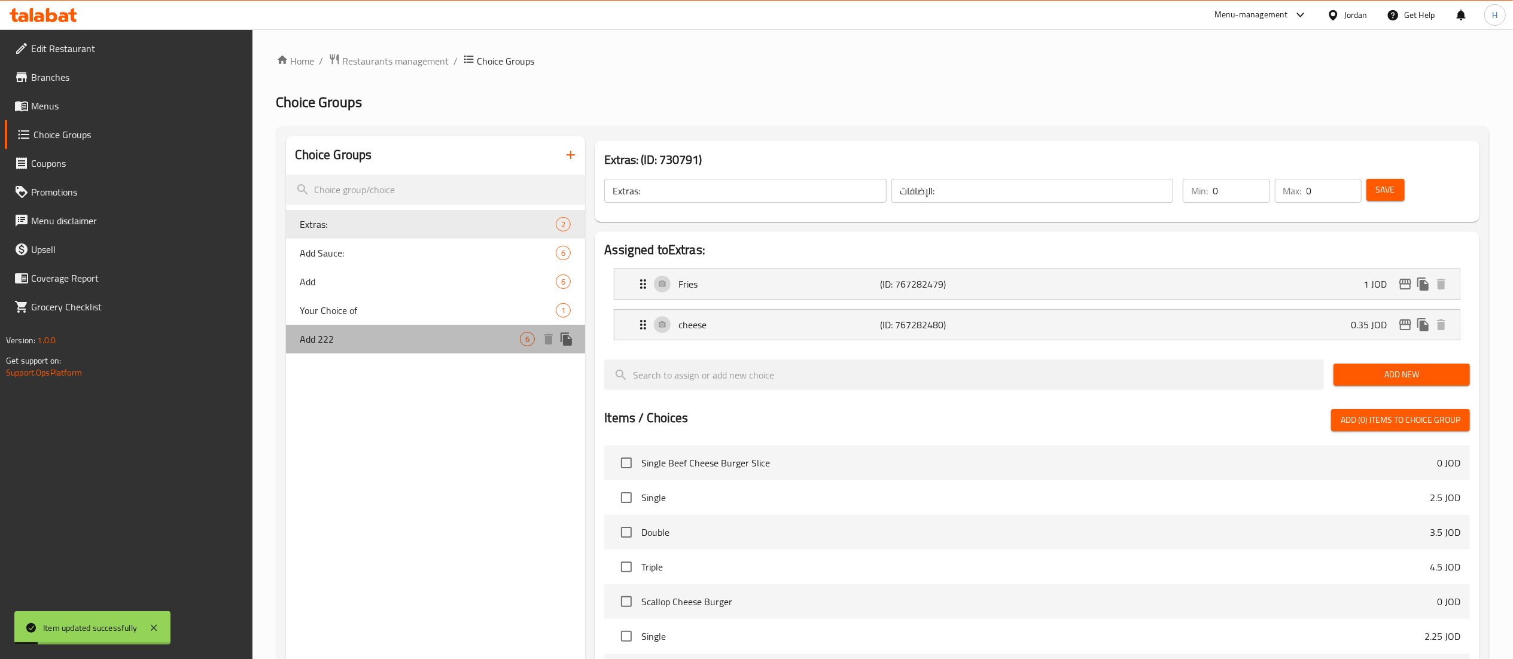
click at [470, 347] on div "Add 222 6" at bounding box center [436, 339] width 300 height 29
type input "Add 222"
type input "اضف"
type input "6"
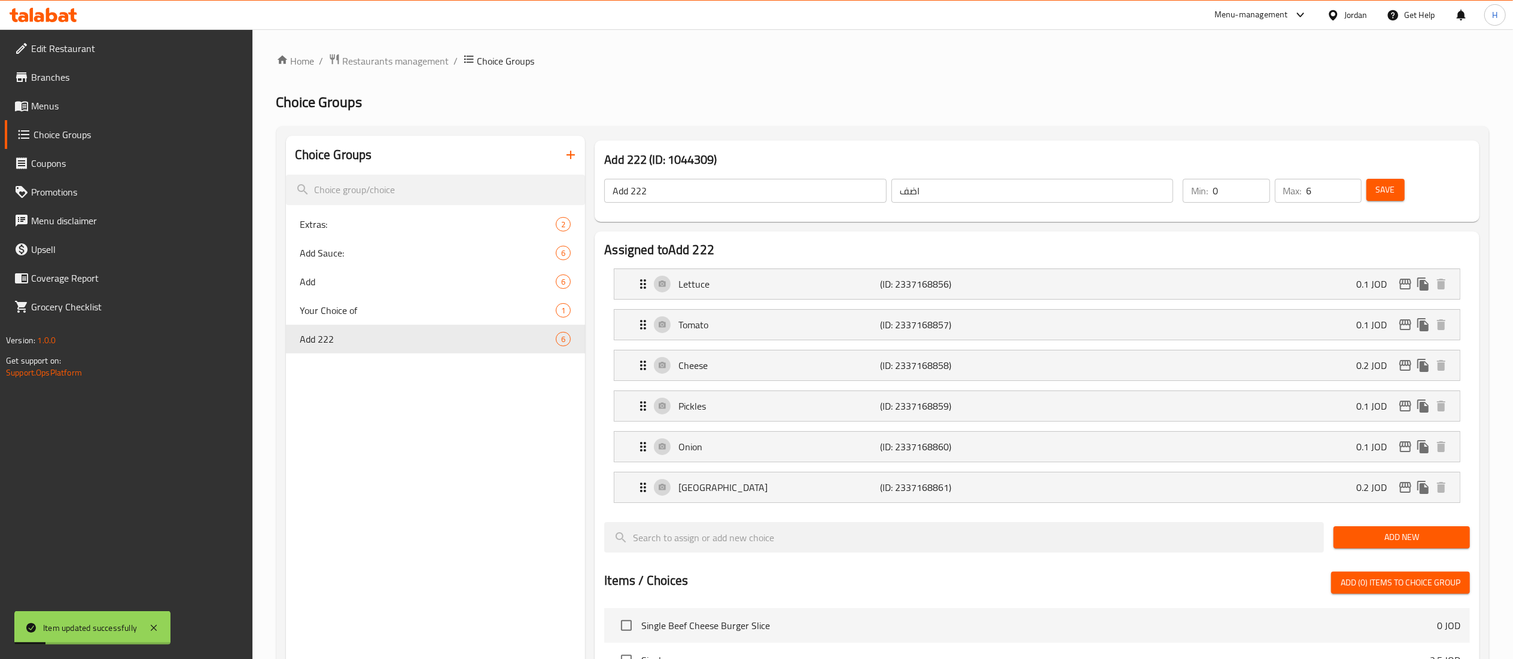
drag, startPoint x: 719, startPoint y: 196, endPoint x: 707, endPoint y: 191, distance: 12.7
click at [720, 196] on input "Add 222" at bounding box center [745, 191] width 282 height 24
type input "Add"
click at [965, 128] on div "Choice Groups Extras: 2 Add Sauce: 6 Add 6 Your Choice of 1 Add 222 6 Add 222 (…" at bounding box center [882, 616] width 1212 height 980
click at [1380, 187] on span "Save" at bounding box center [1385, 189] width 19 height 15
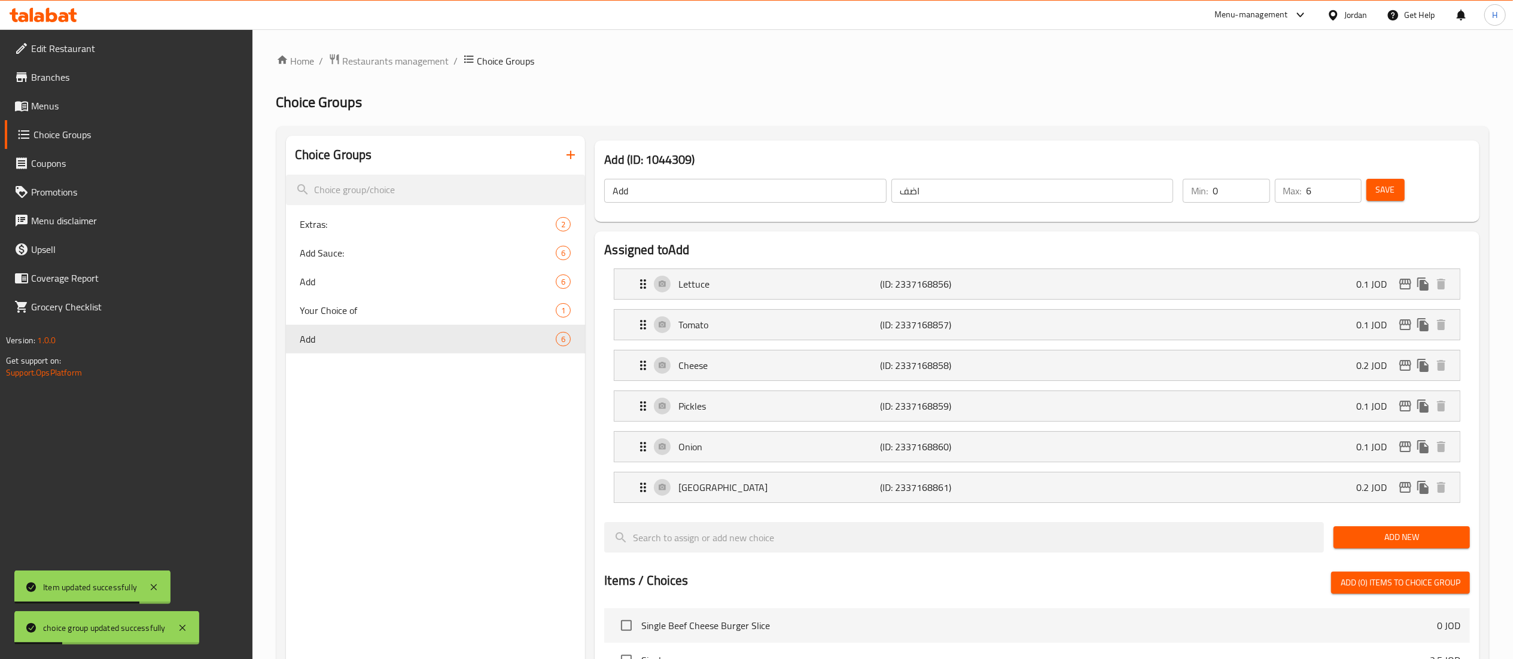
click at [72, 108] on span "Menus" at bounding box center [137, 106] width 212 height 14
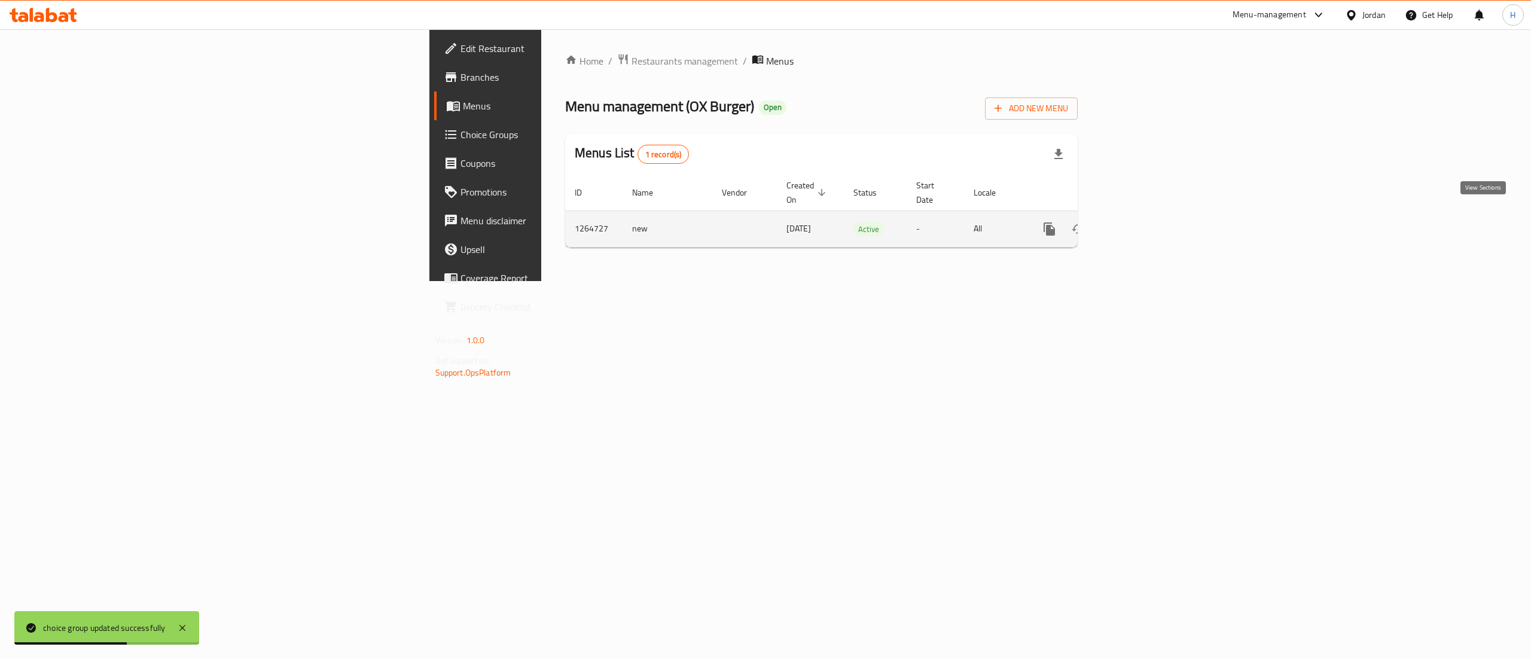
click at [1141, 224] on icon "enhanced table" at bounding box center [1135, 229] width 11 height 11
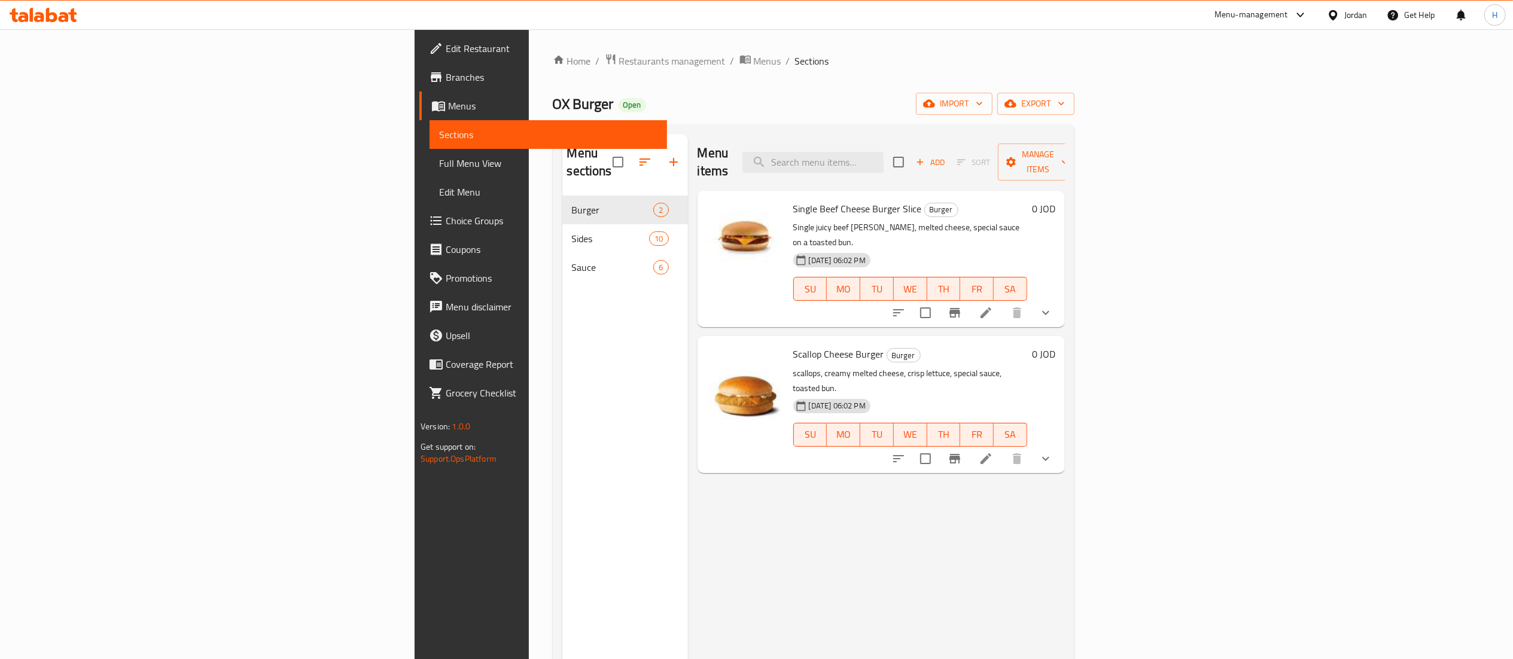
click at [19, 7] on div at bounding box center [43, 15] width 87 height 24
click at [20, 12] on icon at bounding box center [44, 15] width 68 height 14
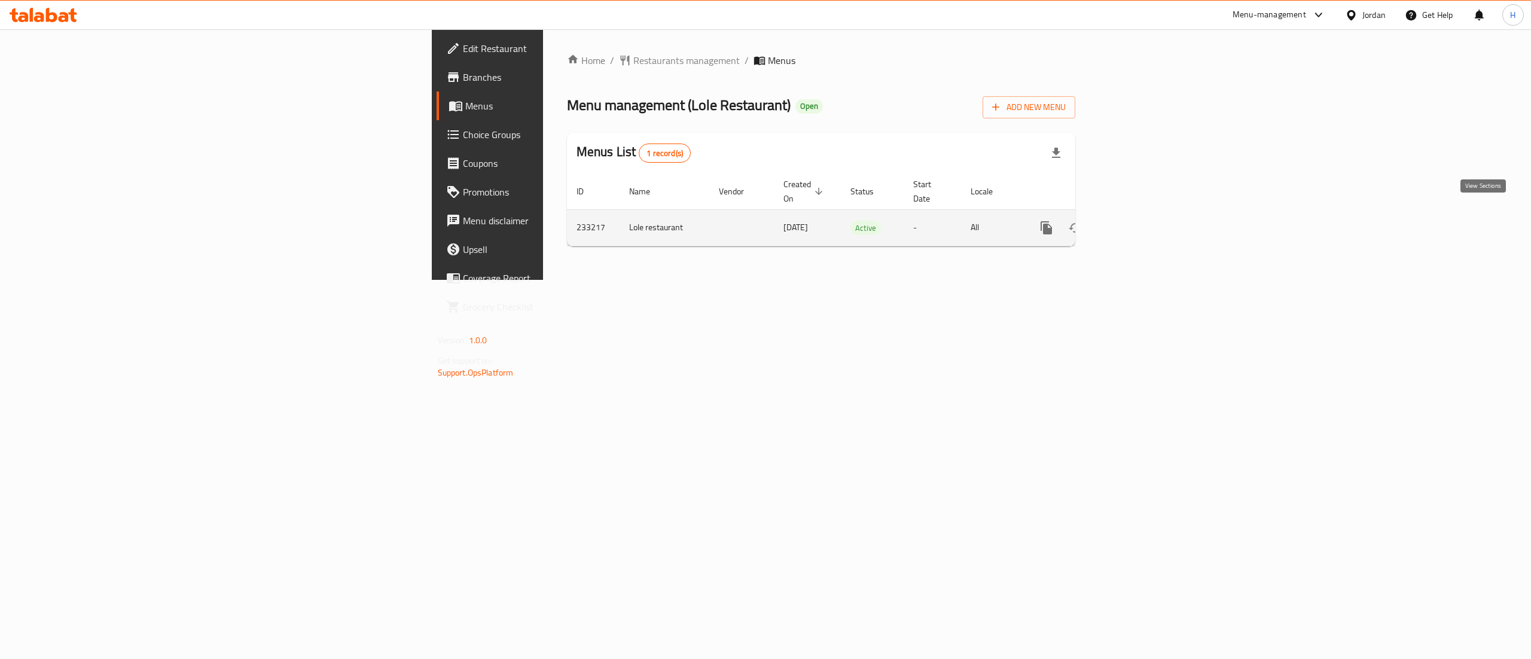
click at [1140, 221] on icon "enhanced table" at bounding box center [1133, 228] width 14 height 14
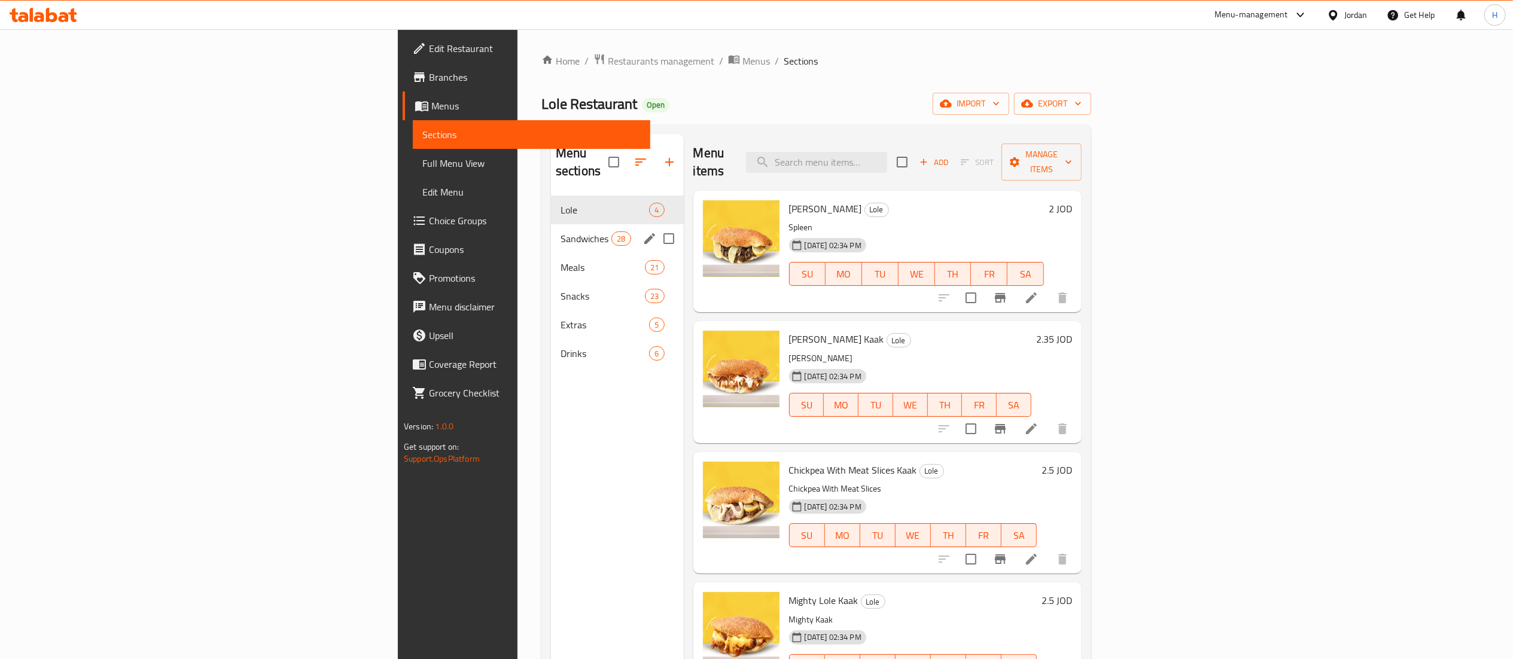
click at [560, 231] on span "Sandwiches" at bounding box center [585, 238] width 51 height 14
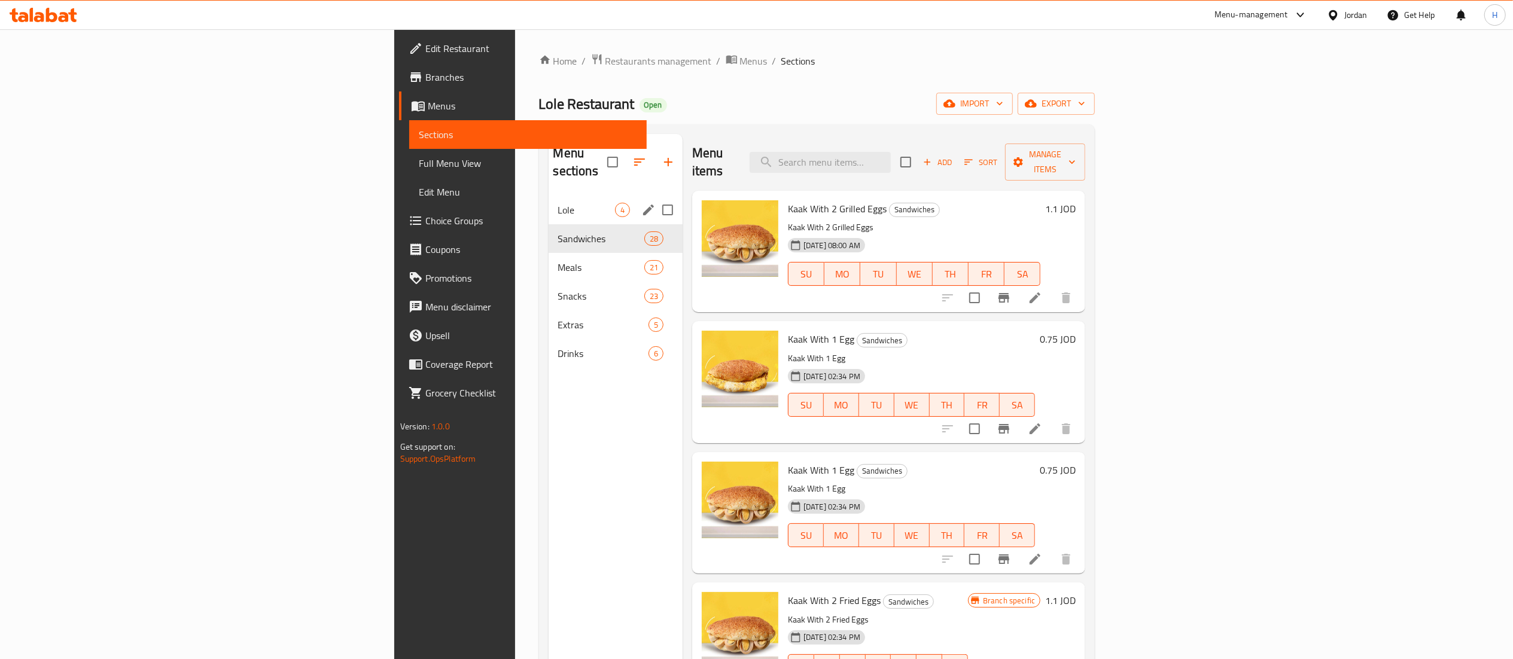
click at [548, 202] on div "Lole 4" at bounding box center [615, 210] width 134 height 29
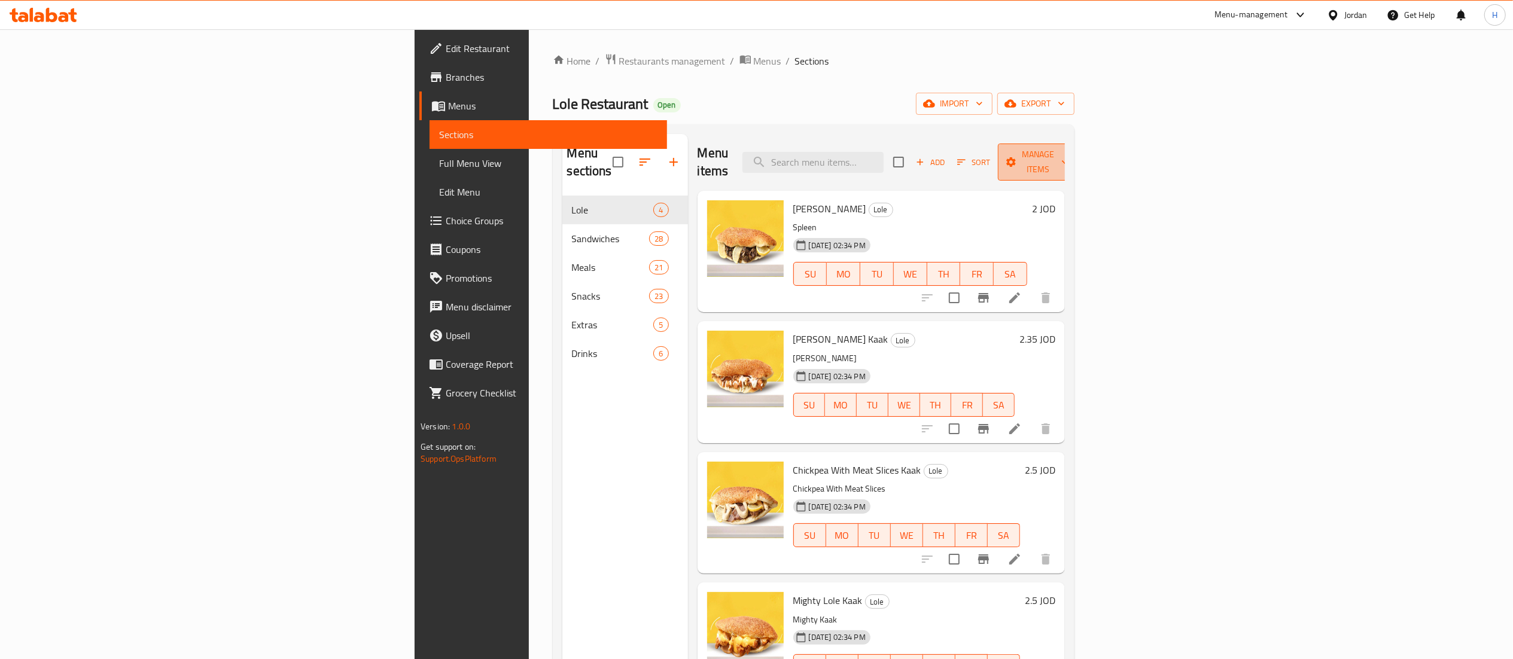
click at [1068, 148] on span "Manage items" at bounding box center [1037, 162] width 61 height 30
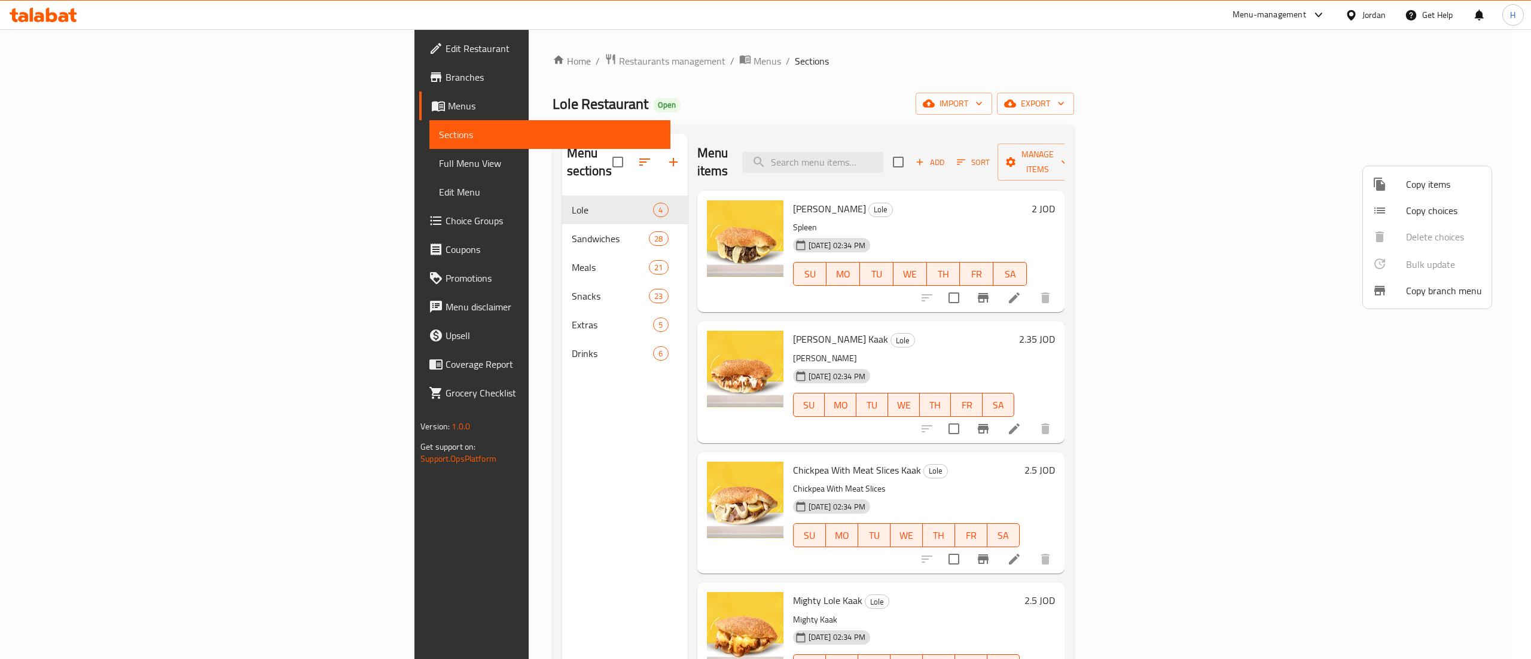
click at [1441, 112] on div at bounding box center [765, 329] width 1531 height 659
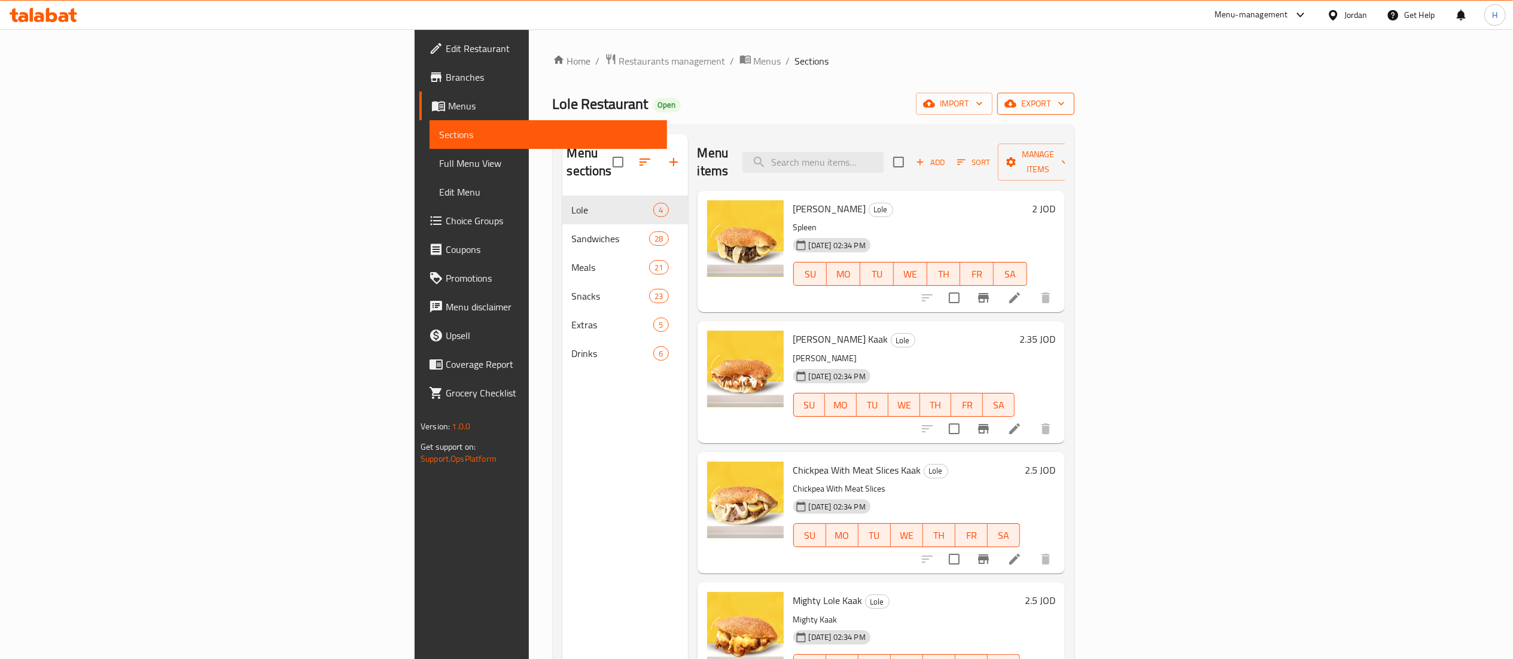
click at [1065, 106] on span "export" at bounding box center [1036, 103] width 58 height 15
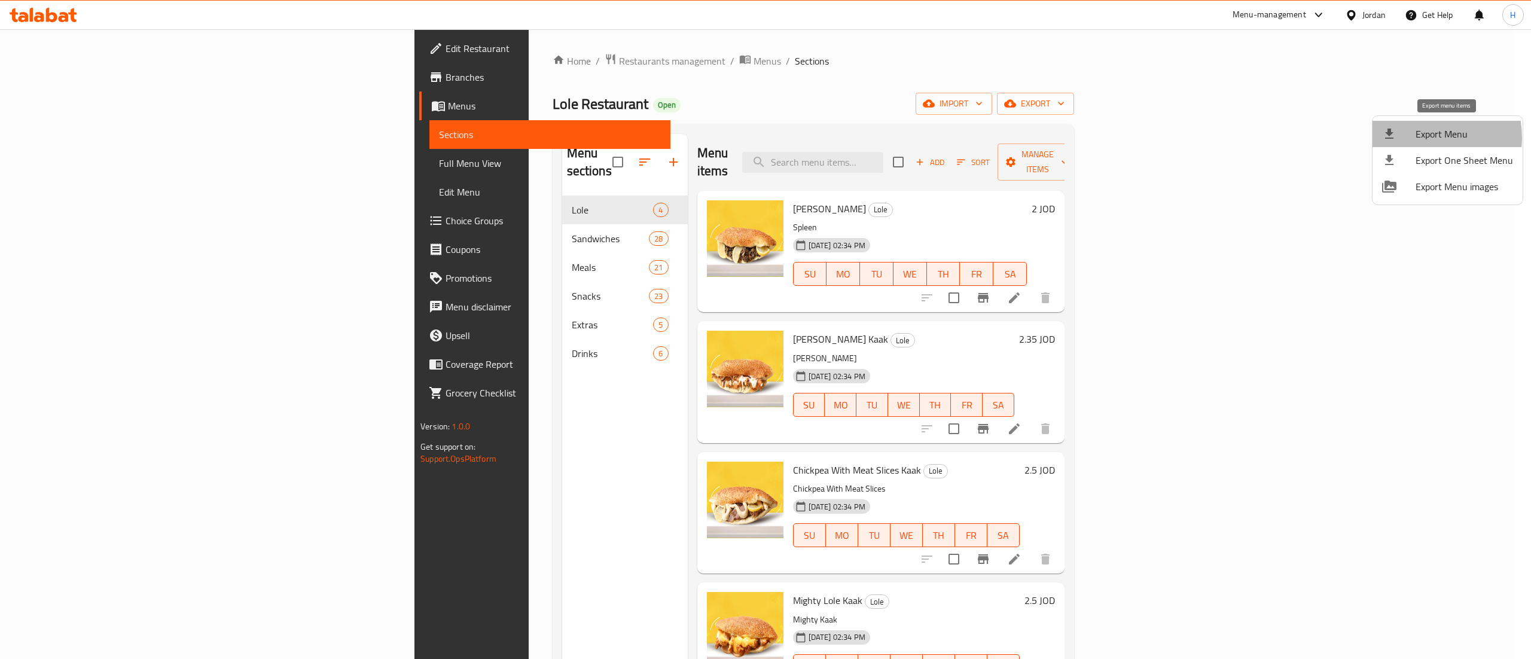
click at [1417, 138] on span "Export Menu" at bounding box center [1464, 134] width 97 height 14
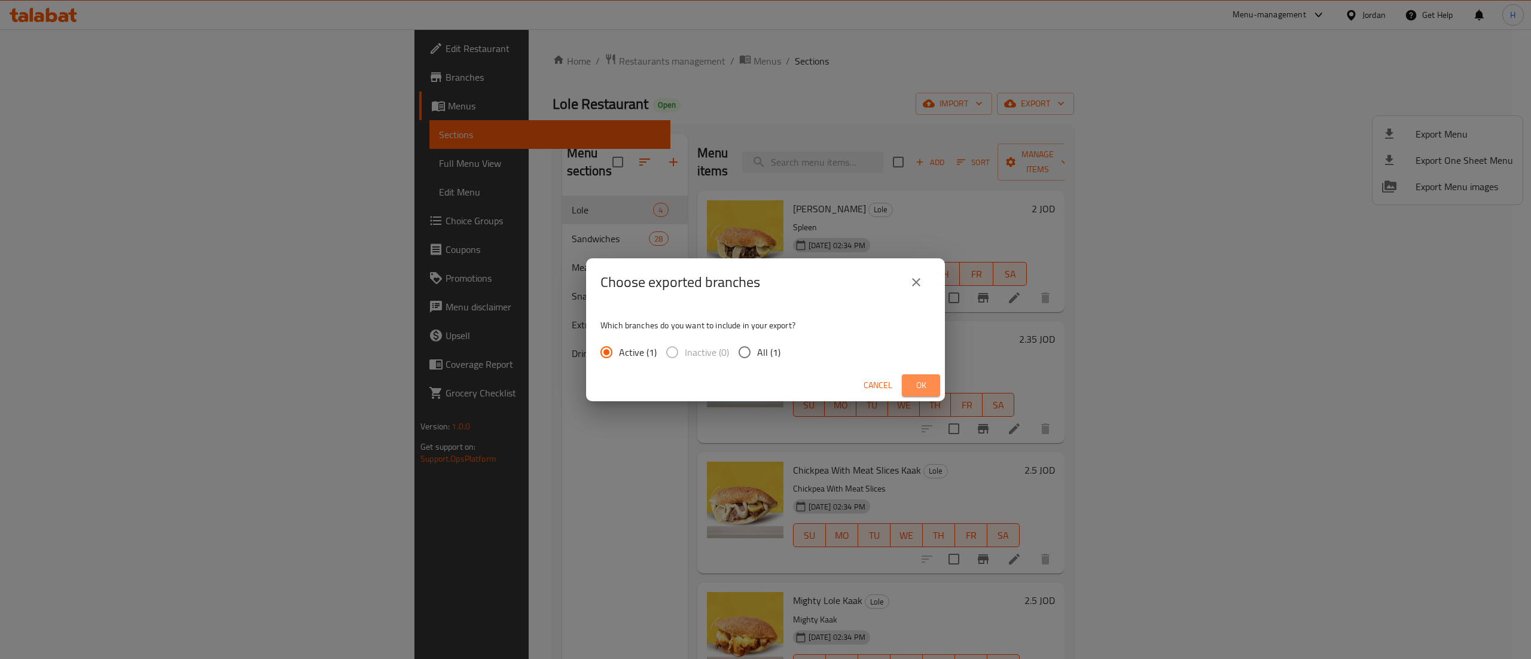
click at [931, 382] on button "Ok" at bounding box center [921, 385] width 38 height 22
